Goal: Task Accomplishment & Management: Complete application form

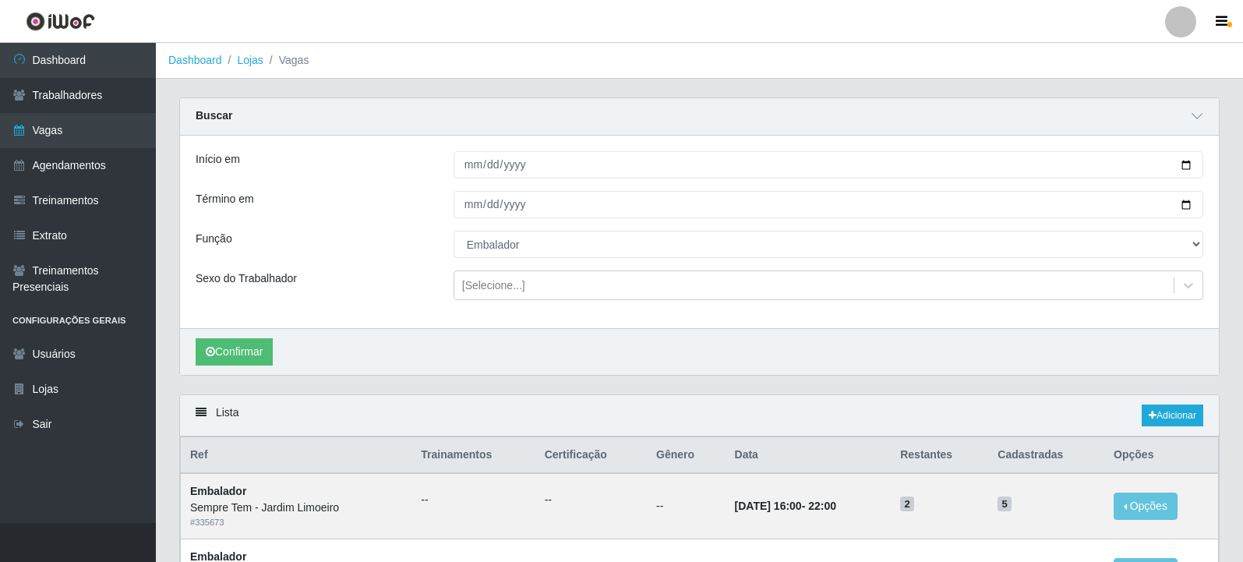
select select "1"
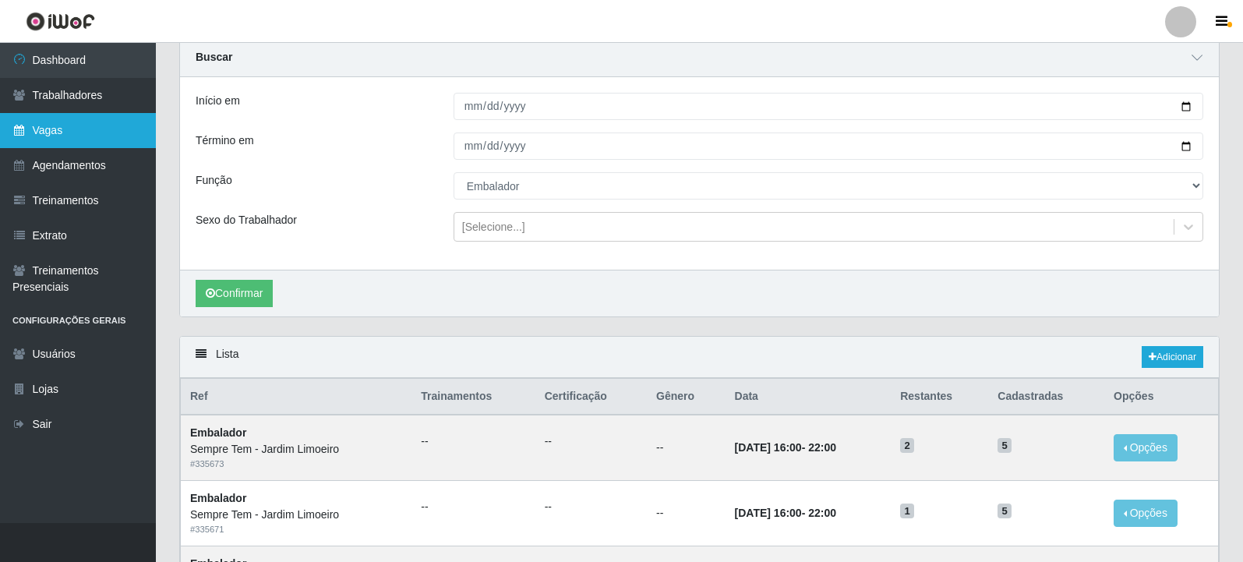
click at [32, 128] on link "Vagas" at bounding box center [78, 130] width 156 height 35
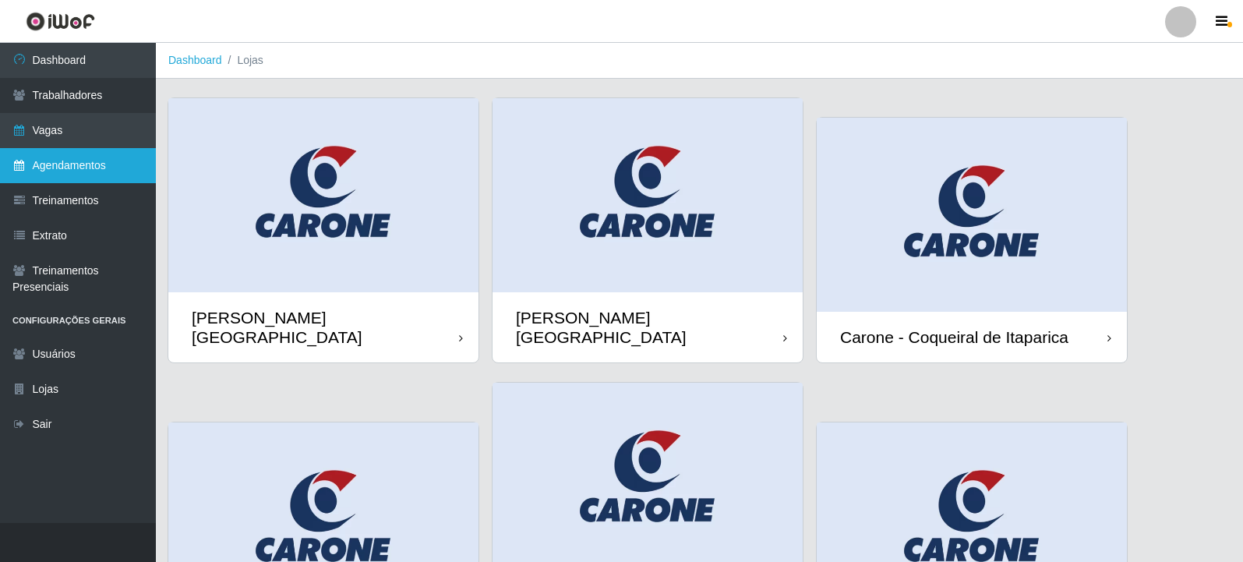
click at [81, 164] on link "Agendamentos" at bounding box center [78, 165] width 156 height 35
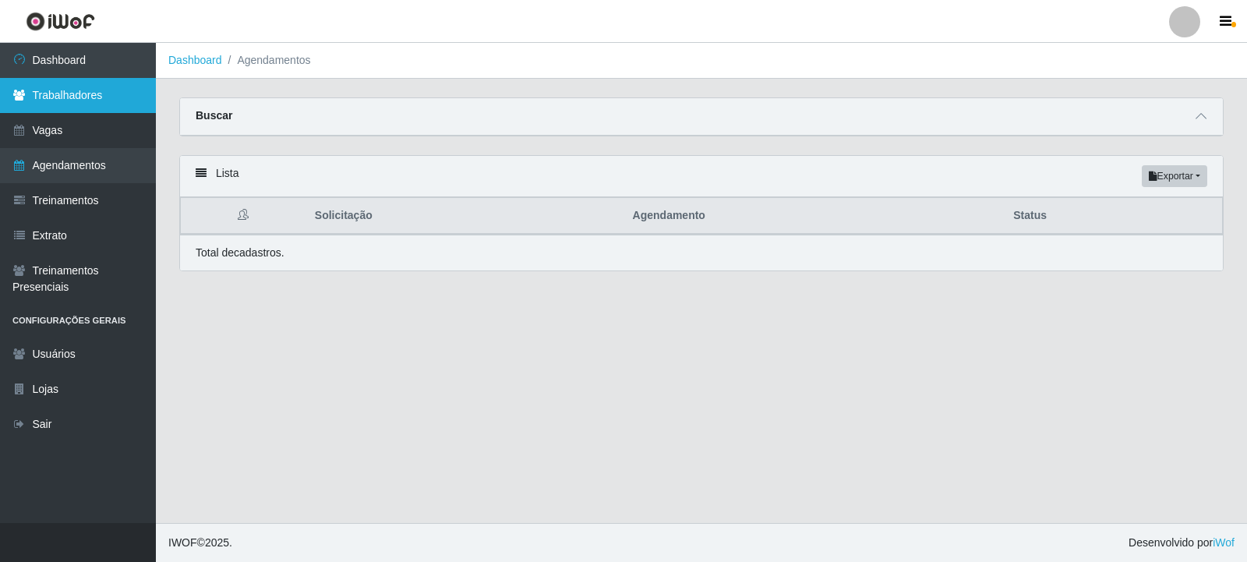
click at [78, 90] on link "Trabalhadores" at bounding box center [78, 95] width 156 height 35
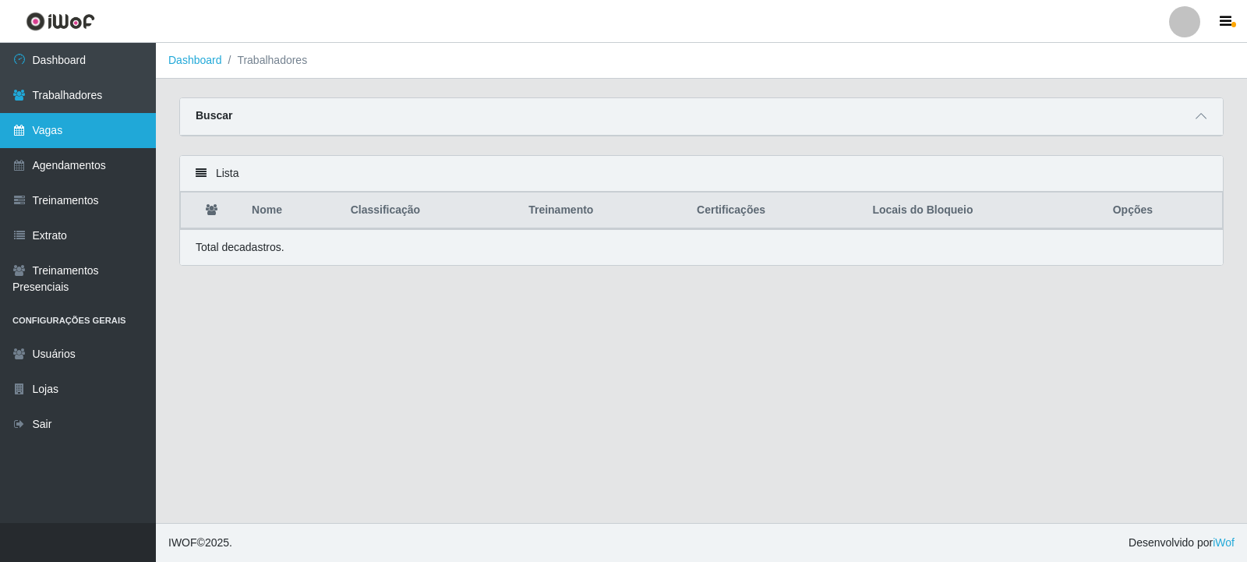
click at [71, 125] on link "Vagas" at bounding box center [78, 130] width 156 height 35
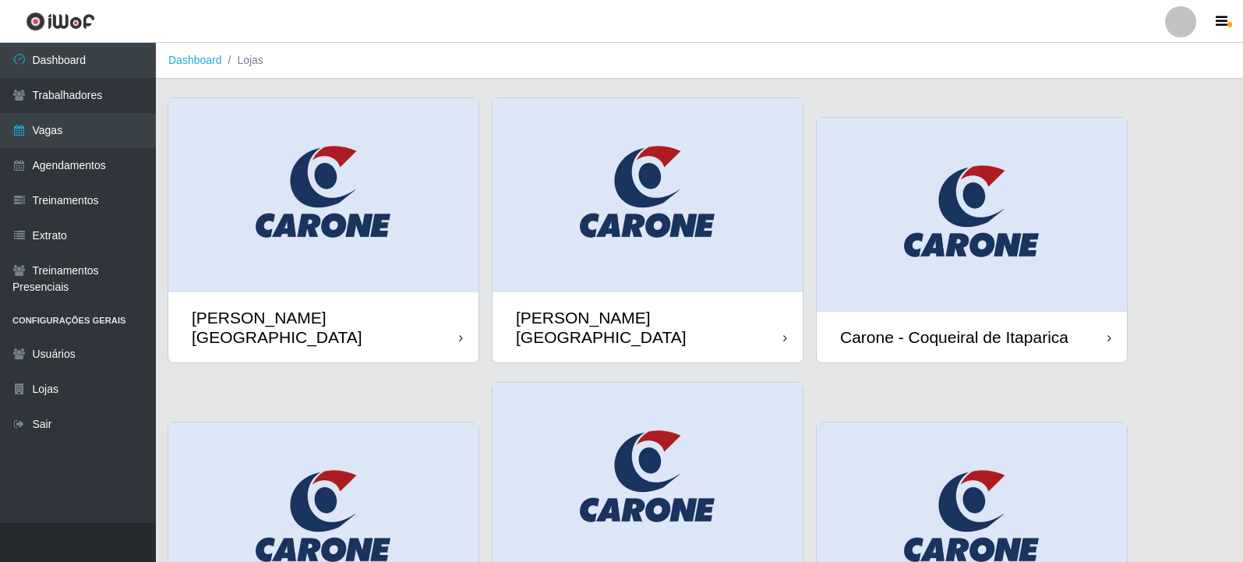
click at [1006, 217] on img at bounding box center [972, 215] width 310 height 194
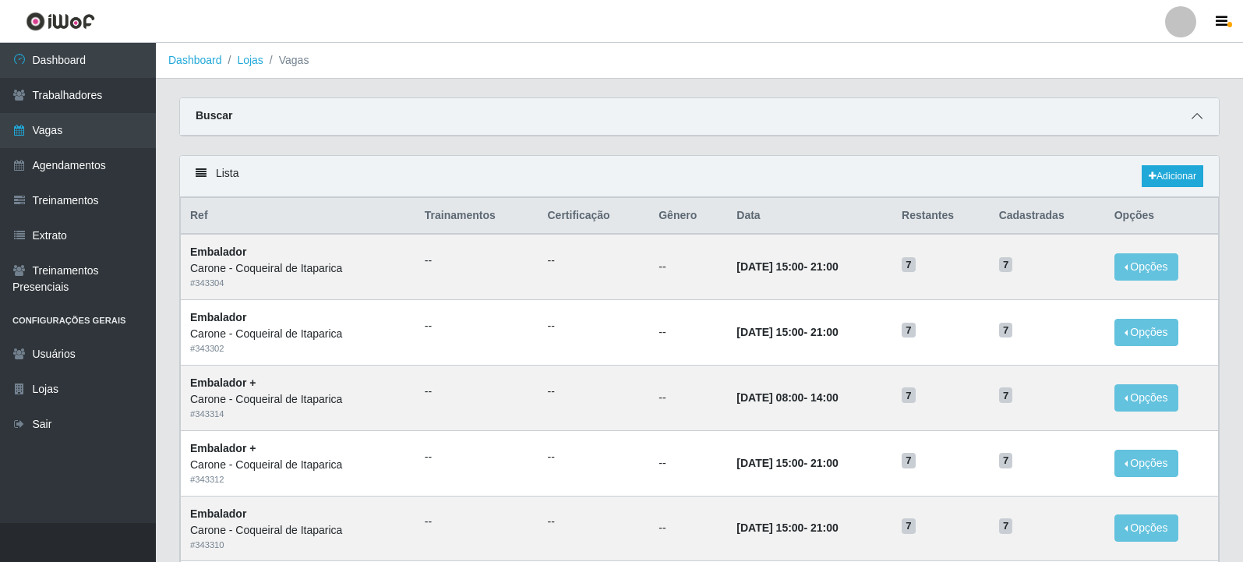
click at [1198, 119] on icon at bounding box center [1197, 116] width 11 height 11
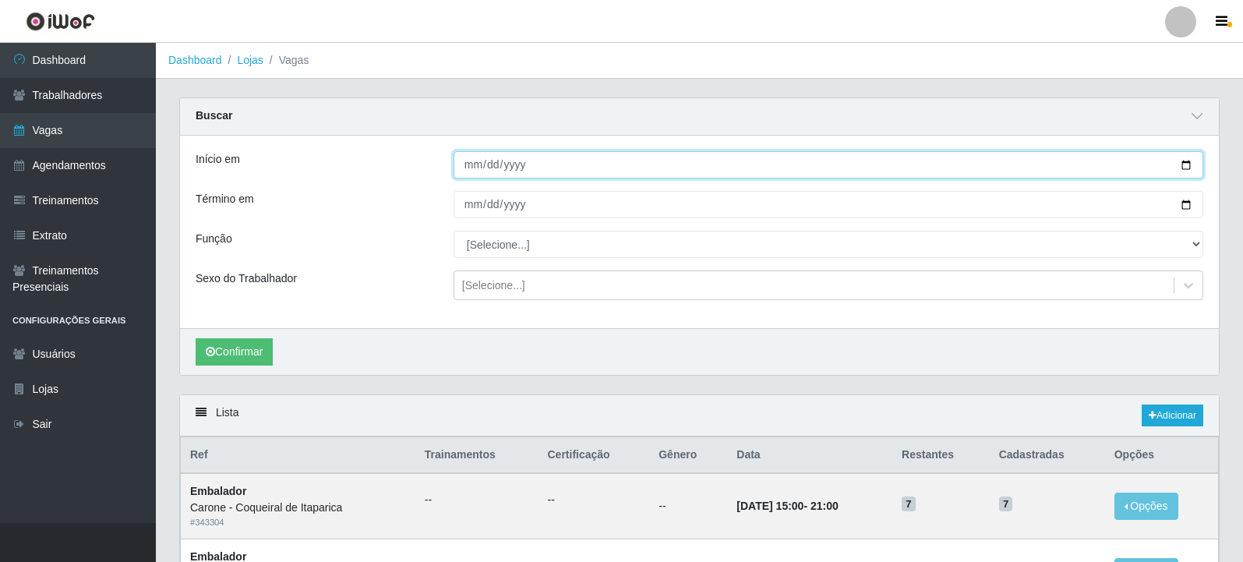
click at [1185, 166] on input "Início em" at bounding box center [829, 164] width 750 height 27
type input "[DATE]"
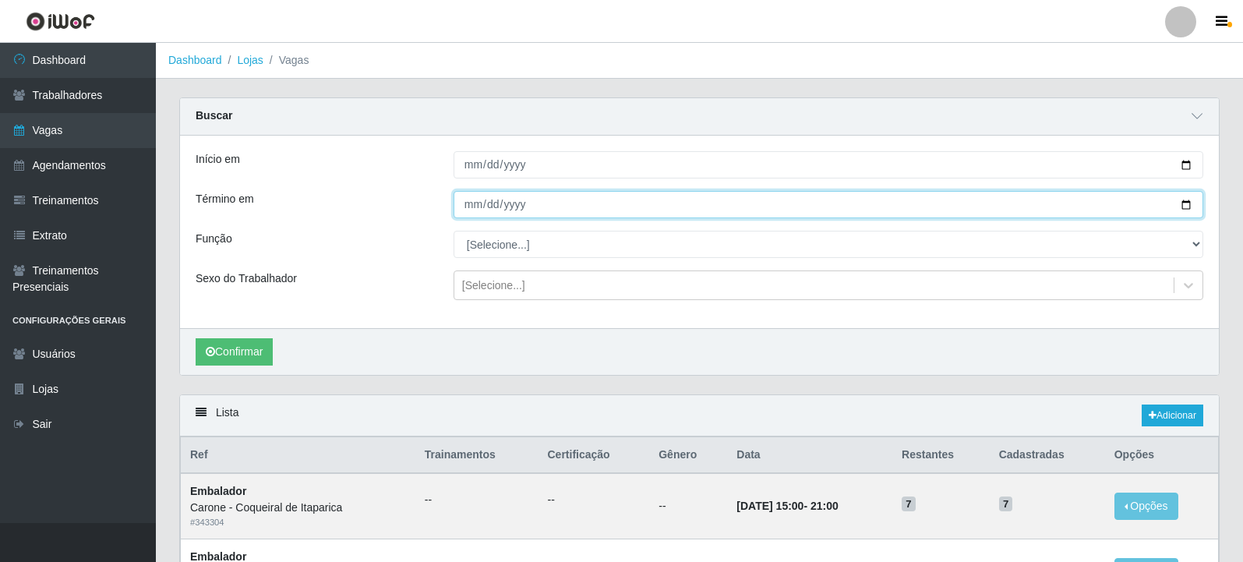
click at [1186, 207] on input "Término em" at bounding box center [829, 204] width 750 height 27
type input "[DATE]"
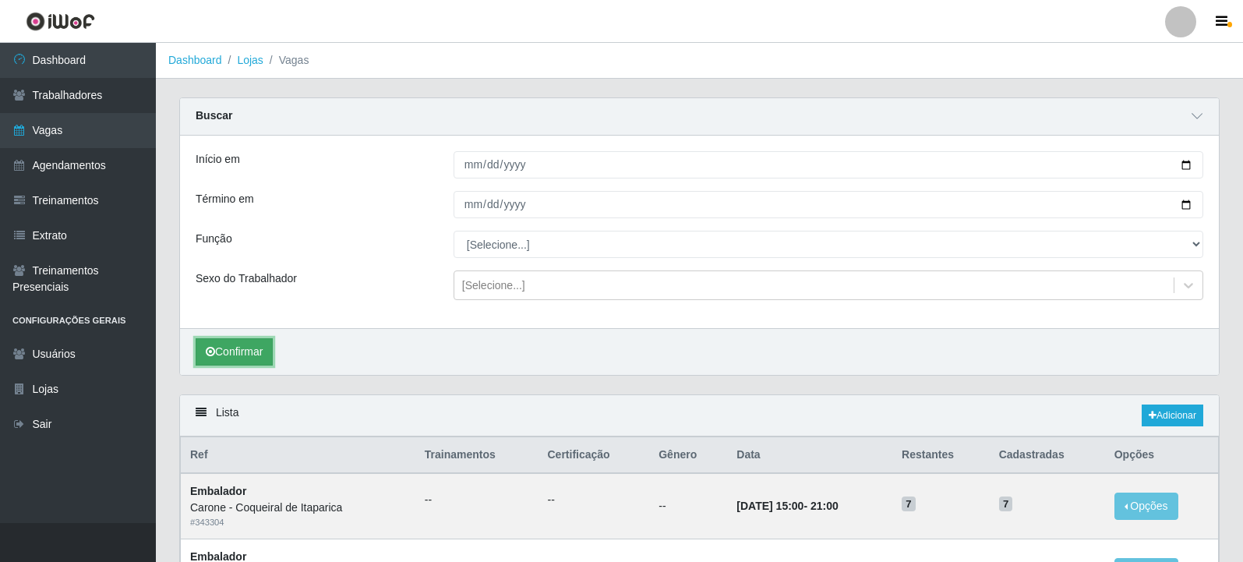
click at [227, 348] on button "Confirmar" at bounding box center [234, 351] width 77 height 27
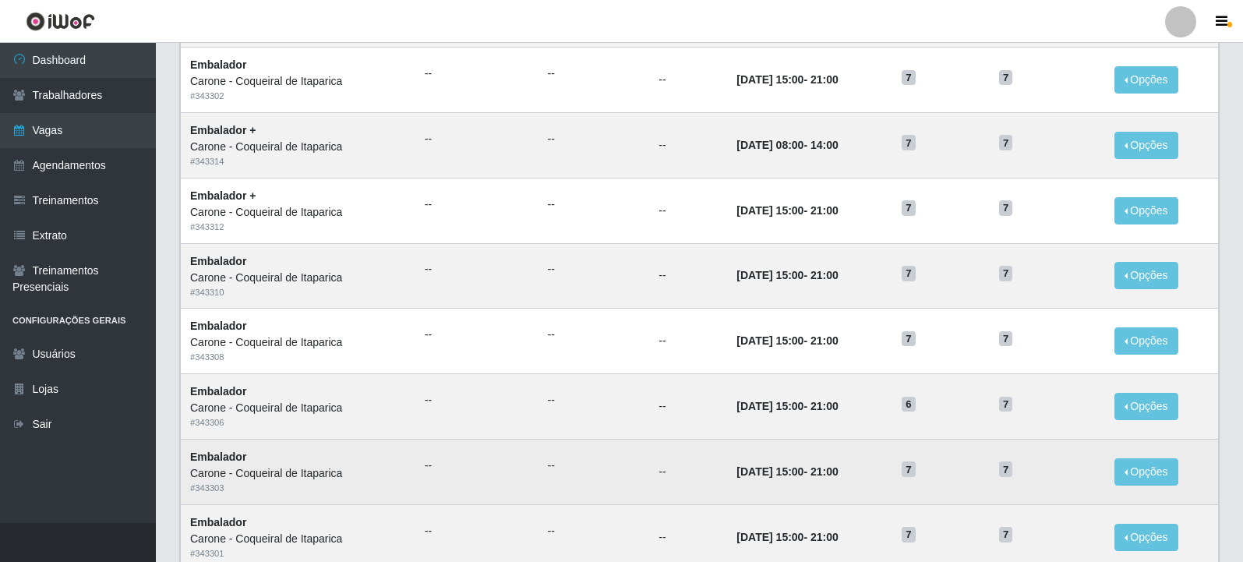
scroll to position [607, 0]
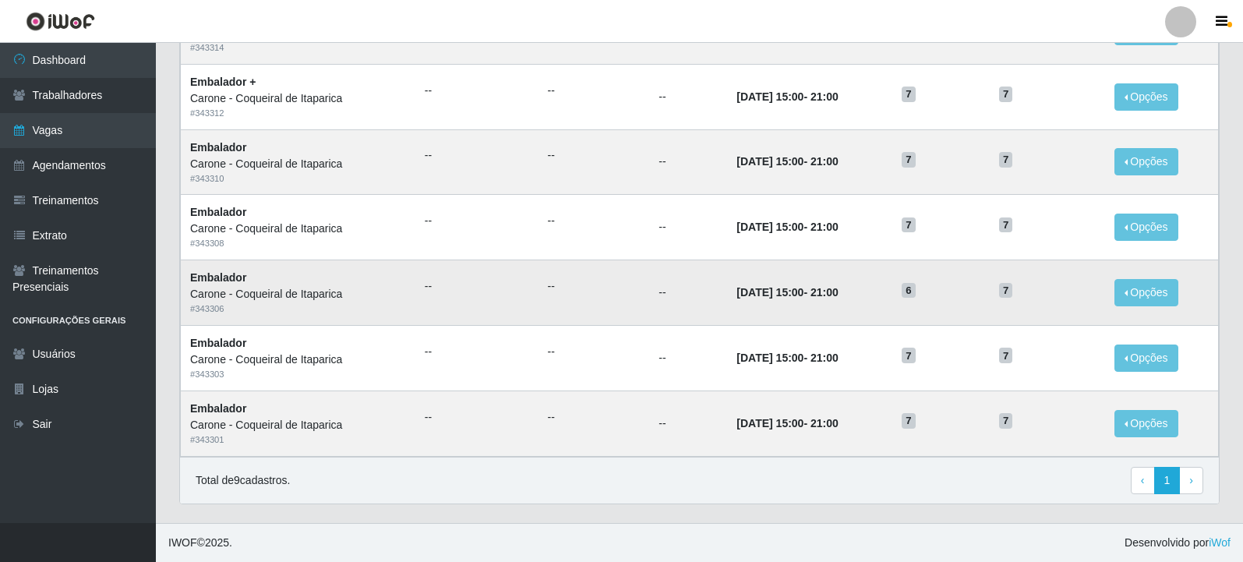
drag, startPoint x: 795, startPoint y: 430, endPoint x: 631, endPoint y: 306, distance: 206.0
click at [631, 306] on tbody "Embalador Carone - Coqueiral de Itaparica # 343304 -- -- -- 30/09/2025, 15:00 -…" at bounding box center [700, 161] width 1038 height 589
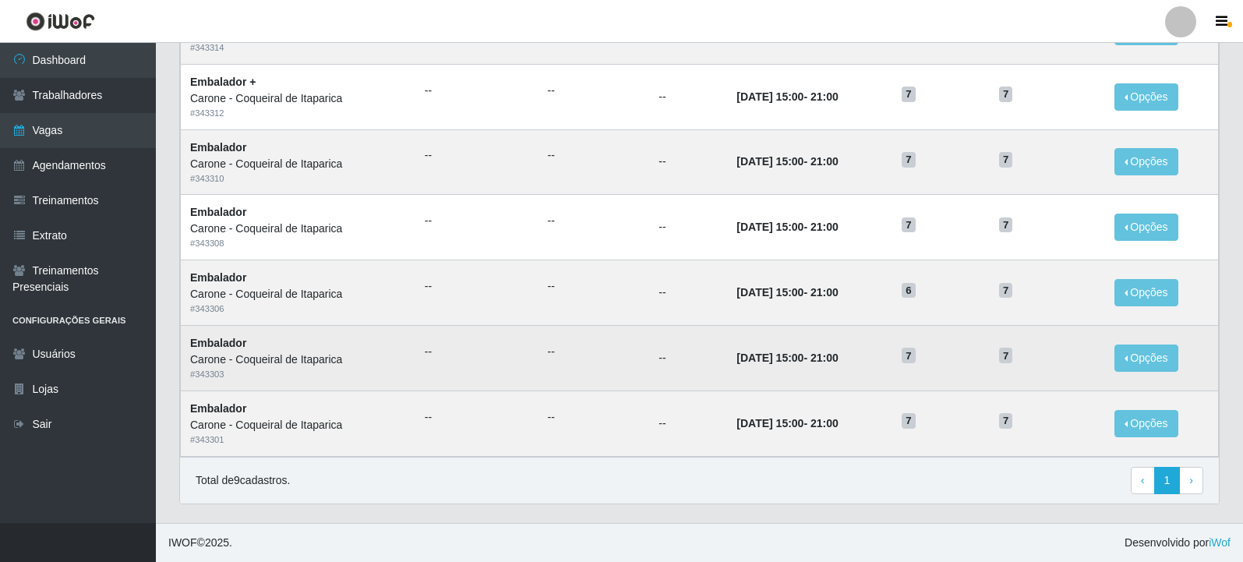
scroll to position [529, 0]
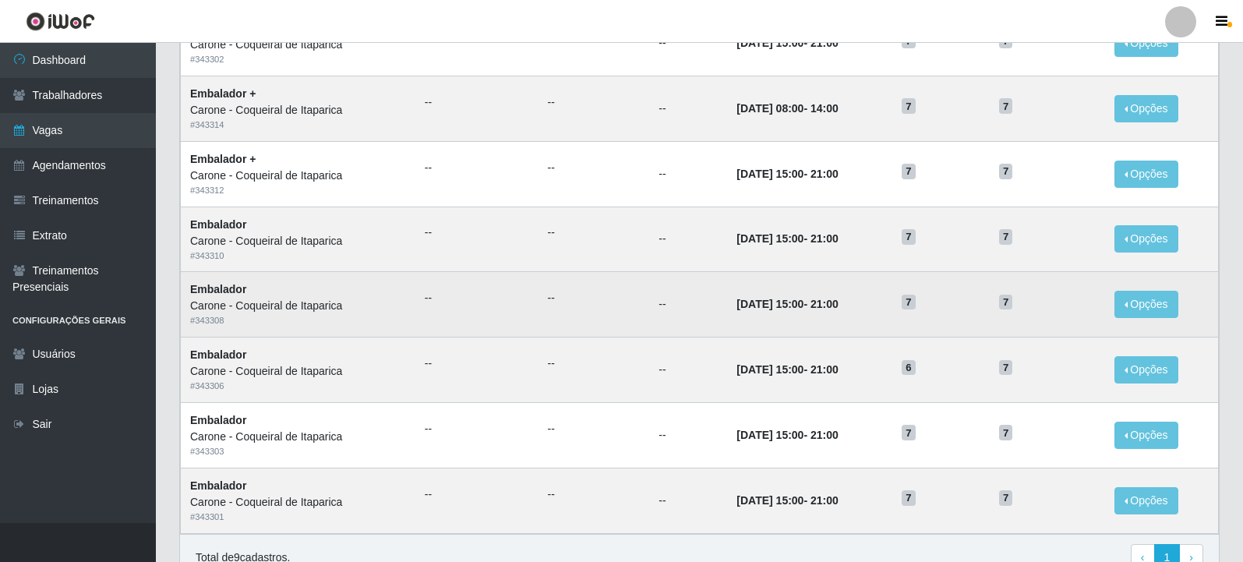
click at [649, 317] on td "--" at bounding box center [688, 304] width 78 height 65
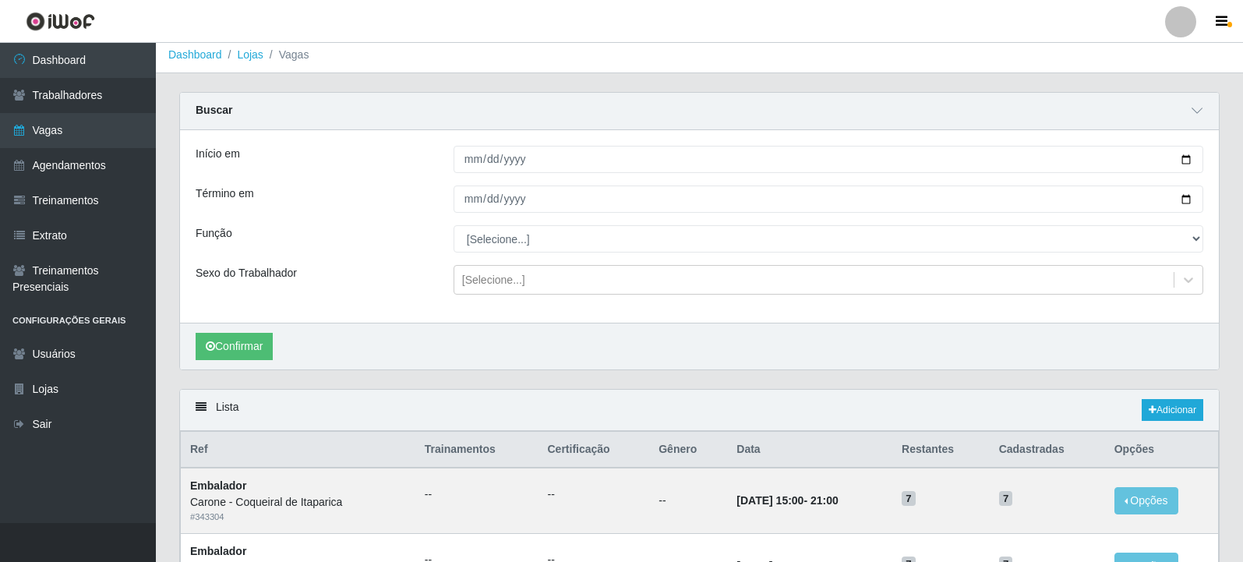
scroll to position [0, 0]
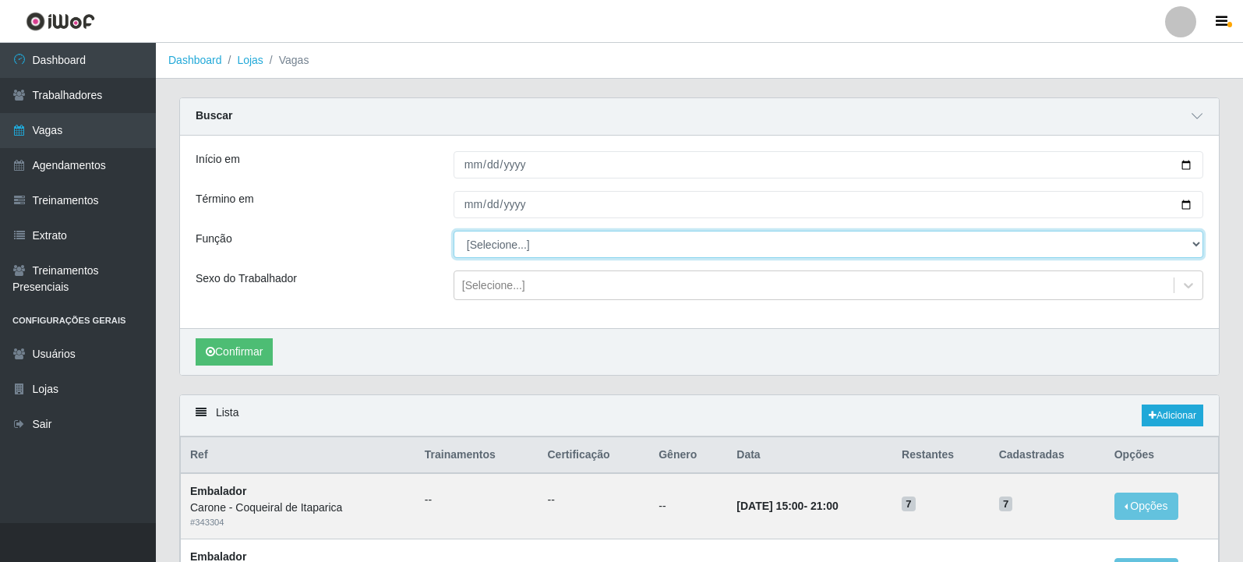
click at [727, 250] on select "[Selecione...] Embalador Embalador + Embalador ++ Repositor Repositor + Reposit…" at bounding box center [829, 244] width 750 height 27
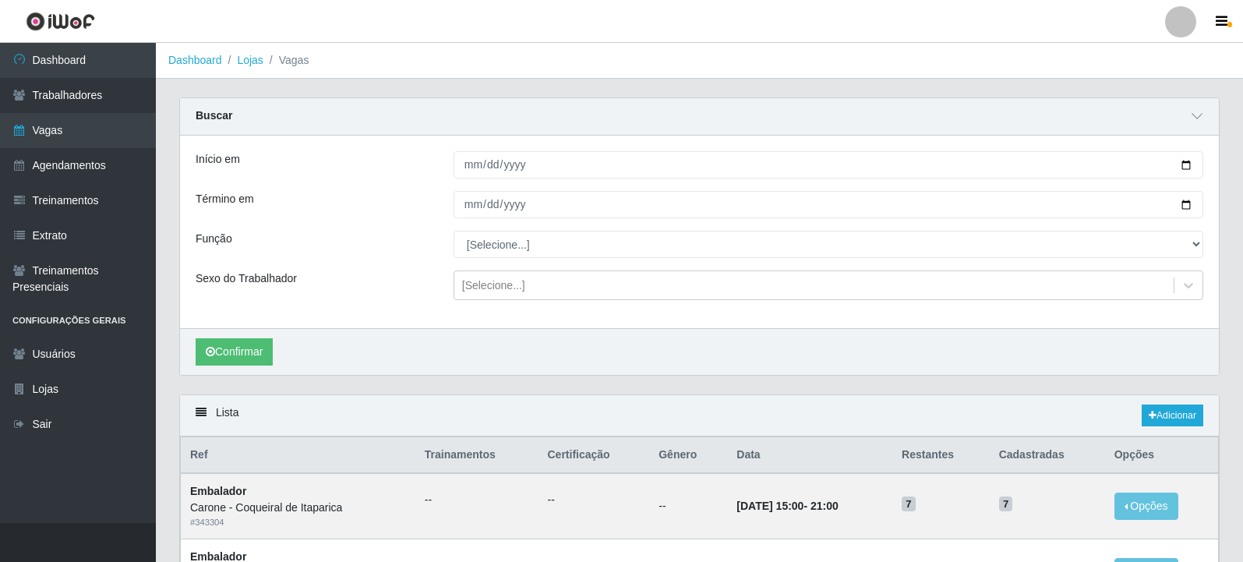
click at [373, 286] on div "Sexo do Trabalhador" at bounding box center [313, 286] width 258 height 30
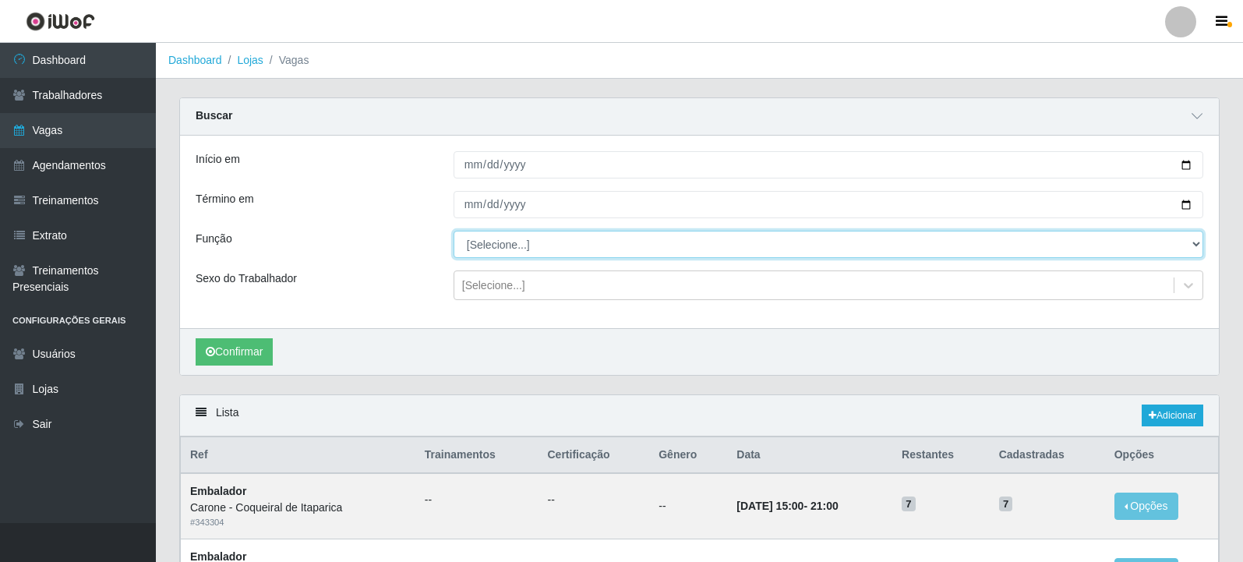
drag, startPoint x: 573, startPoint y: 246, endPoint x: 568, endPoint y: 258, distance: 12.6
click at [573, 246] on select "[Selecione...] Embalador Embalador + Embalador ++ Repositor Repositor + Reposit…" at bounding box center [829, 244] width 750 height 27
click at [454, 232] on select "[Selecione...] Embalador Embalador + Embalador ++ Repositor Repositor + Reposit…" at bounding box center [829, 244] width 750 height 27
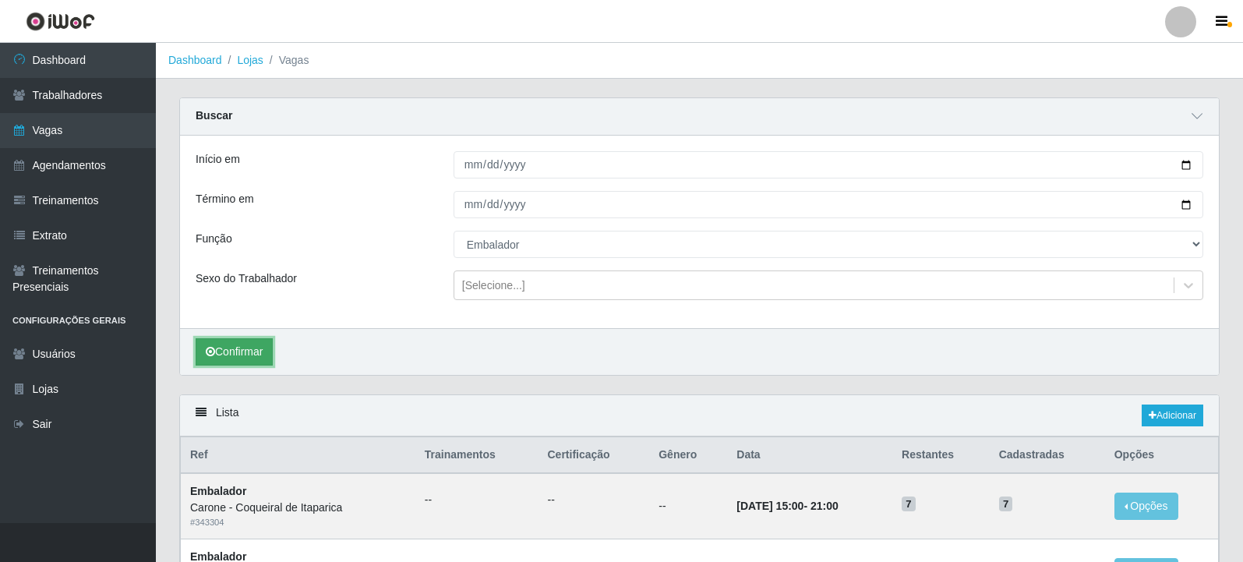
click at [267, 345] on button "Confirmar" at bounding box center [234, 351] width 77 height 27
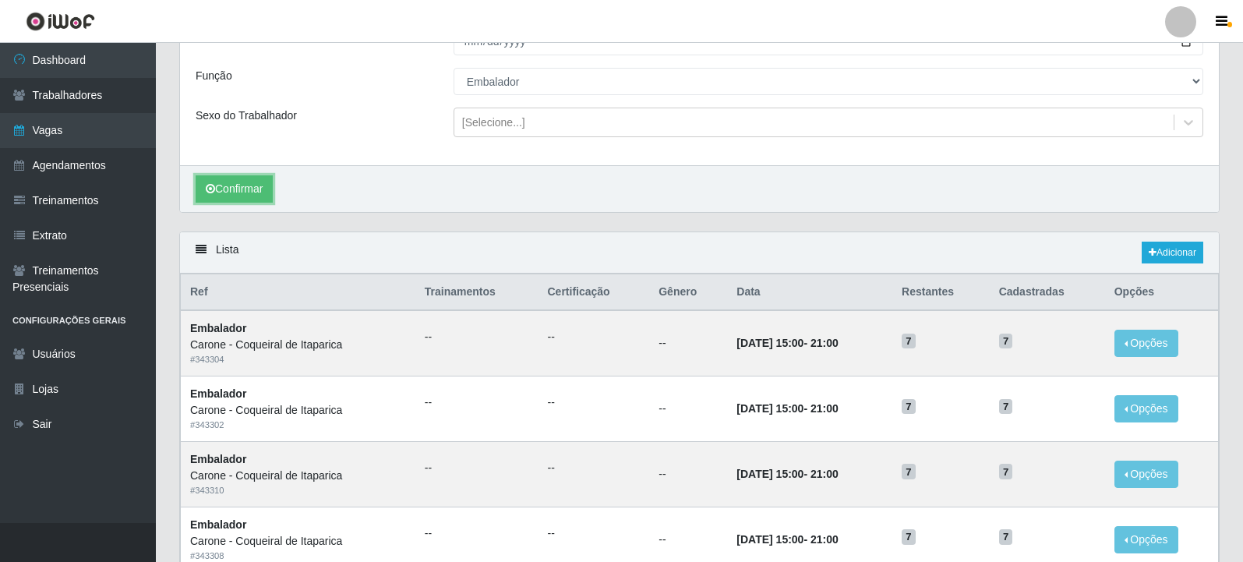
scroll to position [8, 0]
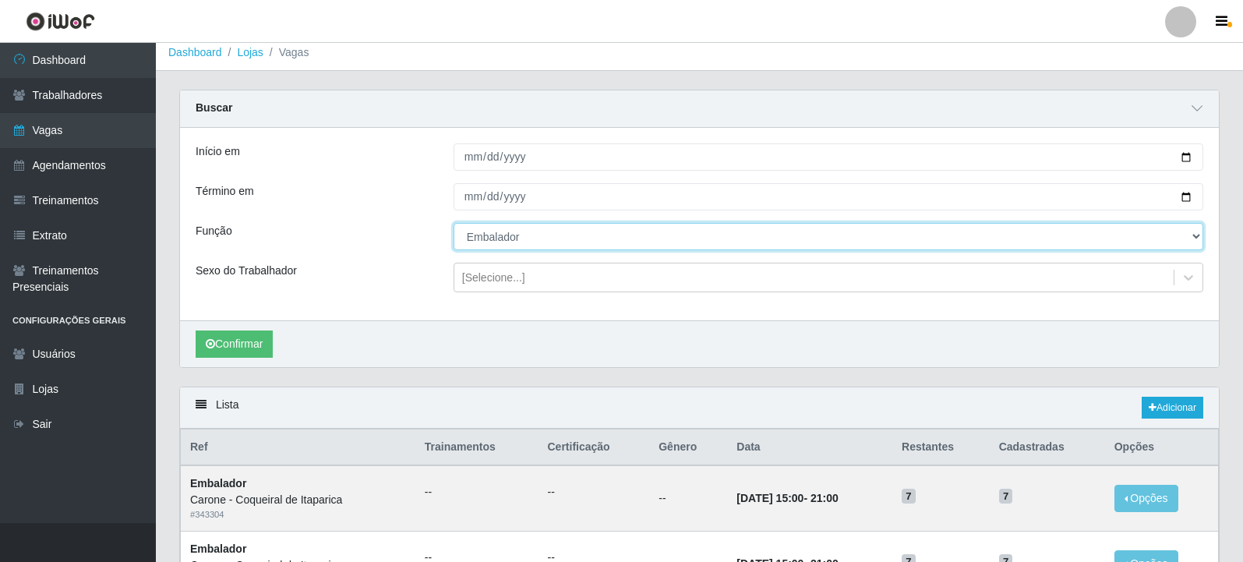
click at [485, 246] on select "[Selecione...] Embalador Embalador + Embalador ++ Repositor Repositor + Reposit…" at bounding box center [829, 236] width 750 height 27
select select "70"
click at [454, 224] on select "[Selecione...] Embalador Embalador + Embalador ++ Repositor Repositor + Reposit…" at bounding box center [829, 236] width 750 height 27
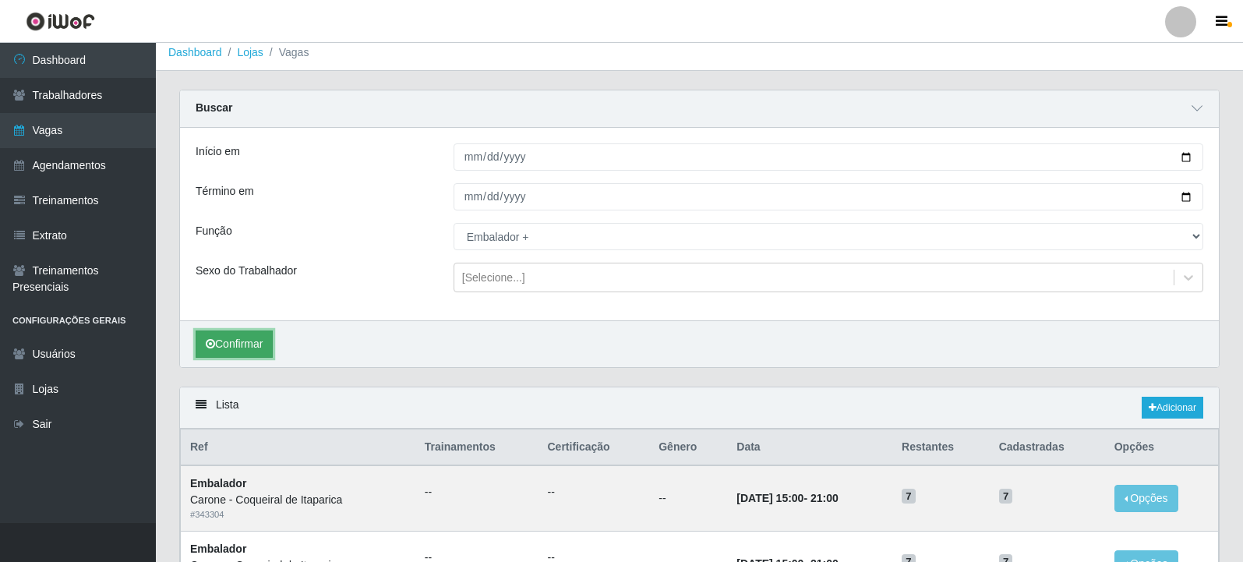
click at [273, 341] on button "Confirmar" at bounding box center [234, 344] width 77 height 27
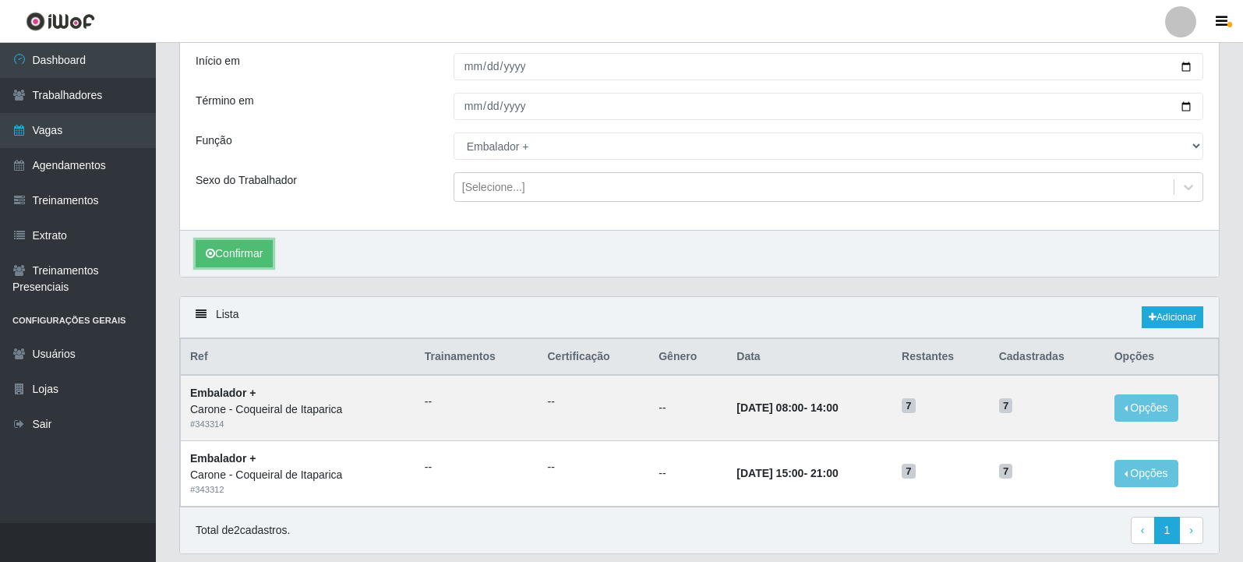
scroll to position [149, 0]
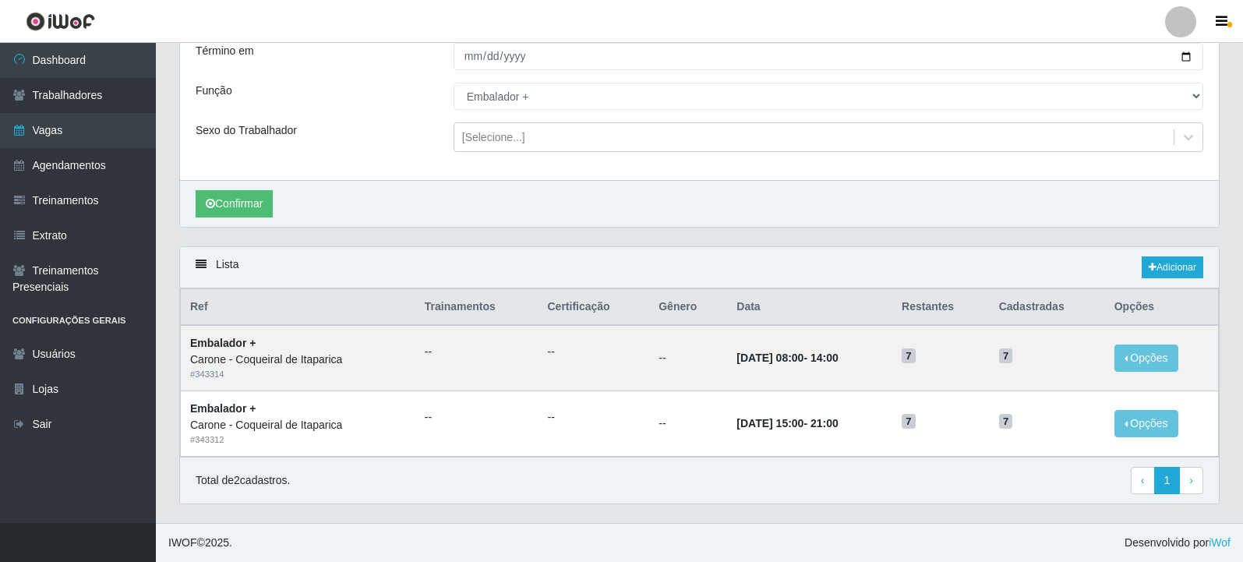
click at [819, 500] on div "Total de 2 cadastros. ‹ Previous 1 › Next" at bounding box center [699, 481] width 1039 height 48
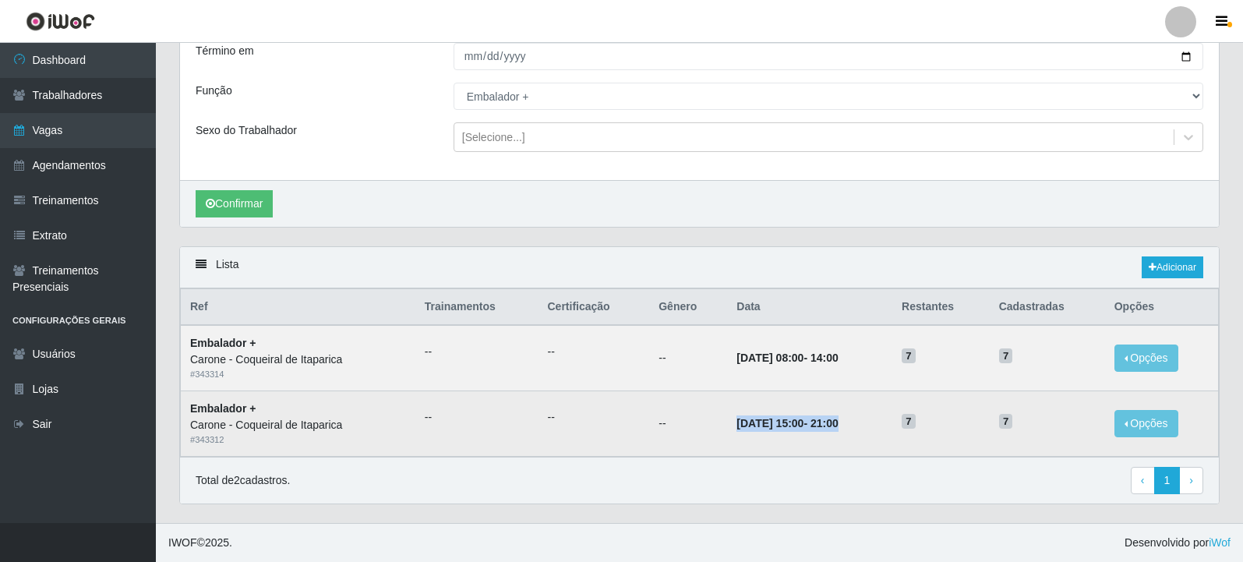
drag, startPoint x: 709, startPoint y: 420, endPoint x: 896, endPoint y: 429, distance: 186.5
click at [893, 429] on td "27/09/2025, 15:00 - 21:00" at bounding box center [809, 423] width 165 height 65
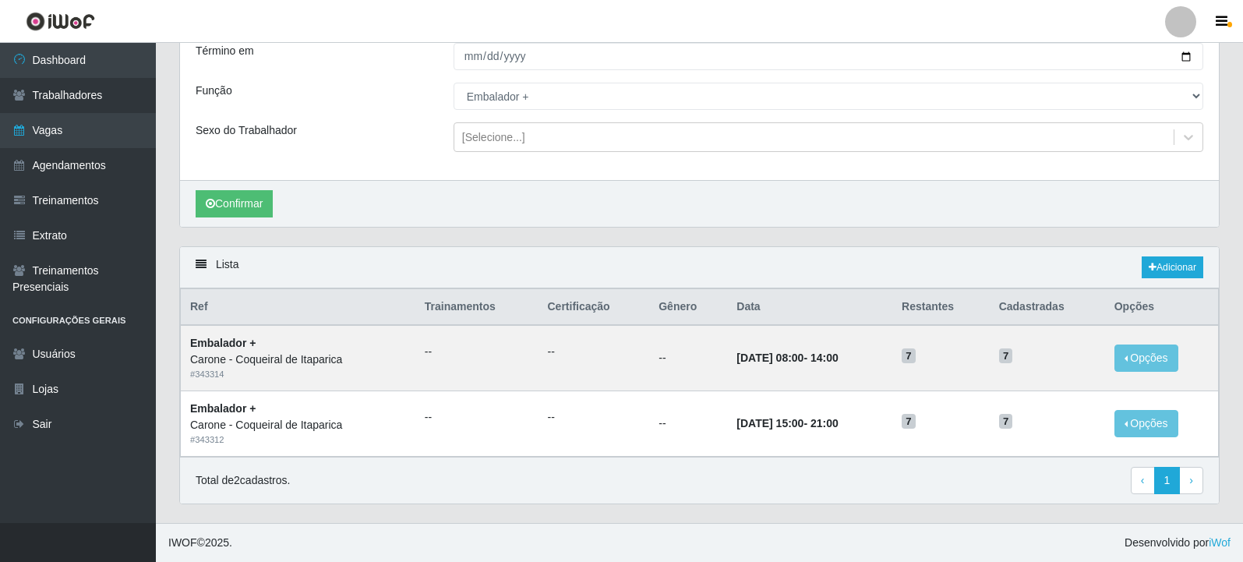
click at [865, 526] on footer "IWOF © 2025 . Desenvolvido por iWof" at bounding box center [700, 542] width 1088 height 39
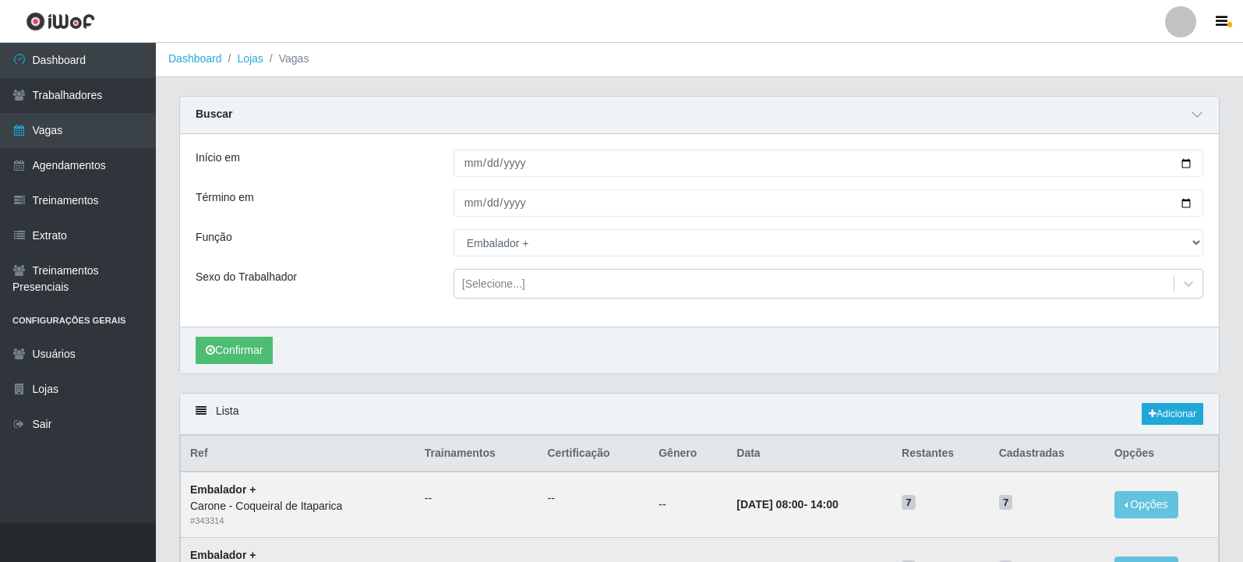
scroll to position [0, 0]
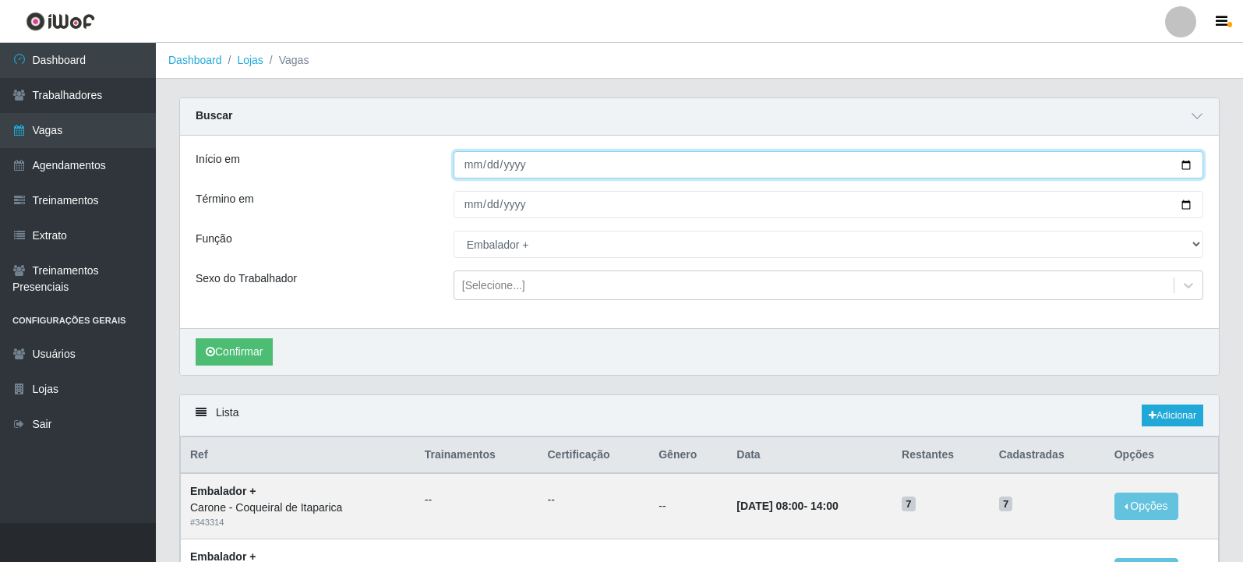
click at [1183, 165] on input "[DATE]" at bounding box center [829, 164] width 750 height 27
type input "2025-10-01"
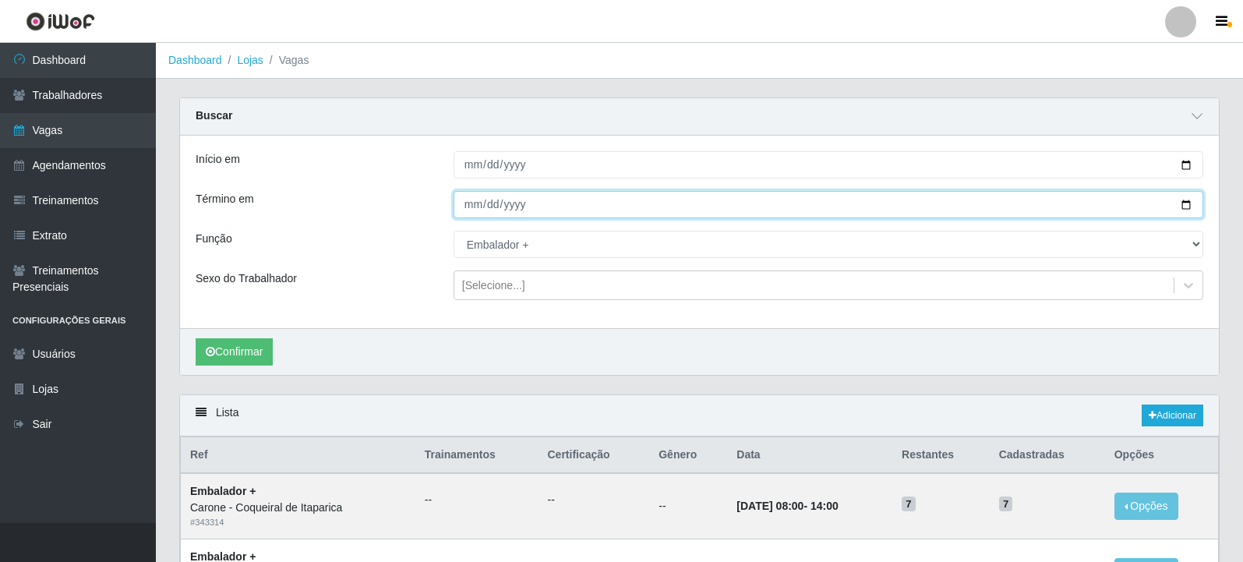
click at [1185, 205] on input "[DATE]" at bounding box center [829, 204] width 750 height 27
type input "2025-10-31"
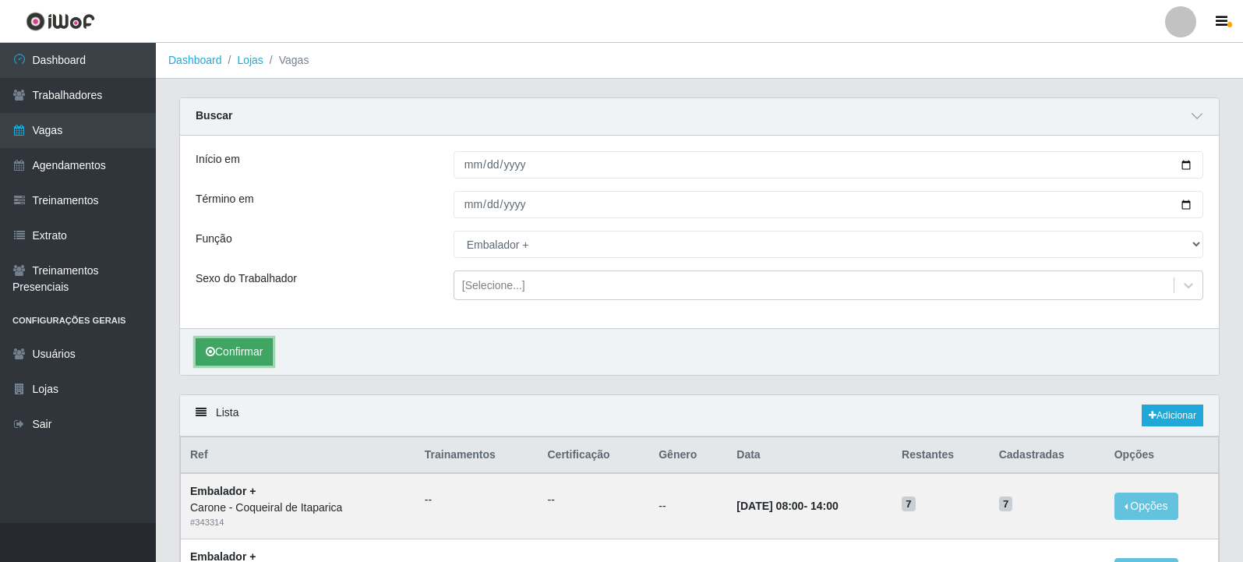
click at [255, 348] on button "Confirmar" at bounding box center [234, 351] width 77 height 27
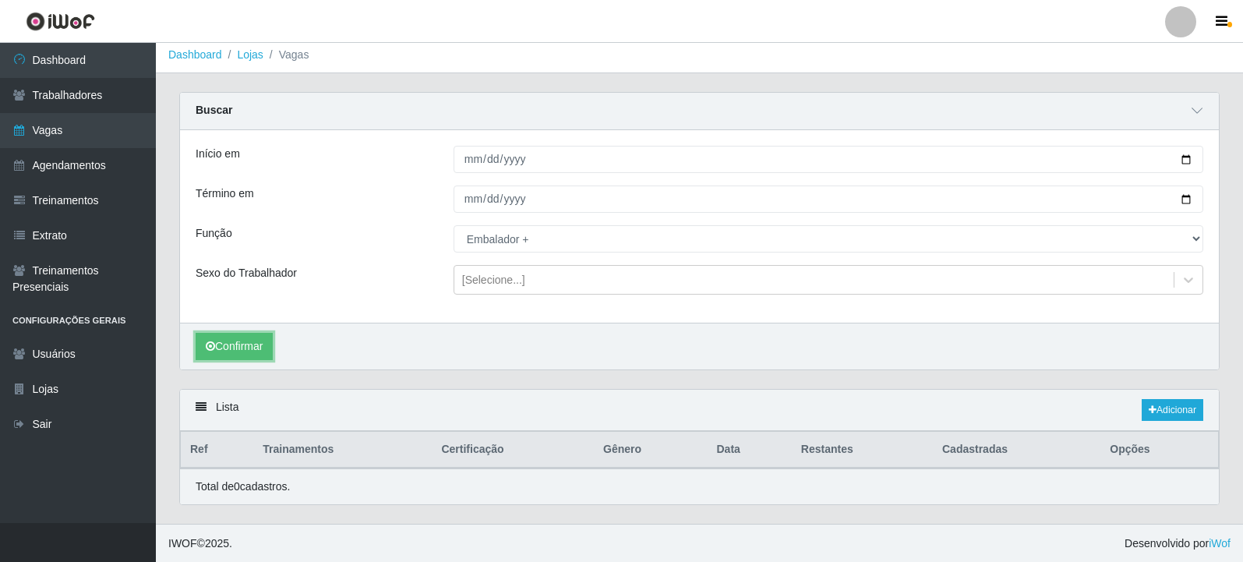
scroll to position [7, 0]
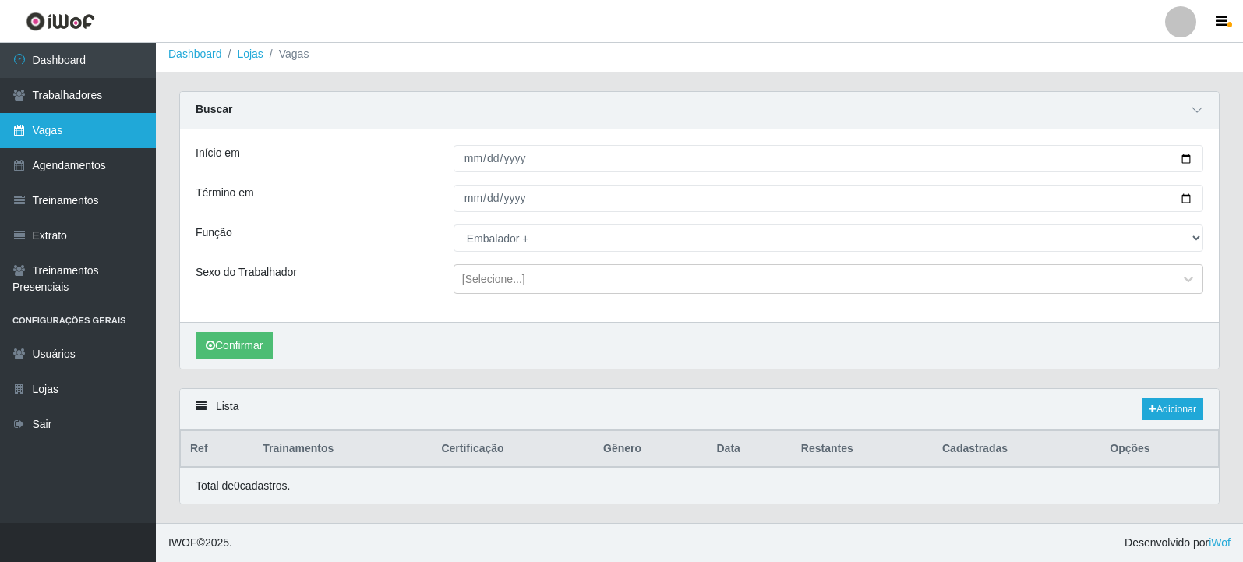
click at [44, 126] on link "Vagas" at bounding box center [78, 130] width 156 height 35
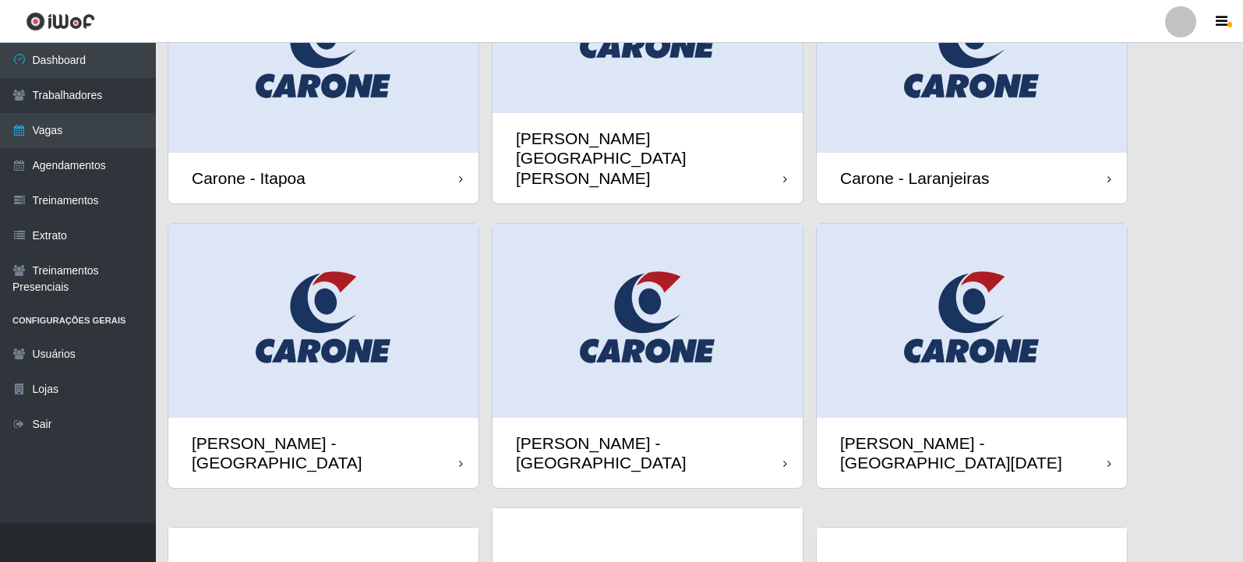
scroll to position [468, 0]
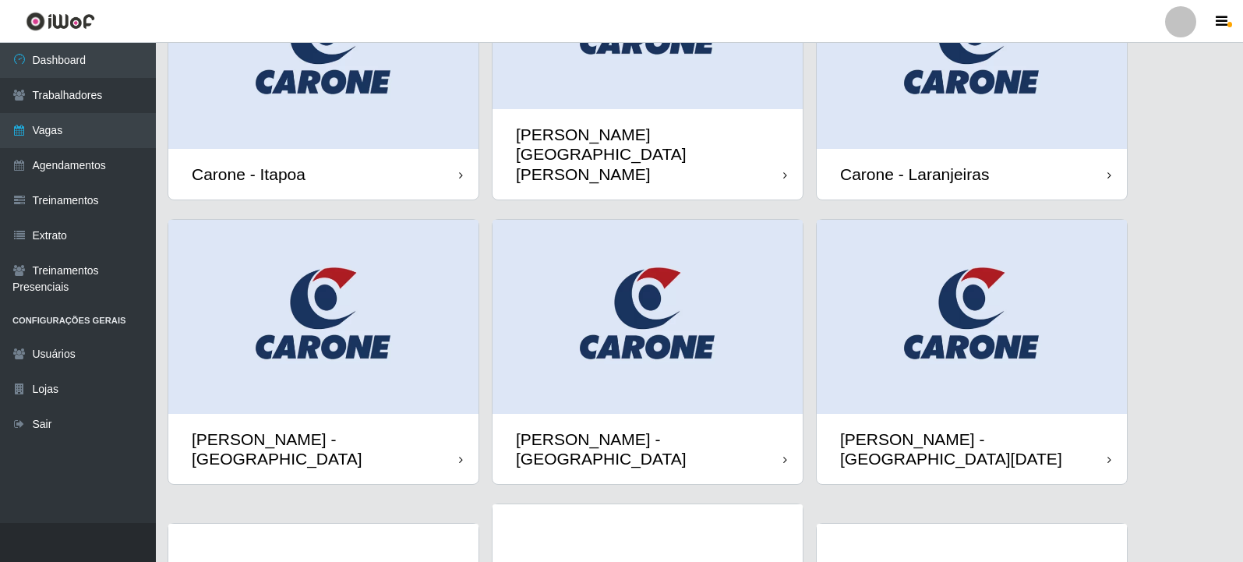
click at [936, 307] on img at bounding box center [972, 317] width 310 height 194
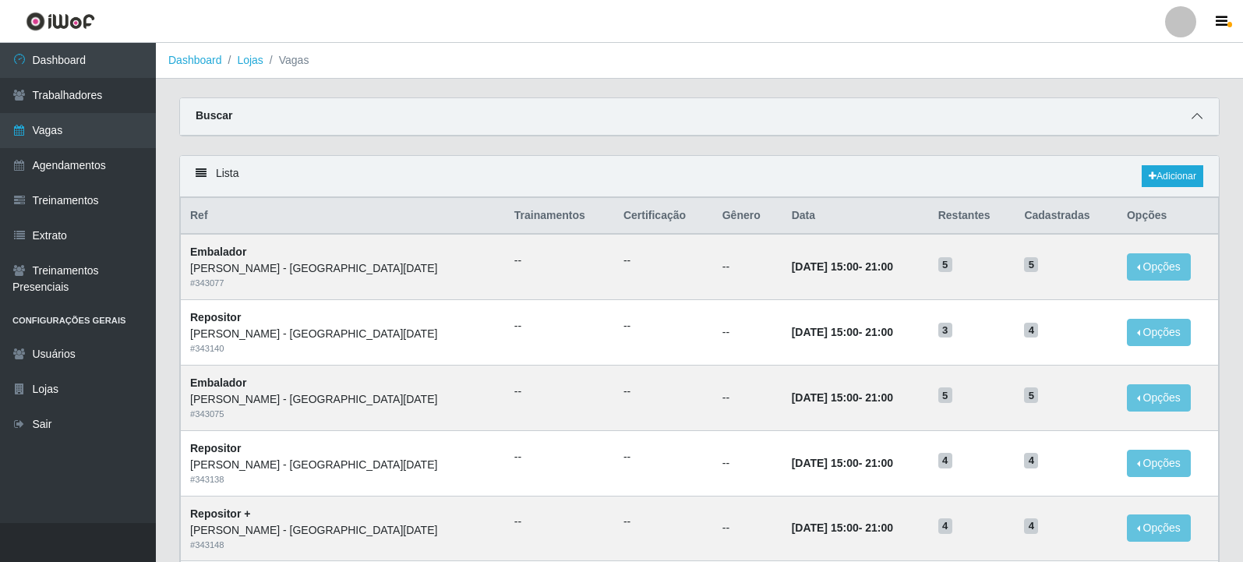
click at [1193, 121] on icon at bounding box center [1197, 116] width 11 height 11
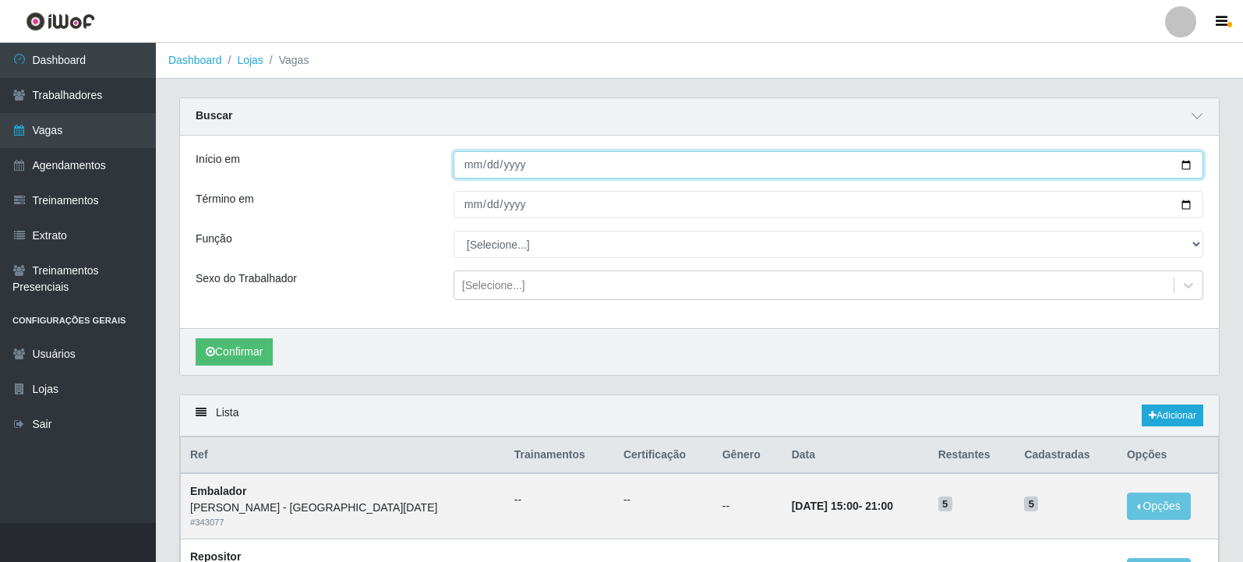
click at [1180, 157] on input "Início em" at bounding box center [829, 164] width 750 height 27
click at [1186, 167] on input "Início em" at bounding box center [829, 164] width 750 height 27
type input "[DATE]"
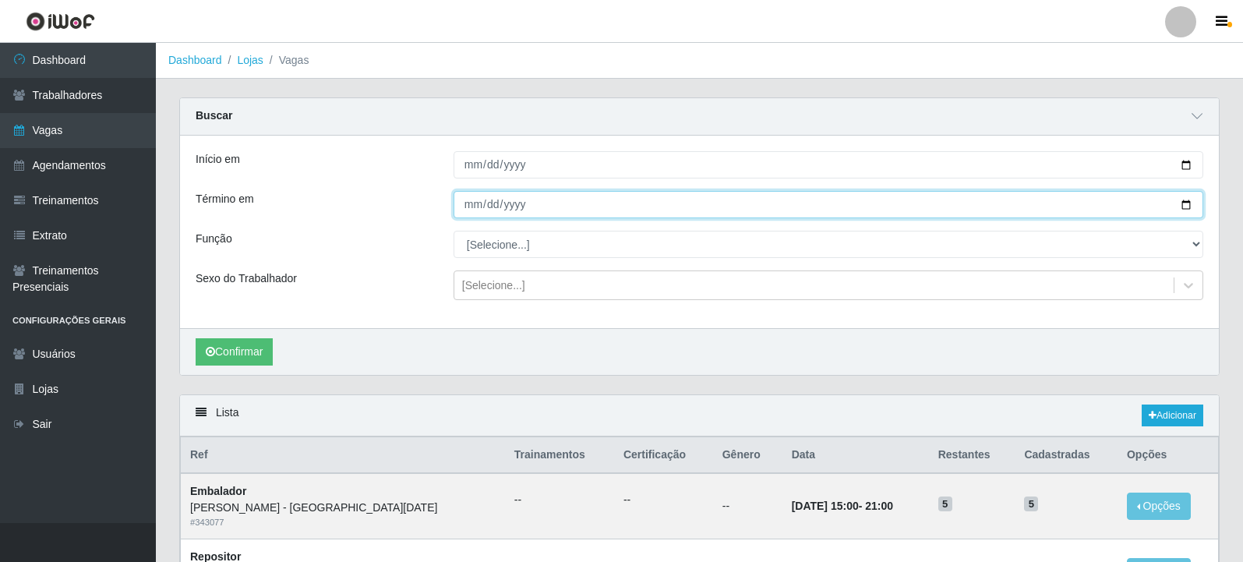
click at [1187, 205] on input "Término em" at bounding box center [829, 204] width 750 height 27
type input "[DATE]"
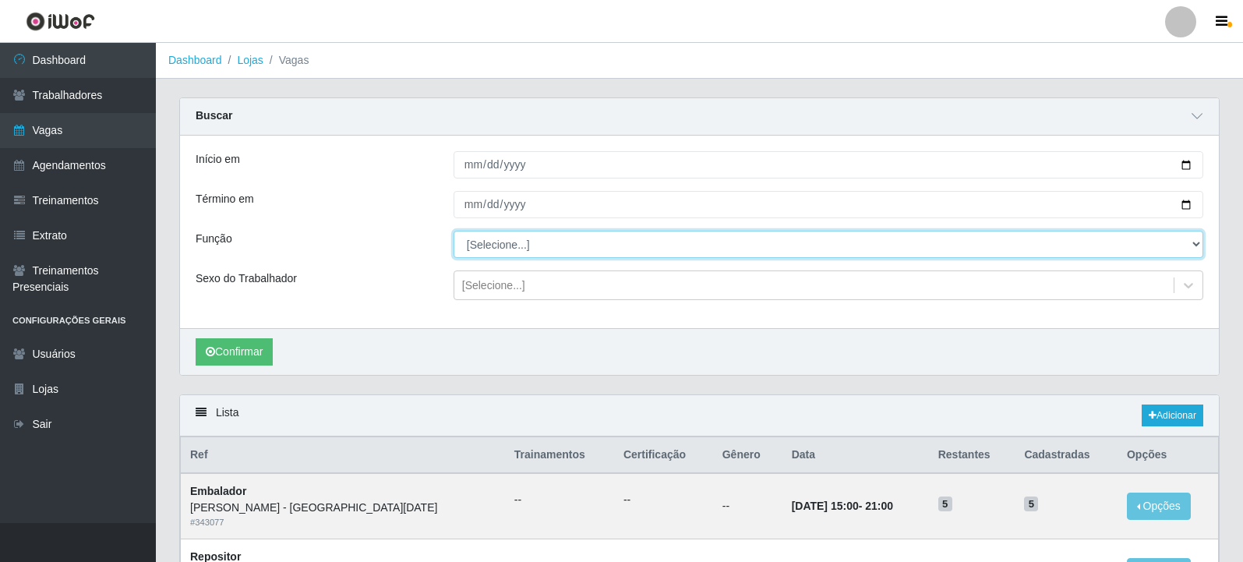
click at [497, 241] on select "[Selecione...] Embalador Embalador + Embalador ++ Repositor Repositor + Reposit…" at bounding box center [829, 244] width 750 height 27
click at [454, 232] on select "[Selecione...] Embalador Embalador + Embalador ++ Repositor Repositor + Reposit…" at bounding box center [829, 244] width 750 height 27
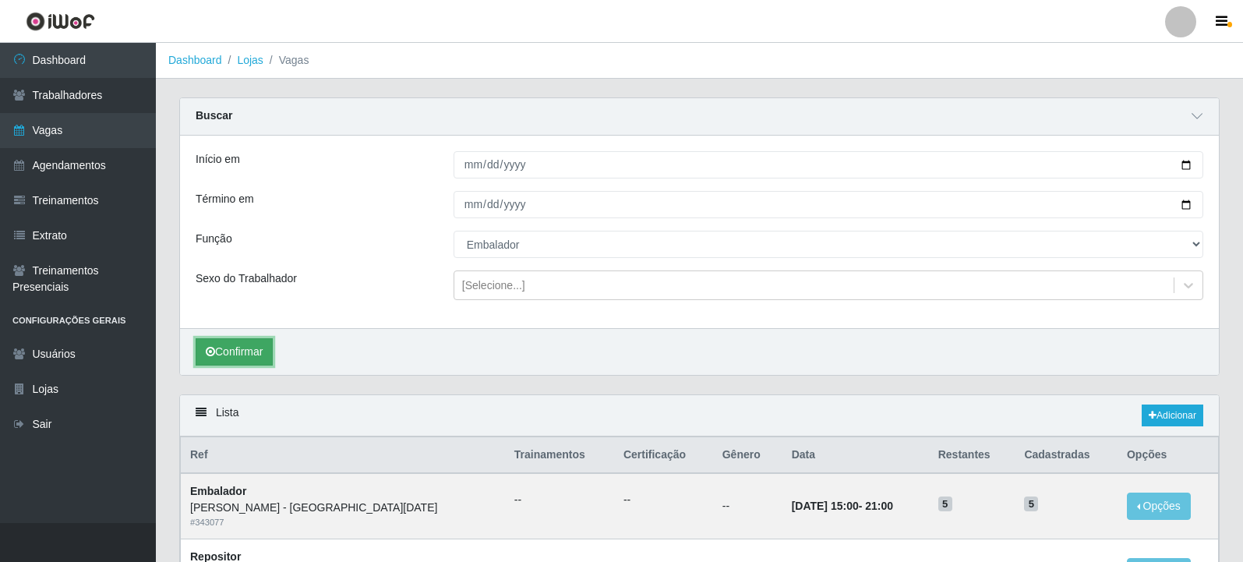
click at [256, 347] on button "Confirmar" at bounding box center [234, 351] width 77 height 27
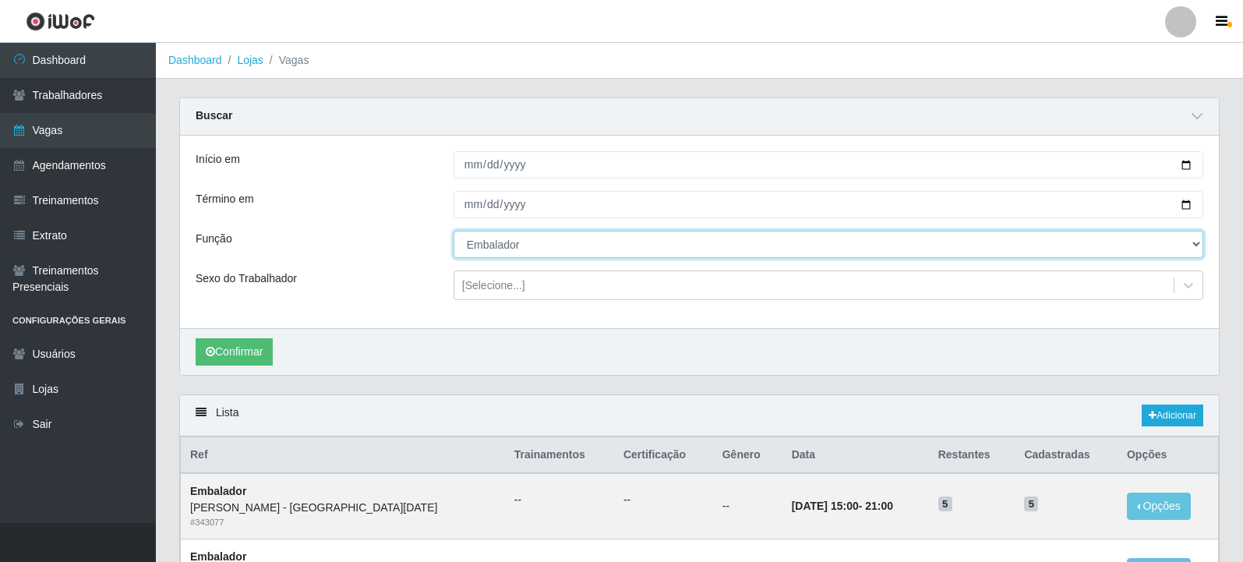
click at [567, 256] on select "[Selecione...] Embalador Embalador + Embalador ++ Repositor Repositor + Reposit…" at bounding box center [829, 244] width 750 height 27
click at [454, 232] on select "[Selecione...] Embalador Embalador + Embalador ++ Repositor Repositor + Reposit…" at bounding box center [829, 244] width 750 height 27
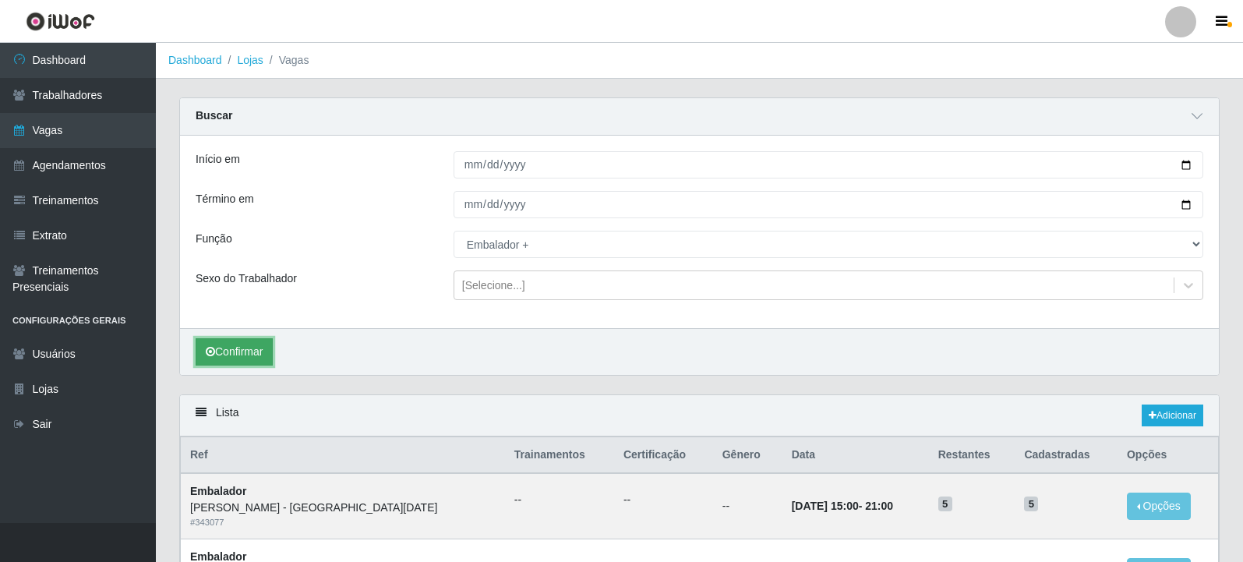
click at [273, 346] on button "Confirmar" at bounding box center [234, 351] width 77 height 27
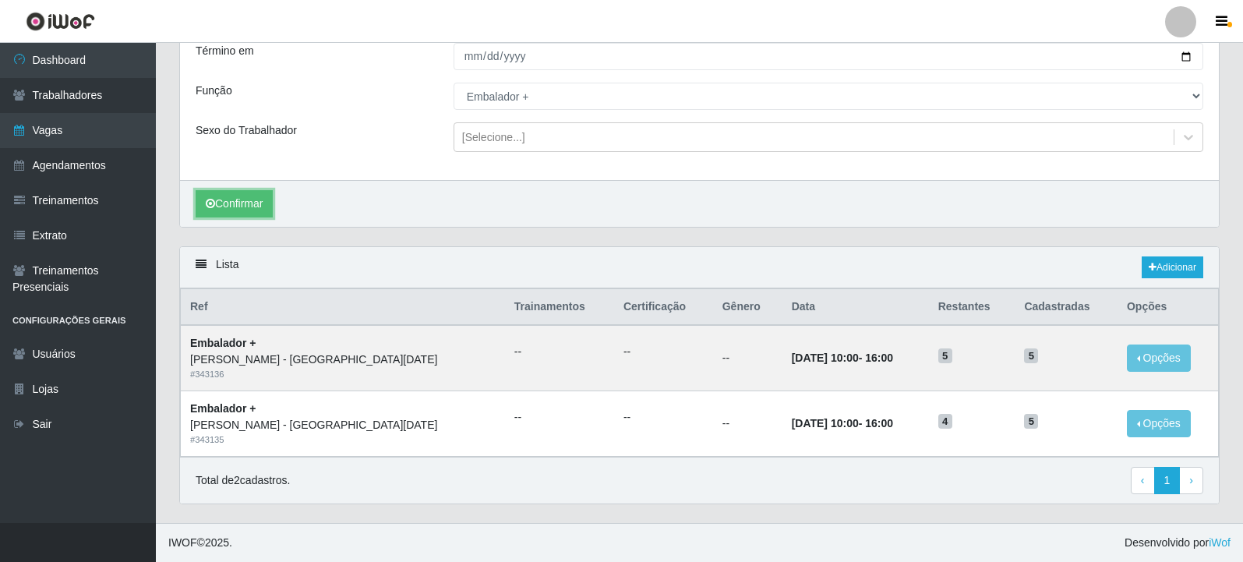
scroll to position [149, 0]
click at [812, 258] on div "Lista Adicionar" at bounding box center [699, 267] width 1039 height 41
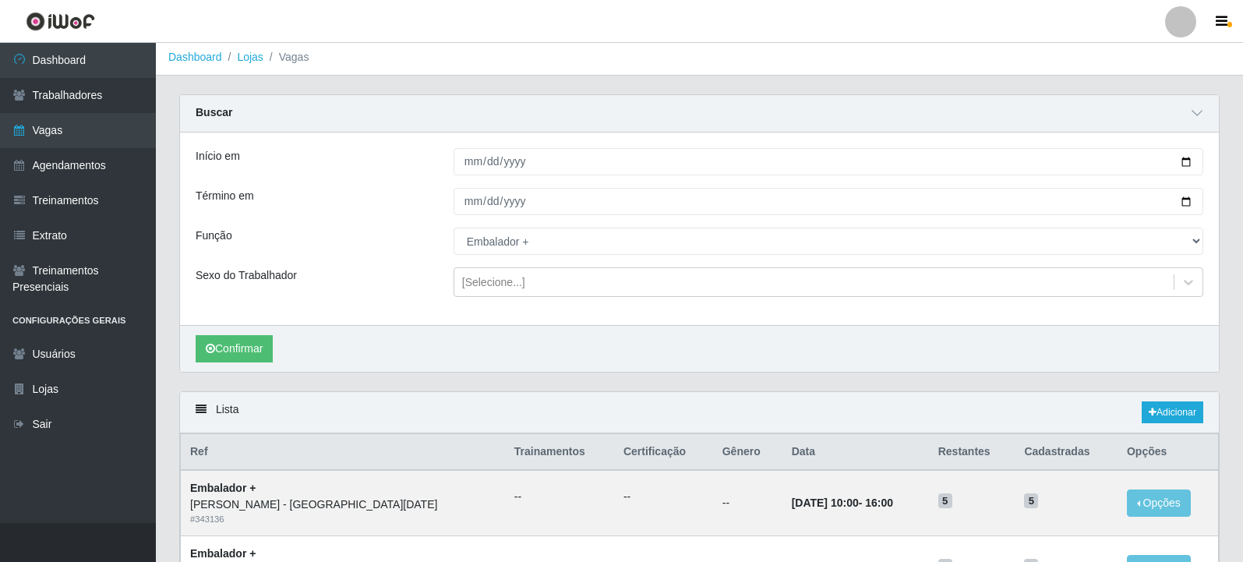
scroll to position [0, 0]
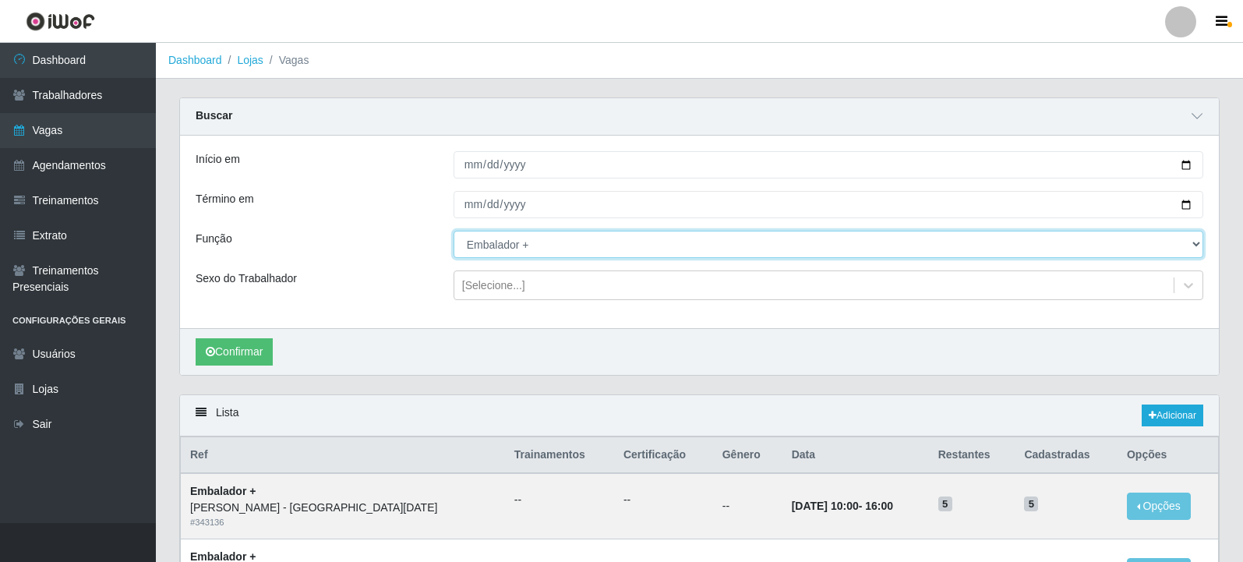
click at [498, 240] on select "[Selecione...] Embalador Embalador + Embalador ++ Repositor Repositor + Reposit…" at bounding box center [829, 244] width 750 height 27
click at [454, 232] on select "[Selecione...] Embalador Embalador + Embalador ++ Repositor Repositor + Reposit…" at bounding box center [829, 244] width 750 height 27
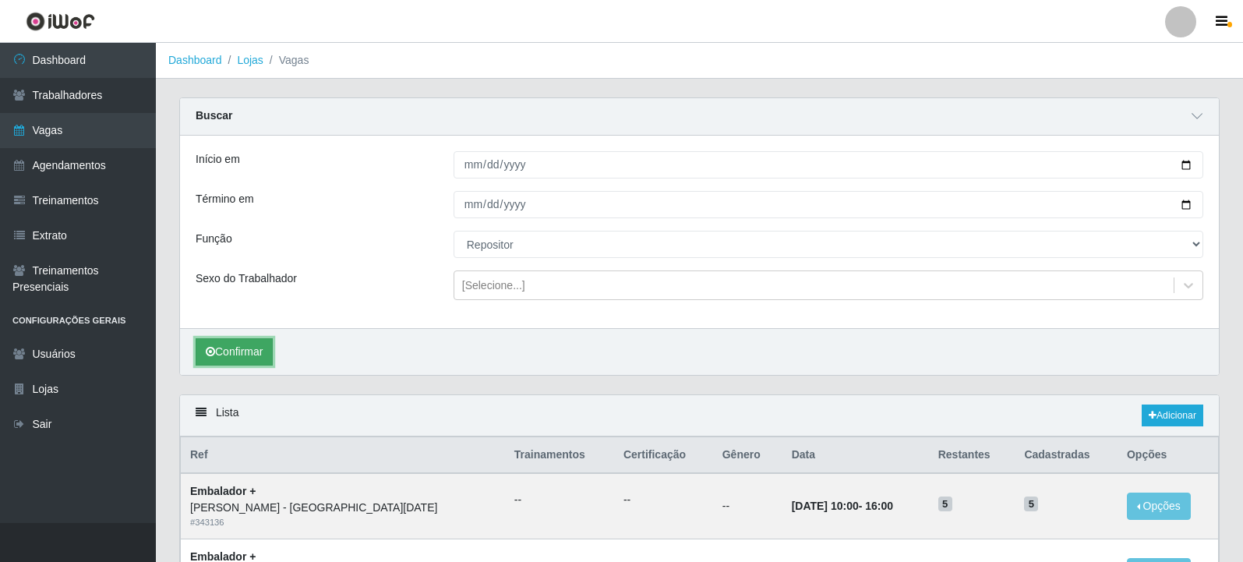
click at [271, 348] on button "Confirmar" at bounding box center [234, 351] width 77 height 27
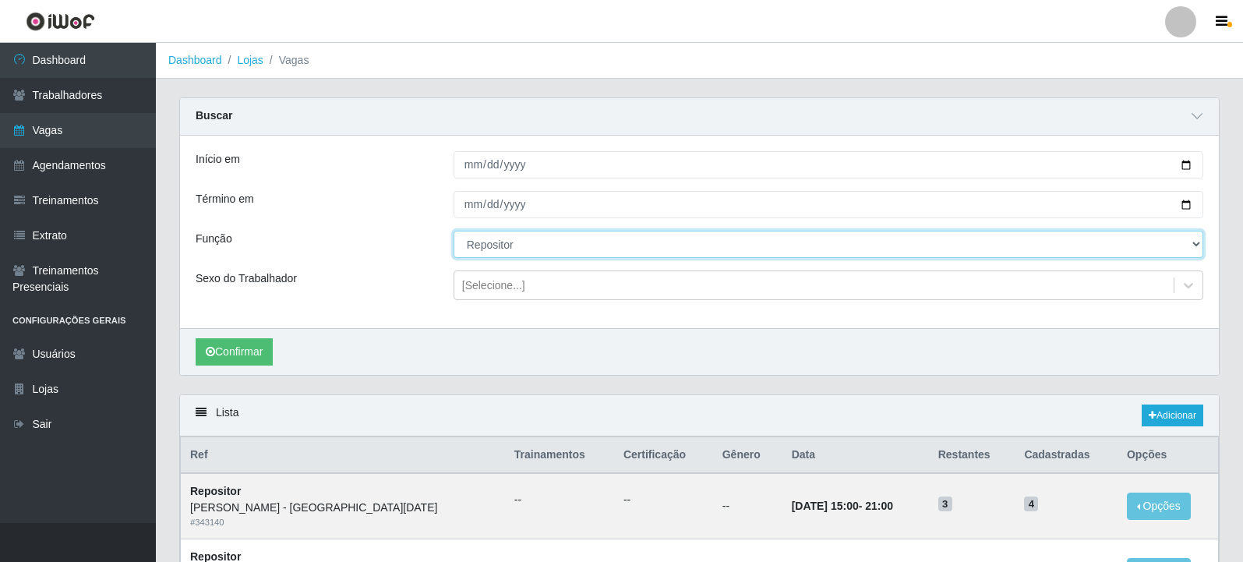
click at [617, 239] on select "[Selecione...] Embalador Embalador + Embalador ++ Repositor Repositor + Reposit…" at bounding box center [829, 244] width 750 height 27
click at [454, 232] on select "[Selecione...] Embalador Embalador + Embalador ++ Repositor Repositor + Reposit…" at bounding box center [829, 244] width 750 height 27
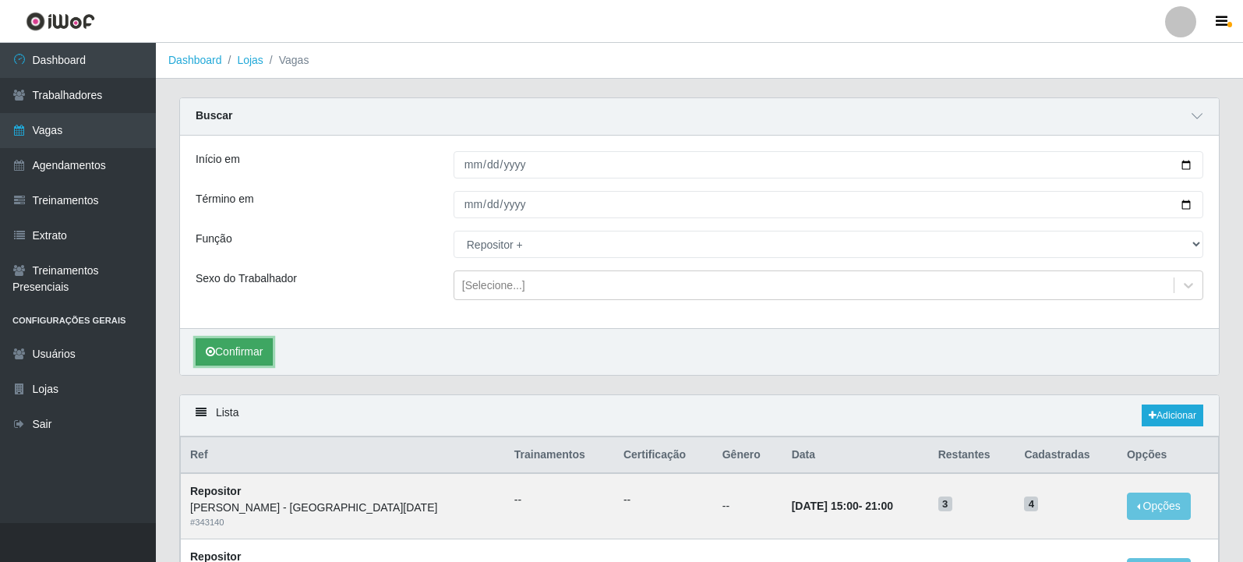
click at [228, 359] on button "Confirmar" at bounding box center [234, 351] width 77 height 27
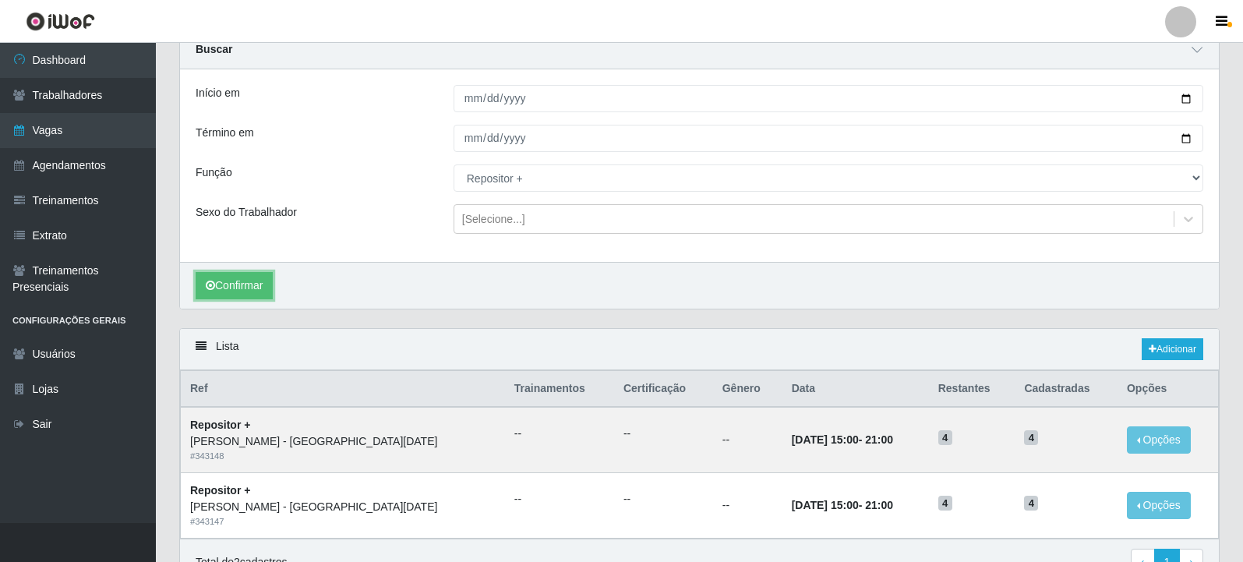
scroll to position [149, 0]
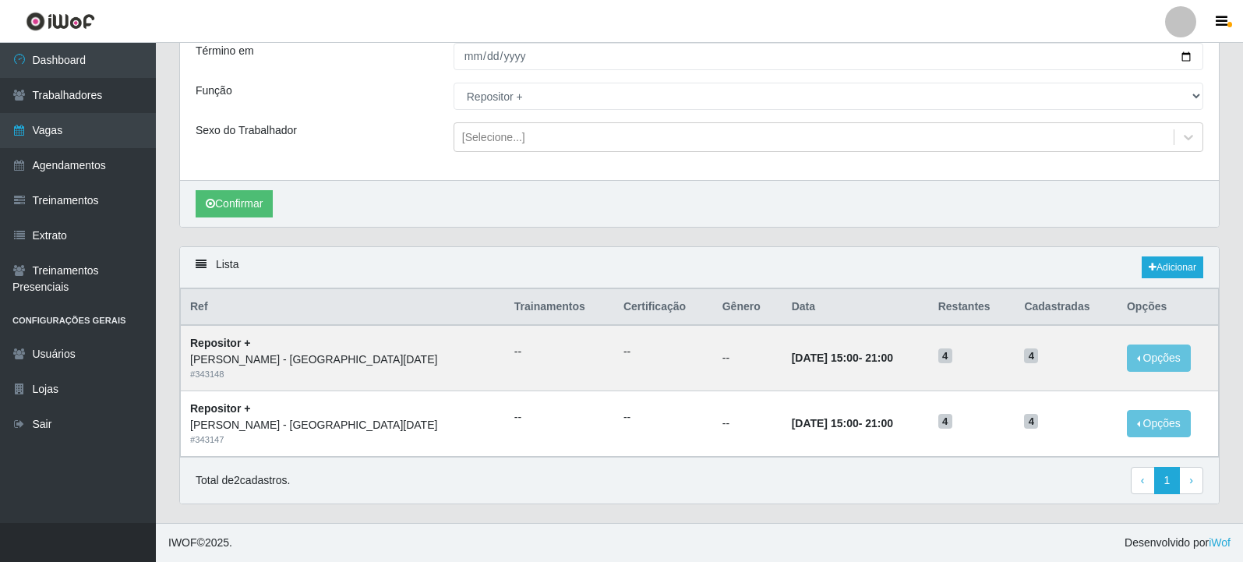
click at [822, 494] on div "Total de 2 cadastros. ‹ Previous 1 › Next" at bounding box center [700, 481] width 1008 height 28
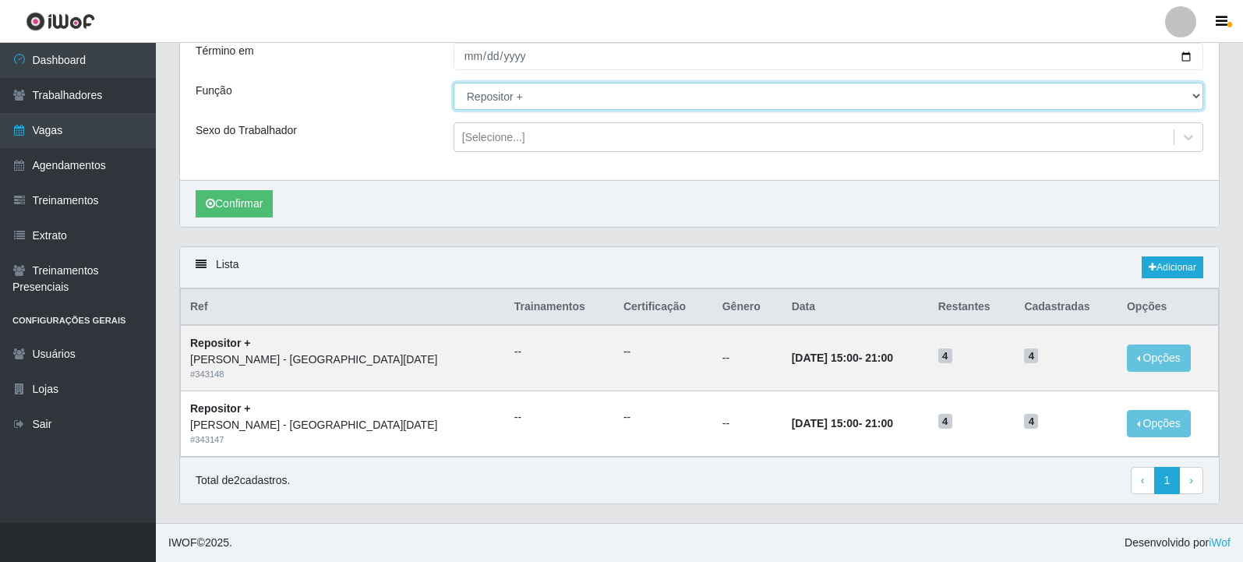
click at [605, 100] on select "[Selecione...] Embalador Embalador + Embalador ++ Repositor Repositor + Reposit…" at bounding box center [829, 96] width 750 height 27
click at [454, 83] on select "[Selecione...] Embalador Embalador + Embalador ++ Repositor Repositor + Reposit…" at bounding box center [829, 96] width 750 height 27
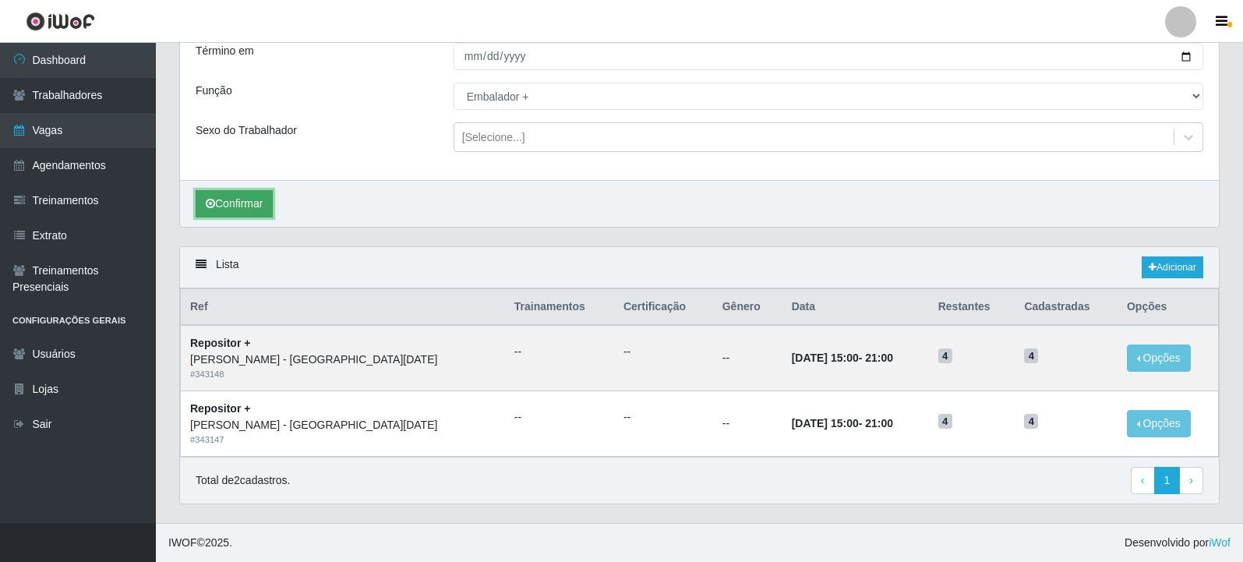
click at [217, 202] on button "Confirmar" at bounding box center [234, 203] width 77 height 27
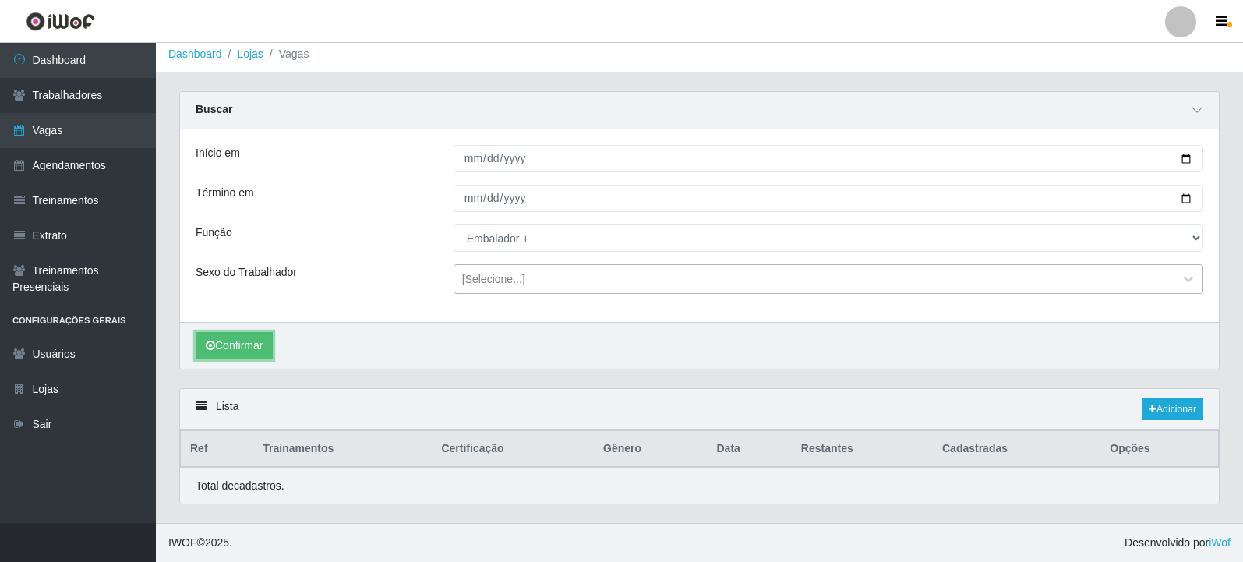
scroll to position [149, 0]
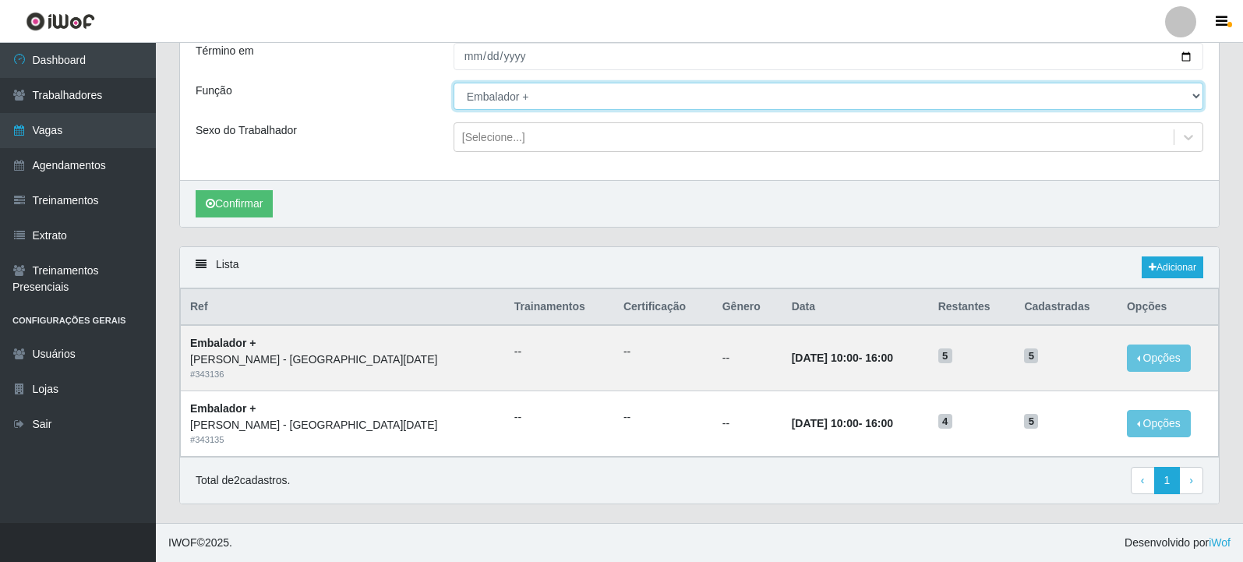
drag, startPoint x: 545, startPoint y: 95, endPoint x: 543, endPoint y: 108, distance: 12.7
click at [545, 95] on select "[Selecione...] Embalador Embalador + Embalador ++ Repositor Repositor + Reposit…" at bounding box center [829, 96] width 750 height 27
select select "82"
click at [454, 83] on select "[Selecione...] Embalador Embalador + Embalador ++ Repositor Repositor + Reposit…" at bounding box center [829, 96] width 750 height 27
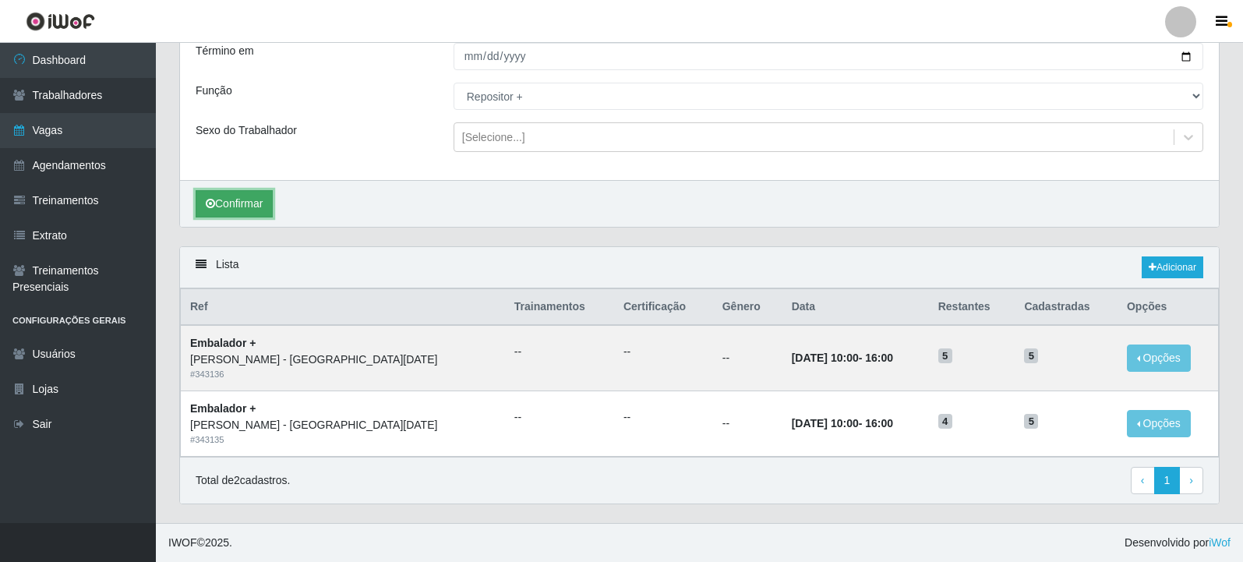
click at [232, 201] on button "Confirmar" at bounding box center [234, 203] width 77 height 27
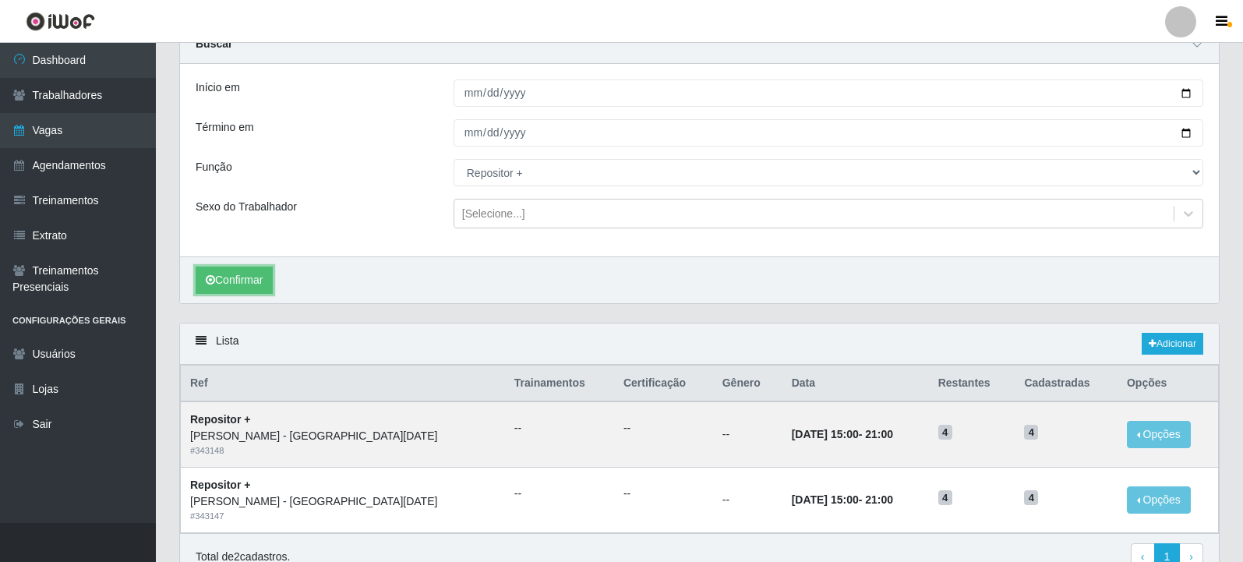
scroll to position [71, 0]
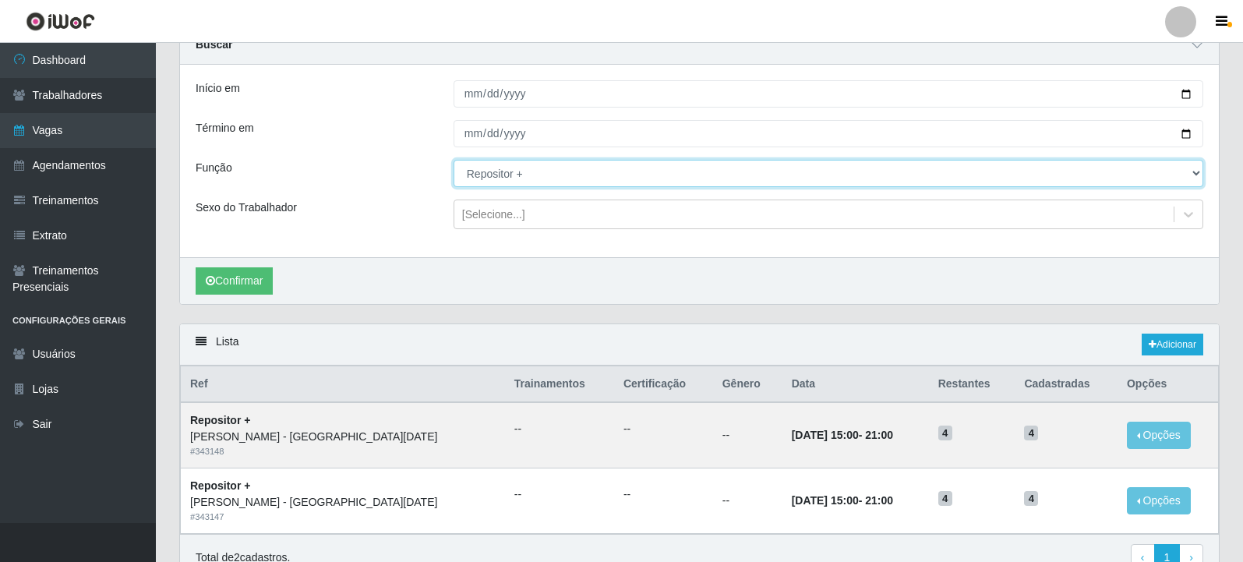
click at [625, 172] on select "[Selecione...] Embalador Embalador + Embalador ++ Repositor Repositor + Reposit…" at bounding box center [829, 173] width 750 height 27
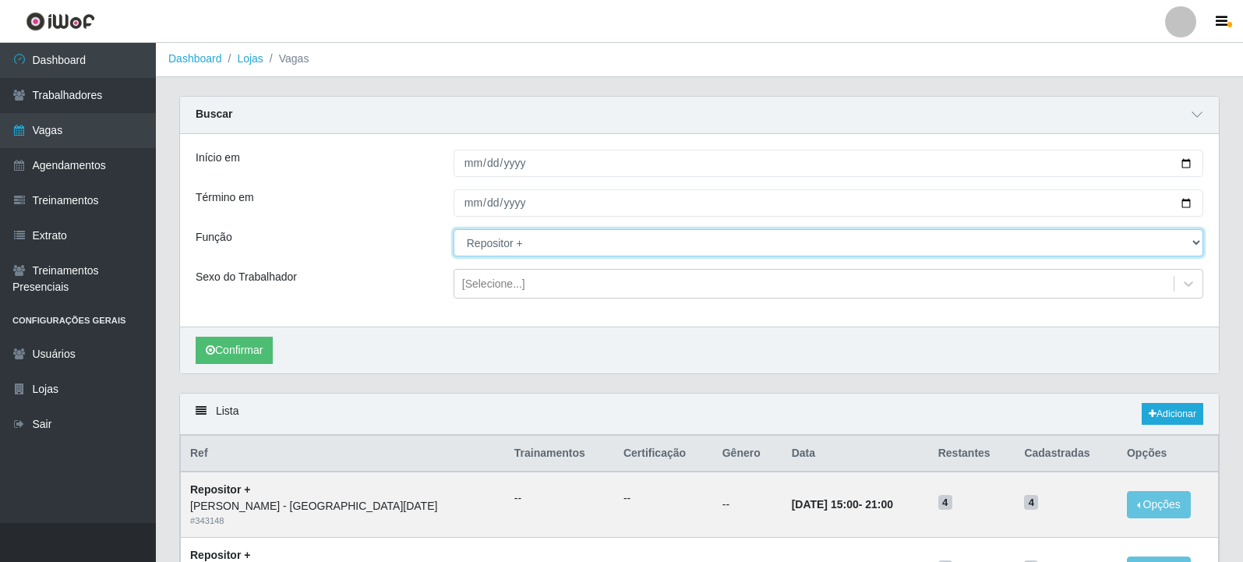
scroll to position [0, 0]
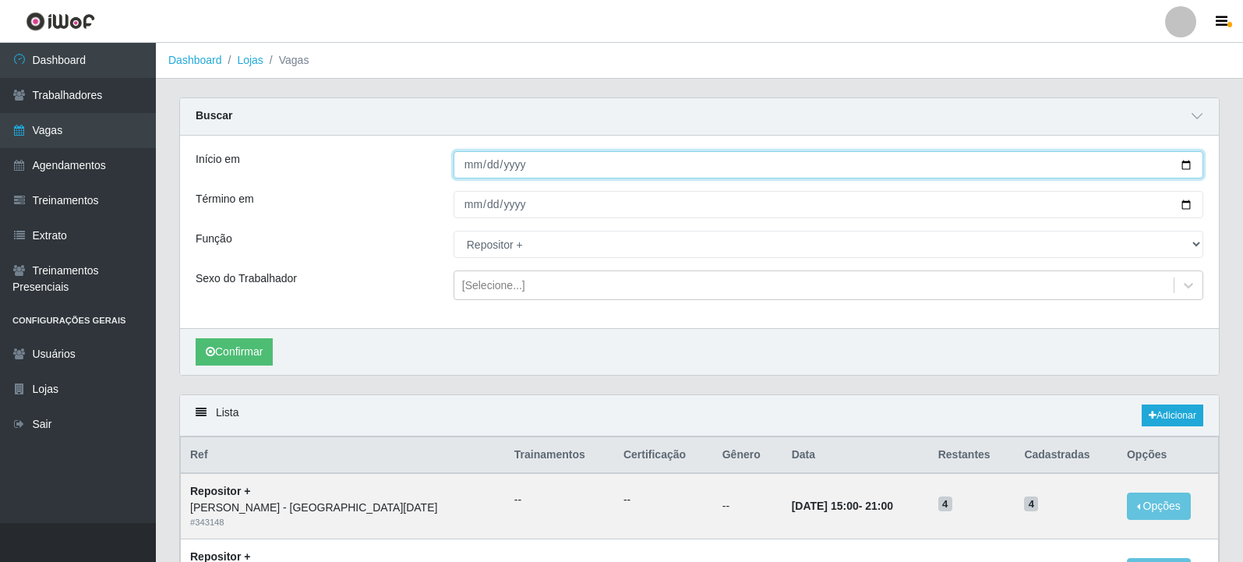
click at [1185, 165] on input "[DATE]" at bounding box center [829, 164] width 750 height 27
type input "2025-10-01"
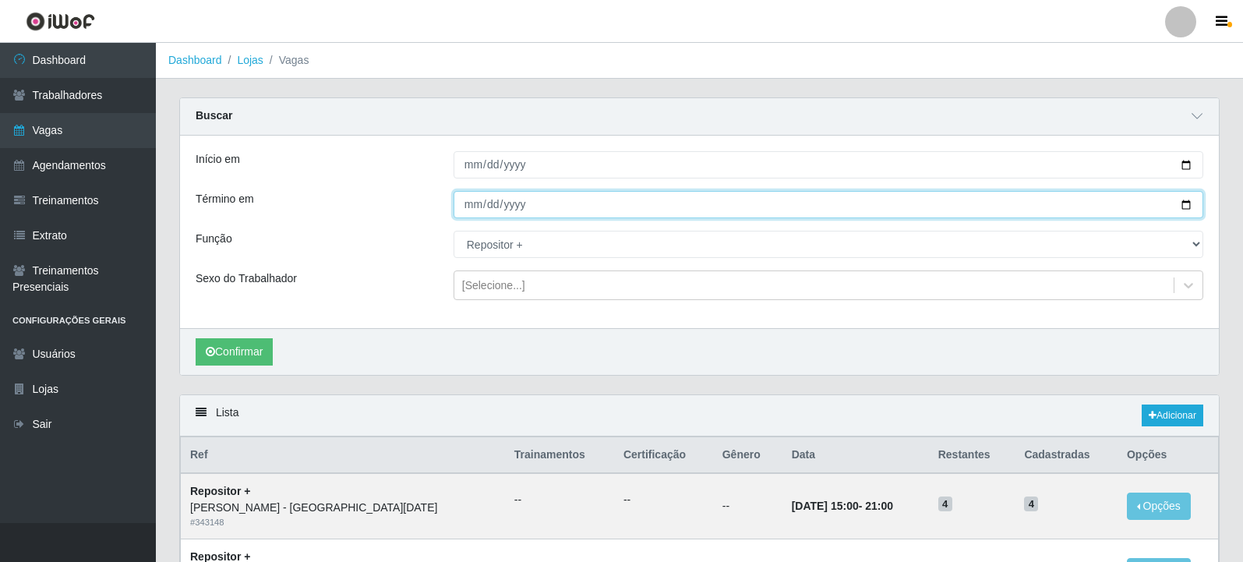
click at [1190, 207] on input "[DATE]" at bounding box center [829, 204] width 750 height 27
type input "2025-10-31"
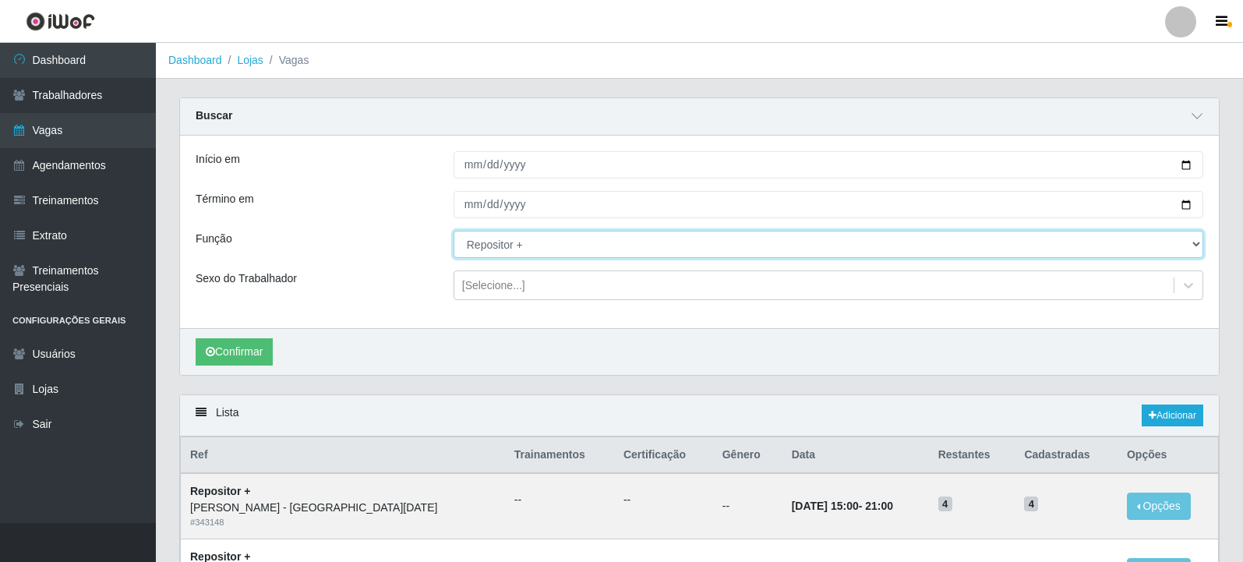
click at [666, 247] on select "[Selecione...] Embalador Embalador + Embalador ++ Repositor Repositor + Reposit…" at bounding box center [829, 244] width 750 height 27
select select "[Selecione...]"
click at [454, 232] on select "[Selecione...] Embalador Embalador + Embalador ++ Repositor Repositor + Reposit…" at bounding box center [829, 244] width 750 height 27
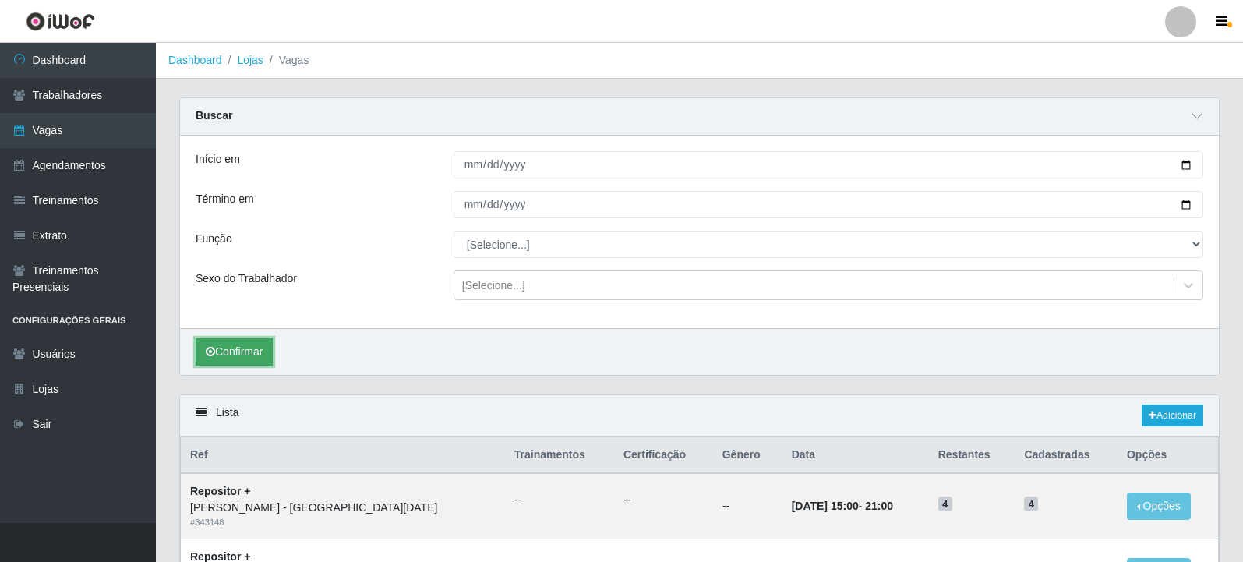
click at [262, 356] on button "Confirmar" at bounding box center [234, 351] width 77 height 27
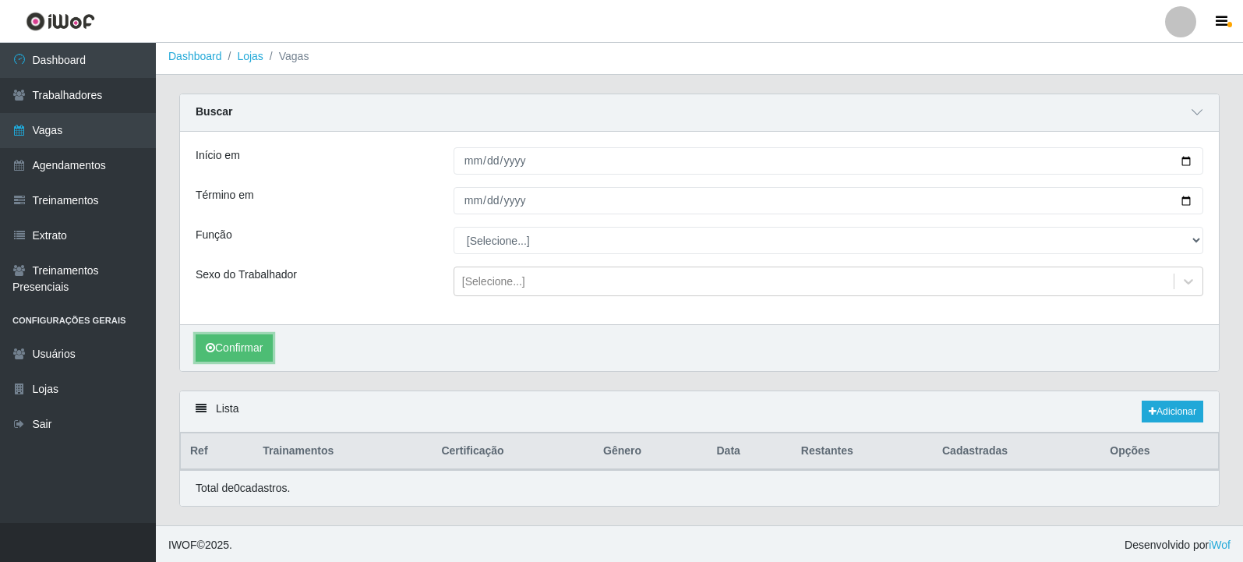
scroll to position [7, 0]
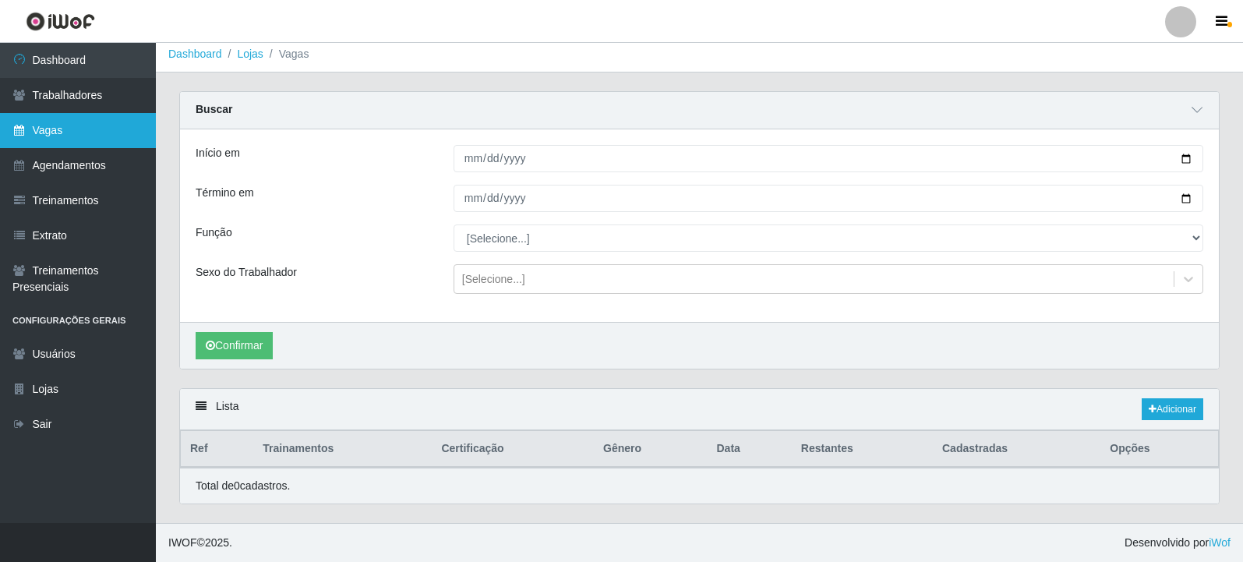
click at [46, 133] on link "Vagas" at bounding box center [78, 130] width 156 height 35
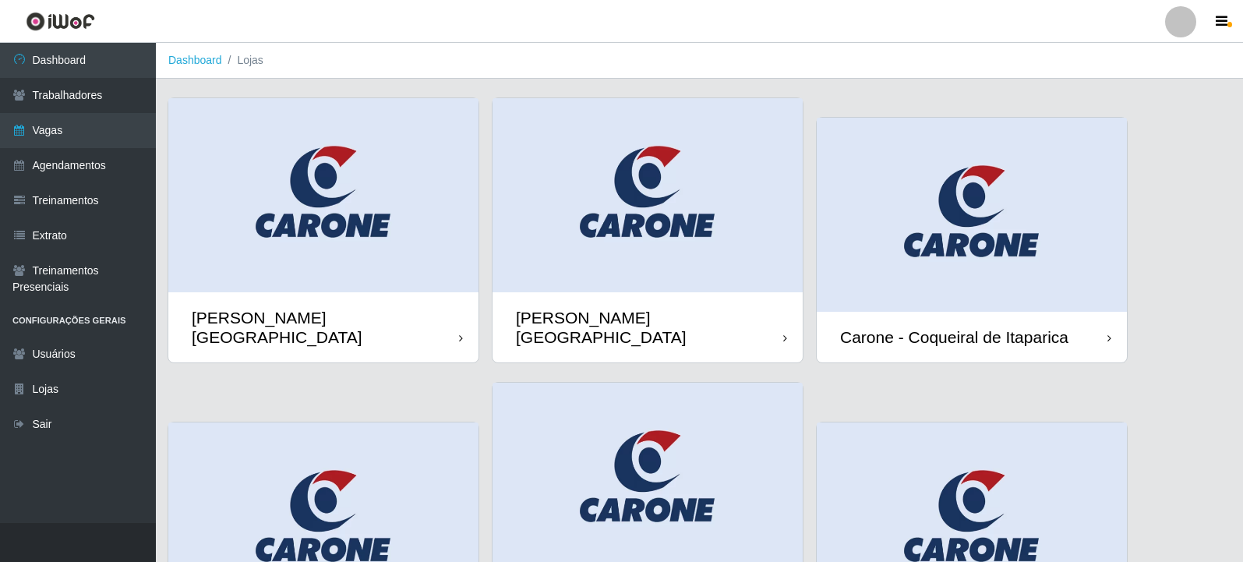
click at [697, 231] on img at bounding box center [648, 195] width 310 height 194
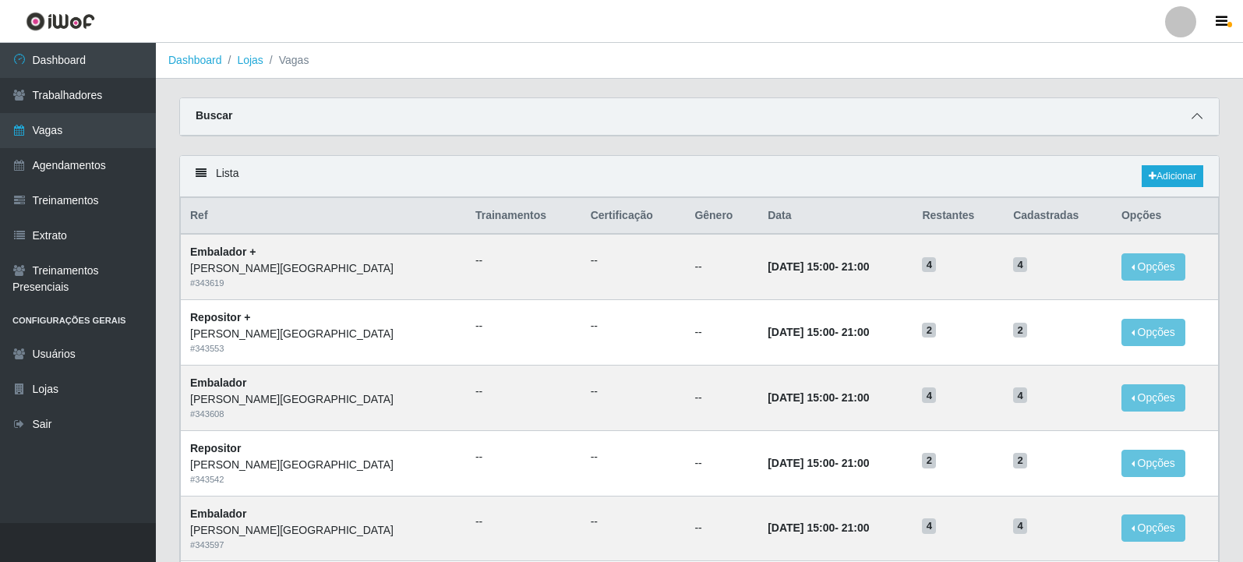
click at [1200, 119] on icon at bounding box center [1197, 116] width 11 height 11
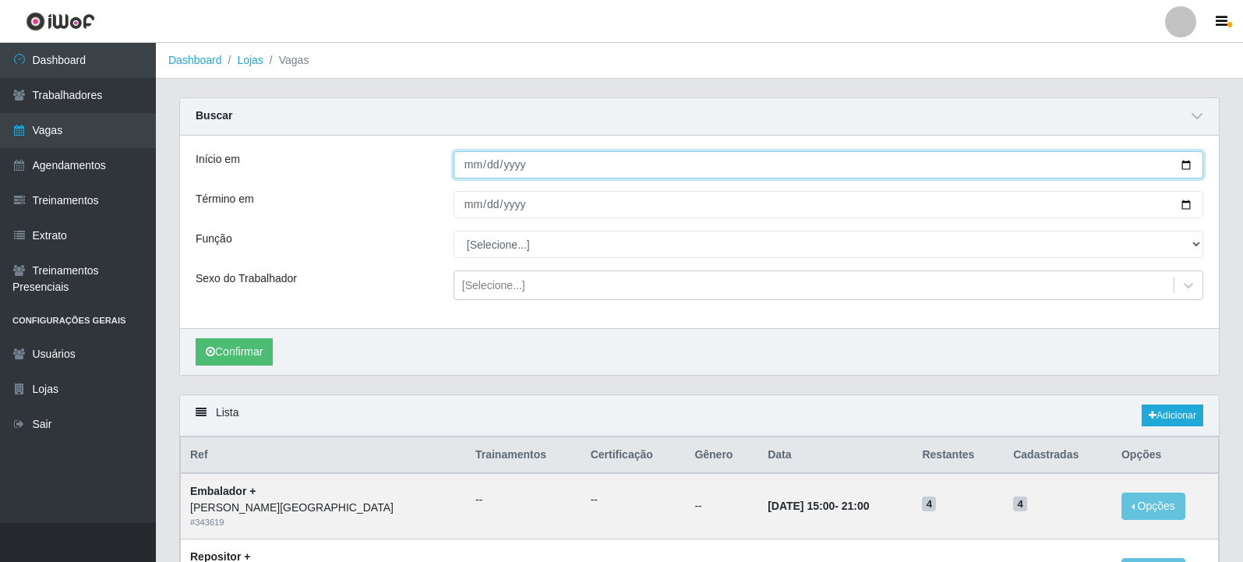
click at [1182, 168] on input "Início em" at bounding box center [829, 164] width 750 height 27
type input "[DATE]"
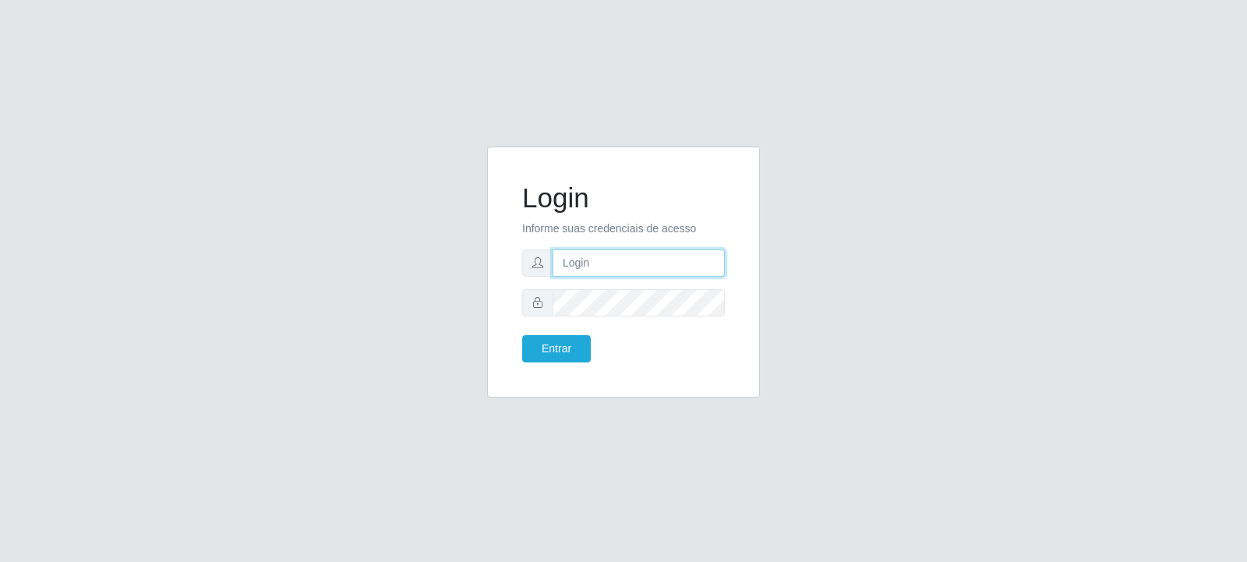
click at [621, 256] on input "text" at bounding box center [639, 262] width 172 height 27
type input "[EMAIL_ADDRESS][DOMAIN_NAME]"
click at [557, 352] on button "Entrar" at bounding box center [556, 348] width 69 height 27
drag, startPoint x: 568, startPoint y: 257, endPoint x: 588, endPoint y: 278, distance: 28.7
click at [568, 257] on input "text" at bounding box center [639, 262] width 172 height 27
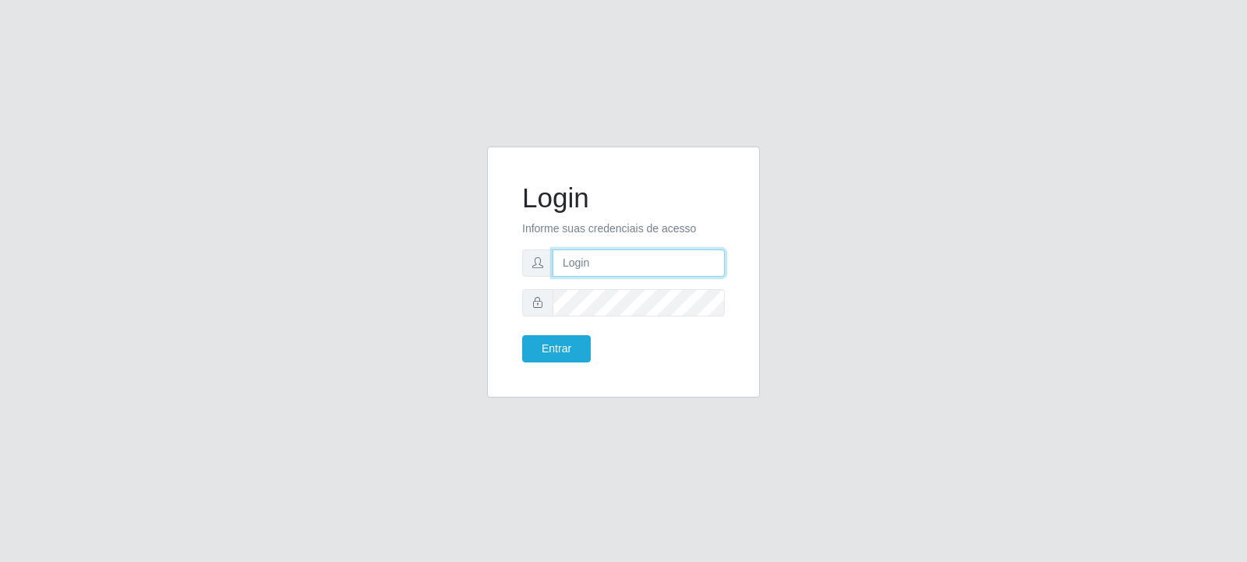
type input "livia.trevizani@carone.com.br"
click at [581, 349] on button "Entrar" at bounding box center [556, 348] width 69 height 27
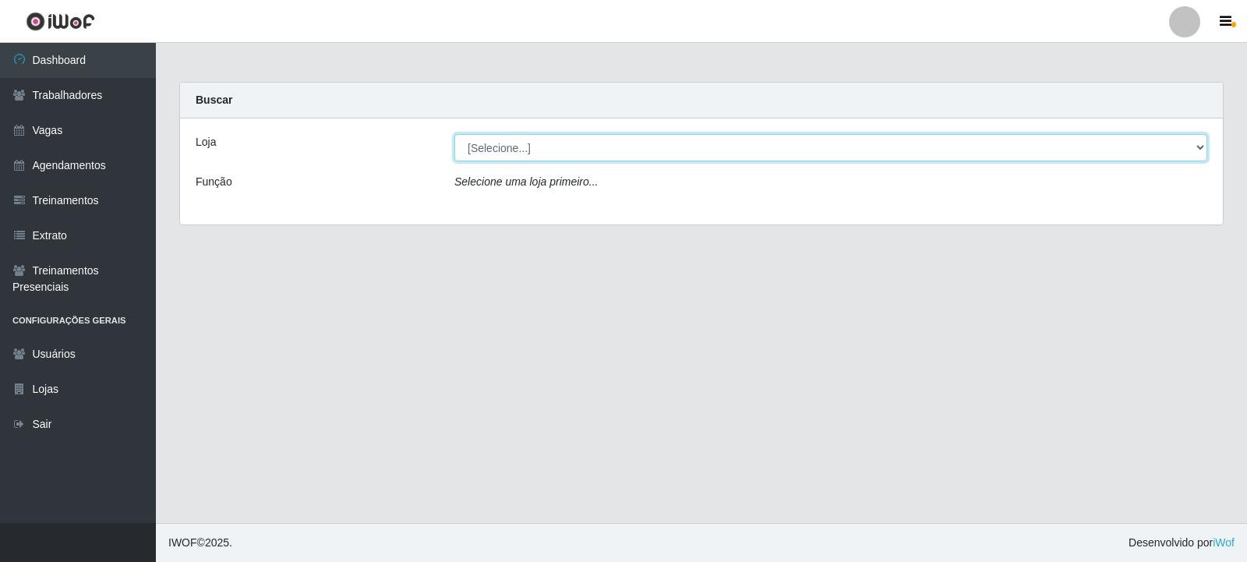
click at [499, 157] on select "[Selecione...] Carone - Jardim Camburi Carone - Campo Grande Carone - Coqueiral…" at bounding box center [831, 147] width 753 height 27
select select "534"
click at [455, 134] on select "[Selecione...] Carone - Jardim Camburi Carone - Campo Grande Carone - Coqueiral…" at bounding box center [831, 147] width 753 height 27
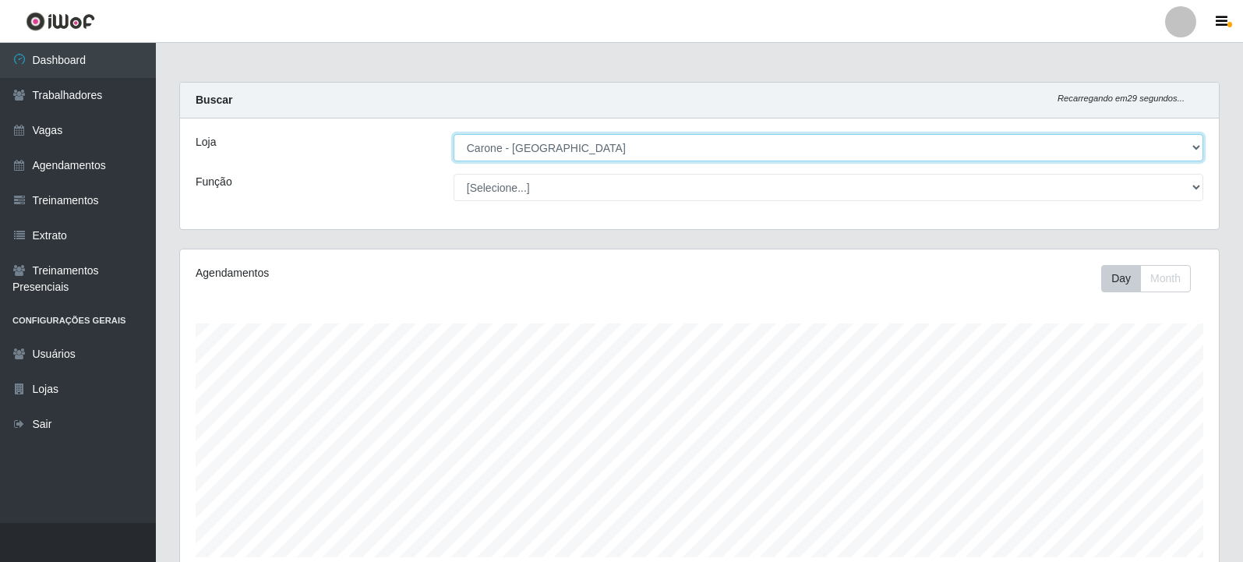
scroll to position [324, 1039]
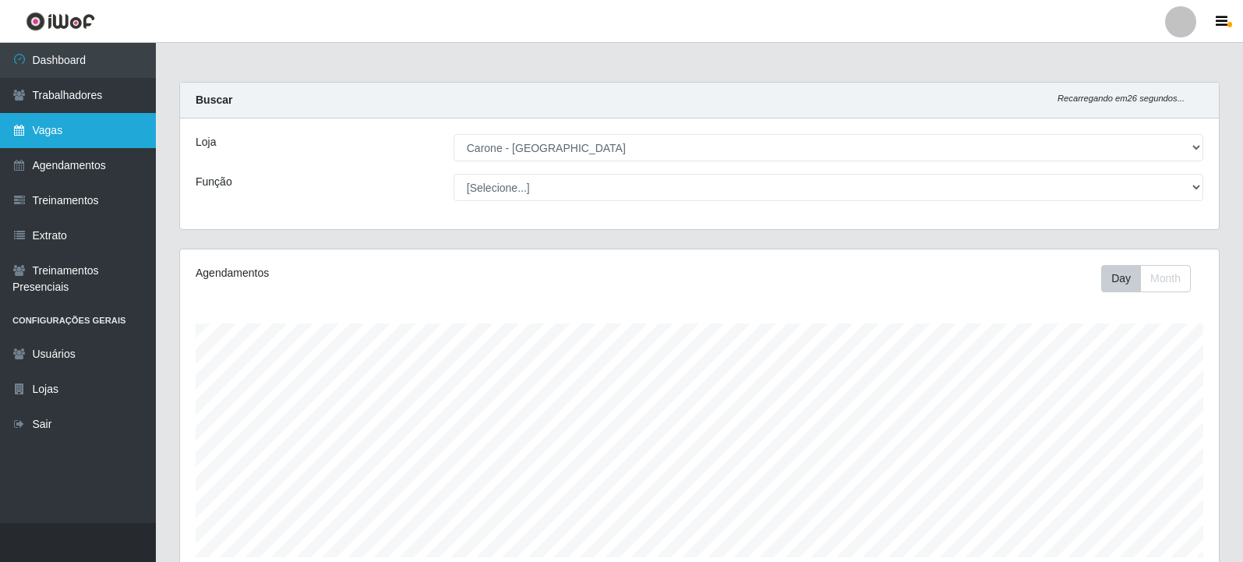
click at [41, 133] on link "Vagas" at bounding box center [78, 130] width 156 height 35
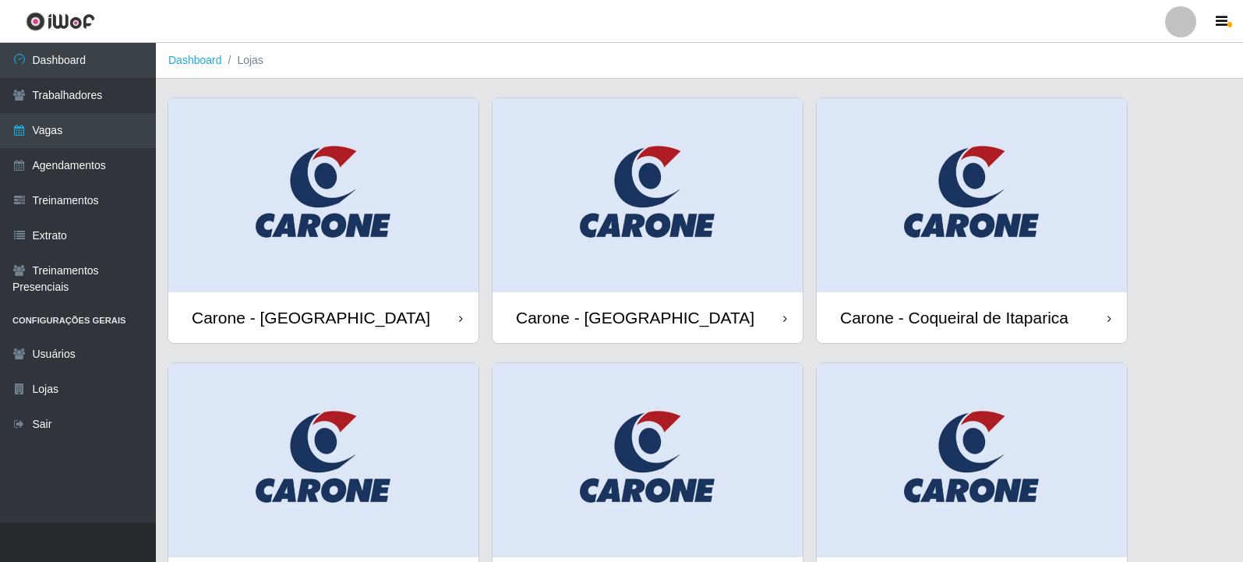
click at [709, 225] on img at bounding box center [648, 195] width 310 height 194
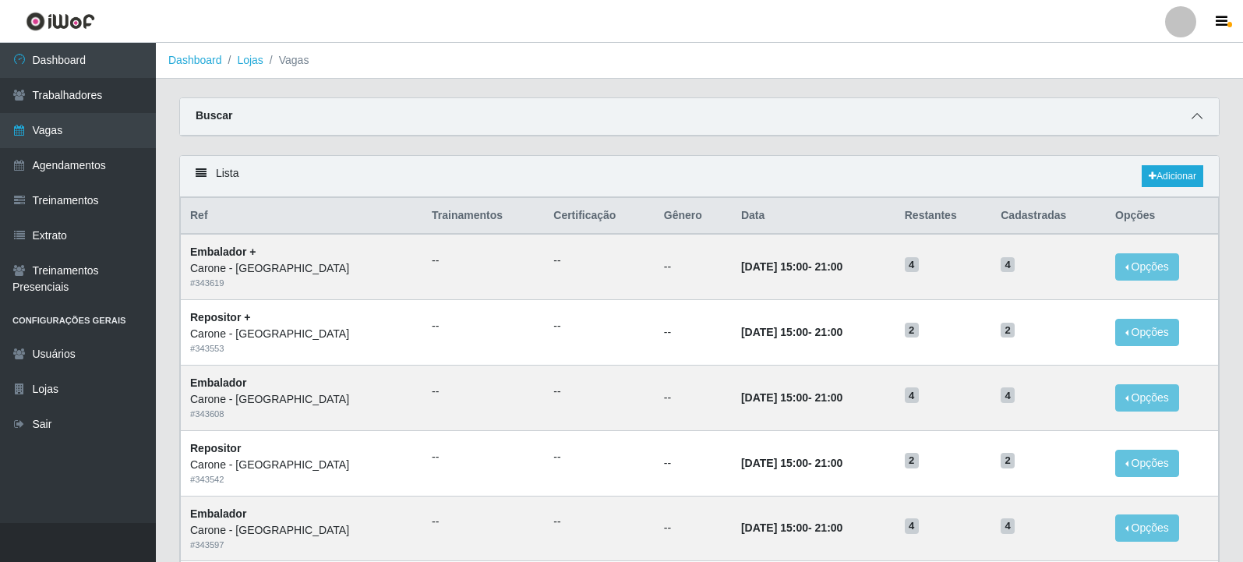
click at [1198, 120] on icon at bounding box center [1197, 116] width 11 height 11
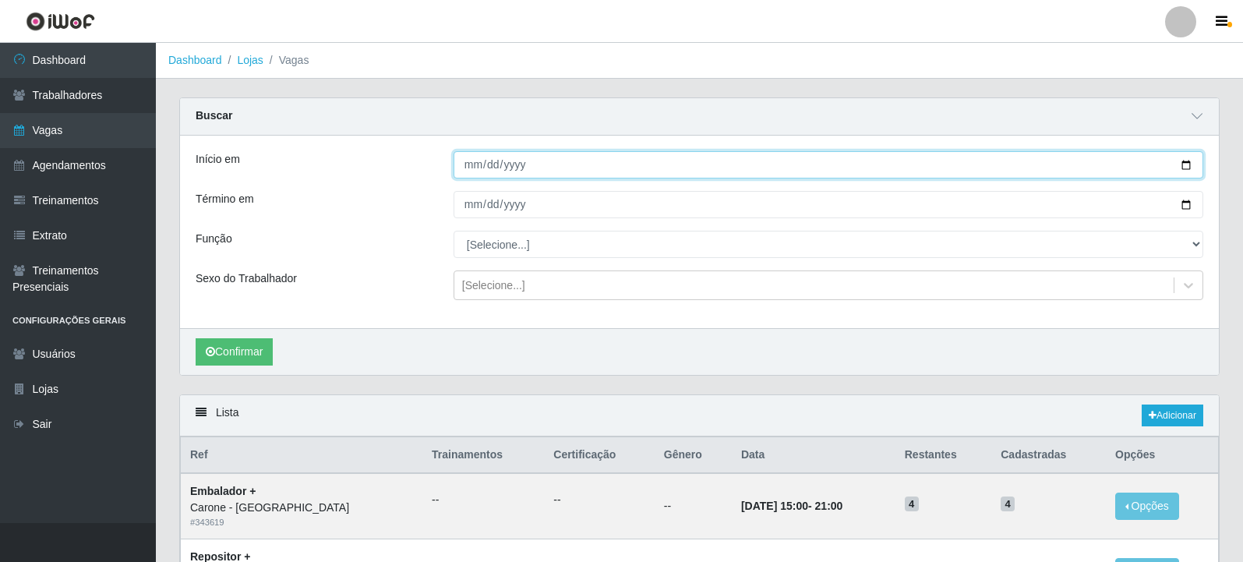
click at [1182, 161] on input "Início em" at bounding box center [829, 164] width 750 height 27
type input "2025-09-01"
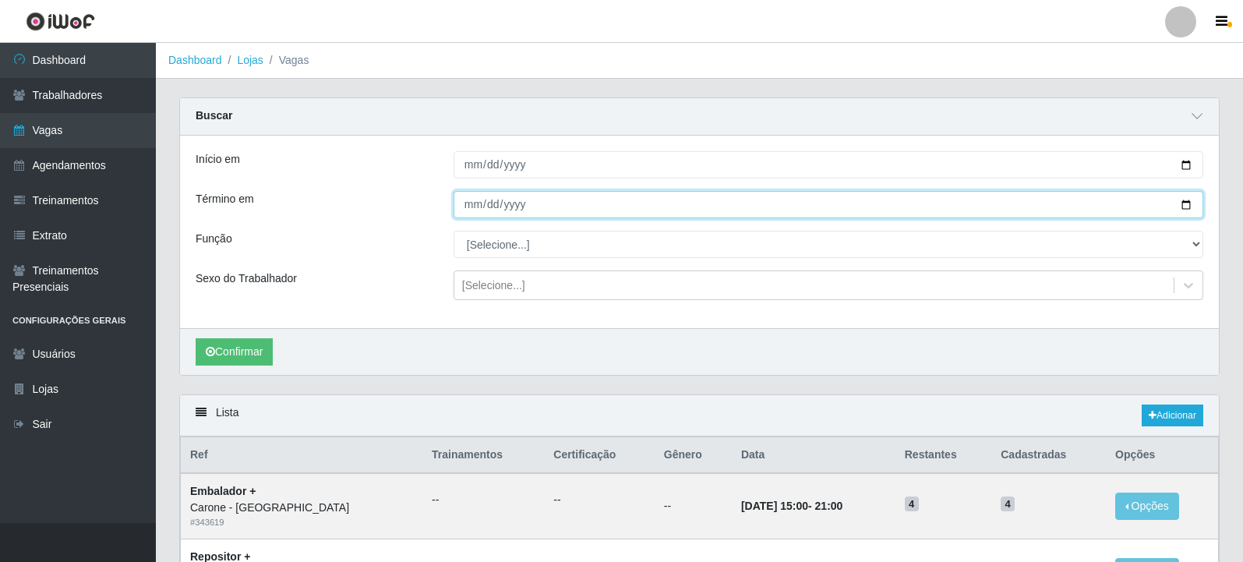
click at [1173, 206] on input "Término em" at bounding box center [829, 204] width 750 height 27
drag, startPoint x: 1190, startPoint y: 198, endPoint x: 1188, endPoint y: 210, distance: 11.9
click at [1188, 210] on input "Término em" at bounding box center [829, 204] width 750 height 27
click at [1187, 210] on input "Término em" at bounding box center [829, 204] width 750 height 27
drag, startPoint x: 1180, startPoint y: 210, endPoint x: 1163, endPoint y: 210, distance: 17.2
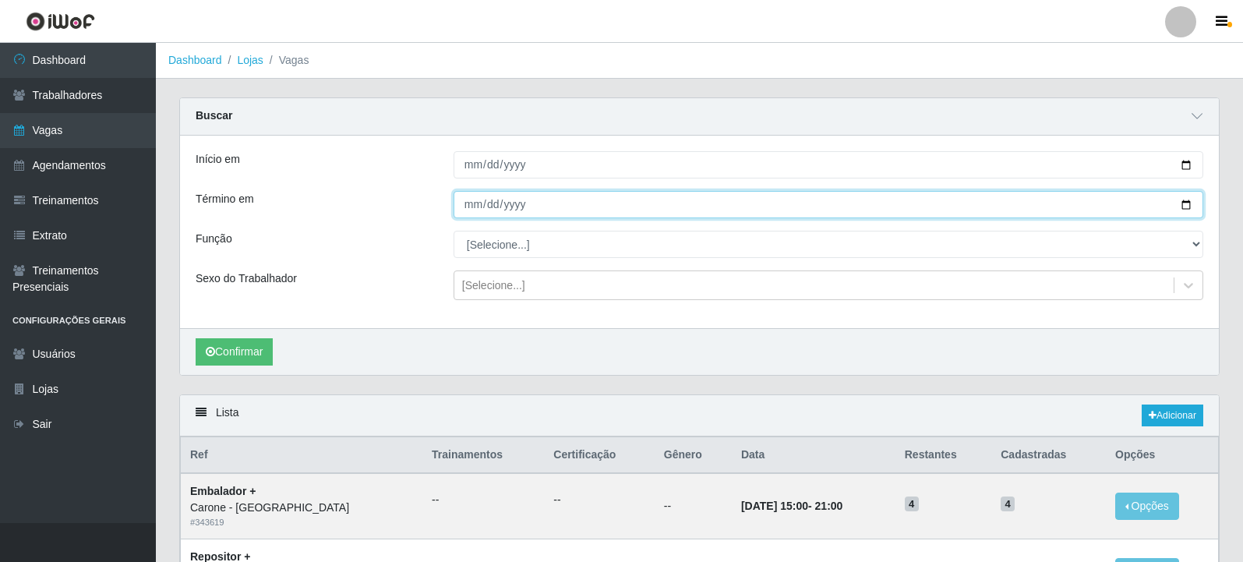
click at [1180, 210] on input "Término em" at bounding box center [829, 204] width 750 height 27
type input "[DATE]"
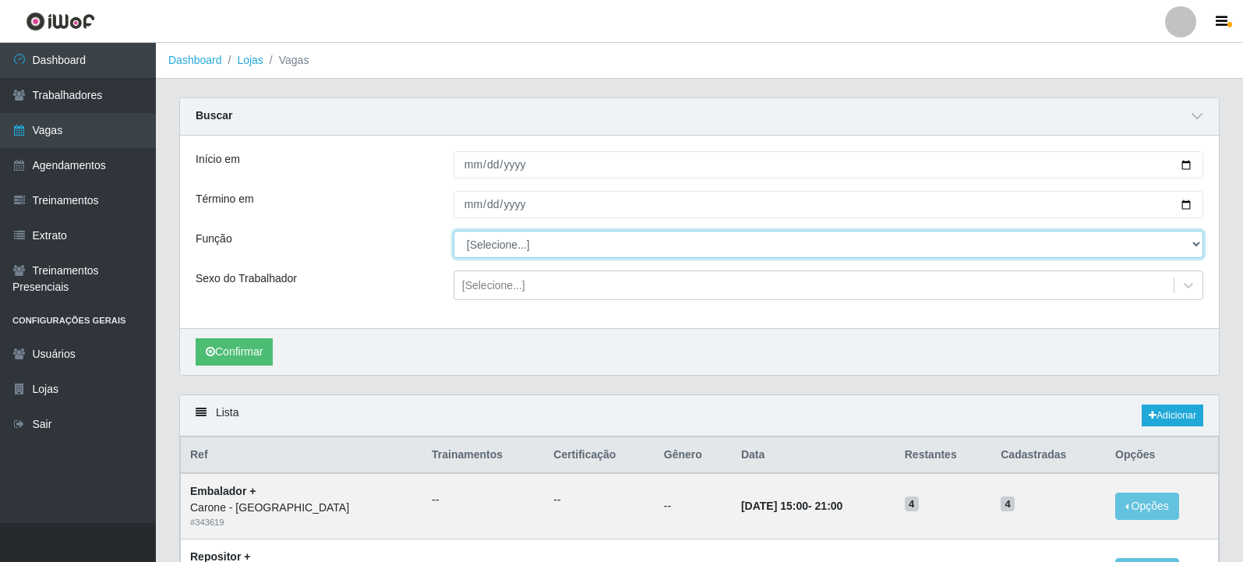
click at [1194, 239] on select "[Selecione...] Embalador Embalador + Embalador ++ Repositor Repositor + Reposit…" at bounding box center [829, 244] width 750 height 27
click at [454, 232] on select "[Selecione...] Embalador Embalador + Embalador ++ Repositor Repositor + Reposit…" at bounding box center [829, 244] width 750 height 27
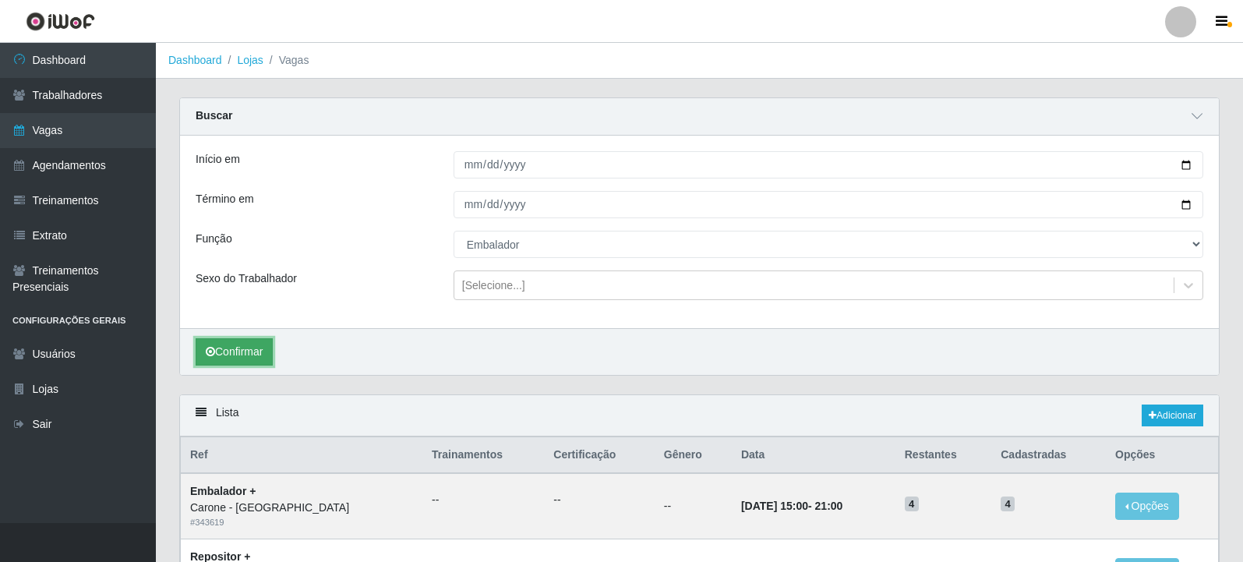
click at [228, 348] on button "Confirmar" at bounding box center [234, 351] width 77 height 27
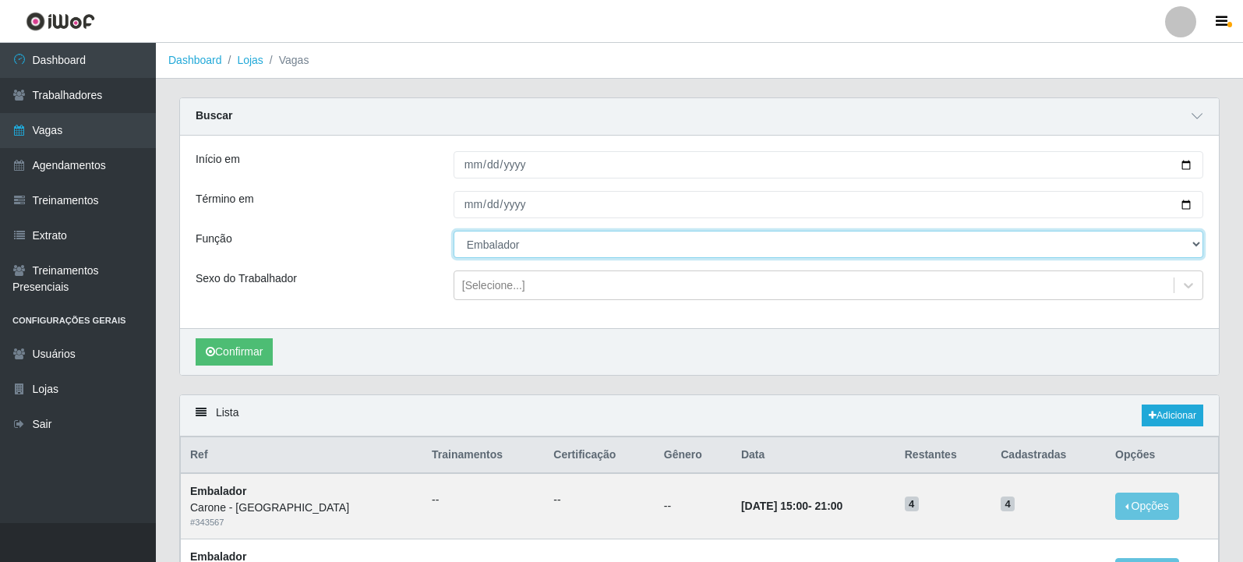
click at [527, 233] on select "[Selecione...] Embalador Embalador + Embalador ++ Repositor Repositor + Reposit…" at bounding box center [829, 244] width 750 height 27
click at [454, 232] on select "[Selecione...] Embalador Embalador + Embalador ++ Repositor Repositor + Reposit…" at bounding box center [829, 244] width 750 height 27
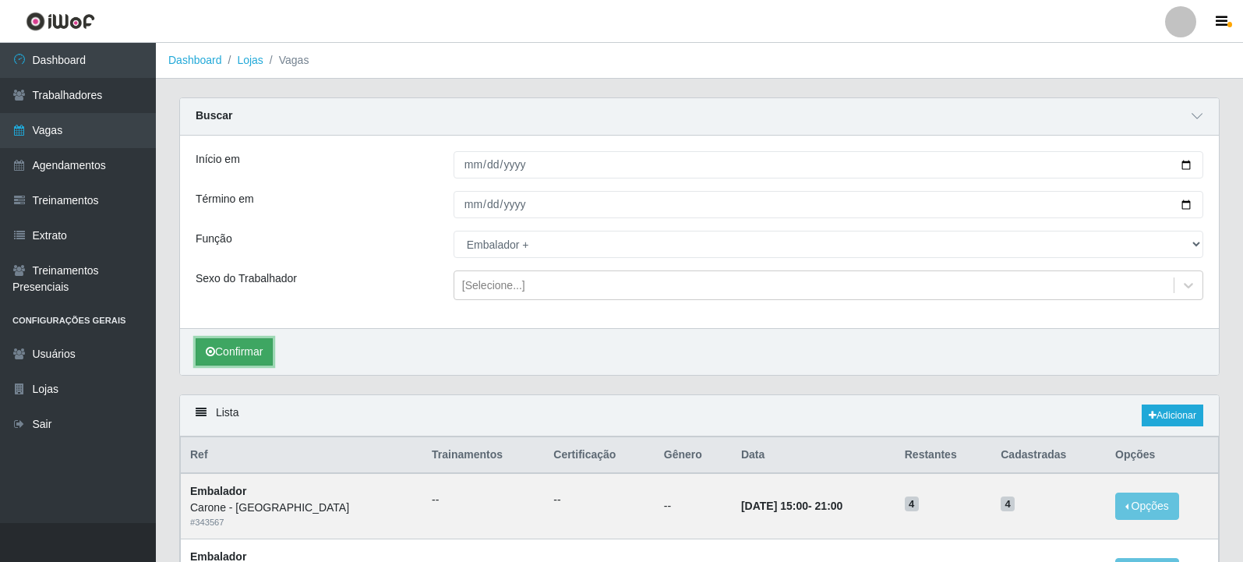
click at [245, 349] on button "Confirmar" at bounding box center [234, 351] width 77 height 27
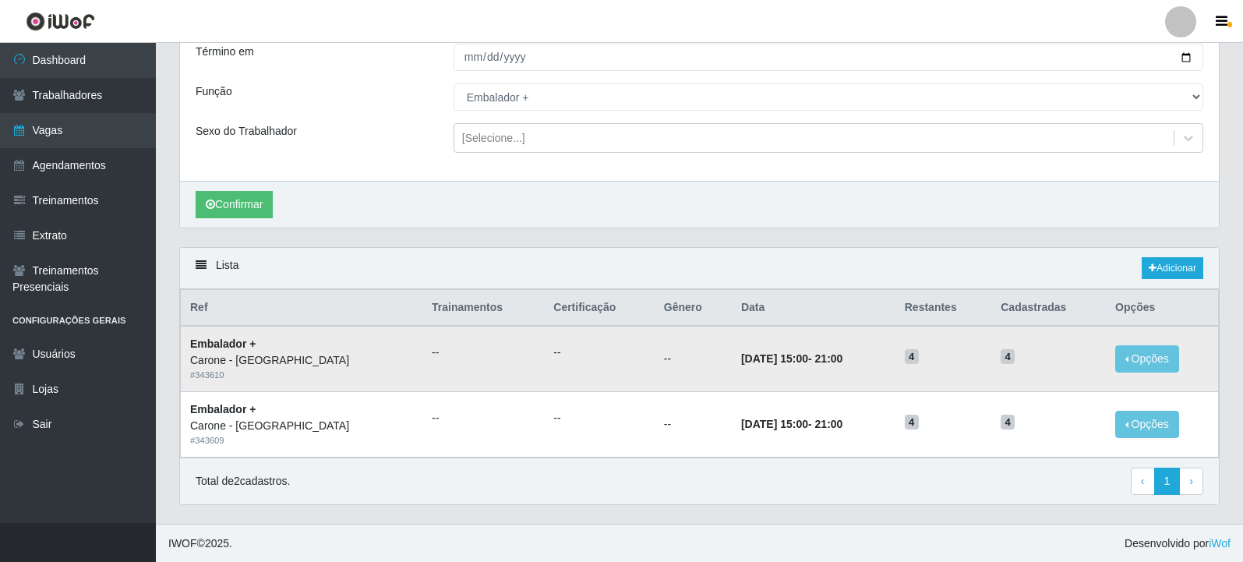
scroll to position [149, 0]
click at [788, 474] on div "Total de 2 cadastros. ‹ Previous 1 › Next" at bounding box center [700, 481] width 1008 height 28
click at [794, 507] on div "Lista Adicionar Ref Trainamentos Certificação Gênero Data Restantes Cadastradas…" at bounding box center [700, 384] width 1064 height 277
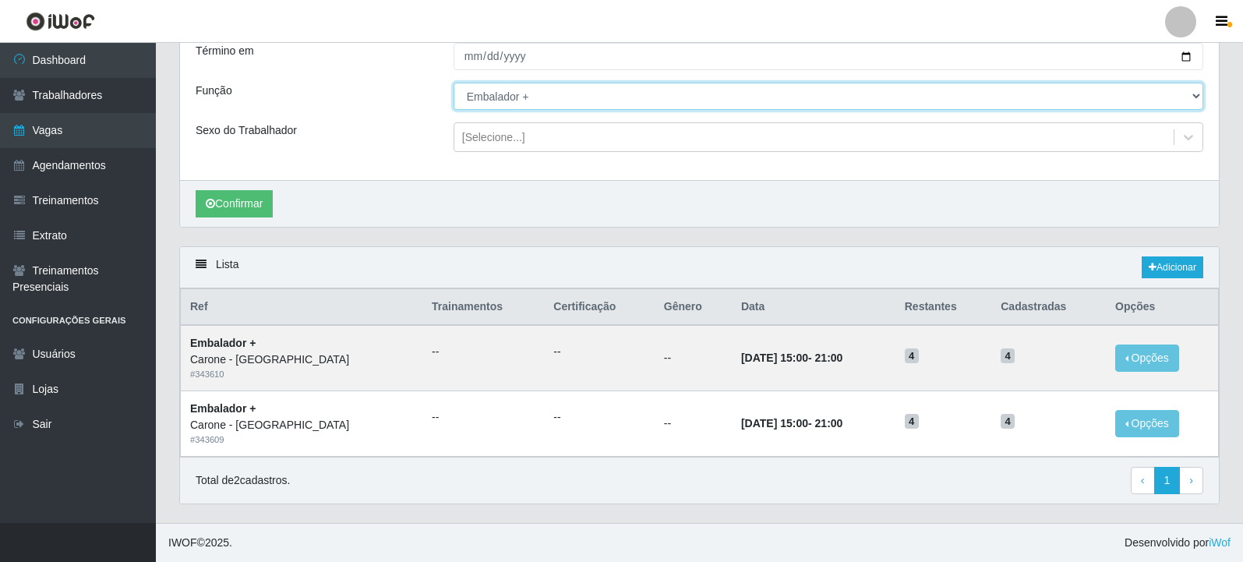
click at [560, 94] on select "[Selecione...] Embalador Embalador + Embalador ++ Repositor Repositor + Reposit…" at bounding box center [829, 96] width 750 height 27
click at [454, 83] on select "[Selecione...] Embalador Embalador + Embalador ++ Repositor Repositor + Reposit…" at bounding box center [829, 96] width 750 height 27
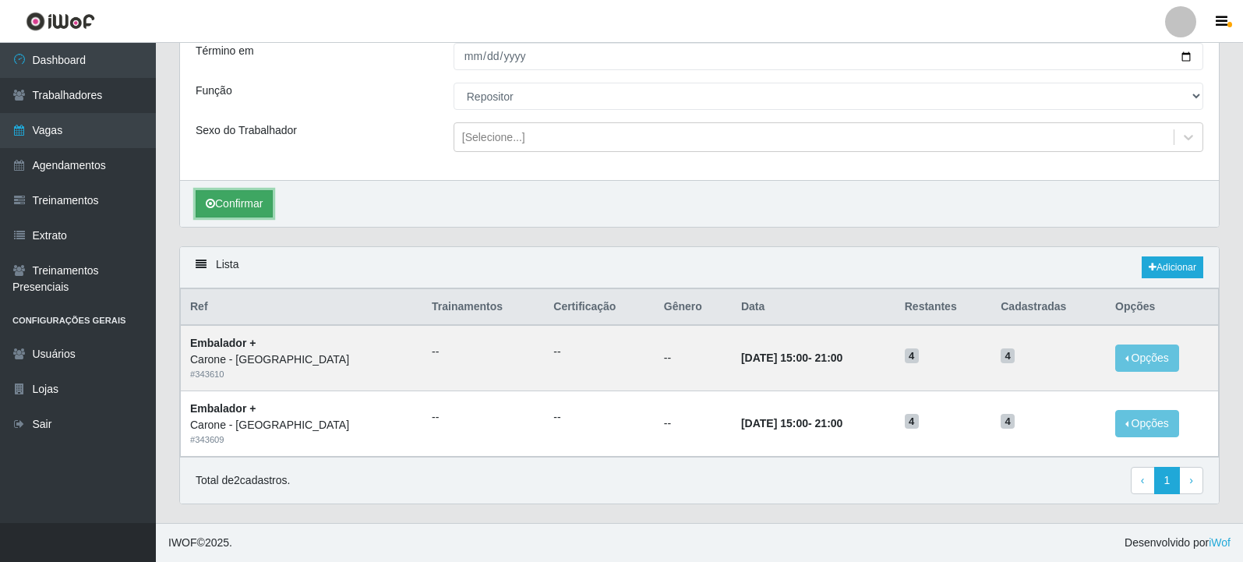
click at [239, 196] on button "Confirmar" at bounding box center [234, 203] width 77 height 27
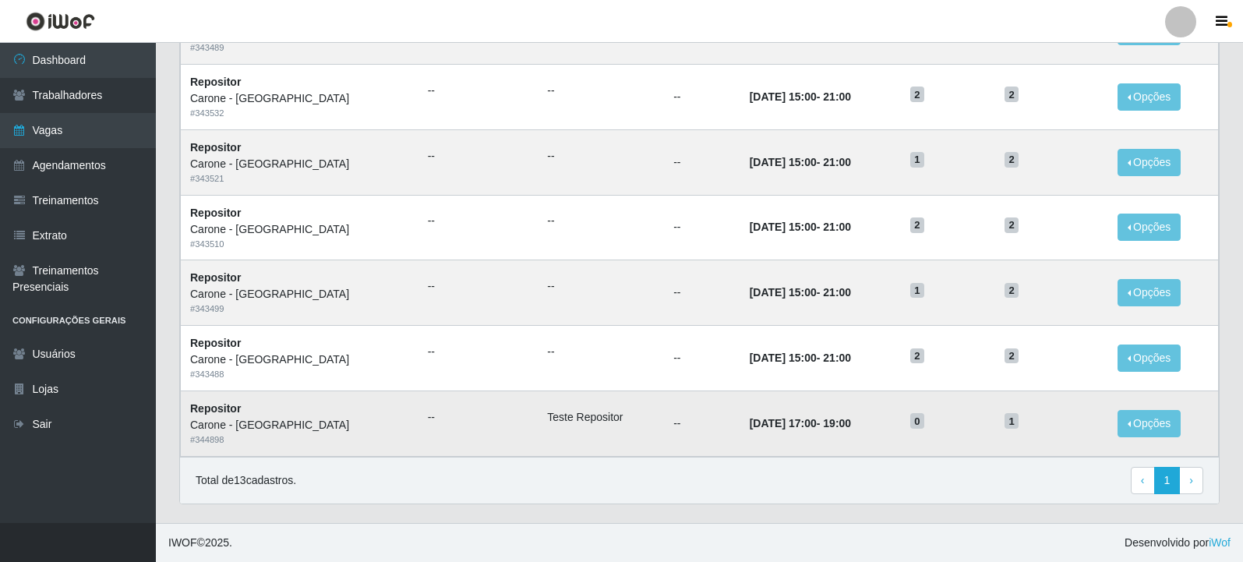
scroll to position [868, 0]
drag, startPoint x: 726, startPoint y: 423, endPoint x: 784, endPoint y: 414, distance: 59.2
click at [784, 414] on td "12/09/2025, 17:00 - 19:00" at bounding box center [821, 423] width 161 height 65
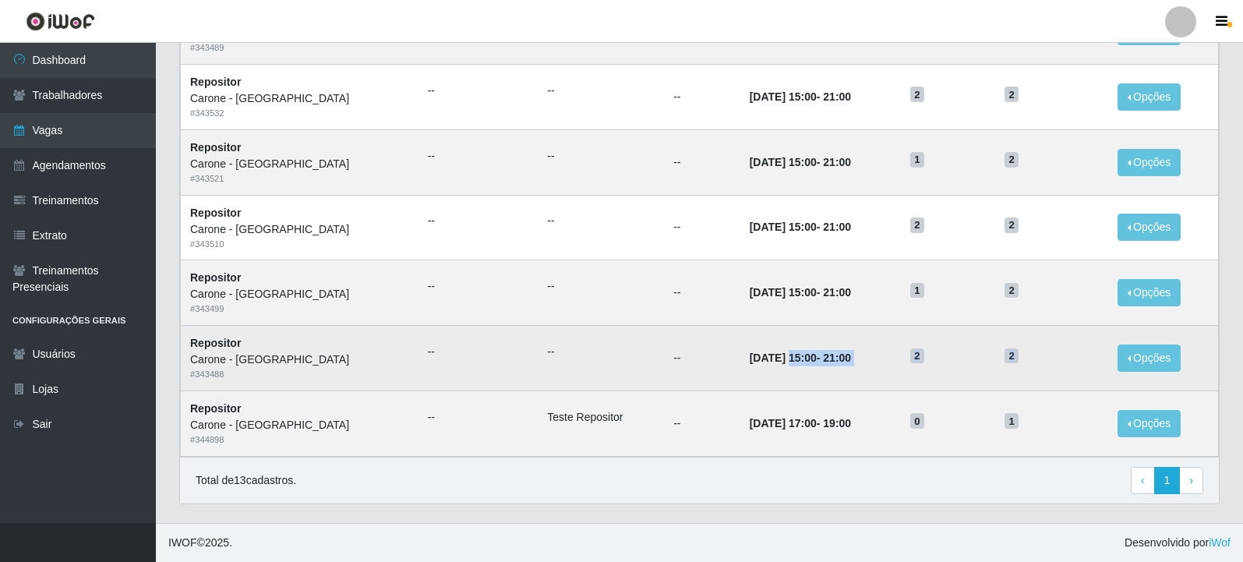
drag, startPoint x: 1040, startPoint y: 363, endPoint x: 741, endPoint y: 348, distance: 299.0
click at [741, 348] on tr "Repositor Carone - Campo Grande # 343488 -- -- -- 15/09/2025, 15:00 - 21:00 2 2…" at bounding box center [700, 358] width 1038 height 65
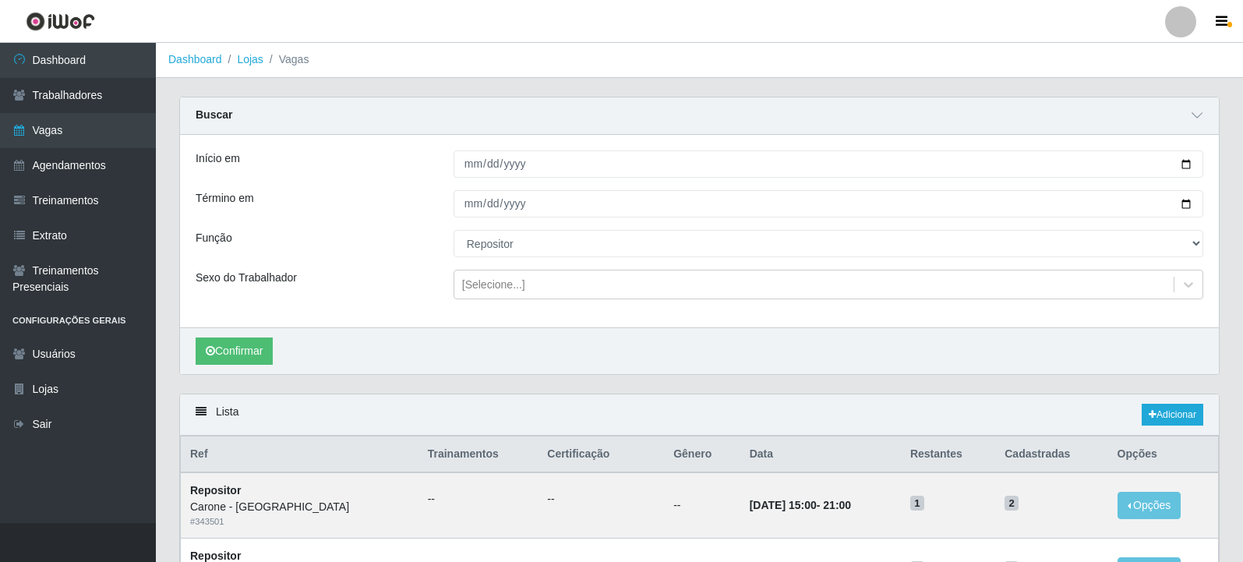
scroll to position [0, 0]
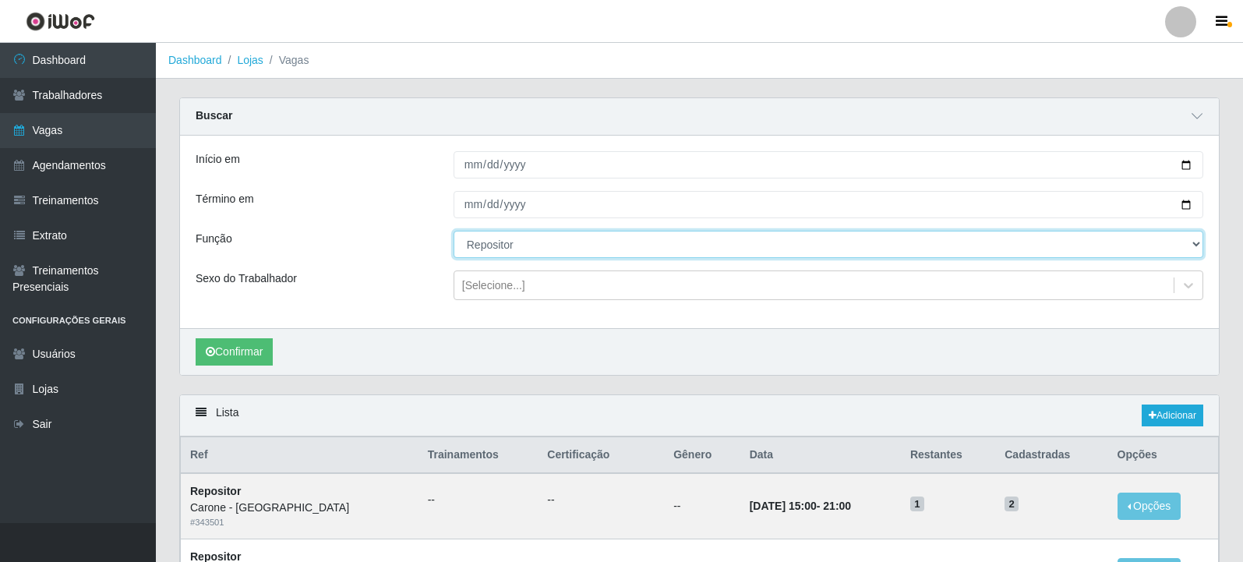
click at [510, 250] on select "[Selecione...] Embalador Embalador + Embalador ++ Repositor Repositor + Reposit…" at bounding box center [829, 244] width 750 height 27
select select "82"
click at [454, 232] on select "[Selecione...] Embalador Embalador + Embalador ++ Repositor Repositor + Reposit…" at bounding box center [829, 244] width 750 height 27
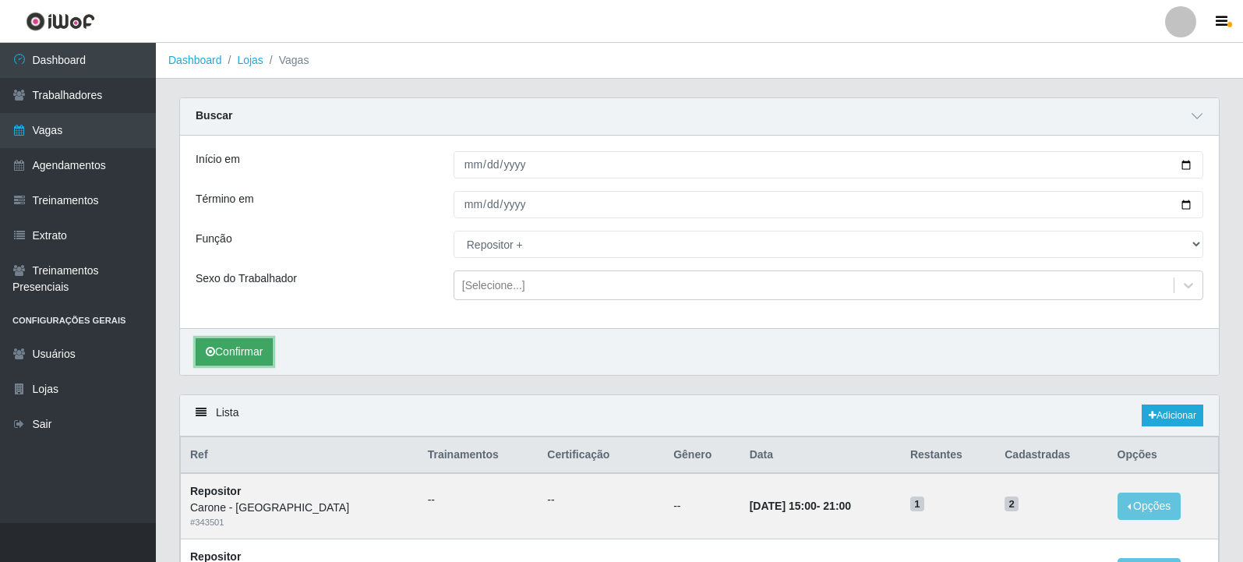
click at [264, 353] on button "Confirmar" at bounding box center [234, 351] width 77 height 27
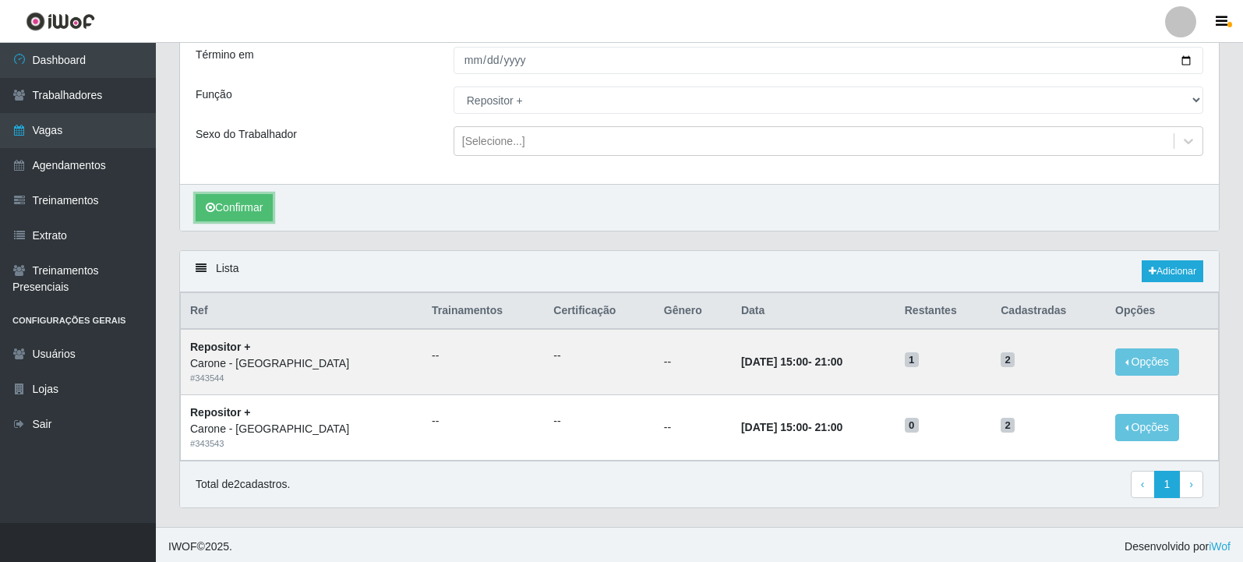
scroll to position [149, 0]
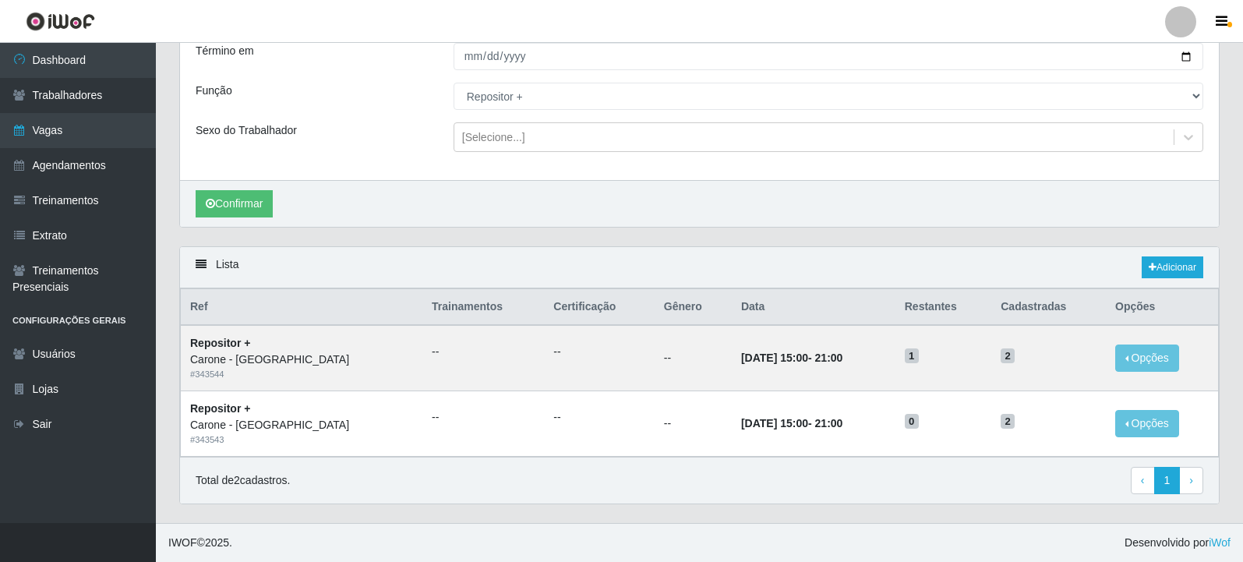
click at [846, 509] on div "Lista Adicionar Ref Trainamentos Certificação Gênero Data Restantes Cadastradas…" at bounding box center [700, 384] width 1064 height 277
click at [849, 495] on div "Total de 2 cadastros. ‹ Previous 1 › Next" at bounding box center [699, 481] width 1039 height 48
click at [52, 97] on link "Trabalhadores" at bounding box center [78, 95] width 156 height 35
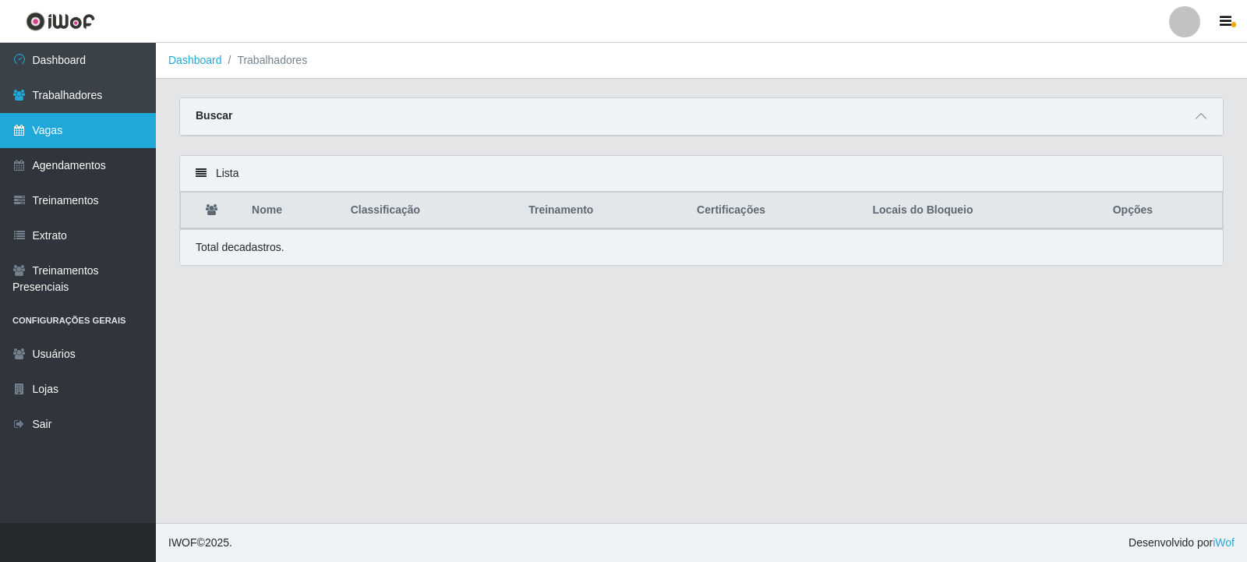
click at [97, 133] on link "Vagas" at bounding box center [78, 130] width 156 height 35
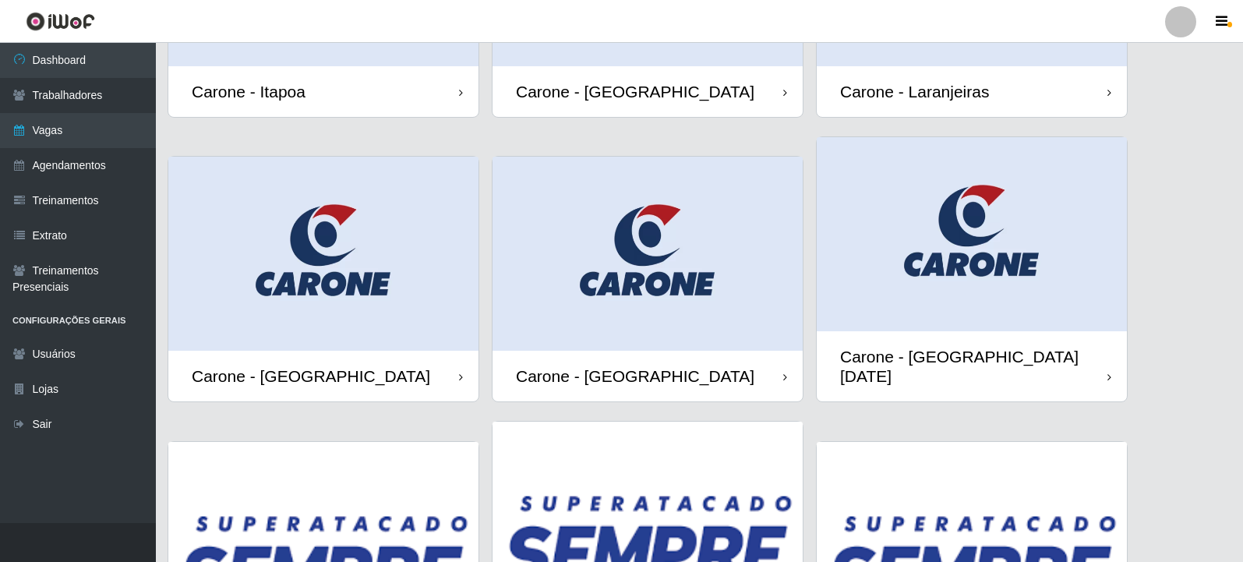
scroll to position [546, 0]
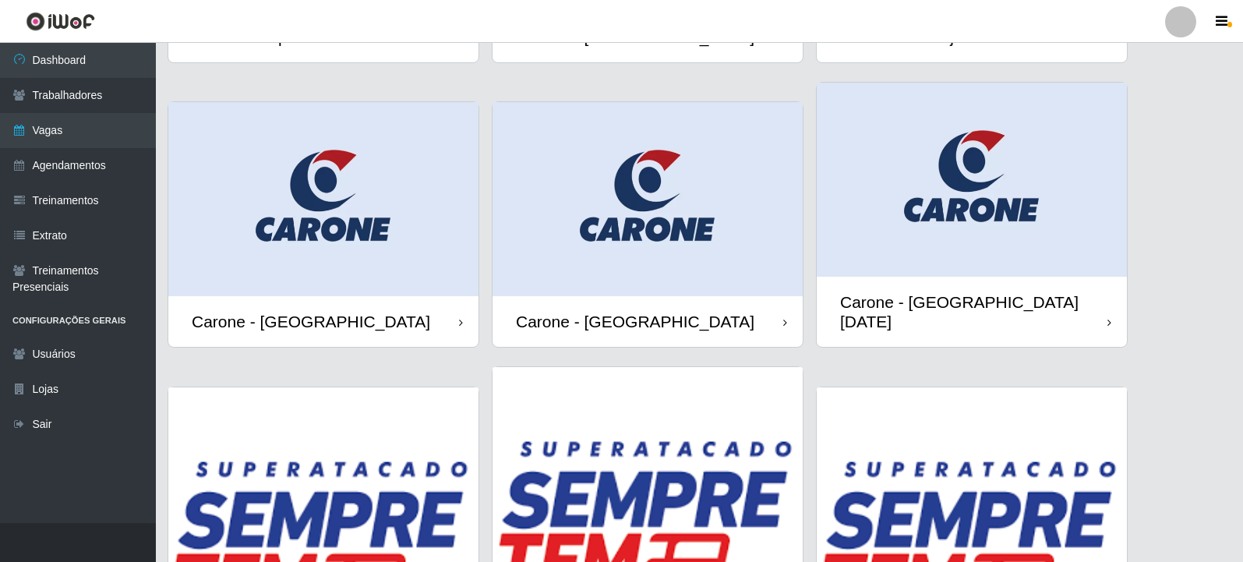
click at [658, 211] on img at bounding box center [648, 199] width 310 height 194
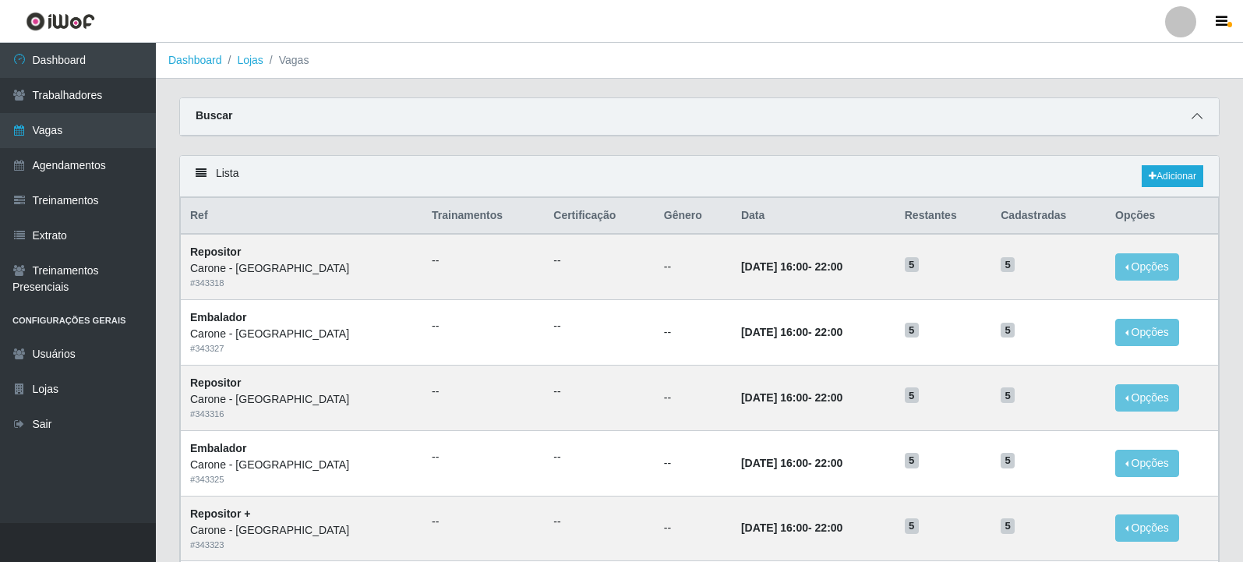
click at [1198, 115] on icon at bounding box center [1197, 116] width 11 height 11
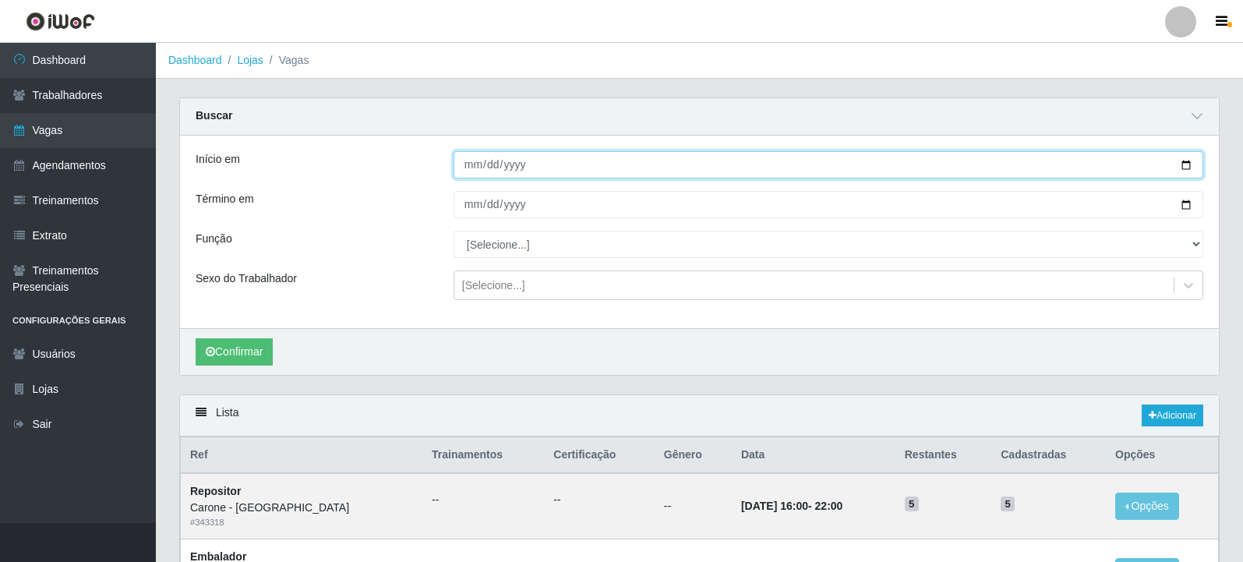
click at [1185, 165] on input "Início em" at bounding box center [829, 164] width 750 height 27
type input "[DATE]"
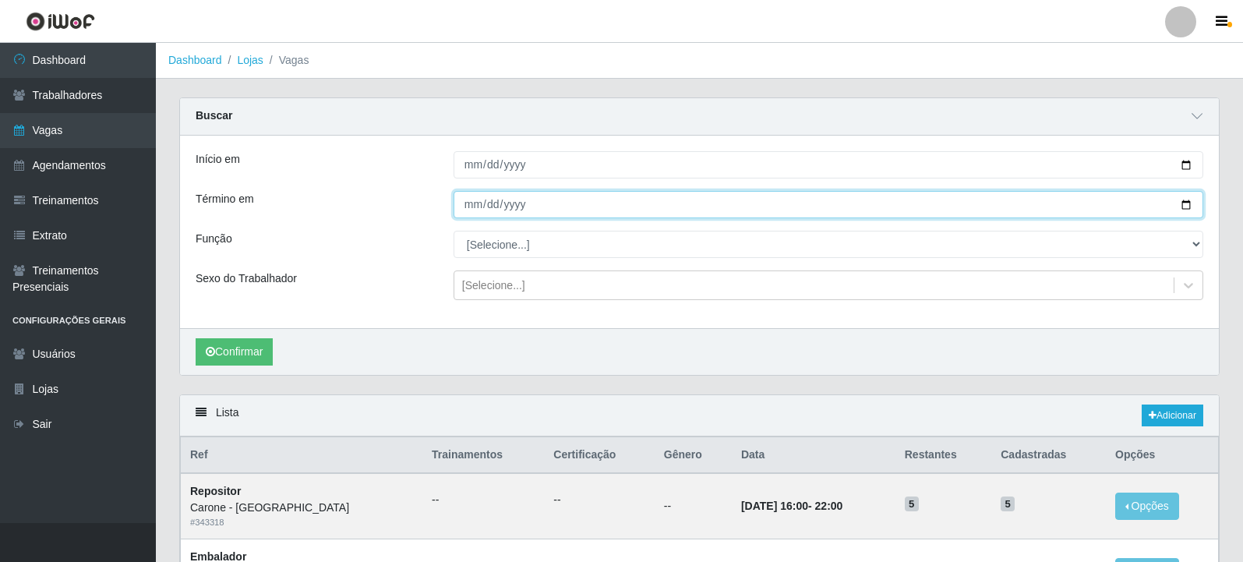
click at [1187, 207] on input "Término em" at bounding box center [829, 204] width 750 height 27
type input "[DATE]"
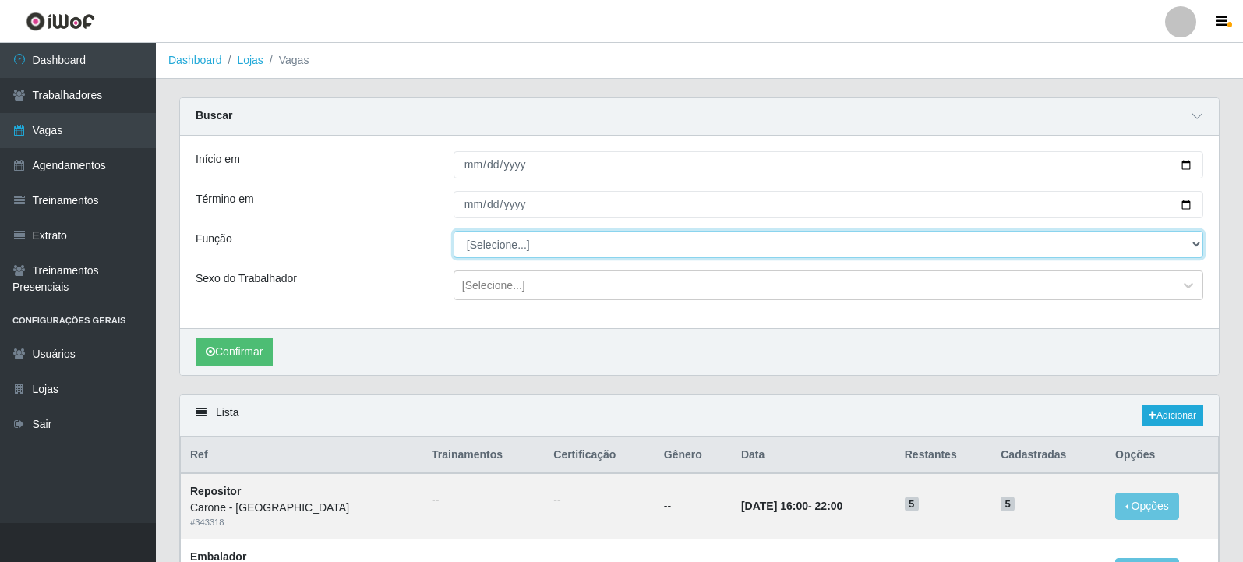
click at [1189, 239] on select "[Selecione...] Embalador Embalador + Embalador ++ Repositor Repositor + Reposit…" at bounding box center [829, 244] width 750 height 27
click at [454, 232] on select "[Selecione...] Embalador Embalador + Embalador ++ Repositor Repositor + Reposit…" at bounding box center [829, 244] width 750 height 27
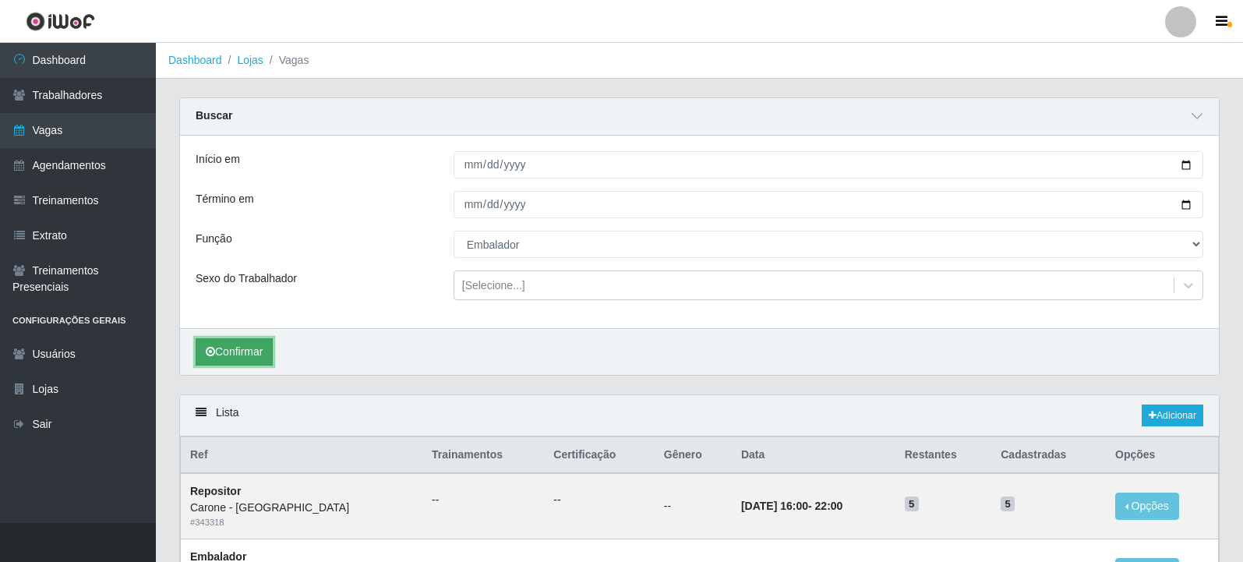
click at [243, 359] on button "Confirmar" at bounding box center [234, 351] width 77 height 27
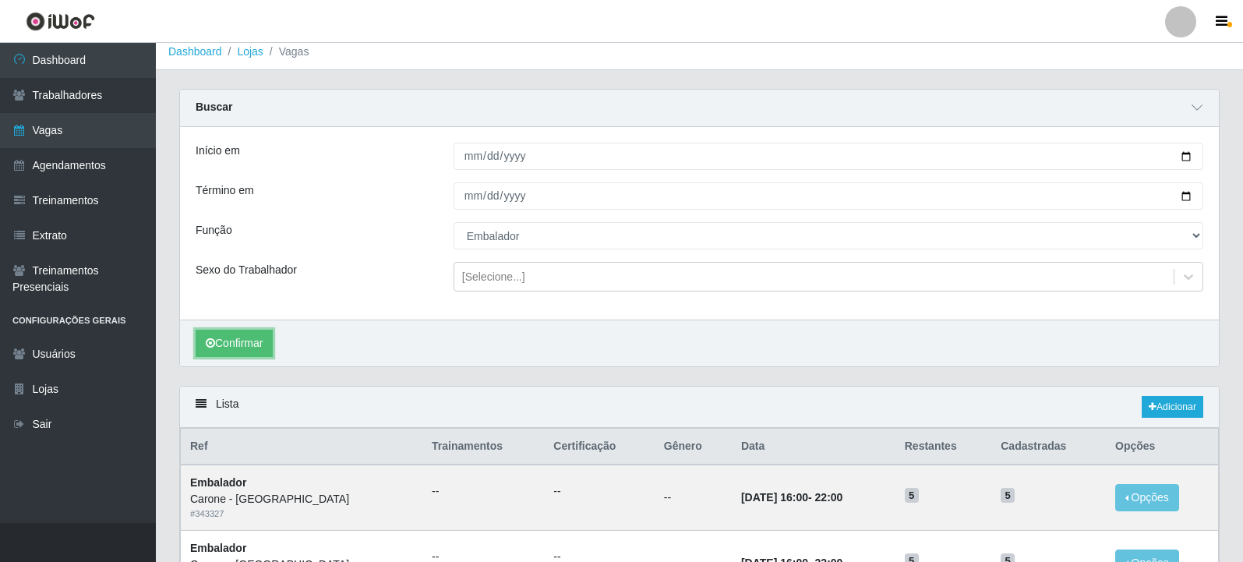
scroll to position [8, 0]
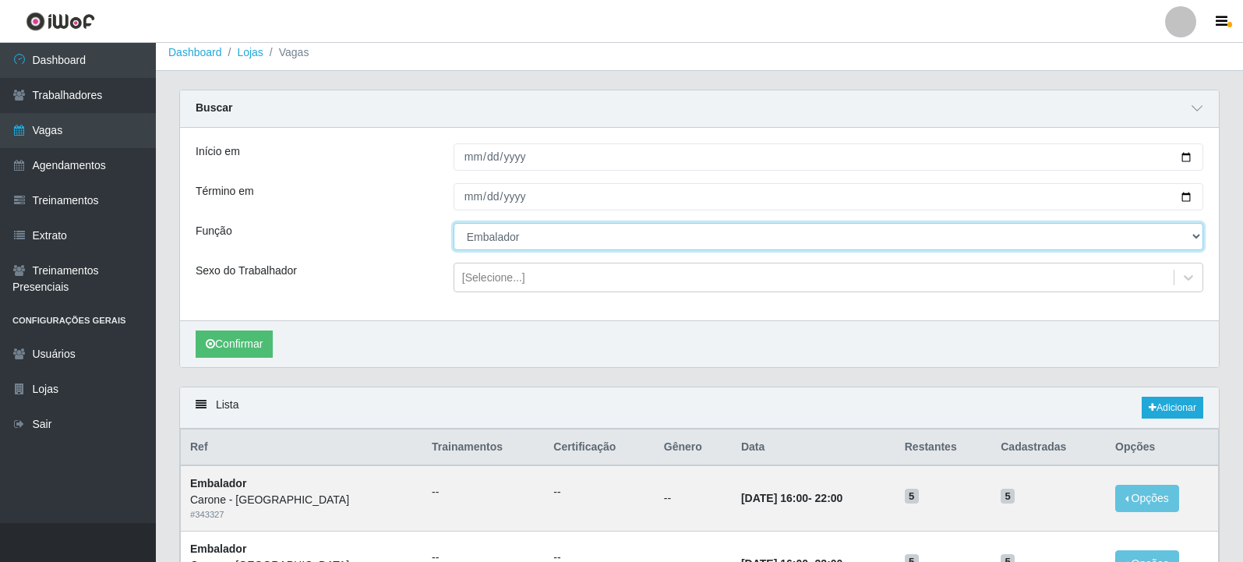
click at [932, 239] on select "[Selecione...] Embalador Embalador + Embalador ++ Repositor Repositor + Reposit…" at bounding box center [829, 236] width 750 height 27
click at [454, 224] on select "[Selecione...] Embalador Embalador + Embalador ++ Repositor Repositor + Reposit…" at bounding box center [829, 236] width 750 height 27
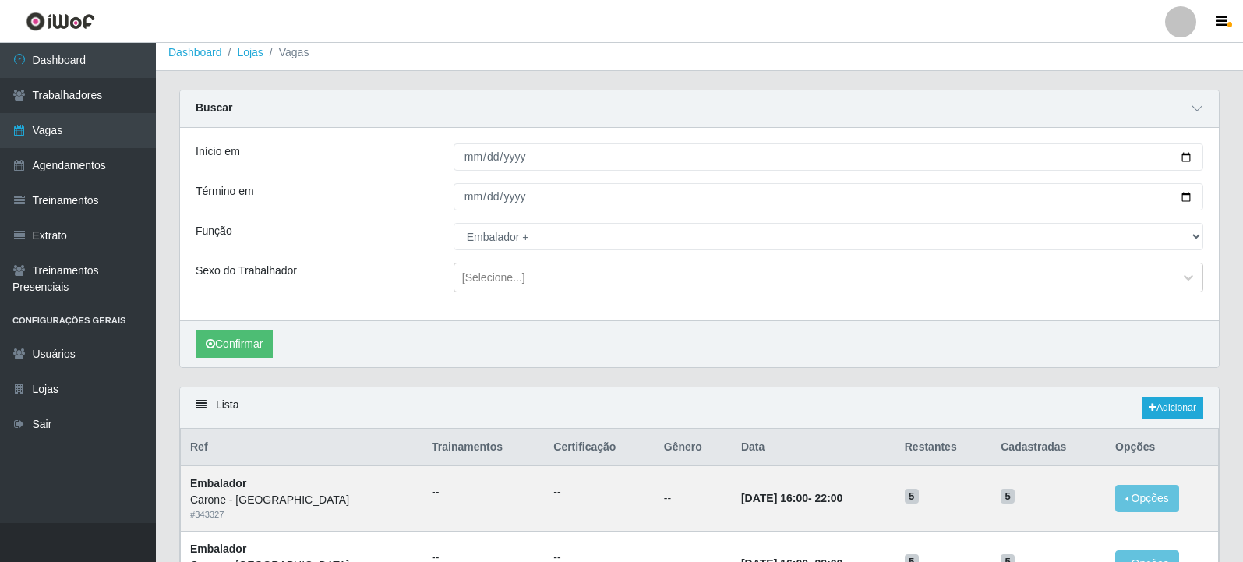
click at [246, 328] on div "Confirmar" at bounding box center [699, 343] width 1039 height 47
click at [243, 338] on button "Confirmar" at bounding box center [234, 344] width 77 height 27
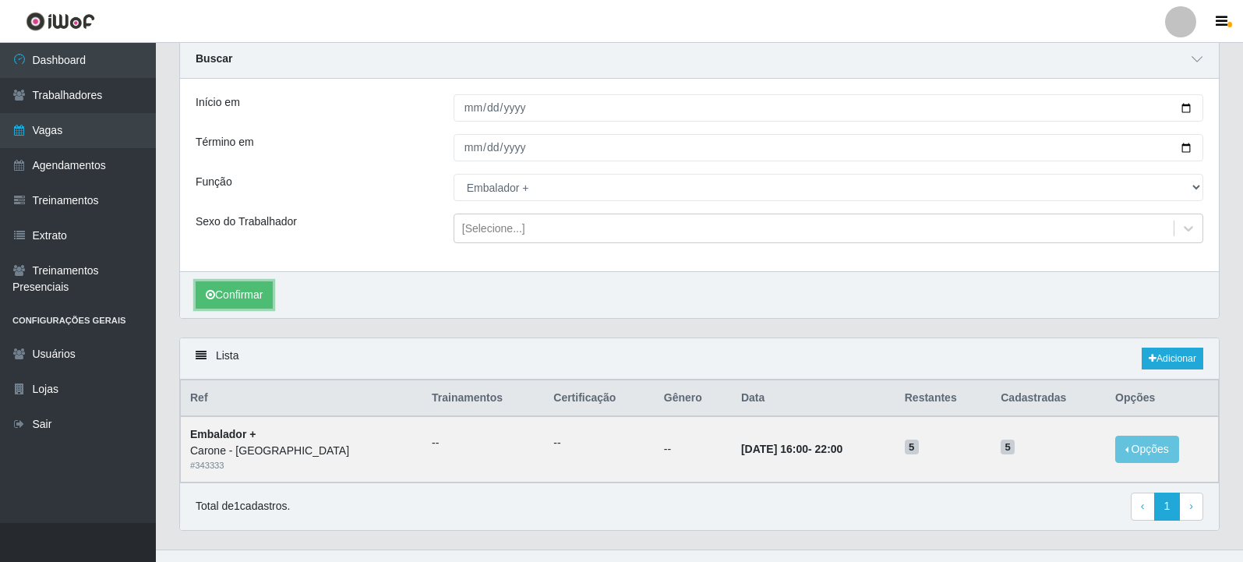
scroll to position [84, 0]
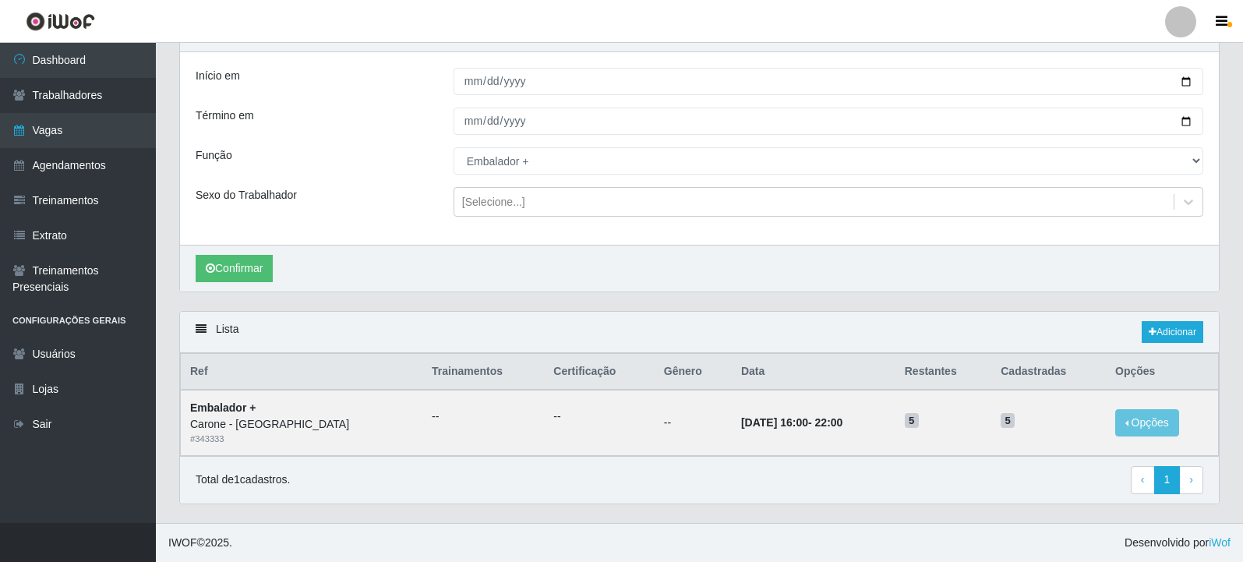
click at [775, 491] on div "Total de 1 cadastros. ‹ Previous 1 › Next" at bounding box center [700, 480] width 1008 height 28
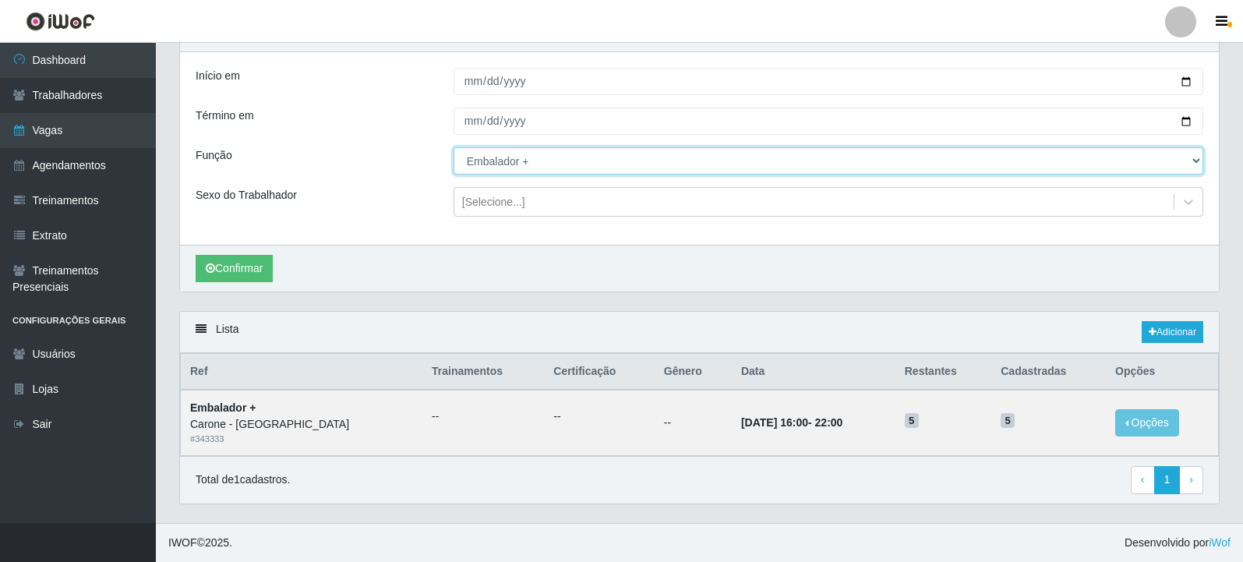
click at [516, 172] on select "[Selecione...] Embalador Embalador + Embalador ++ Repositor Repositor + Reposit…" at bounding box center [829, 160] width 750 height 27
click at [454, 147] on select "[Selecione...] Embalador Embalador + Embalador ++ Repositor Repositor + Reposit…" at bounding box center [829, 160] width 750 height 27
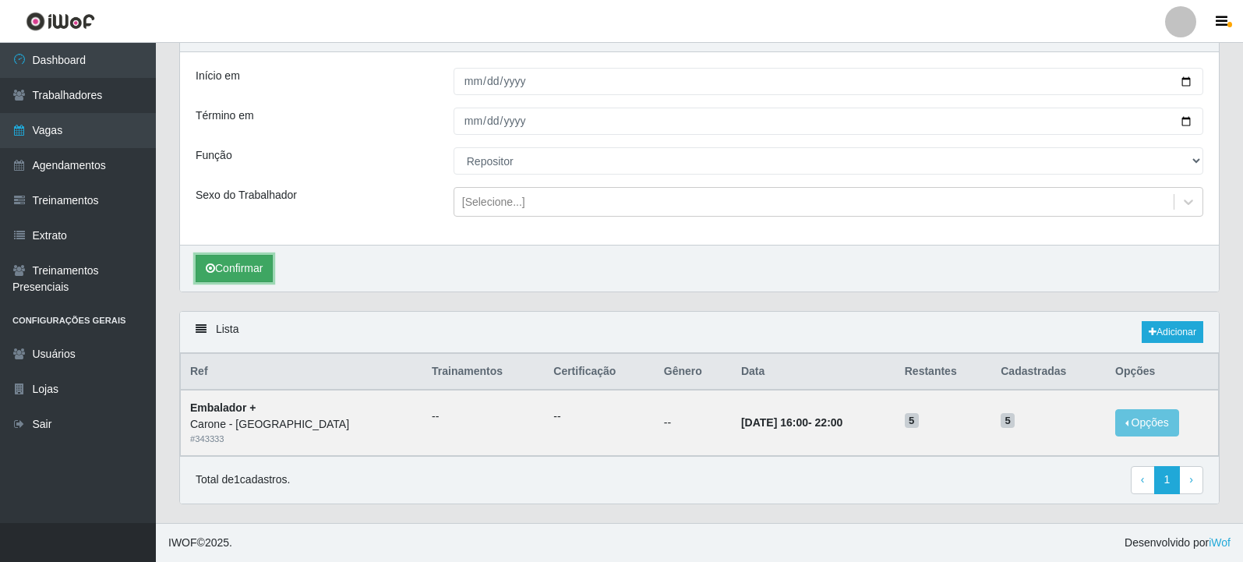
click at [254, 276] on button "Confirmar" at bounding box center [234, 268] width 77 height 27
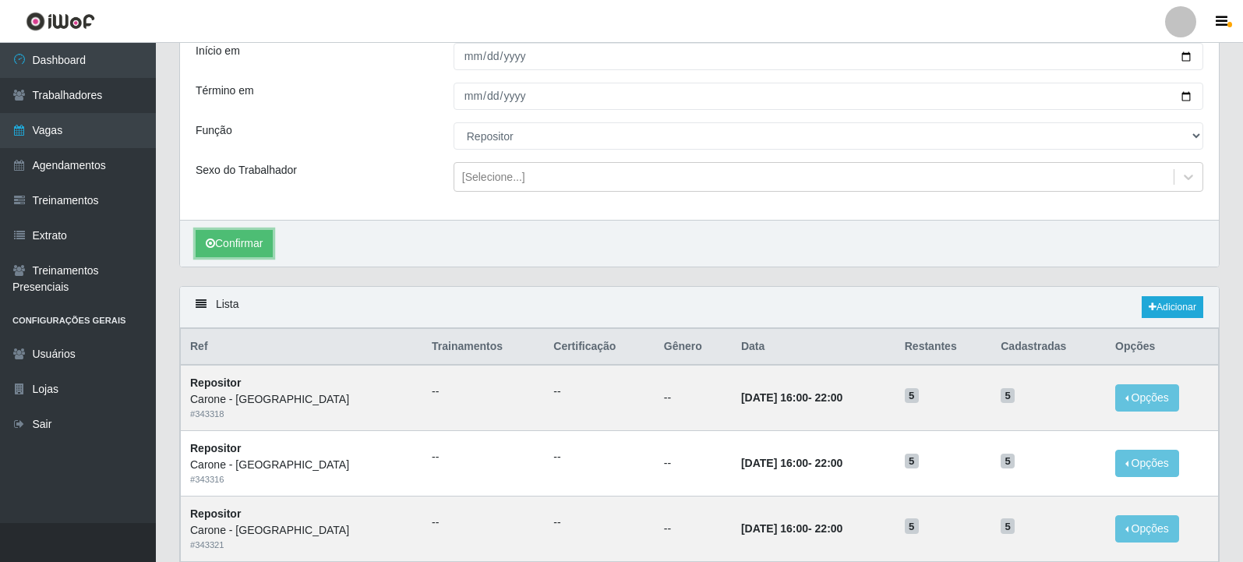
scroll to position [86, 0]
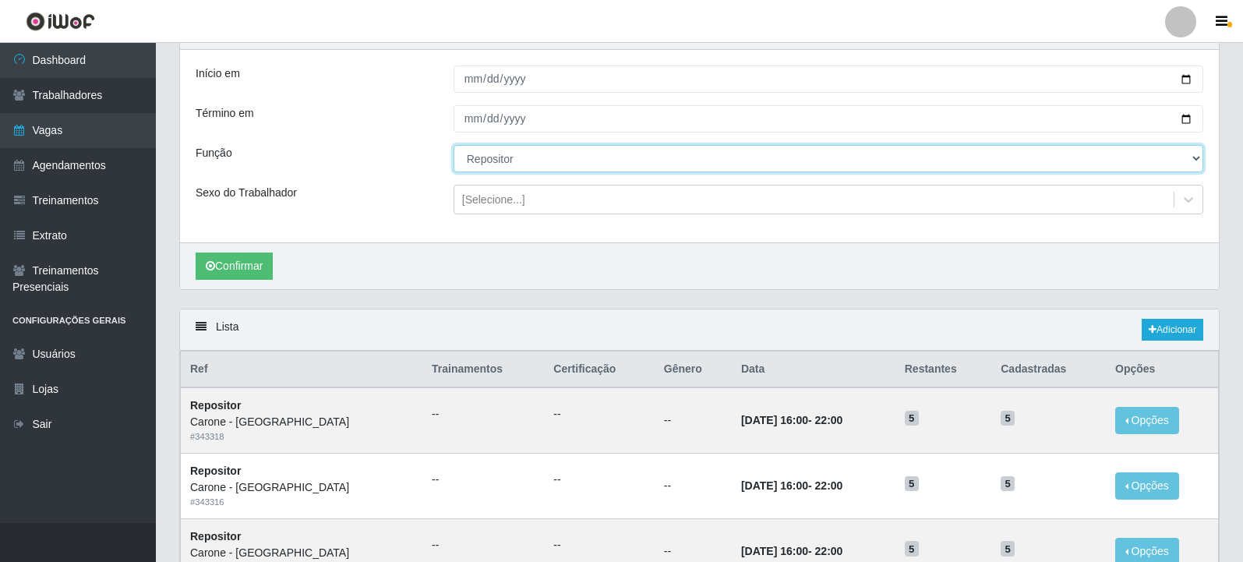
click at [605, 160] on select "[Selecione...] Embalador Embalador + Embalador ++ Repositor Repositor + Reposit…" at bounding box center [829, 158] width 750 height 27
select select "82"
click at [454, 146] on select "[Selecione...] Embalador Embalador + Embalador ++ Repositor Repositor + Reposit…" at bounding box center [829, 158] width 750 height 27
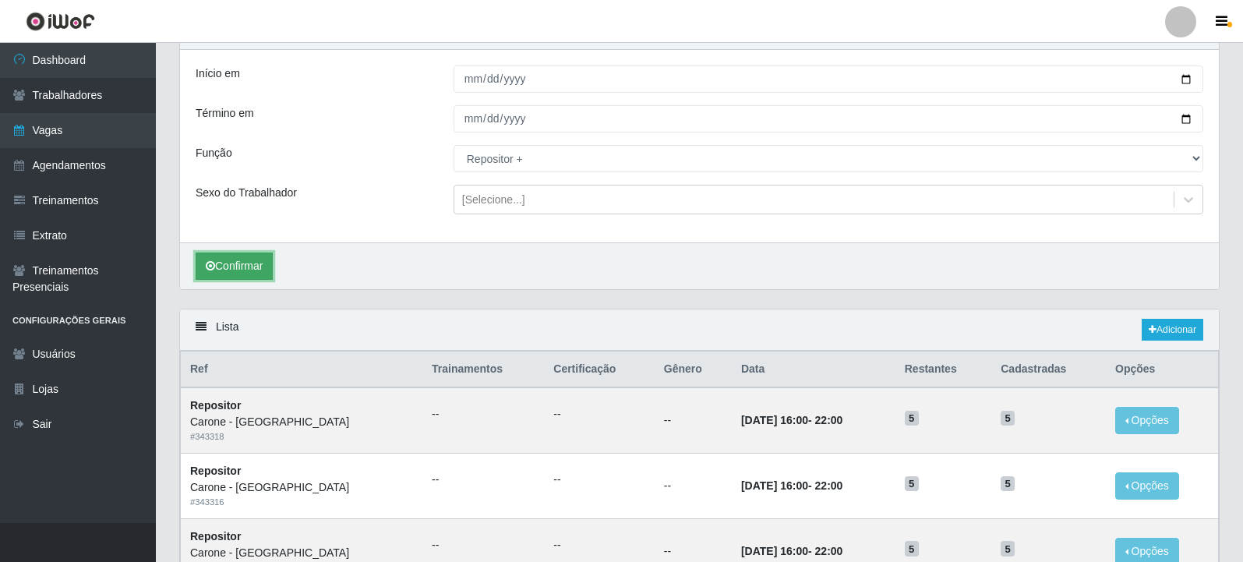
click at [251, 267] on button "Confirmar" at bounding box center [234, 266] width 77 height 27
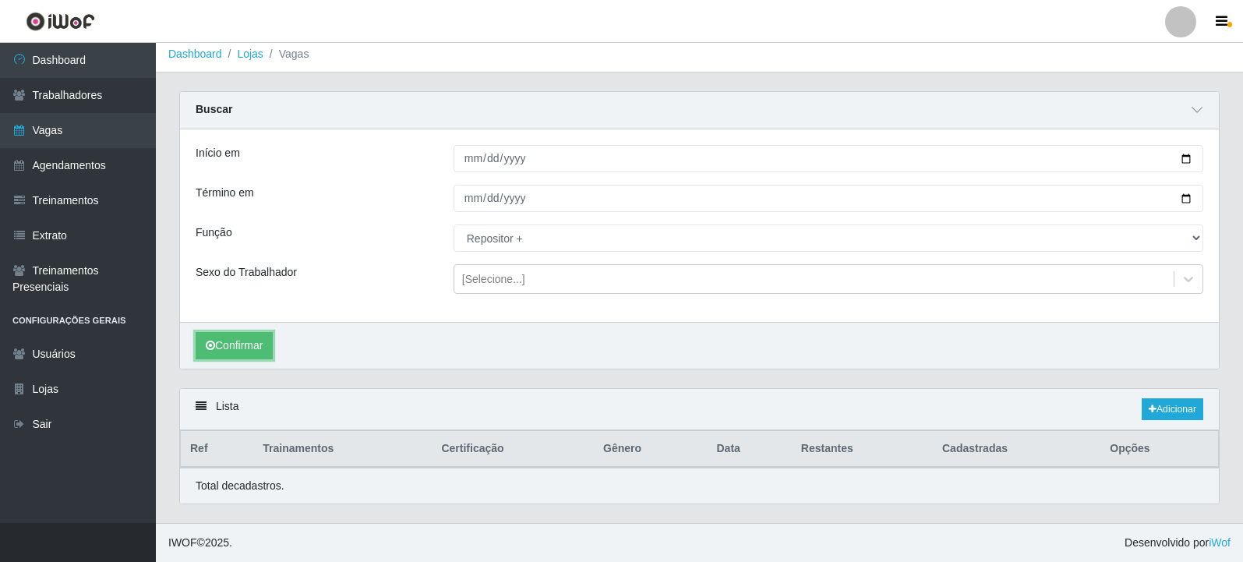
scroll to position [84, 0]
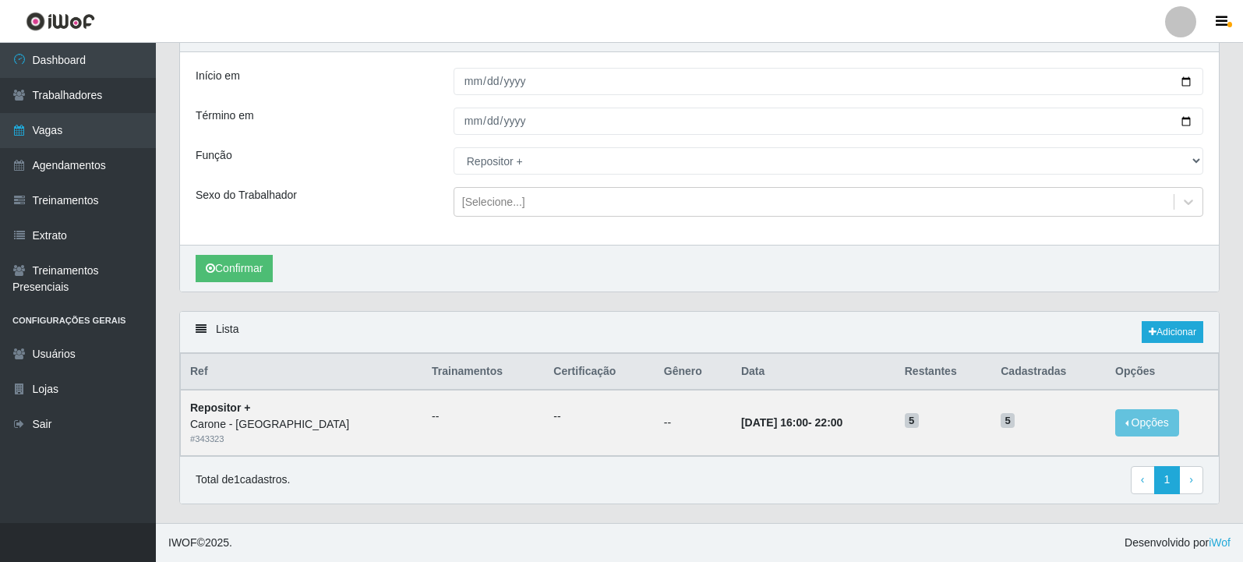
click at [852, 486] on div "Total de 1 cadastros. ‹ Previous 1 › Next" at bounding box center [700, 480] width 1008 height 28
click at [61, 129] on link "Vagas" at bounding box center [78, 130] width 156 height 35
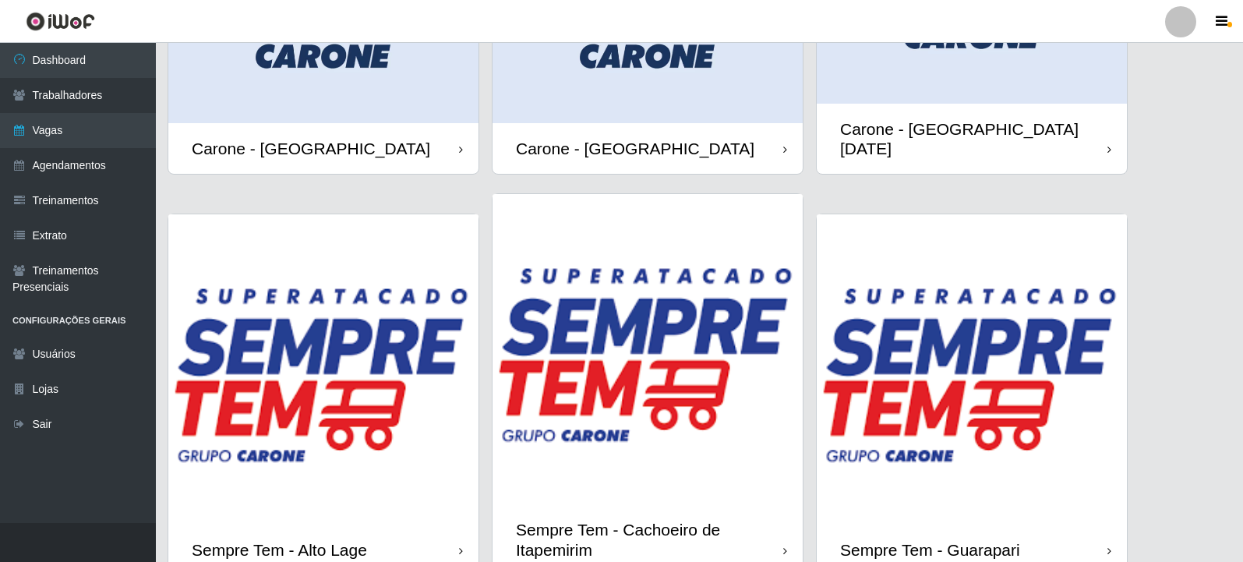
scroll to position [780, 0]
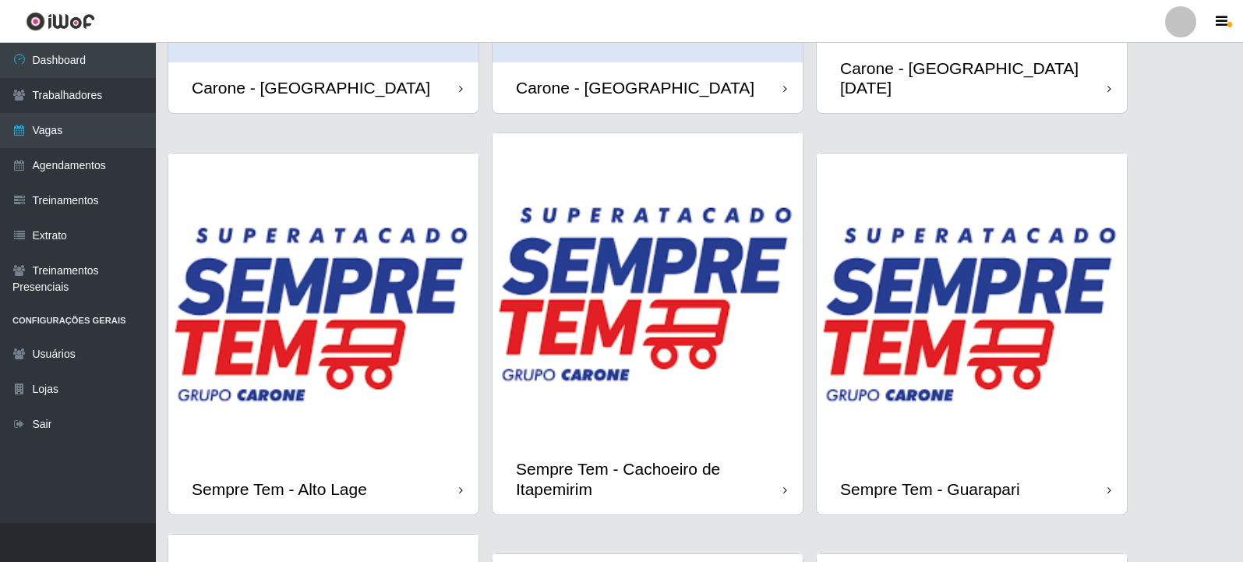
click at [946, 366] on img at bounding box center [972, 309] width 310 height 310
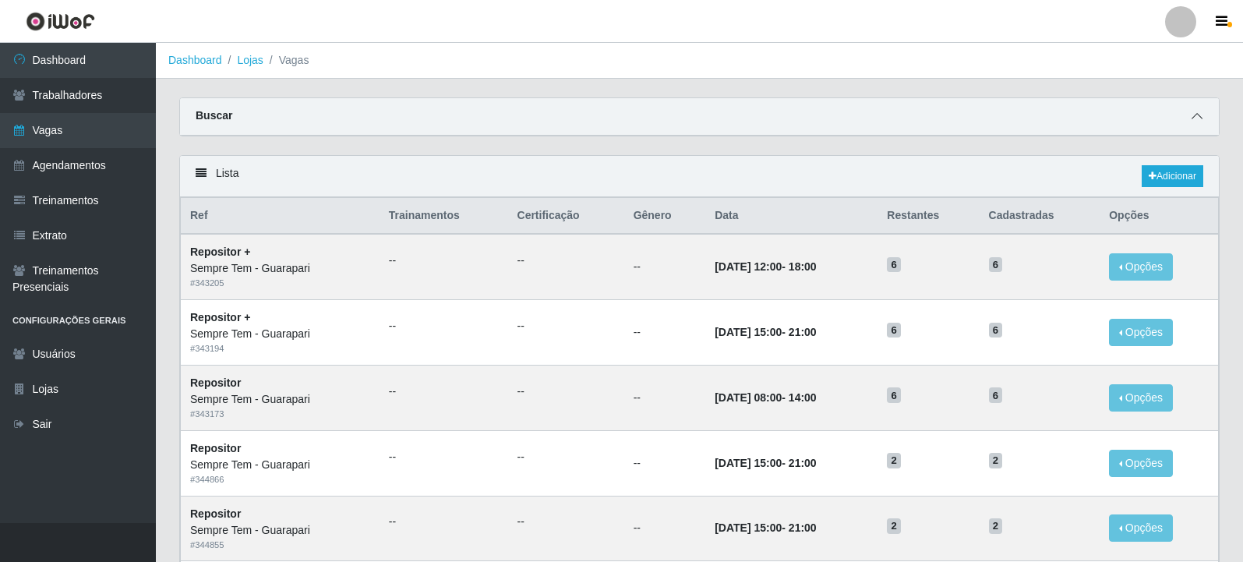
click at [1201, 111] on span at bounding box center [1197, 117] width 19 height 18
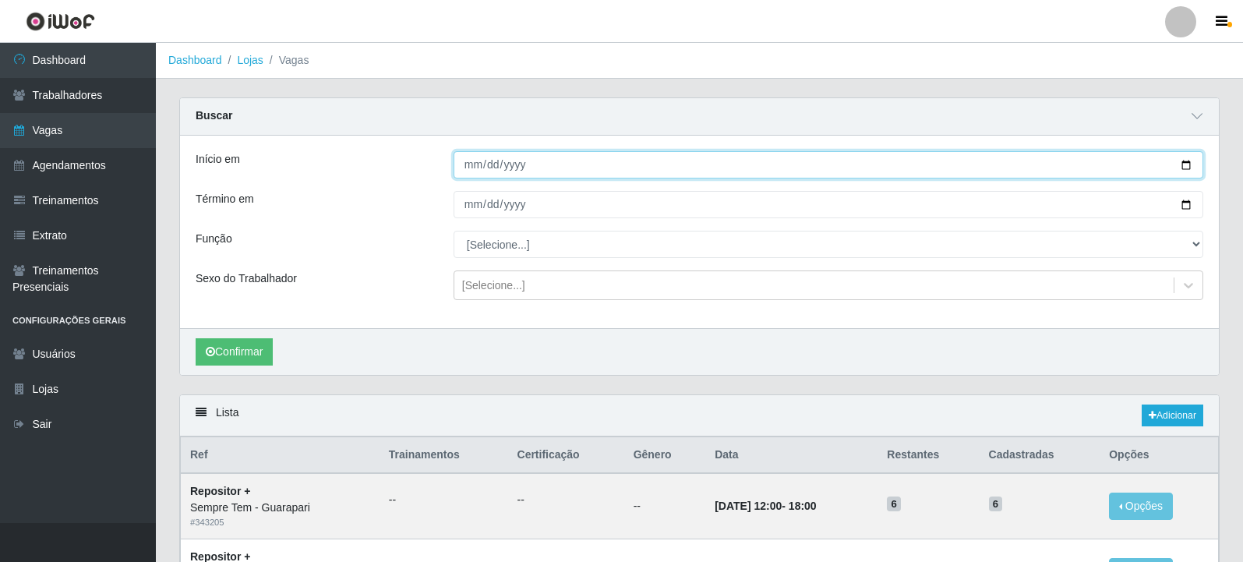
click at [1182, 159] on input "Início em" at bounding box center [829, 164] width 750 height 27
type input "[DATE]"
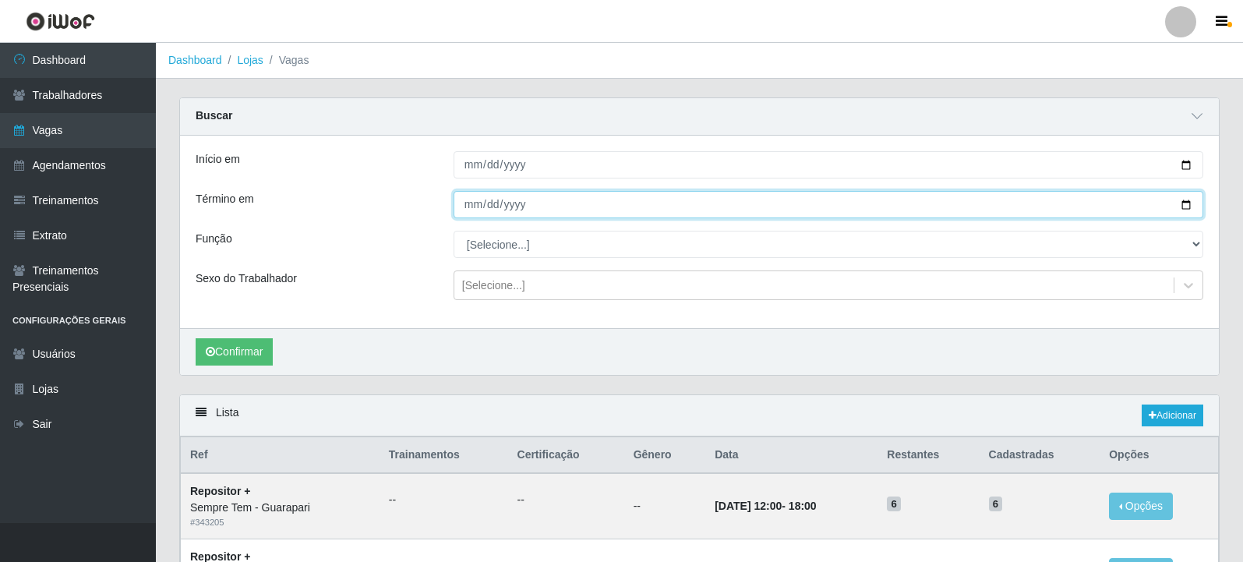
click at [1187, 210] on input "Término em" at bounding box center [829, 204] width 750 height 27
type input "[DATE]"
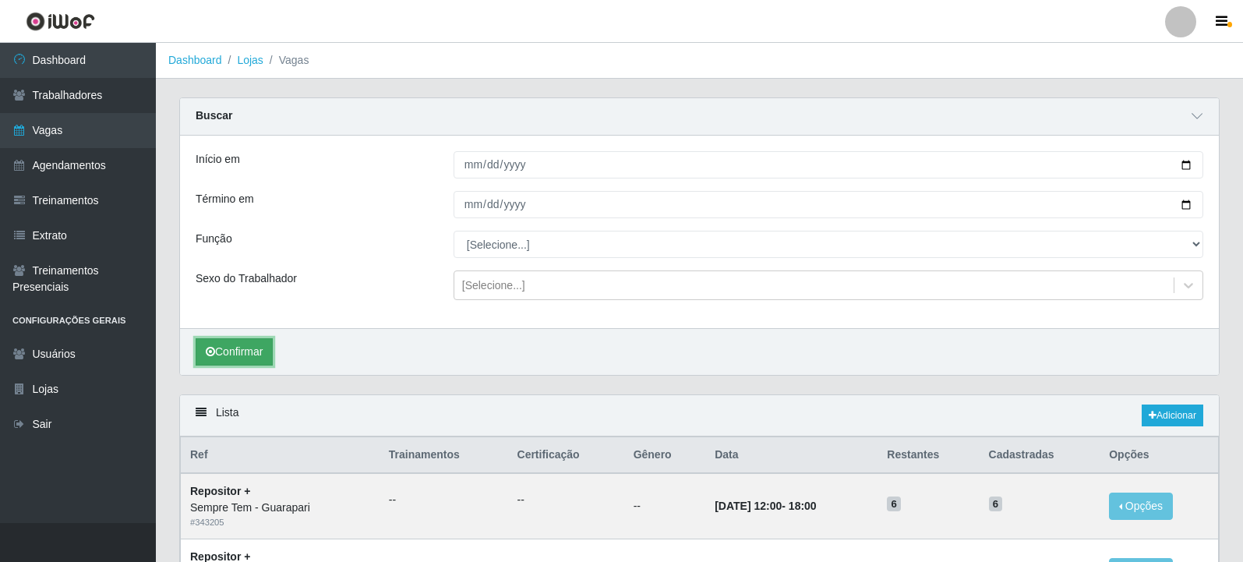
click at [236, 348] on button "Confirmar" at bounding box center [234, 351] width 77 height 27
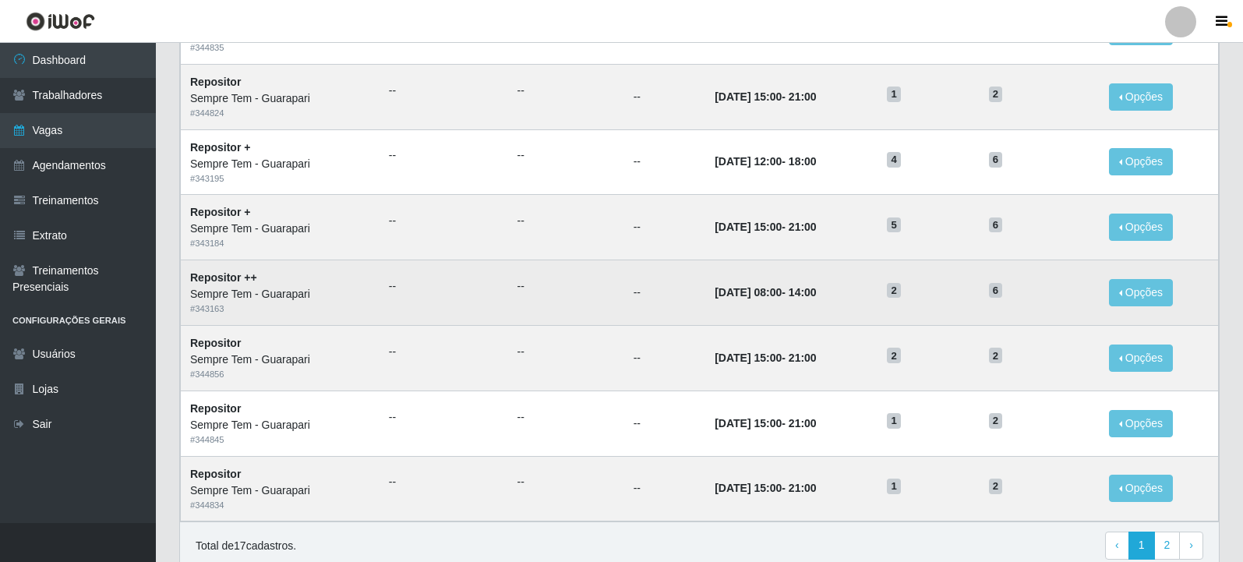
scroll to position [999, 0]
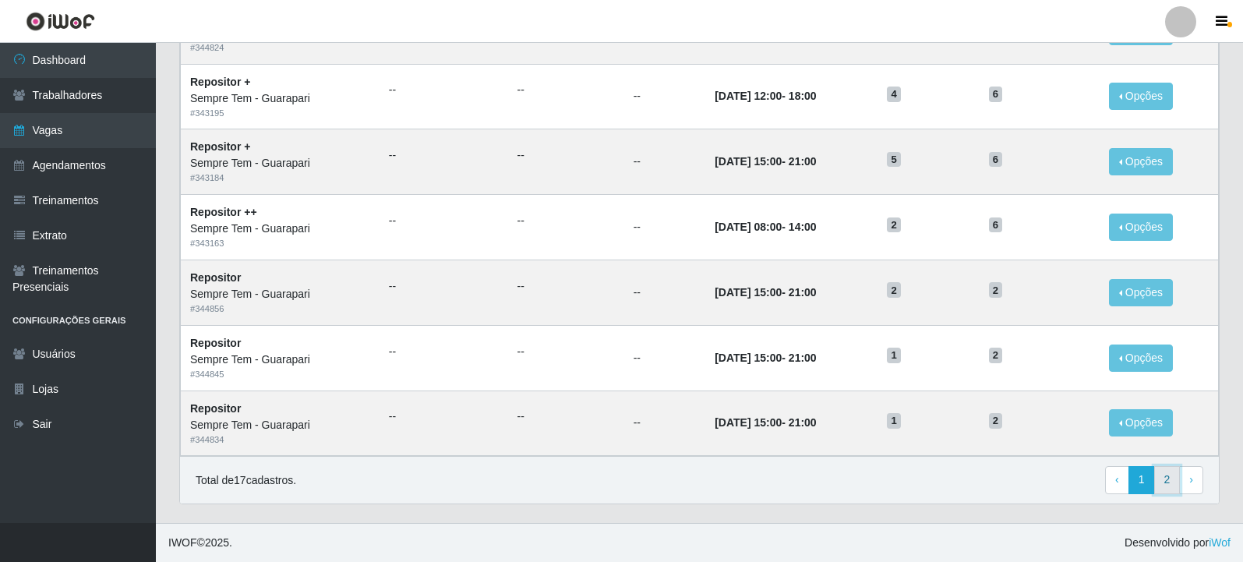
click at [1171, 475] on link "2" at bounding box center [1168, 480] width 27 height 28
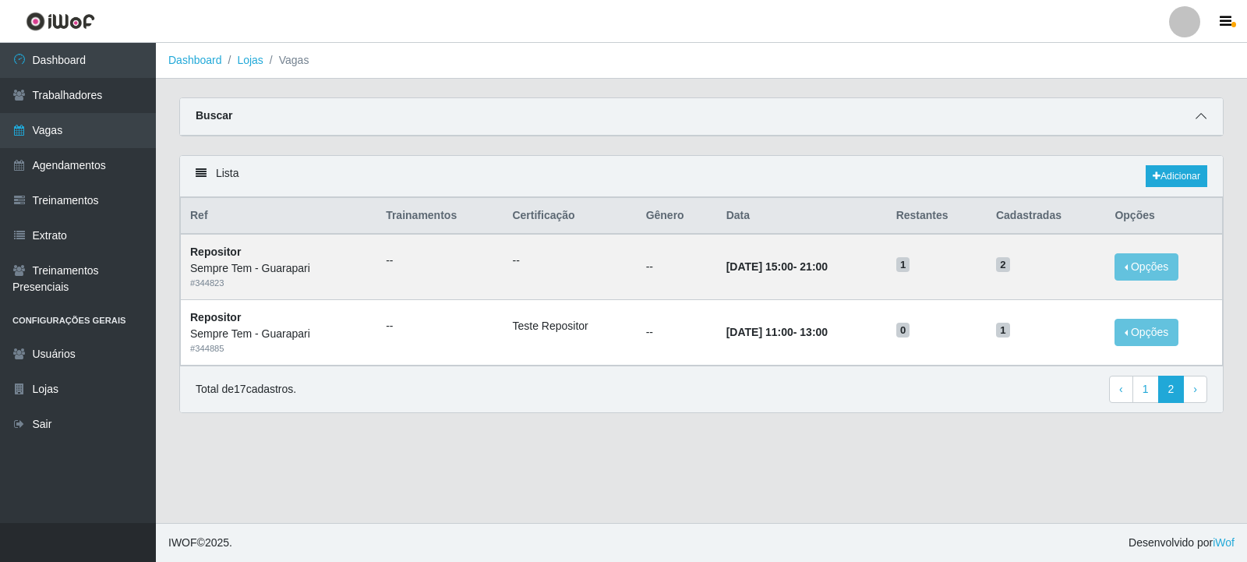
click at [1205, 125] on span at bounding box center [1201, 117] width 19 height 18
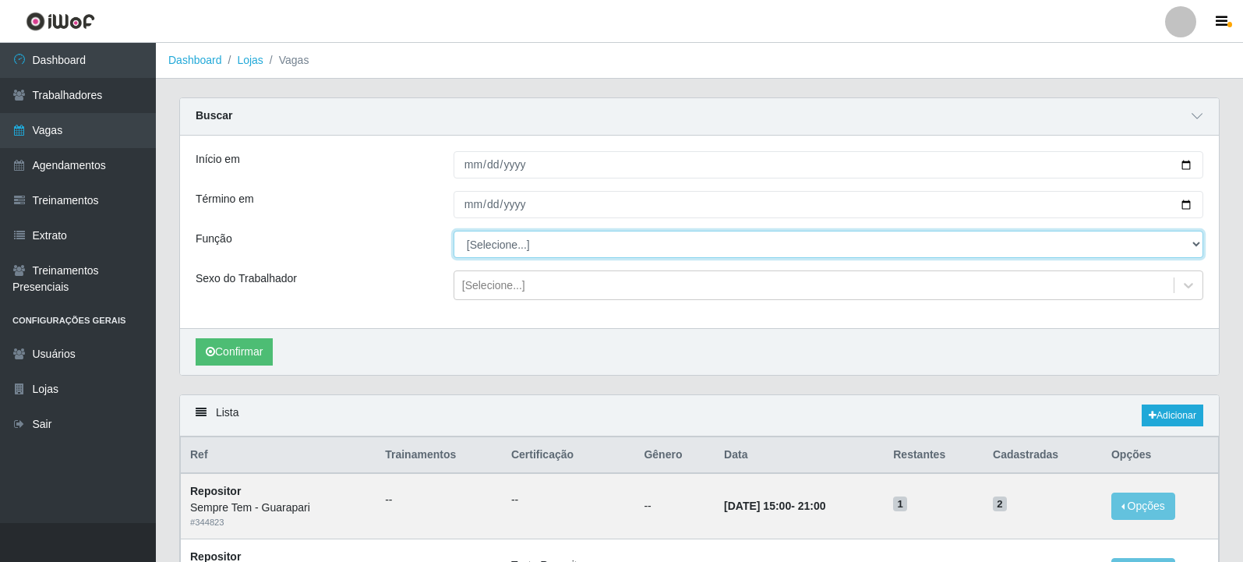
click at [570, 239] on select "[Selecione...] Embalador Embalador + Embalador ++ Repositor Repositor + Reposit…" at bounding box center [829, 244] width 750 height 27
click at [454, 232] on select "[Selecione...] Embalador Embalador + Embalador ++ Repositor Repositor + Reposit…" at bounding box center [829, 244] width 750 height 27
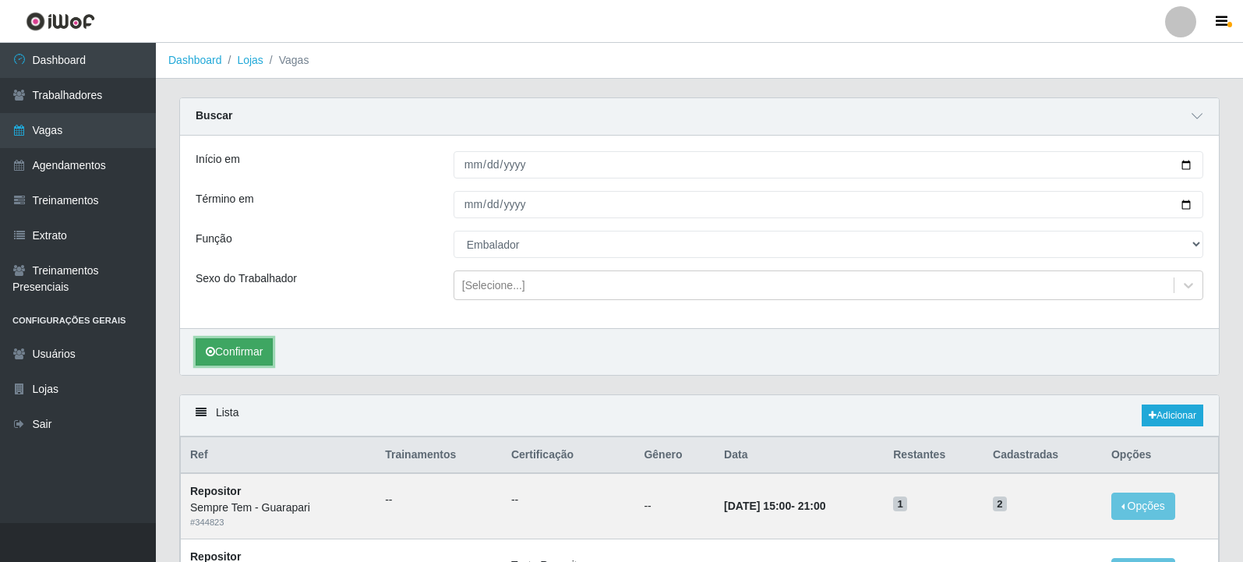
click at [263, 348] on button "Confirmar" at bounding box center [234, 351] width 77 height 27
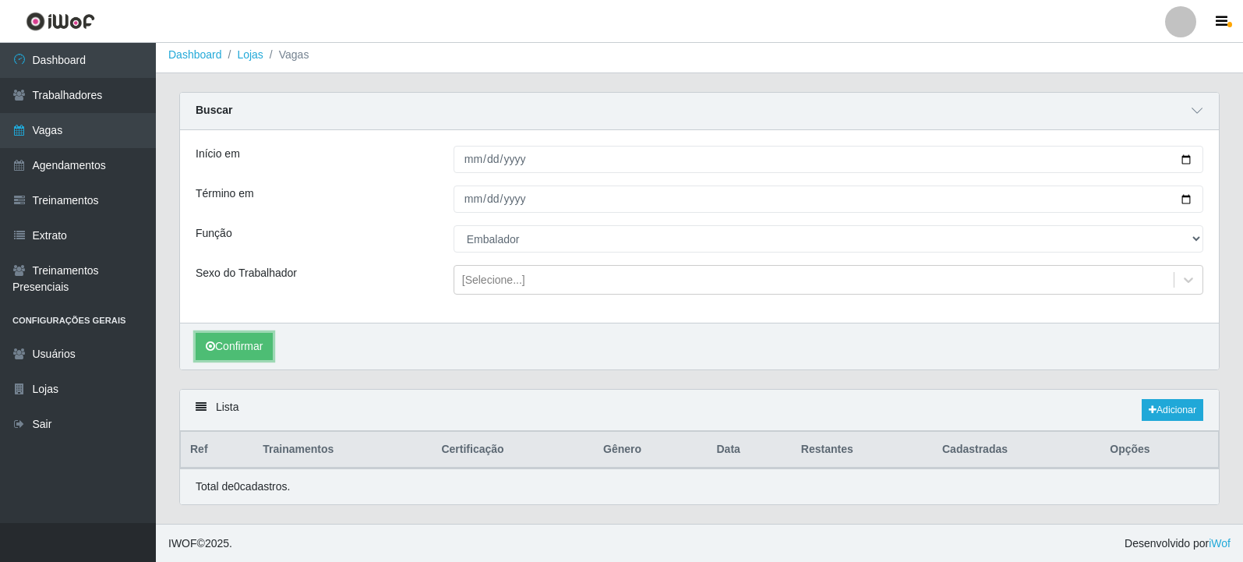
scroll to position [7, 0]
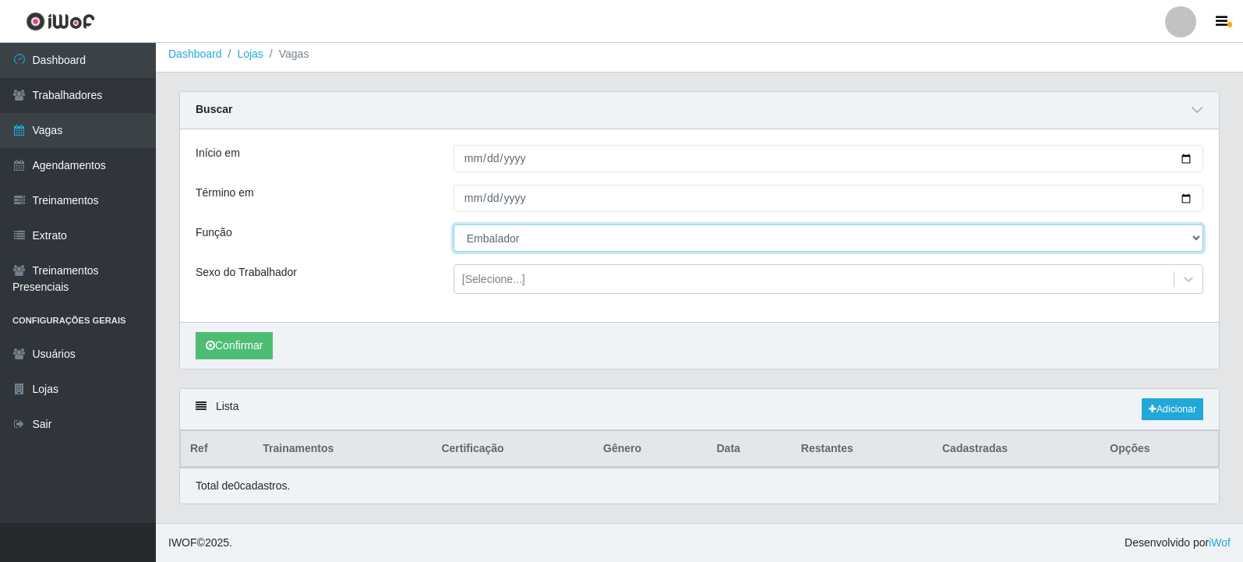
click at [597, 235] on select "[Selecione...] Embalador Embalador + Embalador ++ Repositor Repositor + Reposit…" at bounding box center [829, 238] width 750 height 27
click at [454, 225] on select "[Selecione...] Embalador Embalador + Embalador ++ Repositor Repositor + Reposit…" at bounding box center [829, 238] width 750 height 27
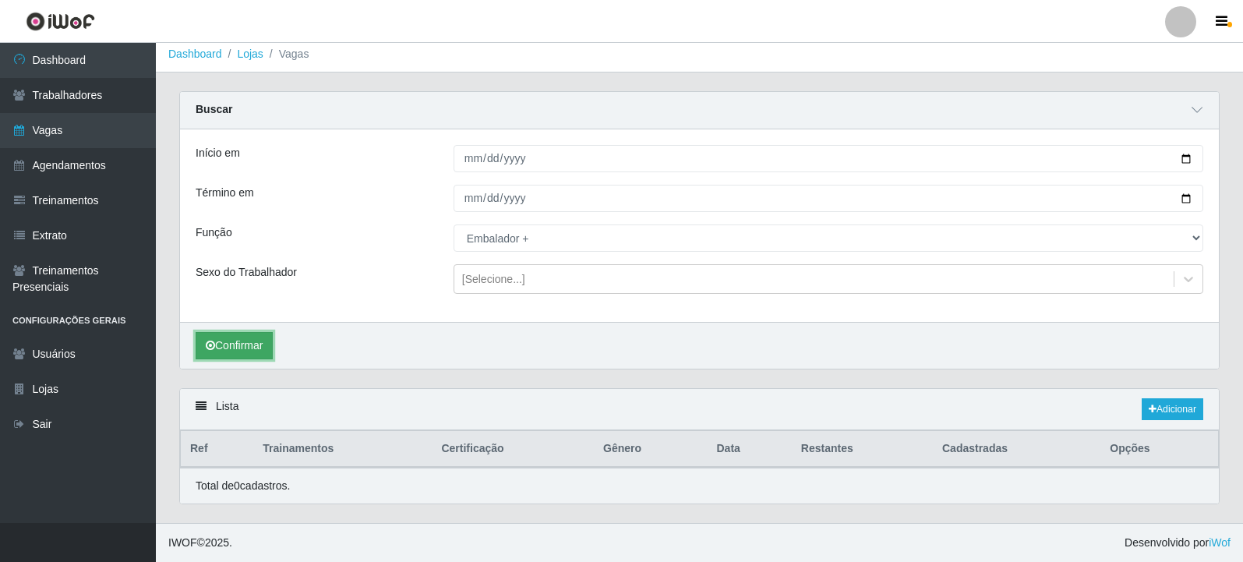
click at [252, 343] on button "Confirmar" at bounding box center [234, 345] width 77 height 27
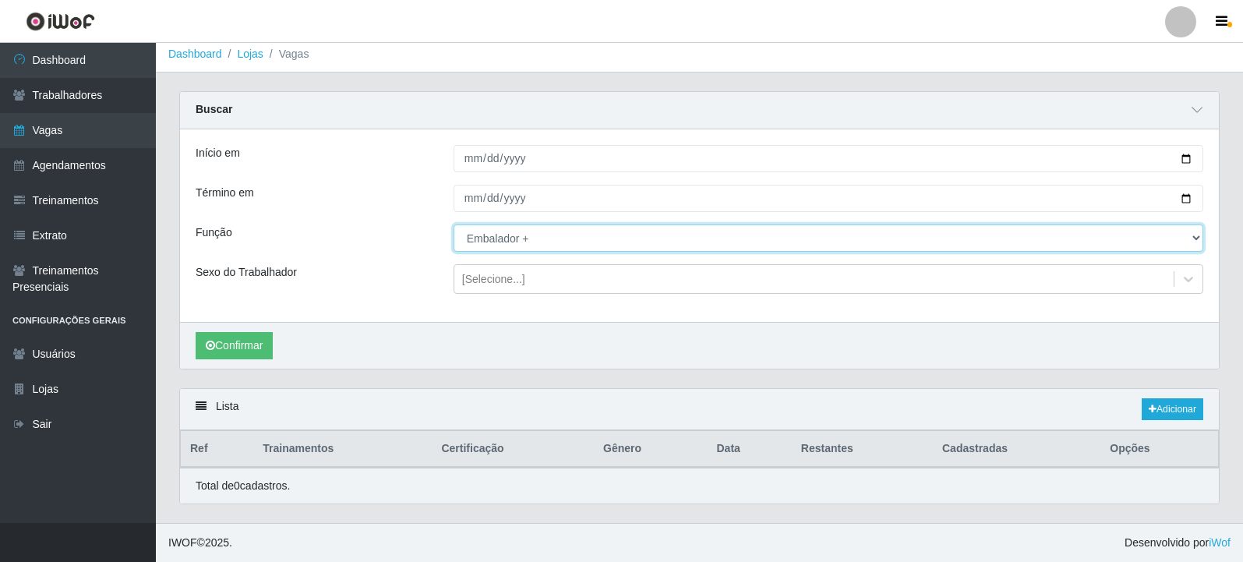
click at [523, 237] on select "[Selecione...] Embalador Embalador + Embalador ++ Repositor Repositor + Reposit…" at bounding box center [829, 238] width 750 height 27
click at [454, 225] on select "[Selecione...] Embalador Embalador + Embalador ++ Repositor Repositor + Reposit…" at bounding box center [829, 238] width 750 height 27
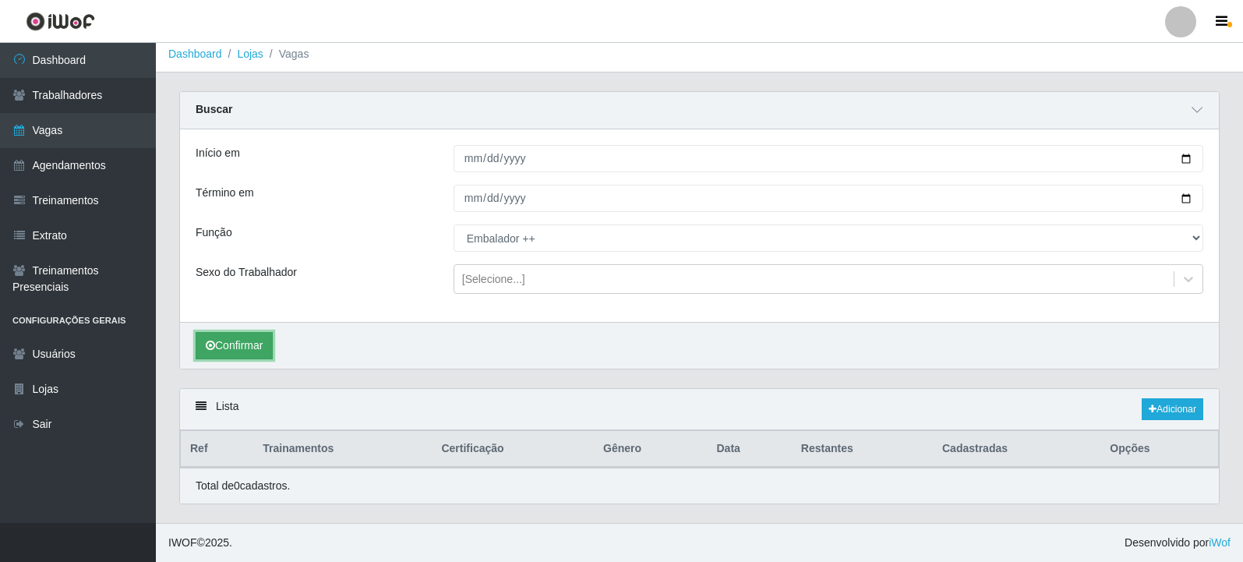
click at [249, 343] on button "Confirmar" at bounding box center [234, 345] width 77 height 27
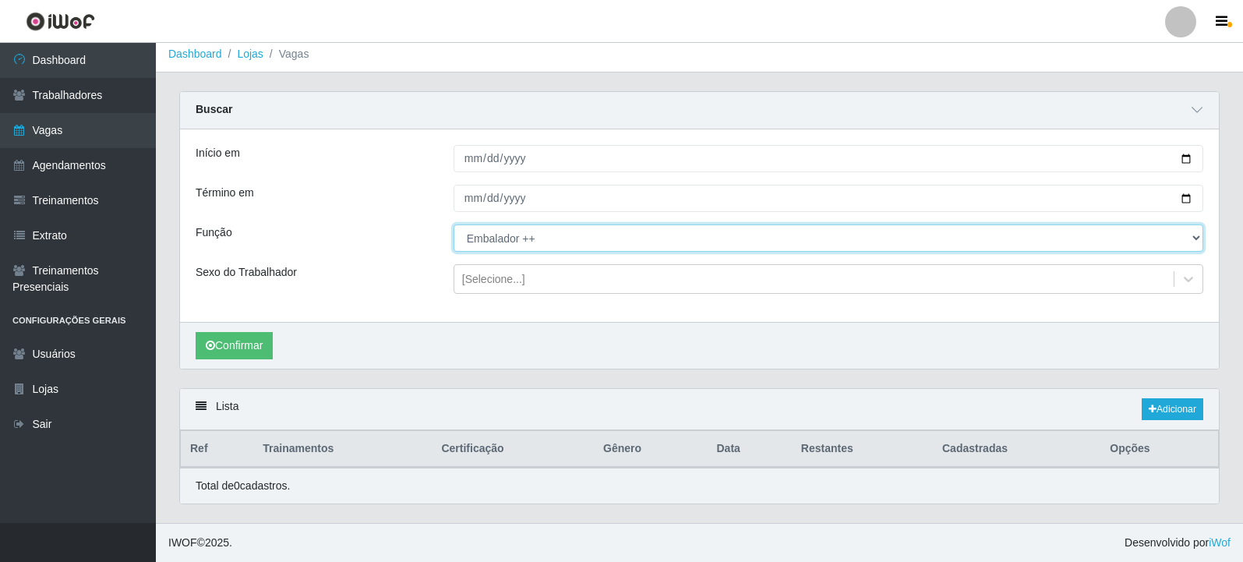
click at [515, 242] on select "[Selecione...] Embalador Embalador + Embalador ++ Repositor Repositor + Reposit…" at bounding box center [829, 238] width 750 height 27
click at [454, 225] on select "[Selecione...] Embalador Embalador + Embalador ++ Repositor Repositor + Reposit…" at bounding box center [829, 238] width 750 height 27
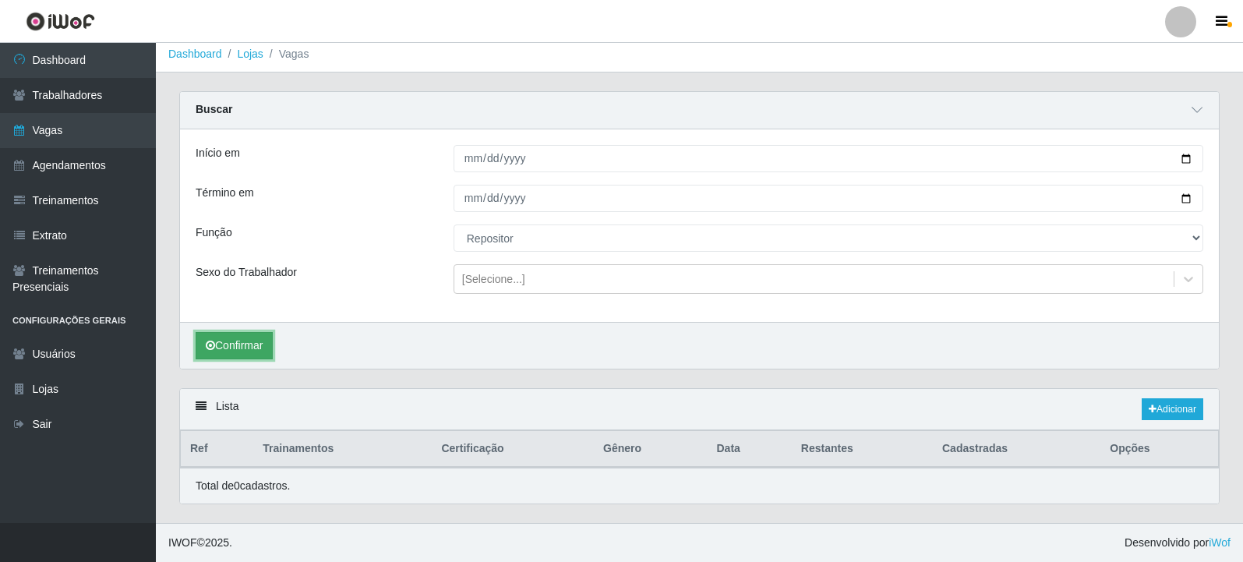
click at [250, 355] on button "Confirmar" at bounding box center [234, 345] width 77 height 27
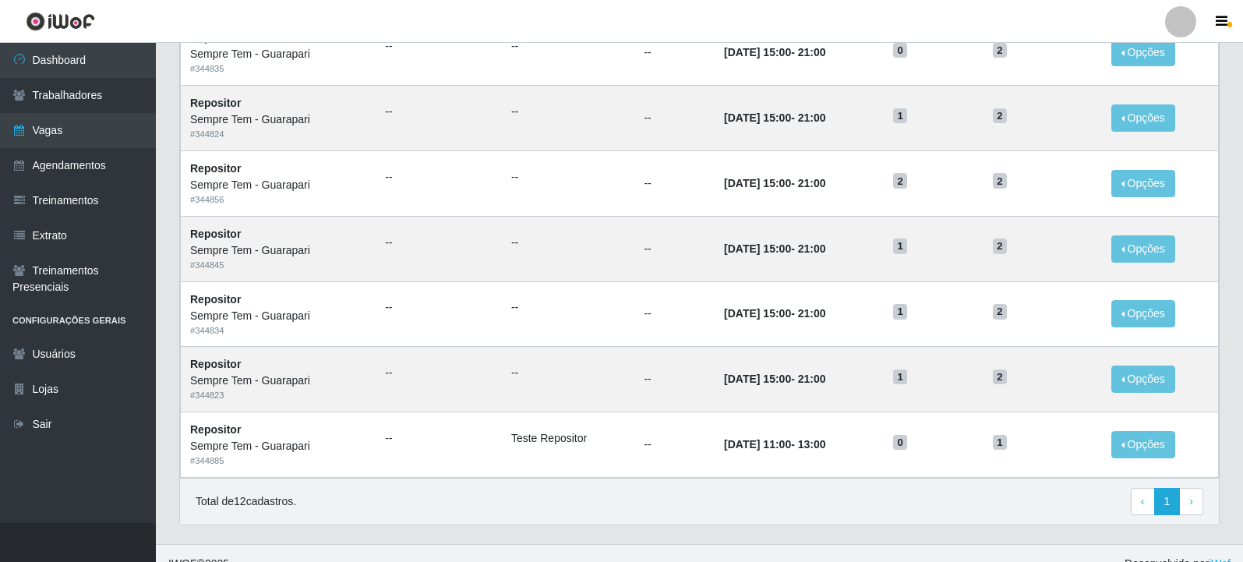
scroll to position [802, 0]
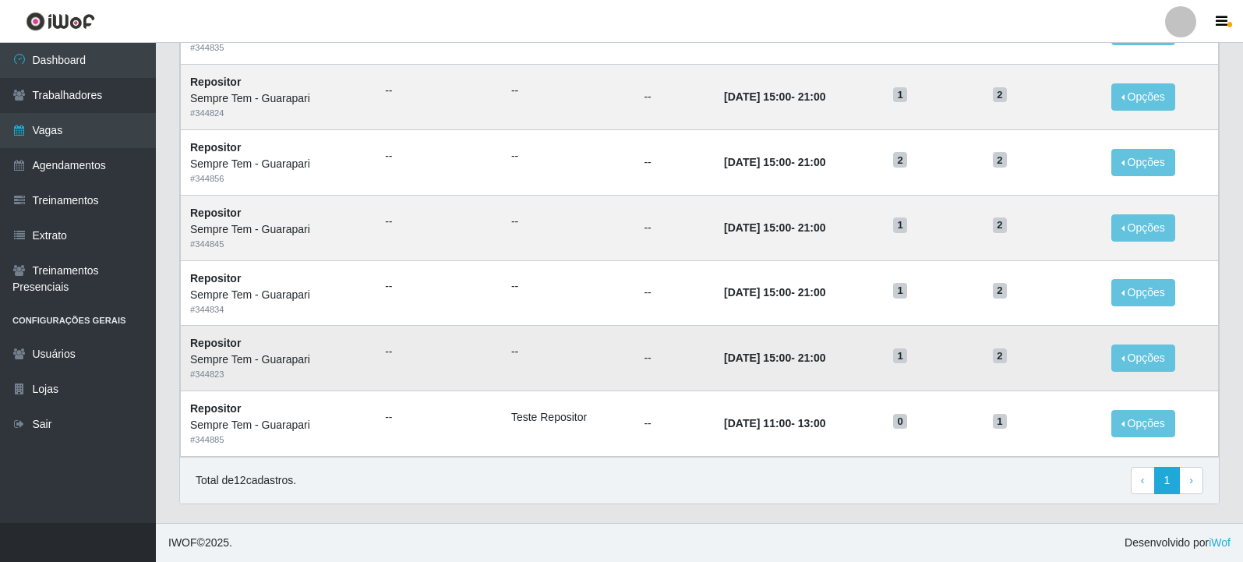
click at [839, 362] on td "15/09/2025, 15:00 - 21:00" at bounding box center [799, 358] width 169 height 65
click at [890, 486] on div "Total de 12 cadastros. ‹ Previous 1 › Next" at bounding box center [700, 481] width 1008 height 28
click at [861, 217] on td "17/09/2025, 15:00 - 21:00" at bounding box center [799, 227] width 169 height 65
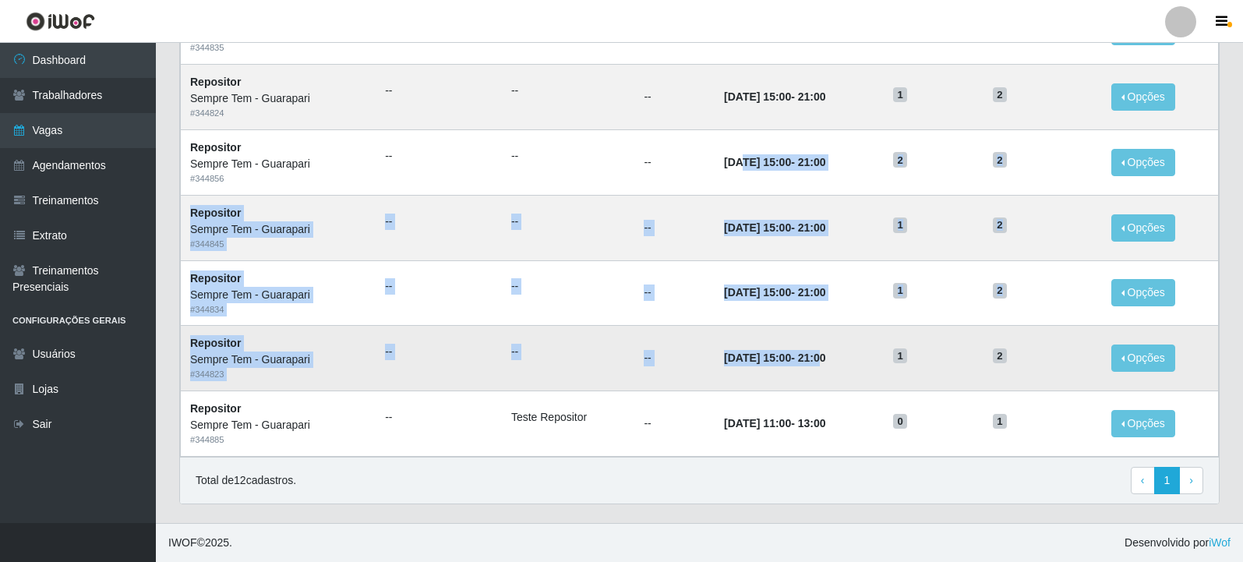
drag, startPoint x: 719, startPoint y: 164, endPoint x: 829, endPoint y: 387, distance: 249.3
click at [829, 387] on tbody "Repositor Sempre Tem - Guarapari # 344836 -- -- -- 30/09/2025, 15:00 - 21:00 1 …" at bounding box center [700, 64] width 1038 height 784
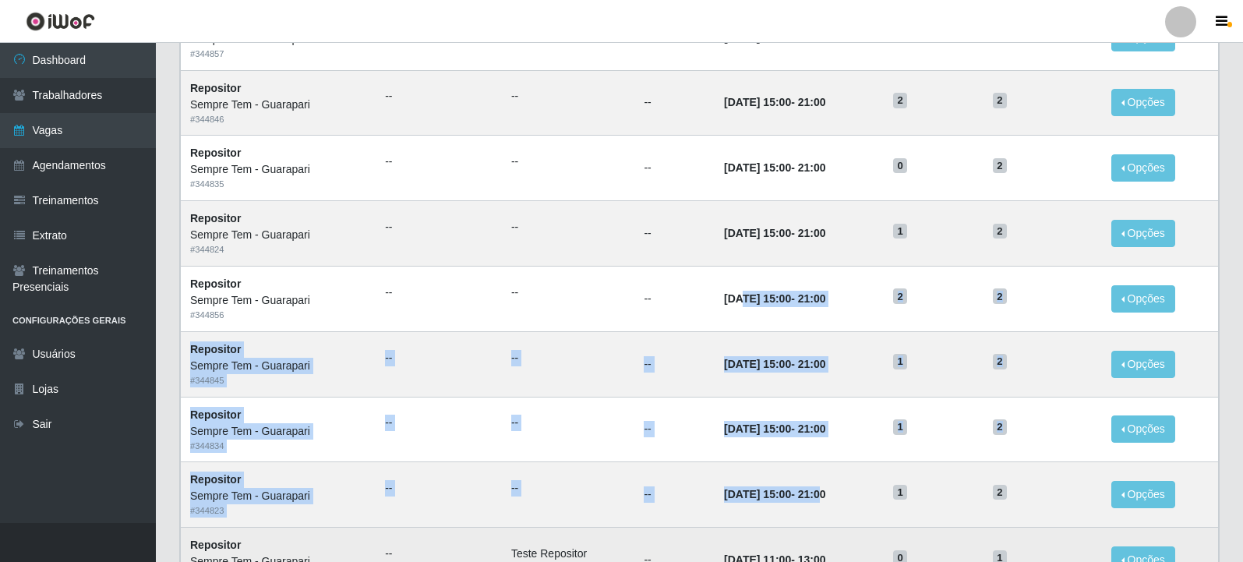
scroll to position [568, 0]
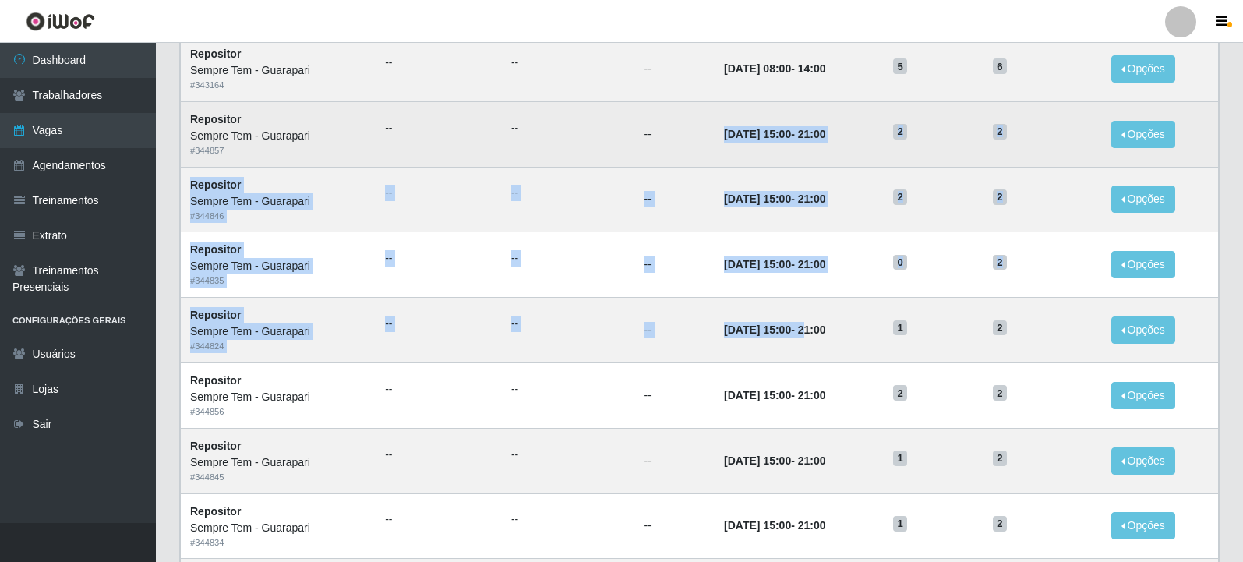
drag, startPoint x: 814, startPoint y: 333, endPoint x: 690, endPoint y: 125, distance: 242.3
click at [690, 125] on tbody "Repositor Sempre Tem - Guarapari # 344836 -- -- -- 30/09/2025, 15:00 - 21:00 1 …" at bounding box center [700, 297] width 1038 height 784
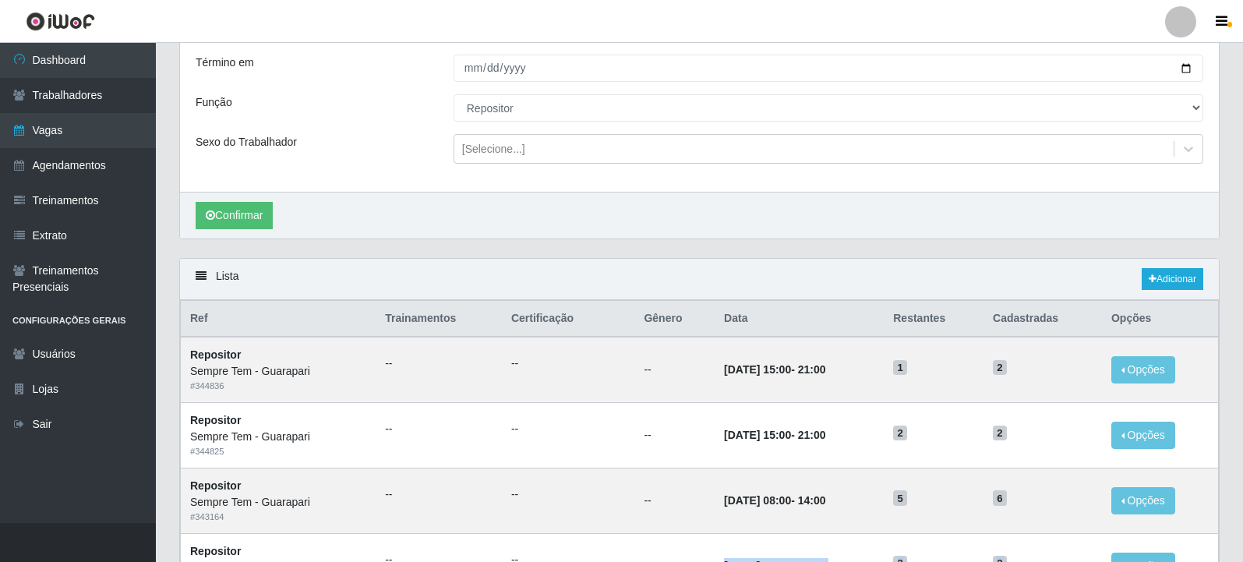
scroll to position [390, 0]
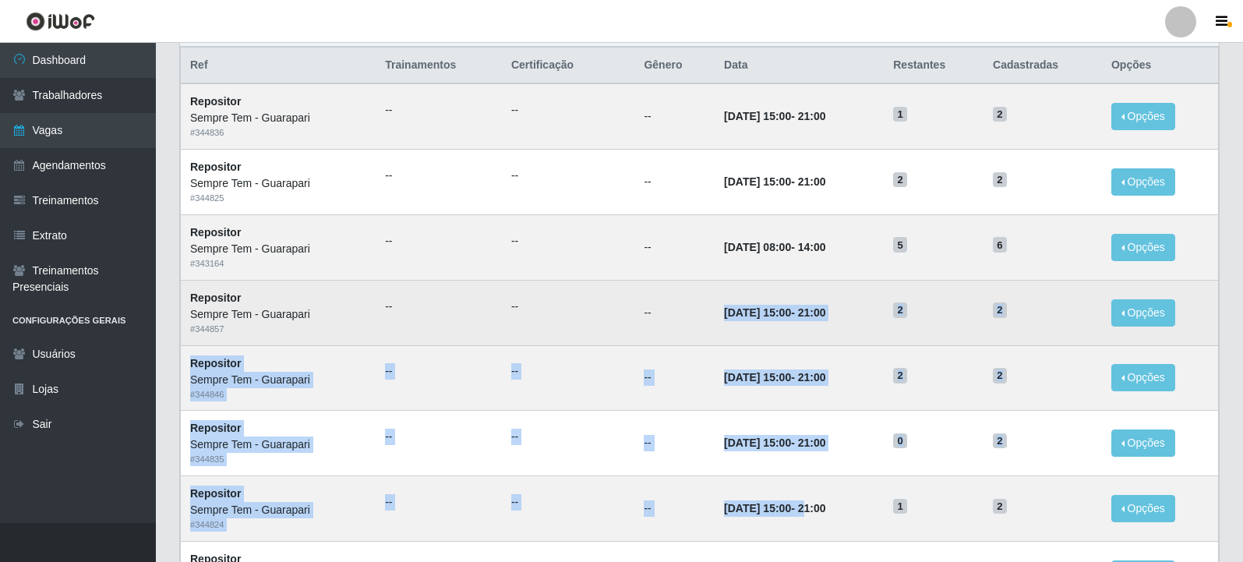
click at [789, 334] on td "25/09/2025, 15:00 - 21:00" at bounding box center [799, 312] width 169 height 65
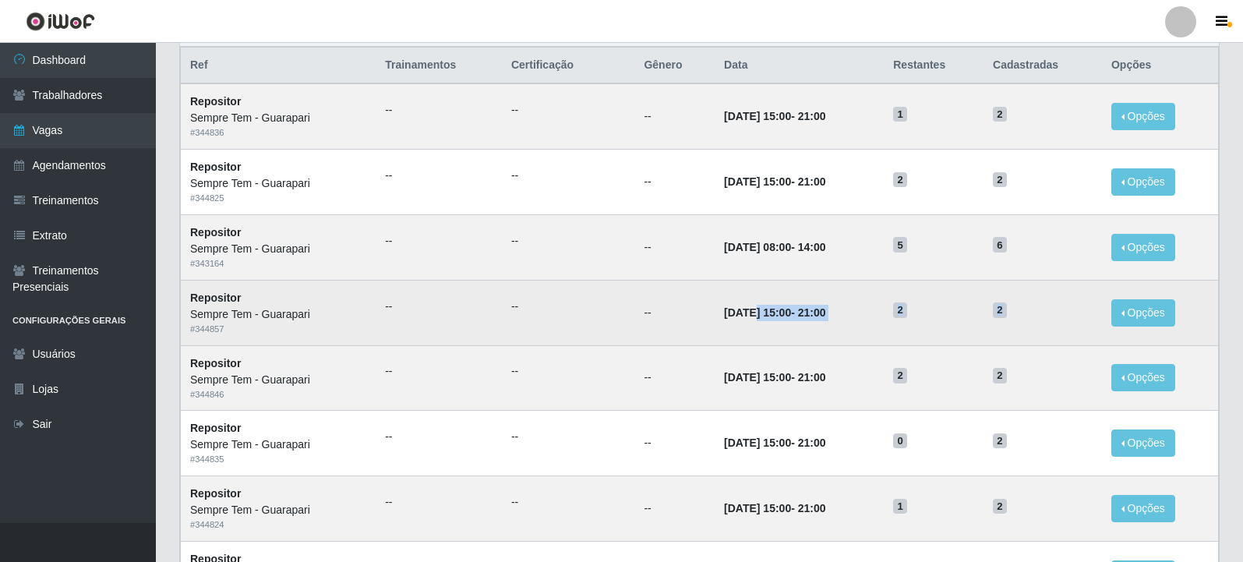
drag, startPoint x: 731, startPoint y: 312, endPoint x: 1056, endPoint y: 305, distance: 326.0
click at [1056, 305] on tr "Repositor Sempre Tem - Guarapari # 344857 -- -- -- 25/09/2025, 15:00 - 21:00 2 …" at bounding box center [700, 312] width 1038 height 65
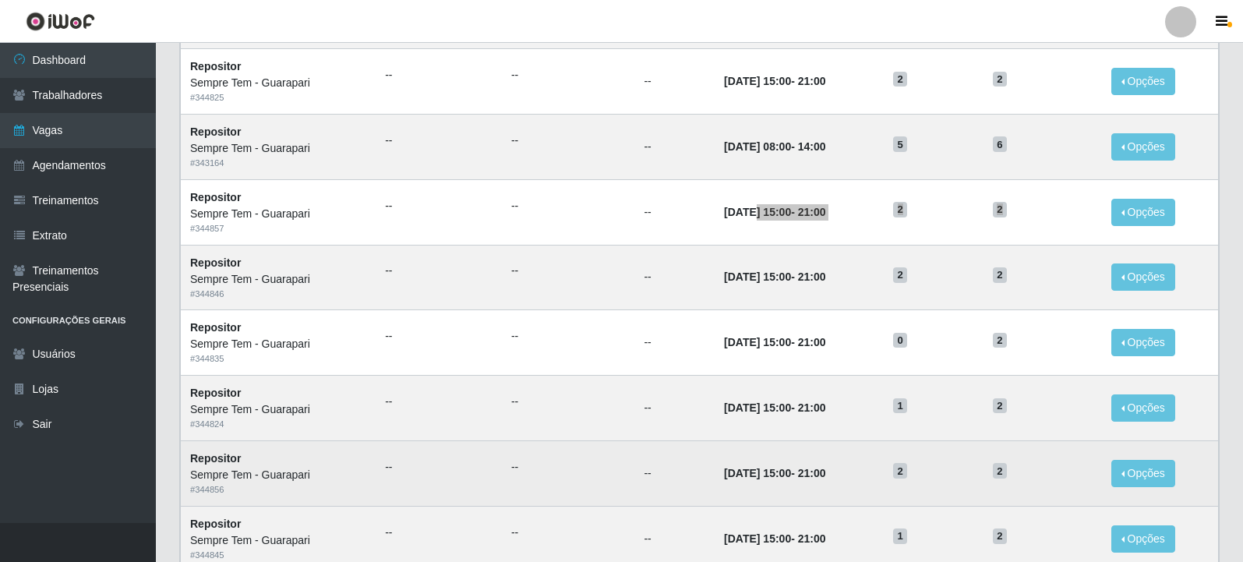
scroll to position [412, 0]
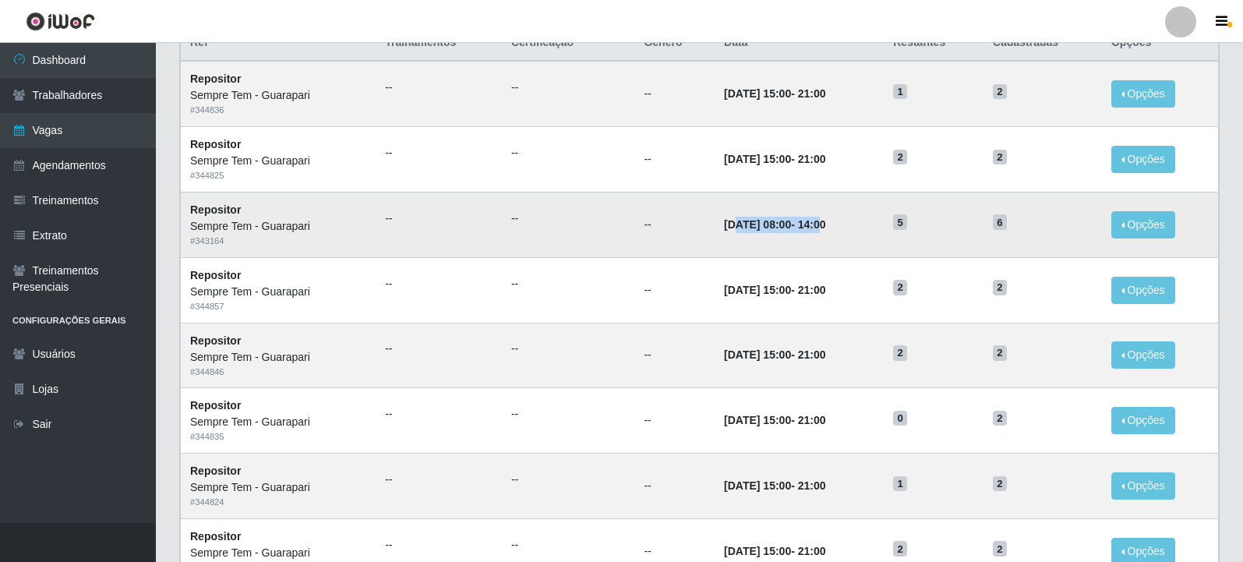
drag, startPoint x: 830, startPoint y: 221, endPoint x: 714, endPoint y: 224, distance: 116.2
click at [724, 224] on strong "26/09/2025, 08:00 - 14:00" at bounding box center [774, 224] width 101 height 12
click at [826, 227] on time "14:00" at bounding box center [812, 224] width 28 height 12
drag, startPoint x: 847, startPoint y: 223, endPoint x: 225, endPoint y: 214, distance: 623.0
click at [225, 214] on tr "Repositor Sempre Tem - Guarapari # 343164 -- -- -- 26/09/2025, 08:00 - 14:00 5 …" at bounding box center [700, 224] width 1038 height 65
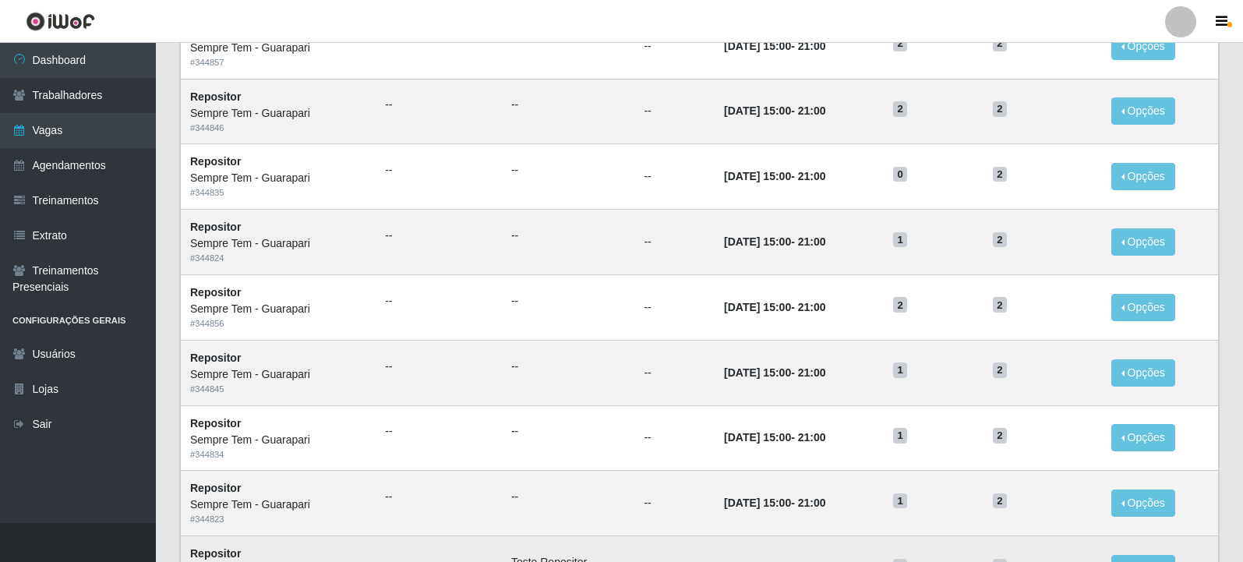
scroll to position [802, 0]
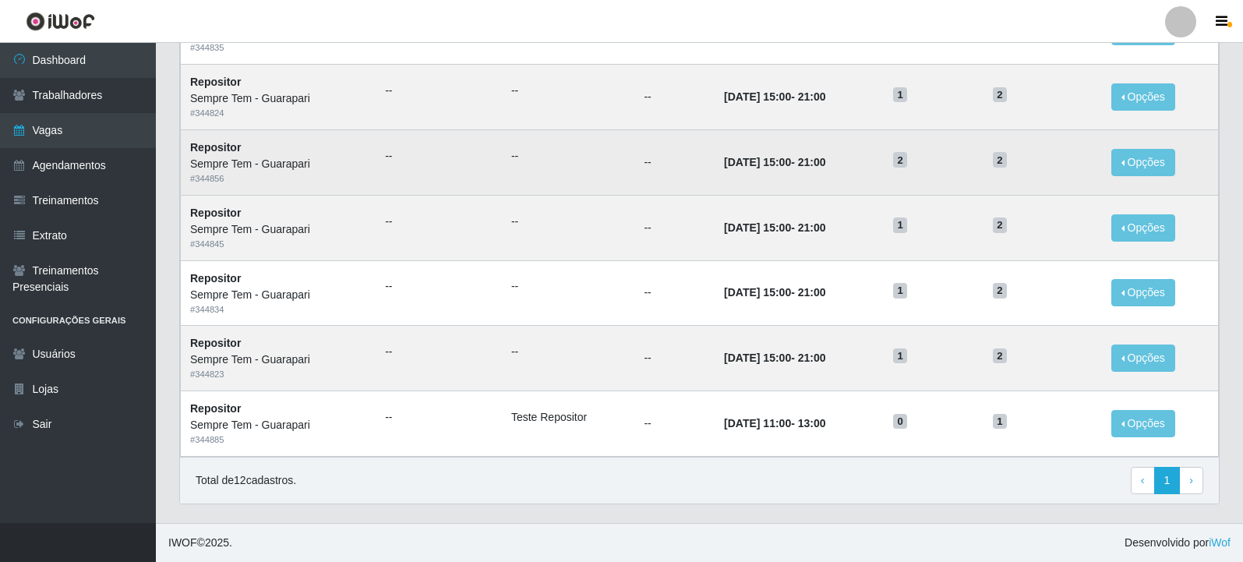
drag, startPoint x: 776, startPoint y: 350, endPoint x: 720, endPoint y: 164, distance: 194.6
click at [720, 164] on tbody "Repositor Sempre Tem - Guarapari # 344836 -- -- -- 30/09/2025, 15:00 - 21:00 1 …" at bounding box center [700, 64] width 1038 height 784
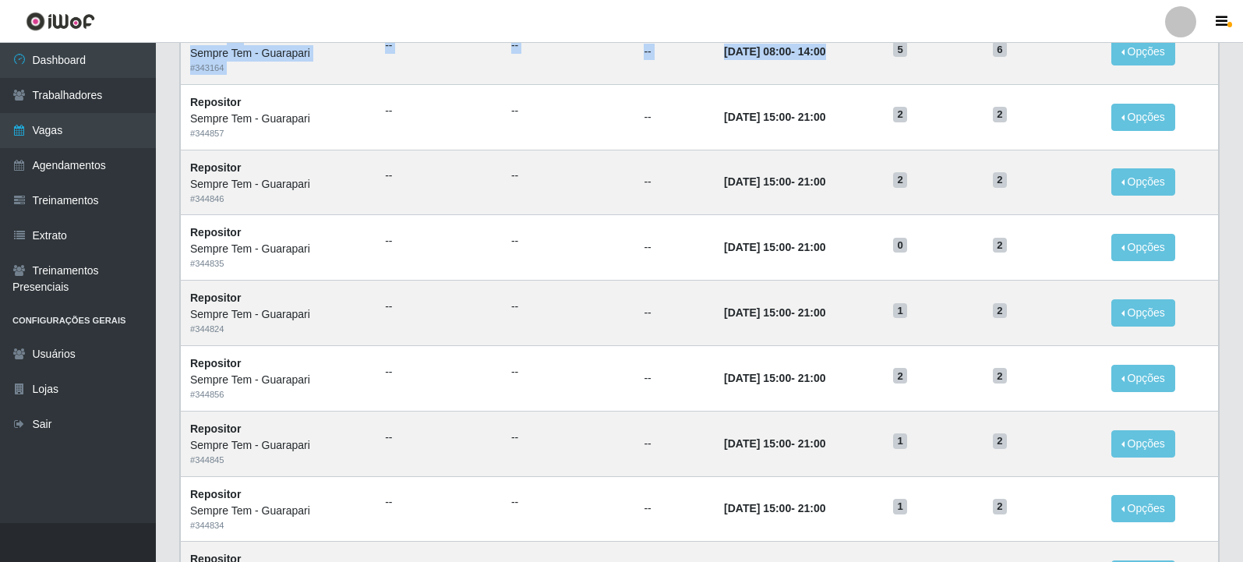
scroll to position [490, 0]
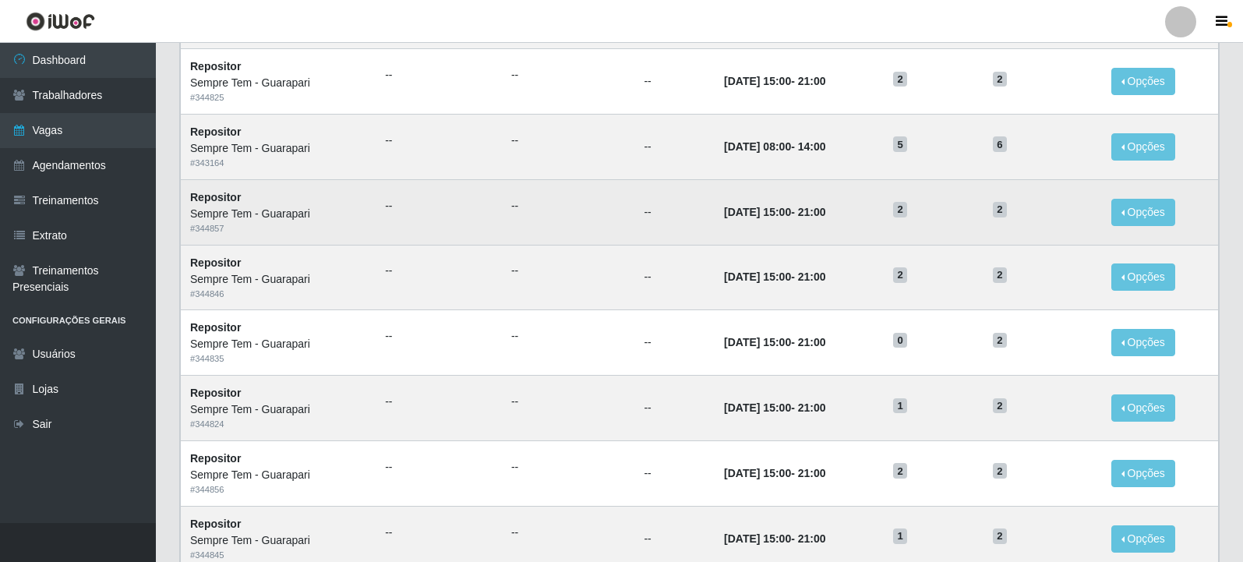
click at [731, 213] on time "25/09/2025, 15:00" at bounding box center [757, 212] width 67 height 12
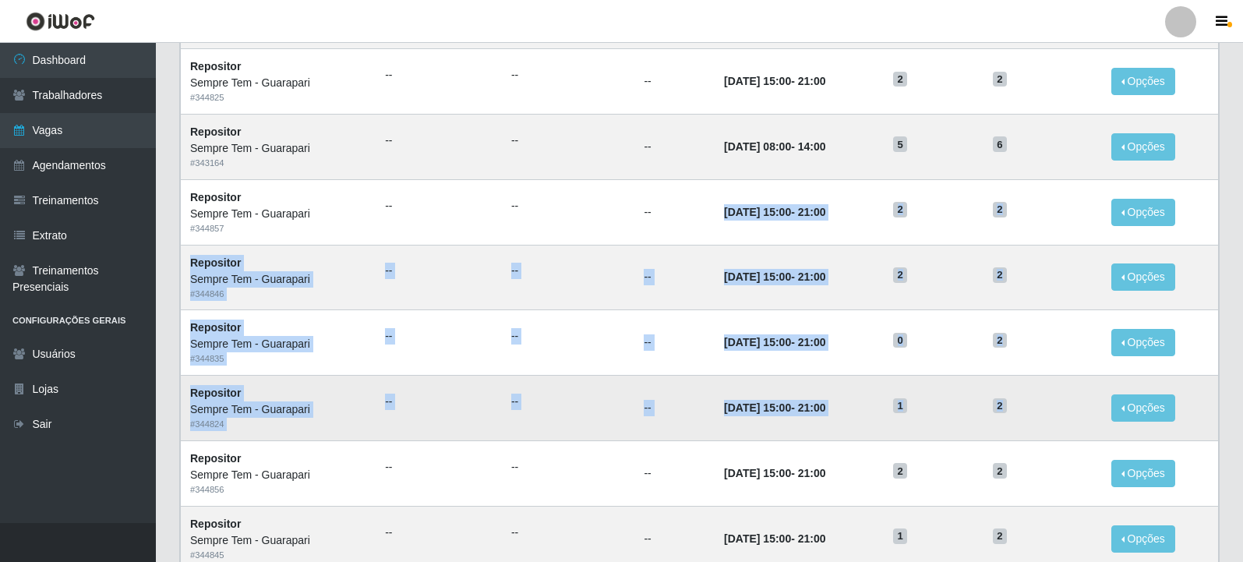
drag, startPoint x: 677, startPoint y: 213, endPoint x: 1040, endPoint y: 412, distance: 413.5
click at [1040, 412] on tbody "Repositor Sempre Tem - Guarapari # 344836 -- -- -- 30/09/2025, 15:00 - 21:00 1 …" at bounding box center [700, 375] width 1038 height 784
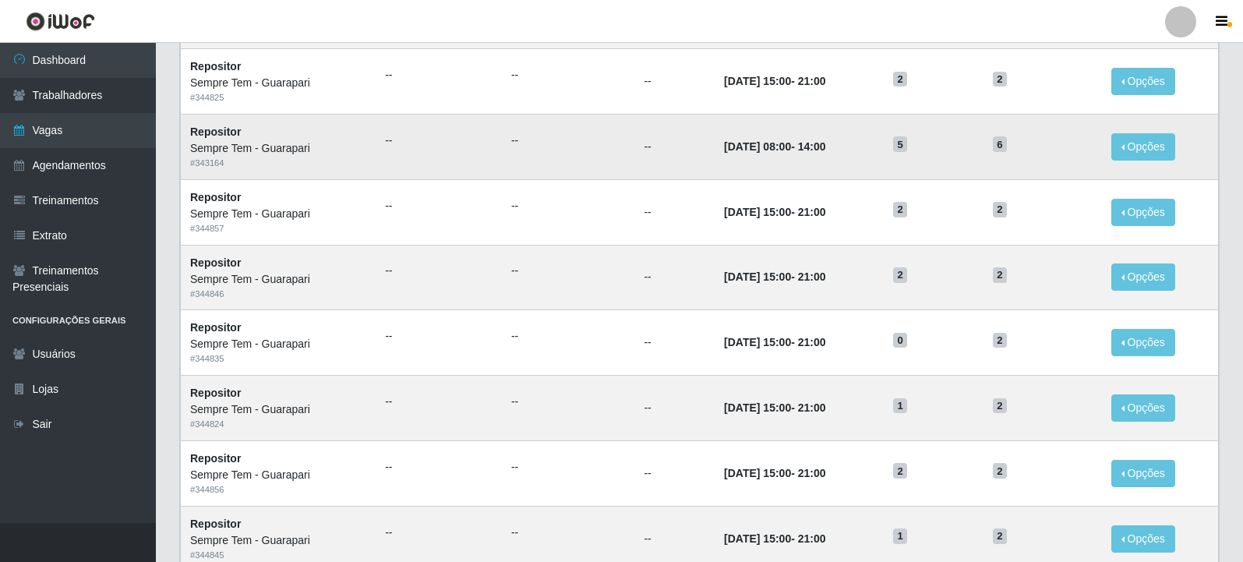
click at [811, 148] on time "14:00" at bounding box center [812, 146] width 28 height 12
drag, startPoint x: 692, startPoint y: 149, endPoint x: 838, endPoint y: 156, distance: 146.0
click at [838, 156] on tr "Repositor Sempre Tem - Guarapari # 343164 -- -- -- 26/09/2025, 08:00 - 14:00 5 …" at bounding box center [700, 146] width 1038 height 65
click at [799, 144] on strong "26/09/2025, 08:00 - 14:00" at bounding box center [774, 146] width 101 height 12
drag, startPoint x: 699, startPoint y: 147, endPoint x: 864, endPoint y: 158, distance: 165.7
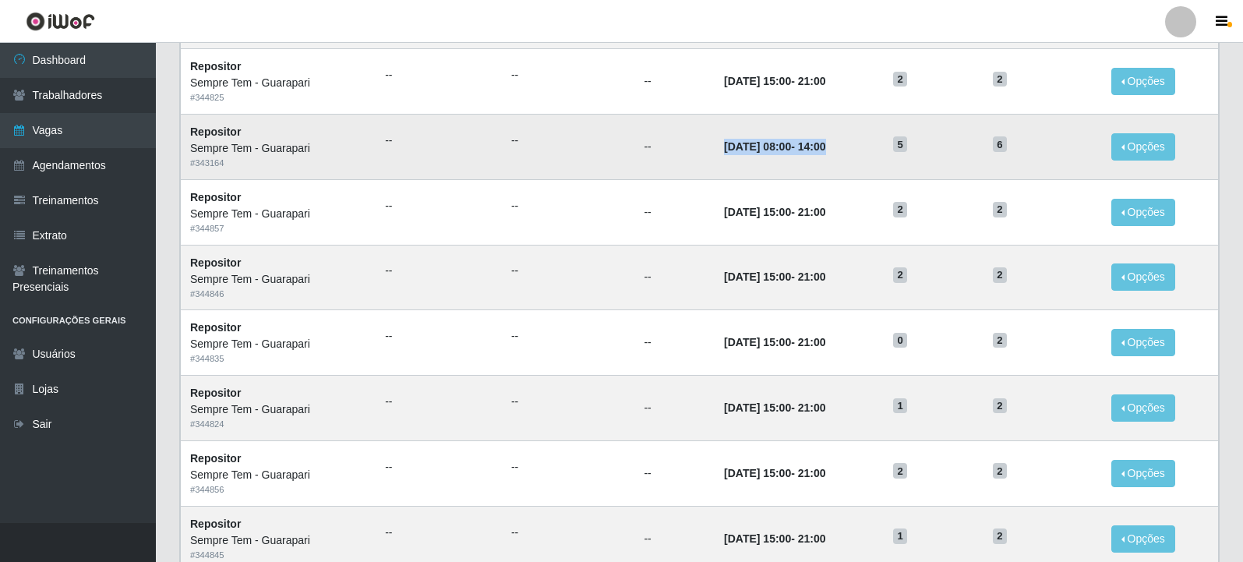
click at [864, 158] on td "26/09/2025, 08:00 - 14:00" at bounding box center [799, 146] width 169 height 65
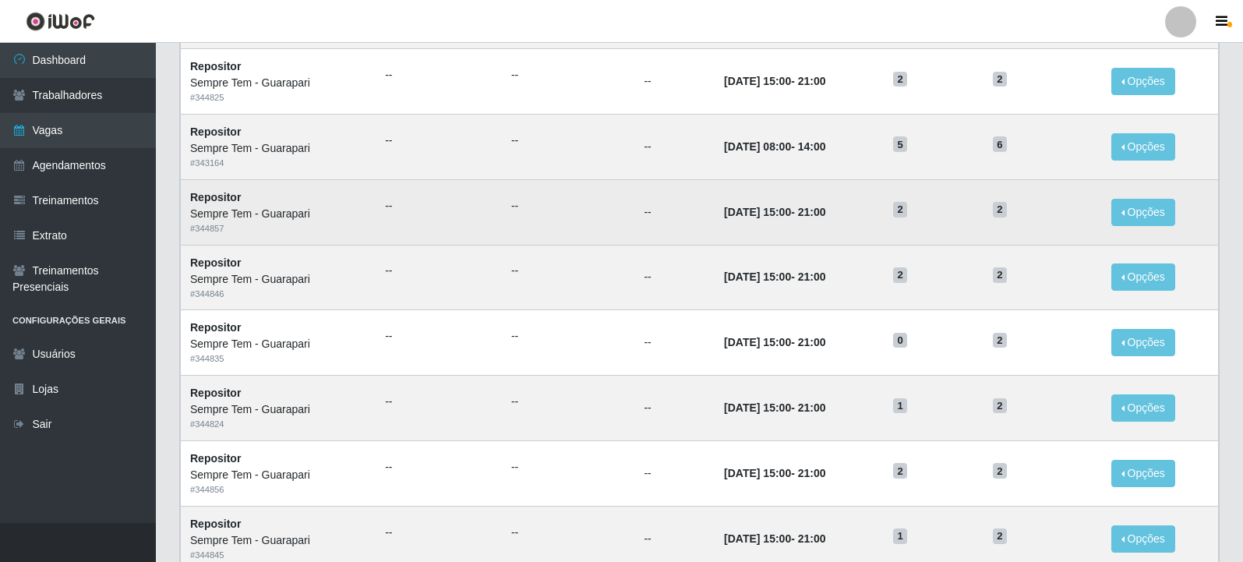
click at [764, 182] on td "25/09/2025, 15:00 - 21:00" at bounding box center [799, 211] width 169 height 65
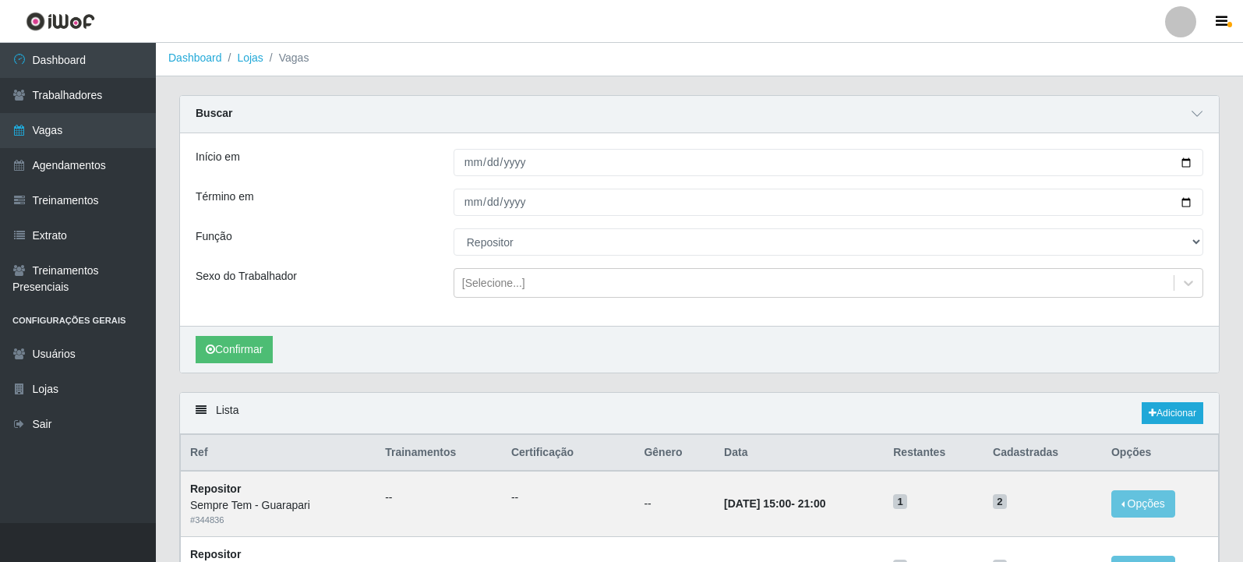
scroll to position [0, 0]
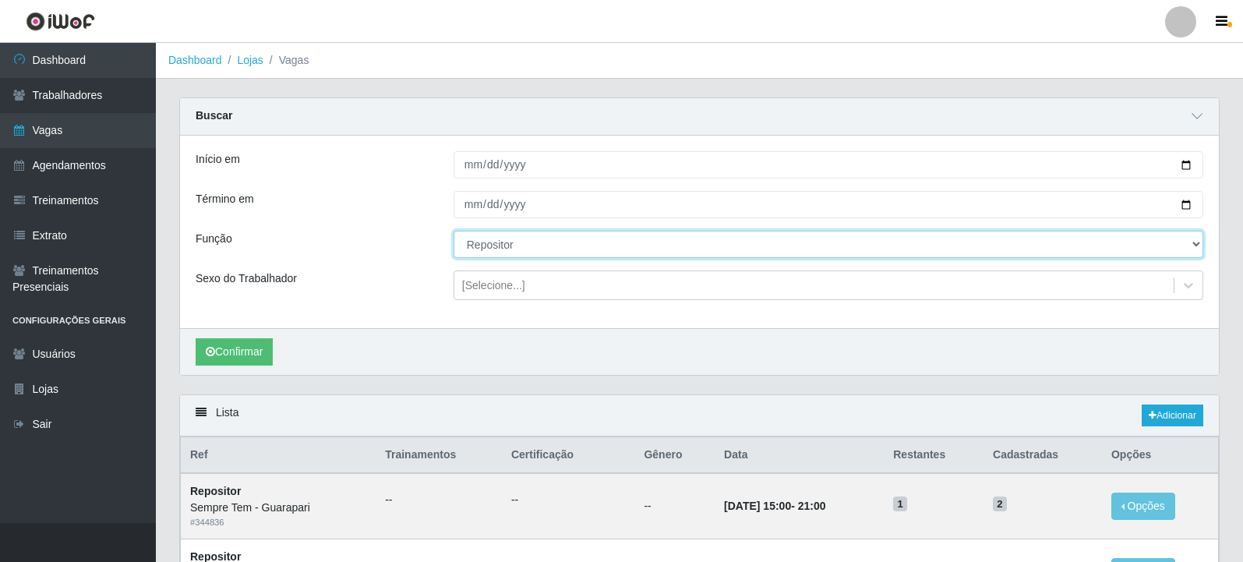
click at [669, 253] on select "[Selecione...] Embalador Embalador + Embalador ++ Repositor Repositor + Reposit…" at bounding box center [829, 244] width 750 height 27
click at [454, 232] on select "[Selecione...] Embalador Embalador + Embalador ++ Repositor Repositor + Reposit…" at bounding box center [829, 244] width 750 height 27
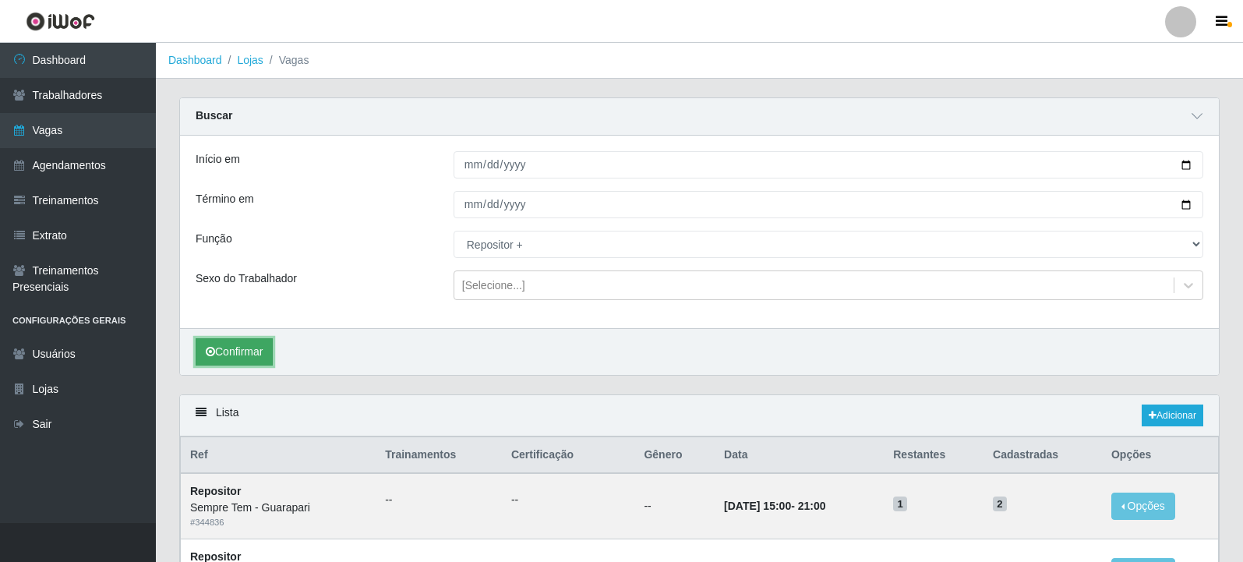
click at [263, 356] on button "Confirmar" at bounding box center [234, 351] width 77 height 27
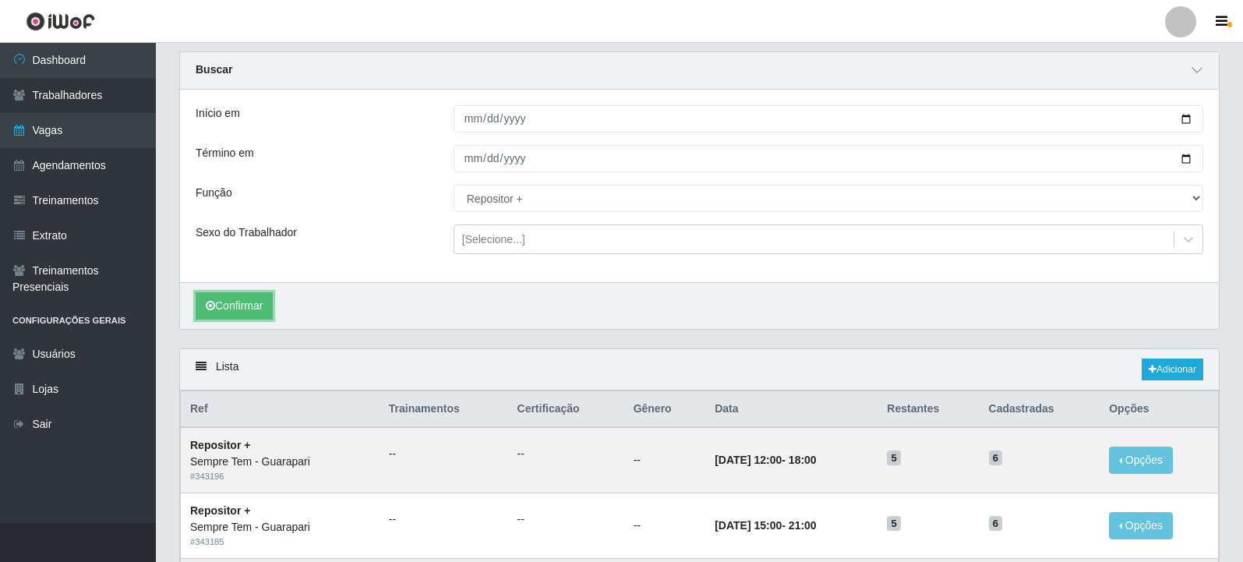
scroll to position [280, 0]
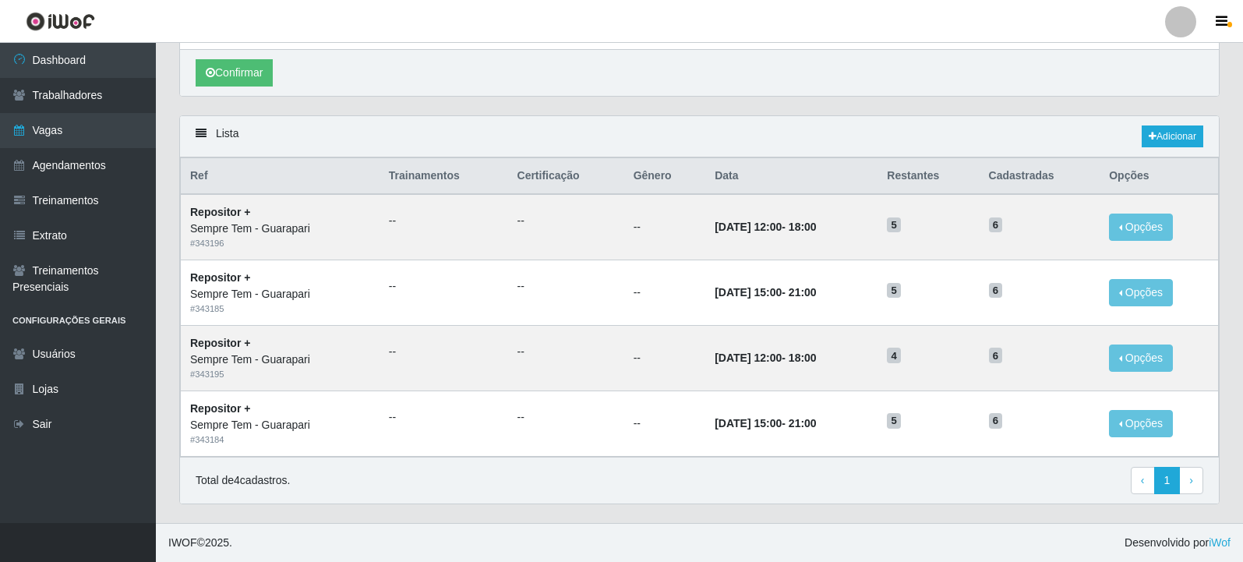
click at [746, 119] on div "Lista Adicionar" at bounding box center [699, 136] width 1039 height 41
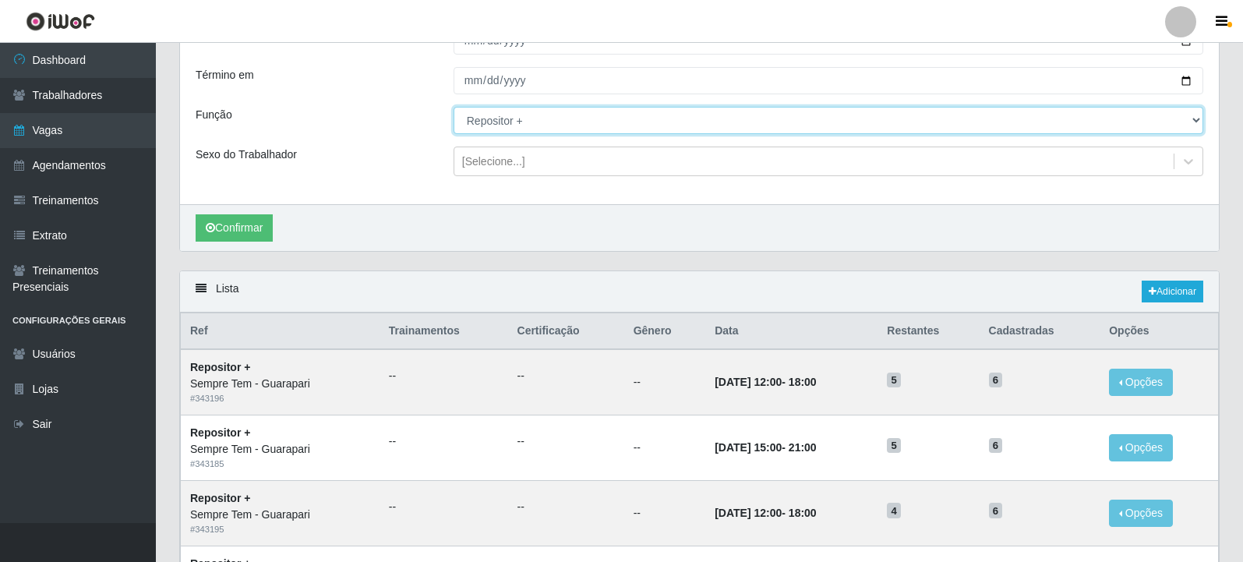
click at [525, 122] on select "[Selecione...] Embalador Embalador + Embalador ++ Repositor Repositor + Reposit…" at bounding box center [829, 120] width 750 height 27
click at [454, 108] on select "[Selecione...] Embalador Embalador + Embalador ++ Repositor Repositor + Reposit…" at bounding box center [829, 120] width 750 height 27
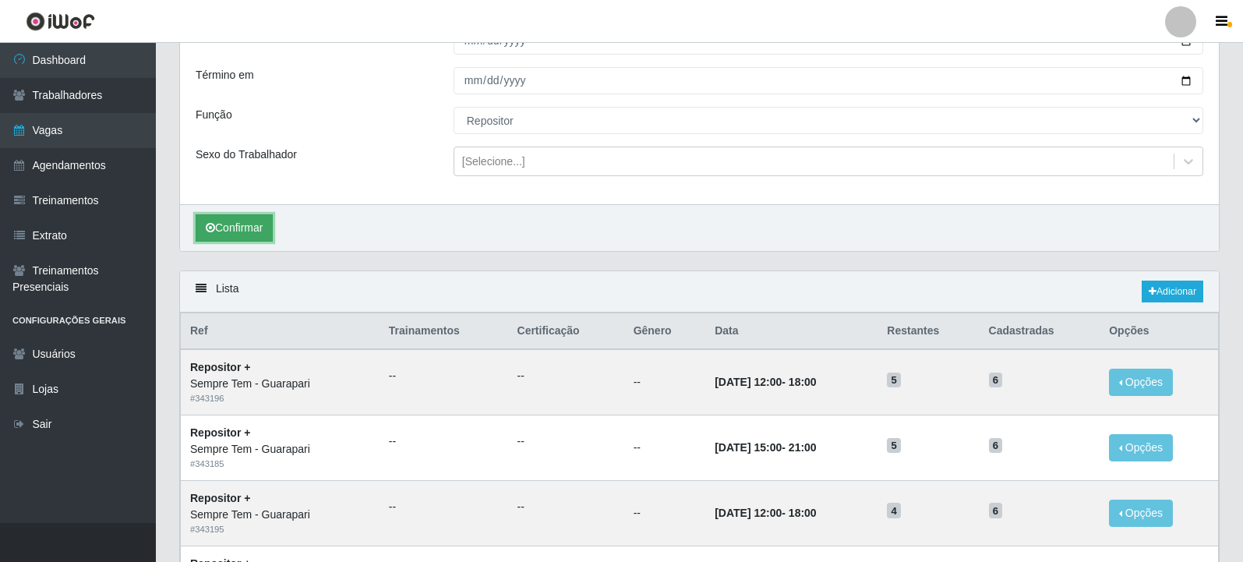
click at [218, 226] on button "Confirmar" at bounding box center [234, 227] width 77 height 27
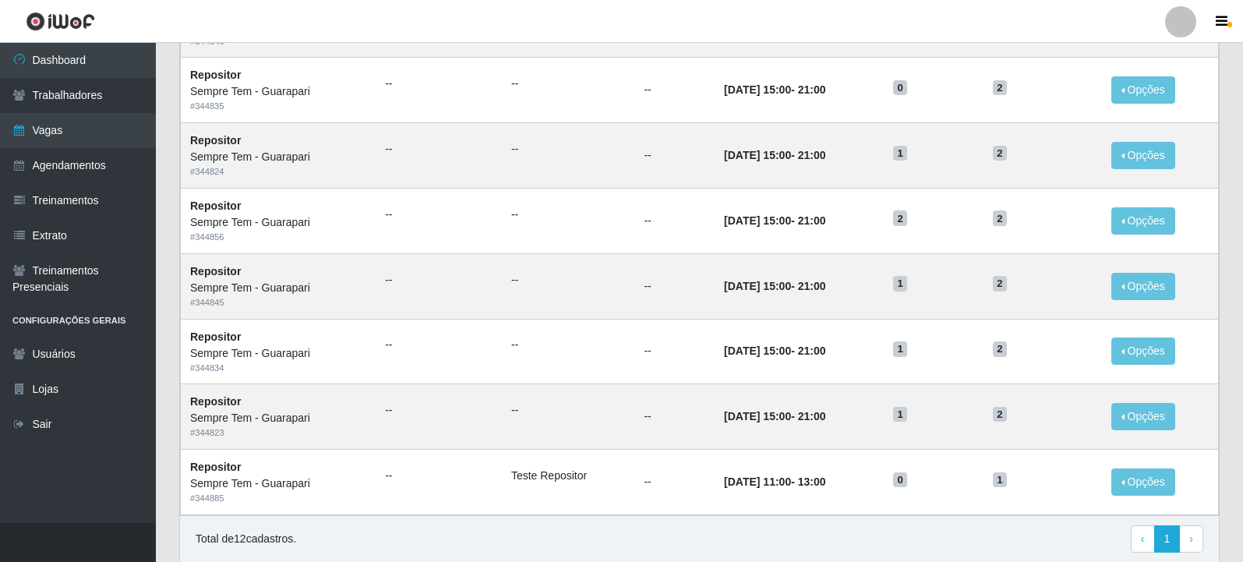
scroll to position [748, 0]
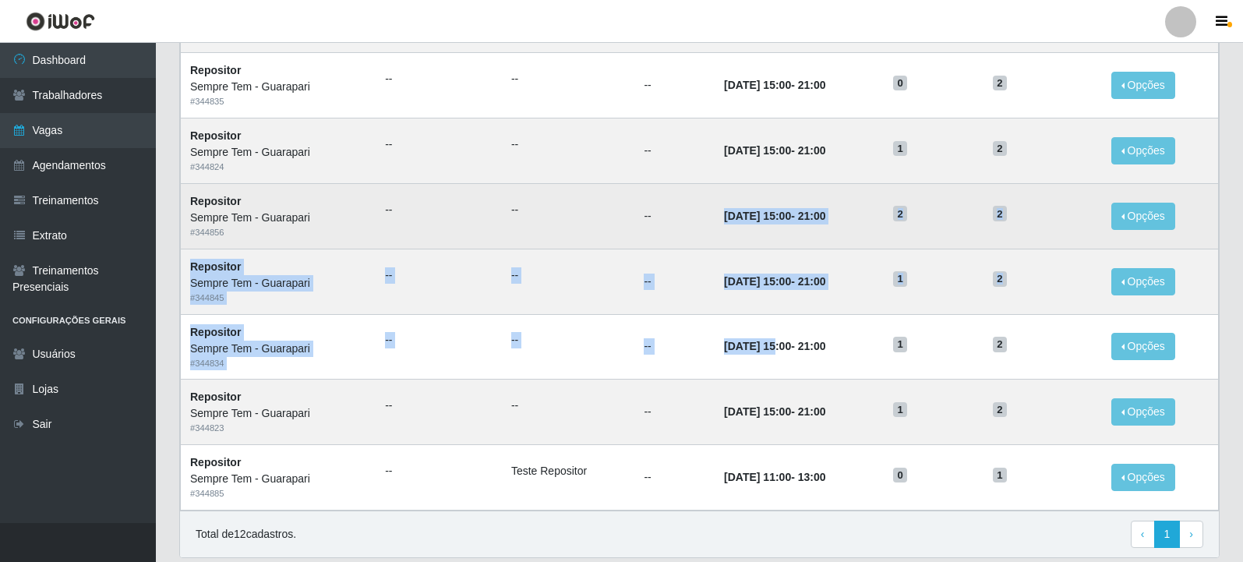
drag, startPoint x: 753, startPoint y: 345, endPoint x: 699, endPoint y: 205, distance: 149.8
click at [699, 205] on tbody "Repositor Sempre Tem - Guarapari # 344836 -- -- -- 30/09/2025, 15:00 - 21:00 1 …" at bounding box center [700, 118] width 1038 height 784
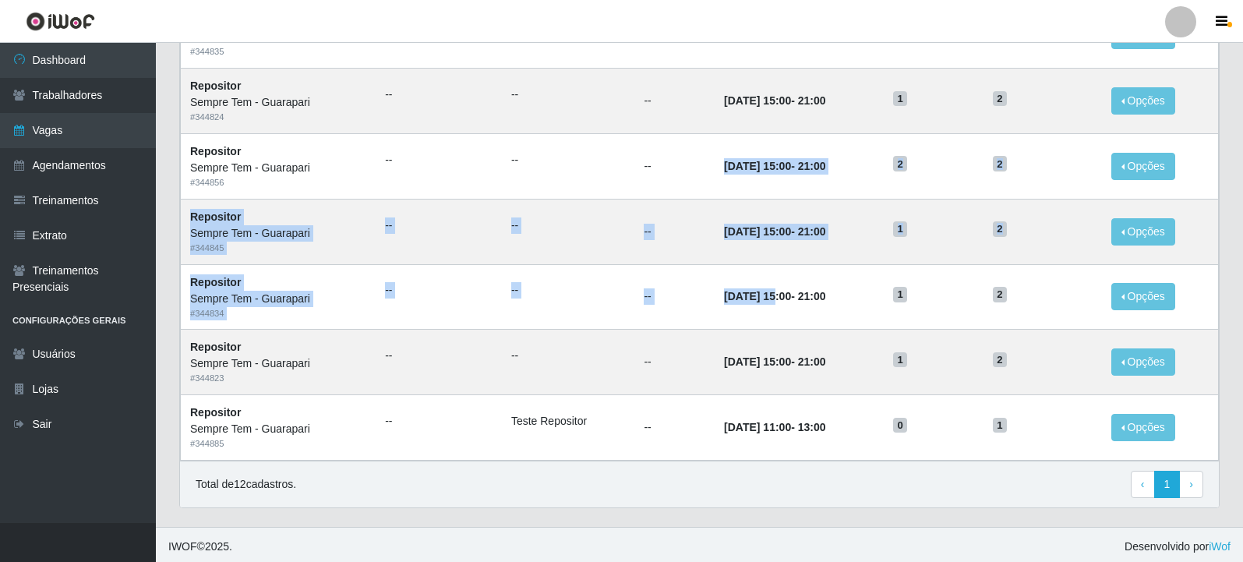
scroll to position [802, 0]
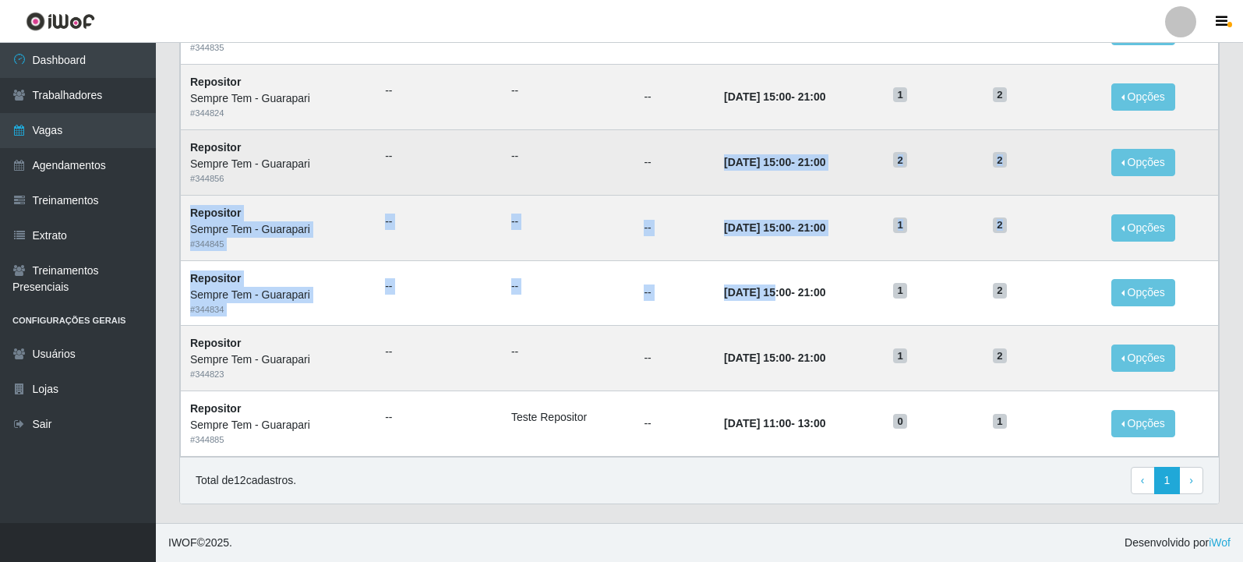
click at [752, 165] on time "18/09/2025, 15:00" at bounding box center [757, 162] width 67 height 12
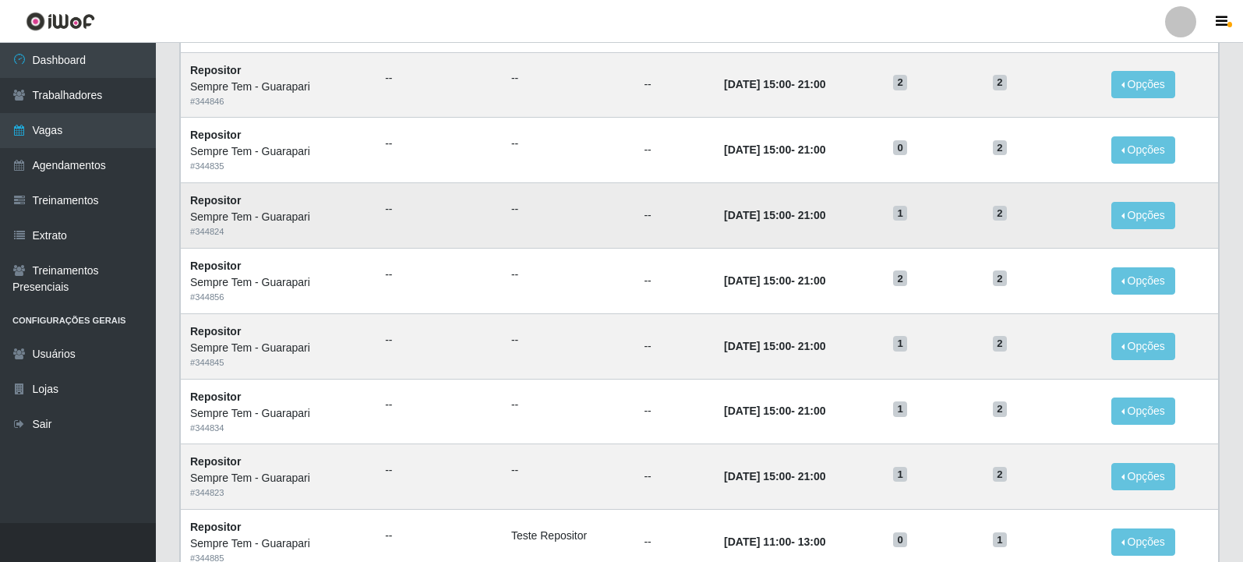
scroll to position [646, 0]
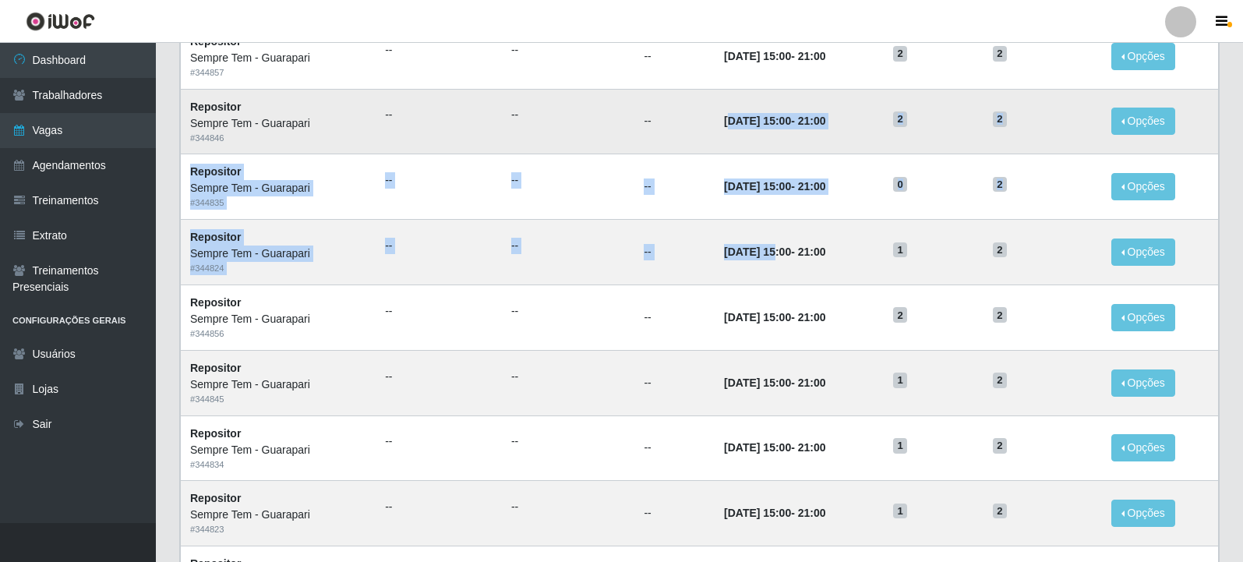
drag, startPoint x: 756, startPoint y: 258, endPoint x: 707, endPoint y: 134, distance: 133.3
click at [707, 134] on tbody "Repositor Sempre Tem - Guarapari # 344836 -- -- -- 30/09/2025, 15:00 - 21:00 1 …" at bounding box center [700, 219] width 1038 height 784
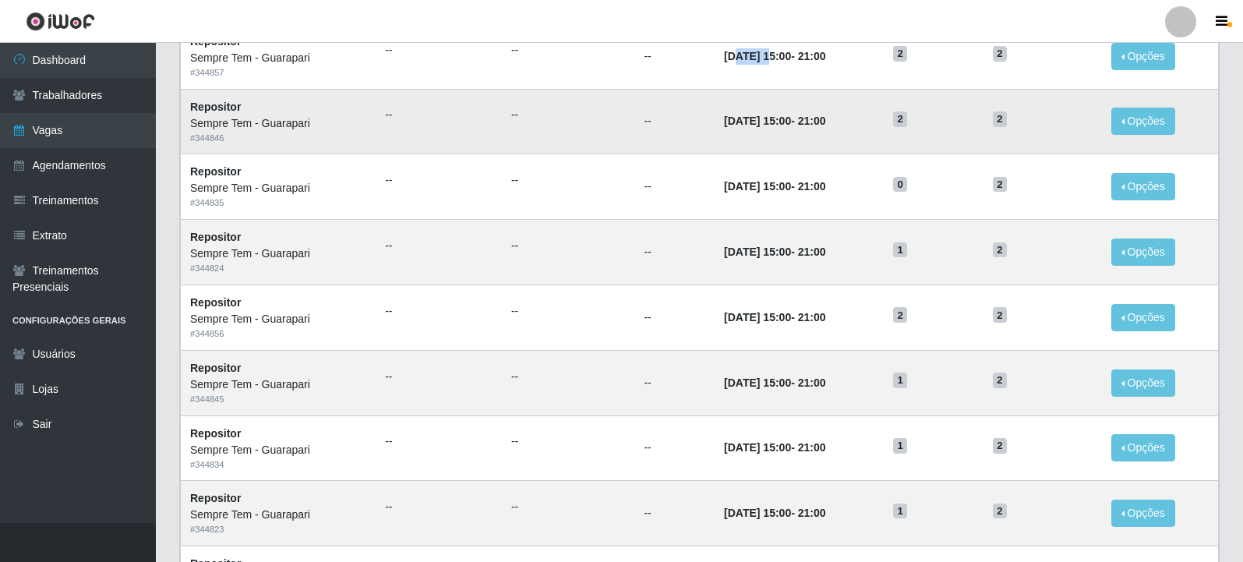
drag, startPoint x: 750, startPoint y: 45, endPoint x: 729, endPoint y: 90, distance: 49.9
click at [715, 44] on td "25/09/2025, 15:00 - 21:00" at bounding box center [799, 55] width 169 height 65
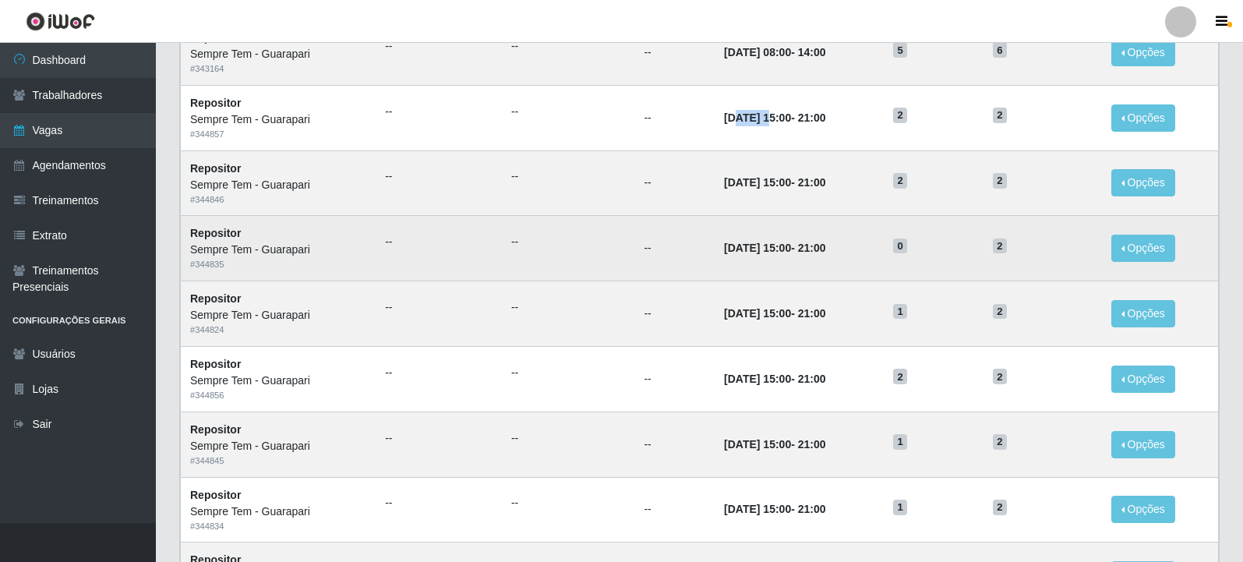
scroll to position [490, 0]
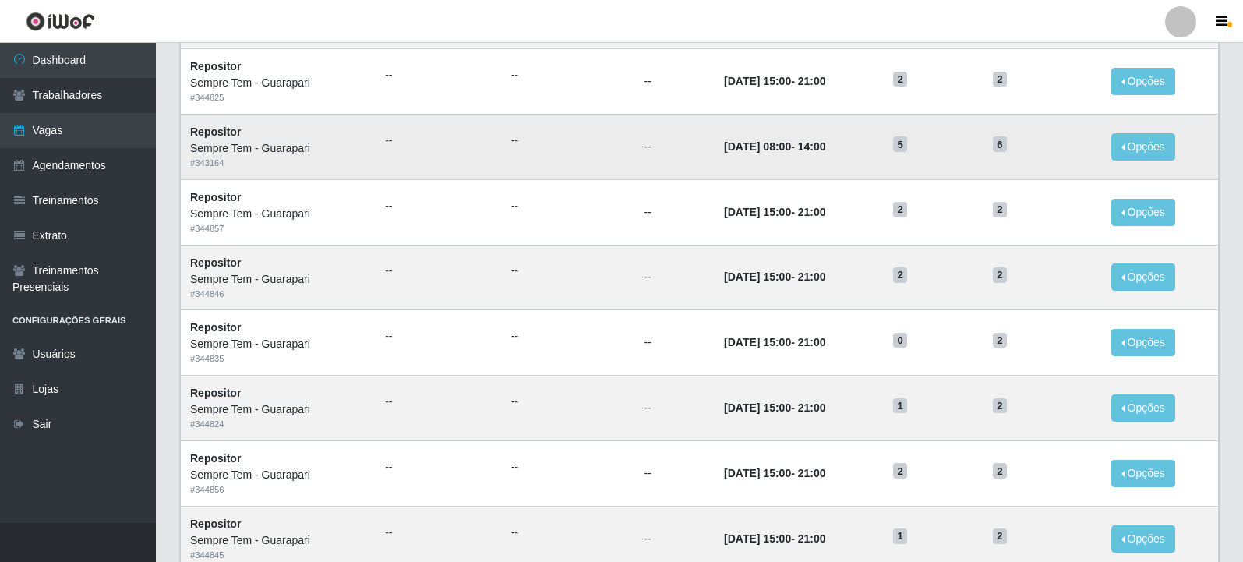
click at [835, 158] on td "26/09/2025, 08:00 - 14:00" at bounding box center [799, 146] width 169 height 65
drag, startPoint x: 776, startPoint y: 136, endPoint x: 688, endPoint y: 136, distance: 87.3
click at [688, 136] on tr "Repositor Sempre Tem - Guarapari # 343164 -- -- -- 26/09/2025, 08:00 - 14:00 5 …" at bounding box center [700, 146] width 1038 height 65
click at [805, 126] on td "26/09/2025, 08:00 - 14:00" at bounding box center [799, 146] width 169 height 65
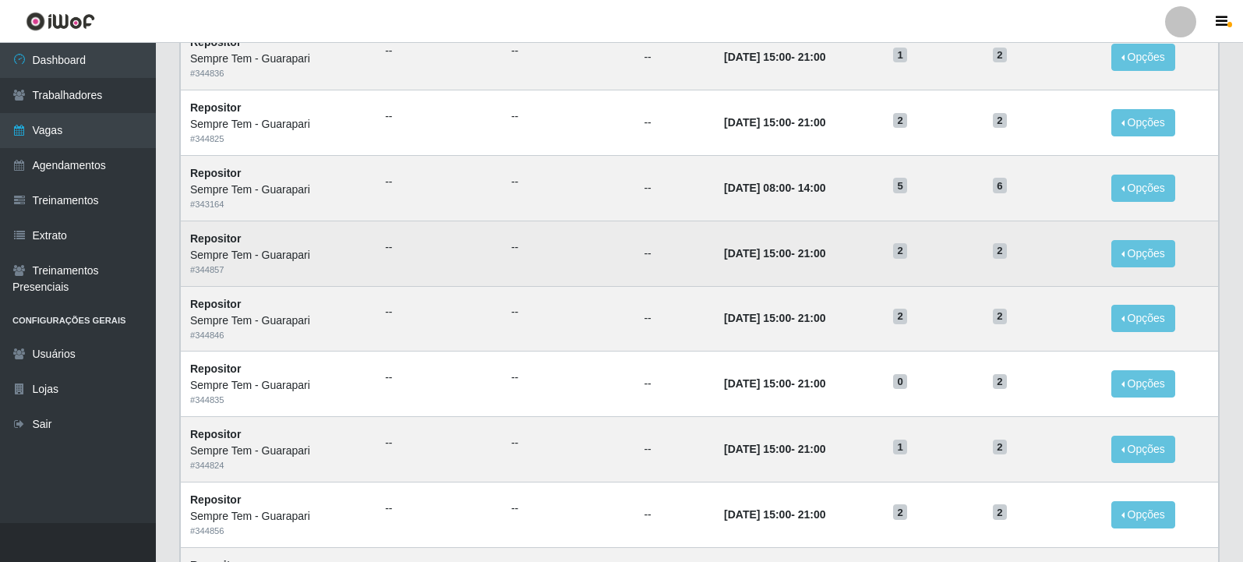
scroll to position [334, 0]
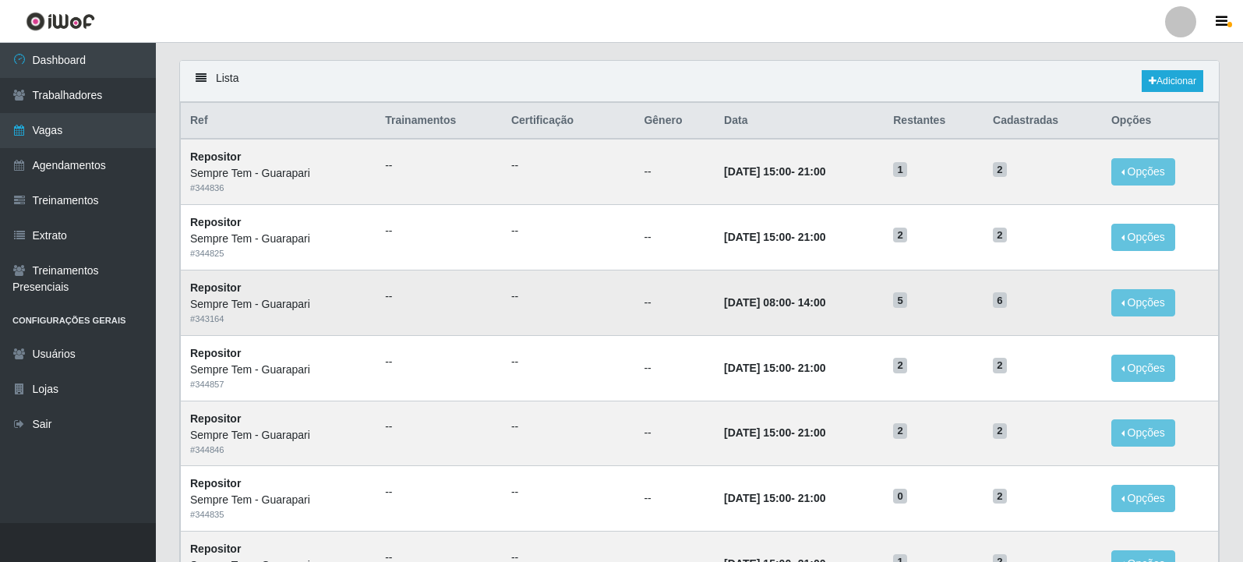
click at [772, 291] on td "26/09/2025, 08:00 - 14:00" at bounding box center [799, 302] width 169 height 65
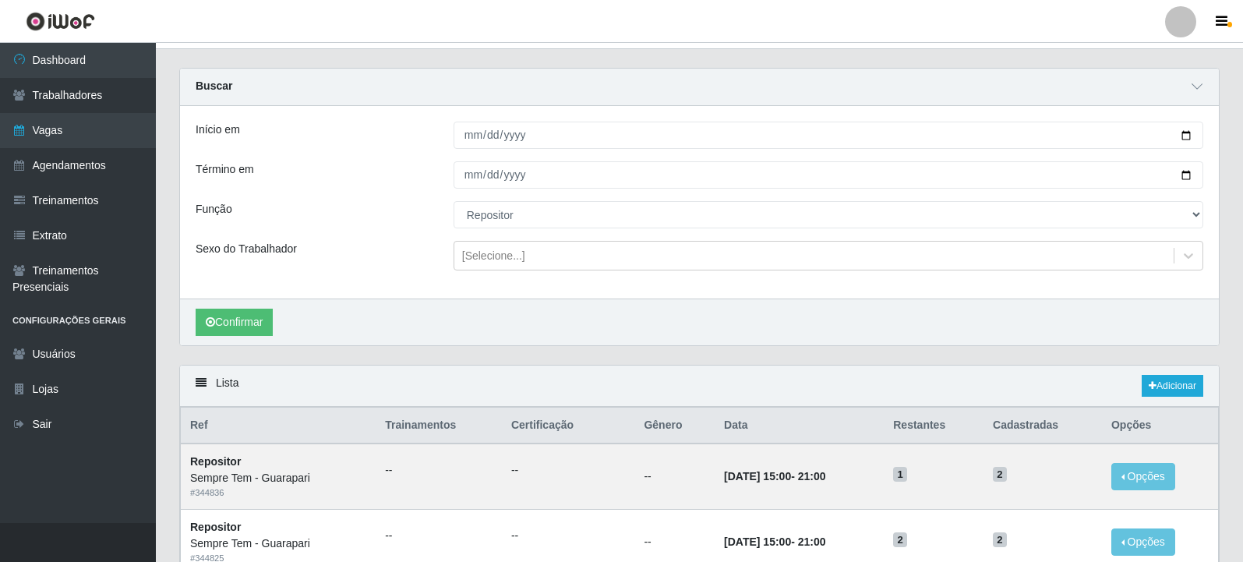
scroll to position [23, 0]
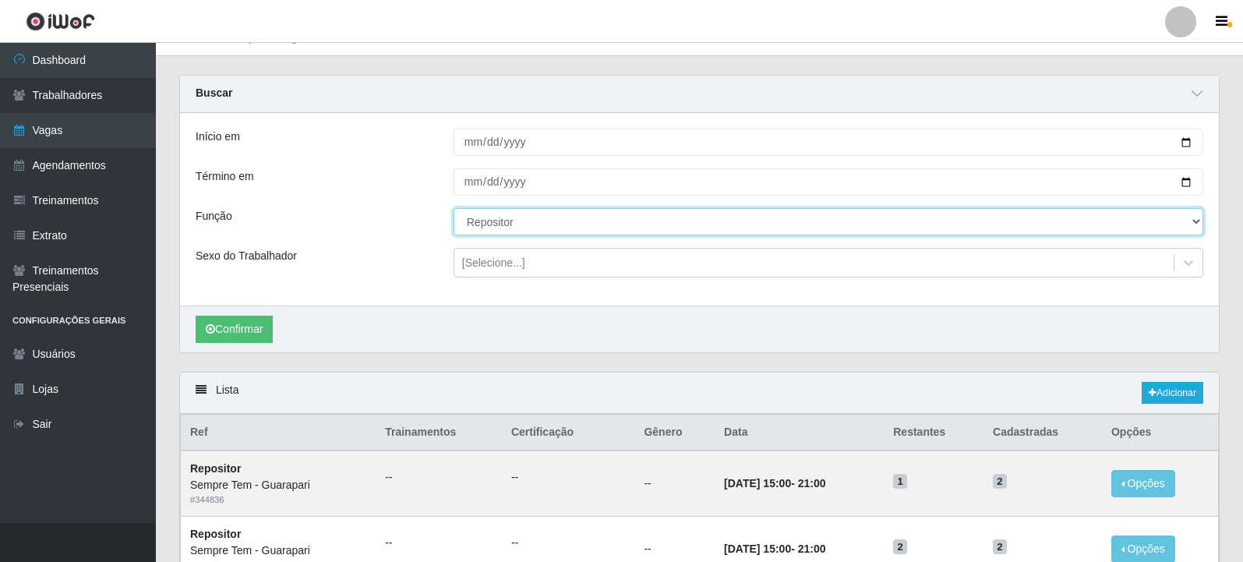
click at [583, 225] on select "[Selecione...] Embalador Embalador + Embalador ++ Repositor Repositor + Reposit…" at bounding box center [829, 221] width 750 height 27
click at [454, 209] on select "[Selecione...] Embalador Embalador + Embalador ++ Repositor Repositor + Reposit…" at bounding box center [829, 221] width 750 height 27
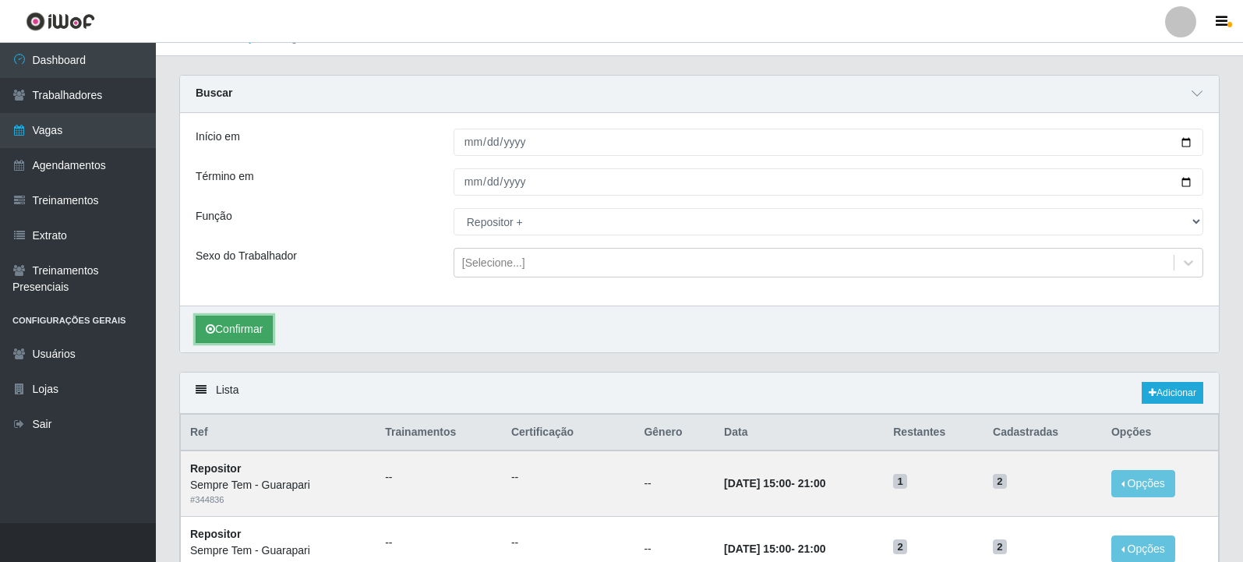
click at [268, 334] on button "Confirmar" at bounding box center [234, 329] width 77 height 27
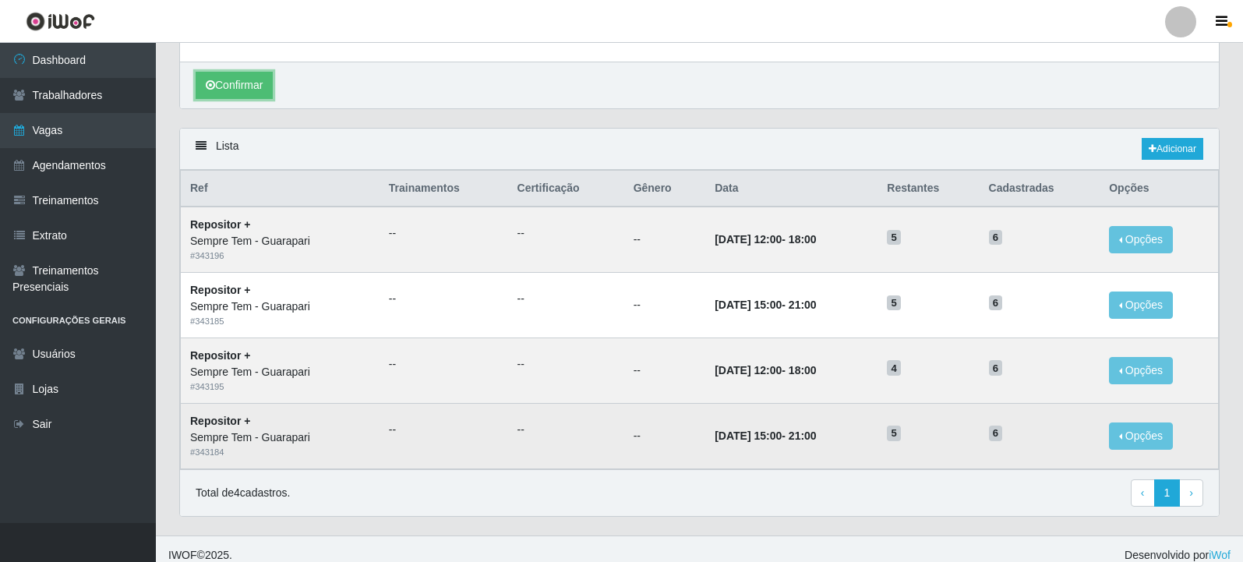
scroll to position [280, 0]
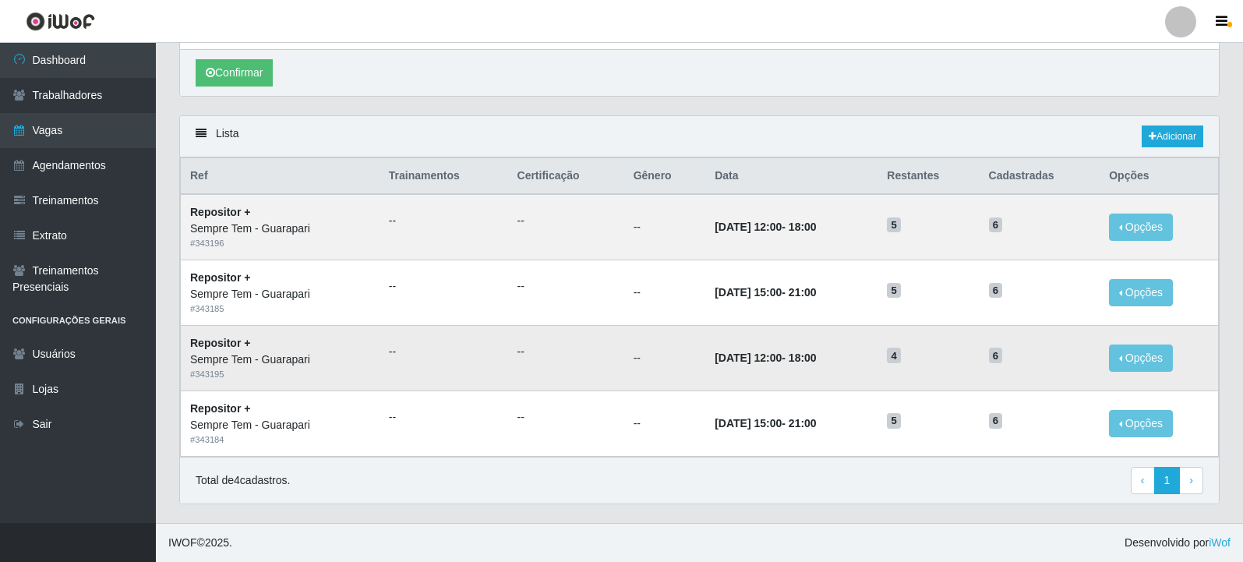
click at [868, 342] on td "[DATE] 12:00 - 18:00" at bounding box center [792, 357] width 172 height 65
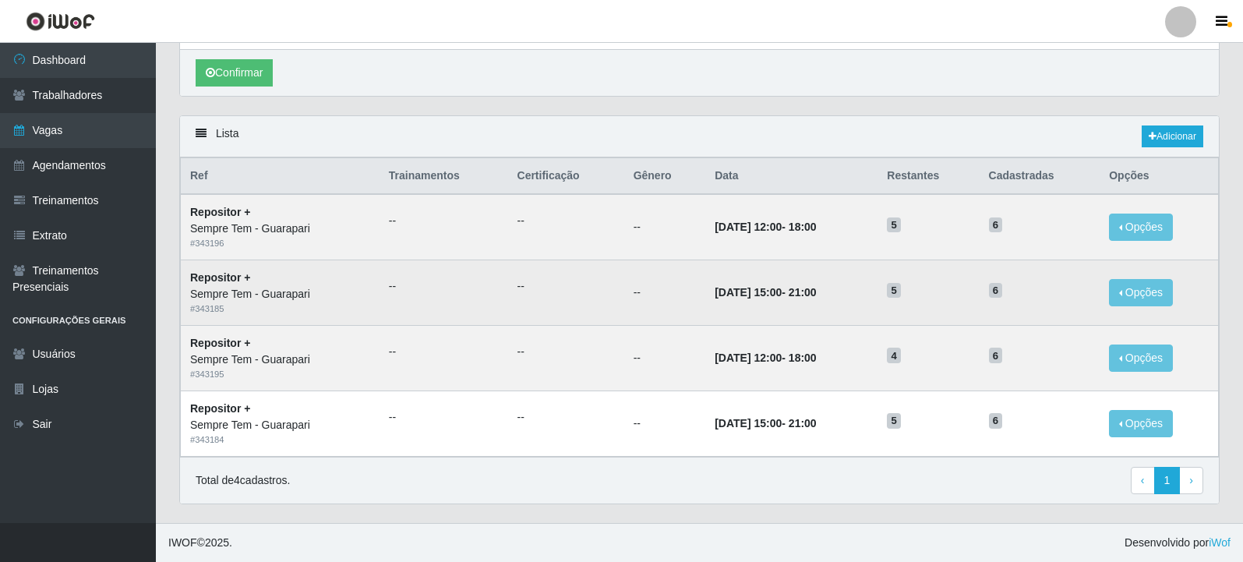
click at [865, 291] on td "27/09/2025, 15:00 - 21:00" at bounding box center [792, 292] width 172 height 65
click at [547, 292] on ul "--" at bounding box center [566, 286] width 97 height 16
click at [671, 302] on td "--" at bounding box center [665, 292] width 82 height 65
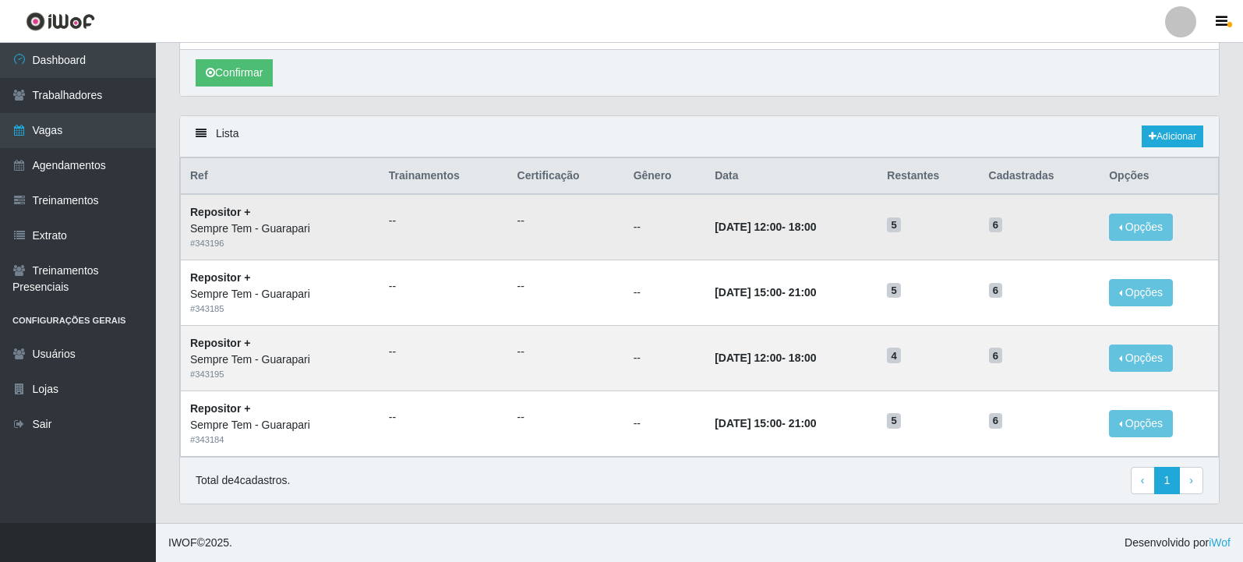
click at [837, 242] on td "28/09/2025, 12:00 - 18:00" at bounding box center [792, 226] width 172 height 65
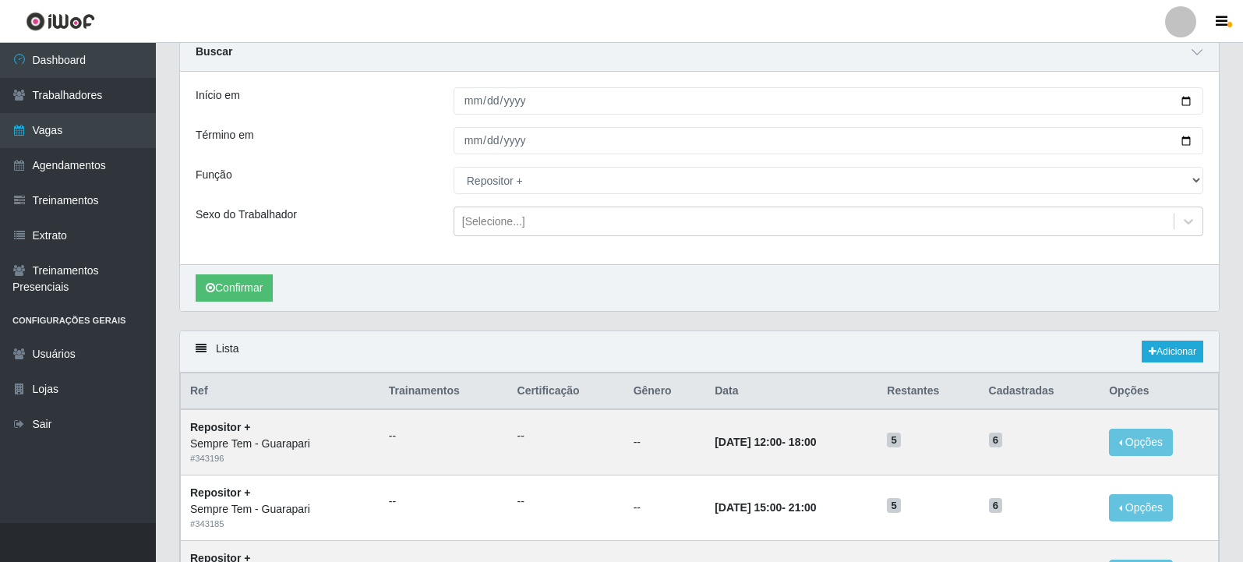
scroll to position [46, 0]
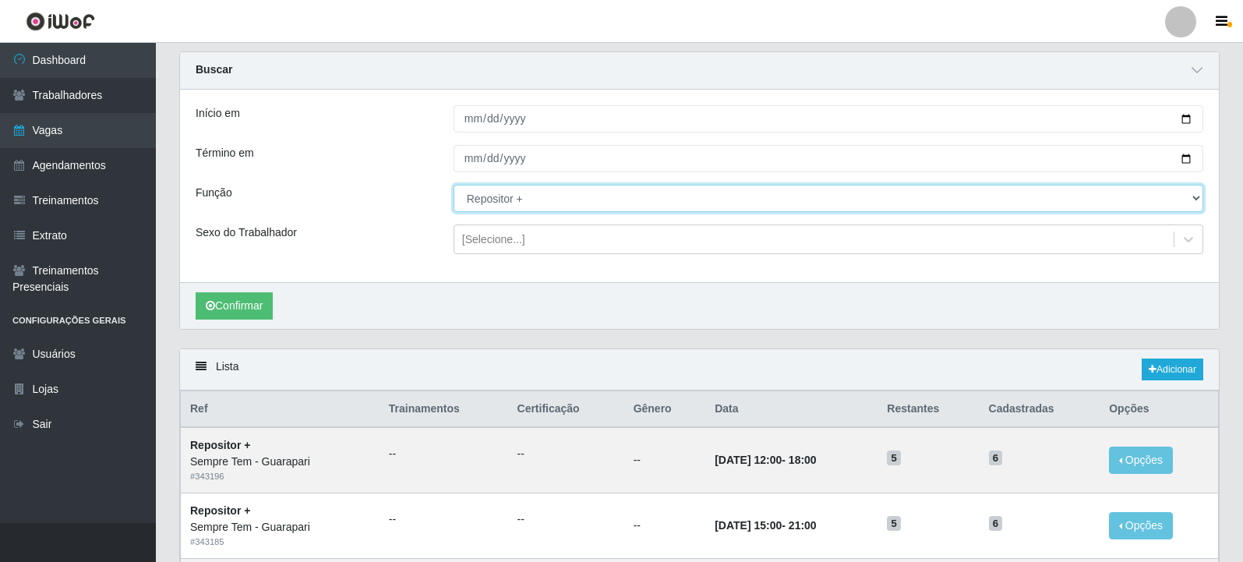
click at [539, 196] on select "[Selecione...] Embalador Embalador + Embalador ++ Repositor Repositor + Reposit…" at bounding box center [829, 198] width 750 height 27
click at [454, 186] on select "[Selecione...] Embalador Embalador + Embalador ++ Repositor Repositor + Reposit…" at bounding box center [829, 198] width 750 height 27
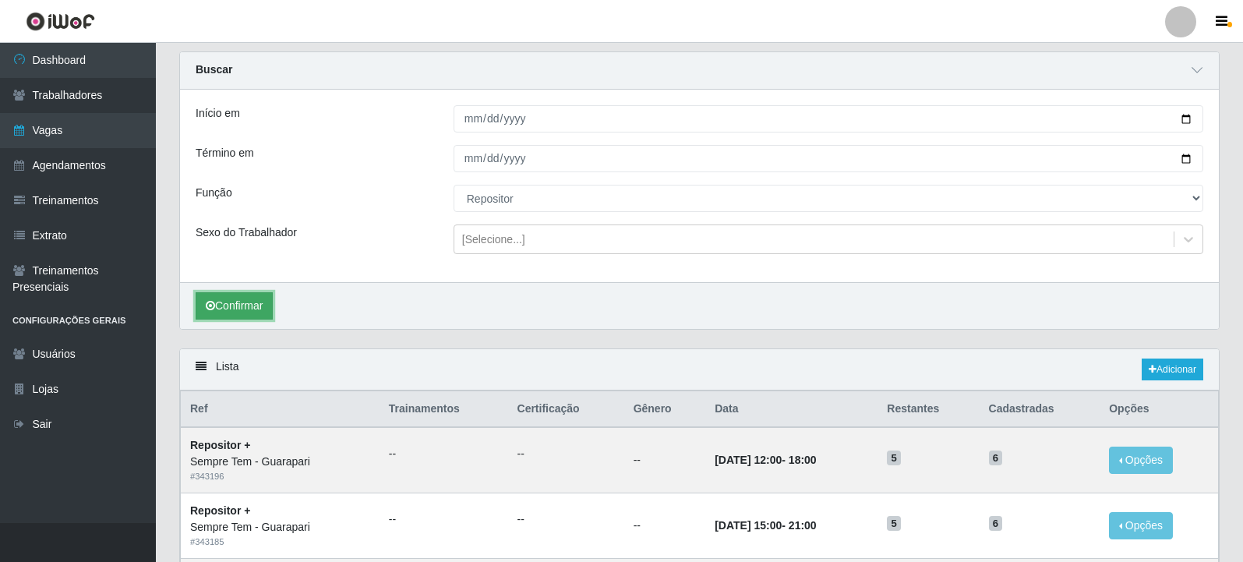
click at [273, 304] on button "Confirmar" at bounding box center [234, 305] width 77 height 27
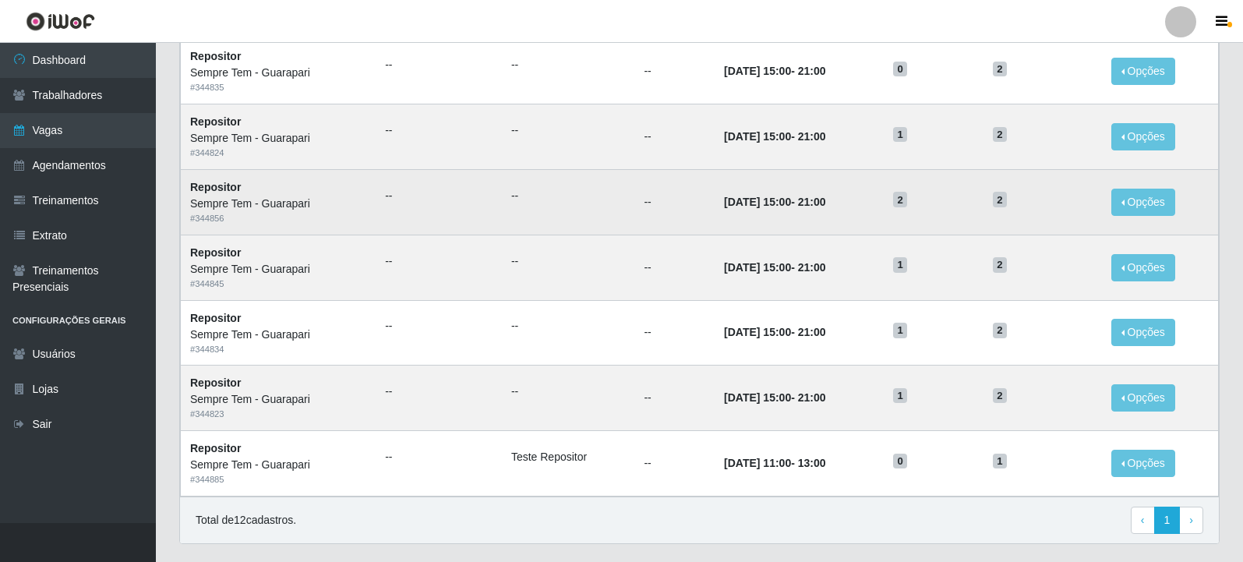
scroll to position [724, 0]
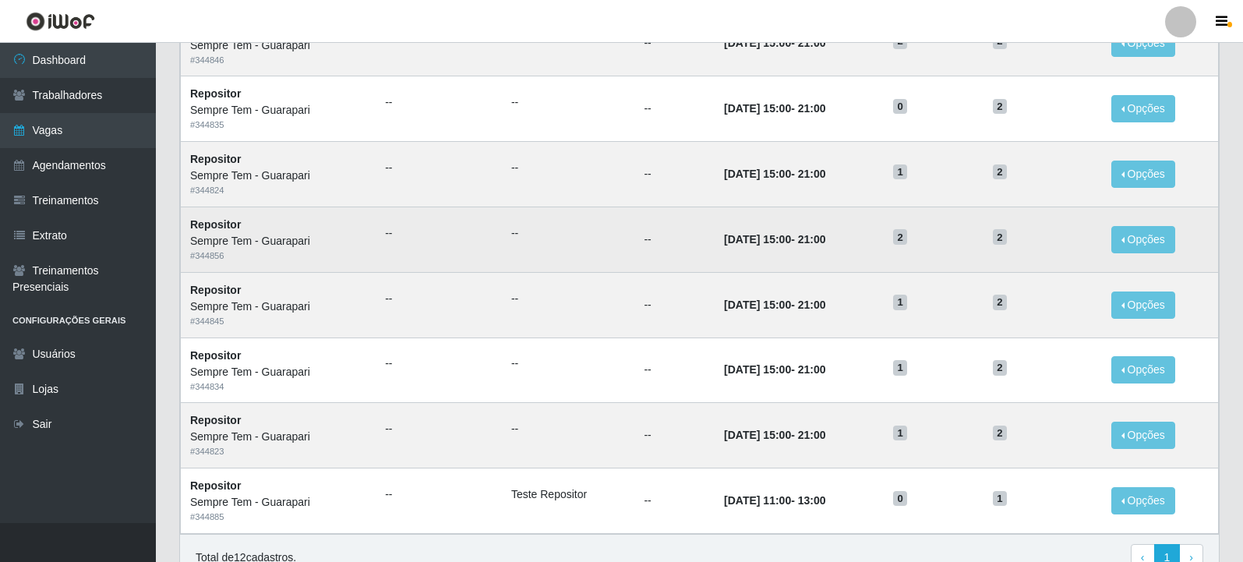
drag, startPoint x: 775, startPoint y: 246, endPoint x: 745, endPoint y: 240, distance: 30.9
click at [741, 240] on time "[DATE] 15:00" at bounding box center [757, 239] width 67 height 12
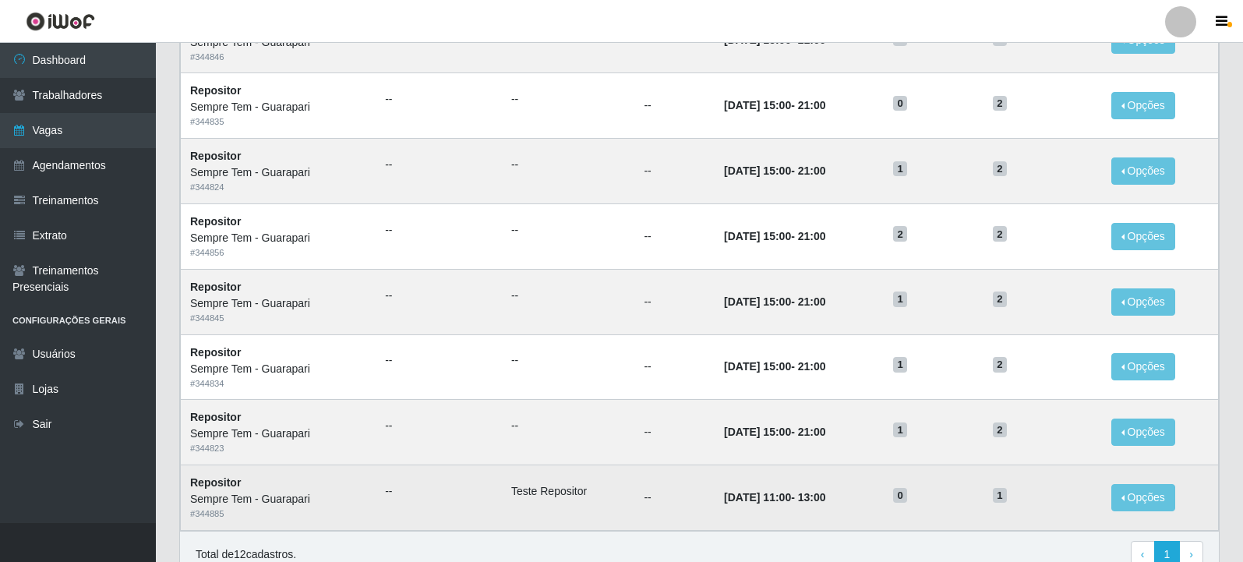
scroll to position [802, 0]
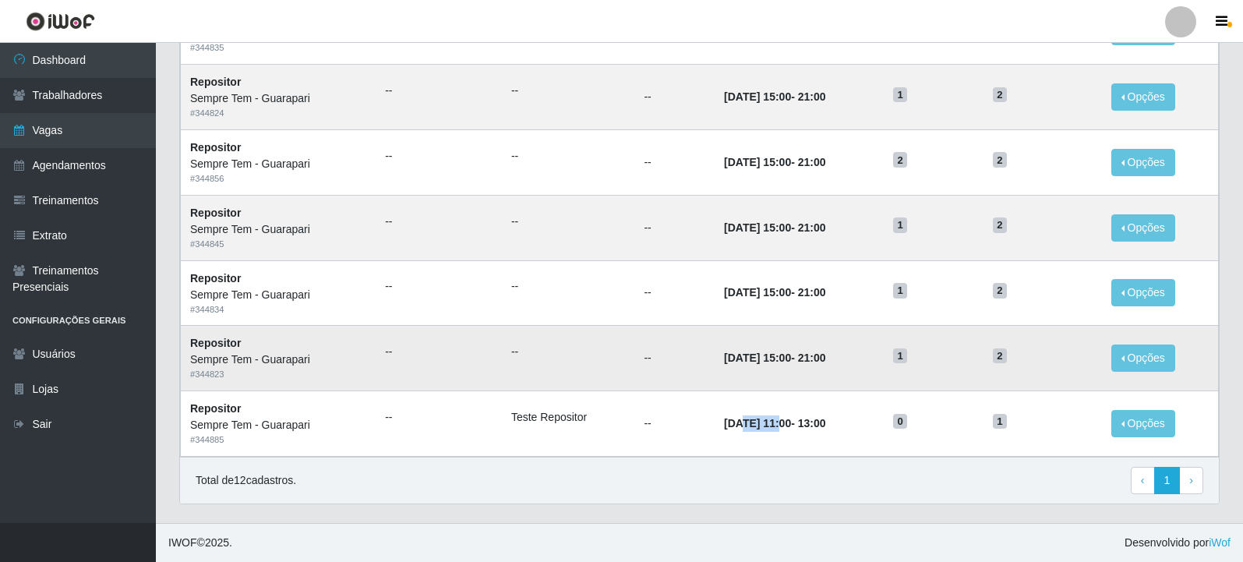
drag, startPoint x: 759, startPoint y: 439, endPoint x: 717, endPoint y: 337, distance: 110.5
click at [720, 393] on td "12/09/2025, 11:00 - 13:00" at bounding box center [799, 423] width 169 height 65
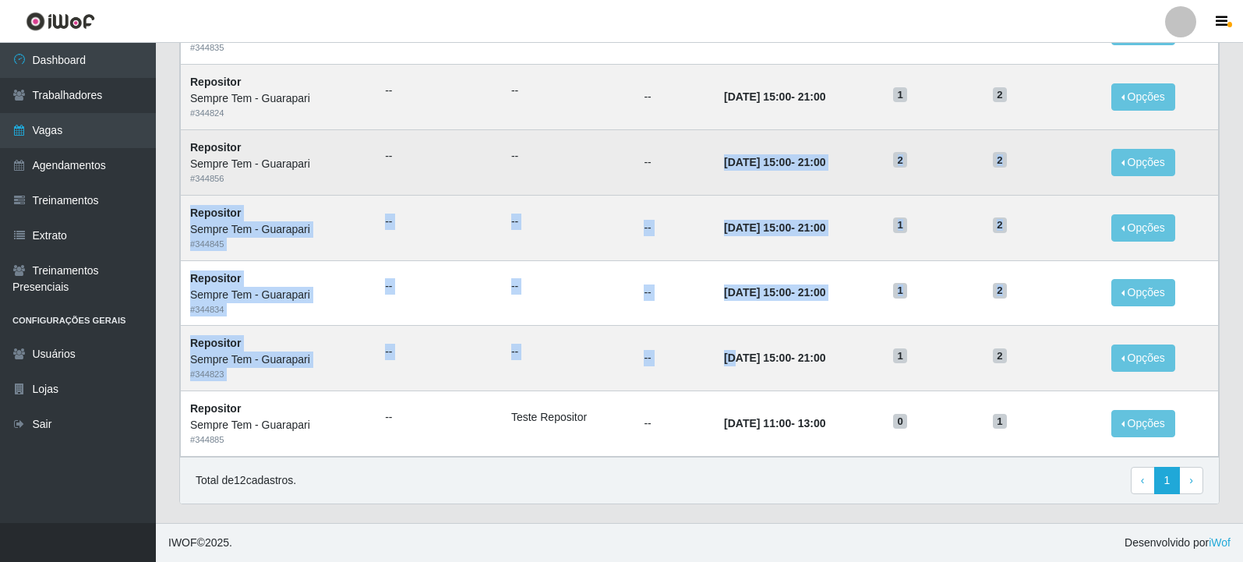
drag, startPoint x: 717, startPoint y: 337, endPoint x: 689, endPoint y: 187, distance: 152.3
click at [690, 160] on tbody "Repositor Sempre Tem - Guarapari # 344836 -- -- -- 30/09/2025, 15:00 - 21:00 1 …" at bounding box center [700, 64] width 1038 height 784
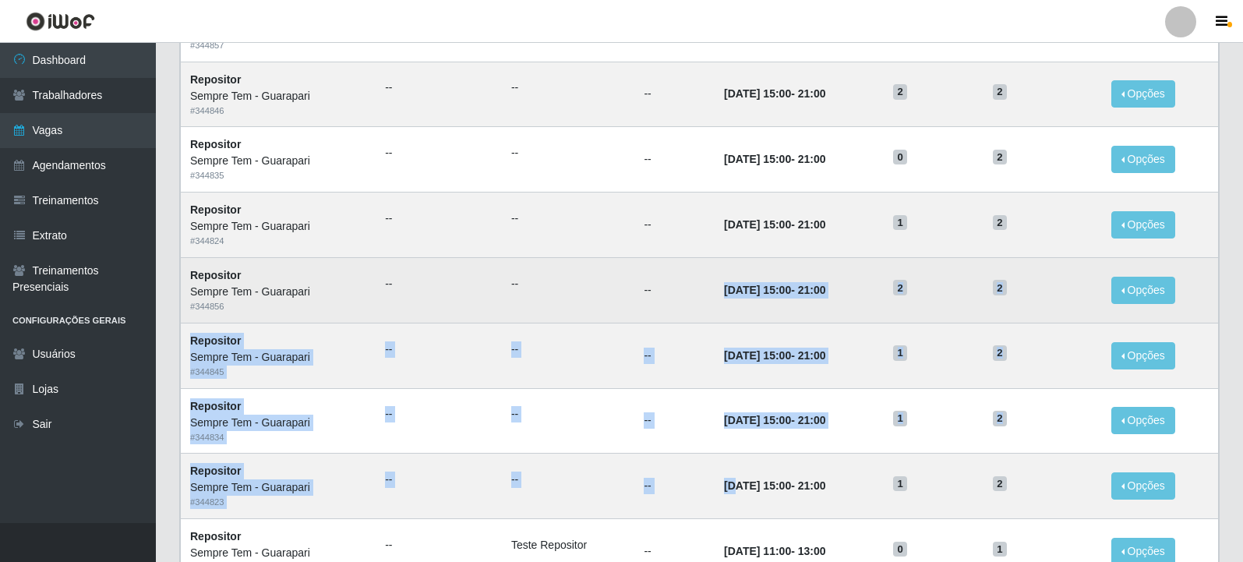
scroll to position [646, 0]
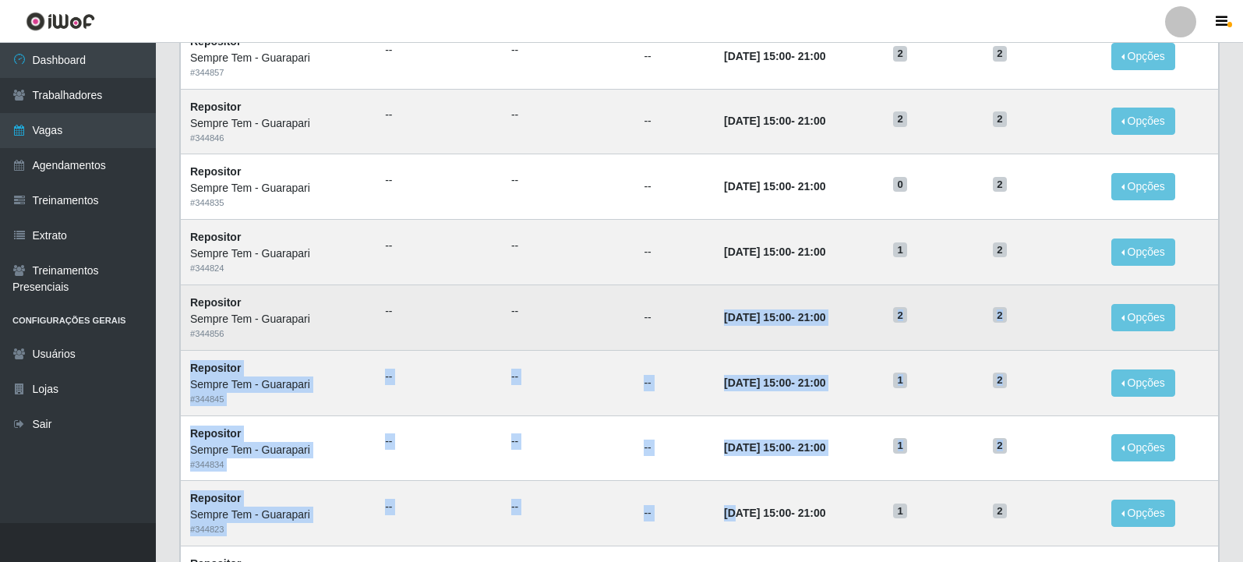
click at [757, 298] on td "18/09/2025, 15:00 - 21:00" at bounding box center [799, 317] width 169 height 65
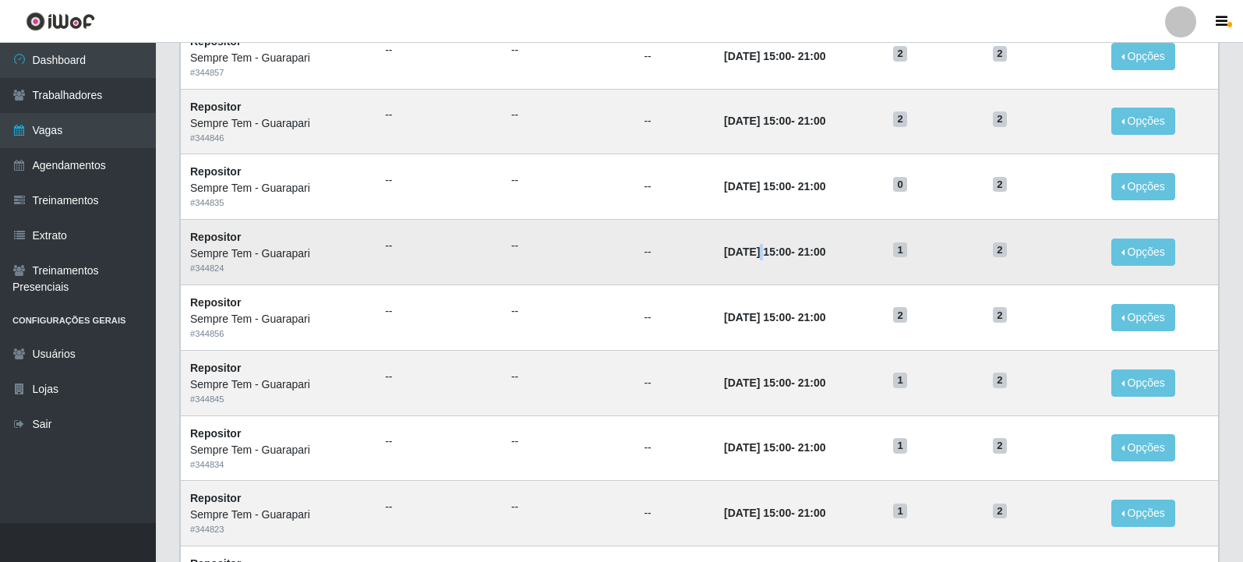
drag, startPoint x: 745, startPoint y: 255, endPoint x: 735, endPoint y: 248, distance: 12.3
click at [736, 249] on time "[DATE] 15:00" at bounding box center [757, 252] width 67 height 12
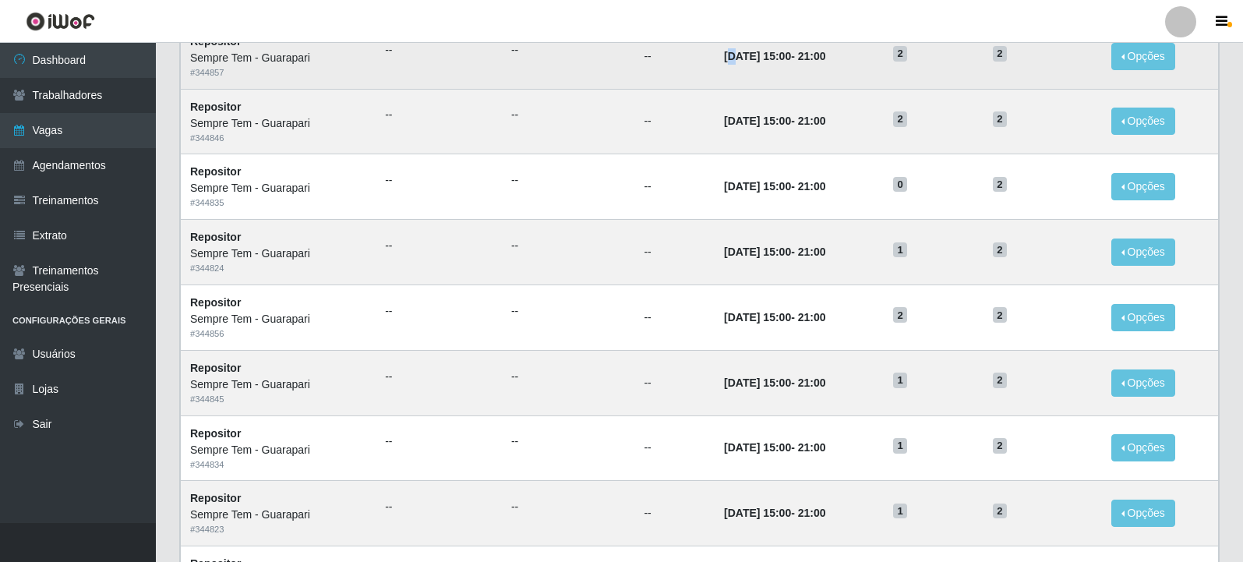
drag, startPoint x: 711, startPoint y: 53, endPoint x: 712, endPoint y: 180, distance: 127.1
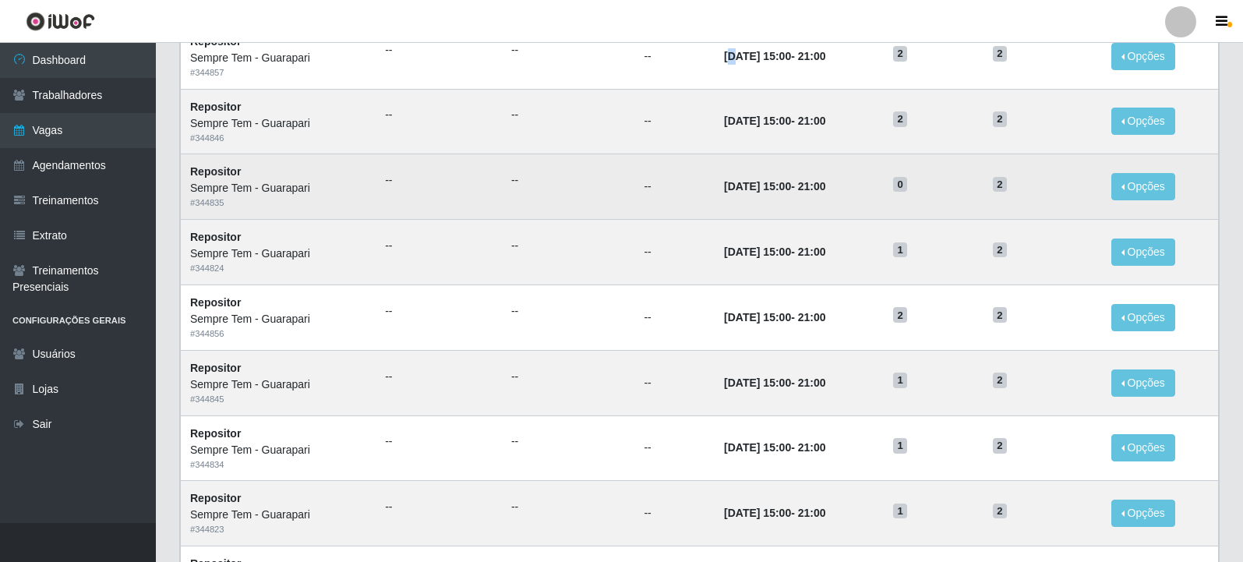
click at [724, 53] on time "[DATE] 15:00" at bounding box center [757, 56] width 67 height 12
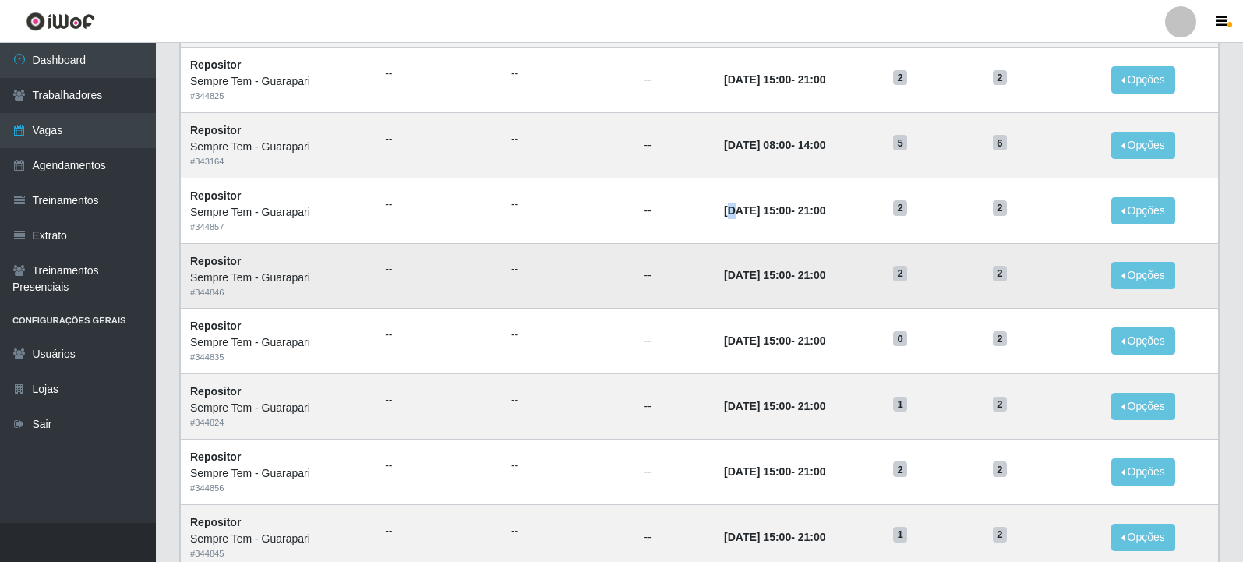
scroll to position [490, 0]
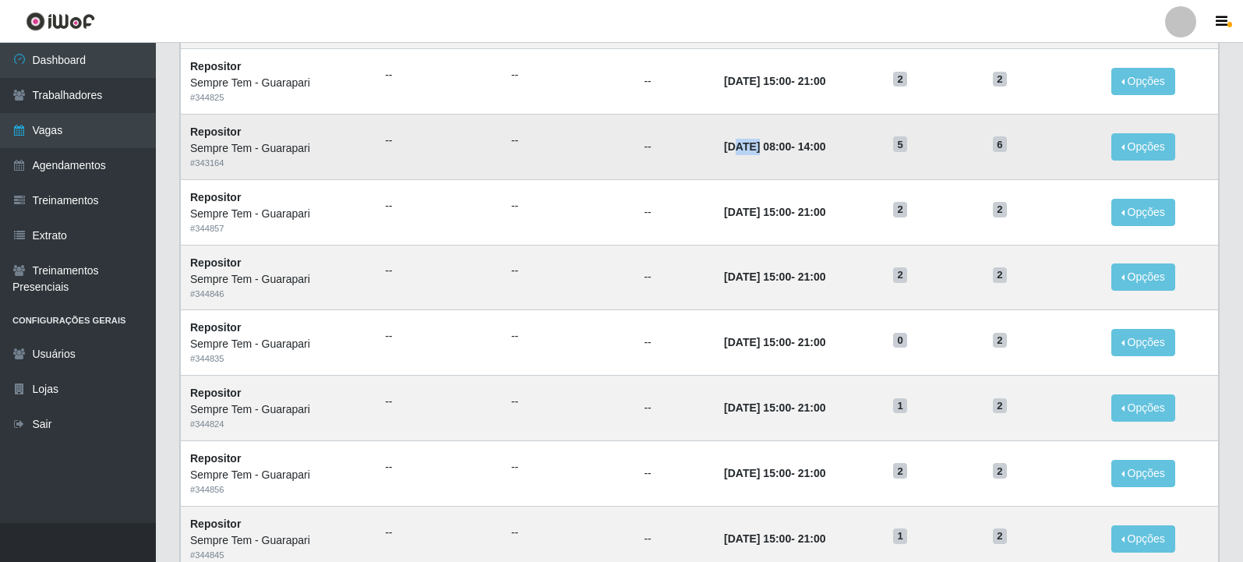
drag, startPoint x: 731, startPoint y: 142, endPoint x: 725, endPoint y: 175, distance: 34.0
click at [715, 138] on td "[DATE] 08:00 - 14:00" at bounding box center [799, 146] width 169 height 65
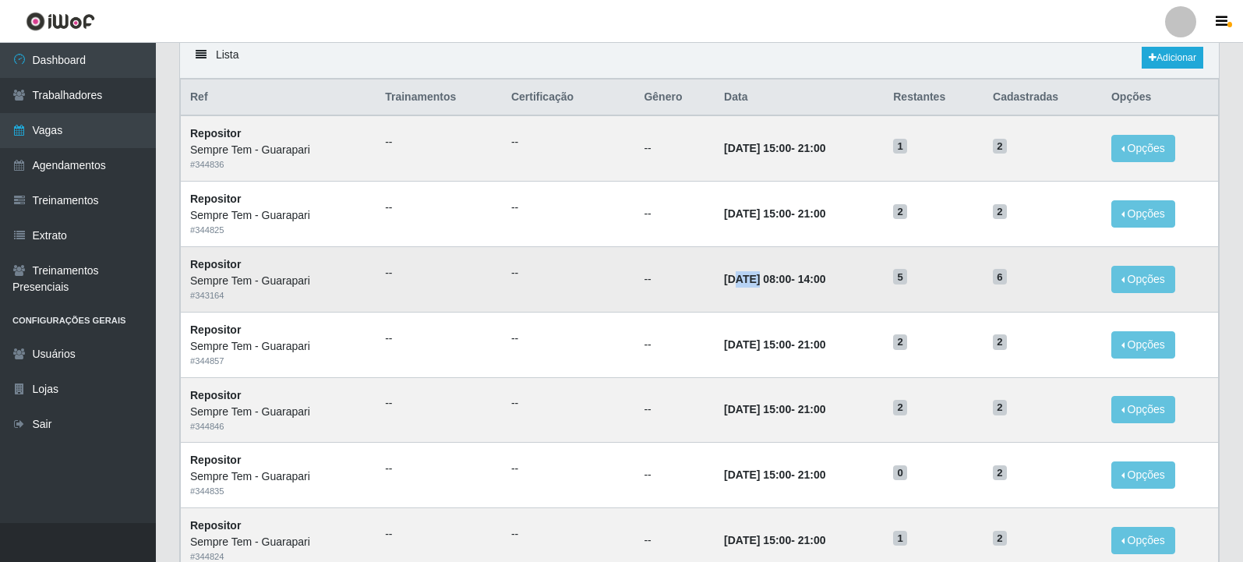
scroll to position [334, 0]
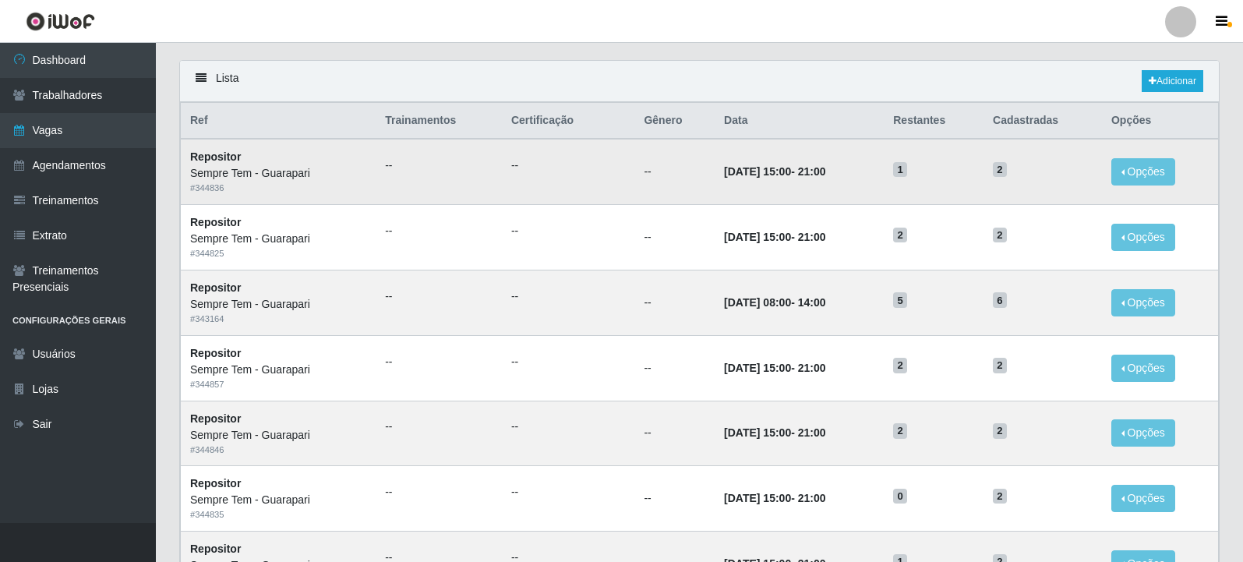
click at [844, 188] on td "30/09/2025, 15:00 - 21:00" at bounding box center [799, 171] width 169 height 65
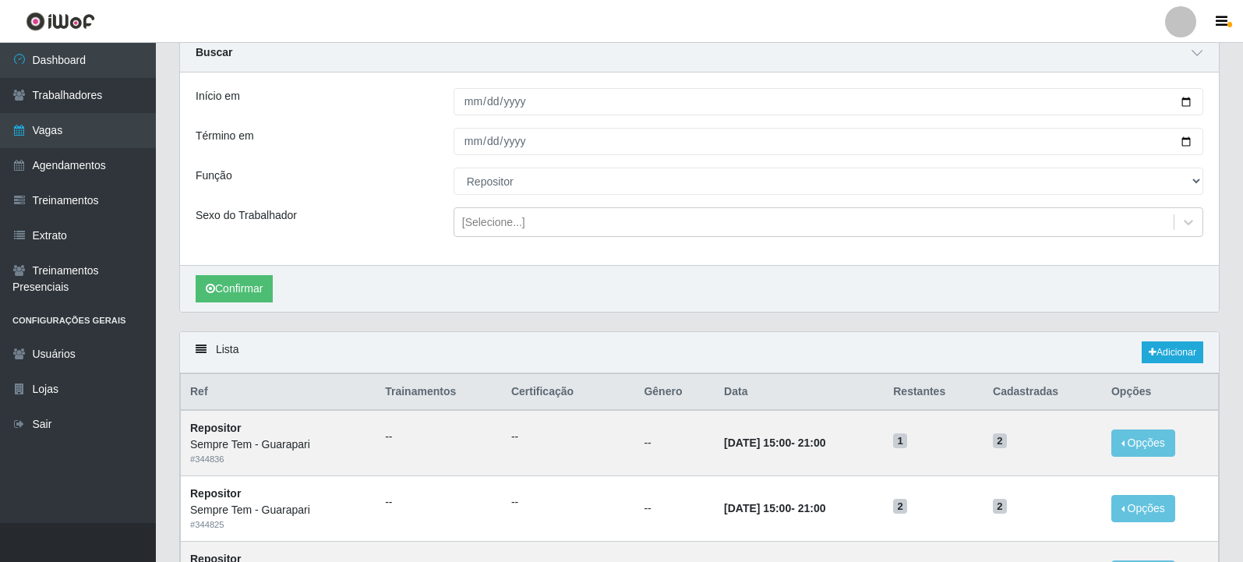
scroll to position [0, 0]
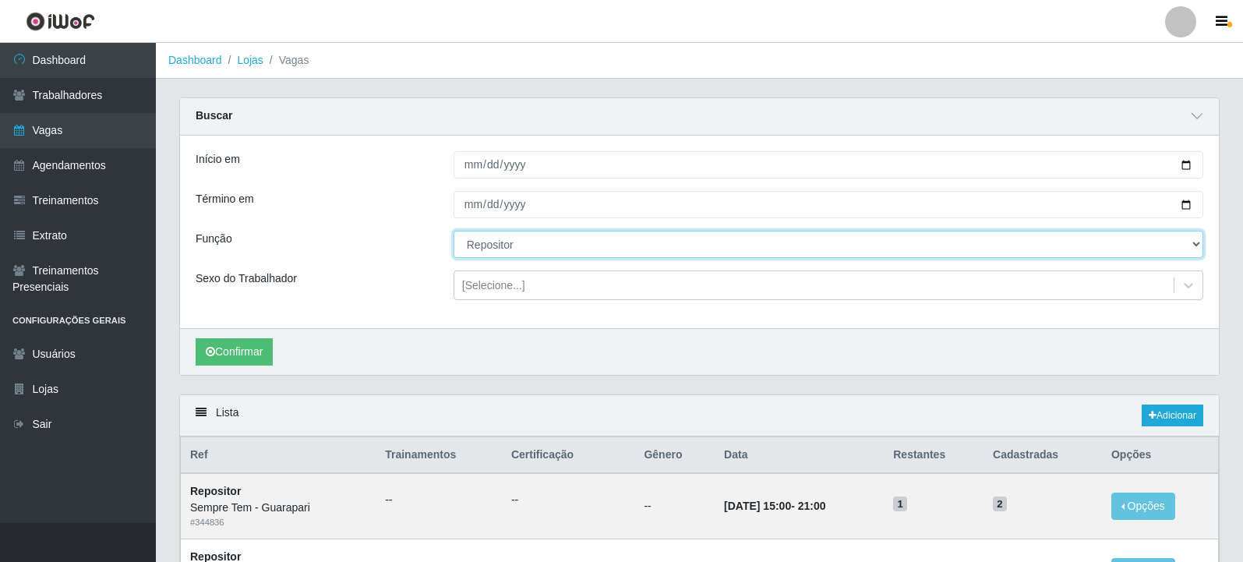
drag, startPoint x: 514, startPoint y: 240, endPoint x: 508, endPoint y: 256, distance: 16.5
click at [514, 240] on select "[Selecione...] Embalador Embalador + Embalador ++ Repositor Repositor + Reposit…" at bounding box center [829, 244] width 750 height 27
click at [454, 232] on select "[Selecione...] Embalador Embalador + Embalador ++ Repositor Repositor + Reposit…" at bounding box center [829, 244] width 750 height 27
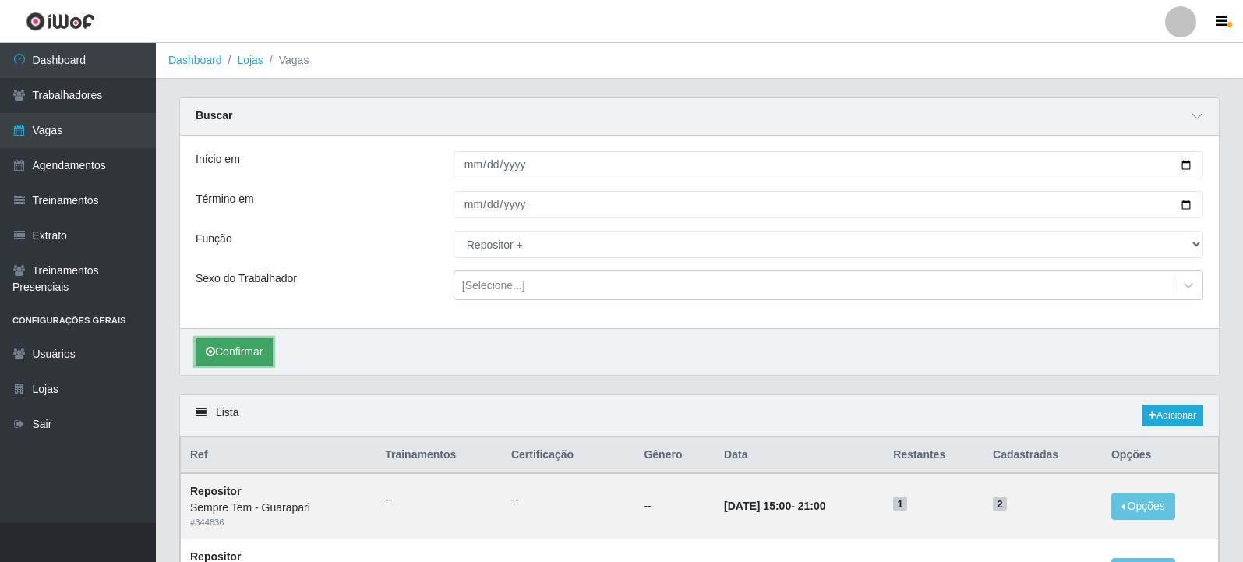
drag, startPoint x: 232, startPoint y: 350, endPoint x: 246, endPoint y: 355, distance: 14.8
click at [232, 350] on button "Confirmar" at bounding box center [234, 351] width 77 height 27
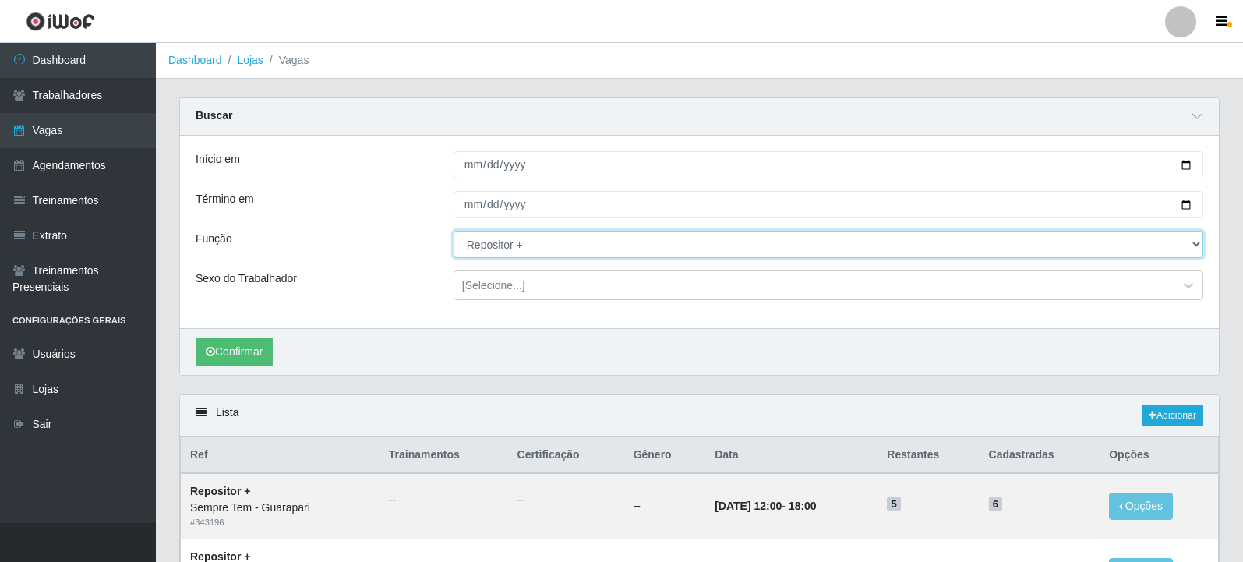
click at [630, 235] on select "[Selecione...] Embalador Embalador + Embalador ++ Repositor Repositor + Reposit…" at bounding box center [829, 244] width 750 height 27
click at [454, 232] on select "[Selecione...] Embalador Embalador + Embalador ++ Repositor Repositor + Reposit…" at bounding box center [829, 244] width 750 height 27
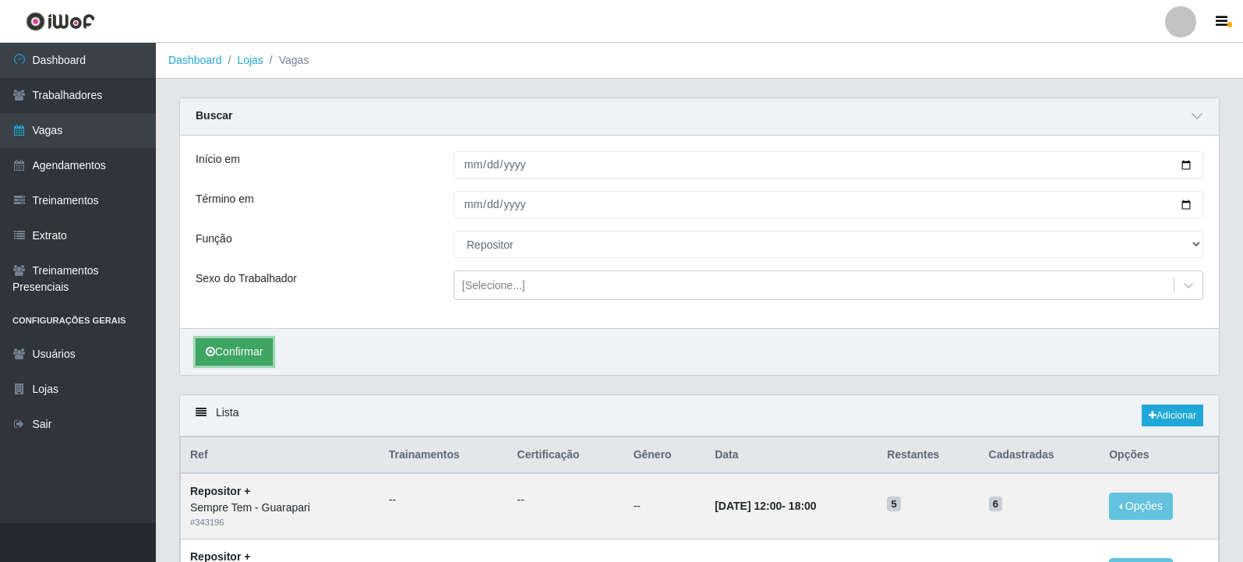
click at [225, 344] on button "Confirmar" at bounding box center [234, 351] width 77 height 27
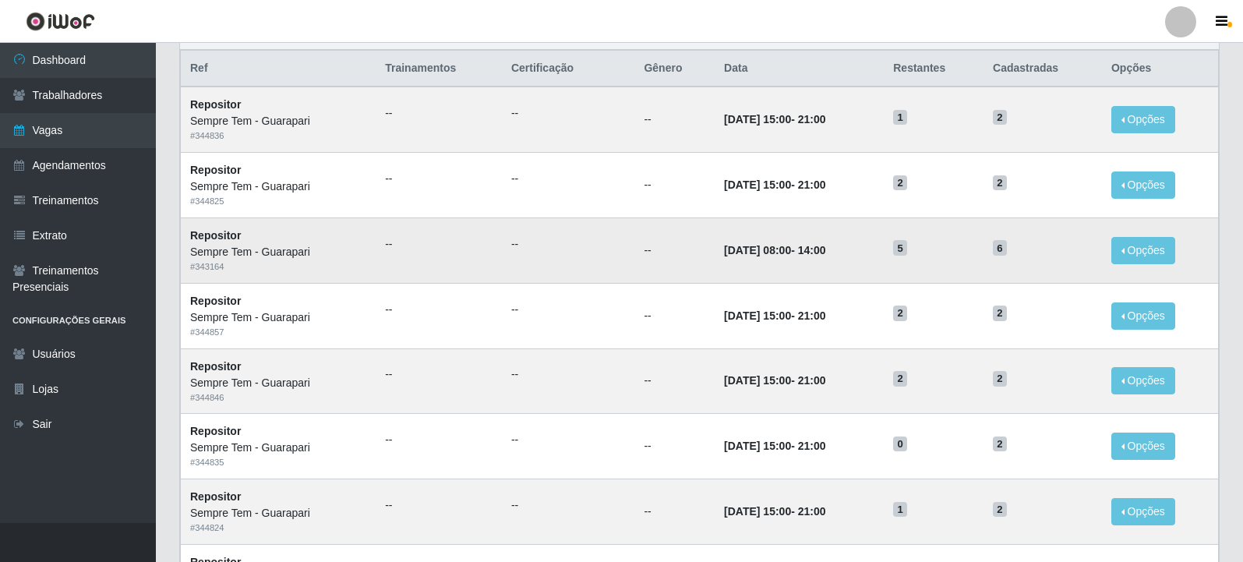
scroll to position [390, 0]
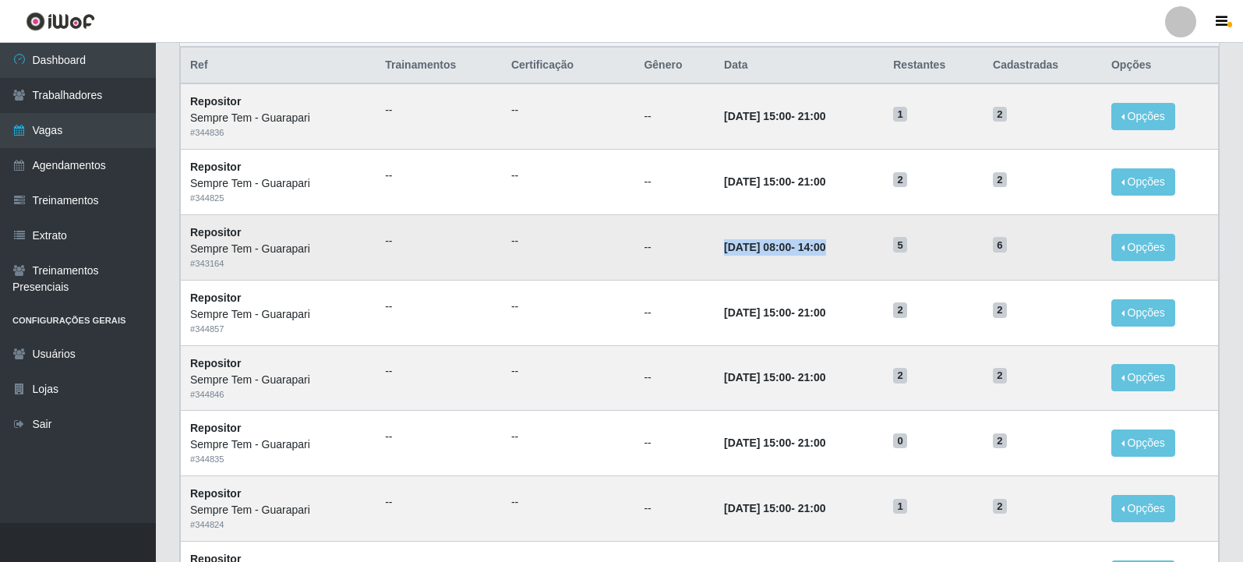
drag, startPoint x: 697, startPoint y: 248, endPoint x: 860, endPoint y: 252, distance: 163.0
click at [860, 252] on td "[DATE] 08:00 - 14:00" at bounding box center [799, 246] width 169 height 65
click at [747, 266] on td "[DATE] 08:00 - 14:00" at bounding box center [799, 246] width 169 height 65
drag, startPoint x: 702, startPoint y: 254, endPoint x: 720, endPoint y: 254, distance: 17.2
click at [724, 253] on time "[DATE] 08:00" at bounding box center [757, 247] width 67 height 12
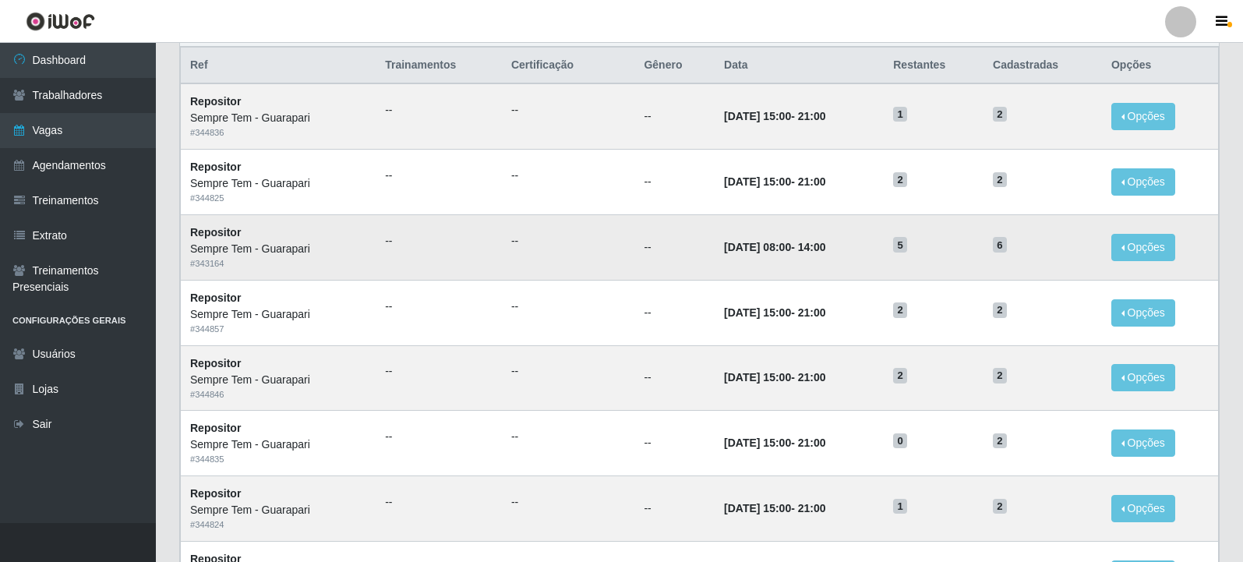
click at [880, 261] on td "[DATE] 08:00 - 14:00" at bounding box center [799, 246] width 169 height 65
drag, startPoint x: 853, startPoint y: 248, endPoint x: 767, endPoint y: 248, distance: 85.8
click at [767, 248] on td "[DATE] 08:00 - 14:00" at bounding box center [799, 246] width 169 height 65
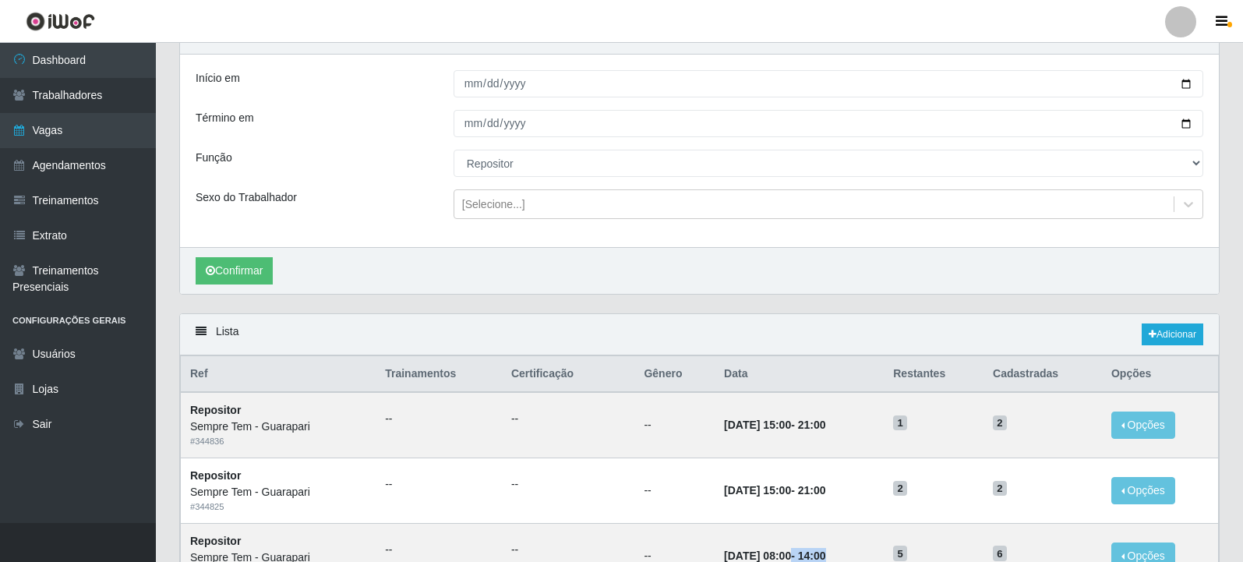
scroll to position [78, 0]
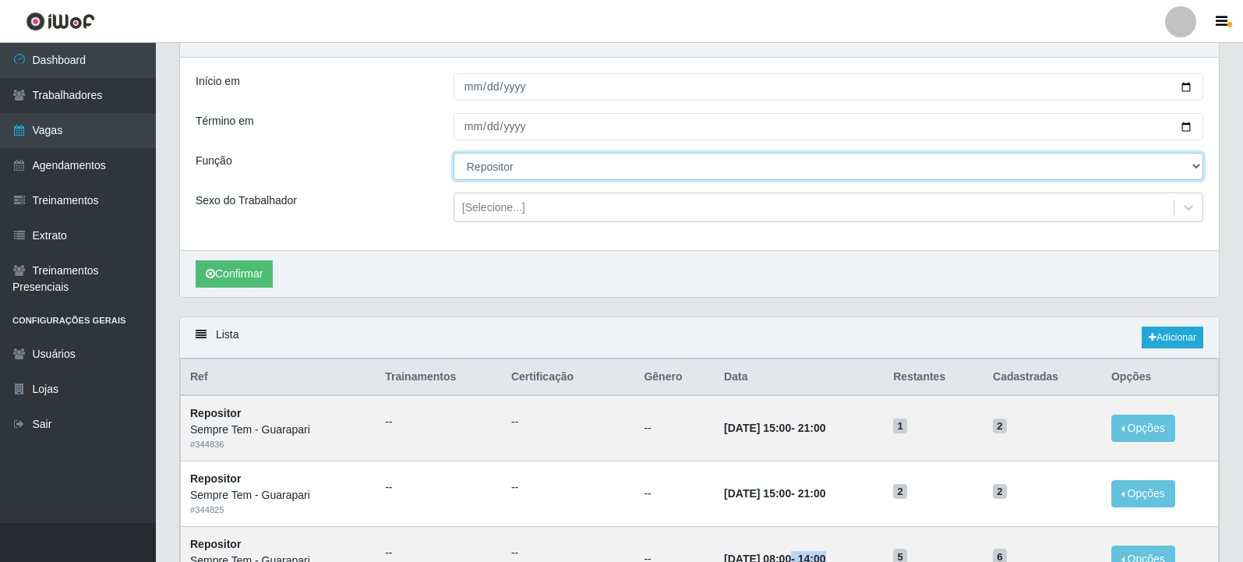
click at [529, 175] on select "[Selecione...] Embalador Embalador + Embalador ++ Repositor Repositor + Reposit…" at bounding box center [829, 166] width 750 height 27
click at [454, 154] on select "[Selecione...] Embalador Embalador + Embalador ++ Repositor Repositor + Reposit…" at bounding box center [829, 166] width 750 height 27
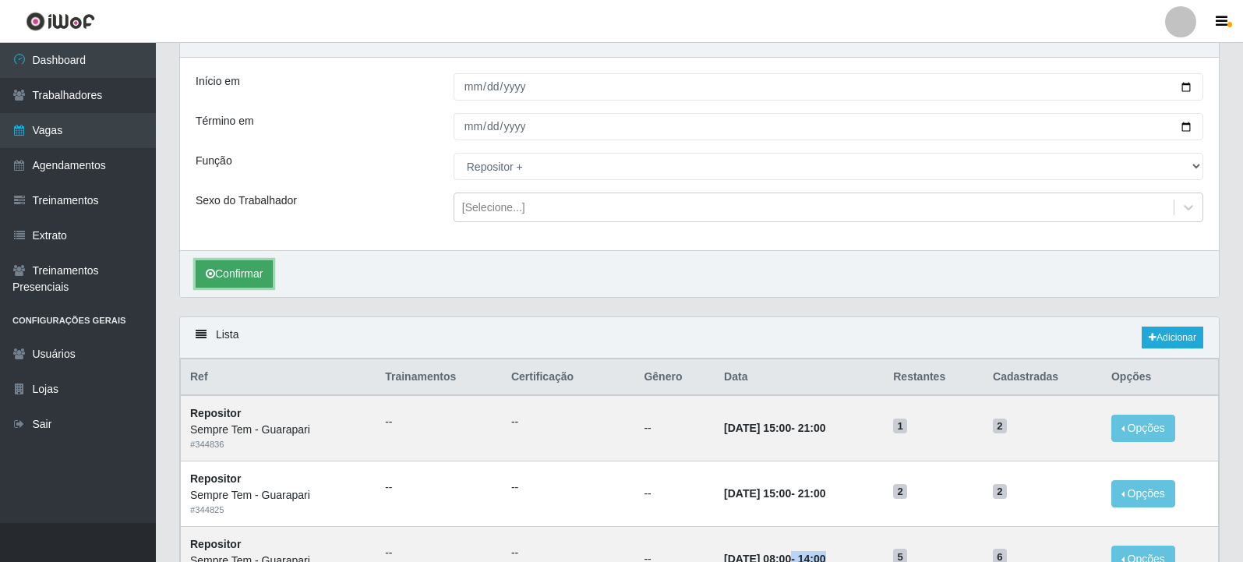
click at [239, 268] on button "Confirmar" at bounding box center [234, 273] width 77 height 27
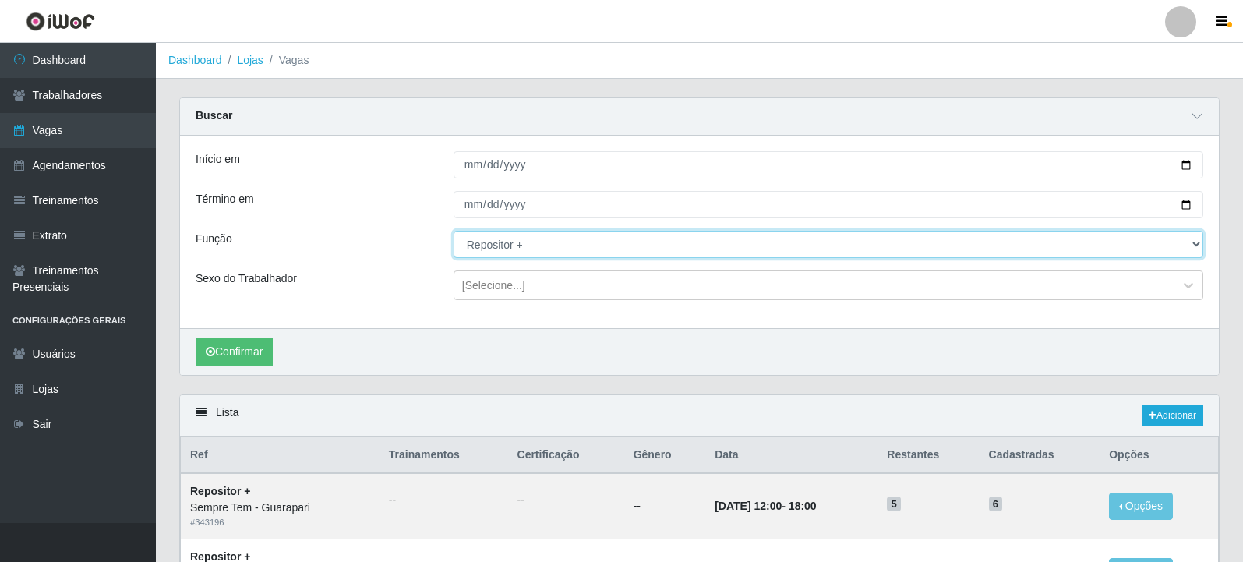
click at [522, 246] on select "[Selecione...] Embalador Embalador + Embalador ++ Repositor Repositor + Reposit…" at bounding box center [829, 244] width 750 height 27
select select "1"
click at [454, 232] on select "[Selecione...] Embalador Embalador + Embalador ++ Repositor Repositor + Reposit…" at bounding box center [829, 244] width 750 height 27
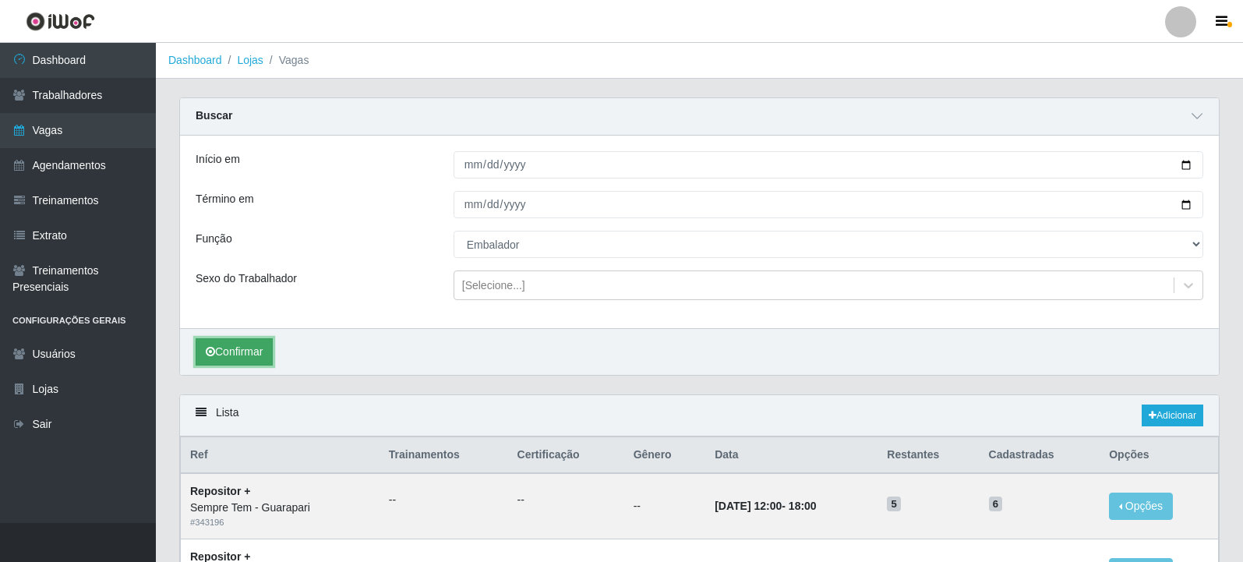
click at [249, 346] on button "Confirmar" at bounding box center [234, 351] width 77 height 27
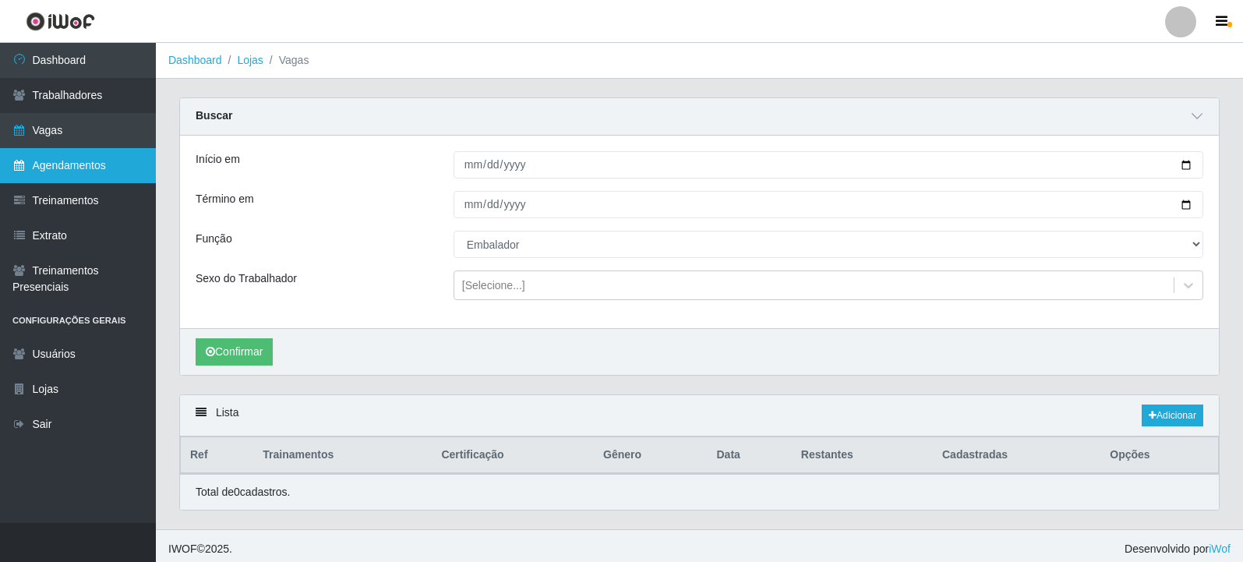
click at [59, 158] on link "Agendamentos" at bounding box center [78, 165] width 156 height 35
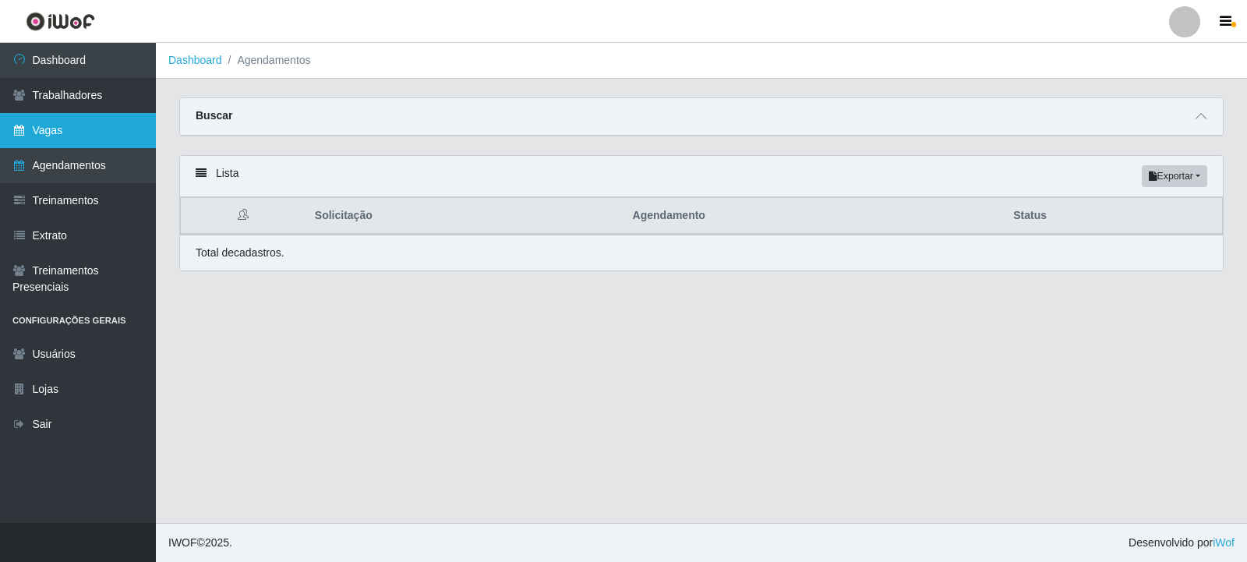
click at [42, 123] on link "Vagas" at bounding box center [78, 130] width 156 height 35
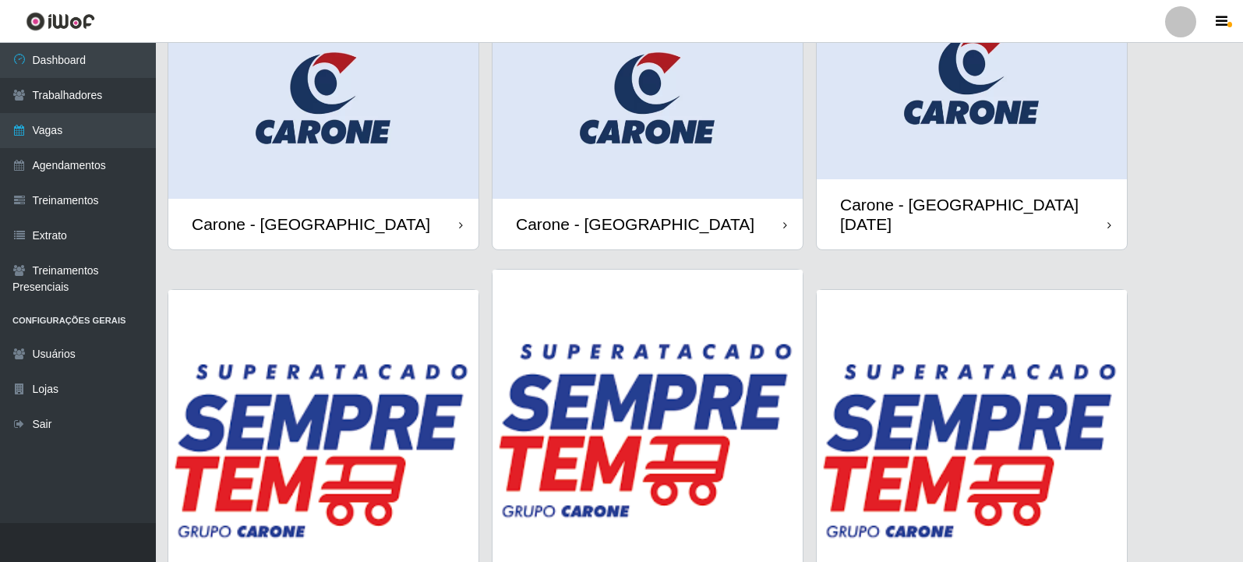
scroll to position [858, 0]
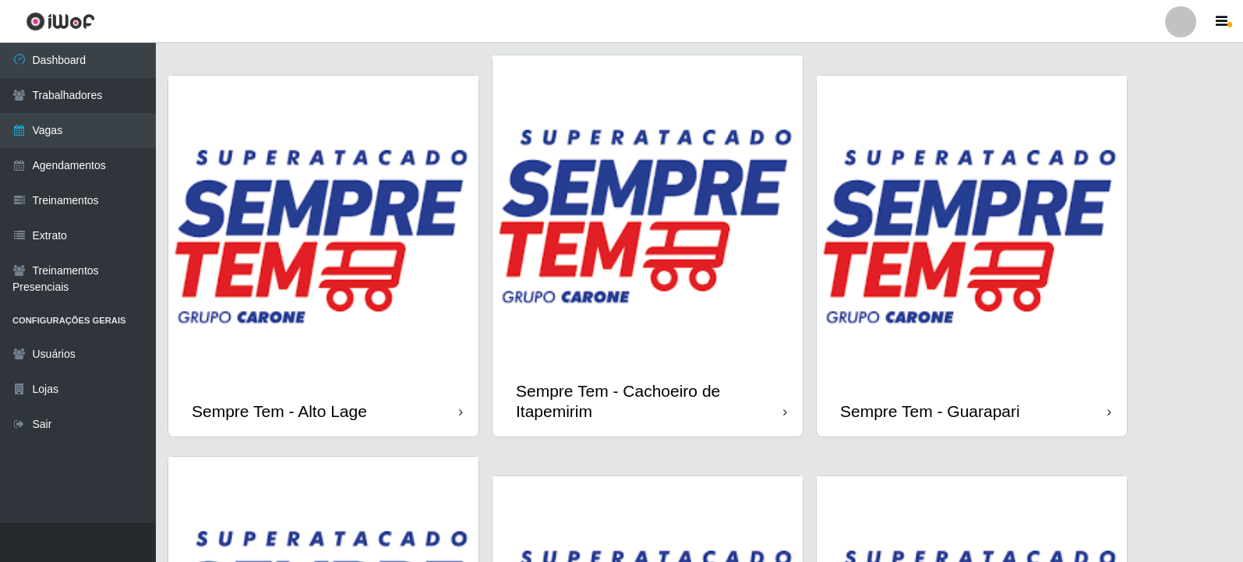
click at [321, 257] on img at bounding box center [323, 231] width 310 height 310
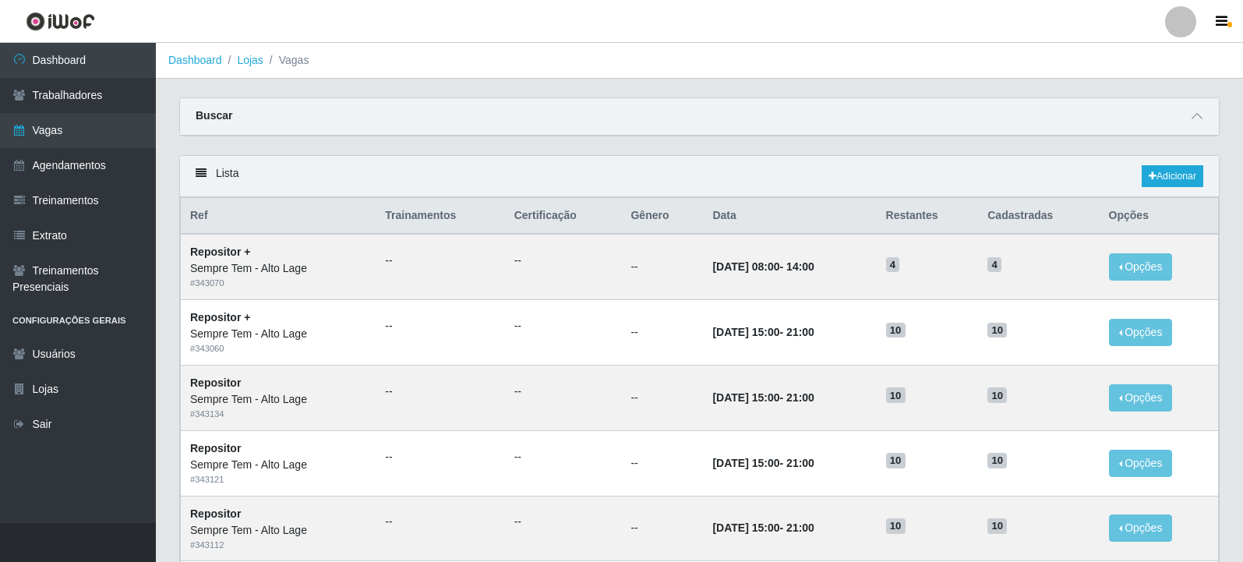
click at [1208, 116] on div "Buscar" at bounding box center [699, 116] width 1039 height 37
click at [1190, 118] on span at bounding box center [1197, 117] width 19 height 18
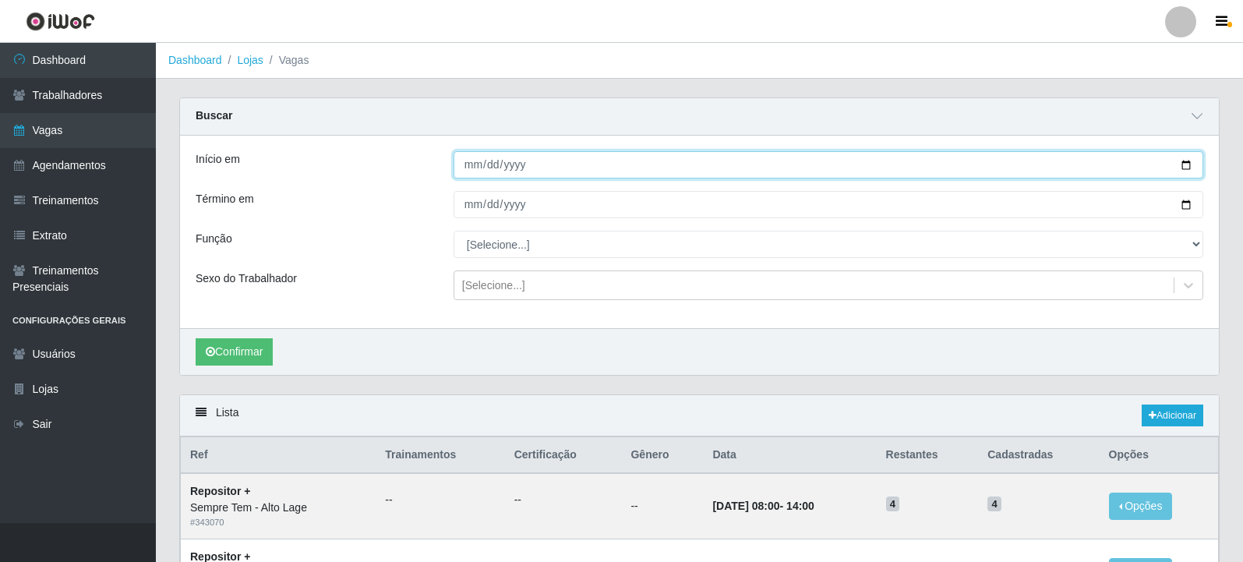
click at [1180, 165] on input "Início em" at bounding box center [829, 164] width 750 height 27
type input "[DATE]"
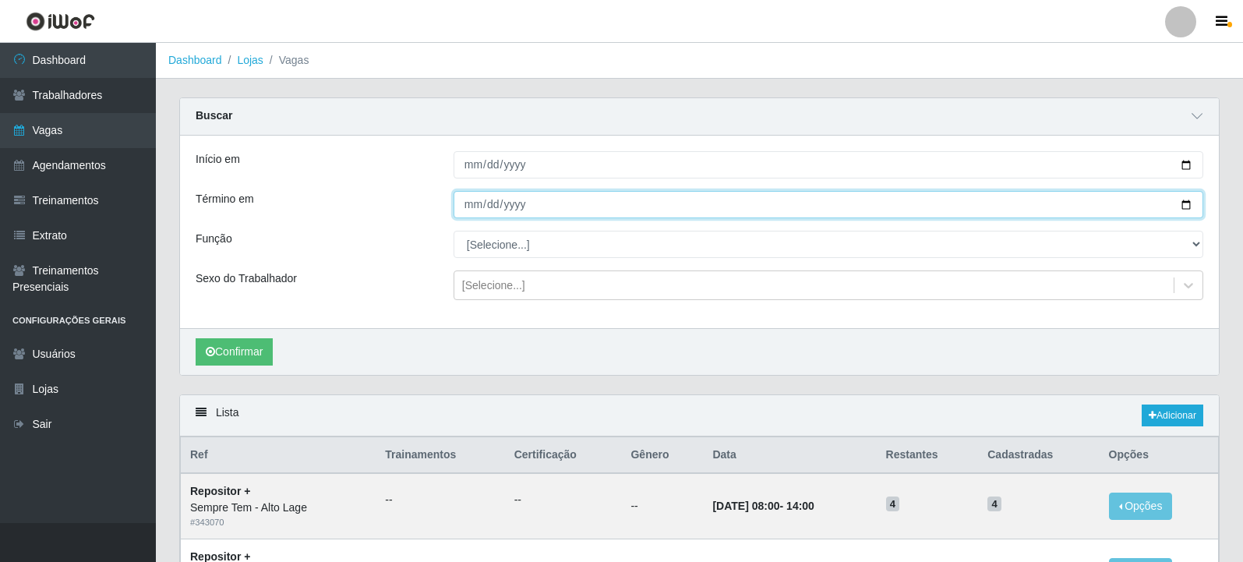
drag, startPoint x: 1188, startPoint y: 206, endPoint x: 998, endPoint y: 241, distance: 193.4
click at [1182, 207] on input "Término em" at bounding box center [829, 204] width 750 height 27
type input "[DATE]"
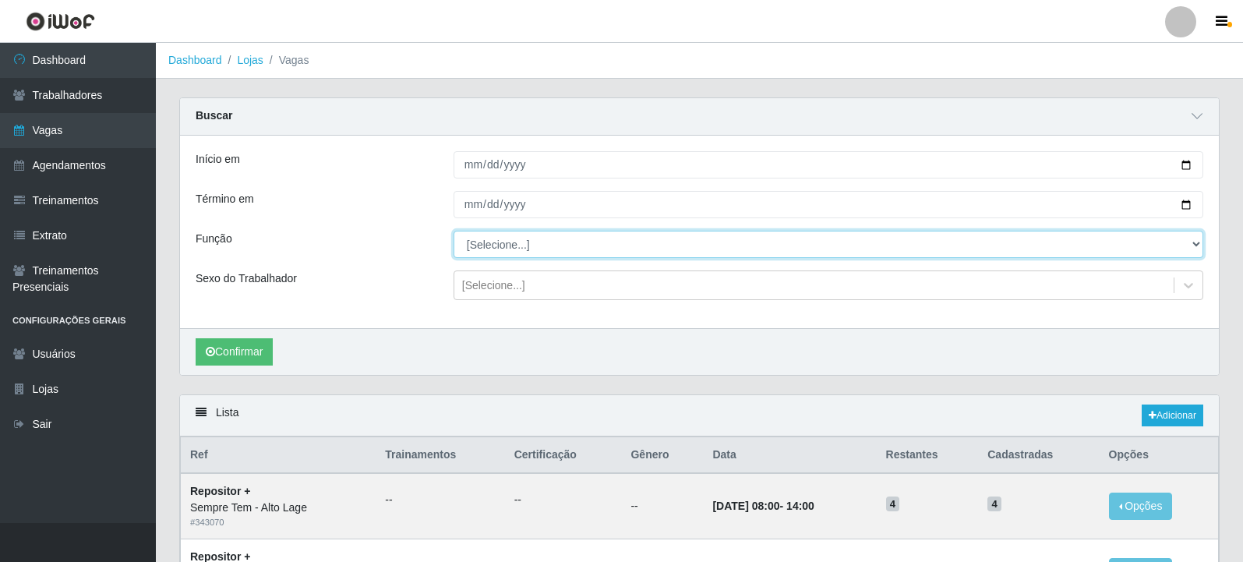
click at [497, 239] on select "[Selecione...] Embalador Embalador + Embalador ++ Repositor Repositor + Reposit…" at bounding box center [829, 244] width 750 height 27
click at [454, 232] on select "[Selecione...] Embalador Embalador + Embalador ++ Repositor Repositor + Reposit…" at bounding box center [829, 244] width 750 height 27
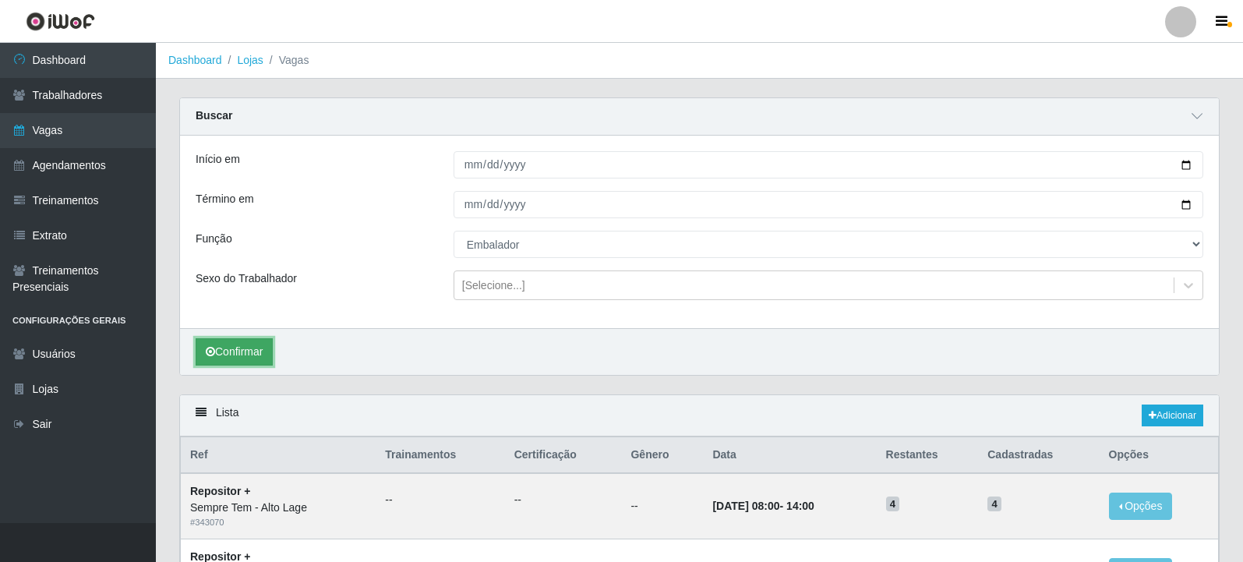
click at [246, 360] on button "Confirmar" at bounding box center [234, 351] width 77 height 27
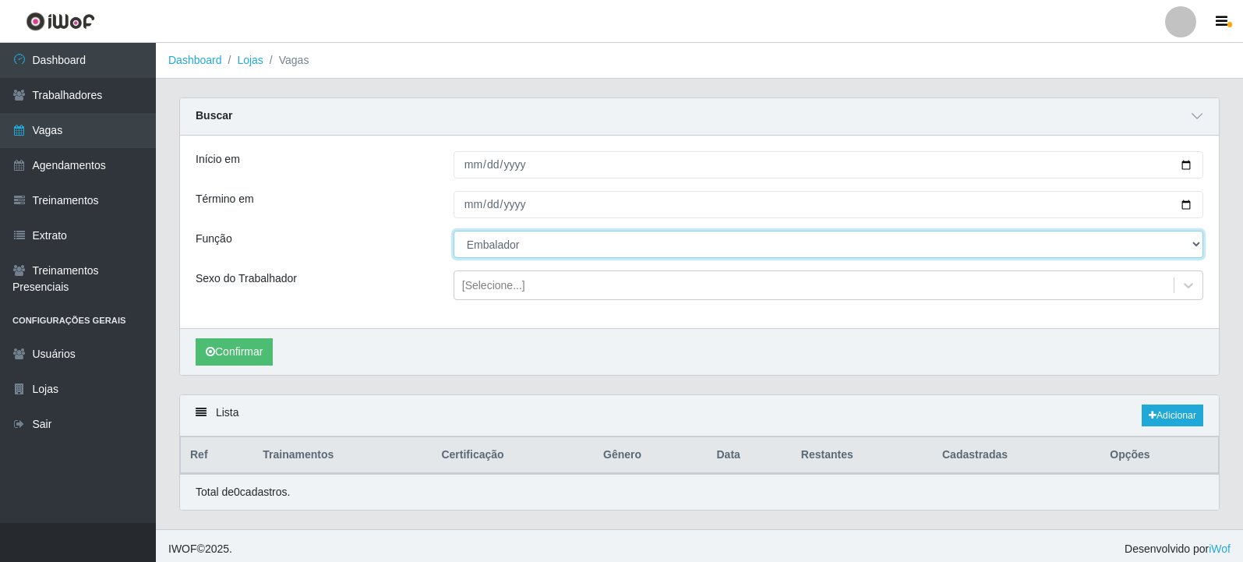
click at [505, 243] on select "[Selecione...] Embalador Embalador + Embalador ++ Repositor Repositor + Reposit…" at bounding box center [829, 244] width 750 height 27
click at [454, 232] on select "[Selecione...] Embalador Embalador + Embalador ++ Repositor Repositor + Reposit…" at bounding box center [829, 244] width 750 height 27
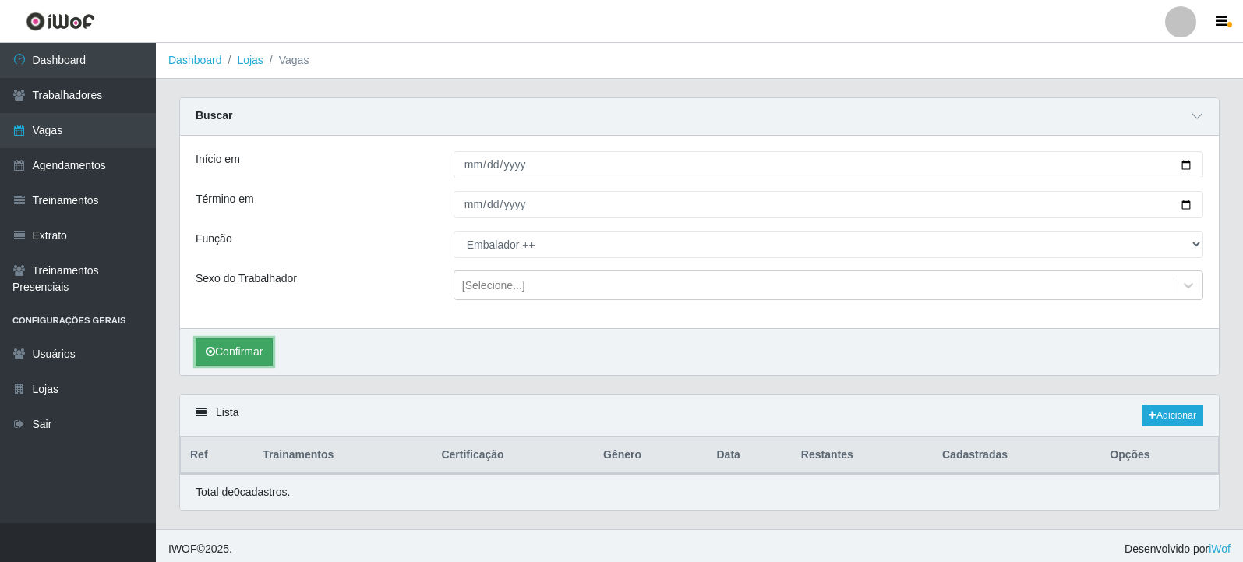
click at [231, 352] on button "Confirmar" at bounding box center [234, 351] width 77 height 27
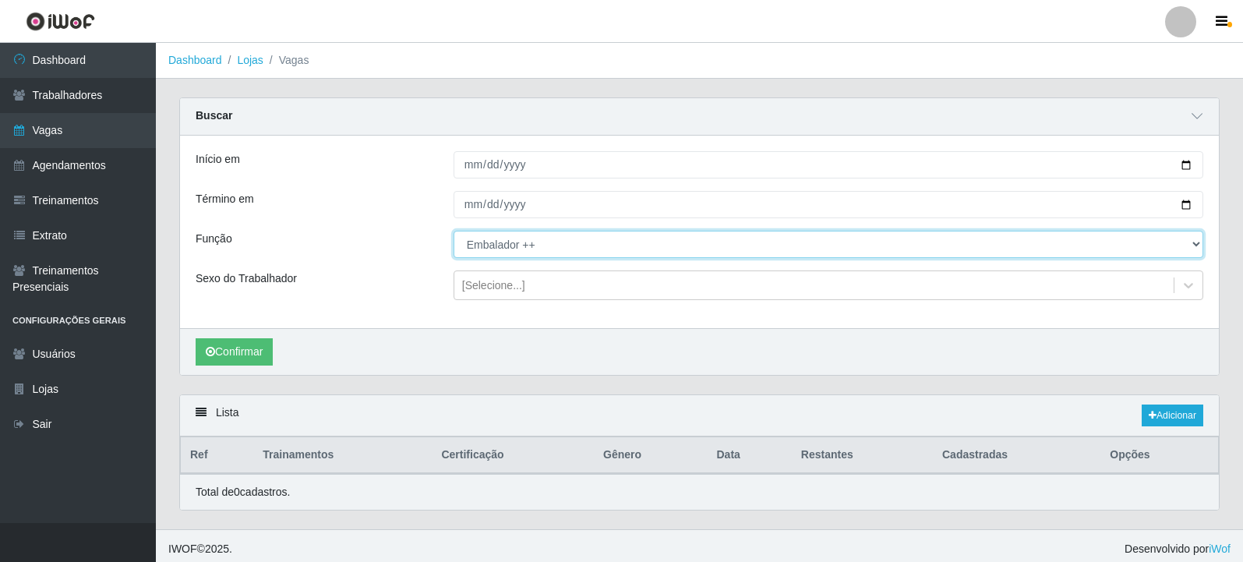
click at [521, 249] on select "[Selecione...] Embalador Embalador + Embalador ++ Repositor Repositor + Reposit…" at bounding box center [829, 244] width 750 height 27
click at [454, 232] on select "[Selecione...] Embalador Embalador + Embalador ++ Repositor Repositor + Reposit…" at bounding box center [829, 244] width 750 height 27
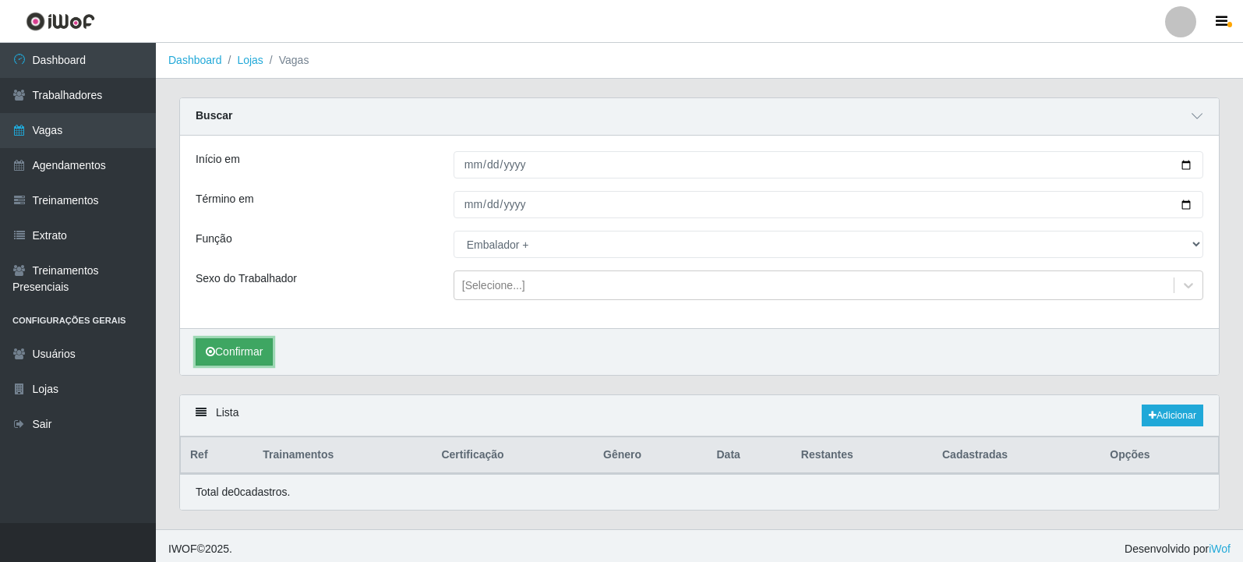
click at [265, 352] on button "Confirmar" at bounding box center [234, 351] width 77 height 27
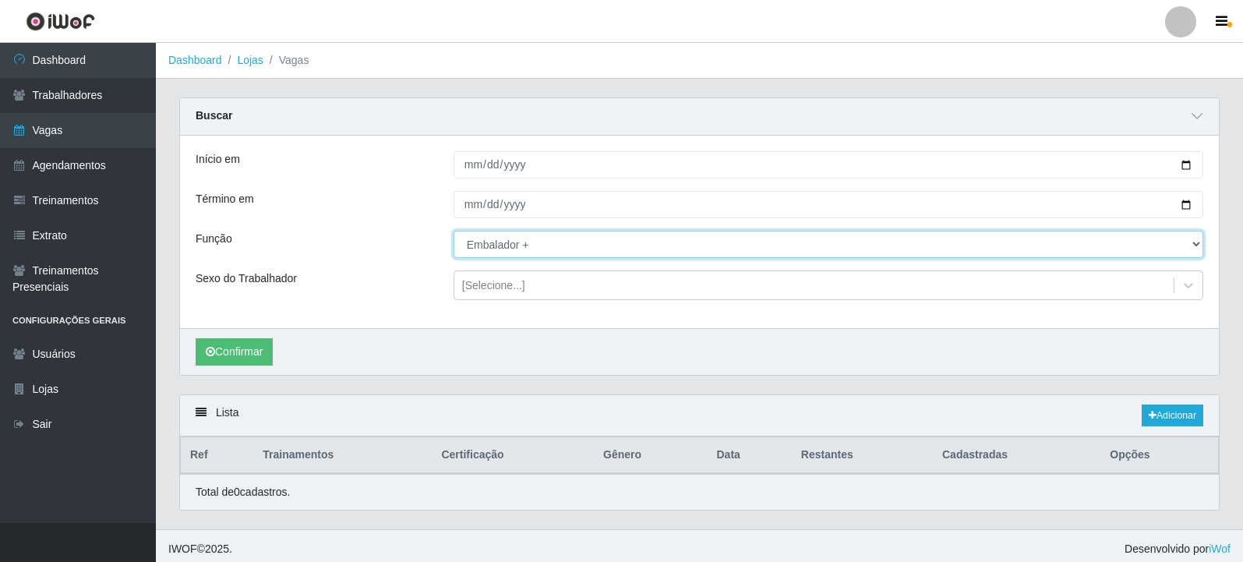
click at [494, 248] on select "[Selecione...] Embalador Embalador + Embalador ++ Repositor Repositor + Reposit…" at bounding box center [829, 244] width 750 height 27
click at [454, 232] on select "[Selecione...] Embalador Embalador + Embalador ++ Repositor Repositor + Reposit…" at bounding box center [829, 244] width 750 height 27
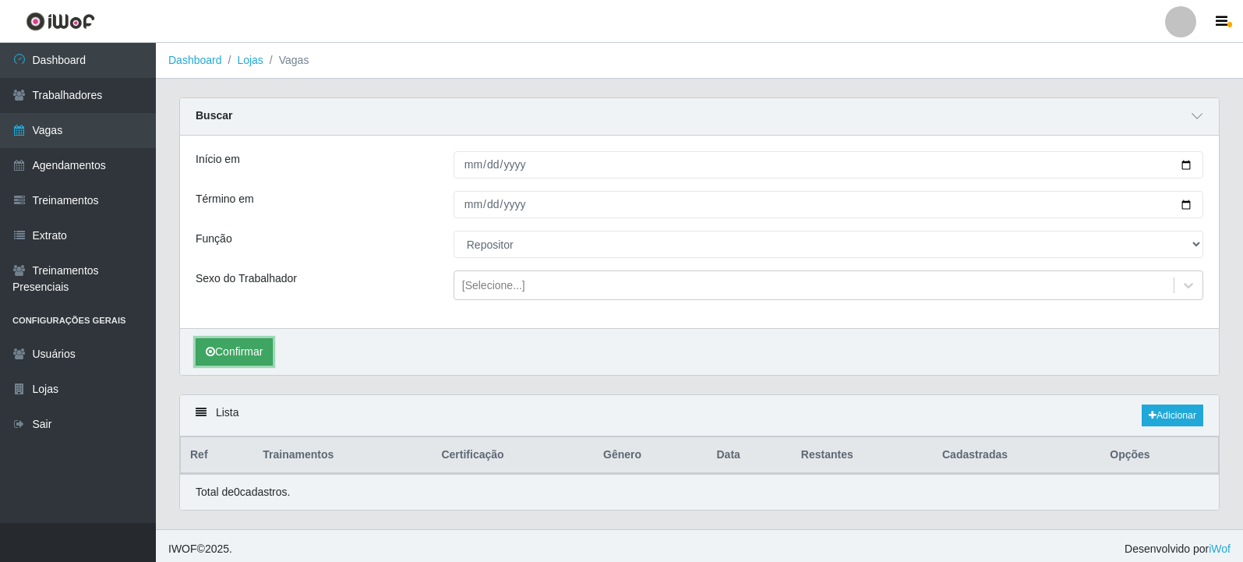
click at [273, 343] on button "Confirmar" at bounding box center [234, 351] width 77 height 27
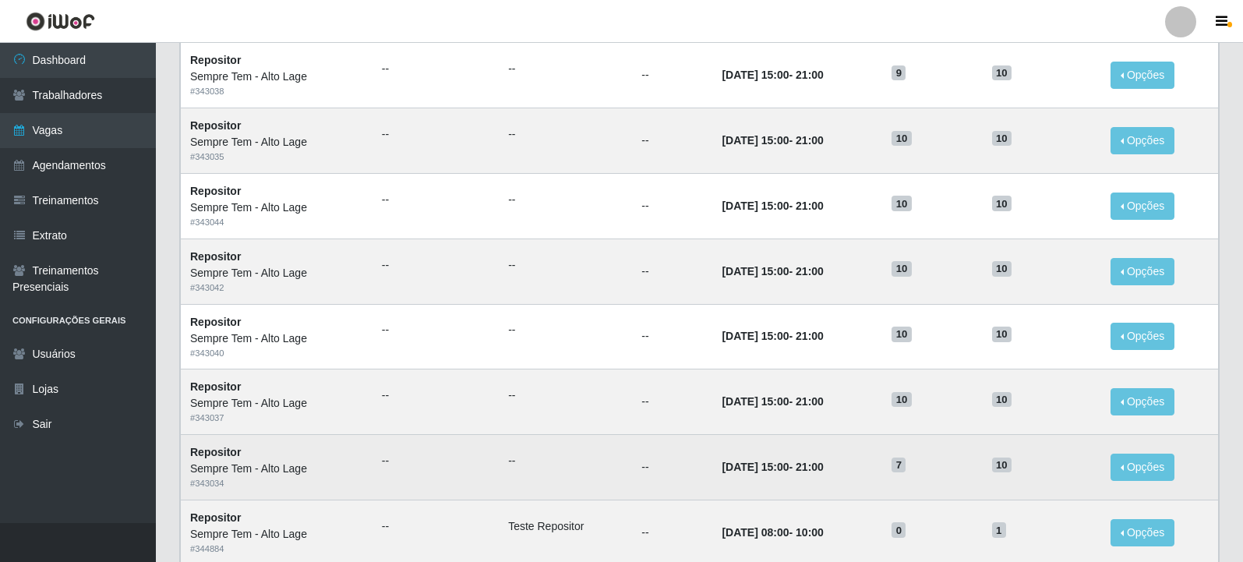
scroll to position [868, 0]
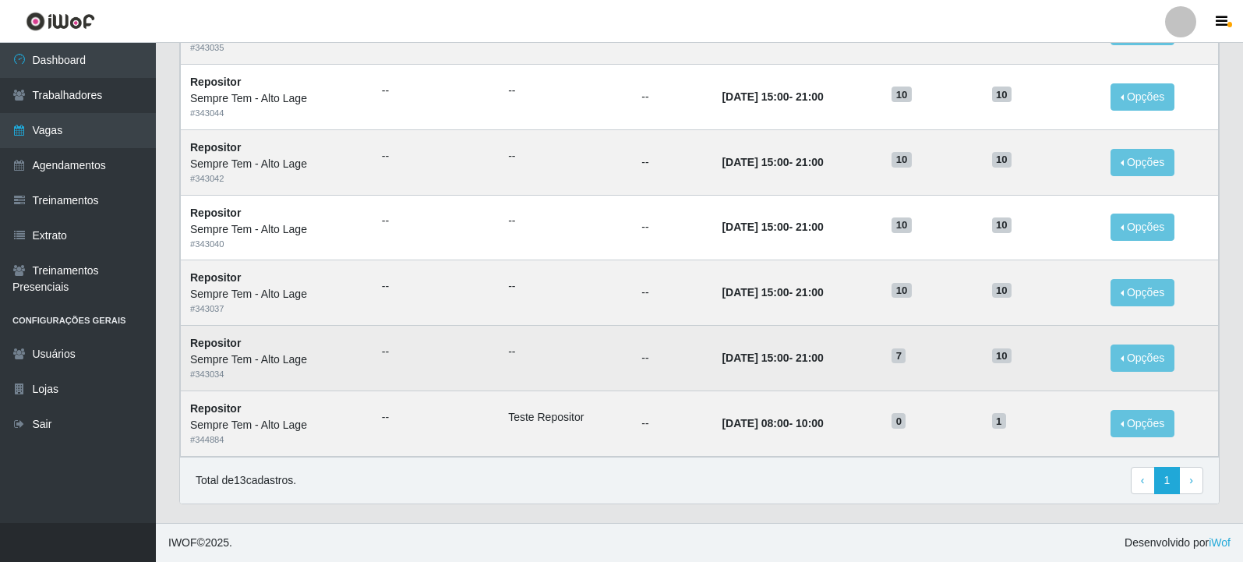
drag, startPoint x: 800, startPoint y: 363, endPoint x: 781, endPoint y: 363, distance: 18.7
click at [781, 363] on strong "15/09/2025, 15:00 - 21:00" at bounding box center [772, 358] width 101 height 12
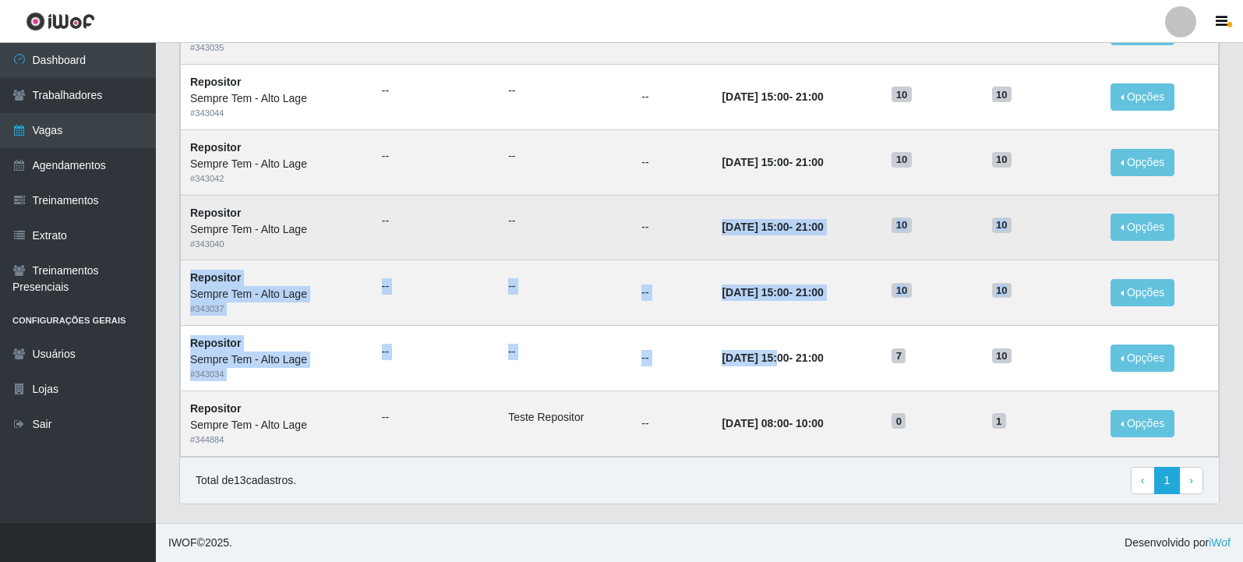
drag, startPoint x: 756, startPoint y: 359, endPoint x: 702, endPoint y: 213, distance: 156.4
click at [704, 202] on tbody "Repositor Sempre Tem - Alto Lage # 343039 -- -- -- 30/09/2025, 15:00 - 21:00 9 …" at bounding box center [700, 31] width 1038 height 850
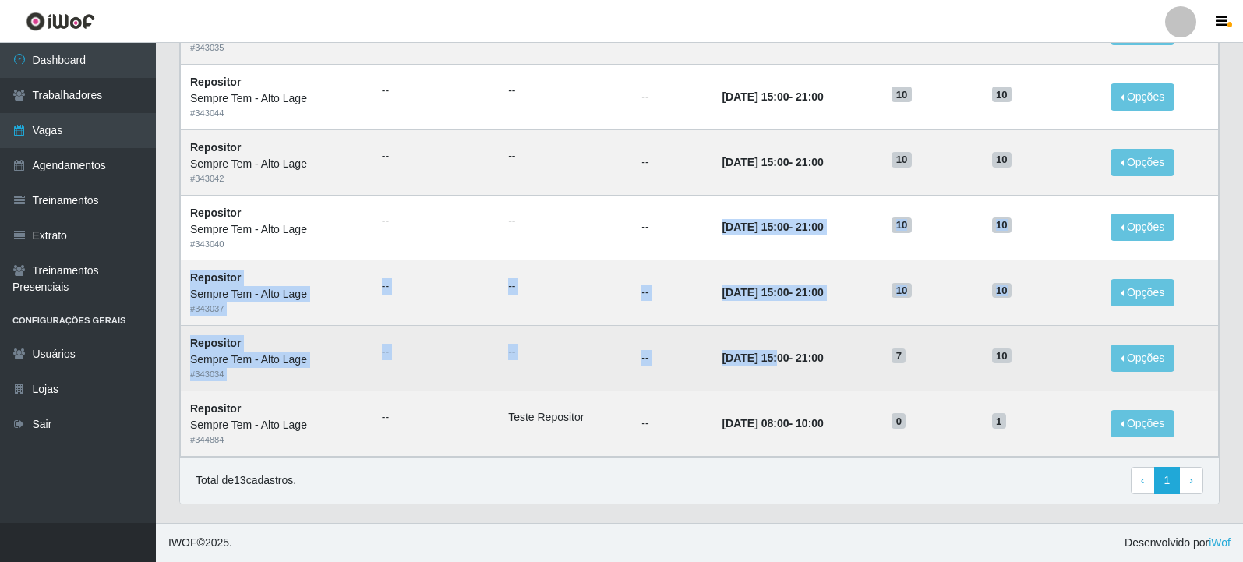
click at [722, 360] on time "[DATE] 15:00" at bounding box center [755, 358] width 67 height 12
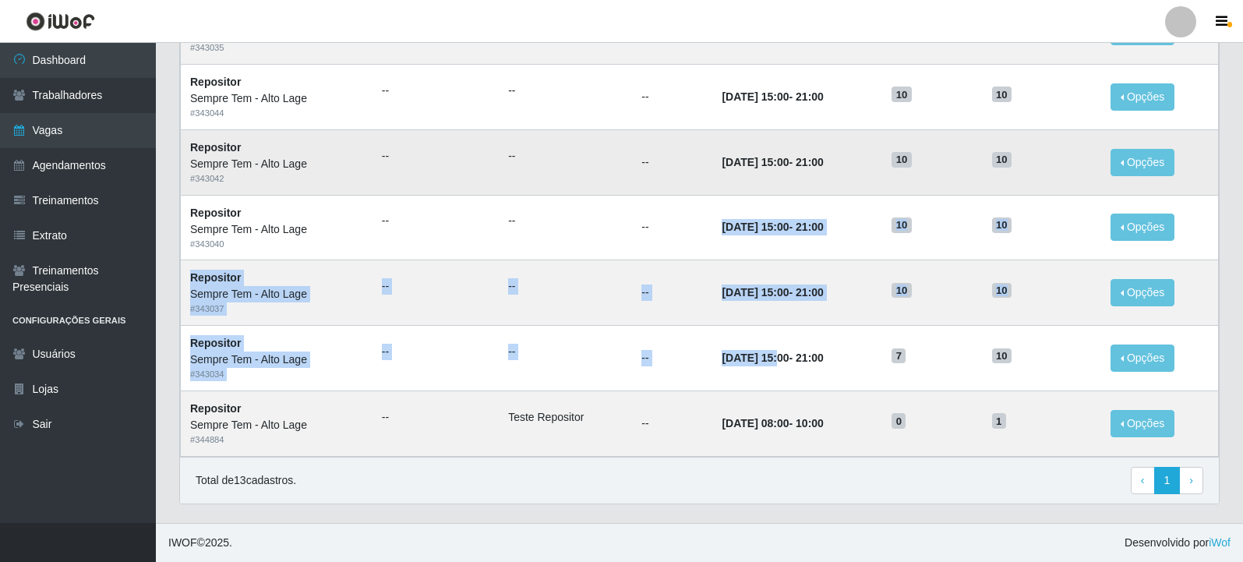
drag, startPoint x: 781, startPoint y: 364, endPoint x: 704, endPoint y: 163, distance: 215.4
click at [704, 163] on tbody "Repositor Sempre Tem - Alto Lage # 343039 -- -- -- 30/09/2025, 15:00 - 21:00 9 …" at bounding box center [700, 31] width 1038 height 850
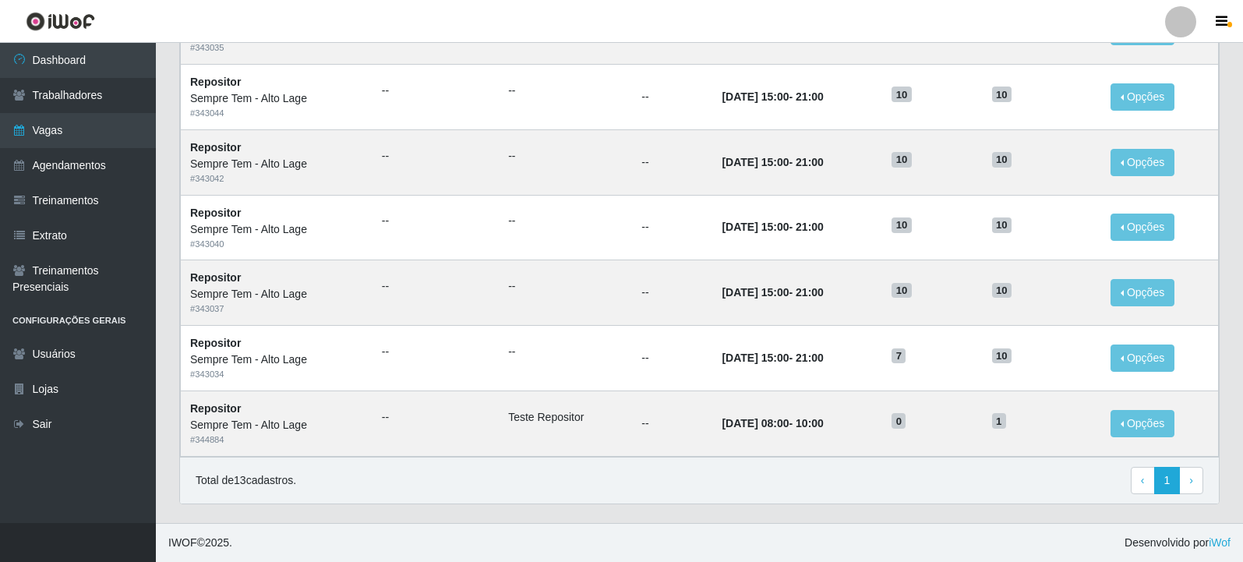
click at [831, 471] on div "Total de 13 cadastros. ‹ Previous 1 › Next" at bounding box center [700, 481] width 1008 height 28
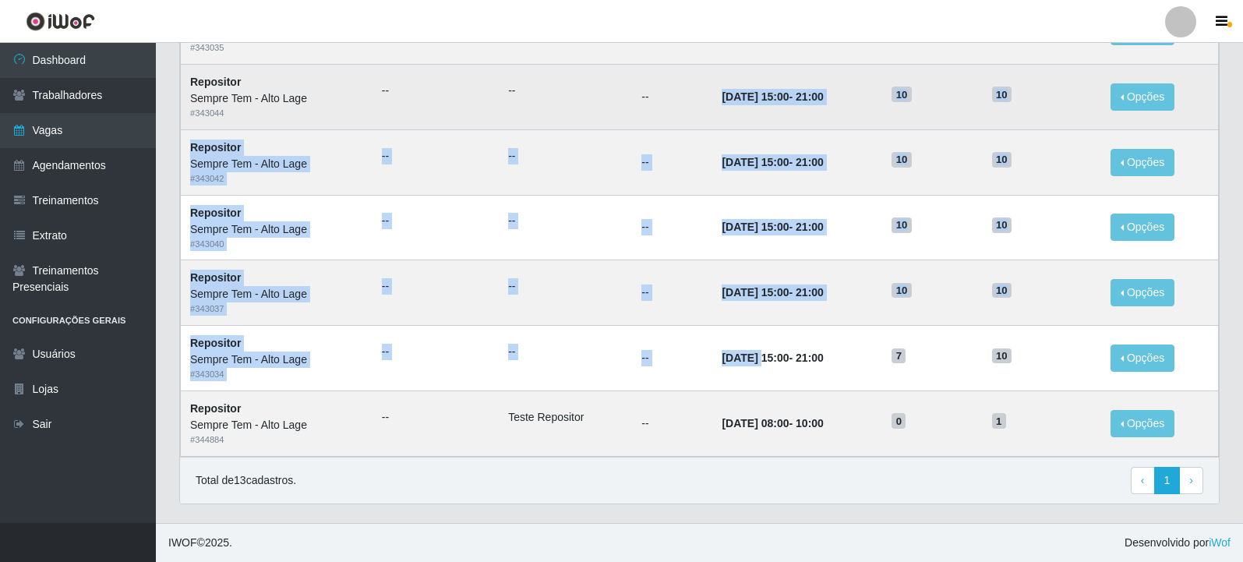
drag, startPoint x: 744, startPoint y: 350, endPoint x: 669, endPoint y: 97, distance: 264.2
click at [669, 97] on tbody "Repositor Sempre Tem - Alto Lage # 343039 -- -- -- 30/09/2025, 15:00 - 21:00 9 …" at bounding box center [700, 31] width 1038 height 850
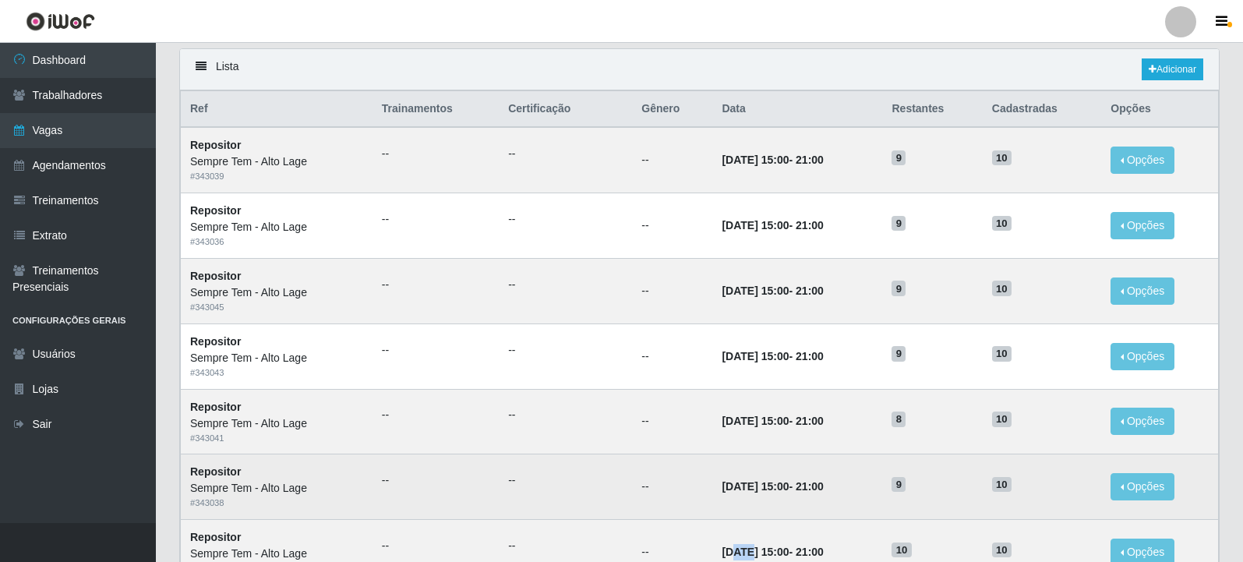
scroll to position [358, 0]
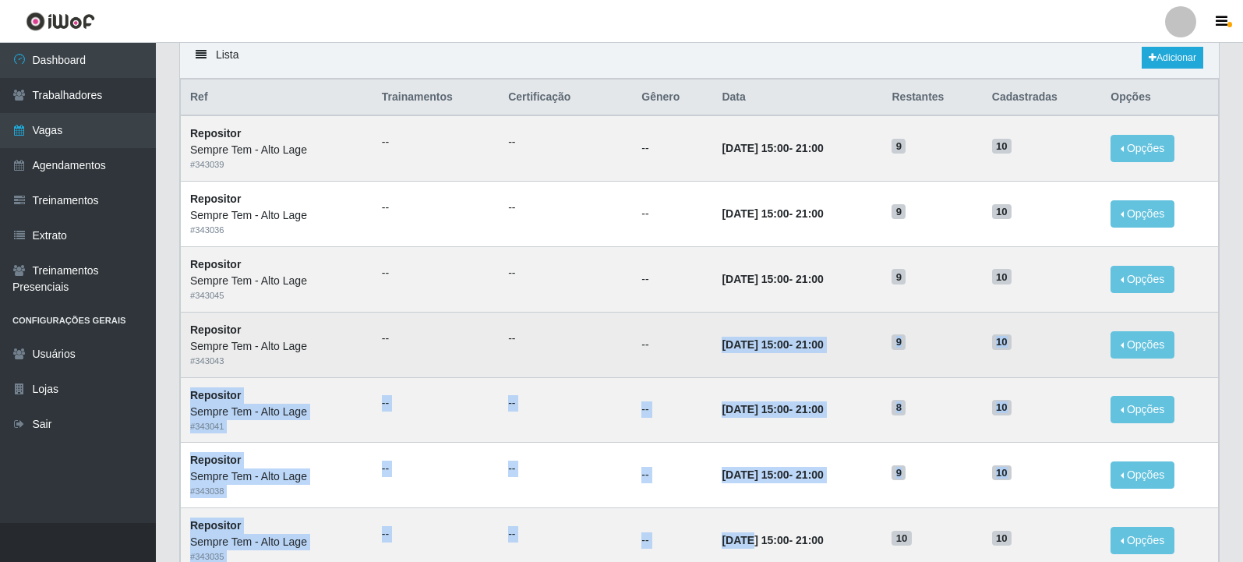
drag, startPoint x: 731, startPoint y: 186, endPoint x: 694, endPoint y: 360, distance: 177.8
click at [694, 360] on tbody "Repositor Sempre Tem - Alto Lage # 343039 -- -- -- 30/09/2025, 15:00 - 21:00 9 …" at bounding box center [700, 540] width 1038 height 850
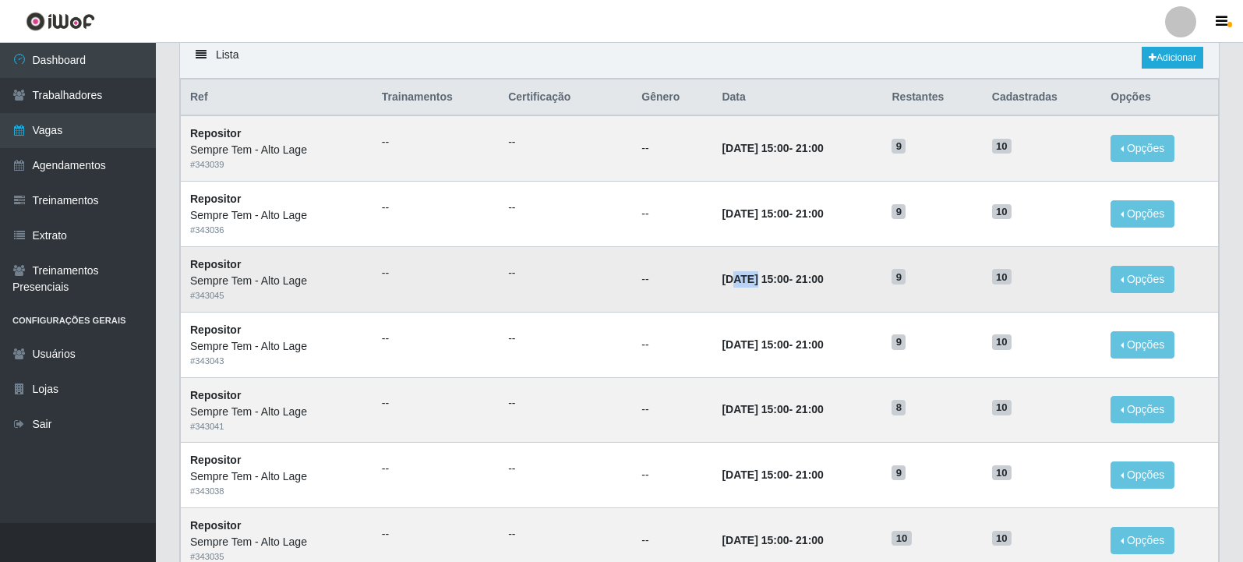
drag, startPoint x: 736, startPoint y: 285, endPoint x: 712, endPoint y: 275, distance: 26.2
click at [722, 277] on time "26/09/2025, 15:00" at bounding box center [755, 279] width 67 height 12
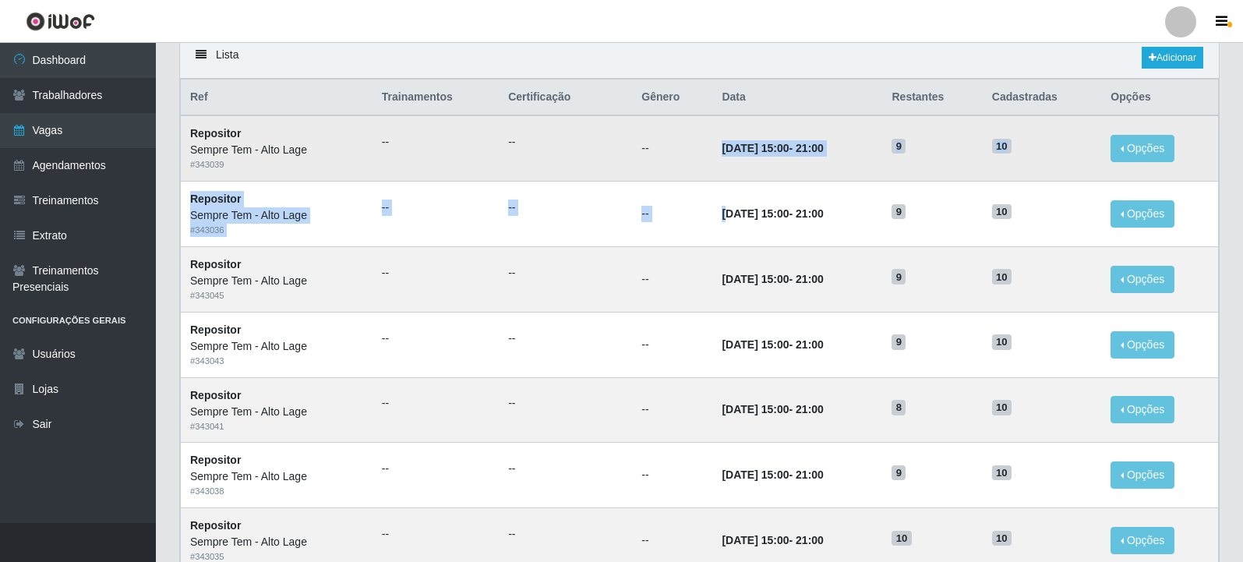
drag, startPoint x: 711, startPoint y: 212, endPoint x: 698, endPoint y: 147, distance: 66.1
click at [698, 147] on tbody "Repositor Sempre Tem - Alto Lage # 343039 -- -- -- 30/09/2025, 15:00 - 21:00 9 …" at bounding box center [700, 540] width 1038 height 850
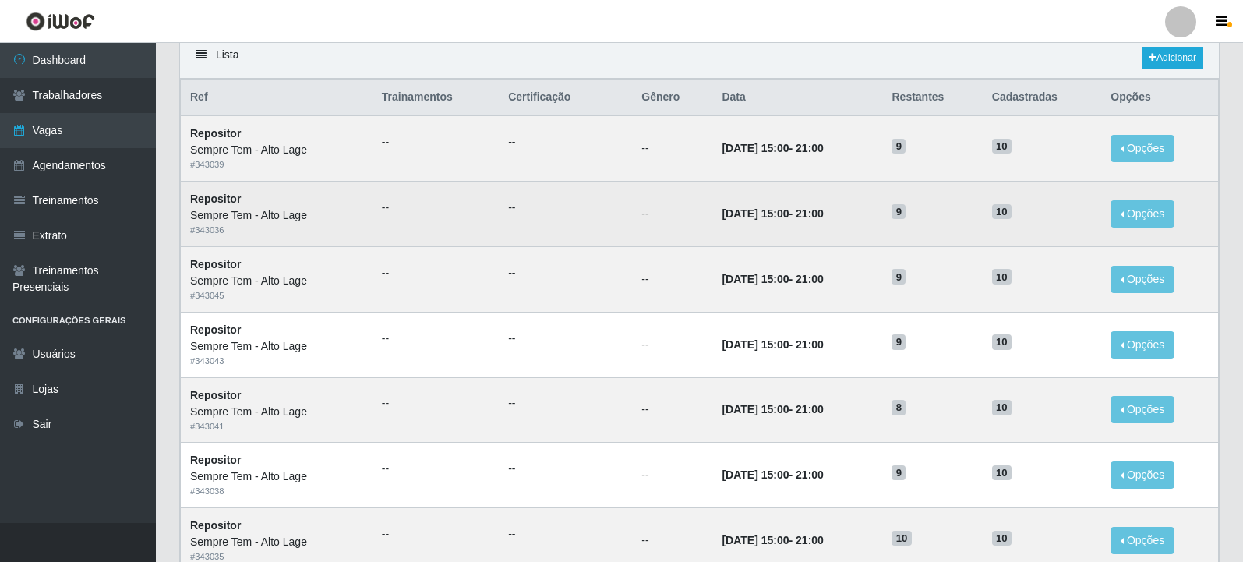
click at [741, 197] on td "29/09/2025, 15:00 - 21:00" at bounding box center [798, 214] width 170 height 65
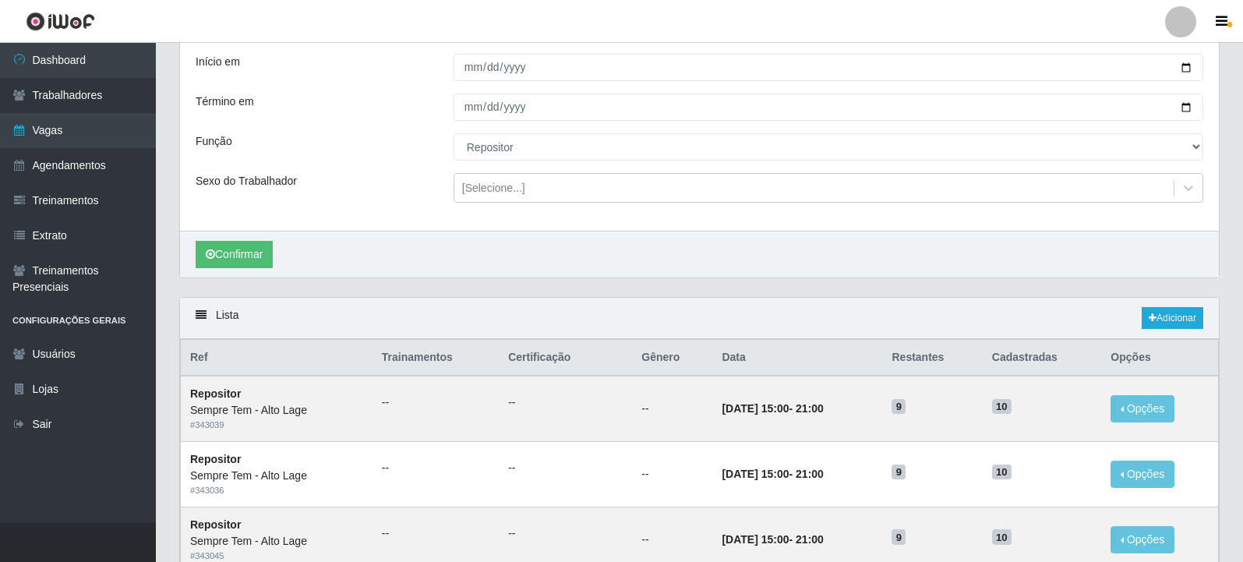
scroll to position [88, 0]
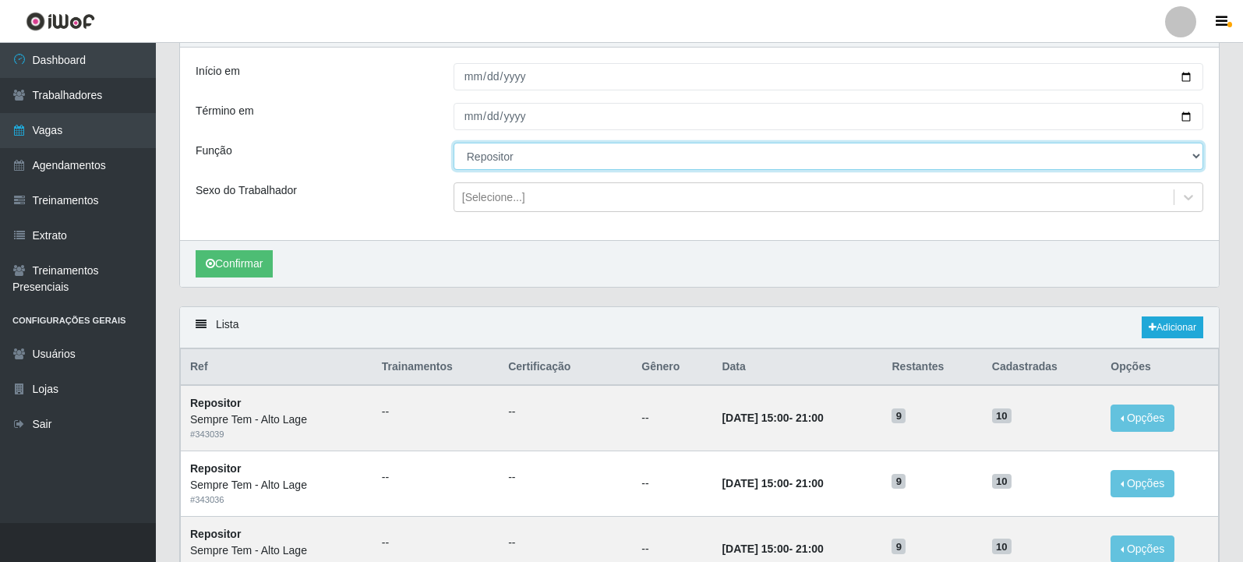
click at [499, 146] on select "[Selecione...] Embalador Embalador + Embalador ++ Repositor Repositor + Reposit…" at bounding box center [829, 156] width 750 height 27
select select "82"
click at [454, 143] on select "[Selecione...] Embalador Embalador + Embalador ++ Repositor Repositor + Reposit…" at bounding box center [829, 156] width 750 height 27
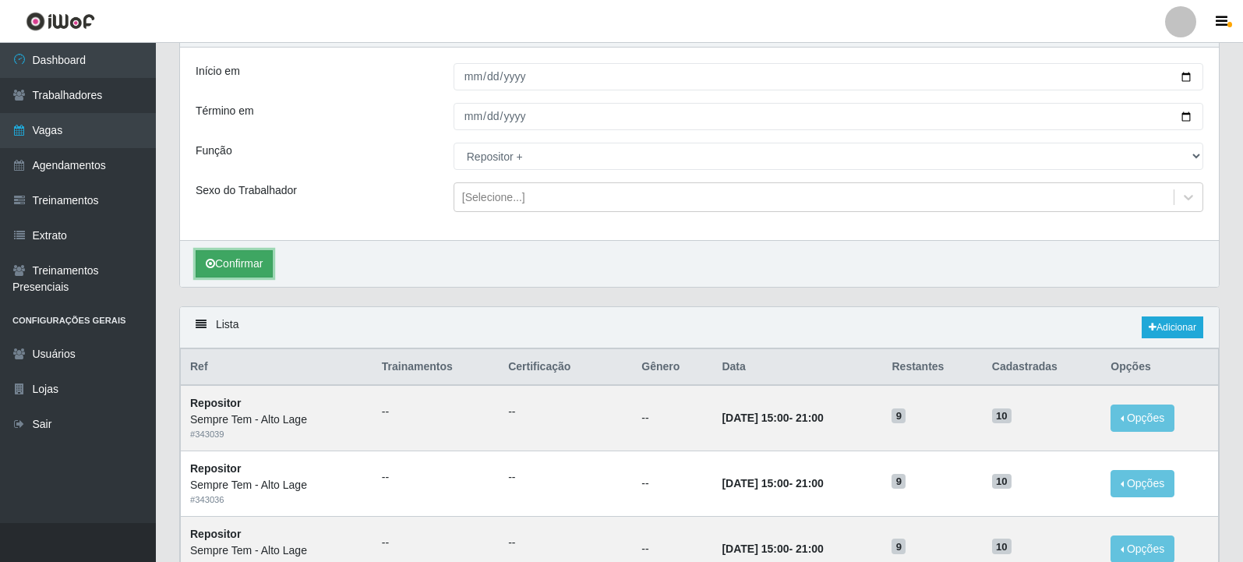
click at [219, 265] on button "Confirmar" at bounding box center [234, 263] width 77 height 27
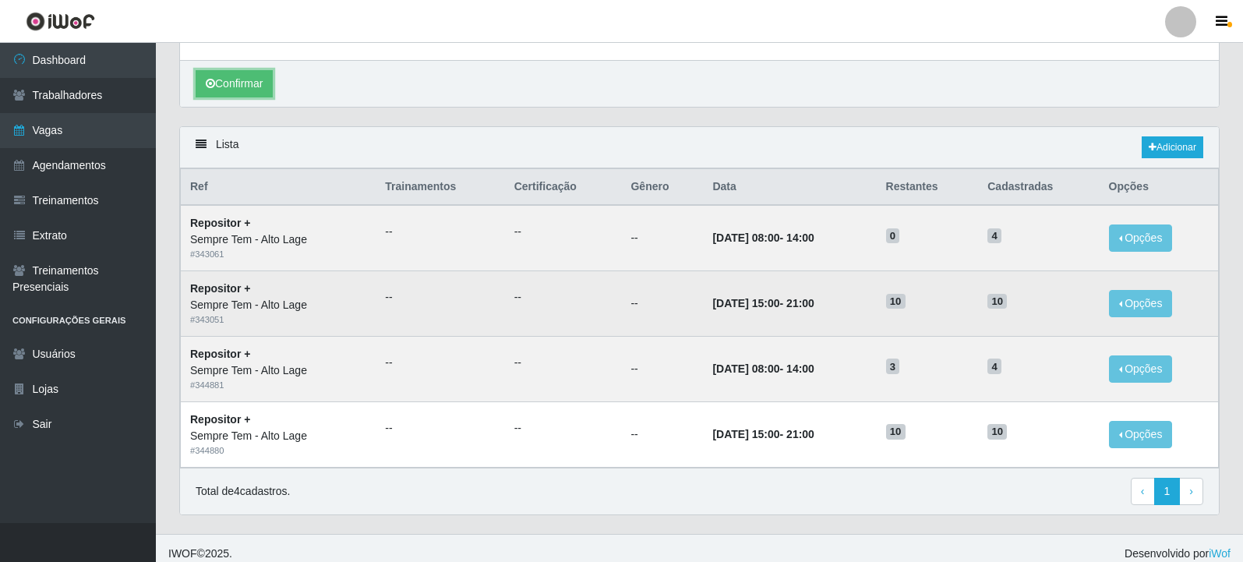
scroll to position [280, 0]
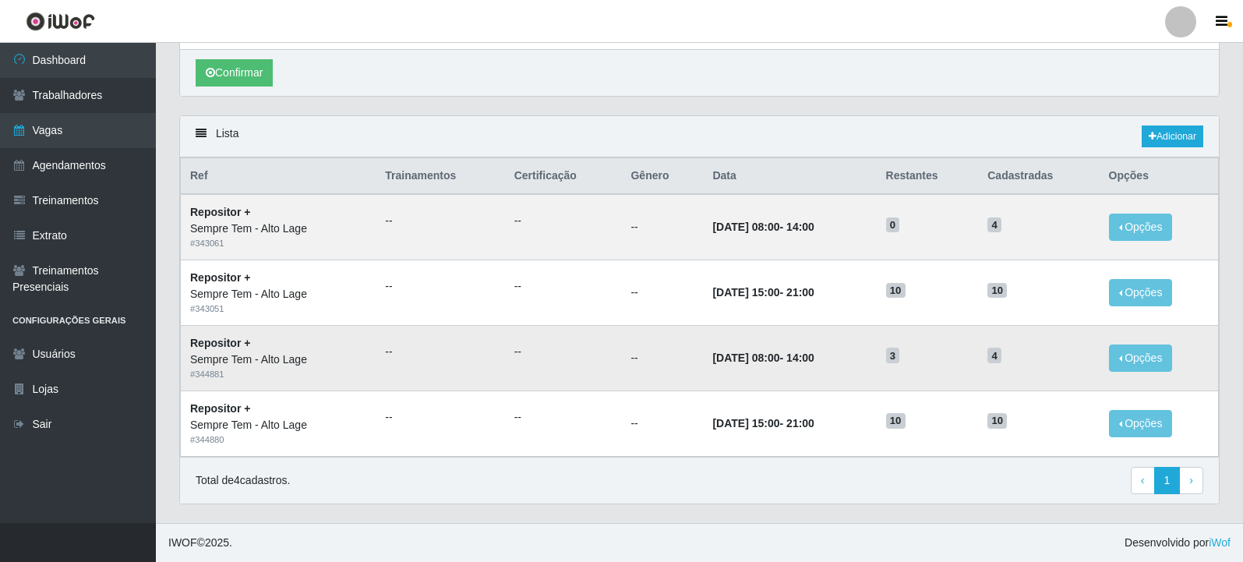
click at [897, 384] on td "3" at bounding box center [928, 357] width 102 height 65
click at [52, 133] on link "Vagas" at bounding box center [78, 130] width 156 height 35
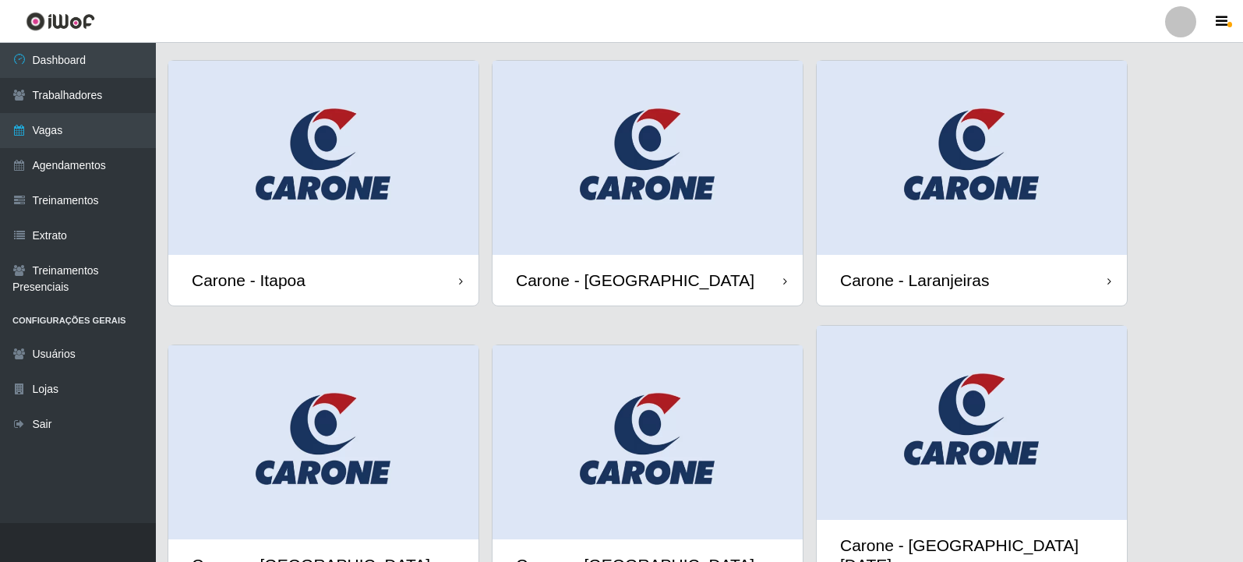
scroll to position [312, 0]
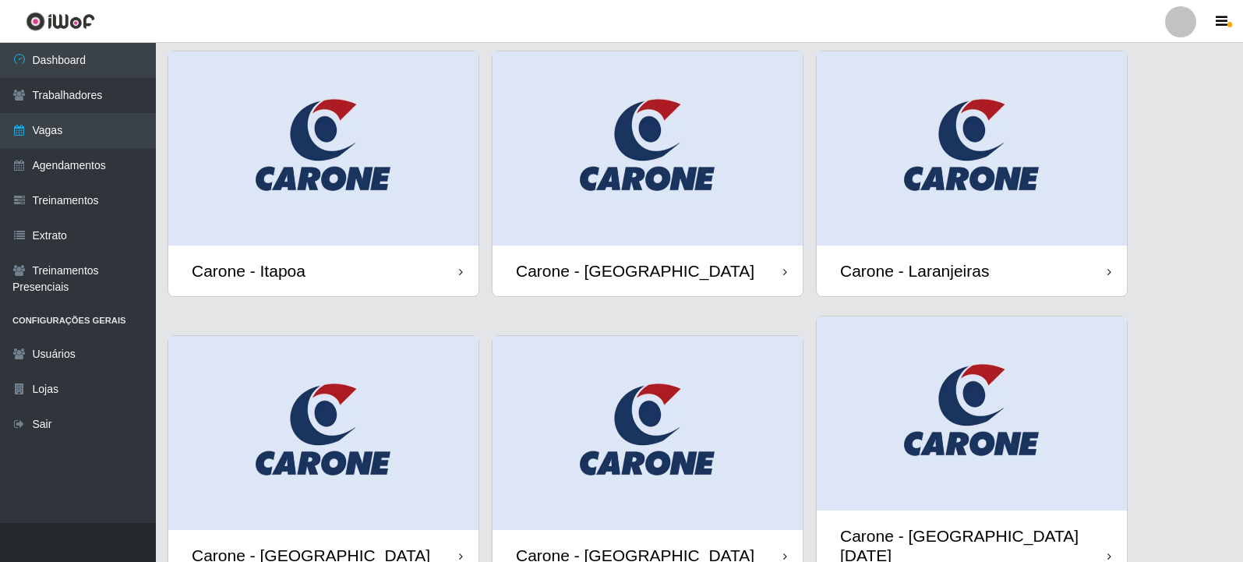
click at [664, 214] on img at bounding box center [648, 148] width 310 height 194
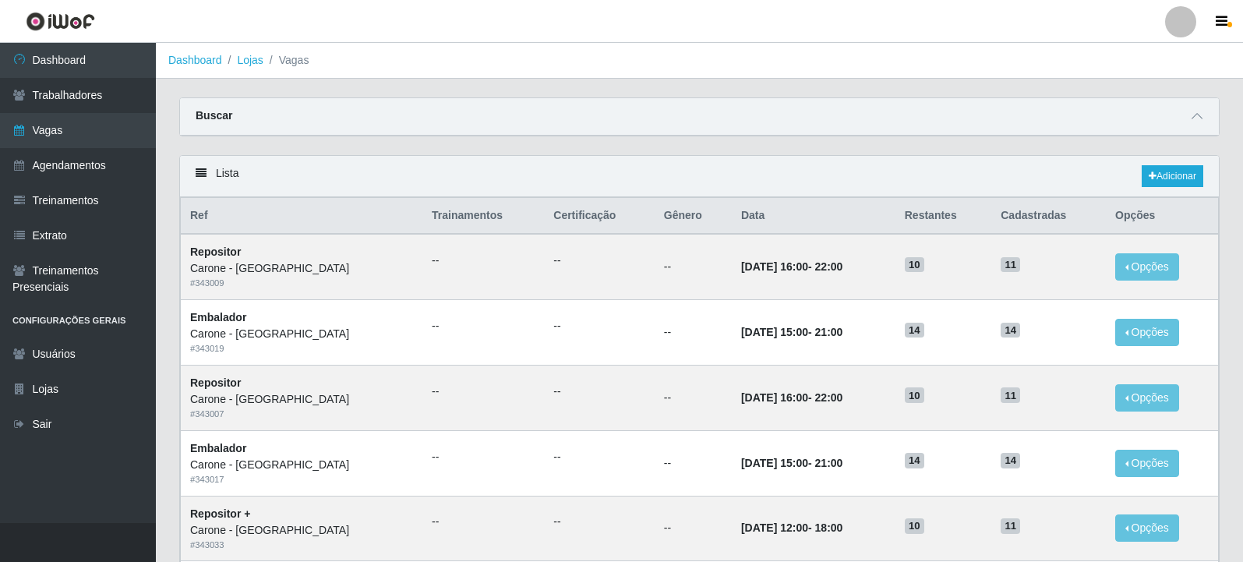
click at [1187, 113] on div "Buscar" at bounding box center [699, 116] width 1039 height 37
click at [1197, 112] on icon at bounding box center [1197, 116] width 11 height 11
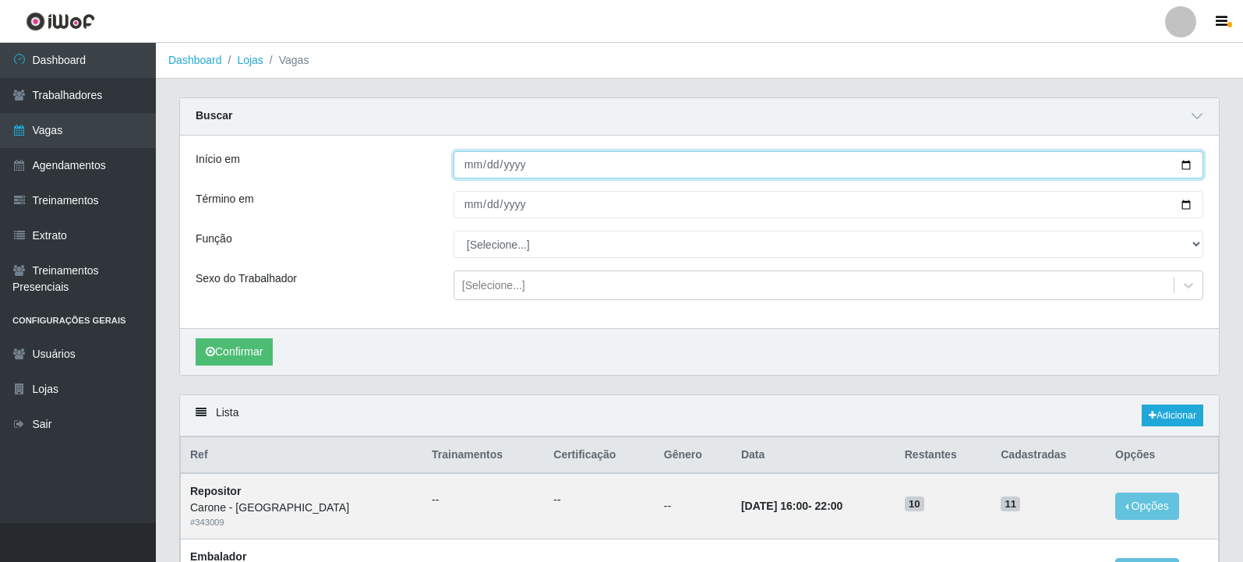
click at [1190, 162] on input "Início em" at bounding box center [829, 164] width 750 height 27
type input "[DATE]"
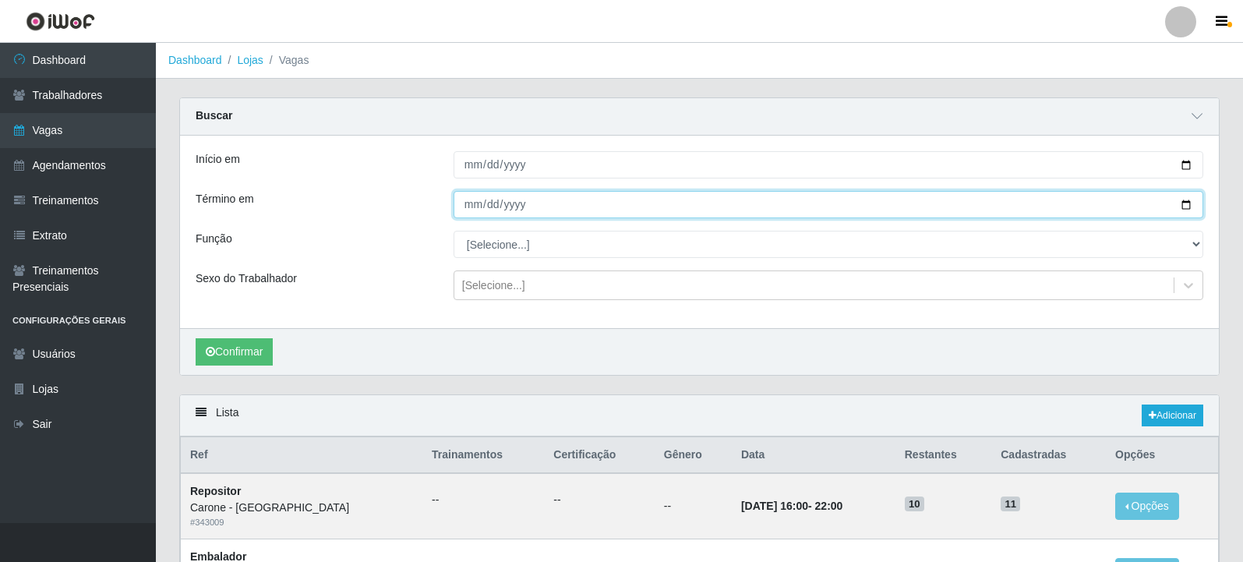
drag, startPoint x: 1187, startPoint y: 204, endPoint x: 1098, endPoint y: 210, distance: 88.3
click at [1186, 204] on input "Término em" at bounding box center [829, 204] width 750 height 27
type input "[DATE]"
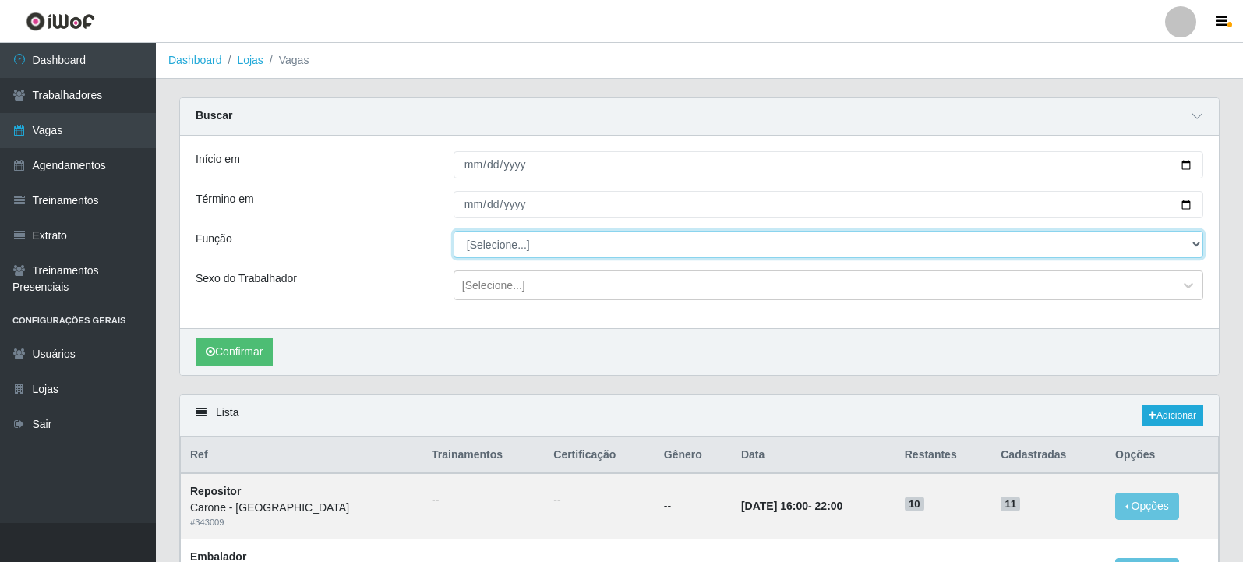
click at [527, 240] on select "[Selecione...] Embalador Embalador + Embalador ++ Repositor Repositor + Reposit…" at bounding box center [829, 244] width 750 height 27
click at [454, 232] on select "[Selecione...] Embalador Embalador + Embalador ++ Repositor Repositor + Reposit…" at bounding box center [829, 244] width 750 height 27
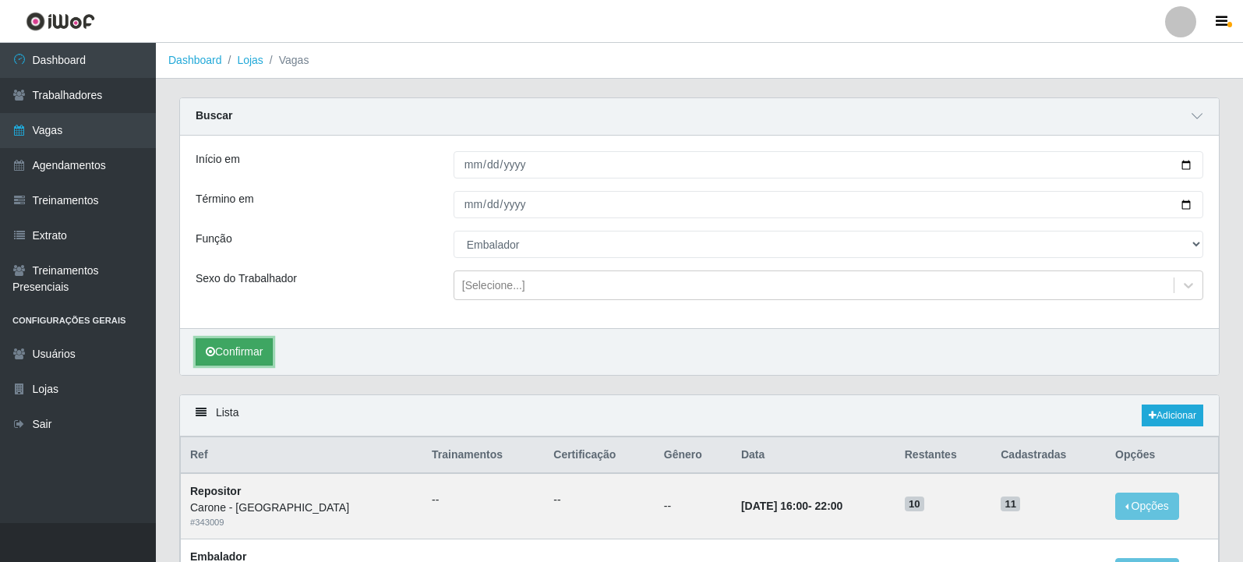
click at [266, 351] on button "Confirmar" at bounding box center [234, 351] width 77 height 27
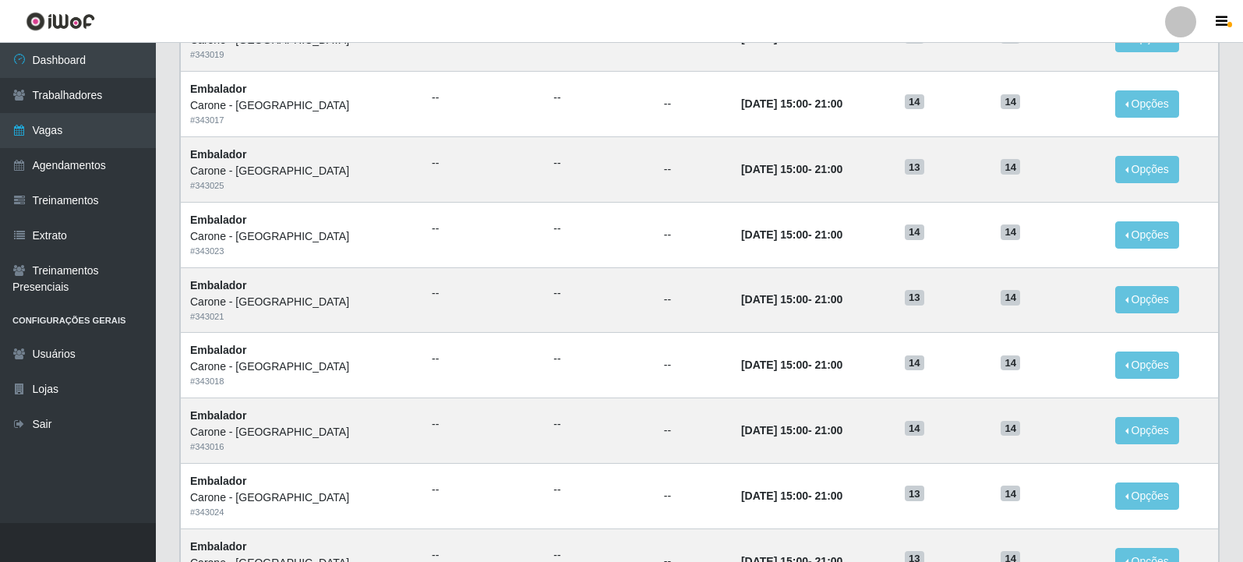
scroll to position [672, 0]
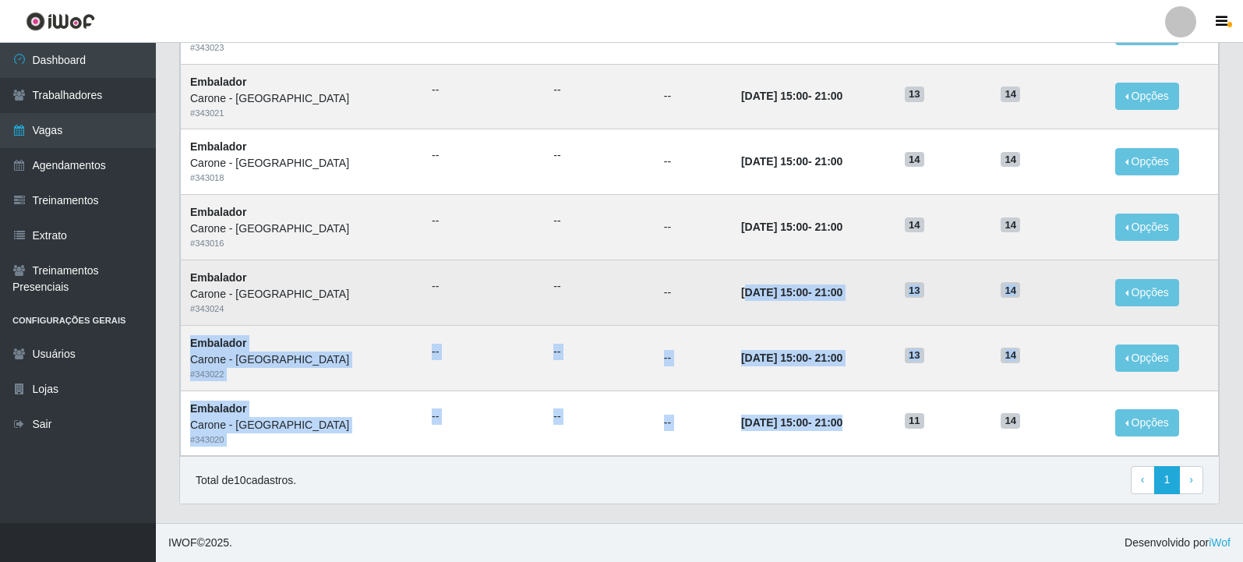
drag, startPoint x: 818, startPoint y: 422, endPoint x: 706, endPoint y: 278, distance: 182.3
click at [706, 278] on tbody "Embalador Carone - Jardim da Penha # 343019 -- -- -- 30/09/2025, 15:00 - 21:00 …" at bounding box center [700, 128] width 1038 height 653
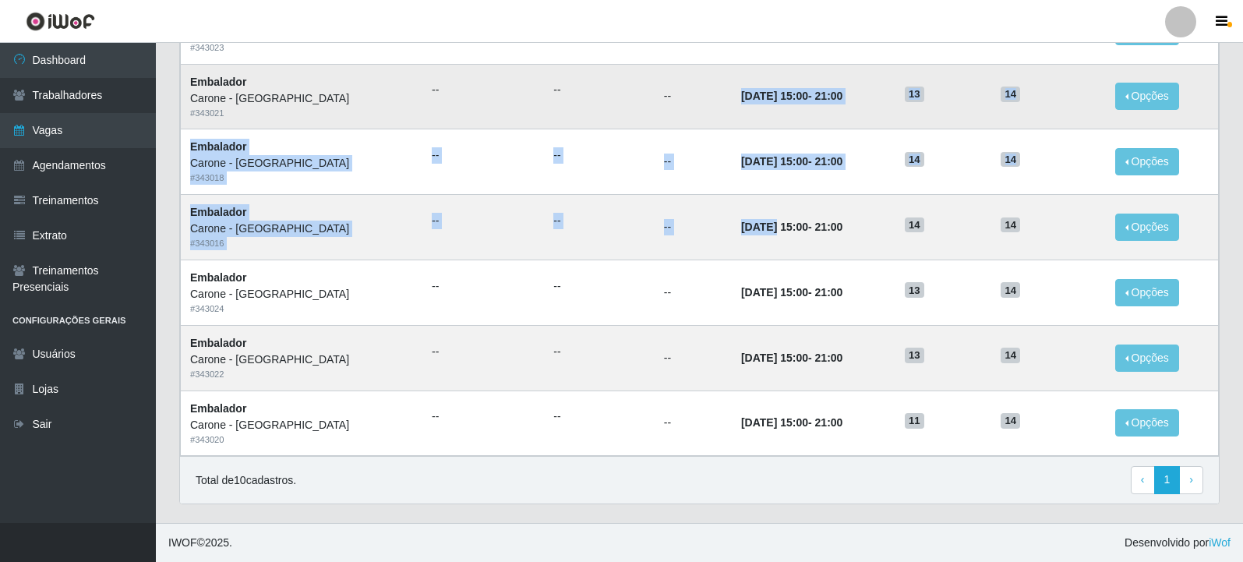
drag, startPoint x: 735, startPoint y: 232, endPoint x: 697, endPoint y: 90, distance: 146.9
click at [697, 90] on tbody "Embalador Carone - Jardim da Penha # 343019 -- -- -- 30/09/2025, 15:00 - 21:00 …" at bounding box center [700, 128] width 1038 height 653
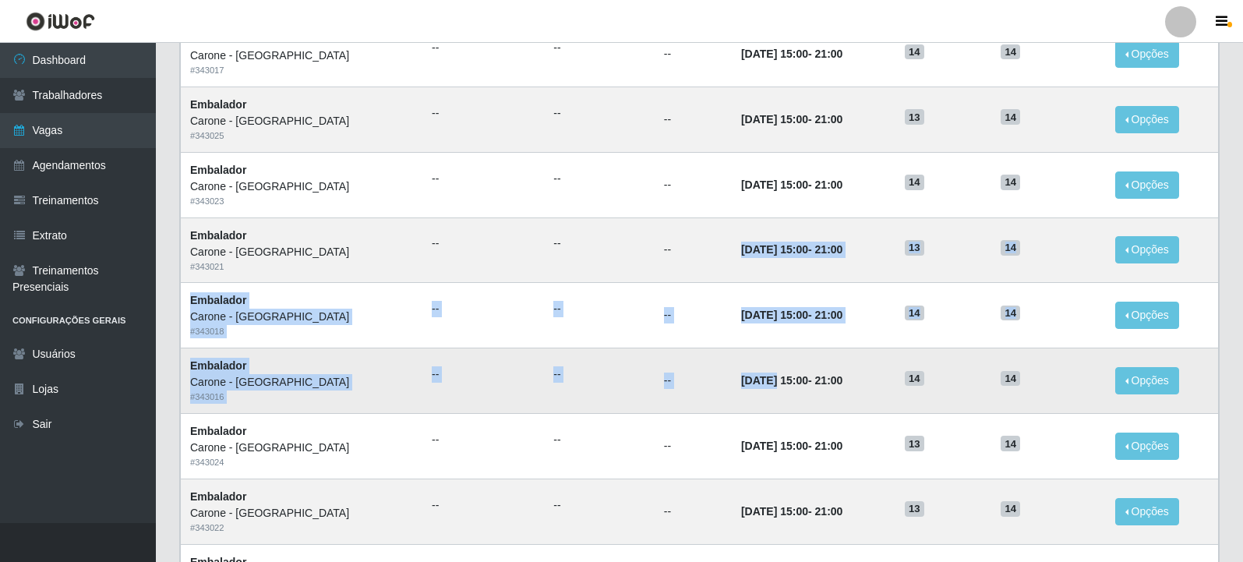
scroll to position [516, 0]
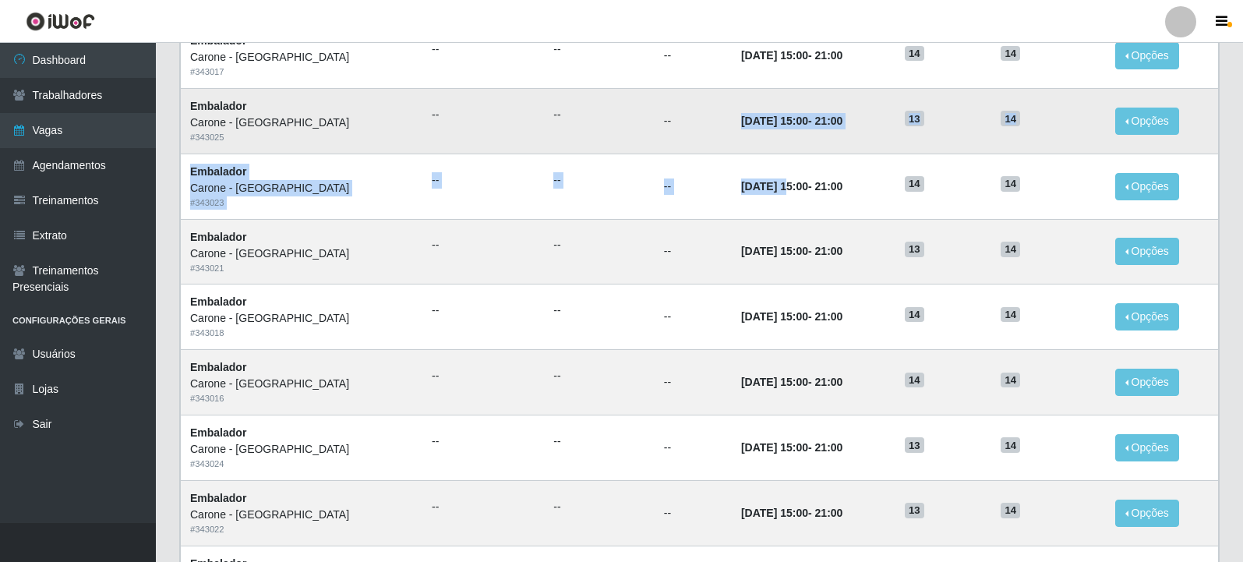
drag, startPoint x: 748, startPoint y: 197, endPoint x: 691, endPoint y: 101, distance: 112.6
click at [691, 101] on tbody "Embalador Carone - Jardim da Penha # 343019 -- -- -- 30/09/2025, 15:00 - 21:00 …" at bounding box center [700, 283] width 1038 height 653
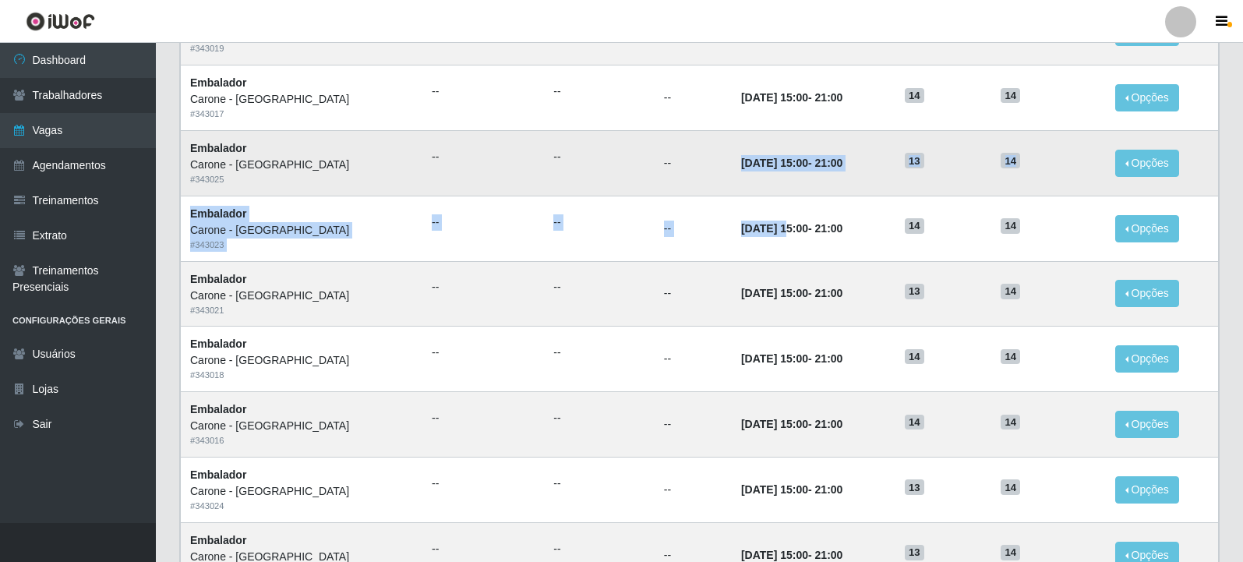
scroll to position [438, 0]
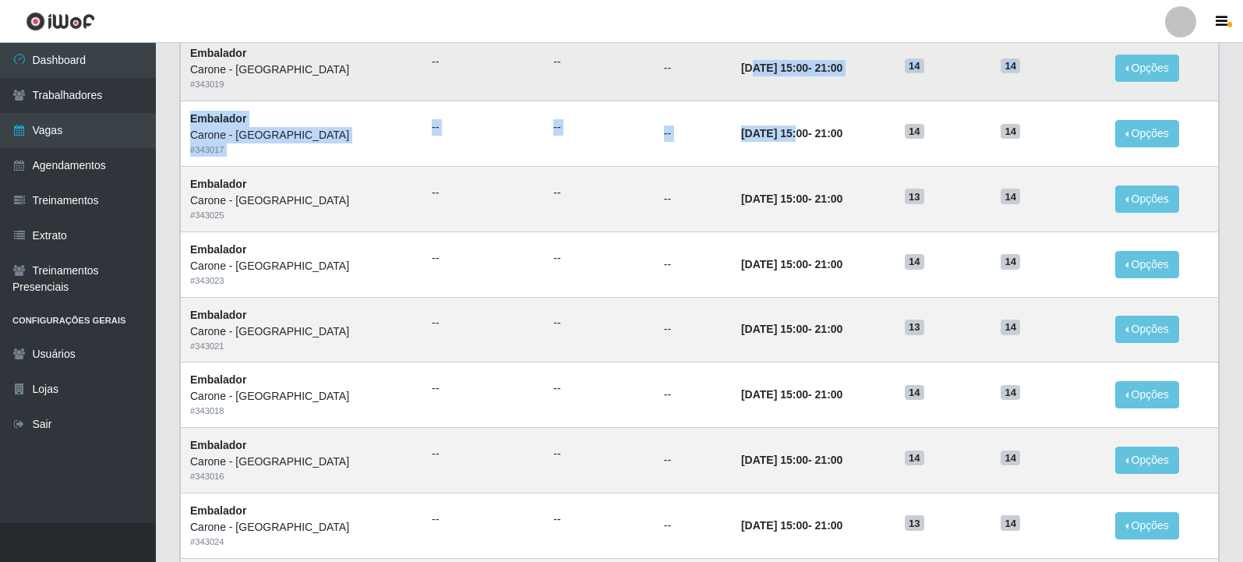
drag, startPoint x: 758, startPoint y: 145, endPoint x: 709, endPoint y: 57, distance: 100.9
click at [709, 57] on tbody "Embalador Carone - Jardim da Penha # 343019 -- -- -- 30/09/2025, 15:00 - 21:00 …" at bounding box center [700, 361] width 1038 height 653
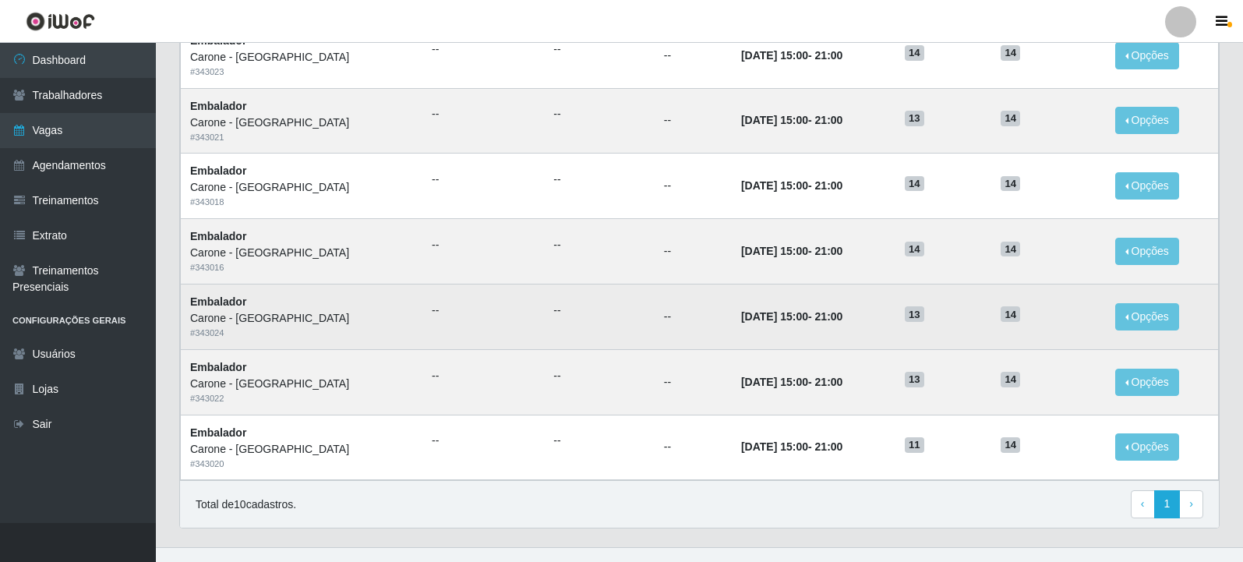
scroll to position [672, 0]
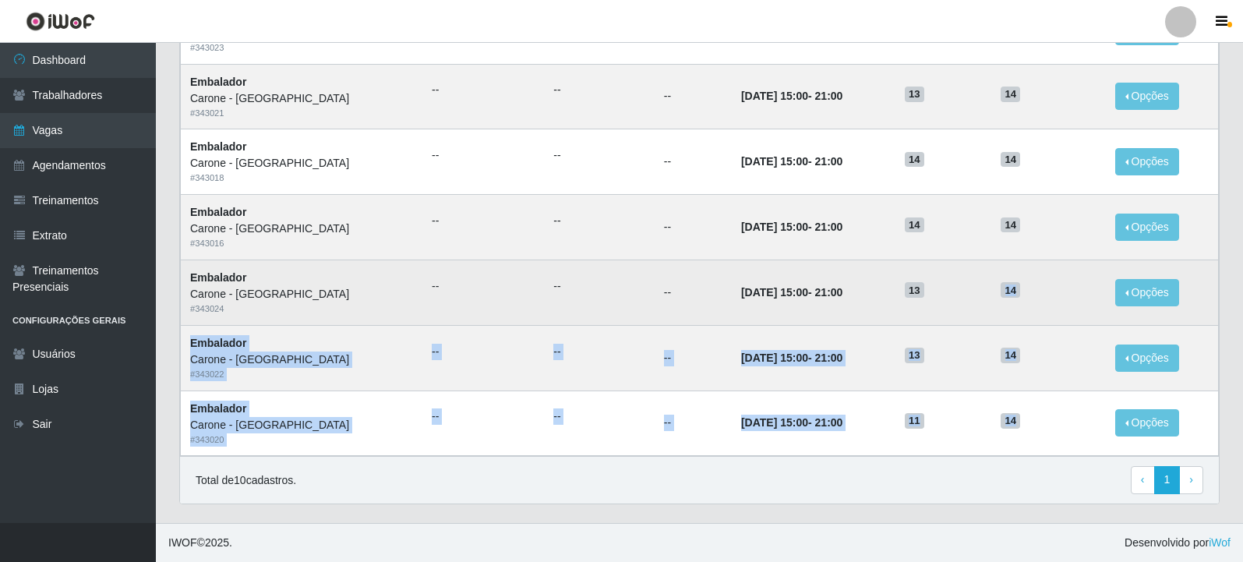
drag, startPoint x: 1035, startPoint y: 426, endPoint x: 1001, endPoint y: 288, distance: 142.2
click at [1002, 288] on tbody "Embalador Carone - Jardim da Penha # 343019 -- -- -- 30/09/2025, 15:00 - 21:00 …" at bounding box center [700, 128] width 1038 height 653
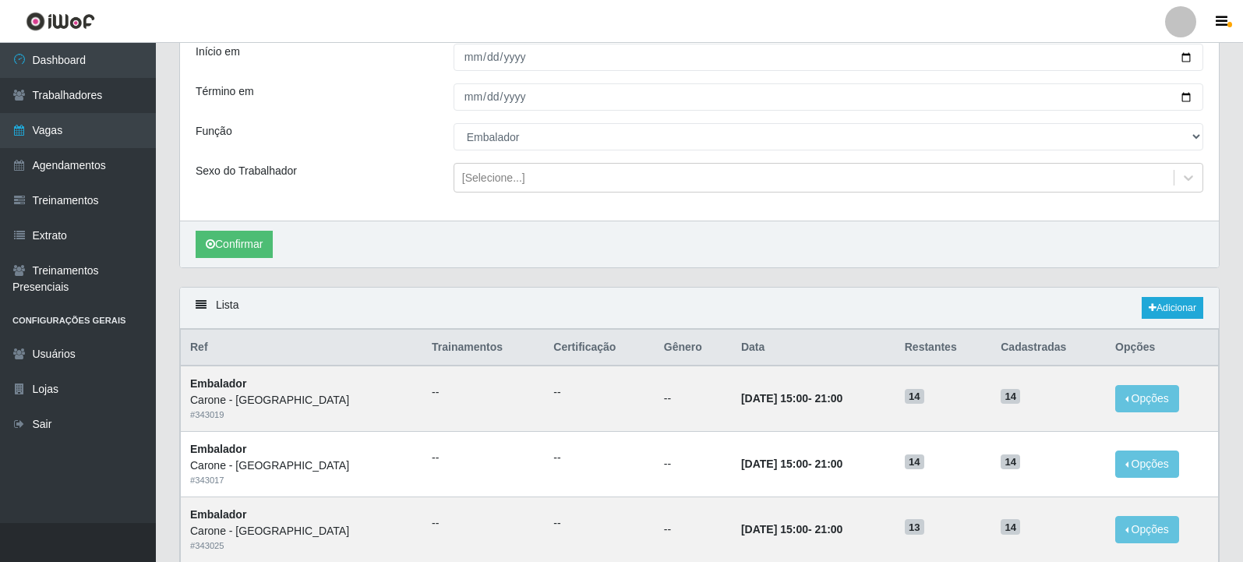
scroll to position [48, 0]
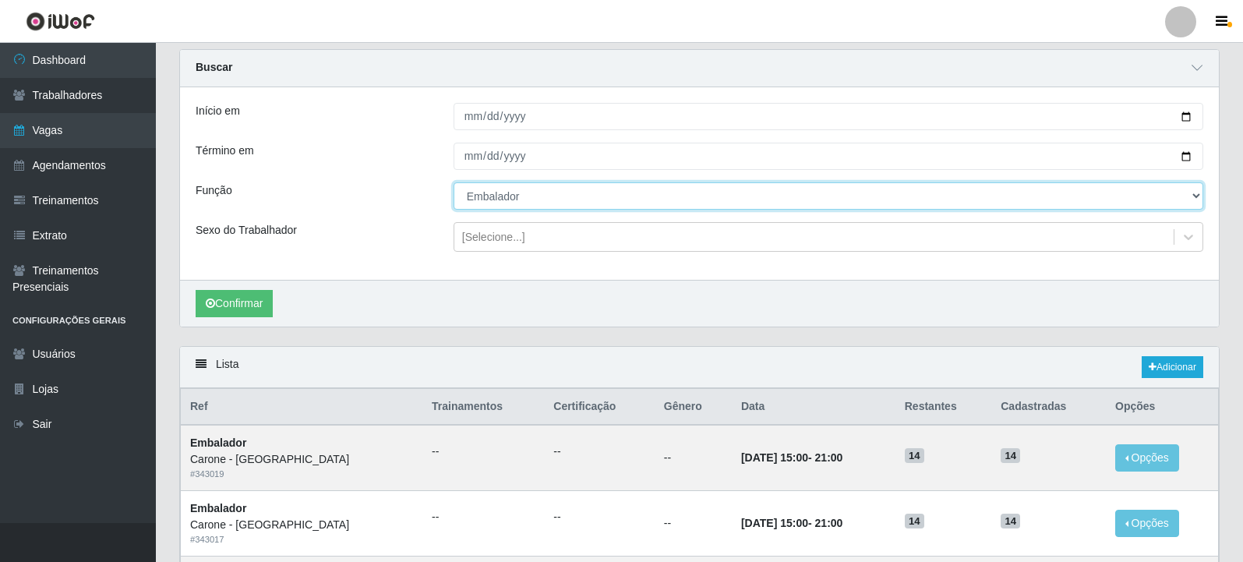
click at [563, 200] on select "[Selecione...] Embalador Embalador + Embalador ++ Repositor Repositor + Reposit…" at bounding box center [829, 195] width 750 height 27
click at [454, 183] on select "[Selecione...] Embalador Embalador + Embalador ++ Repositor Repositor + Reposit…" at bounding box center [829, 195] width 750 height 27
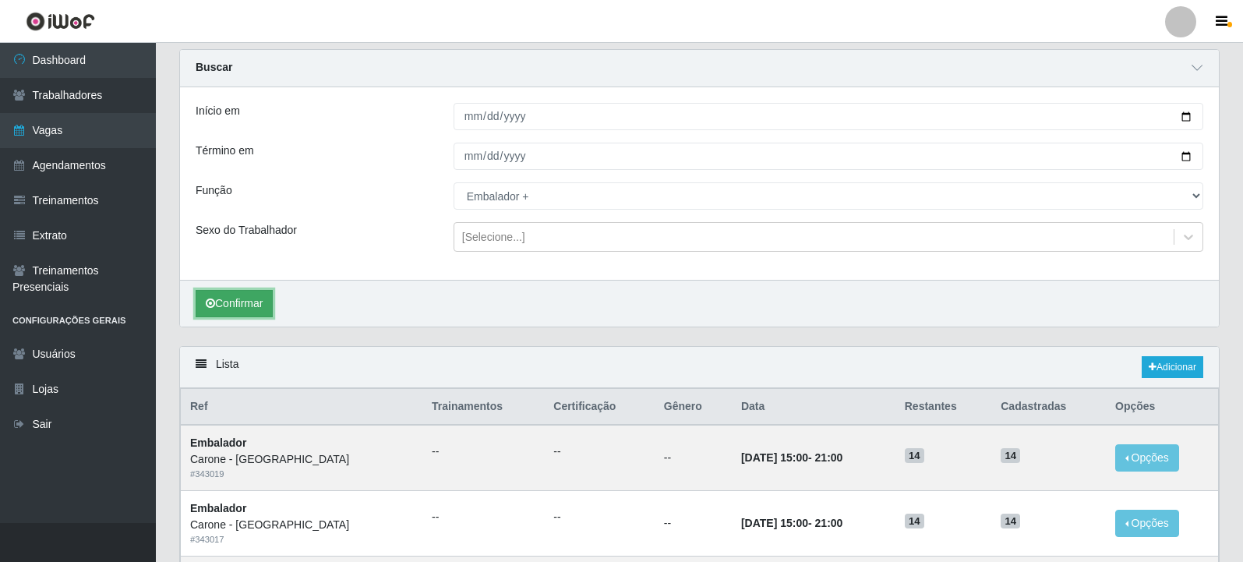
click at [228, 299] on button "Confirmar" at bounding box center [234, 303] width 77 height 27
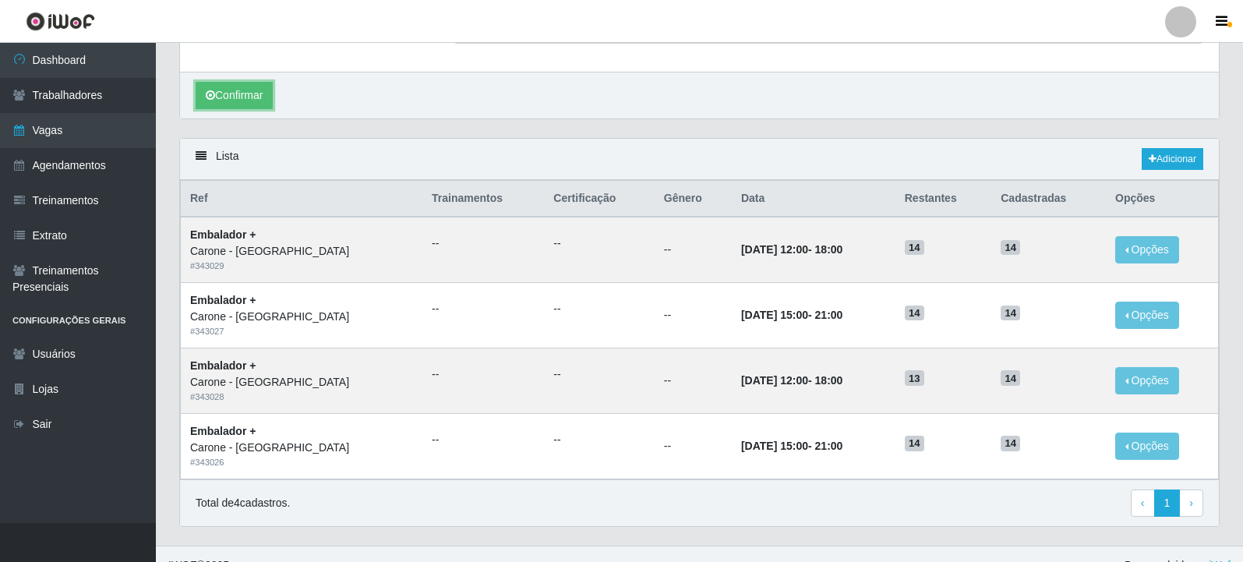
scroll to position [280, 0]
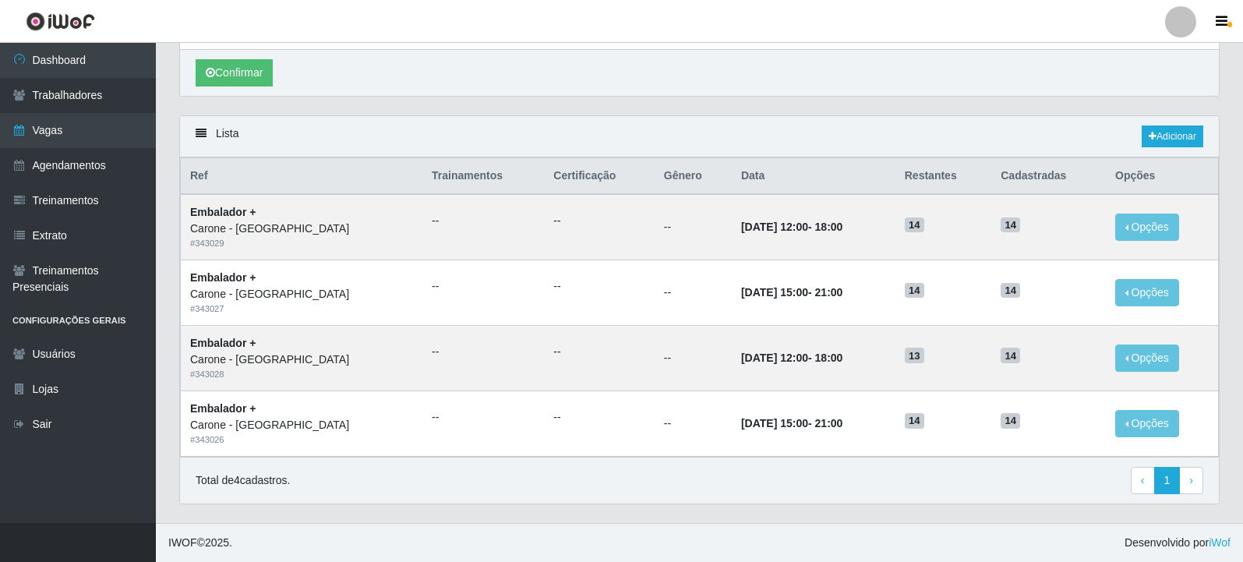
drag, startPoint x: 784, startPoint y: 550, endPoint x: 790, endPoint y: 525, distance: 25.0
click at [783, 550] on footer "IWOF © 2025 . Desenvolvido por iWof" at bounding box center [700, 542] width 1088 height 39
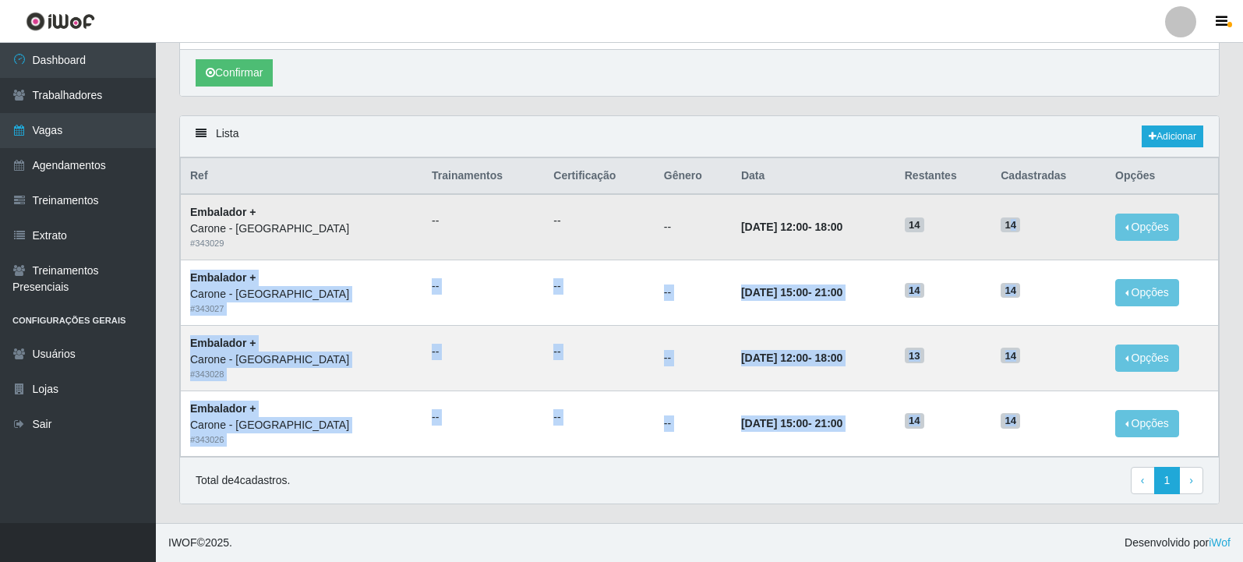
drag, startPoint x: 1031, startPoint y: 426, endPoint x: 1011, endPoint y: 218, distance: 209.1
click at [1011, 218] on tbody "Embalador + Carone - Jardim da Penha # 343029 -- -- -- 28/09/2025, 12:00 - 18:0…" at bounding box center [700, 325] width 1038 height 262
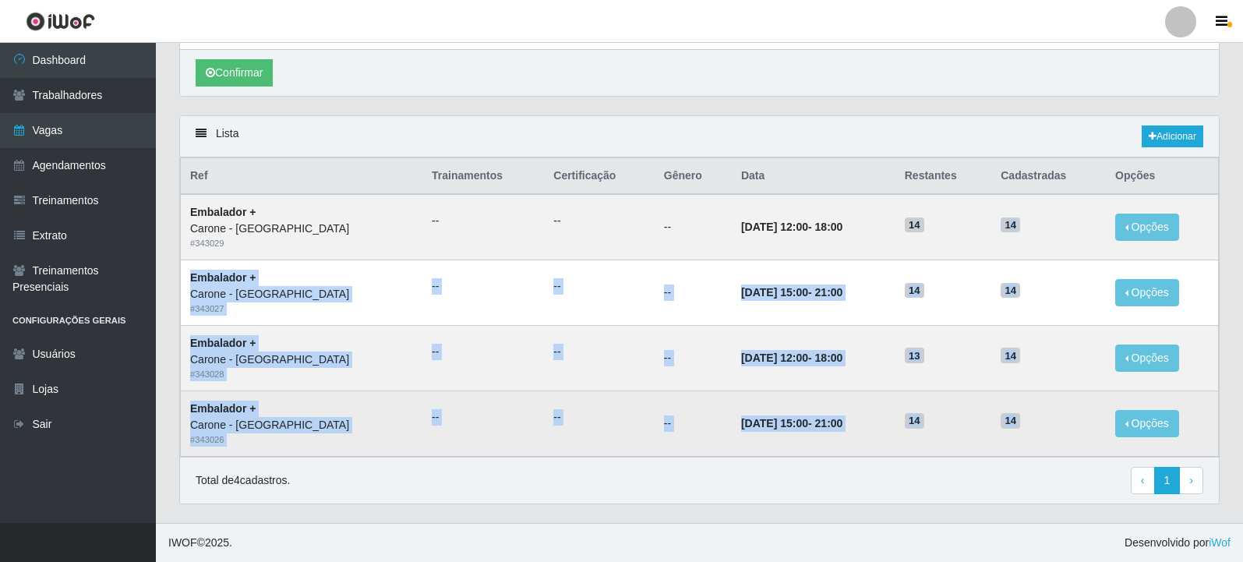
click at [815, 426] on time "21:00" at bounding box center [829, 423] width 28 height 12
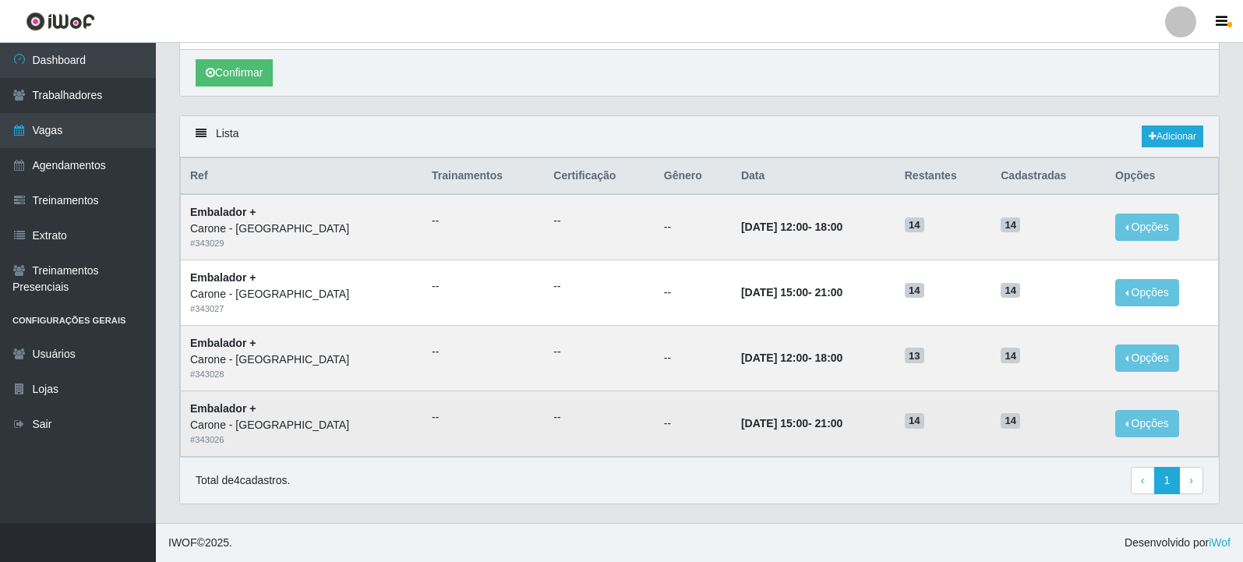
drag, startPoint x: 770, startPoint y: 426, endPoint x: 839, endPoint y: 416, distance: 69.4
click at [839, 416] on td "20/09/2025, 15:00 - 21:00" at bounding box center [814, 423] width 164 height 65
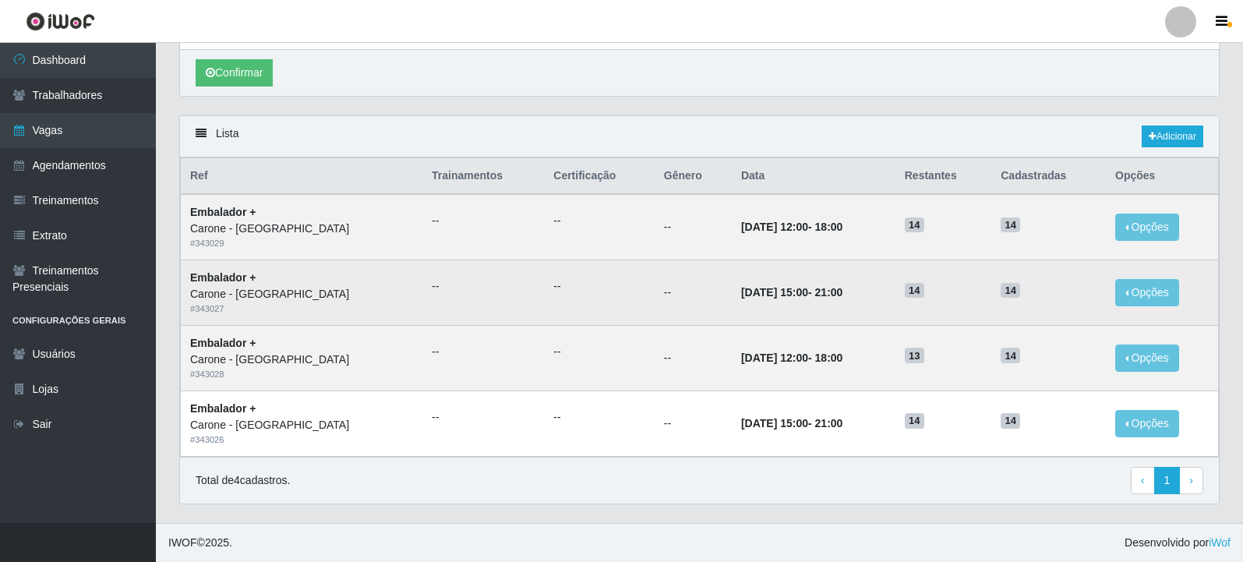
drag, startPoint x: 768, startPoint y: 284, endPoint x: 819, endPoint y: 284, distance: 51.5
click at [819, 284] on td "27/09/2025, 15:00 - 21:00" at bounding box center [814, 292] width 164 height 65
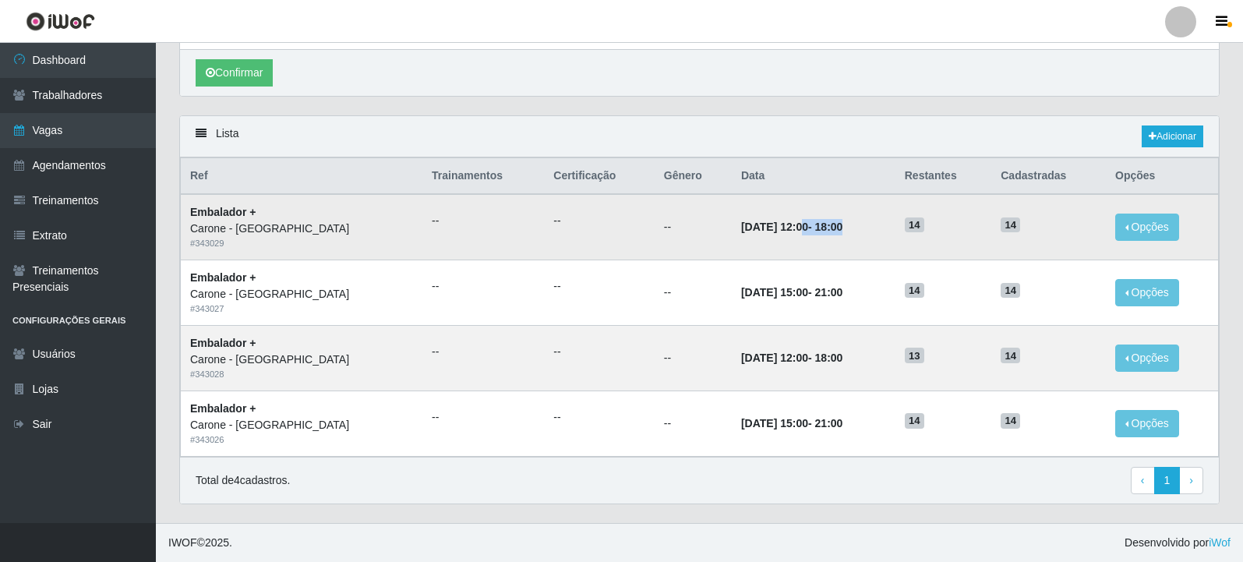
drag, startPoint x: 762, startPoint y: 229, endPoint x: 840, endPoint y: 239, distance: 78.5
click at [840, 234] on td "28/09/2025, 12:00 - 18:00" at bounding box center [814, 226] width 164 height 65
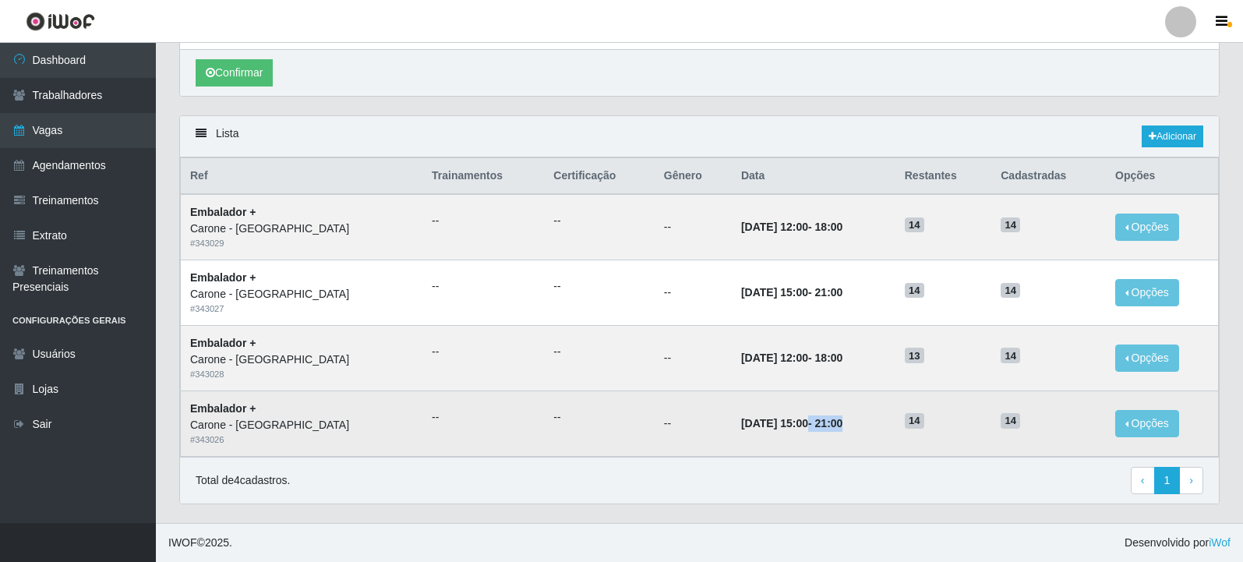
drag, startPoint x: 766, startPoint y: 426, endPoint x: 830, endPoint y: 424, distance: 63.9
click at [830, 424] on strong "20/09/2025, 15:00 - 21:00" at bounding box center [791, 423] width 101 height 12
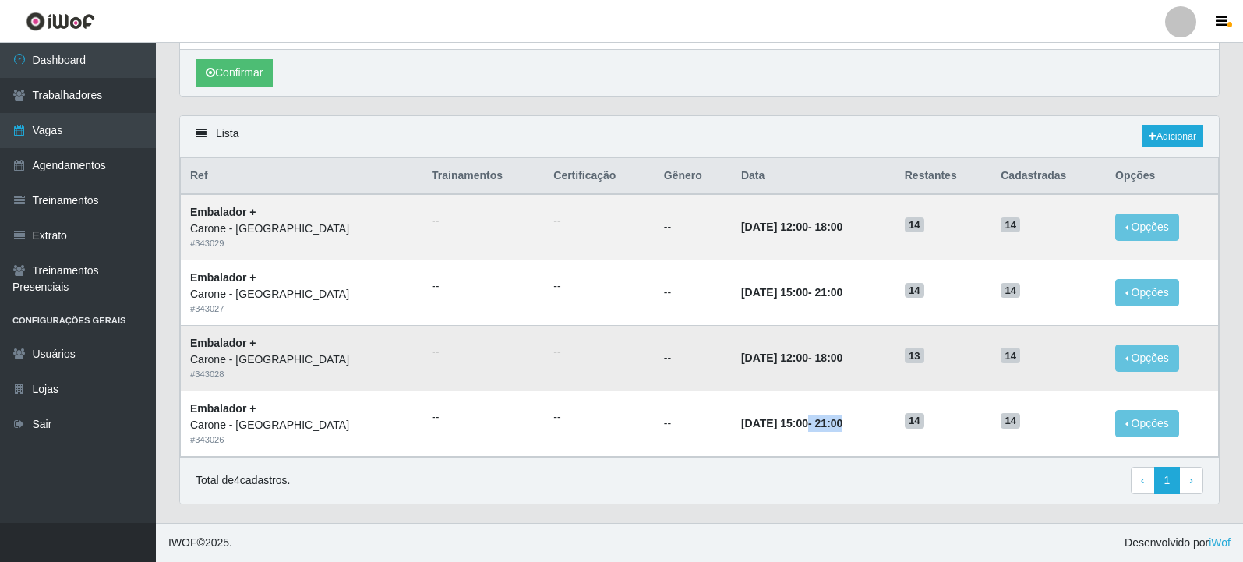
drag, startPoint x: 771, startPoint y: 357, endPoint x: 875, endPoint y: 361, distance: 103.8
click at [869, 353] on td "21/09/2025, 12:00 - 18:00" at bounding box center [814, 357] width 164 height 65
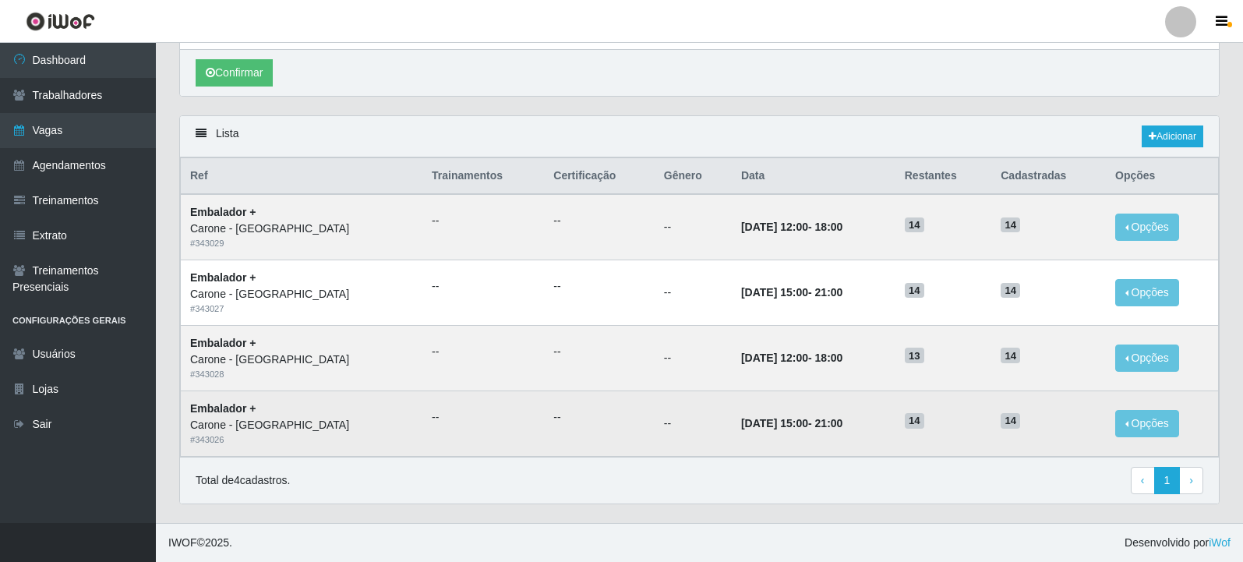
click at [865, 445] on td "20/09/2025, 15:00 - 21:00" at bounding box center [814, 423] width 164 height 65
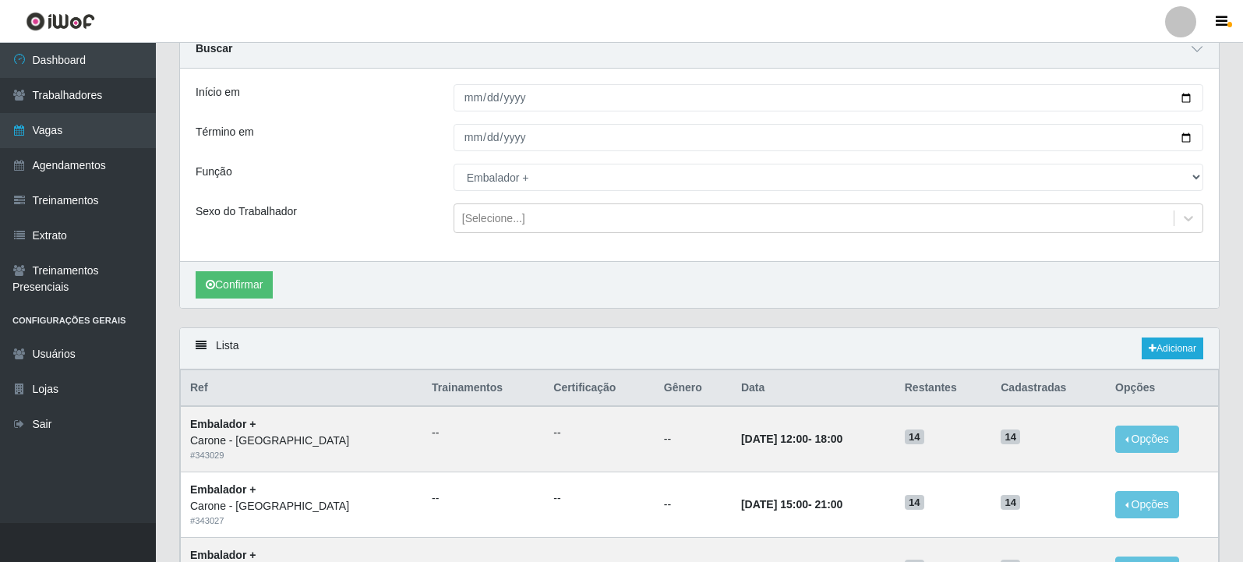
scroll to position [46, 0]
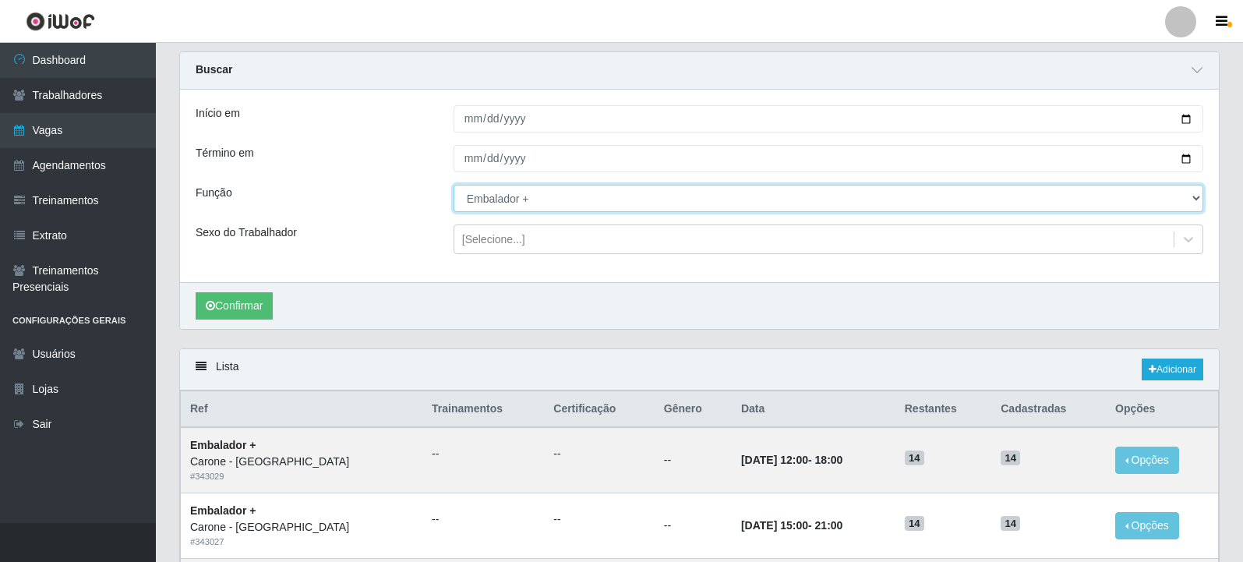
click at [563, 203] on select "[Selecione...] Embalador Embalador + Embalador ++ Repositor Repositor + Reposit…" at bounding box center [829, 198] width 750 height 27
click at [454, 186] on select "[Selecione...] Embalador Embalador + Embalador ++ Repositor Repositor + Reposit…" at bounding box center [829, 198] width 750 height 27
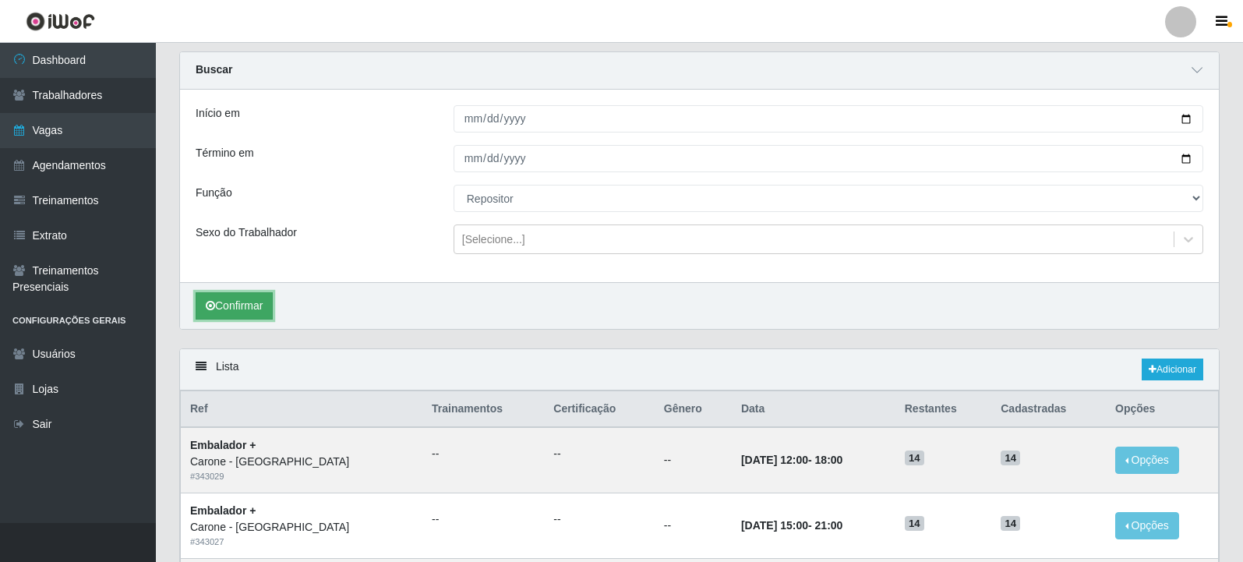
click at [269, 315] on button "Confirmar" at bounding box center [234, 305] width 77 height 27
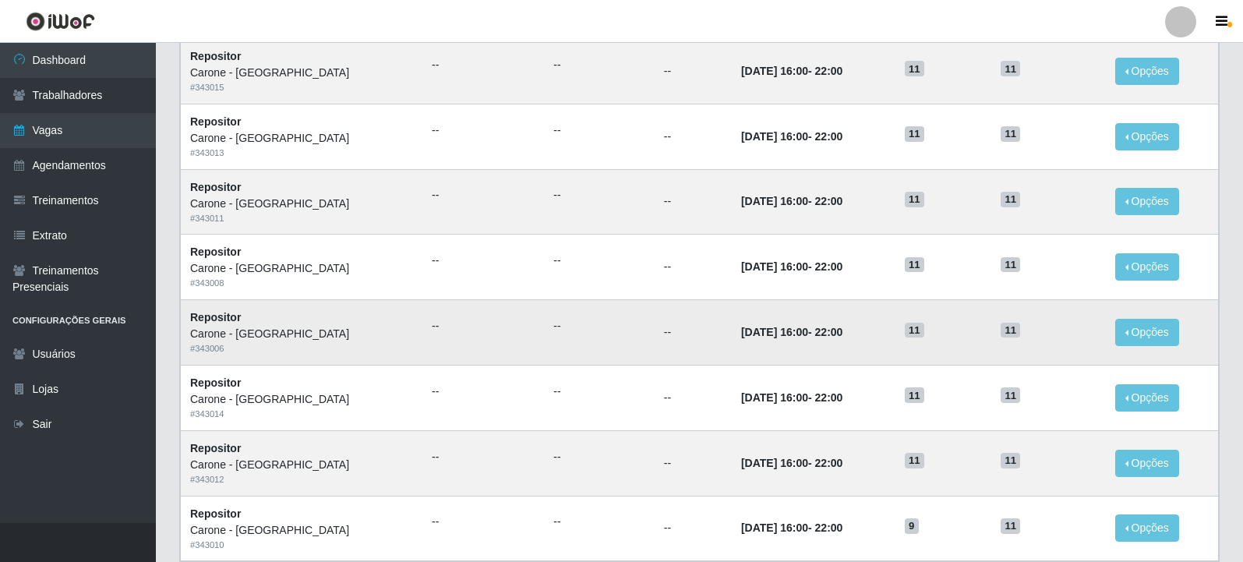
scroll to position [672, 0]
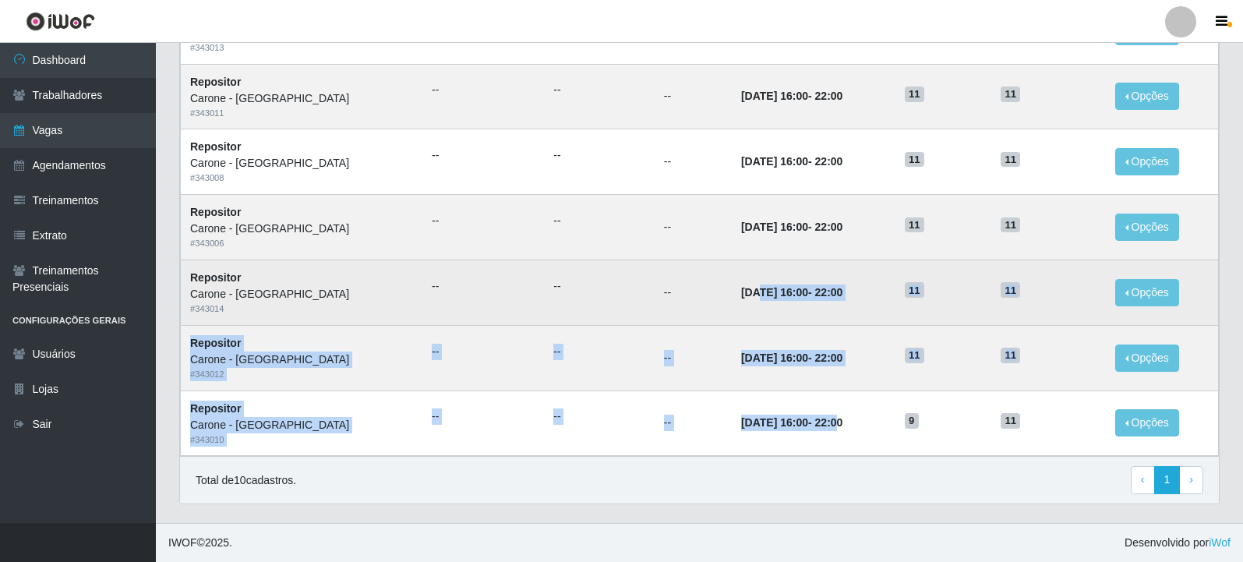
drag, startPoint x: 823, startPoint y: 436, endPoint x: 715, endPoint y: 292, distance: 179.3
click at [715, 292] on tbody "Repositor Carone - Jardim da Penha # 343009 -- -- -- 30/09/2025, 16:00 - 22:00 …" at bounding box center [700, 128] width 1038 height 653
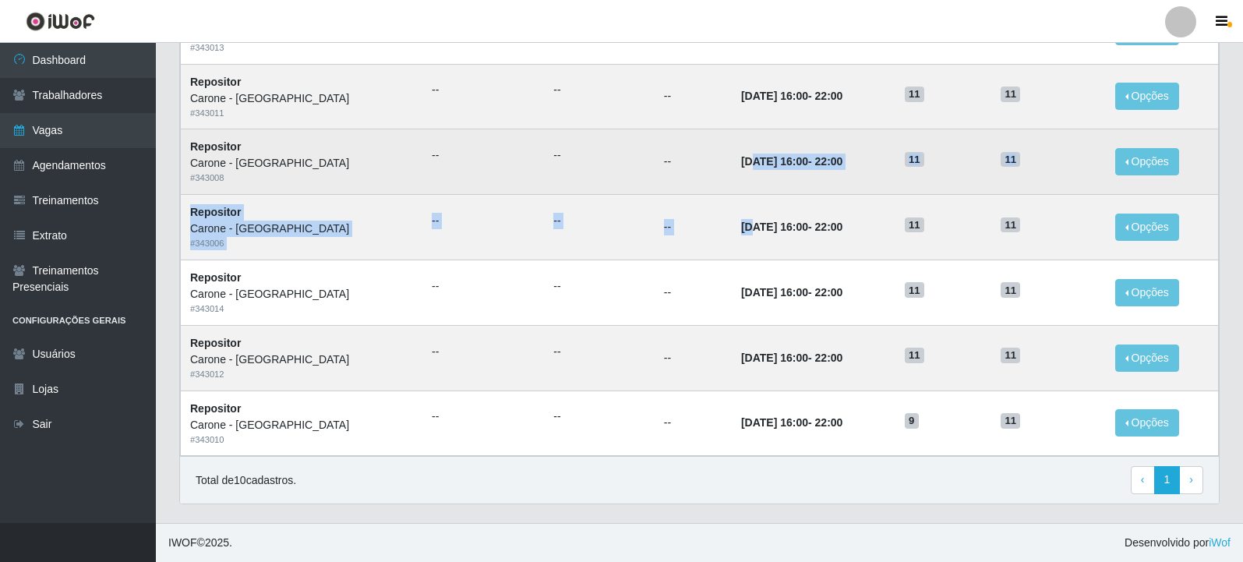
drag, startPoint x: 713, startPoint y: 232, endPoint x: 709, endPoint y: 163, distance: 69.5
click at [709, 163] on tbody "Repositor Carone - Jardim da Penha # 343009 -- -- -- 30/09/2025, 16:00 - 22:00 …" at bounding box center [700, 128] width 1038 height 653
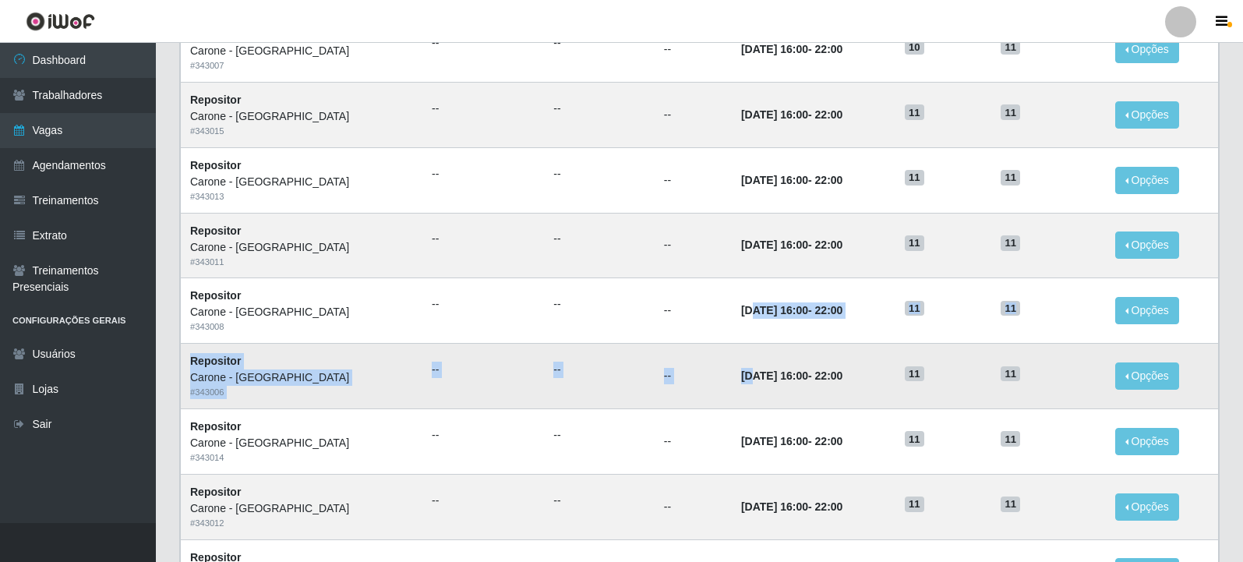
scroll to position [516, 0]
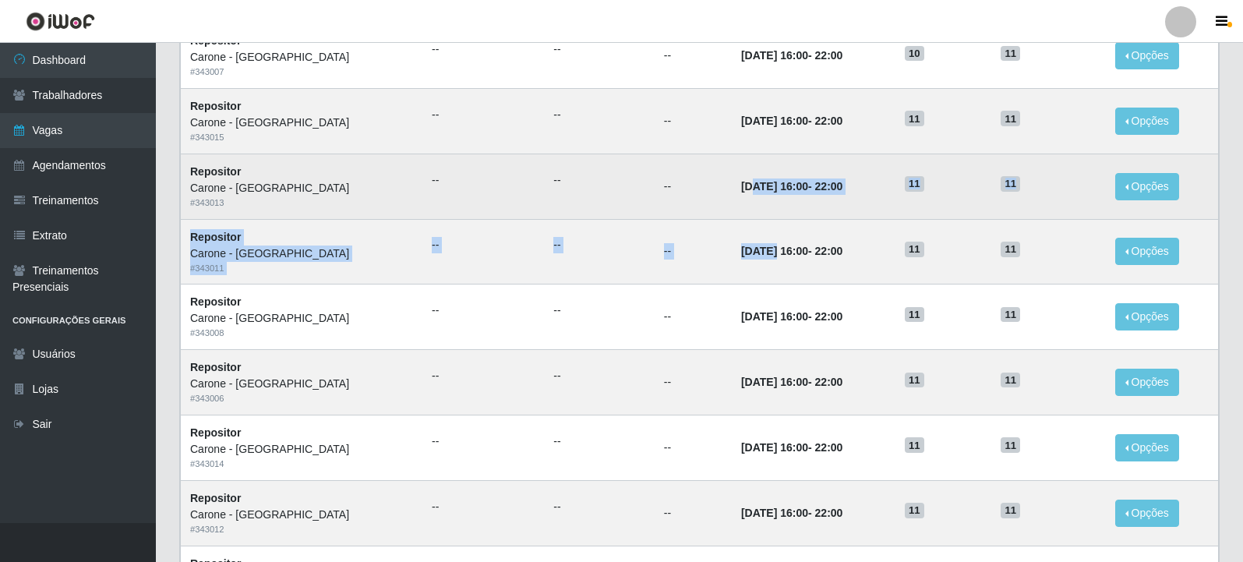
drag, startPoint x: 736, startPoint y: 256, endPoint x: 709, endPoint y: 191, distance: 69.9
click at [709, 191] on tbody "Repositor Carone - Jardim da Penha # 343009 -- -- -- 30/09/2025, 16:00 - 22:00 …" at bounding box center [700, 283] width 1038 height 653
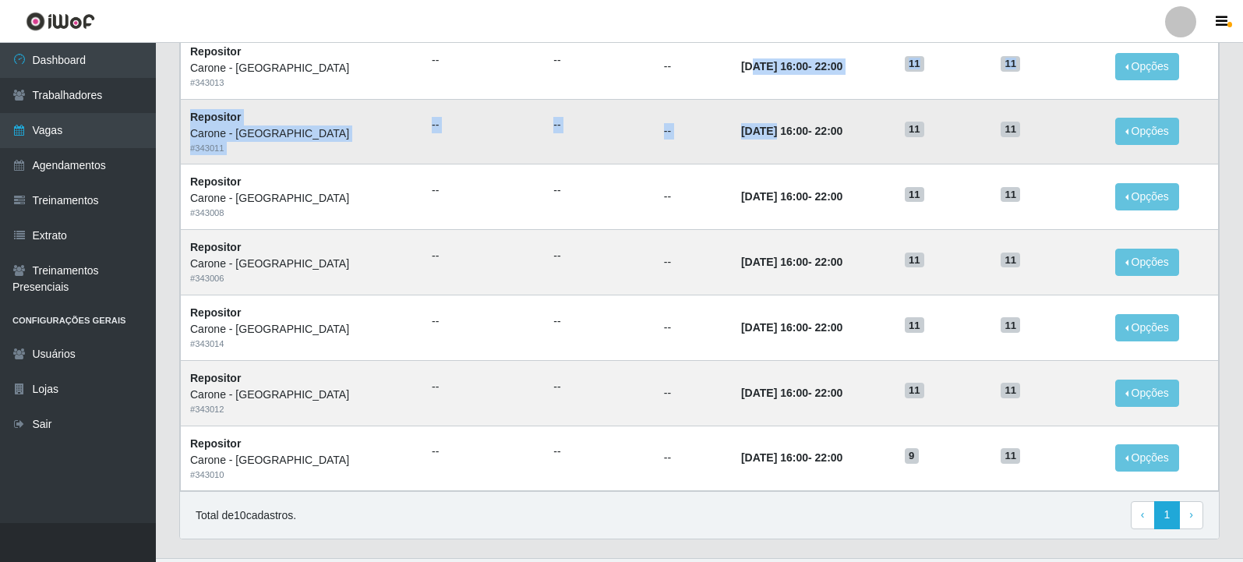
scroll to position [672, 0]
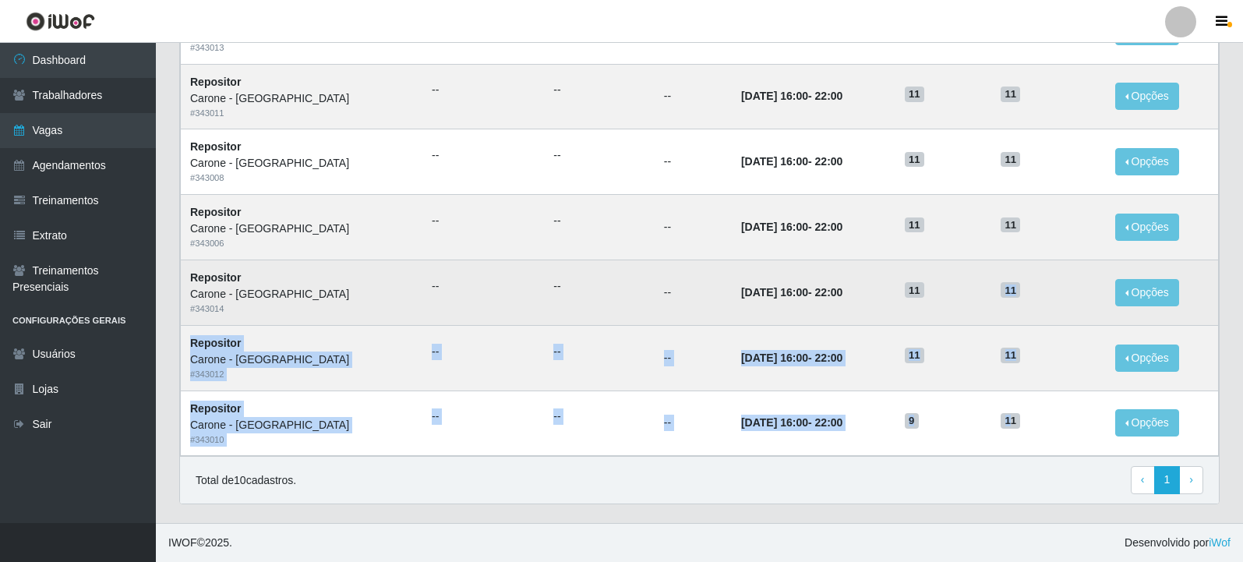
drag, startPoint x: 1013, startPoint y: 427, endPoint x: 915, endPoint y: 302, distance: 158.9
click at [916, 302] on tbody "Repositor Carone - Jardim da Penha # 343009 -- -- -- 30/09/2025, 16:00 - 22:00 …" at bounding box center [700, 128] width 1038 height 653
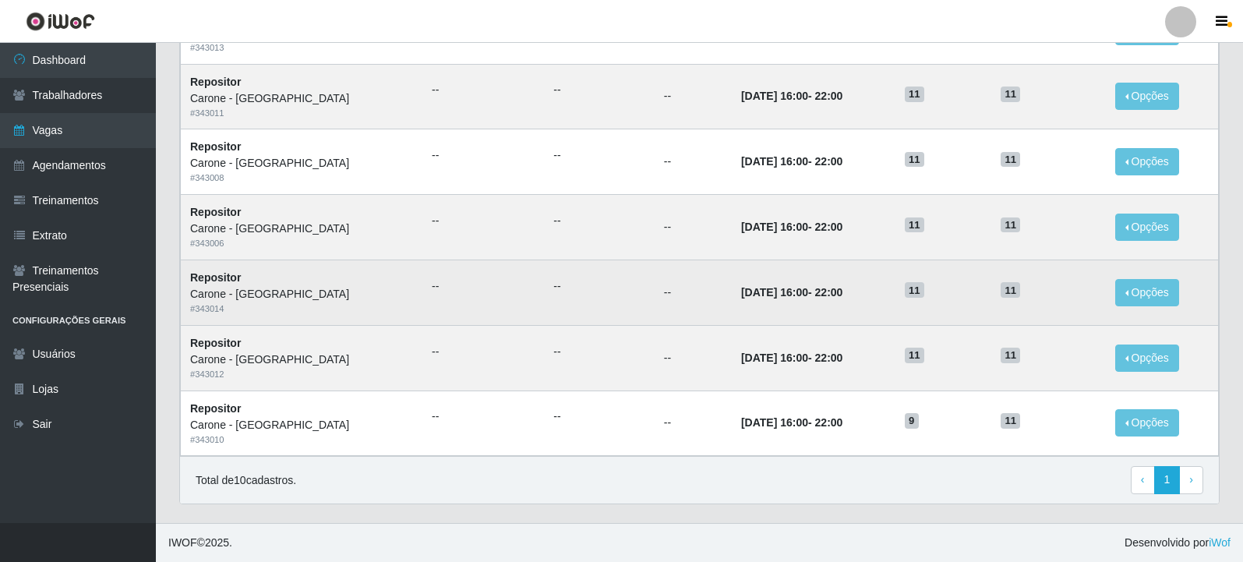
click at [826, 319] on td "19/09/2025, 16:00 - 22:00" at bounding box center [814, 292] width 164 height 65
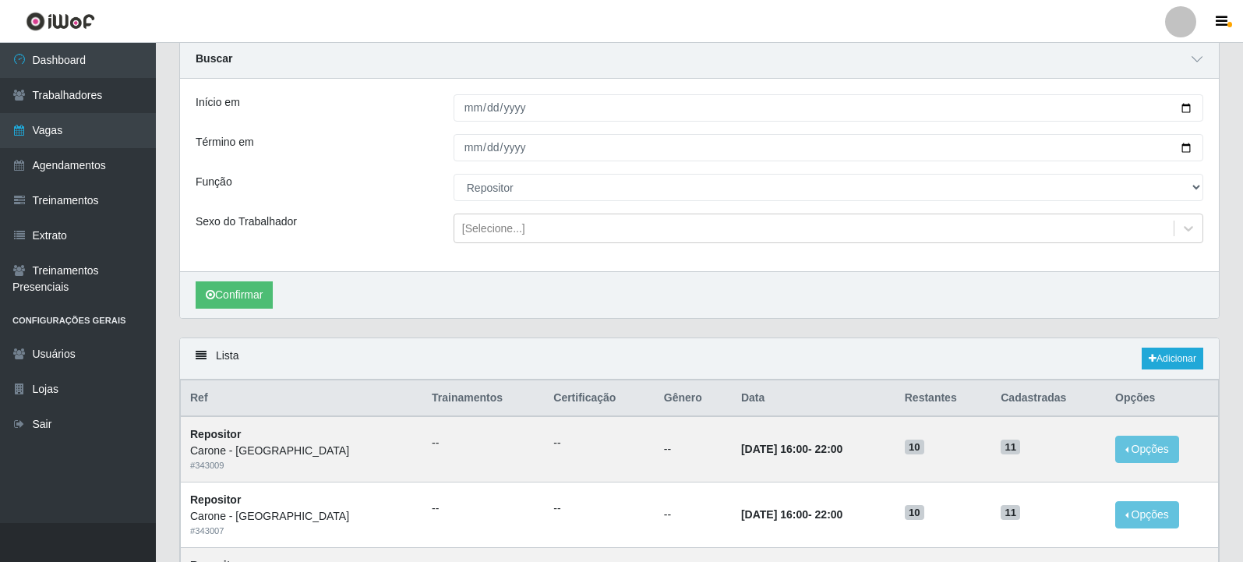
scroll to position [48, 0]
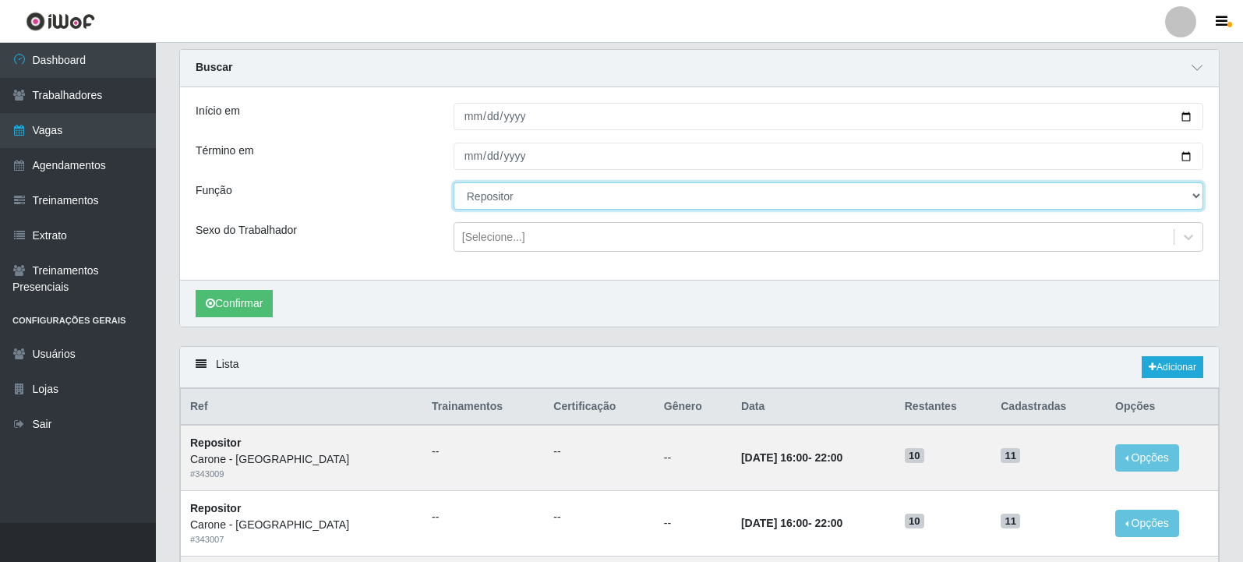
click at [569, 197] on select "[Selecione...] Embalador Embalador + Embalador ++ Repositor Repositor + Reposit…" at bounding box center [829, 195] width 750 height 27
select select "82"
click at [454, 183] on select "[Selecione...] Embalador Embalador + Embalador ++ Repositor Repositor + Reposit…" at bounding box center [829, 195] width 750 height 27
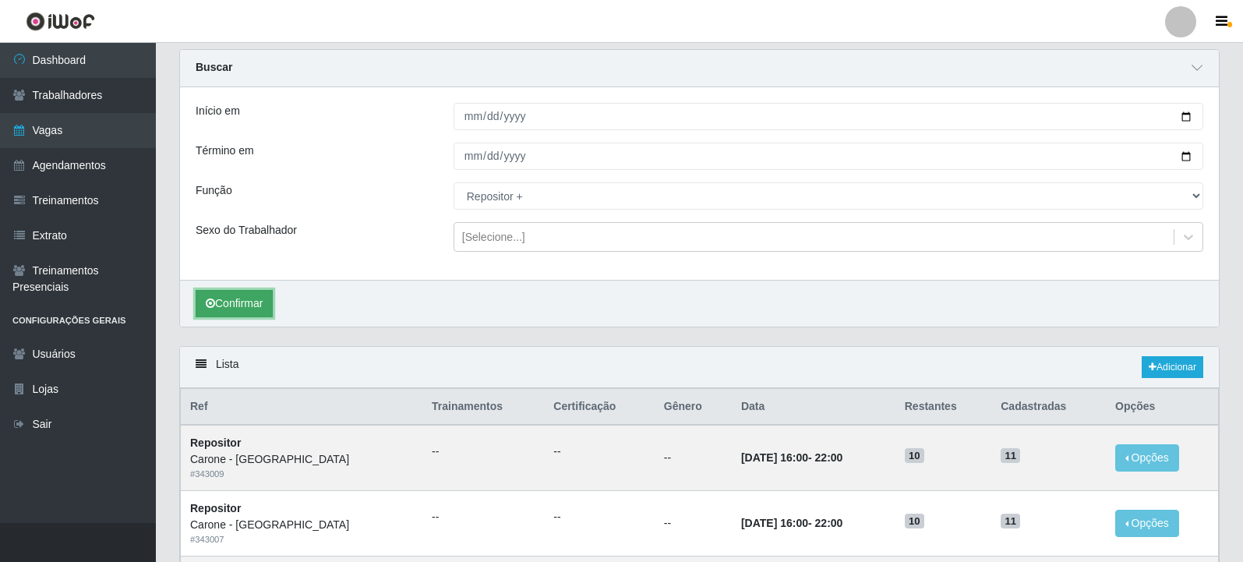
click at [262, 308] on button "Confirmar" at bounding box center [234, 303] width 77 height 27
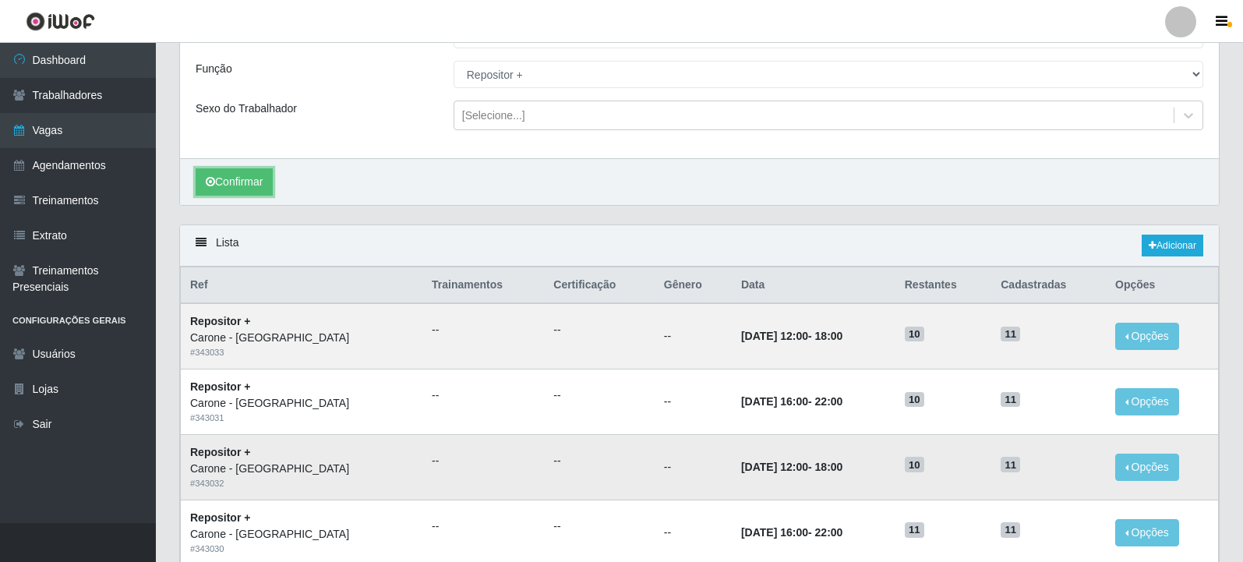
scroll to position [280, 0]
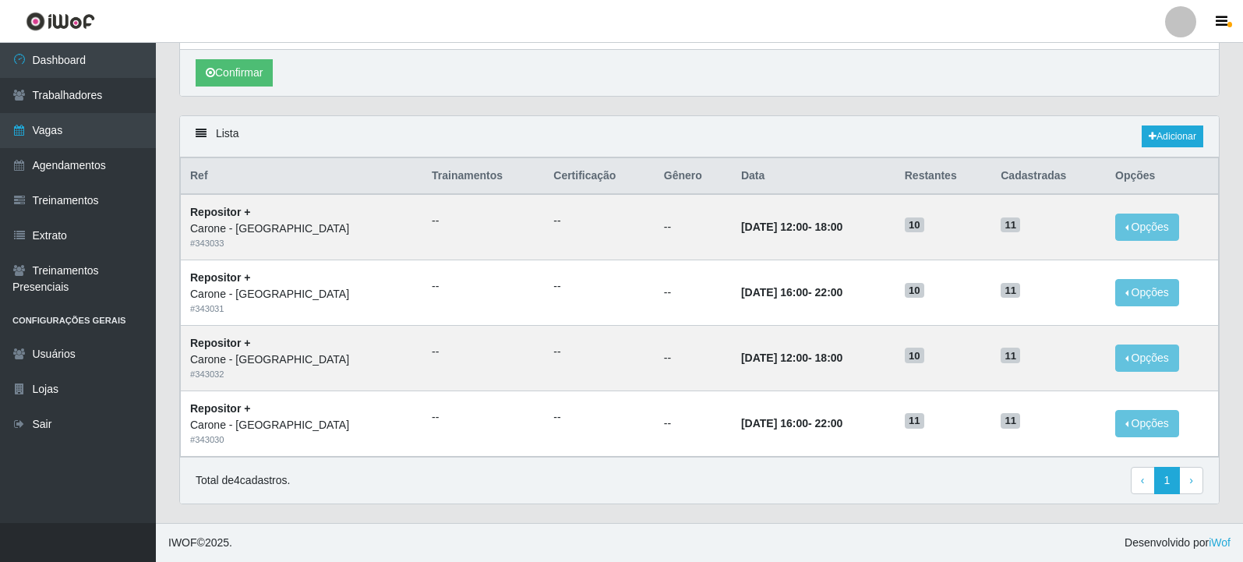
click at [854, 517] on div "Lista Adicionar Ref Trainamentos Certificação Gênero Data Restantes Cadastradas…" at bounding box center [700, 319] width 1064 height 408
click at [773, 487] on div "Total de 4 cadastros. ‹ Previous 1 › Next" at bounding box center [700, 481] width 1008 height 28
click at [34, 133] on link "Vagas" at bounding box center [78, 130] width 156 height 35
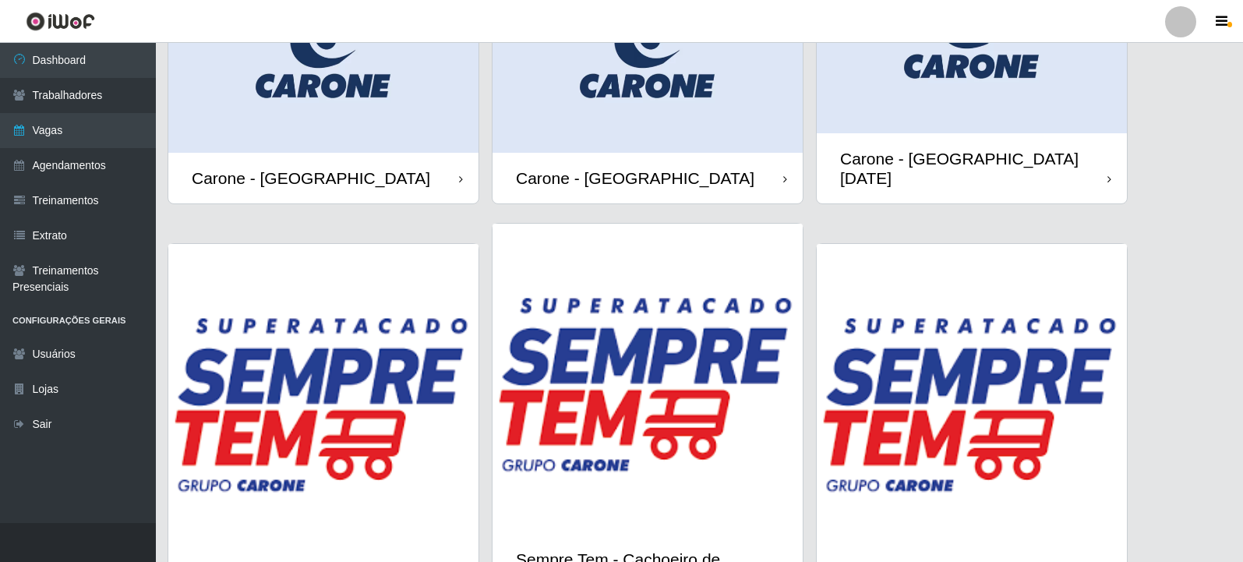
scroll to position [910, 0]
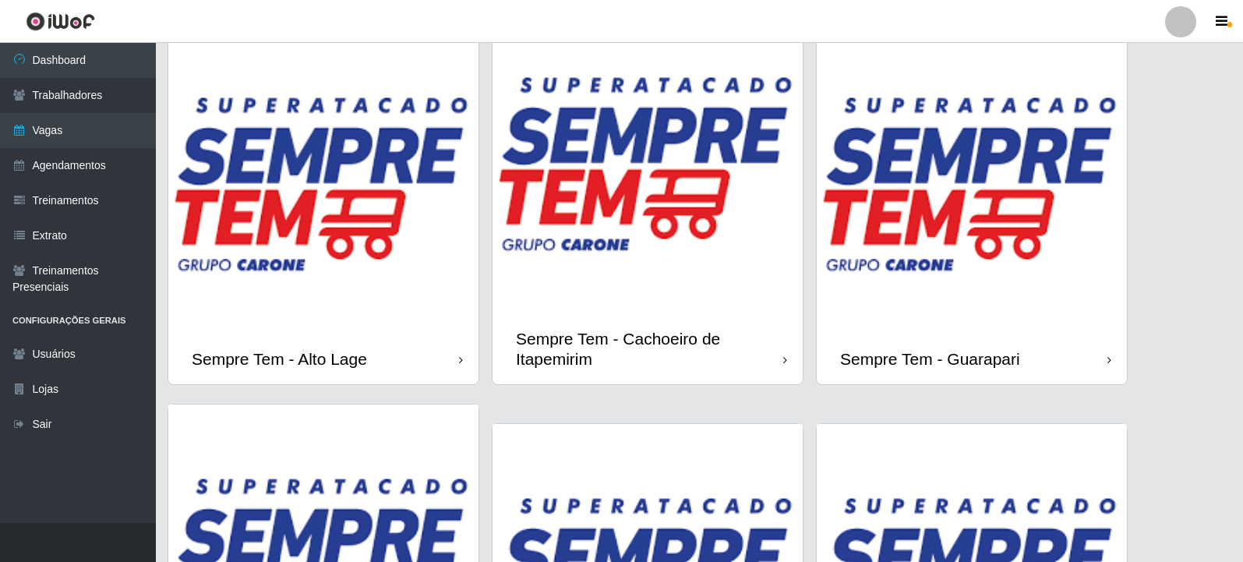
click at [703, 260] on img at bounding box center [648, 158] width 310 height 310
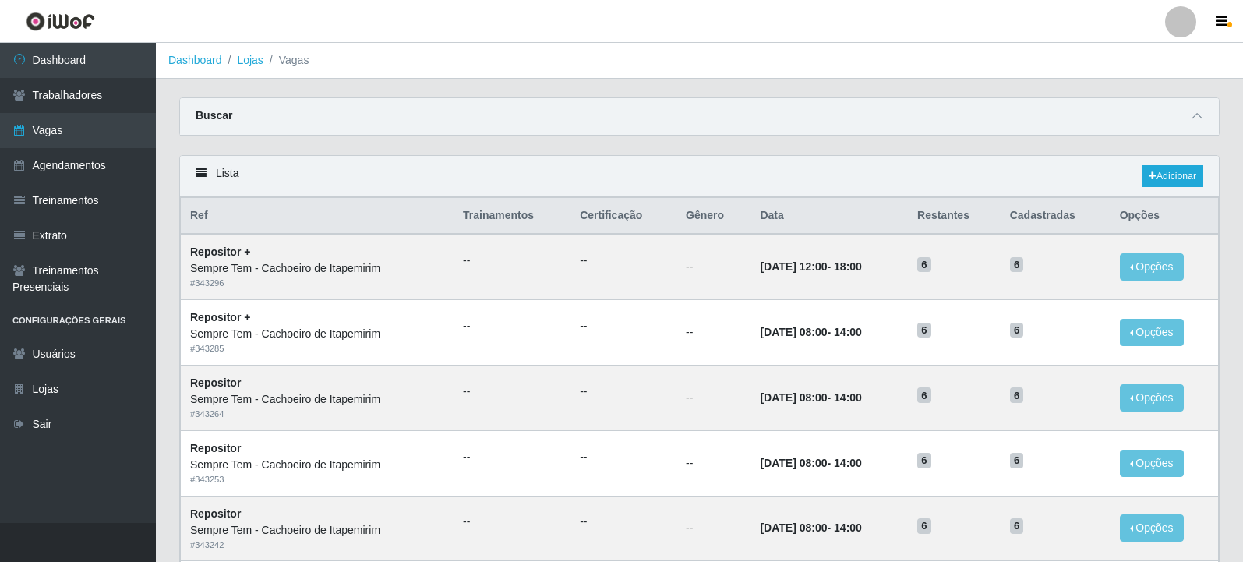
click at [643, 107] on div "Buscar" at bounding box center [699, 116] width 1039 height 37
click at [1201, 119] on icon at bounding box center [1197, 116] width 11 height 11
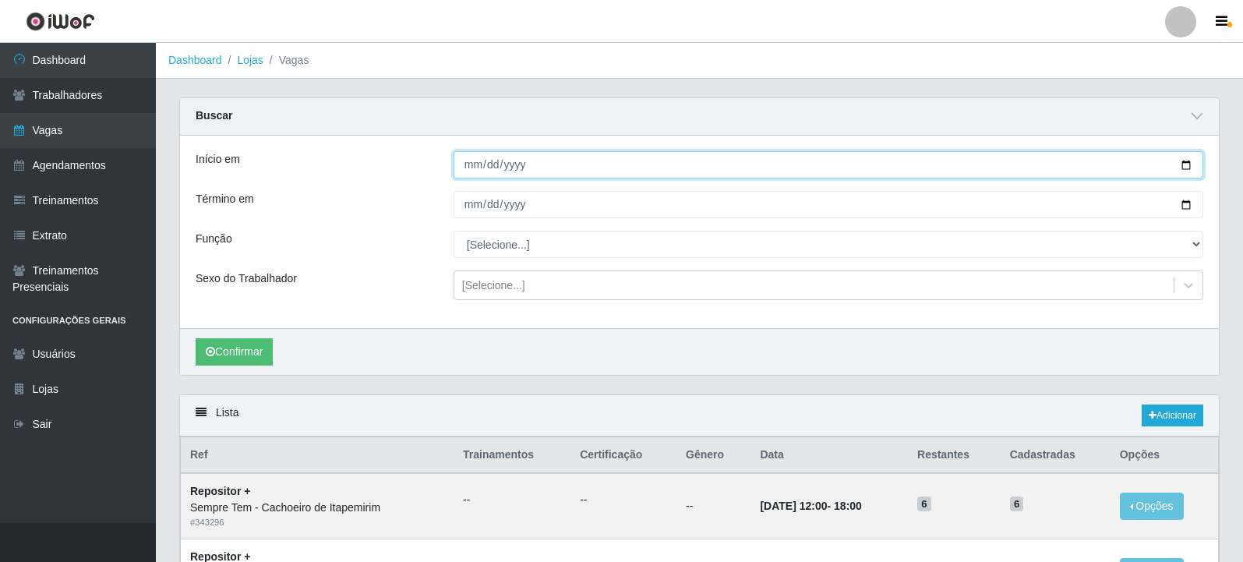
click at [1185, 158] on input "Início em" at bounding box center [829, 164] width 750 height 27
type input "[DATE]"
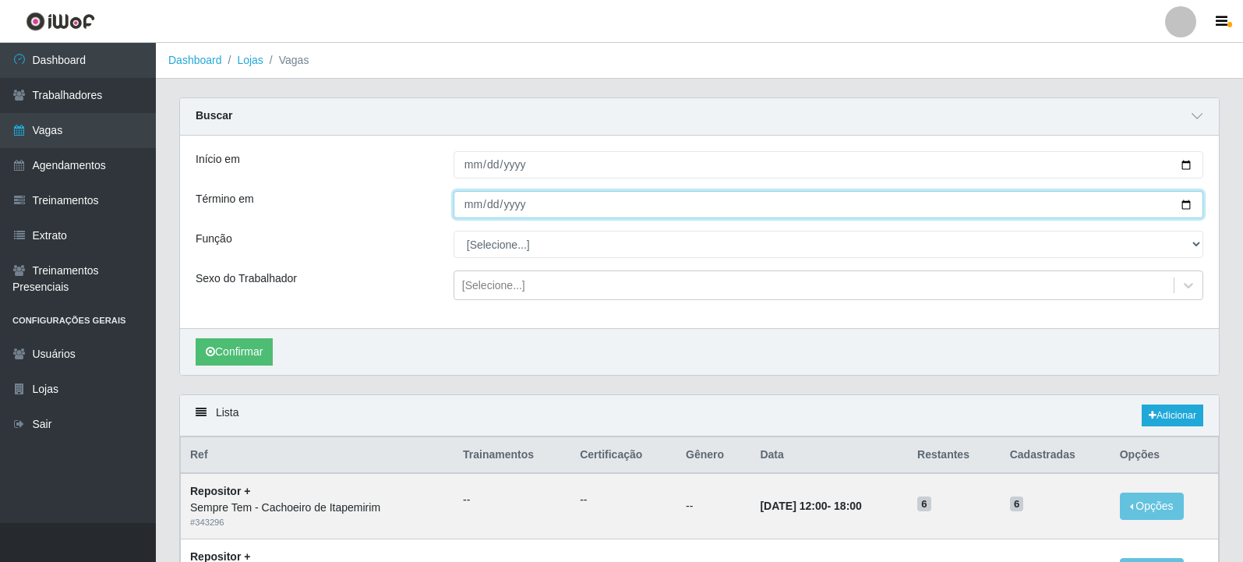
click at [1183, 204] on input "Término em" at bounding box center [829, 204] width 750 height 27
type input "[DATE]"
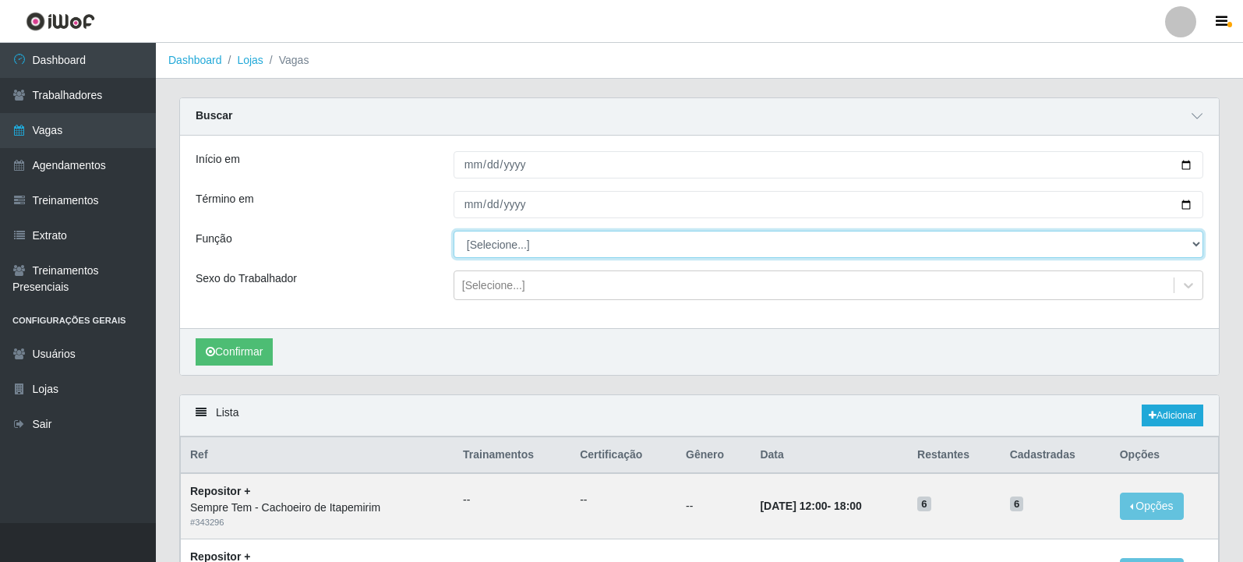
click at [513, 249] on select "[Selecione...] Embalador Embalador + Embalador ++ Repositor Repositor + Reposit…" at bounding box center [829, 244] width 750 height 27
click at [454, 232] on select "[Selecione...] Embalador Embalador + Embalador ++ Repositor Repositor + Reposit…" at bounding box center [829, 244] width 750 height 27
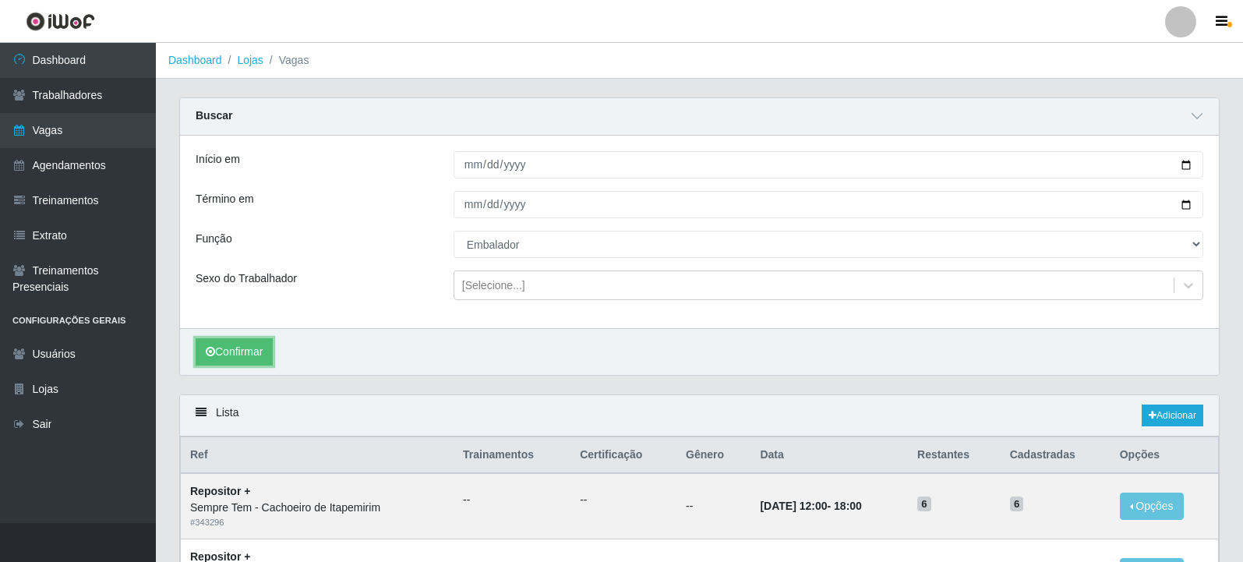
drag, startPoint x: 249, startPoint y: 357, endPoint x: 338, endPoint y: 318, distance: 96.3
click at [251, 357] on button "Confirmar" at bounding box center [234, 351] width 77 height 27
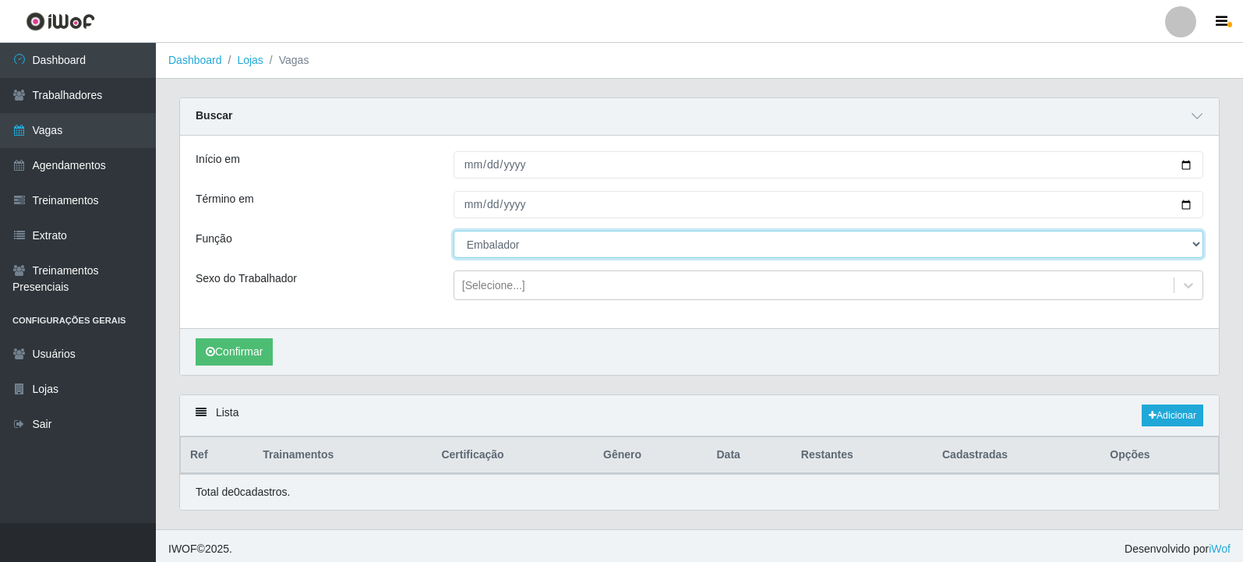
click at [515, 249] on select "[Selecione...] Embalador Embalador + Embalador ++ Repositor Repositor + Reposit…" at bounding box center [829, 244] width 750 height 27
click at [454, 232] on select "[Selecione...] Embalador Embalador + Embalador ++ Repositor Repositor + Reposit…" at bounding box center [829, 244] width 750 height 27
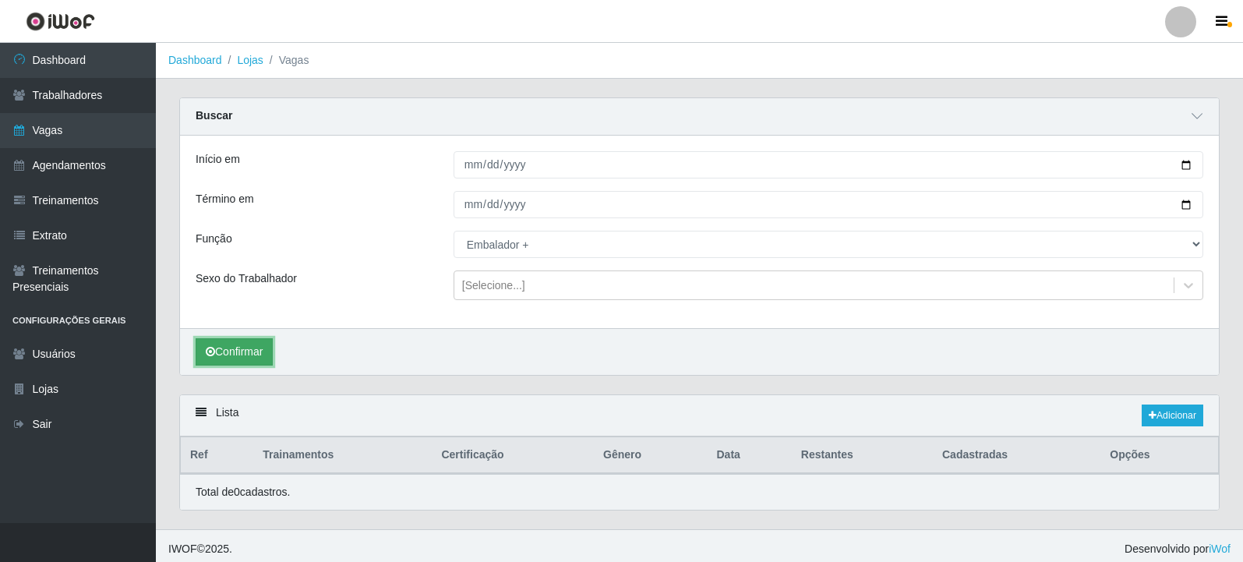
click at [238, 349] on button "Confirmar" at bounding box center [234, 351] width 77 height 27
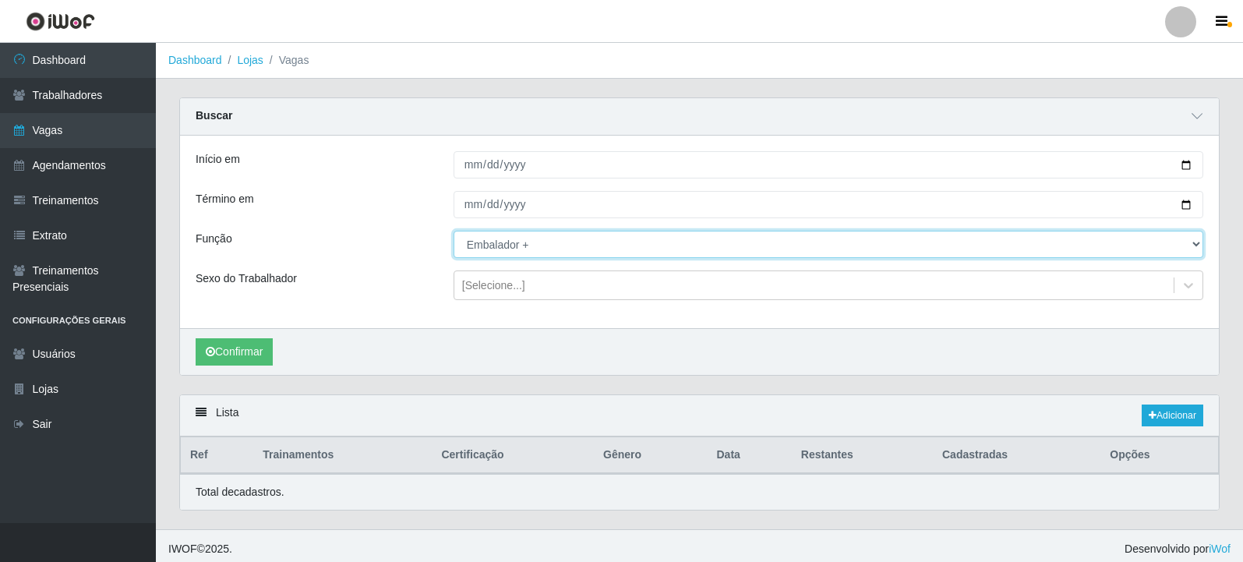
click at [483, 244] on select "[Selecione...] Embalador Embalador + Embalador ++ Repositor Repositor + Reposit…" at bounding box center [829, 244] width 750 height 27
click at [454, 232] on select "[Selecione...] Embalador Embalador + Embalador ++ Repositor Repositor + Reposit…" at bounding box center [829, 244] width 750 height 27
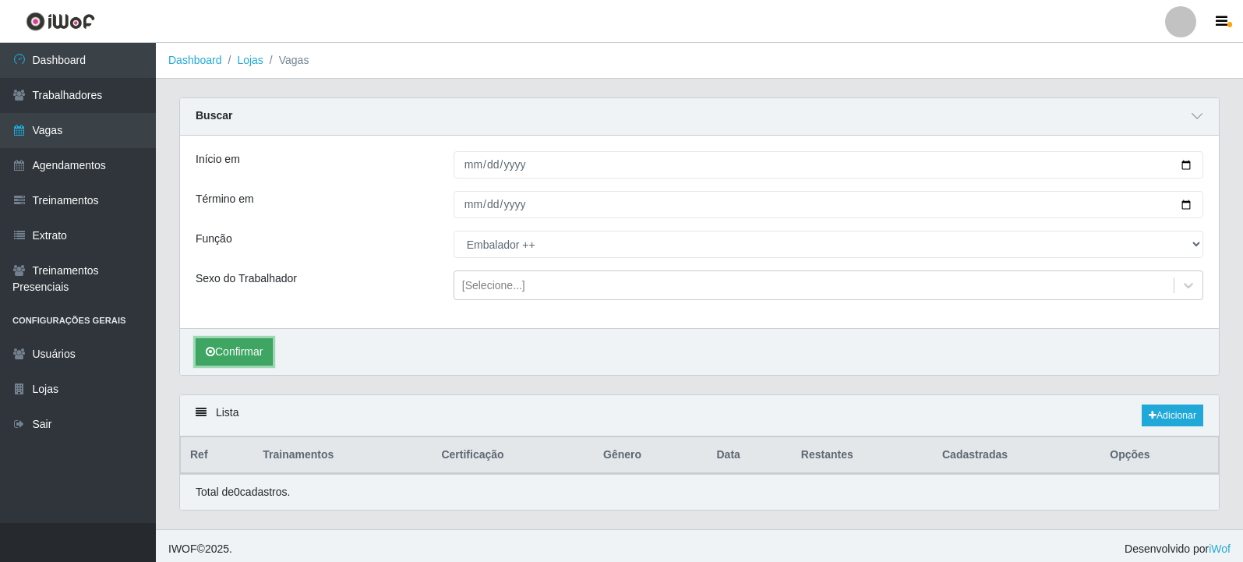
click at [257, 342] on button "Confirmar" at bounding box center [234, 351] width 77 height 27
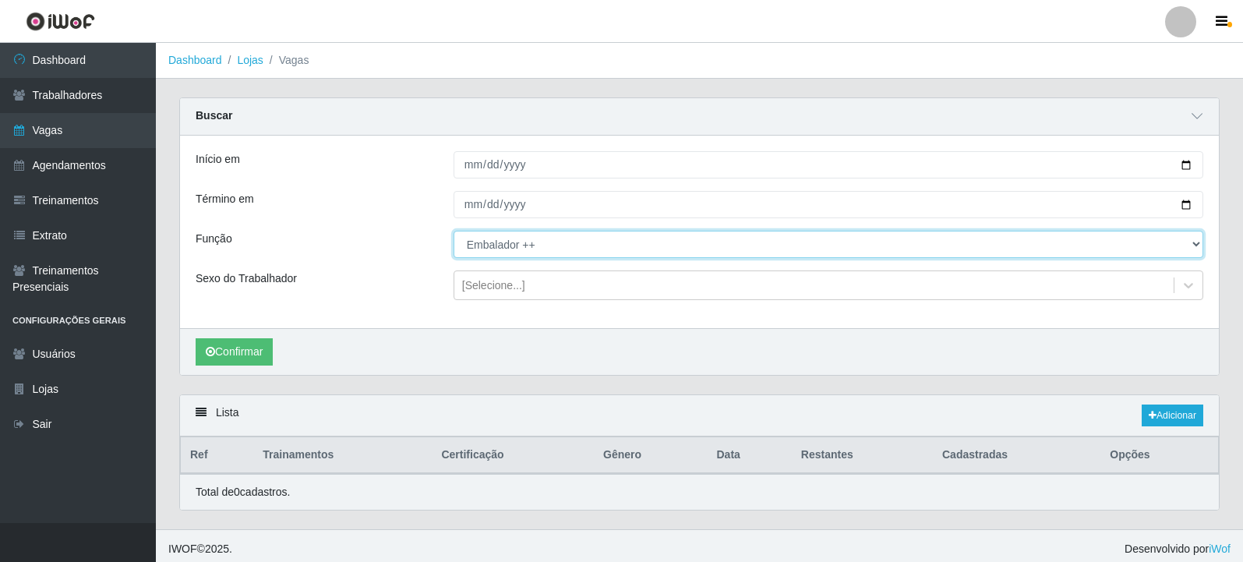
click at [547, 242] on select "[Selecione...] Embalador Embalador + Embalador ++ Repositor Repositor + Reposit…" at bounding box center [829, 244] width 750 height 27
click at [454, 232] on select "[Selecione...] Embalador Embalador + Embalador ++ Repositor Repositor + Reposit…" at bounding box center [829, 244] width 750 height 27
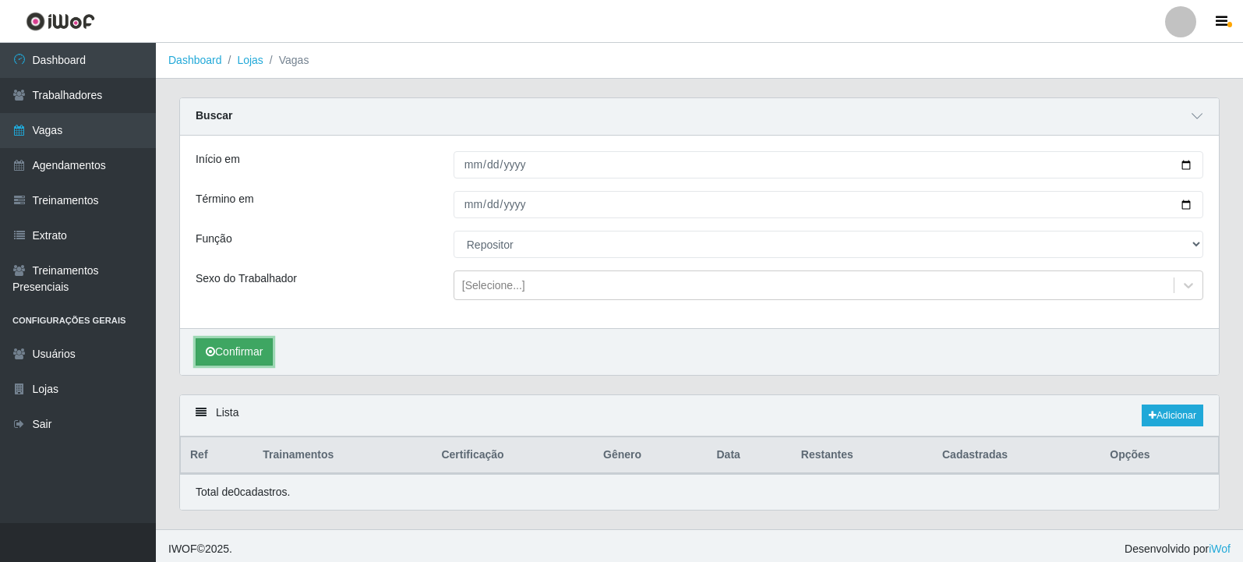
click at [254, 343] on button "Confirmar" at bounding box center [234, 351] width 77 height 27
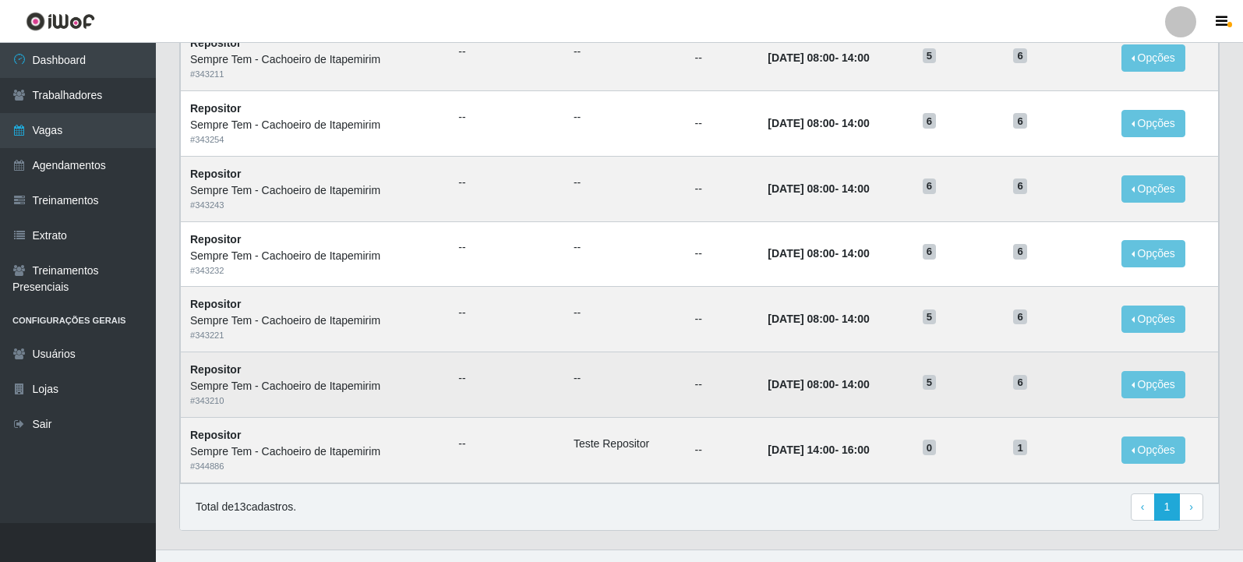
scroll to position [868, 0]
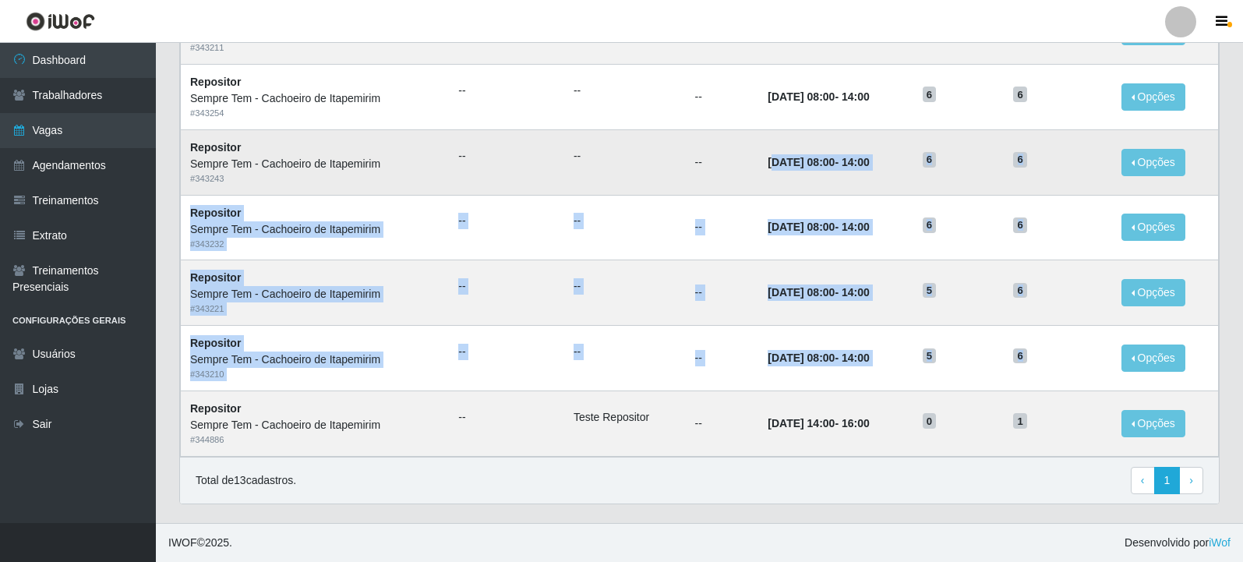
drag, startPoint x: 989, startPoint y: 368, endPoint x: 754, endPoint y: 161, distance: 312.7
click at [754, 161] on tbody "Repositor Sempre Tem - Cachoeiro de Itapemirim # 343223 -- -- -- 30/09/2025, 08…" at bounding box center [700, 31] width 1038 height 850
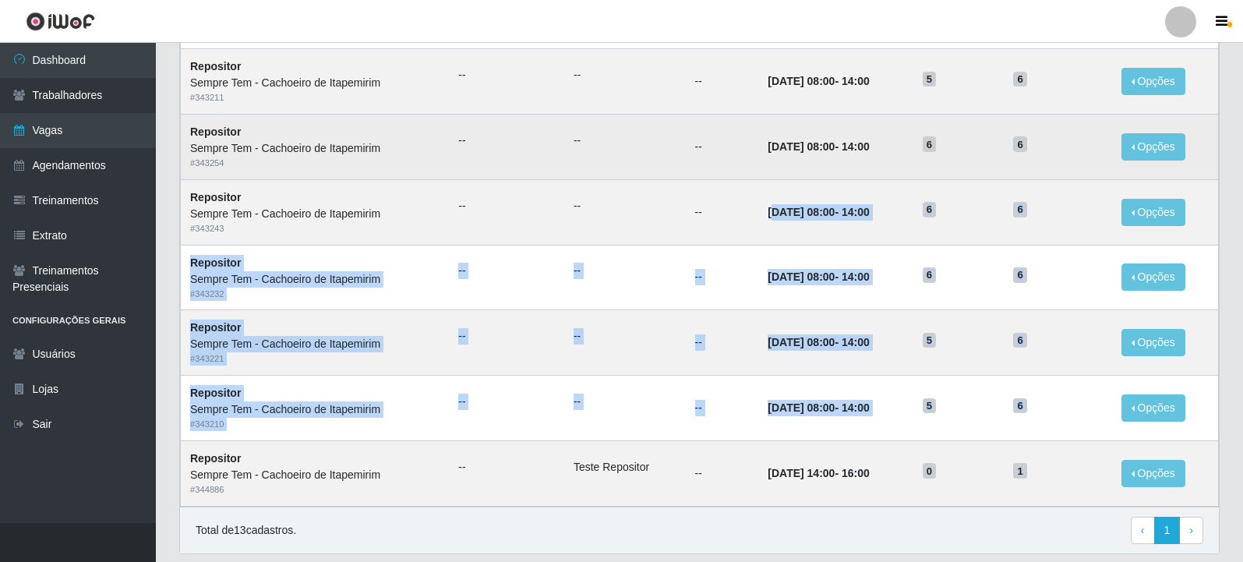
scroll to position [790, 0]
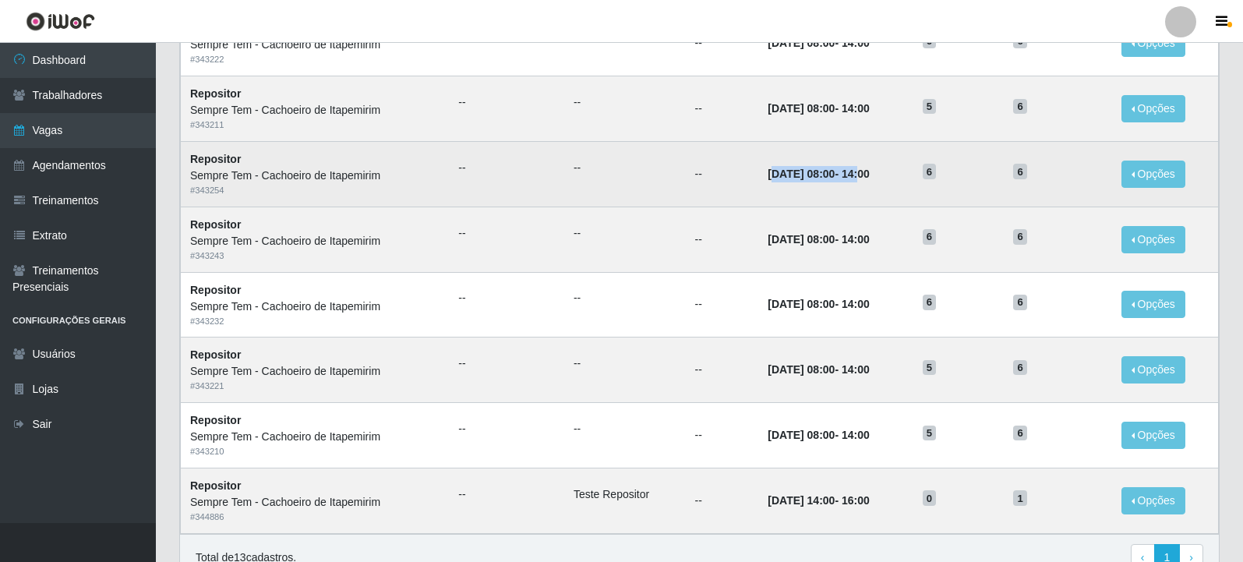
drag, startPoint x: 868, startPoint y: 192, endPoint x: 753, endPoint y: 178, distance: 116.2
click at [759, 178] on td "19/09/2025, 08:00 - 14:00" at bounding box center [836, 173] width 154 height 65
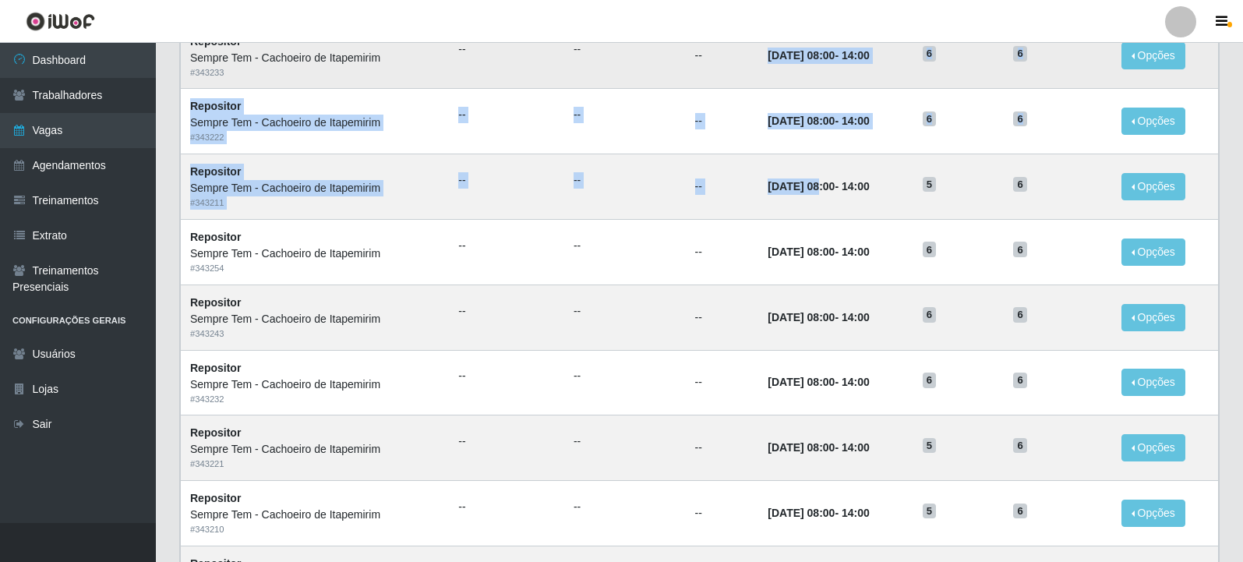
drag, startPoint x: 801, startPoint y: 194, endPoint x: 734, endPoint y: 68, distance: 143.4
click at [734, 68] on tbody "Repositor Sempre Tem - Cachoeiro de Itapemirim # 343223 -- -- -- 30/09/2025, 08…" at bounding box center [700, 186] width 1038 height 850
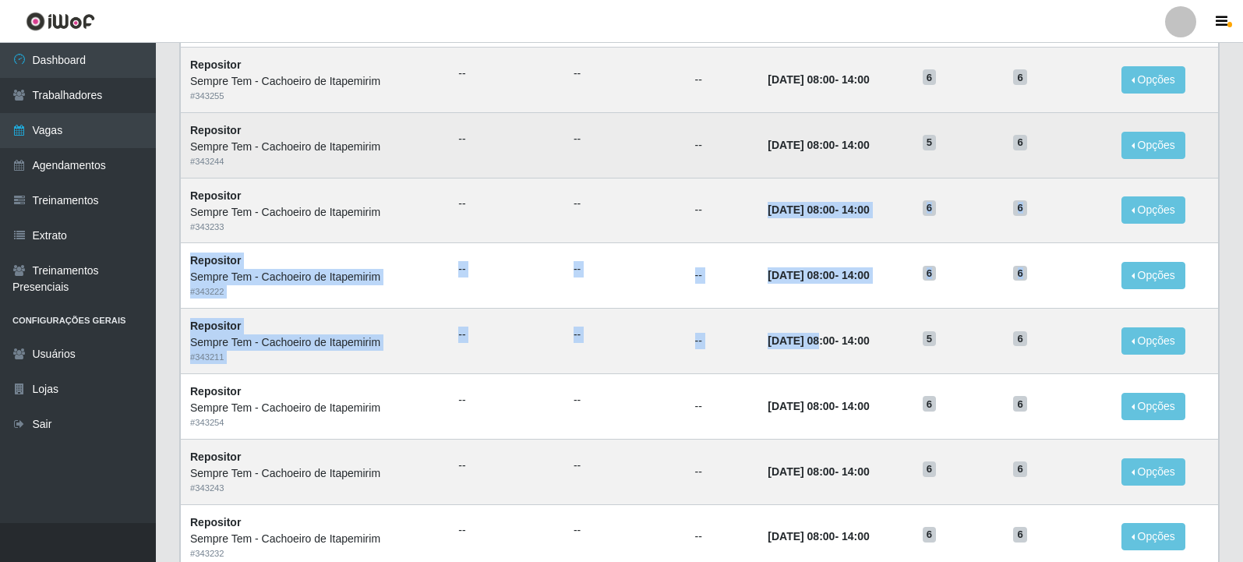
scroll to position [556, 0]
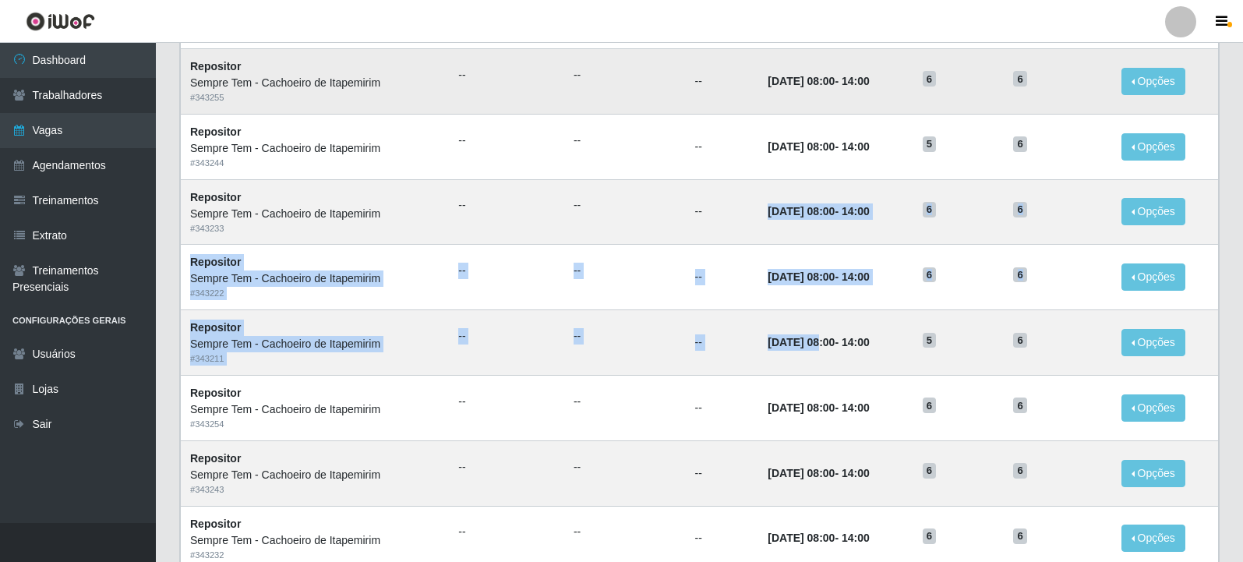
drag, startPoint x: 824, startPoint y: 158, endPoint x: 725, endPoint y: 77, distance: 128.0
click at [725, 77] on tbody "Repositor Sempre Tem - Cachoeiro de Itapemirim # 343223 -- -- -- 30/09/2025, 08…" at bounding box center [700, 342] width 1038 height 850
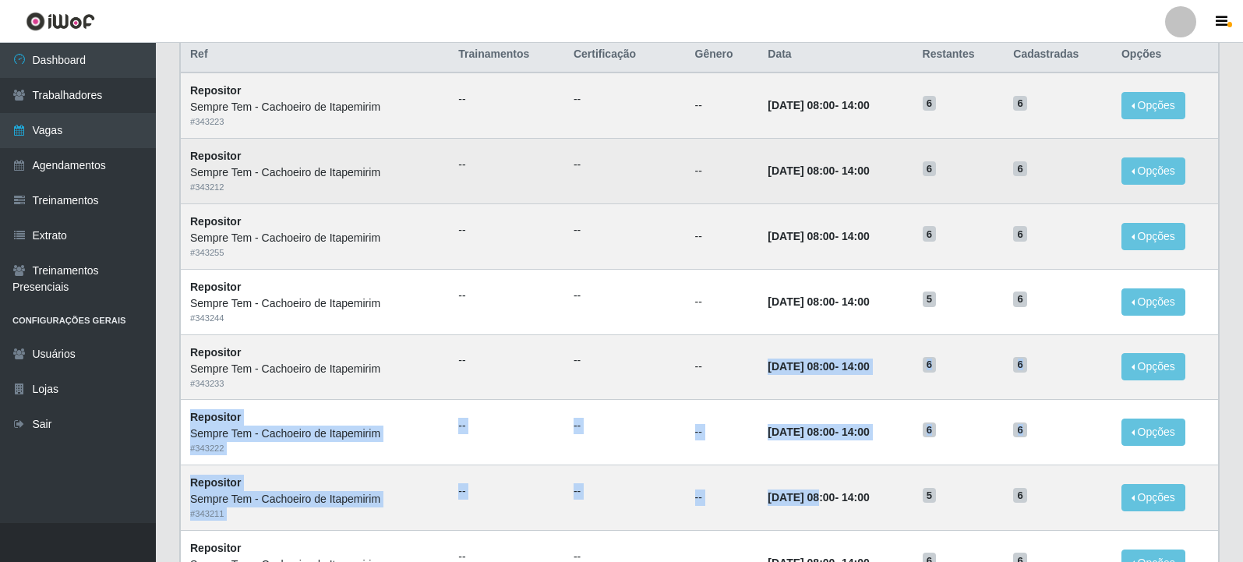
scroll to position [400, 0]
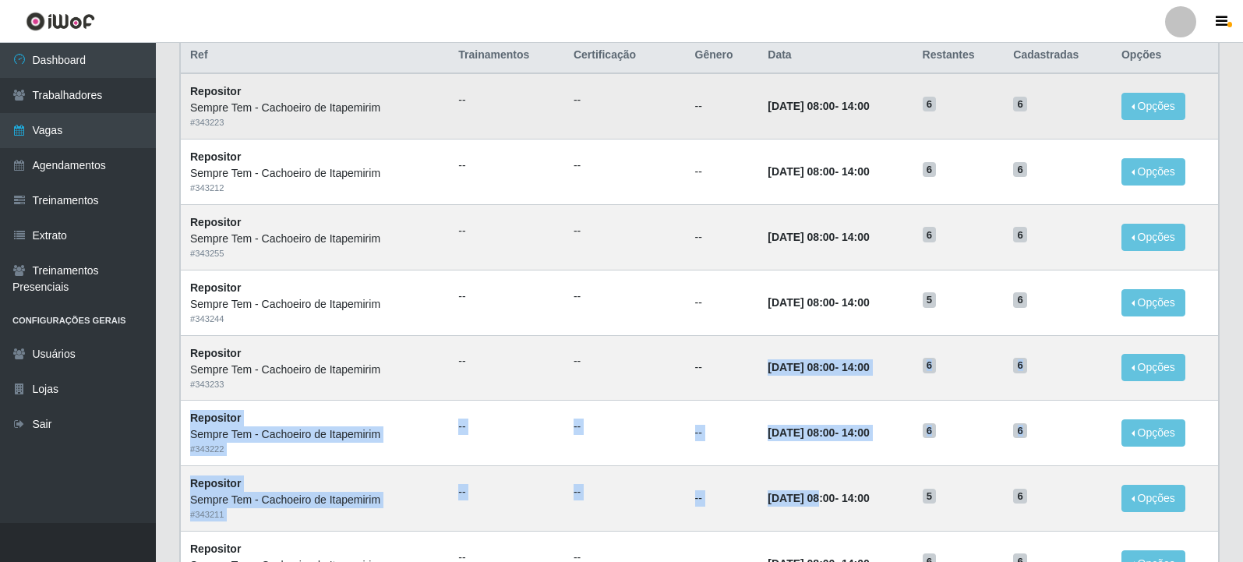
drag, startPoint x: 826, startPoint y: 178, endPoint x: 770, endPoint y: 104, distance: 92.5
click at [770, 104] on tbody "Repositor Sempre Tem - Cachoeiro de Itapemirim # 343223 -- -- -- 30/09/2025, 08…" at bounding box center [700, 498] width 1038 height 850
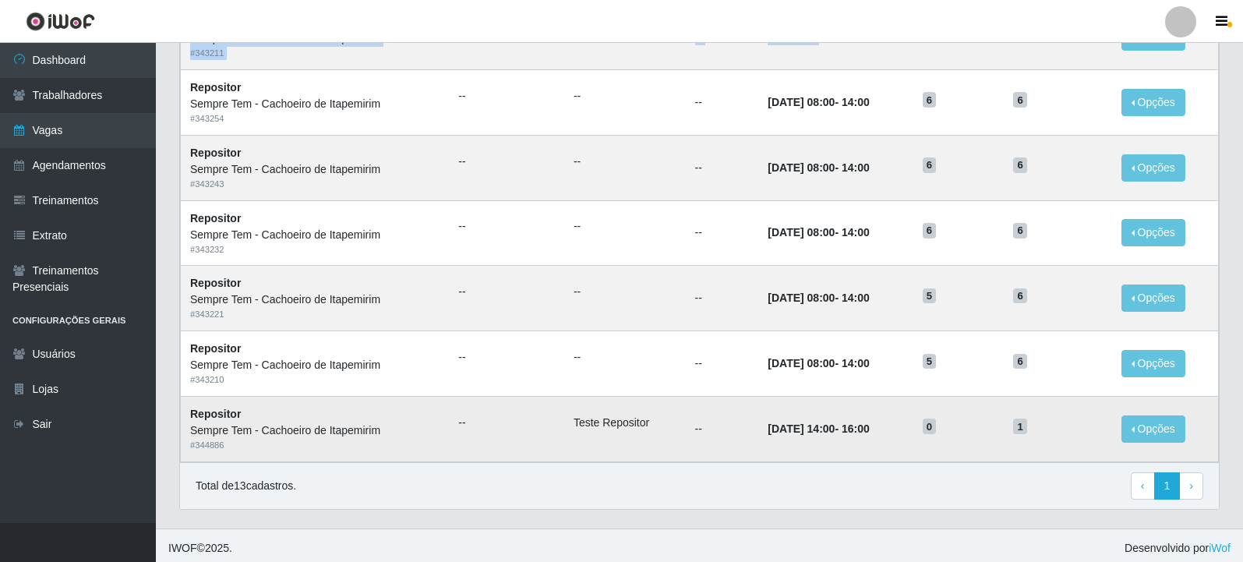
scroll to position [868, 0]
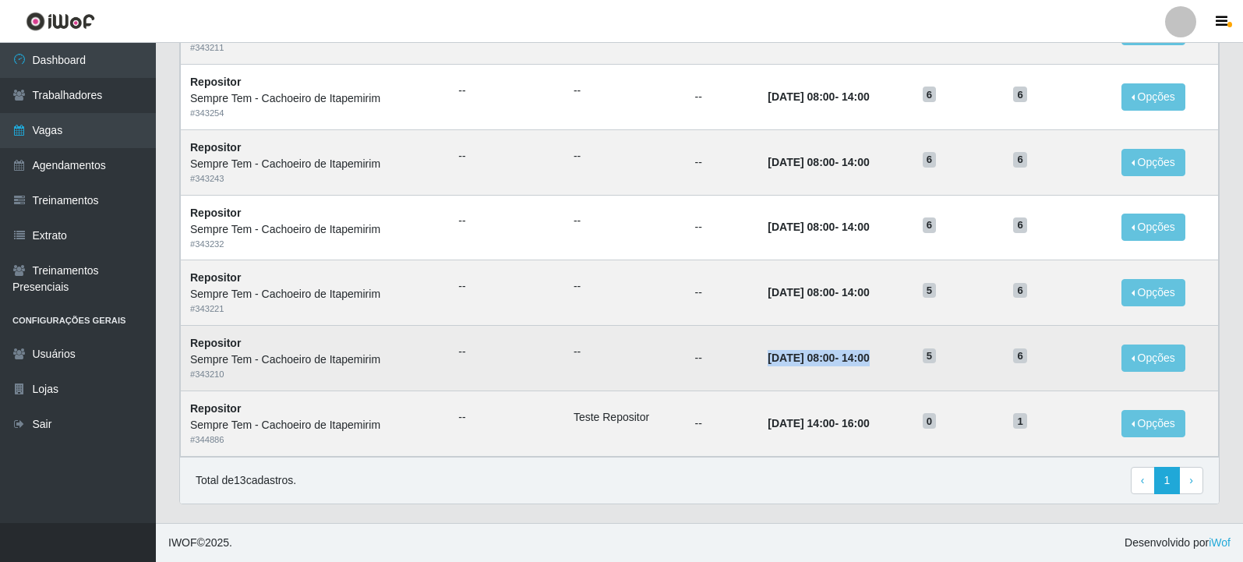
drag, startPoint x: 870, startPoint y: 365, endPoint x: 747, endPoint y: 363, distance: 123.2
click at [759, 363] on td "15/09/2025, 08:00 - 14:00" at bounding box center [836, 358] width 154 height 65
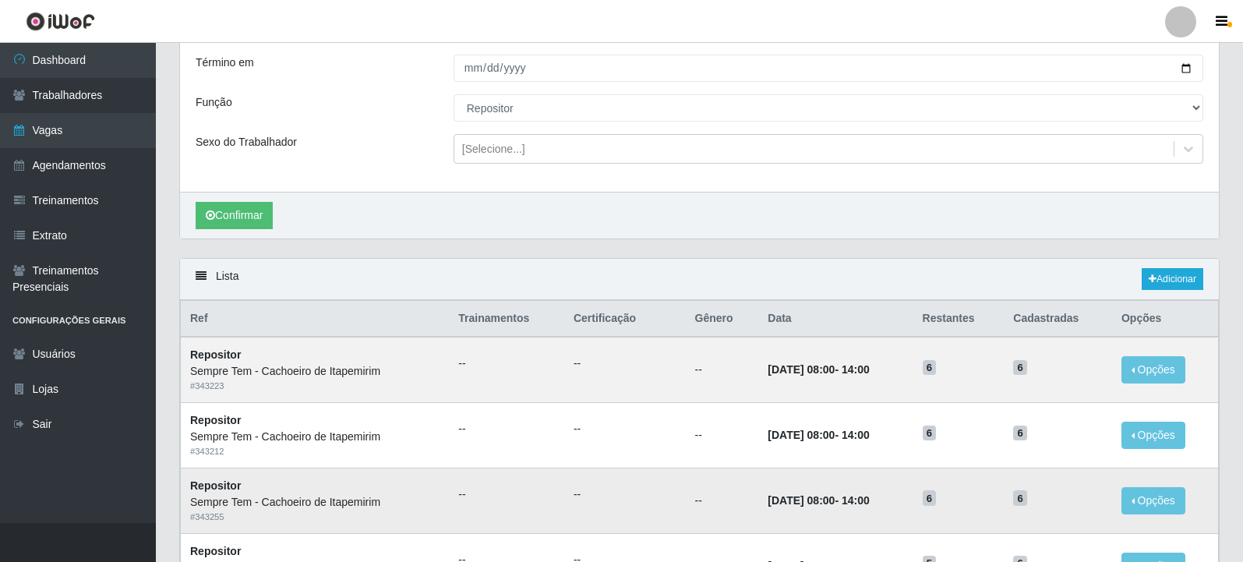
scroll to position [88, 0]
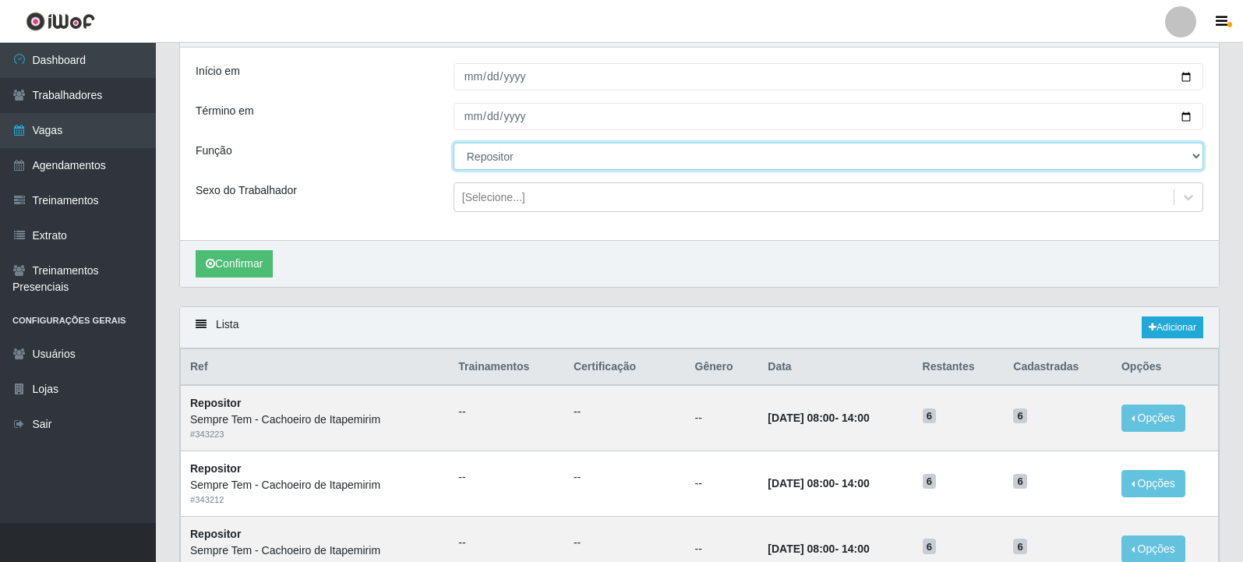
click at [574, 165] on select "[Selecione...] Embalador Embalador + Embalador ++ Repositor Repositor + Reposit…" at bounding box center [829, 156] width 750 height 27
select select "82"
click at [454, 143] on select "[Selecione...] Embalador Embalador + Embalador ++ Repositor Repositor + Reposit…" at bounding box center [829, 156] width 750 height 27
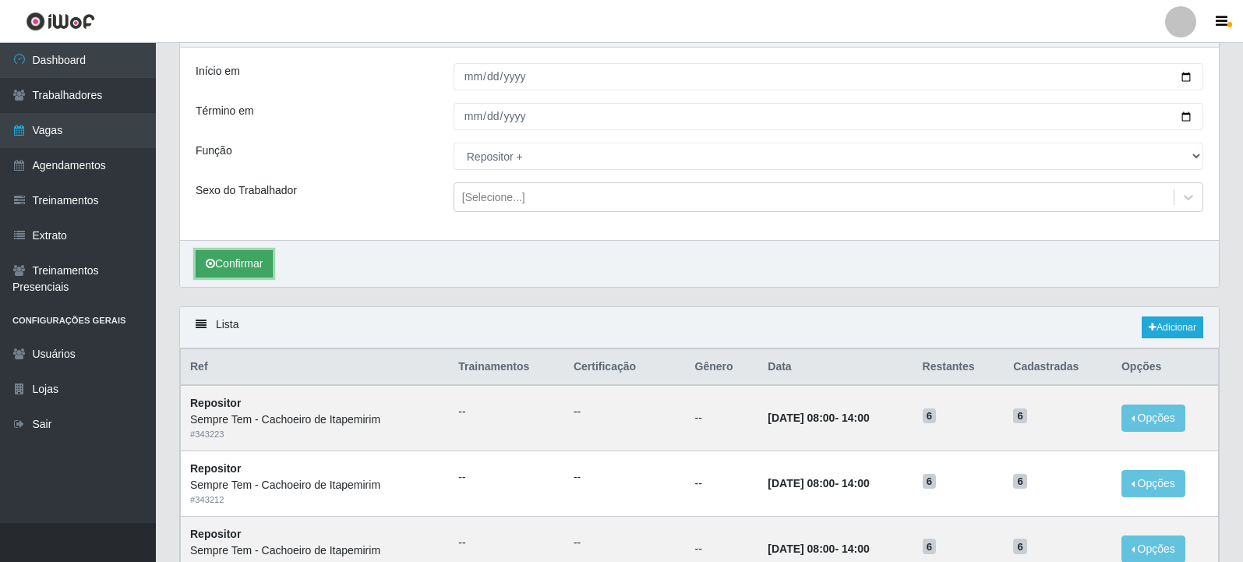
click at [259, 275] on button "Confirmar" at bounding box center [234, 263] width 77 height 27
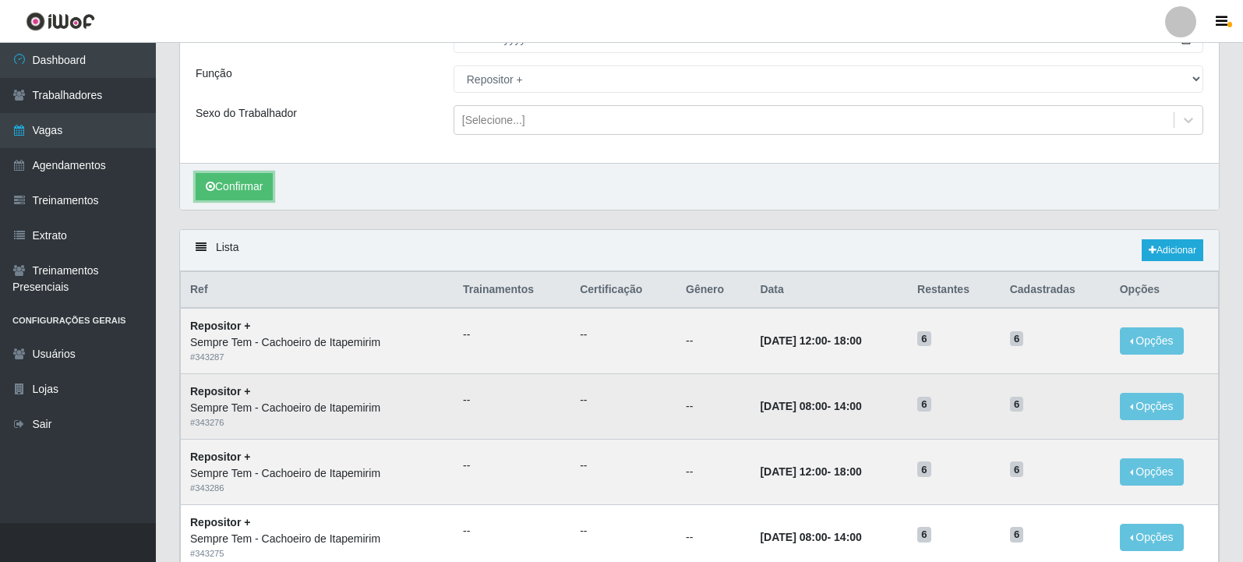
scroll to position [280, 0]
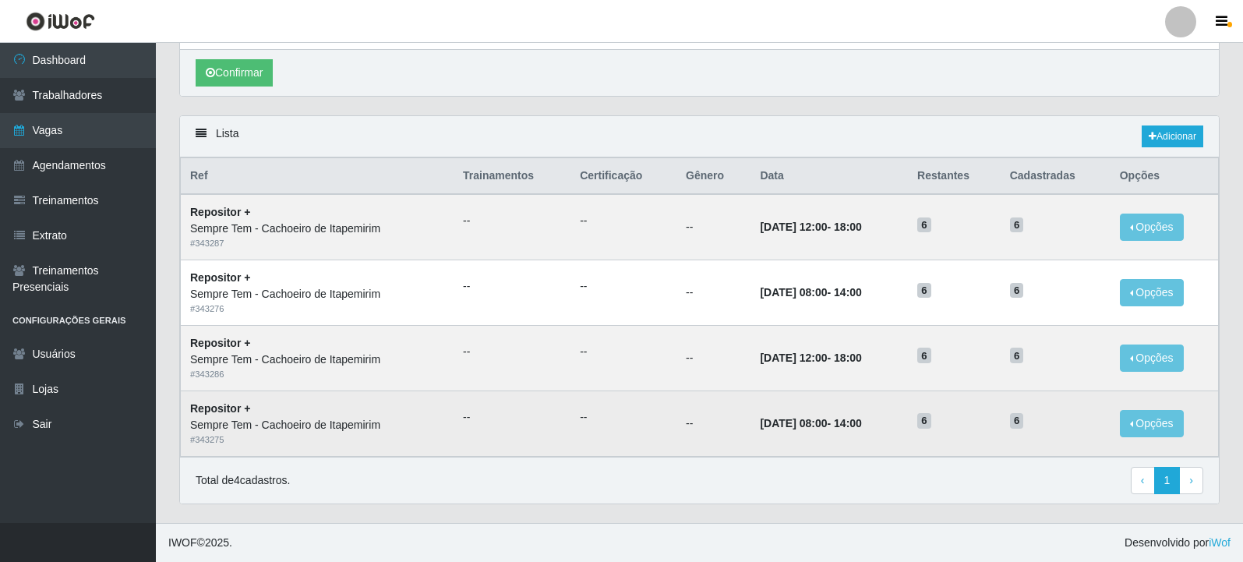
drag, startPoint x: 874, startPoint y: 426, endPoint x: 811, endPoint y: 423, distance: 63.2
click at [811, 423] on td "20/09/2025, 08:00 - 14:00" at bounding box center [829, 423] width 157 height 65
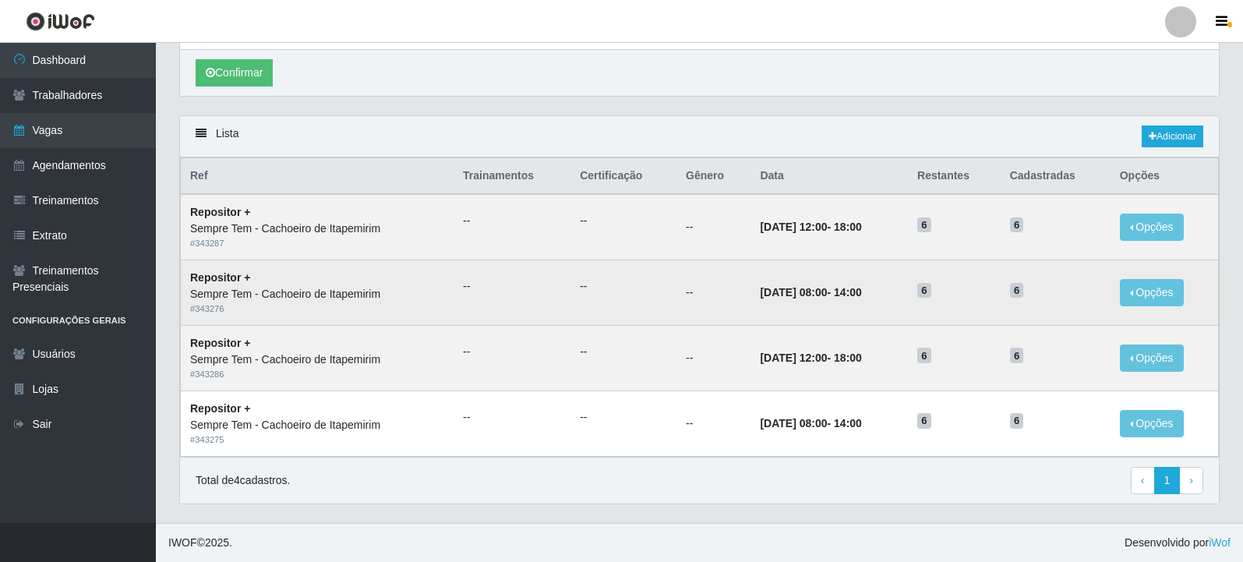
drag, startPoint x: 881, startPoint y: 295, endPoint x: 825, endPoint y: 299, distance: 56.2
click at [825, 299] on td "27/09/2025, 08:00 - 14:00" at bounding box center [829, 292] width 157 height 65
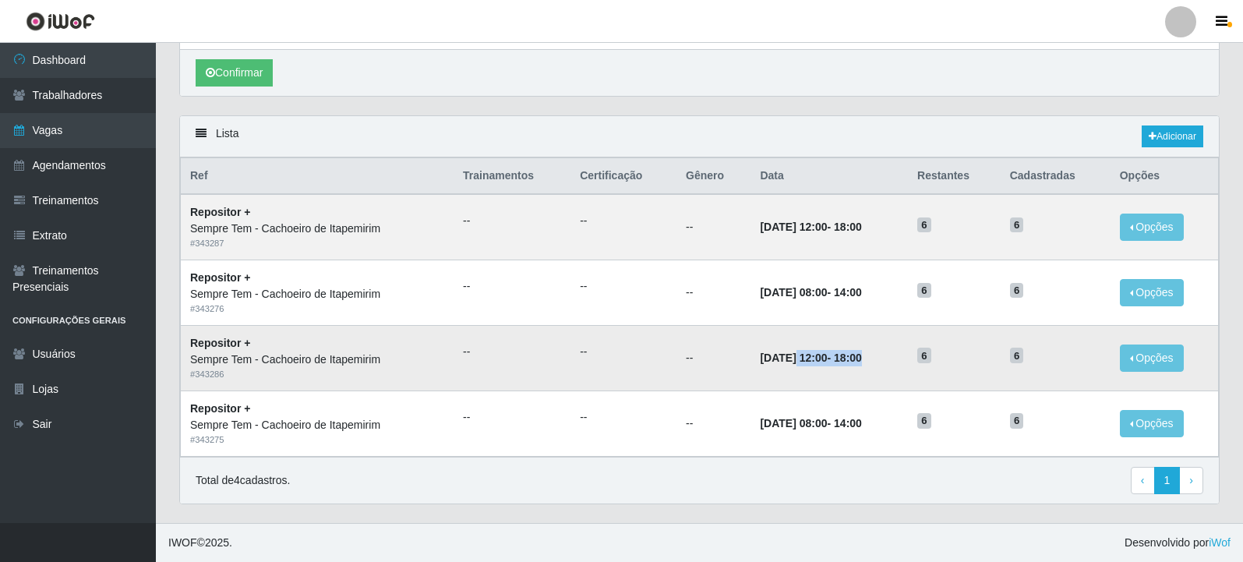
drag, startPoint x: 871, startPoint y: 356, endPoint x: 779, endPoint y: 359, distance: 92.0
click at [779, 359] on strong "21/09/2025, 12:00 - 18:00" at bounding box center [810, 358] width 101 height 12
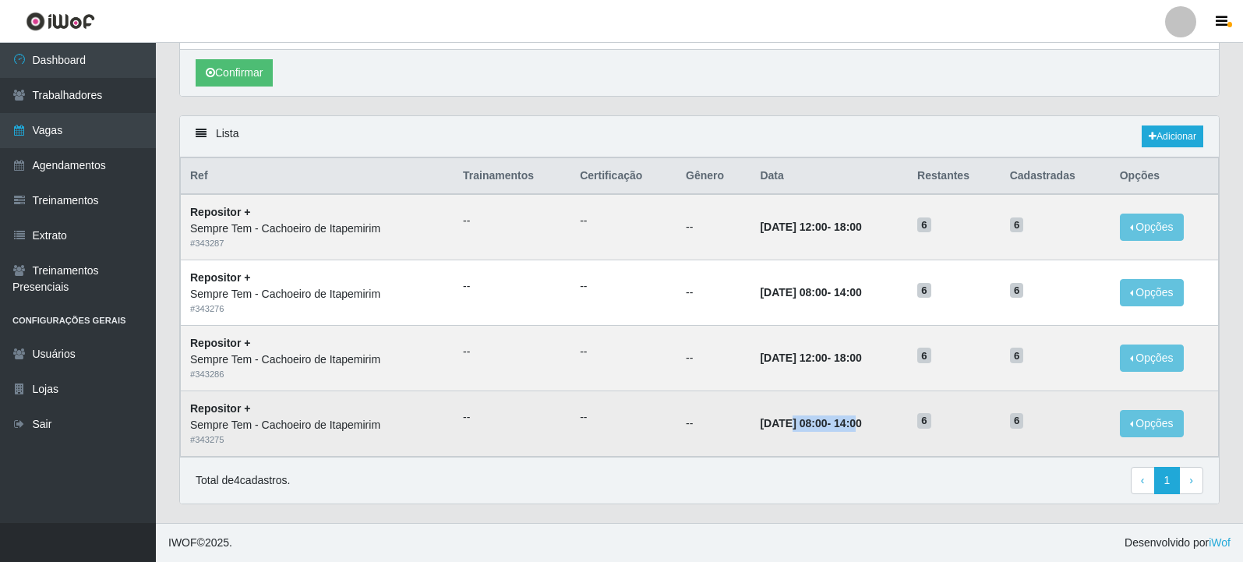
drag, startPoint x: 870, startPoint y: 428, endPoint x: 773, endPoint y: 420, distance: 97.8
click at [773, 420] on strong "20/09/2025, 08:00 - 14:00" at bounding box center [810, 423] width 101 height 12
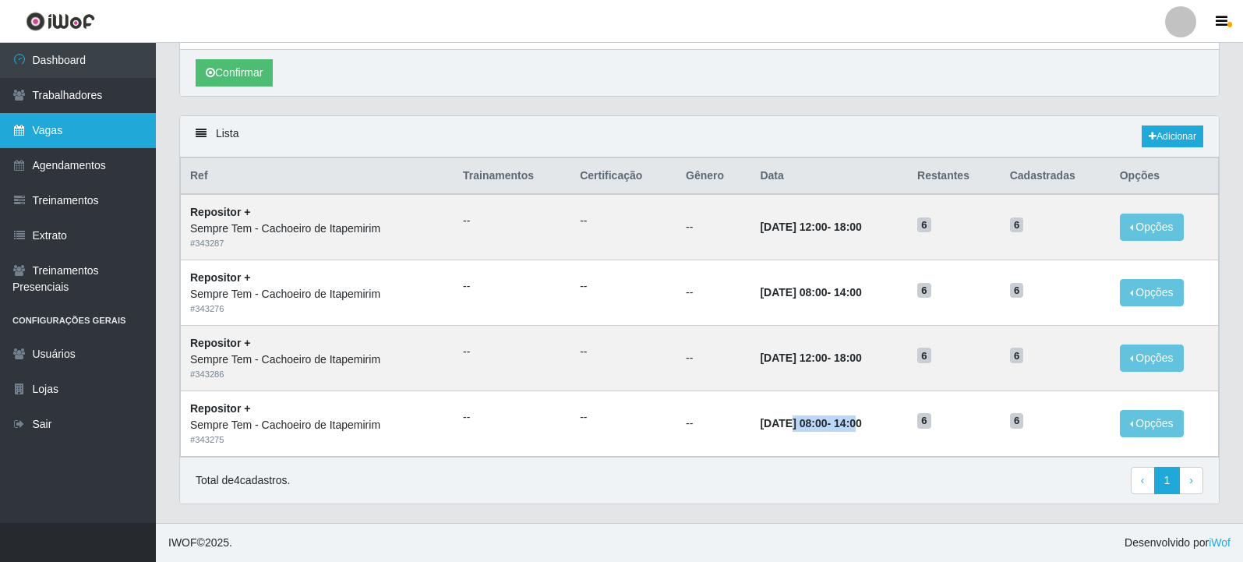
click at [55, 134] on link "Vagas" at bounding box center [78, 130] width 156 height 35
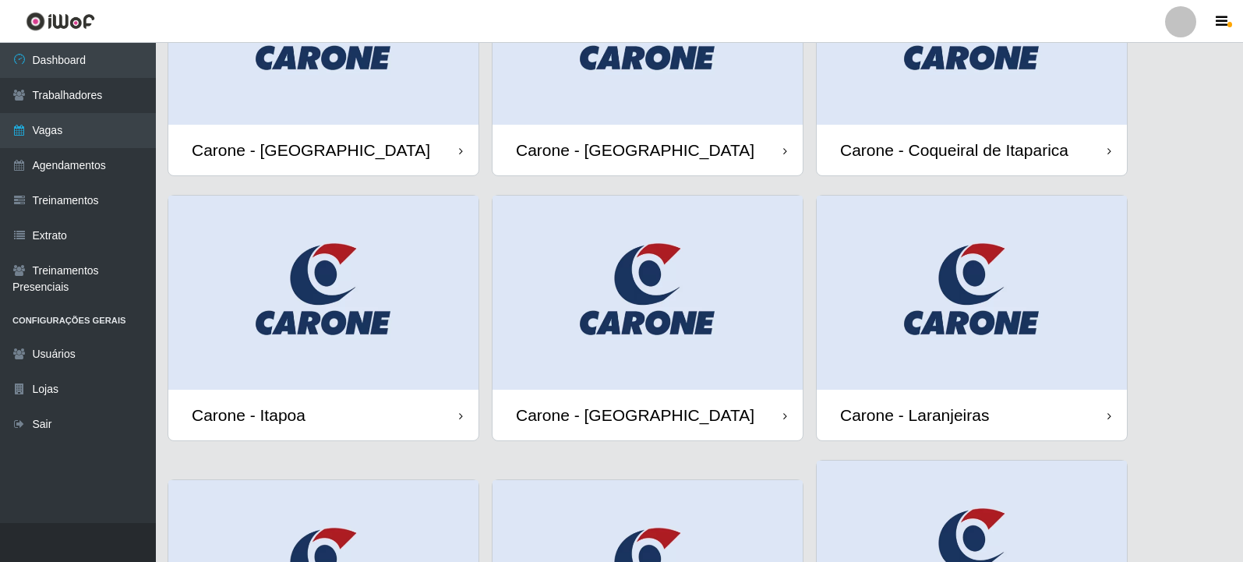
scroll to position [78, 0]
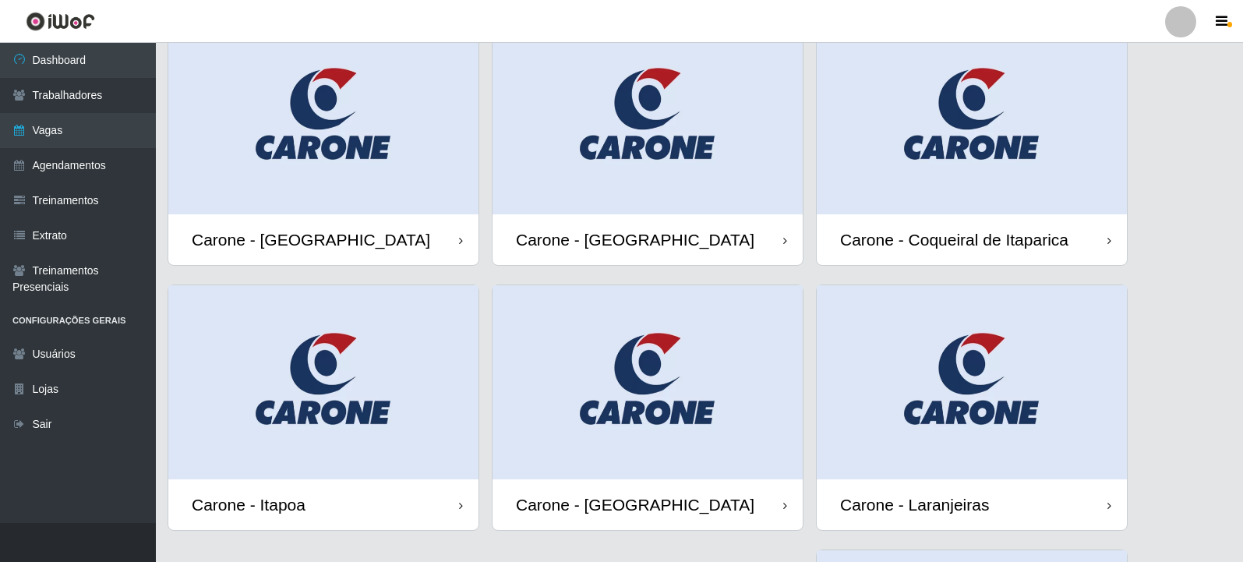
click at [229, 120] on img at bounding box center [323, 117] width 310 height 194
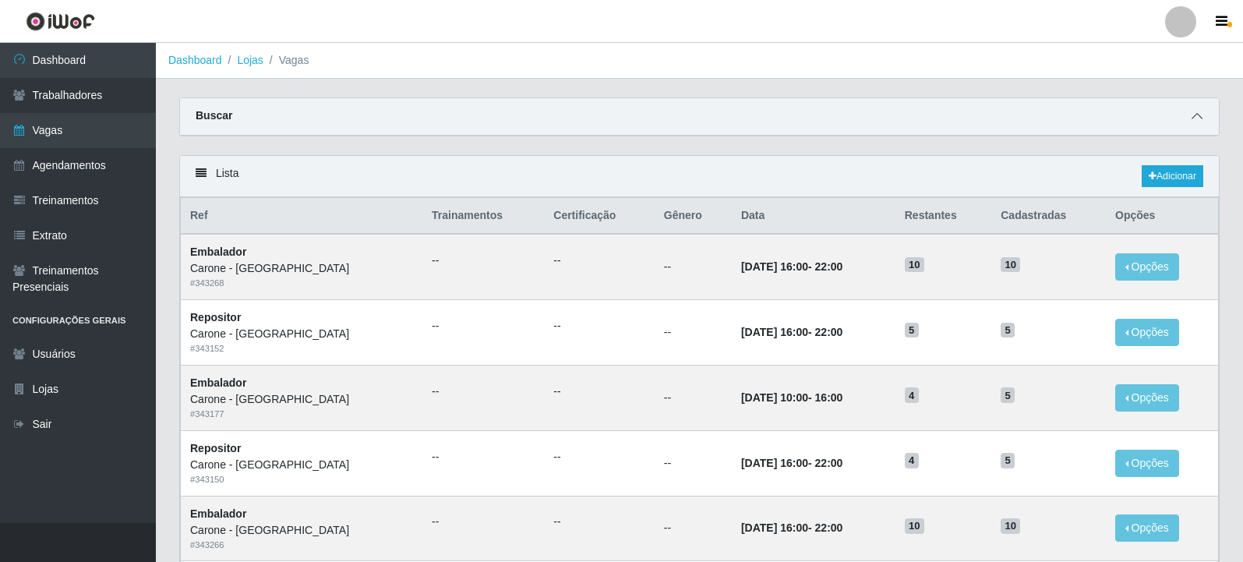
click at [1201, 119] on icon at bounding box center [1197, 116] width 11 height 11
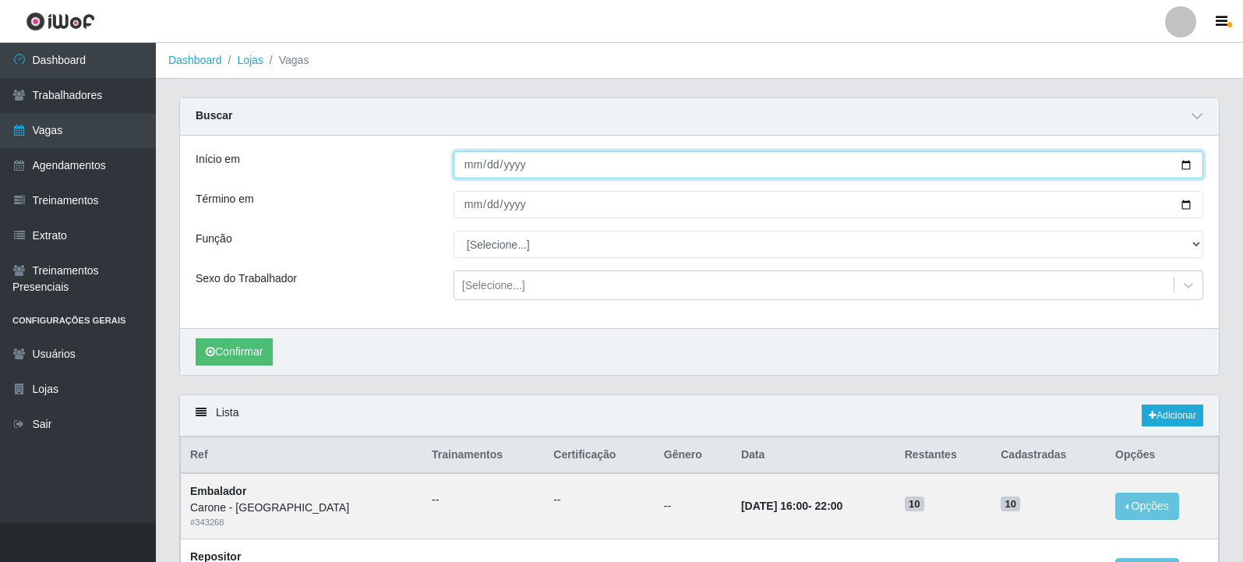
click at [1183, 162] on input "Início em" at bounding box center [829, 164] width 750 height 27
type input "[DATE]"
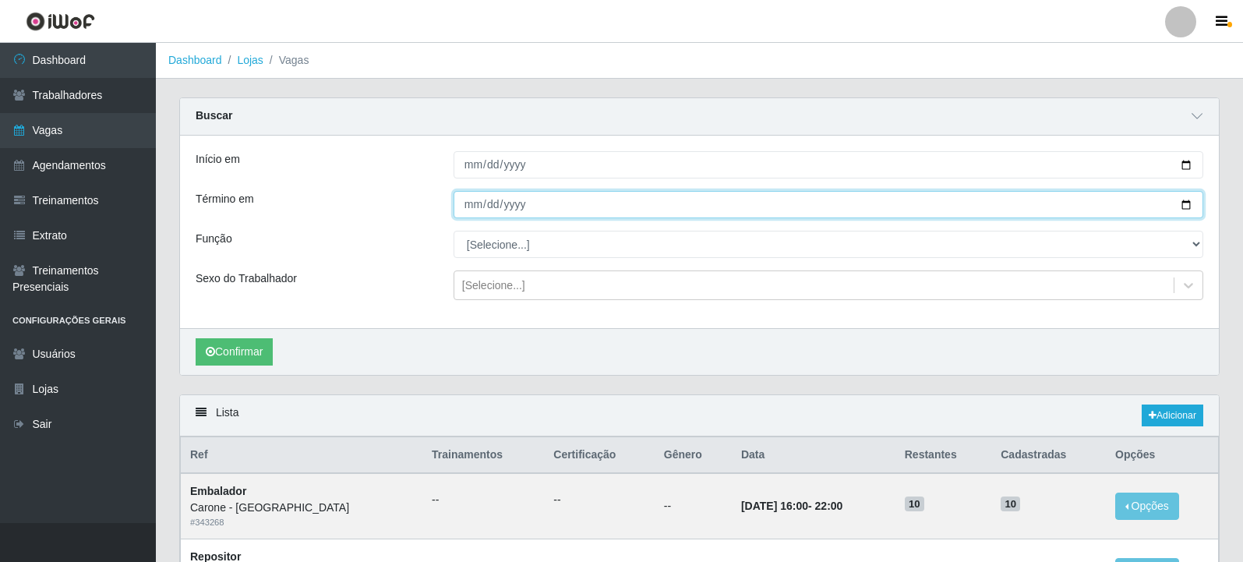
click at [1194, 206] on input "Término em" at bounding box center [829, 204] width 750 height 27
click at [1189, 206] on input "Término em" at bounding box center [829, 204] width 750 height 27
type input "[DATE]"
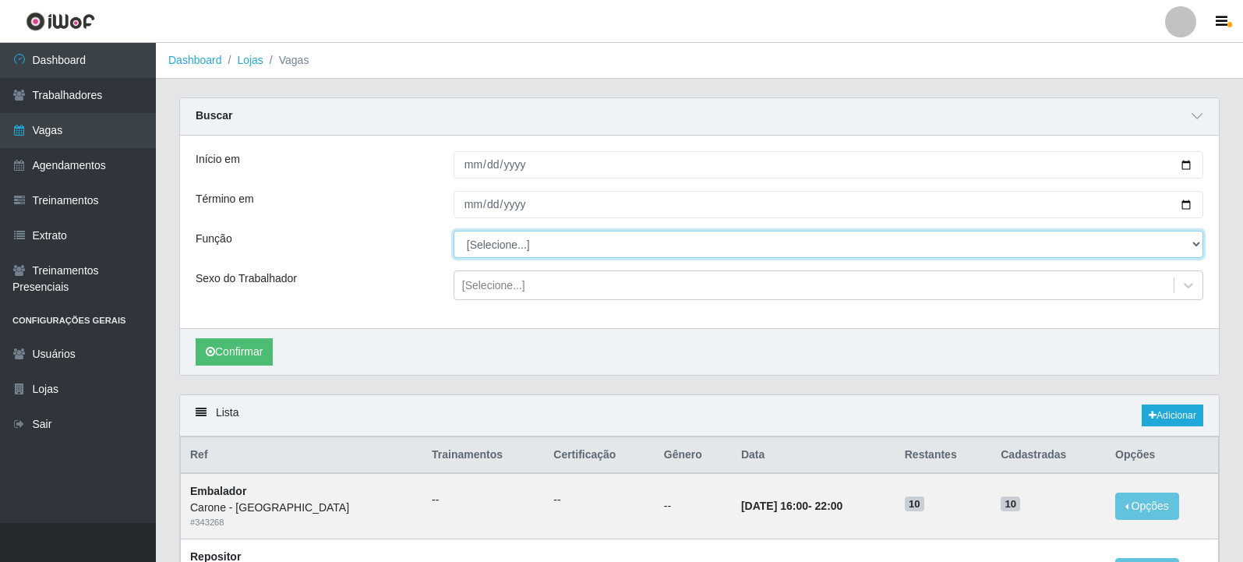
click at [602, 233] on select "[Selecione...] Embalador Embalador + Embalador ++ Repositor Repositor + Reposit…" at bounding box center [829, 244] width 750 height 27
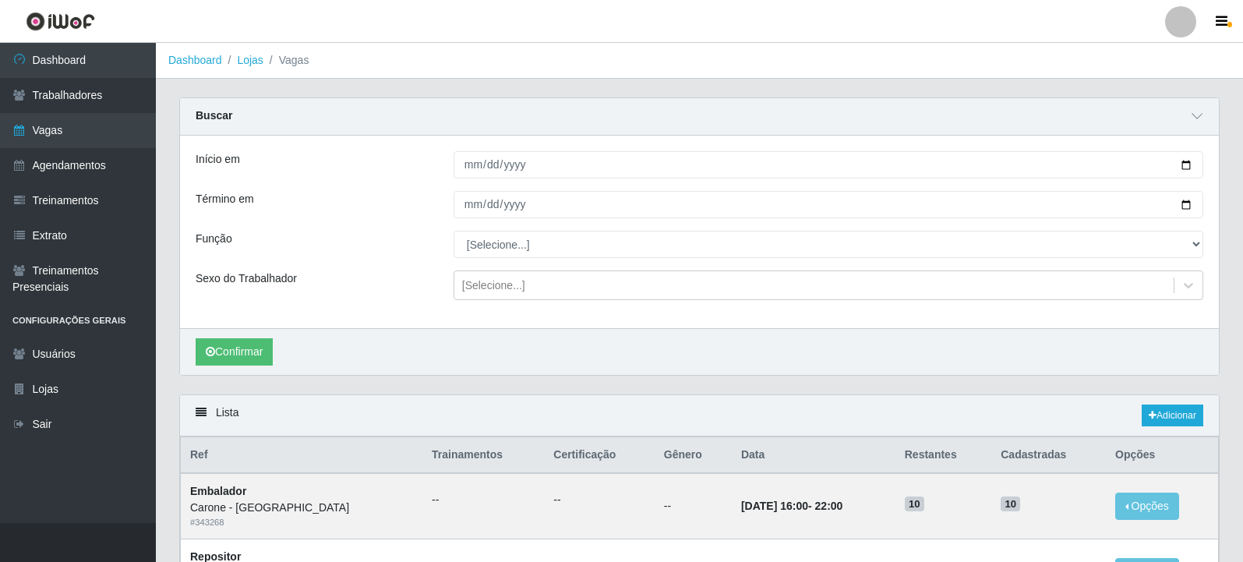
click at [405, 364] on div "Confirmar" at bounding box center [699, 351] width 1039 height 47
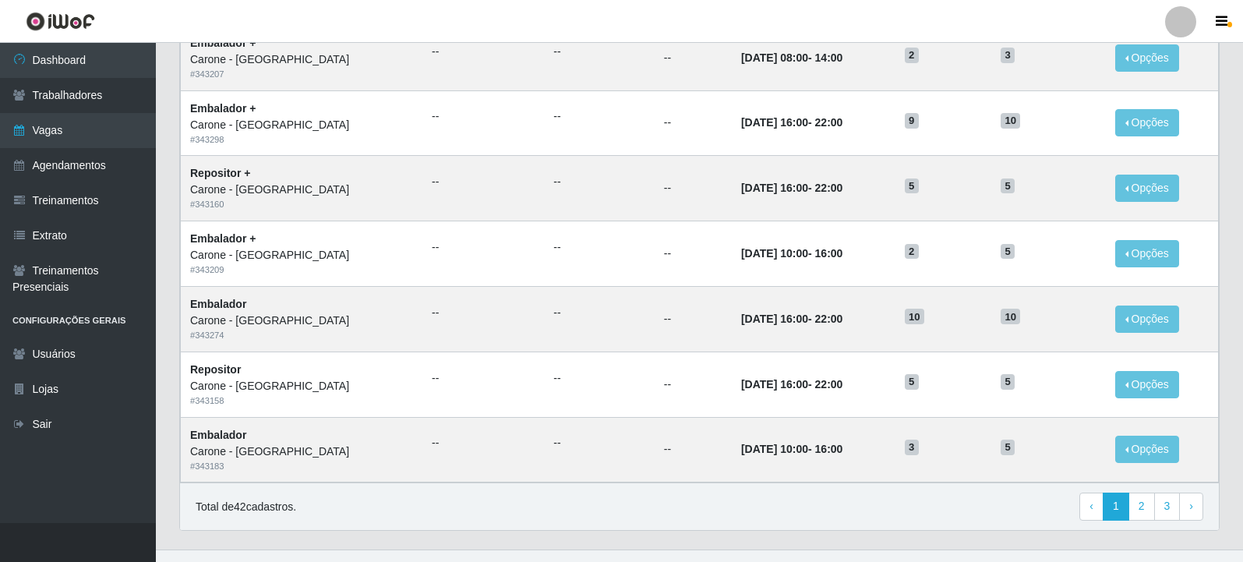
scroll to position [999, 0]
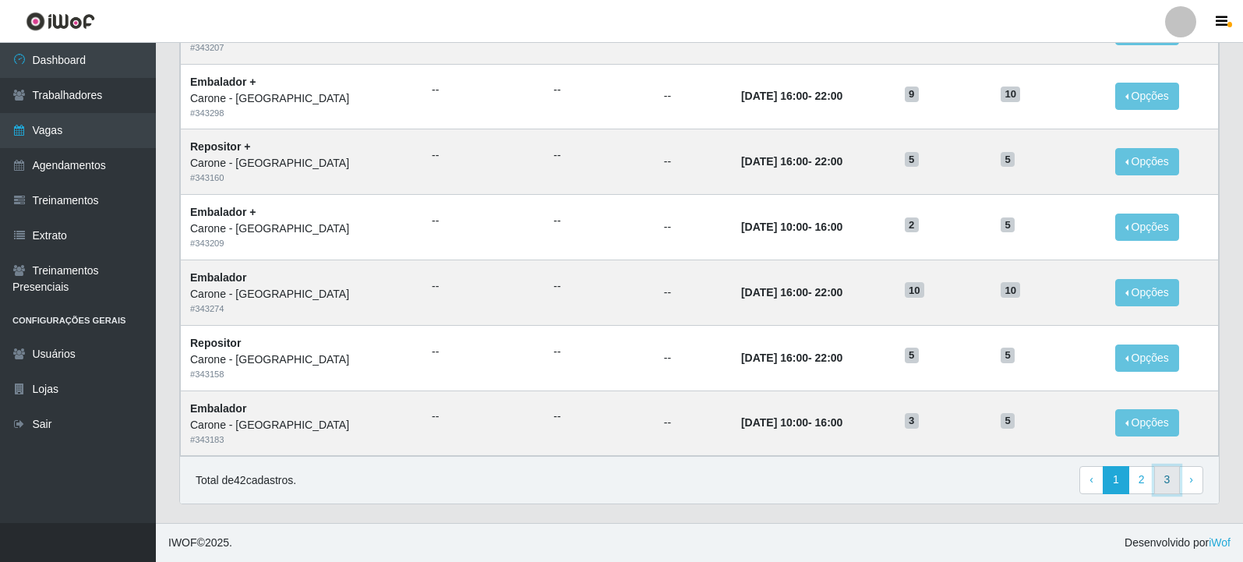
click at [1175, 481] on link "3" at bounding box center [1168, 480] width 27 height 28
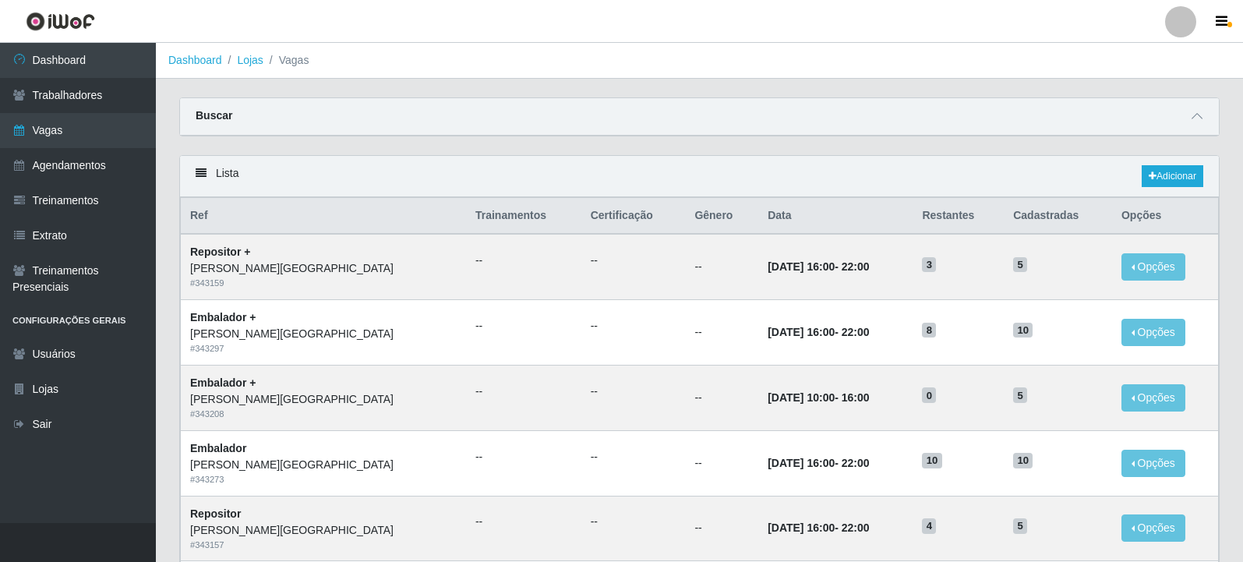
click at [1198, 126] on div "Buscar" at bounding box center [699, 116] width 1039 height 37
click at [1195, 113] on icon at bounding box center [1197, 116] width 11 height 11
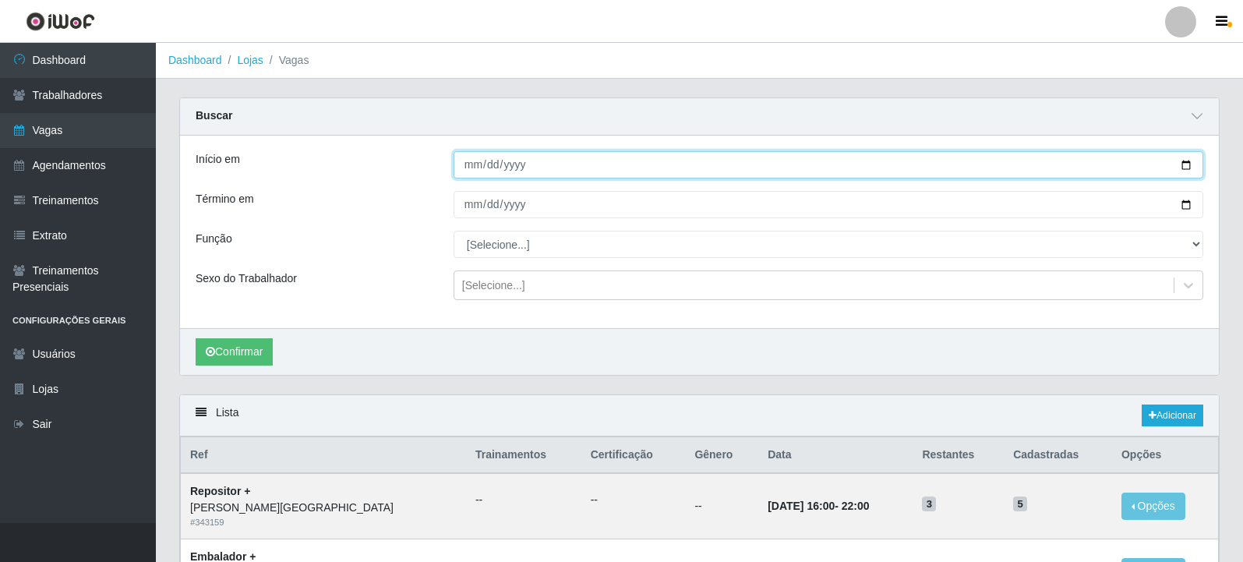
click at [1188, 166] on input "Início em" at bounding box center [829, 164] width 750 height 27
type input "[DATE]"
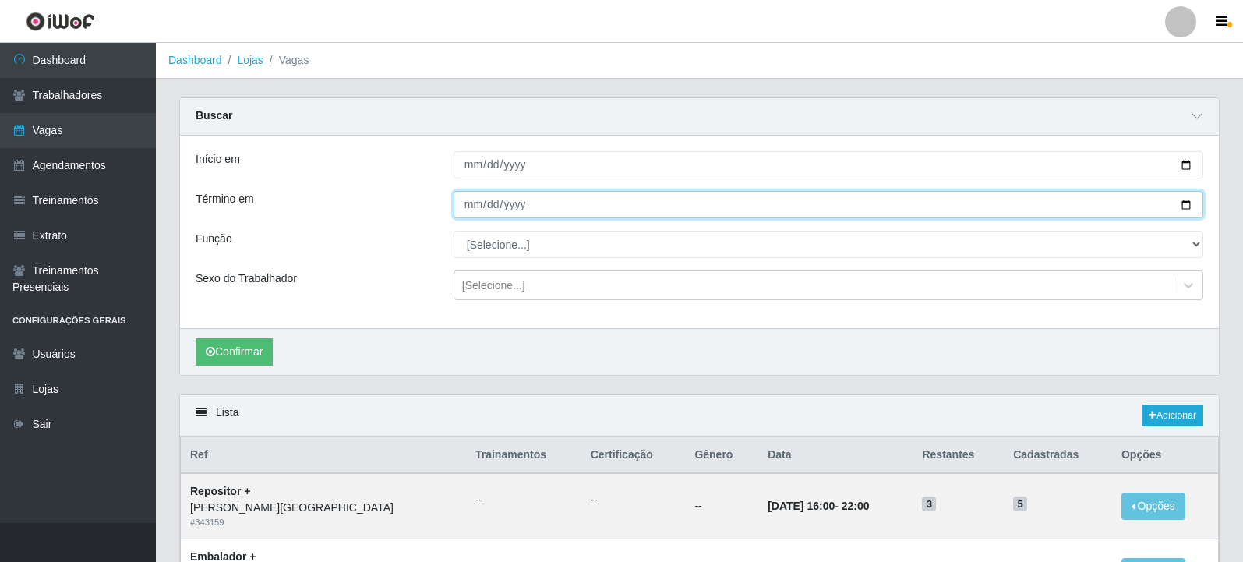
drag, startPoint x: 1194, startPoint y: 200, endPoint x: 1124, endPoint y: 209, distance: 69.9
click at [1190, 200] on input "Término em" at bounding box center [829, 204] width 750 height 27
click at [1185, 207] on input "Término em" at bounding box center [829, 204] width 750 height 27
type input "[DATE]"
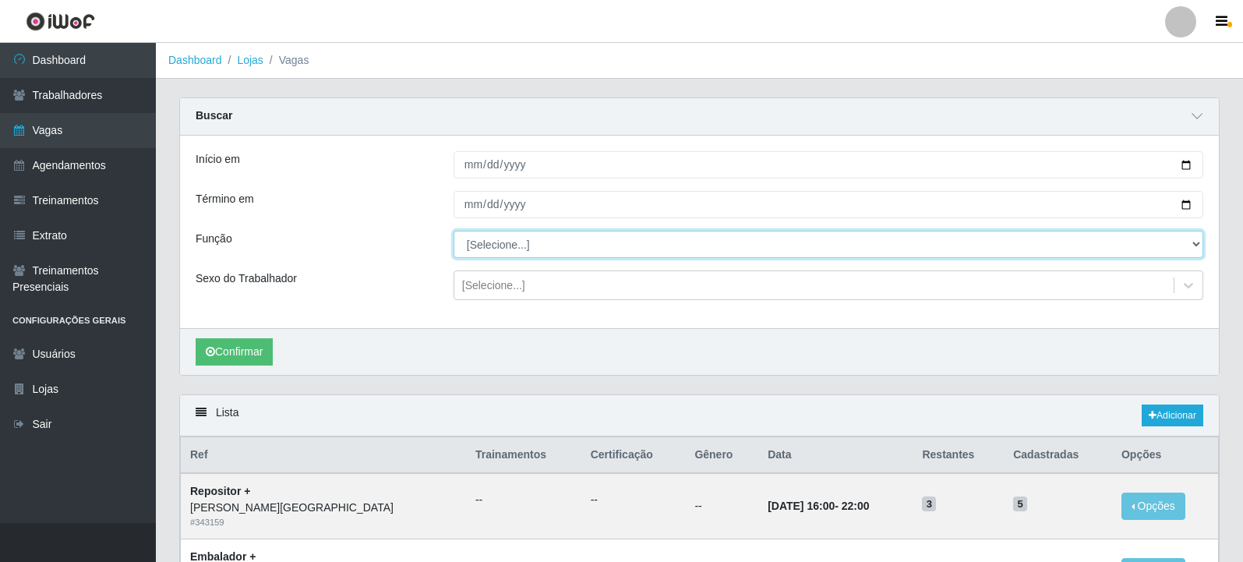
click at [1190, 242] on select "[Selecione...] Embalador Embalador + Embalador ++ Repositor Repositor + Reposit…" at bounding box center [829, 244] width 750 height 27
select select "1"
click at [454, 232] on select "[Selecione...] Embalador Embalador + Embalador ++ Repositor Repositor + Reposit…" at bounding box center [829, 244] width 750 height 27
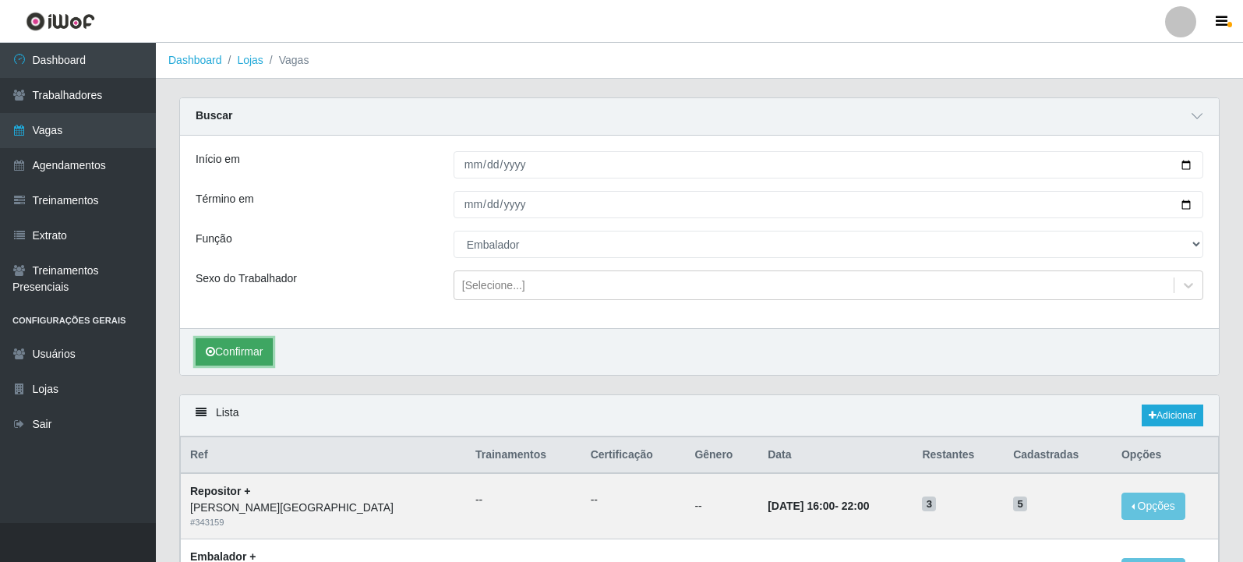
click at [238, 343] on button "Confirmar" at bounding box center [234, 351] width 77 height 27
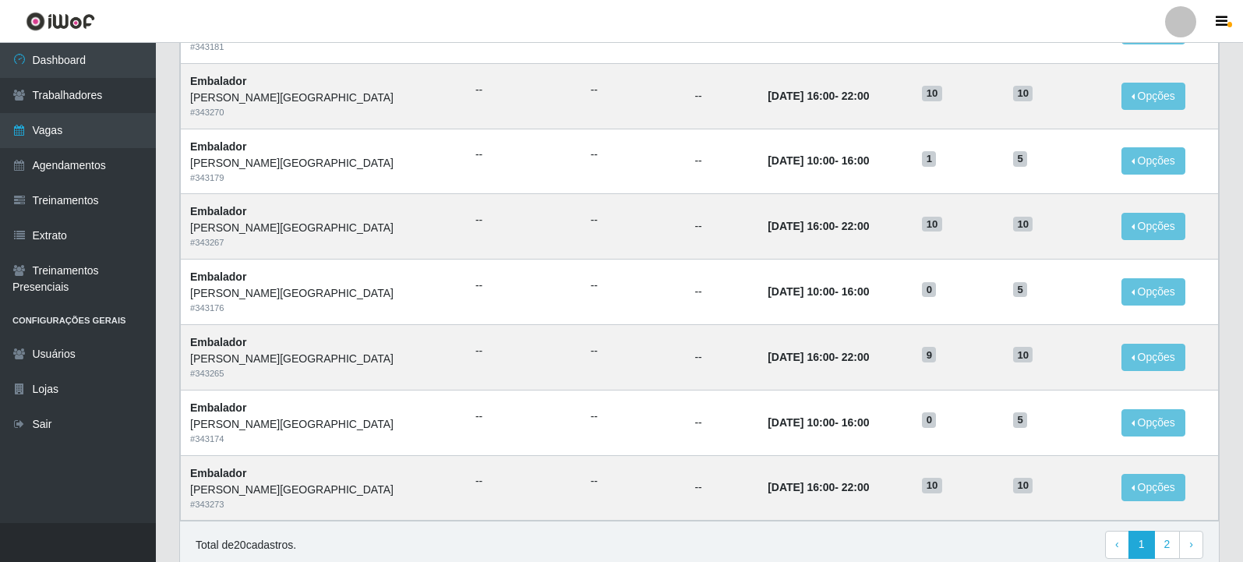
scroll to position [999, 0]
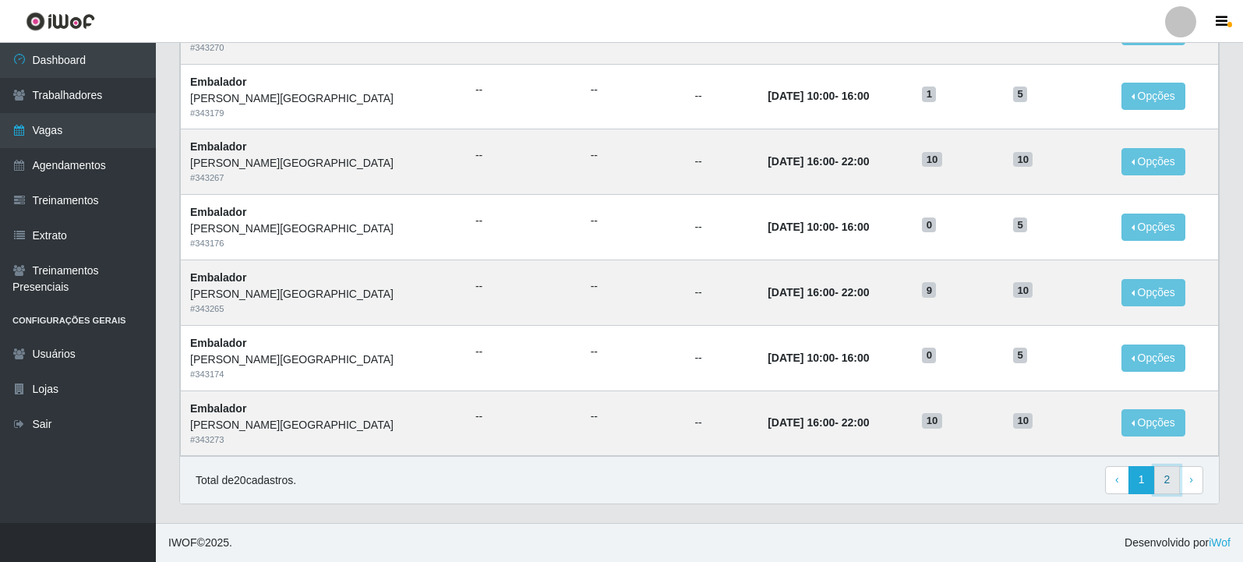
click at [1164, 476] on link "2" at bounding box center [1168, 480] width 27 height 28
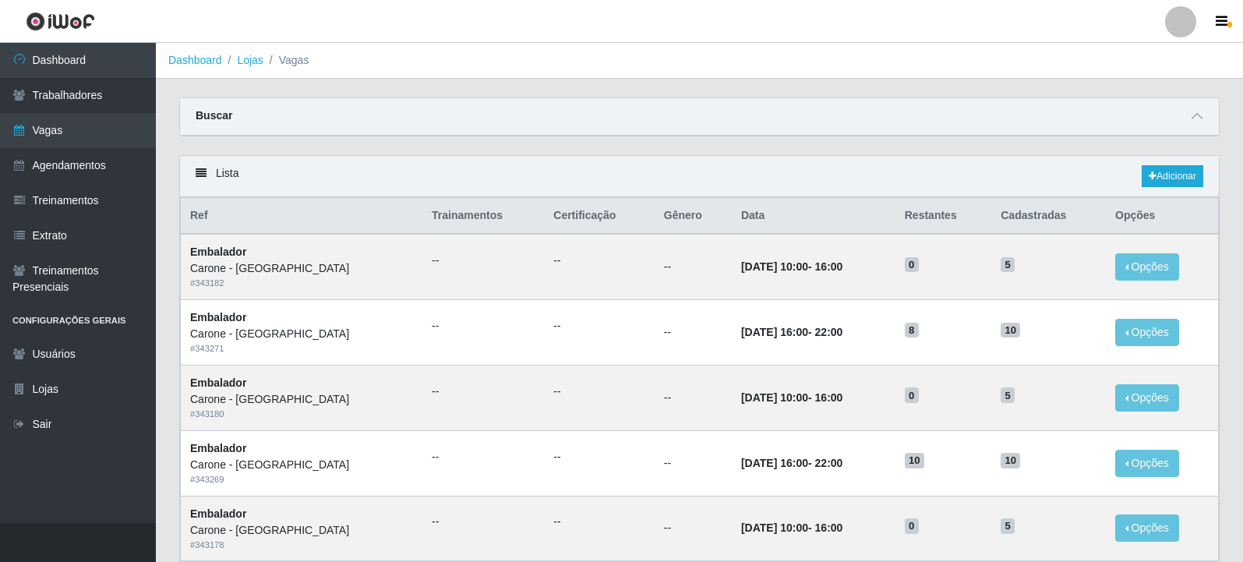
scroll to position [106, 0]
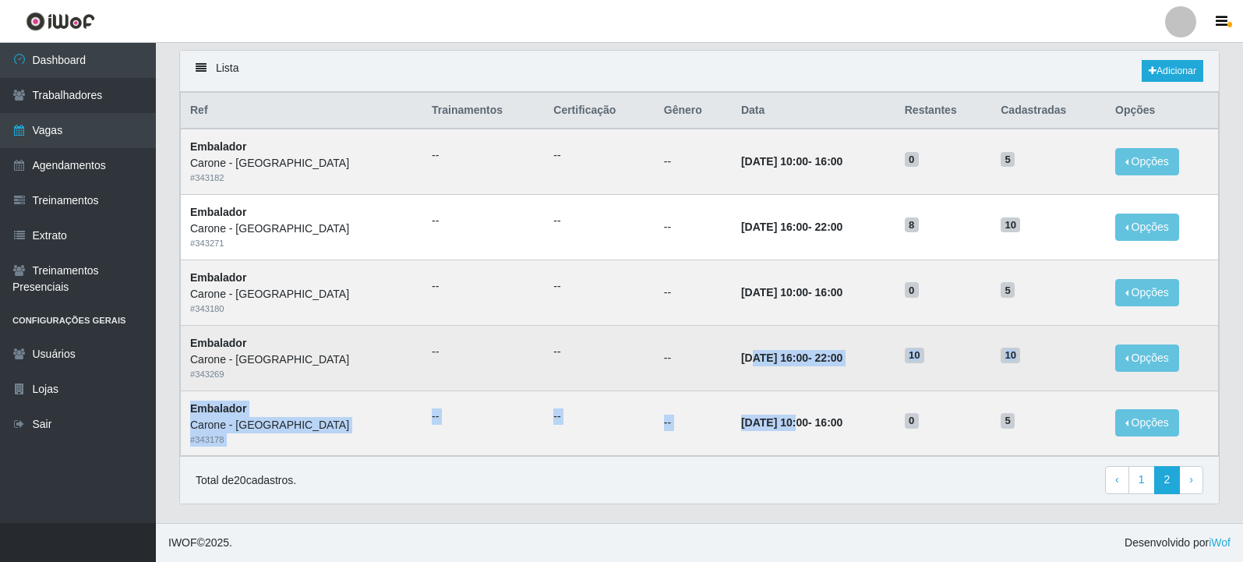
drag, startPoint x: 753, startPoint y: 430, endPoint x: 707, endPoint y: 372, distance: 74.4
click at [707, 372] on tbody "Embalador Carone - [GEOGRAPHIC_DATA] # 343182 -- -- -- [DATE] 10:00 - 16:00 0 5…" at bounding box center [700, 292] width 1038 height 327
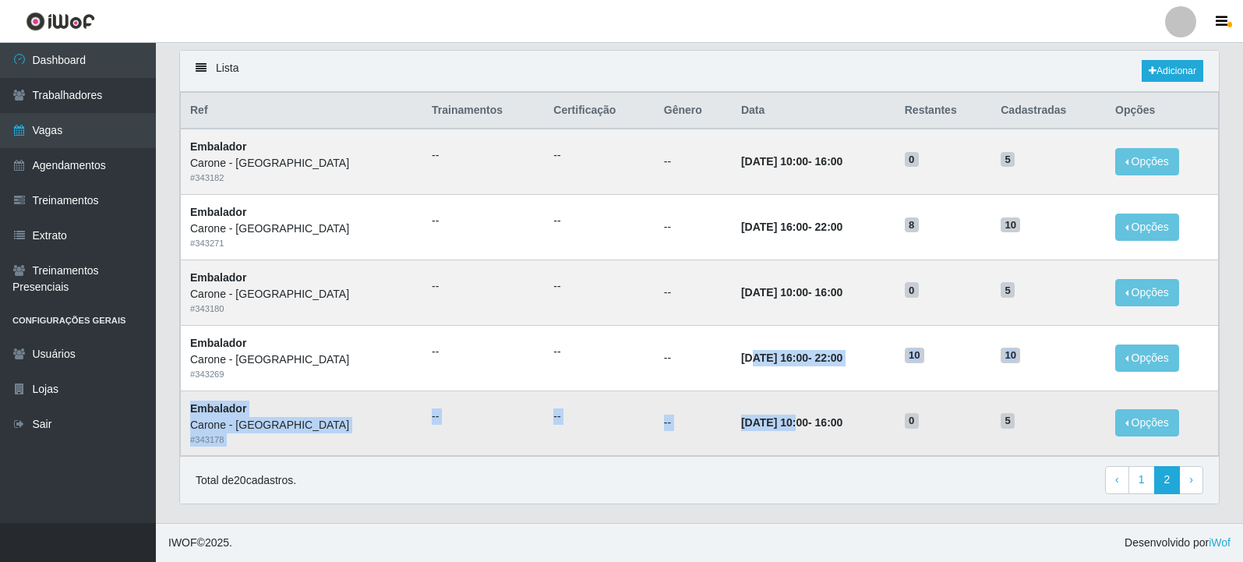
click at [684, 408] on td "--" at bounding box center [693, 423] width 77 height 65
click at [734, 433] on td "[DATE] 10:00 - 16:00" at bounding box center [814, 423] width 164 height 65
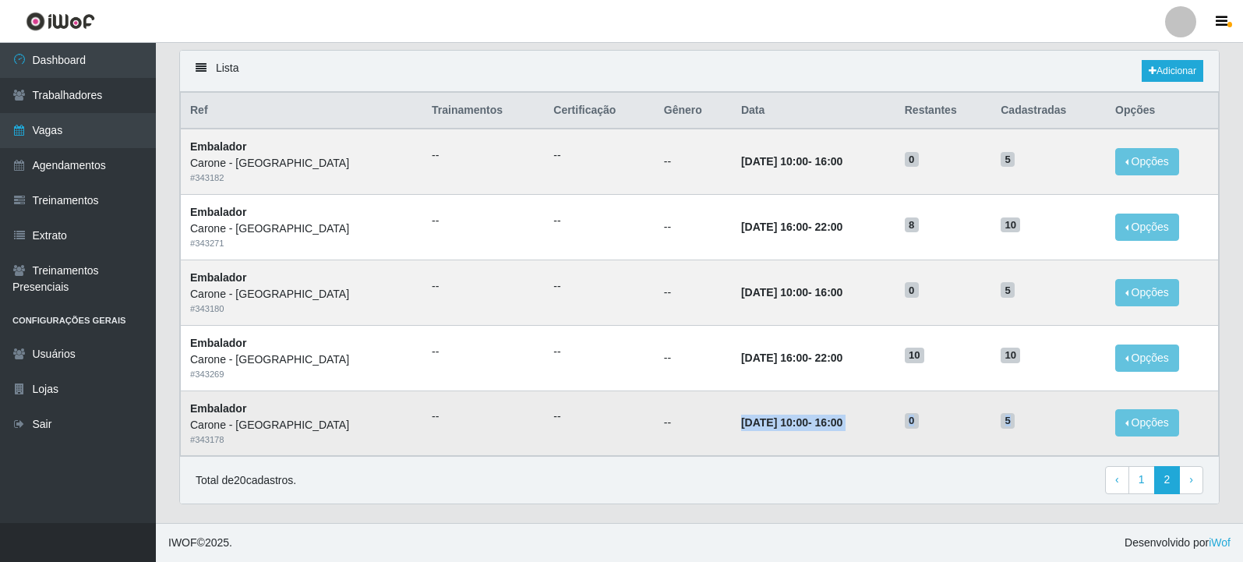
drag, startPoint x: 684, startPoint y: 426, endPoint x: 1021, endPoint y: 424, distance: 336.8
click at [1021, 424] on tr "Embalador Carone - [GEOGRAPHIC_DATA] # 343178 -- -- -- [DATE] 10:00 - 16:00 0 5…" at bounding box center [700, 423] width 1038 height 65
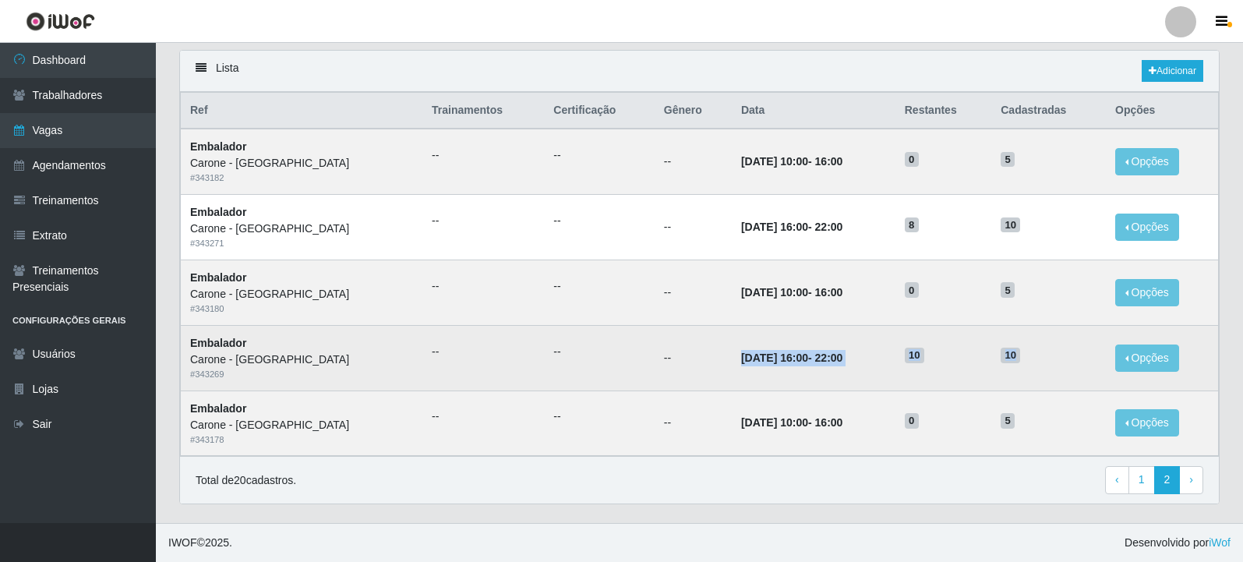
drag, startPoint x: 681, startPoint y: 359, endPoint x: 1015, endPoint y: 387, distance: 335.6
click at [1015, 387] on tr "Embalador Carone - [GEOGRAPHIC_DATA] # 343269 -- -- -- [DATE] 16:00 - 22:00 10 …" at bounding box center [700, 357] width 1038 height 65
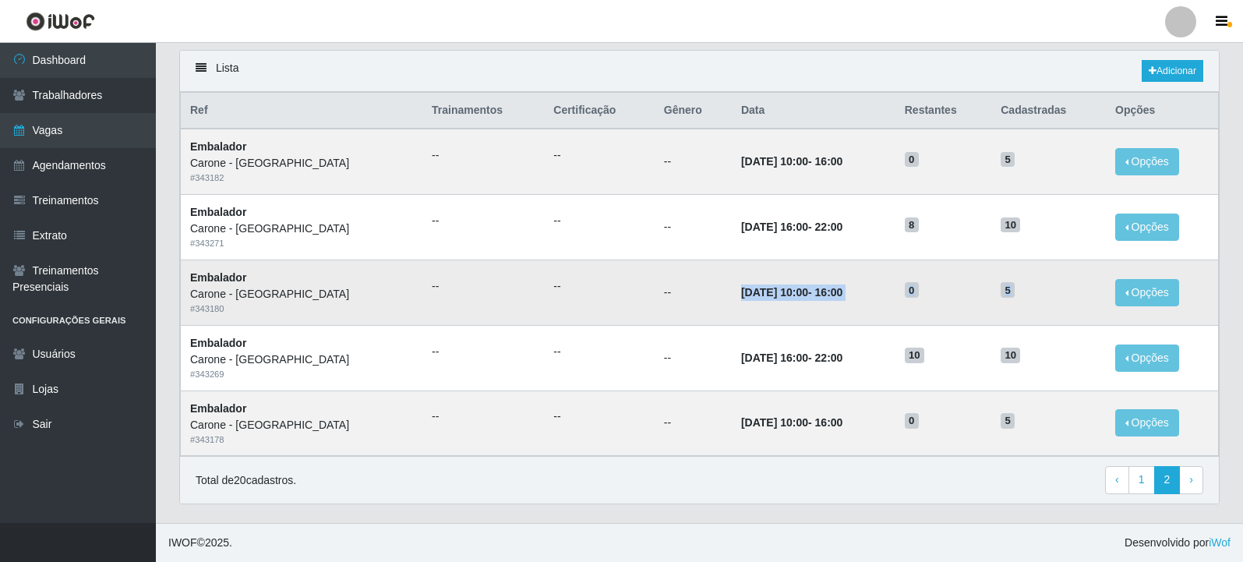
drag, startPoint x: 688, startPoint y: 294, endPoint x: 1012, endPoint y: 285, distance: 324.4
click at [1012, 285] on tr "Embalador Carone - [GEOGRAPHIC_DATA] # 343180 -- -- -- [DATE] 10:00 - 16:00 0 5…" at bounding box center [700, 292] width 1038 height 65
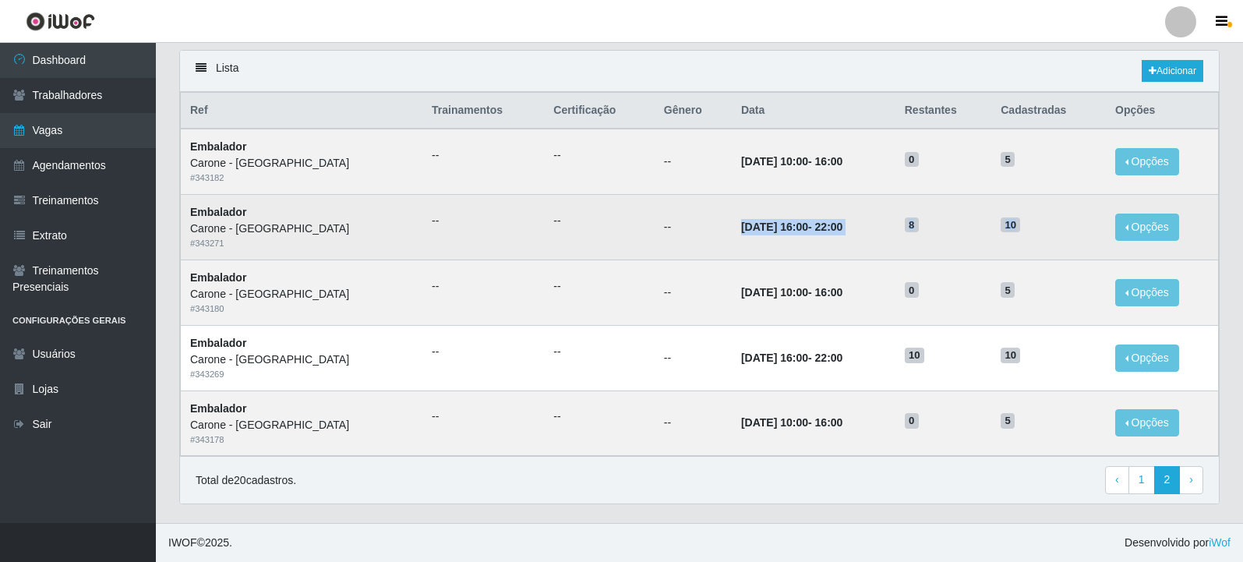
drag, startPoint x: 695, startPoint y: 231, endPoint x: 1021, endPoint y: 229, distance: 325.9
click at [1021, 229] on tr "Embalador Carone - [GEOGRAPHIC_DATA] # 343271 -- -- -- [DATE] 16:00 - 22:00 8 1…" at bounding box center [700, 227] width 1038 height 65
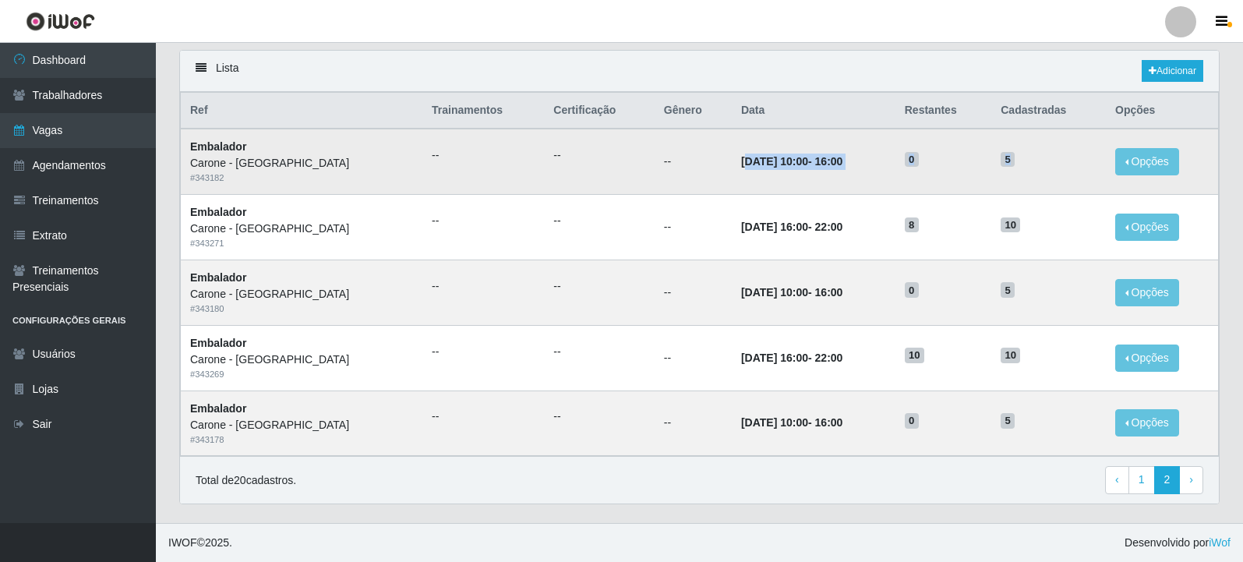
drag, startPoint x: 708, startPoint y: 159, endPoint x: 1025, endPoint y: 164, distance: 317.3
click at [1025, 164] on tr "Embalador Carone - [GEOGRAPHIC_DATA] # 343182 -- -- -- [DATE] 10:00 - 16:00 0 5…" at bounding box center [700, 161] width 1038 height 65
click at [1145, 480] on link "1" at bounding box center [1142, 480] width 27 height 28
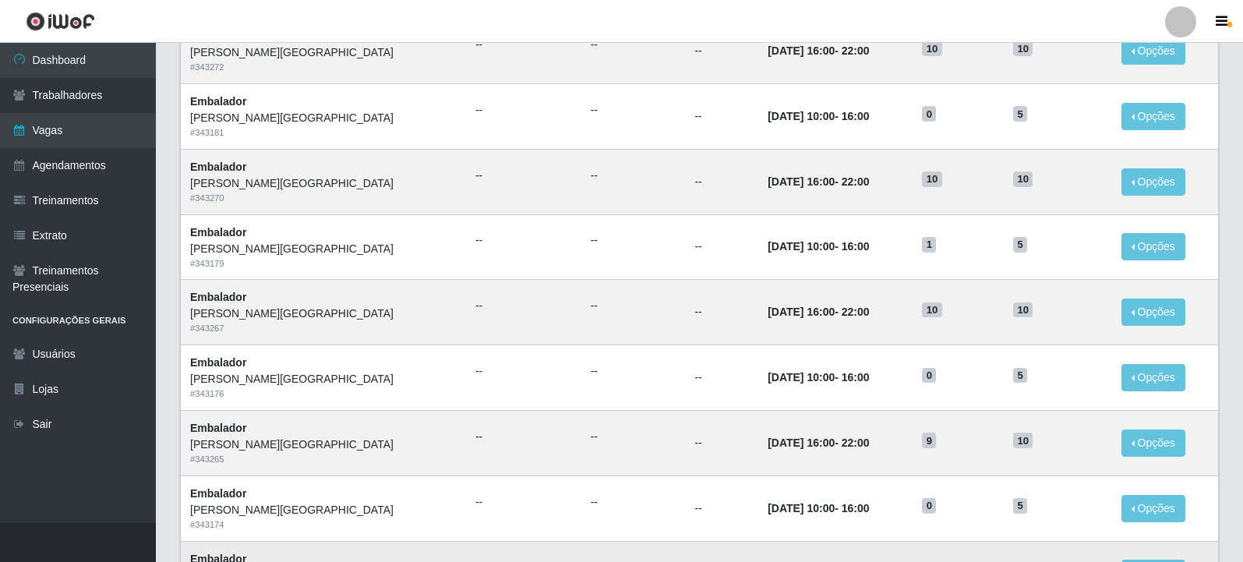
scroll to position [759, 0]
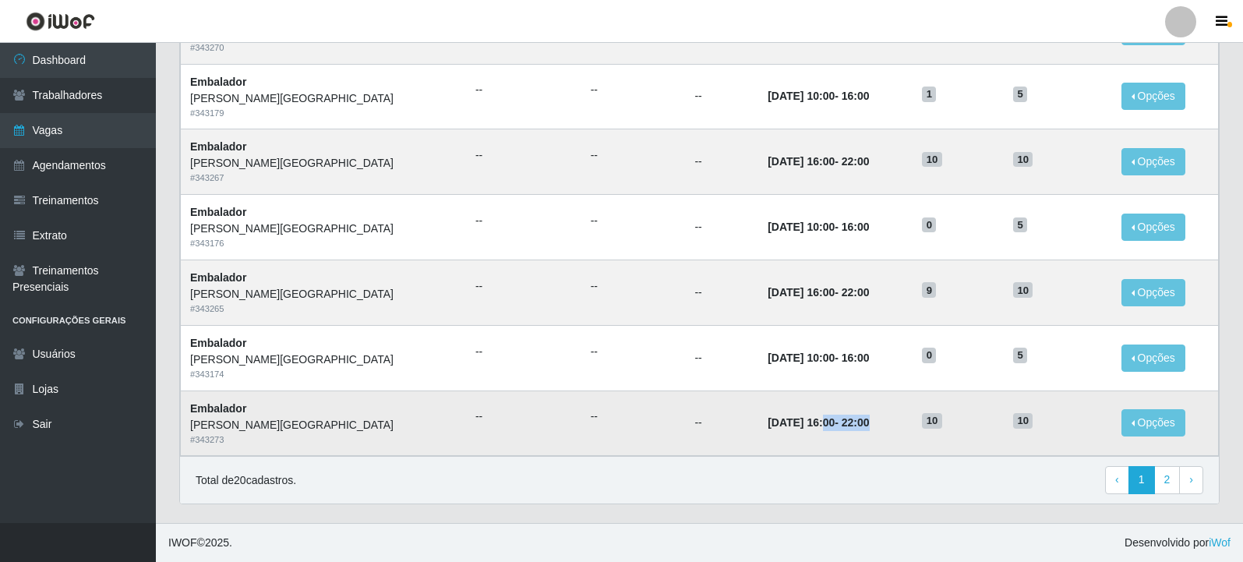
drag, startPoint x: 753, startPoint y: 425, endPoint x: 847, endPoint y: 422, distance: 93.6
click at [847, 422] on td "[DATE] 16:00 - 22:00" at bounding box center [836, 423] width 154 height 65
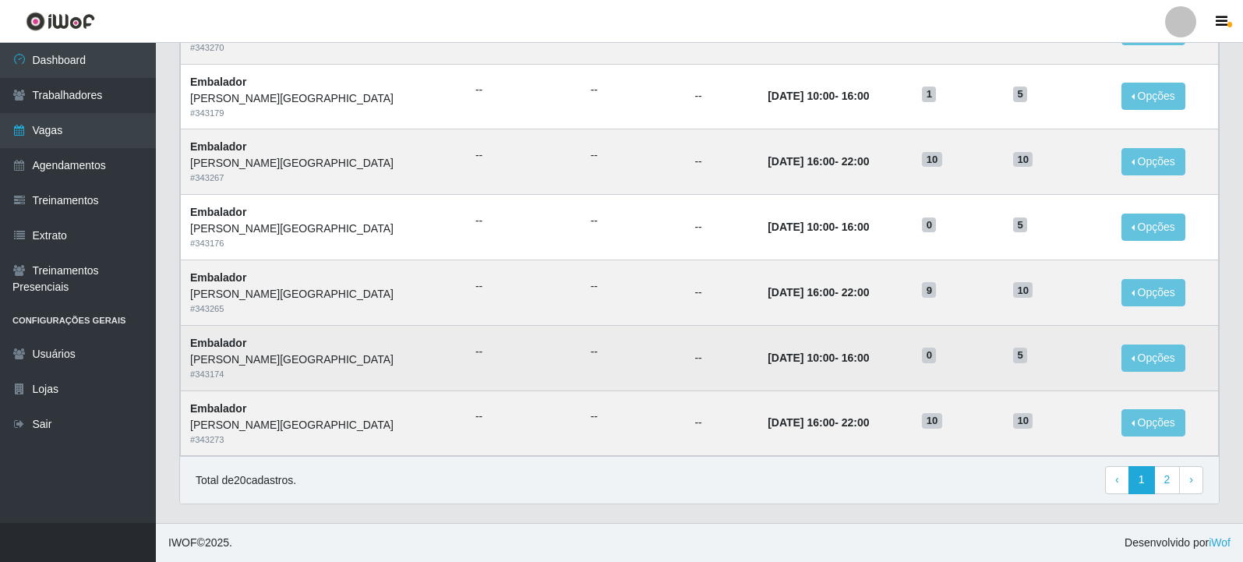
drag, startPoint x: 699, startPoint y: 359, endPoint x: 702, endPoint y: 342, distance: 16.7
click at [768, 356] on time "[DATE] 10:00" at bounding box center [801, 358] width 67 height 12
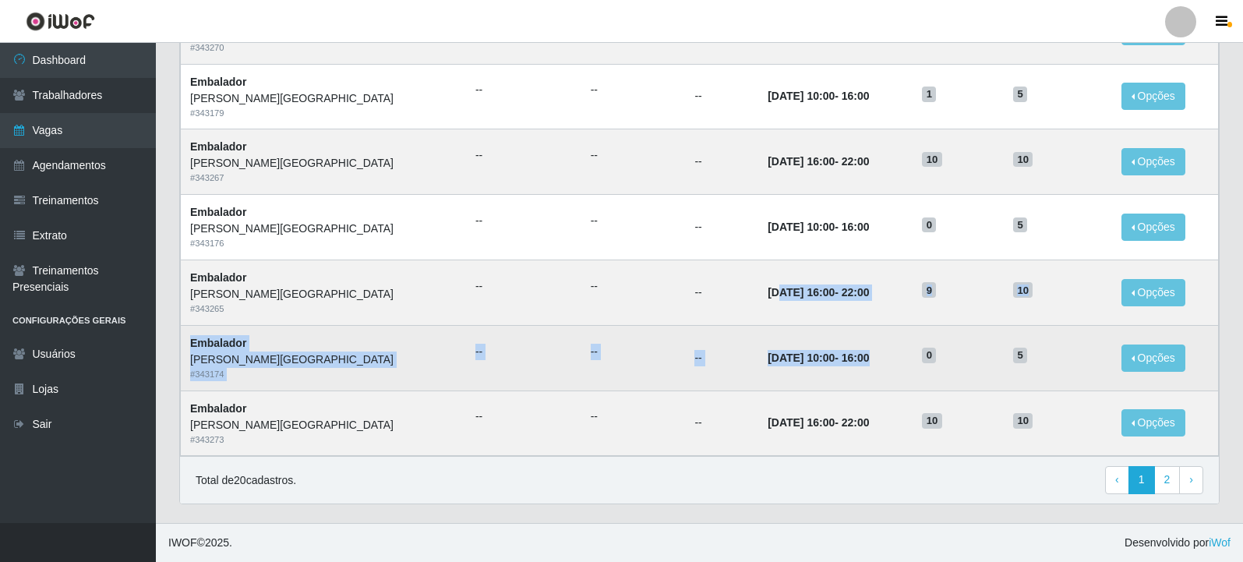
drag, startPoint x: 709, startPoint y: 289, endPoint x: 830, endPoint y: 352, distance: 136.0
click at [829, 369] on td "[DATE] 10:00 - 16:00" at bounding box center [836, 357] width 154 height 65
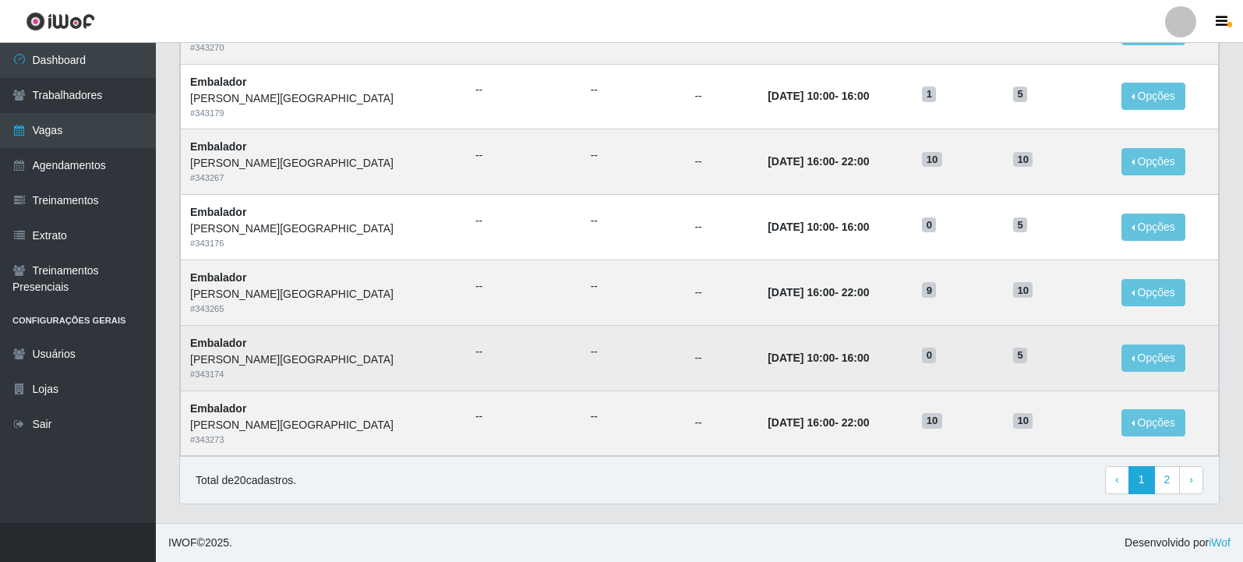
drag, startPoint x: 773, startPoint y: 359, endPoint x: 846, endPoint y: 358, distance: 73.3
click at [846, 358] on td "[DATE] 10:00 - 16:00" at bounding box center [836, 357] width 154 height 65
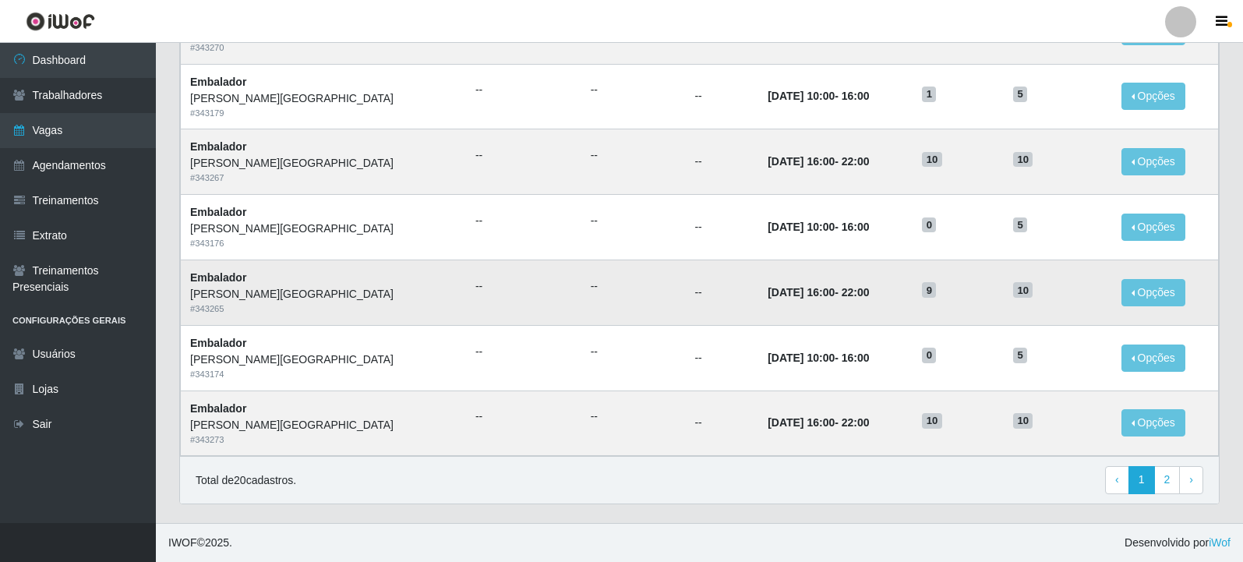
drag, startPoint x: 769, startPoint y: 292, endPoint x: 837, endPoint y: 292, distance: 67.1
click at [837, 292] on td "[DATE] 16:00 - 22:00" at bounding box center [836, 292] width 154 height 65
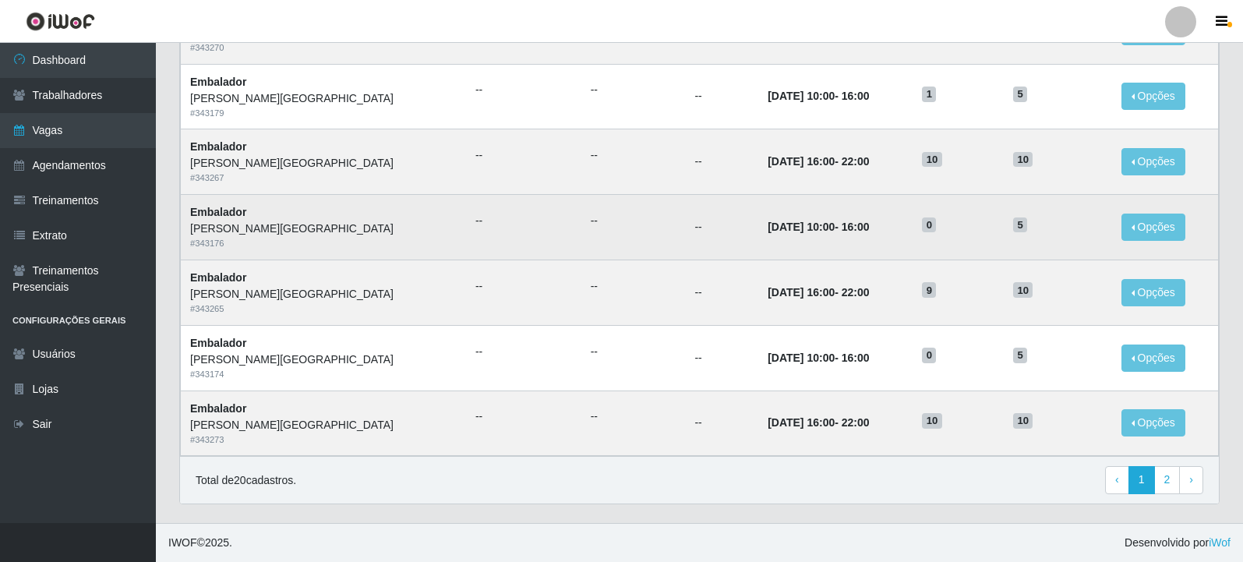
drag, startPoint x: 767, startPoint y: 222, endPoint x: 823, endPoint y: 224, distance: 56.2
click at [835, 228] on td "[DATE] 10:00 - 16:00" at bounding box center [836, 227] width 154 height 65
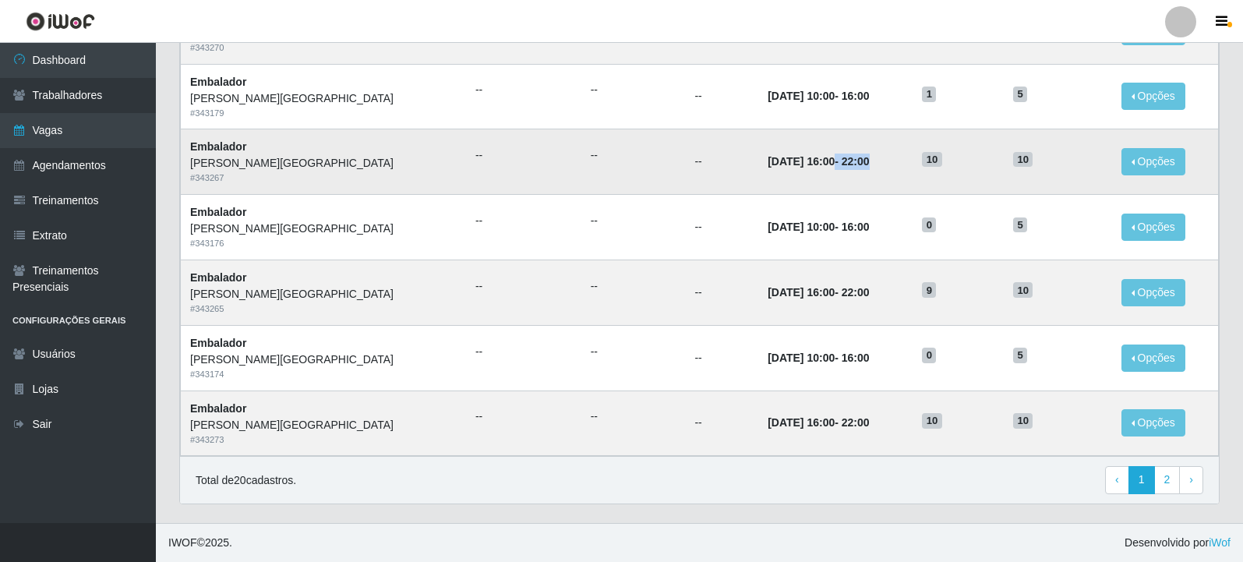
drag, startPoint x: 762, startPoint y: 160, endPoint x: 847, endPoint y: 165, distance: 85.1
click at [847, 165] on td "[DATE] 16:00 - 22:00" at bounding box center [836, 161] width 154 height 65
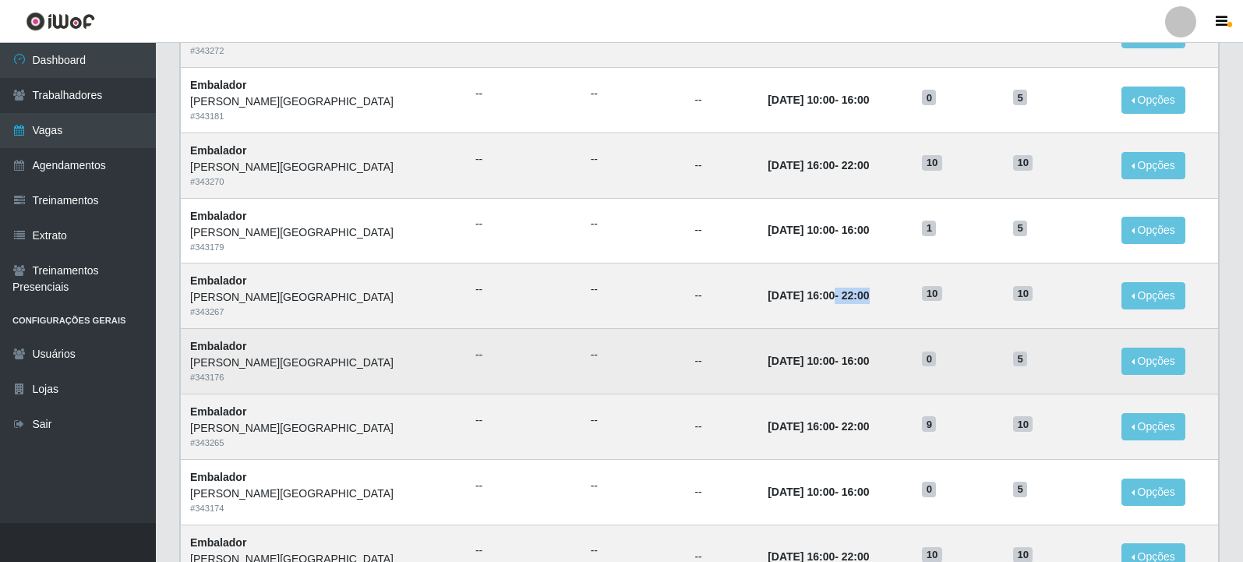
scroll to position [603, 0]
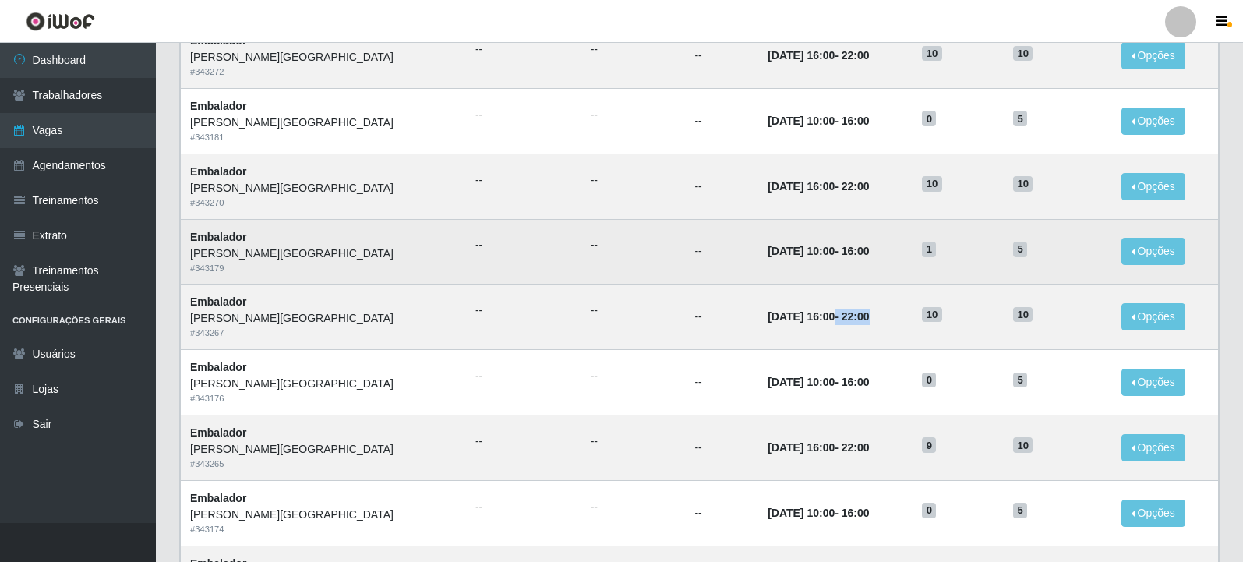
drag, startPoint x: 776, startPoint y: 252, endPoint x: 849, endPoint y: 253, distance: 73.3
click at [849, 253] on td "[DATE] 10:00 - 16:00" at bounding box center [836, 251] width 154 height 65
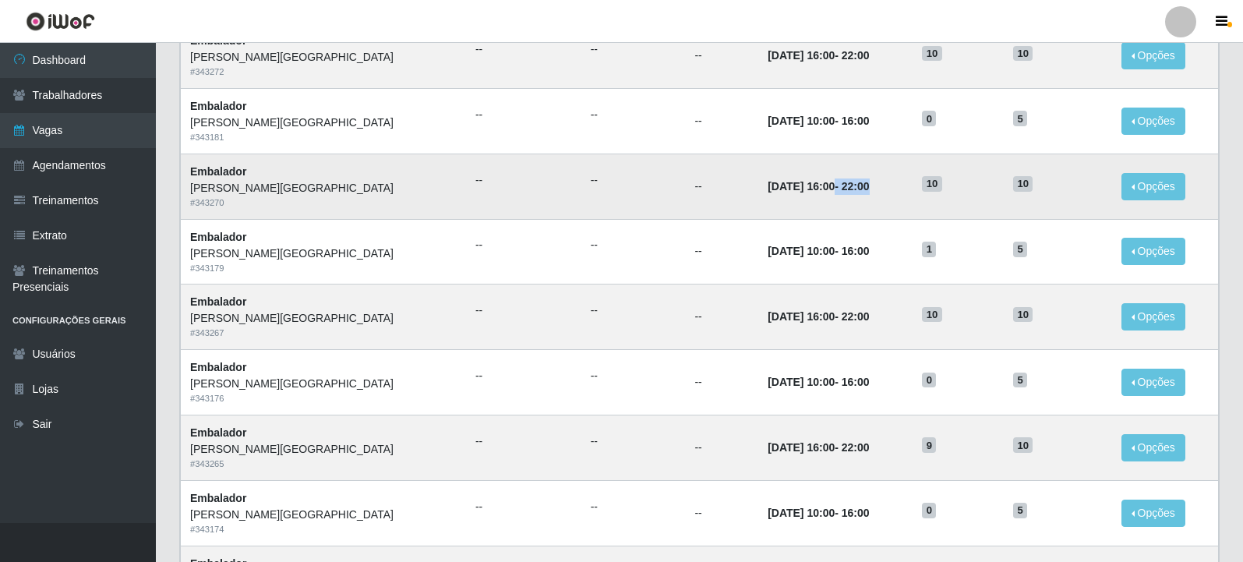
drag, startPoint x: 787, startPoint y: 190, endPoint x: 844, endPoint y: 196, distance: 57.2
click at [844, 196] on td "[DATE] 16:00 - 22:00" at bounding box center [836, 186] width 154 height 65
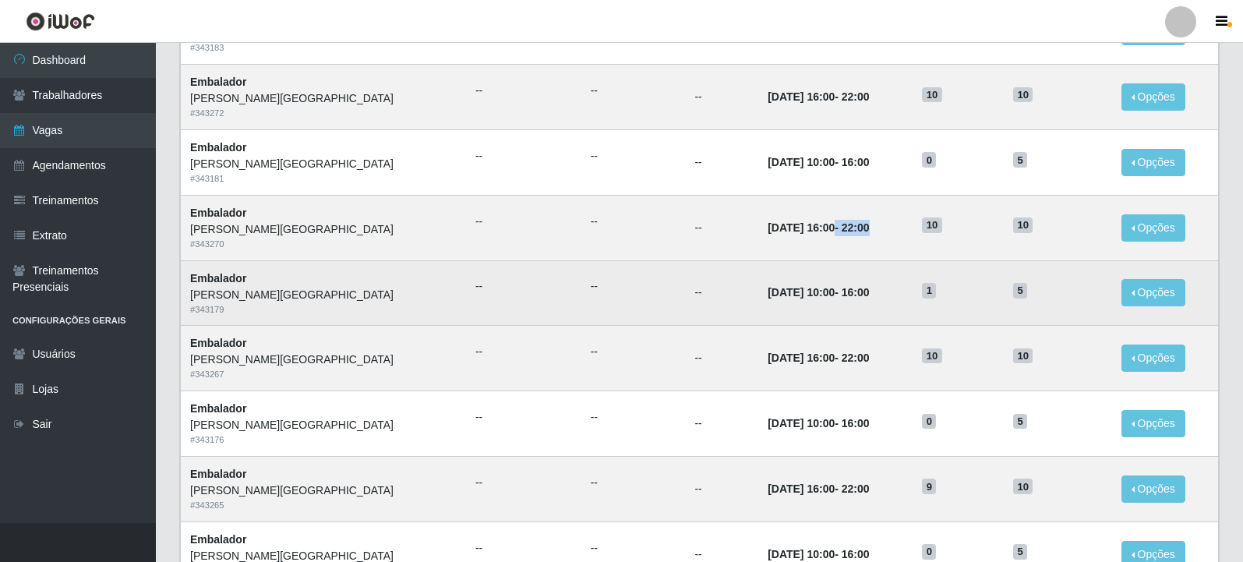
scroll to position [525, 0]
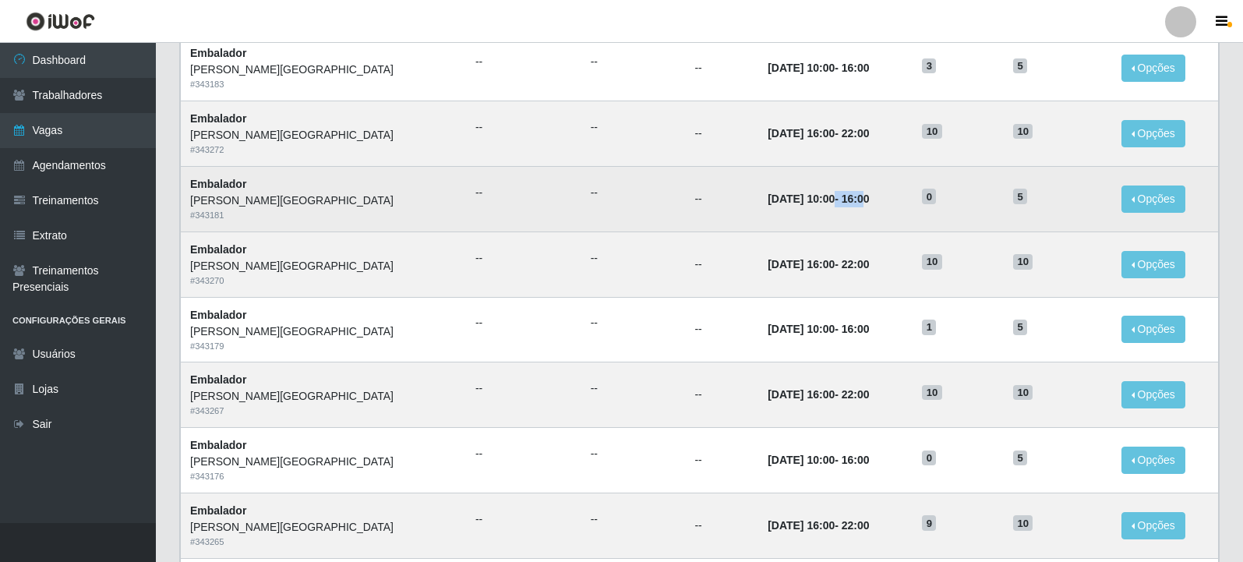
drag, startPoint x: 762, startPoint y: 187, endPoint x: 825, endPoint y: 186, distance: 62.4
click at [825, 186] on td "[DATE] 10:00 - 16:00" at bounding box center [836, 198] width 154 height 65
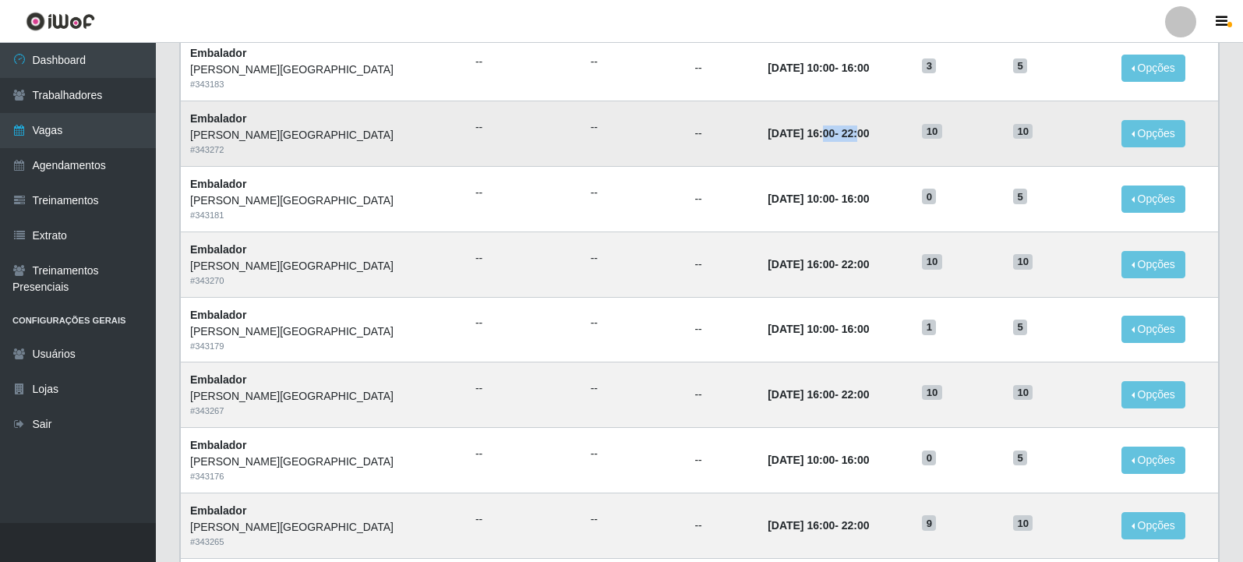
drag, startPoint x: 757, startPoint y: 138, endPoint x: 815, endPoint y: 143, distance: 58.7
click at [815, 143] on td "[DATE] 16:00 - 22:00" at bounding box center [836, 133] width 154 height 65
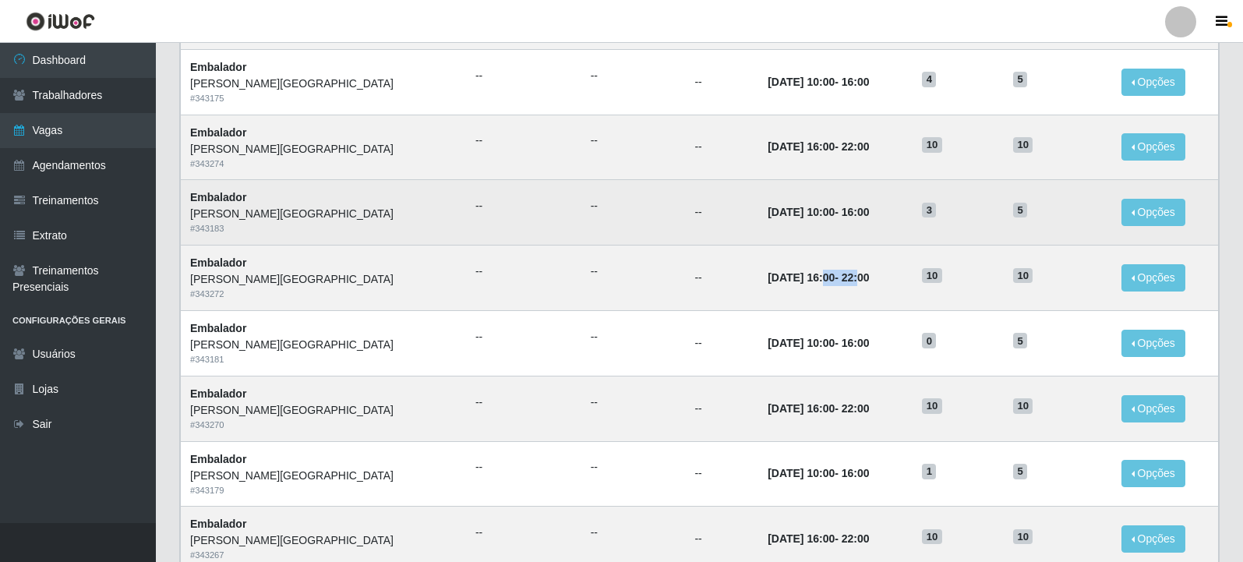
scroll to position [370, 0]
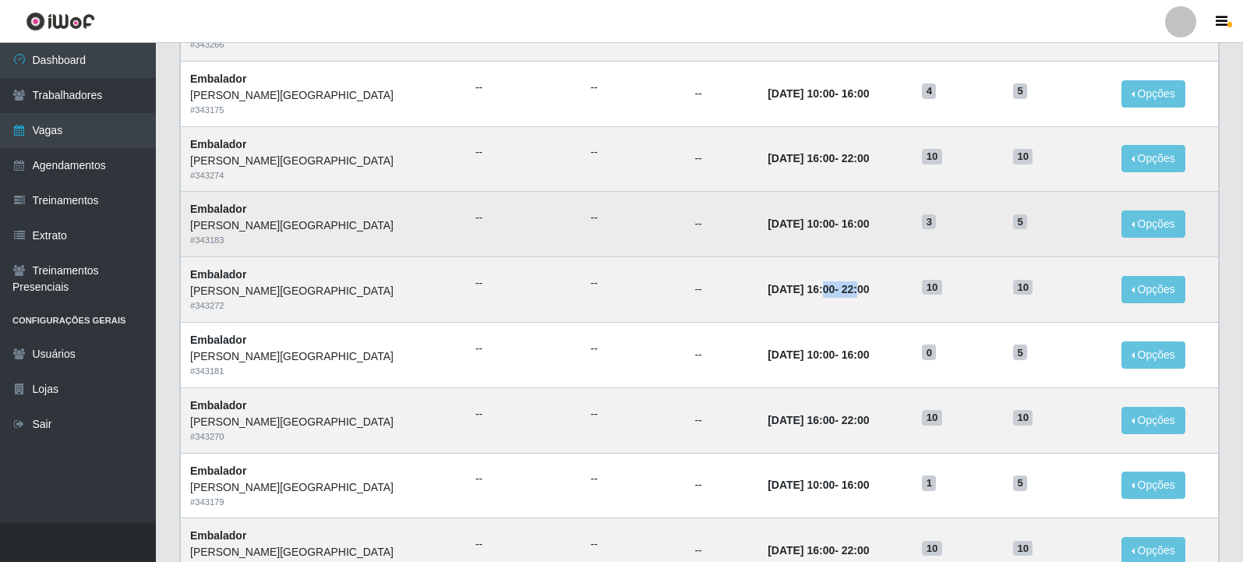
drag, startPoint x: 767, startPoint y: 232, endPoint x: 849, endPoint y: 221, distance: 82.7
click at [854, 231] on td "[DATE] 10:00 - 16:00" at bounding box center [836, 224] width 154 height 65
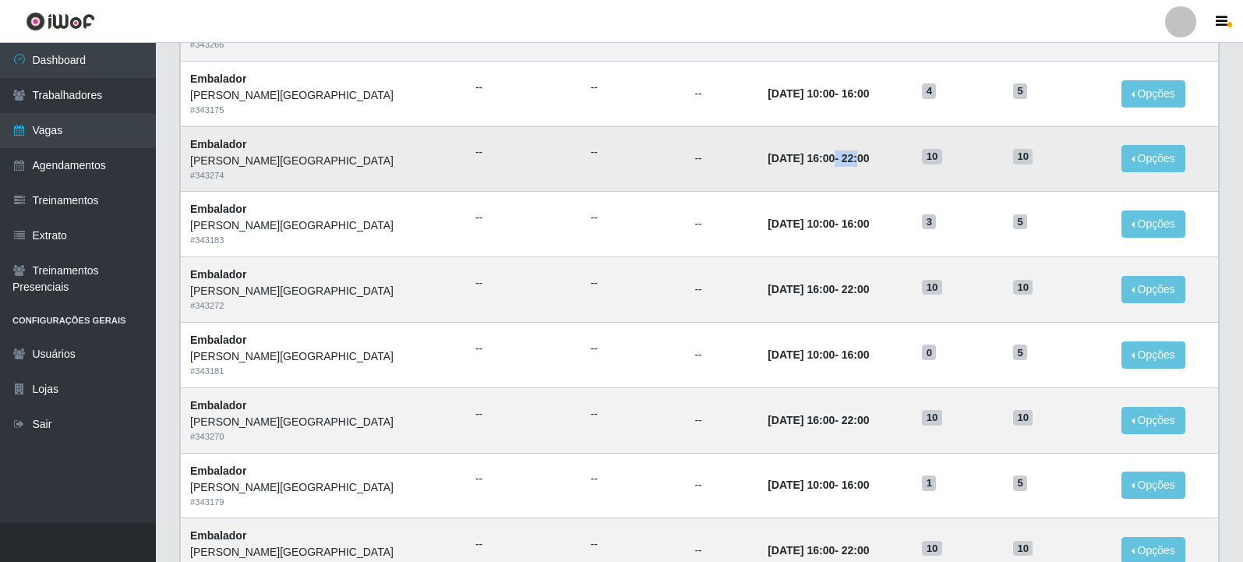
drag, startPoint x: 763, startPoint y: 155, endPoint x: 818, endPoint y: 162, distance: 55.0
click at [818, 162] on strong "[DATE] 16:00 - 22:00" at bounding box center [818, 158] width 101 height 12
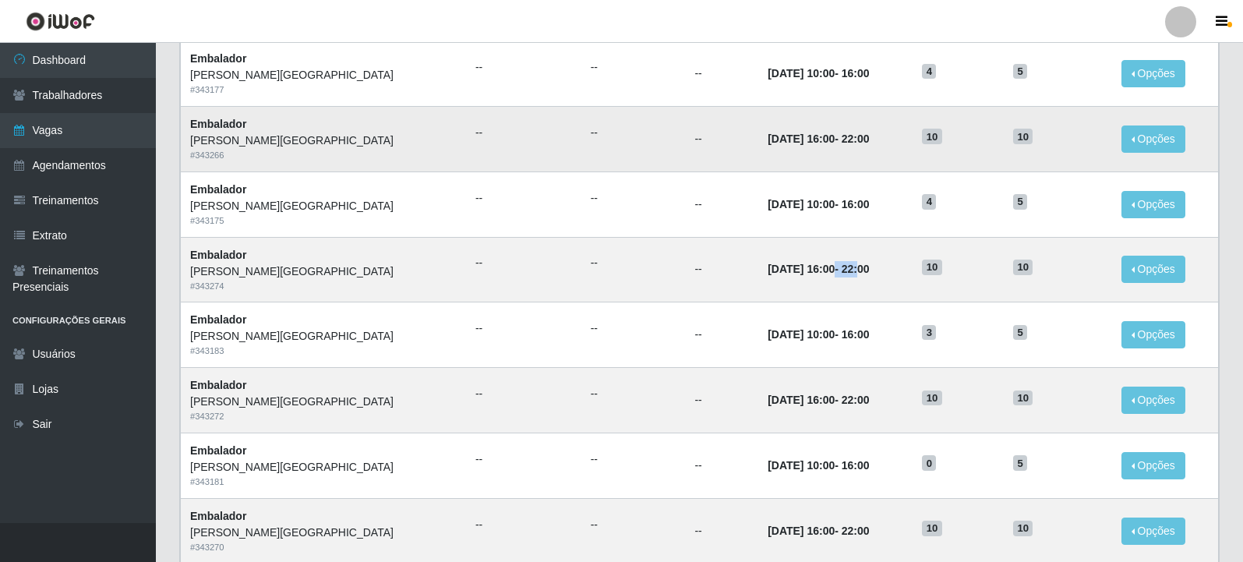
scroll to position [214, 0]
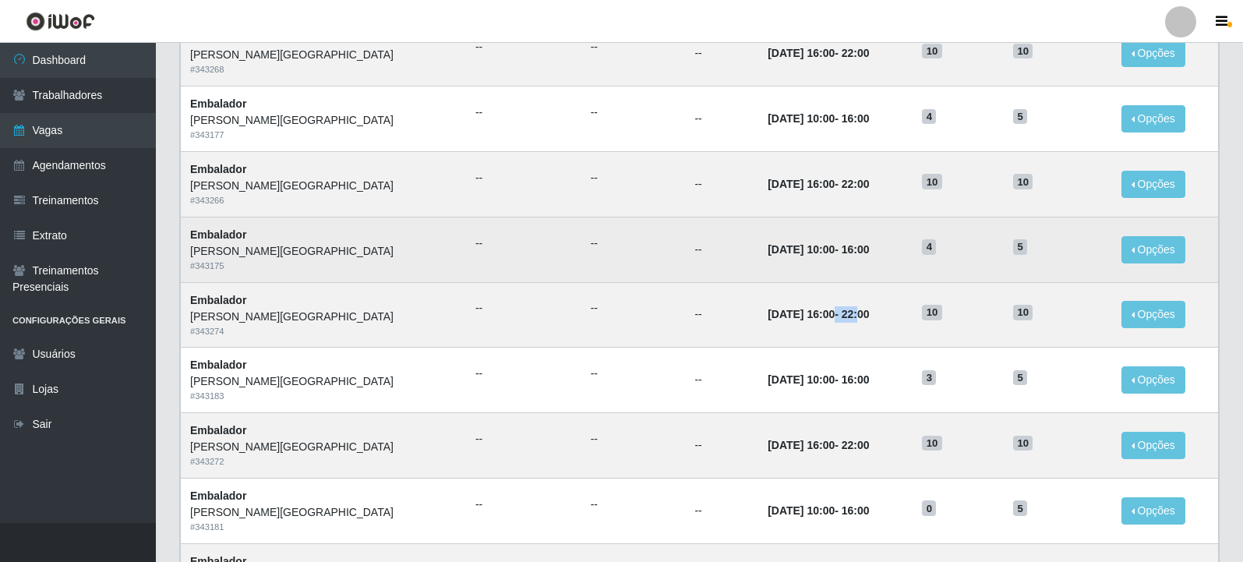
drag, startPoint x: 773, startPoint y: 255, endPoint x: 835, endPoint y: 249, distance: 61.9
click at [835, 249] on td "[DATE] 10:00 - 16:00" at bounding box center [836, 249] width 154 height 65
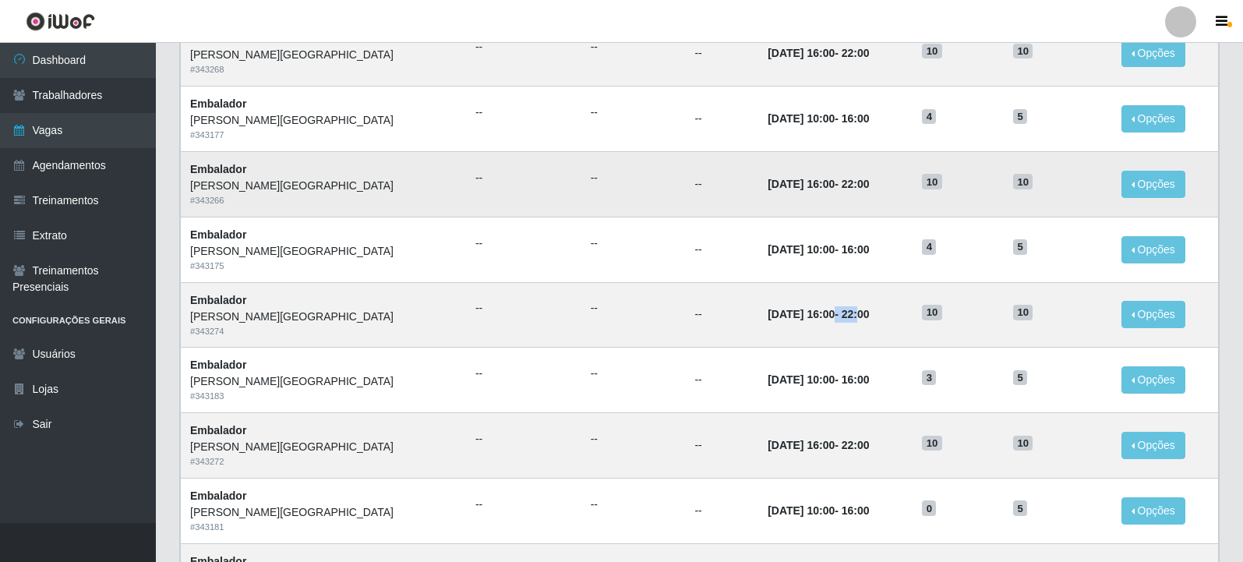
drag, startPoint x: 768, startPoint y: 182, endPoint x: 835, endPoint y: 189, distance: 67.4
click at [835, 189] on td "[DATE] 16:00 - 22:00" at bounding box center [836, 183] width 154 height 65
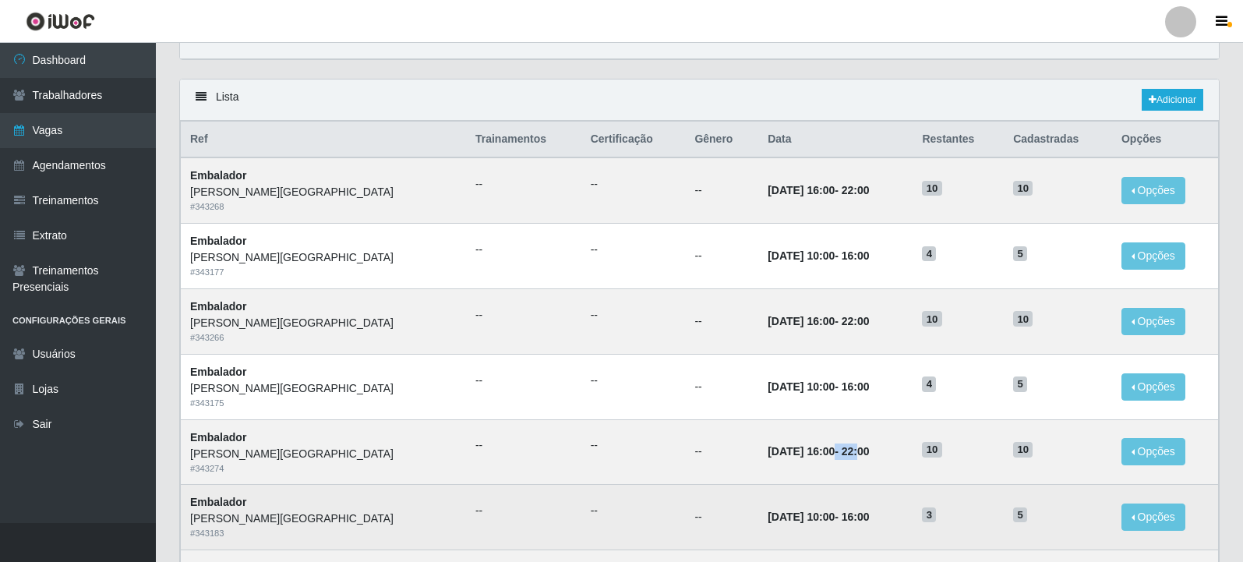
scroll to position [58, 0]
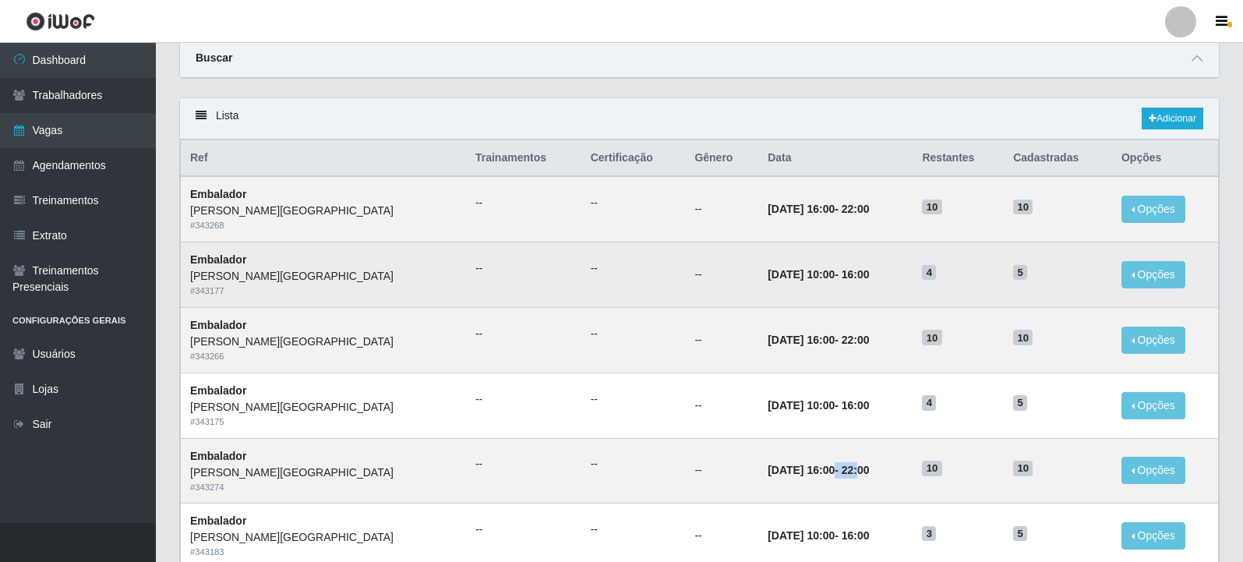
drag, startPoint x: 783, startPoint y: 279, endPoint x: 812, endPoint y: 268, distance: 30.8
click at [814, 280] on strong "[DATE] 10:00 - 16:00" at bounding box center [818, 274] width 101 height 12
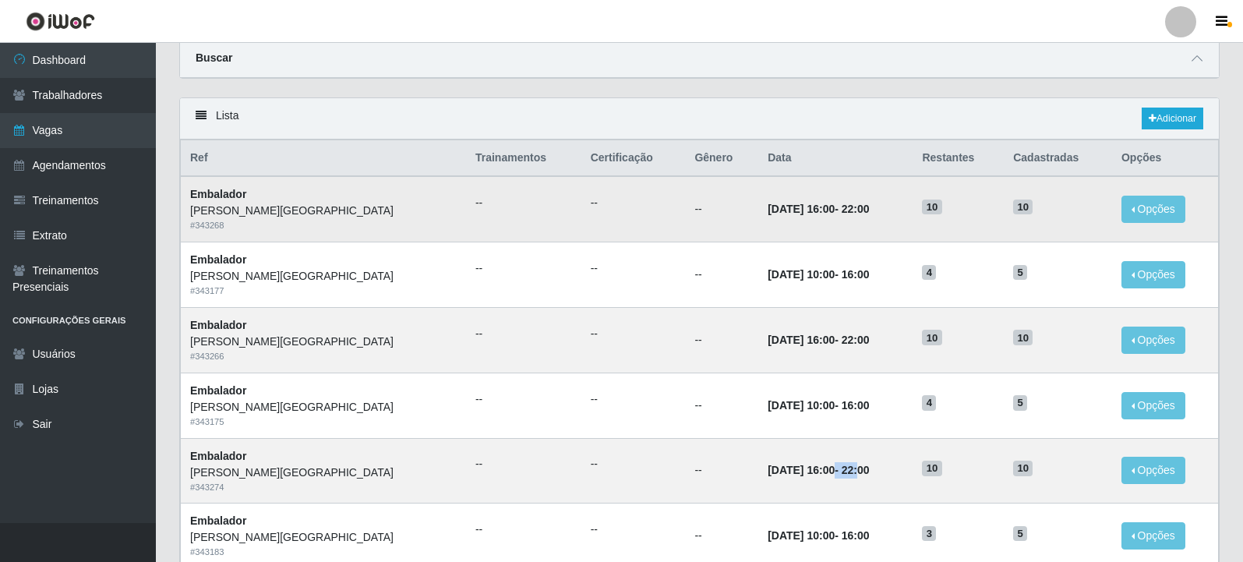
drag, startPoint x: 780, startPoint y: 203, endPoint x: 831, endPoint y: 203, distance: 51.5
click at [831, 203] on td "[DATE] 16:00 - 22:00" at bounding box center [836, 208] width 154 height 65
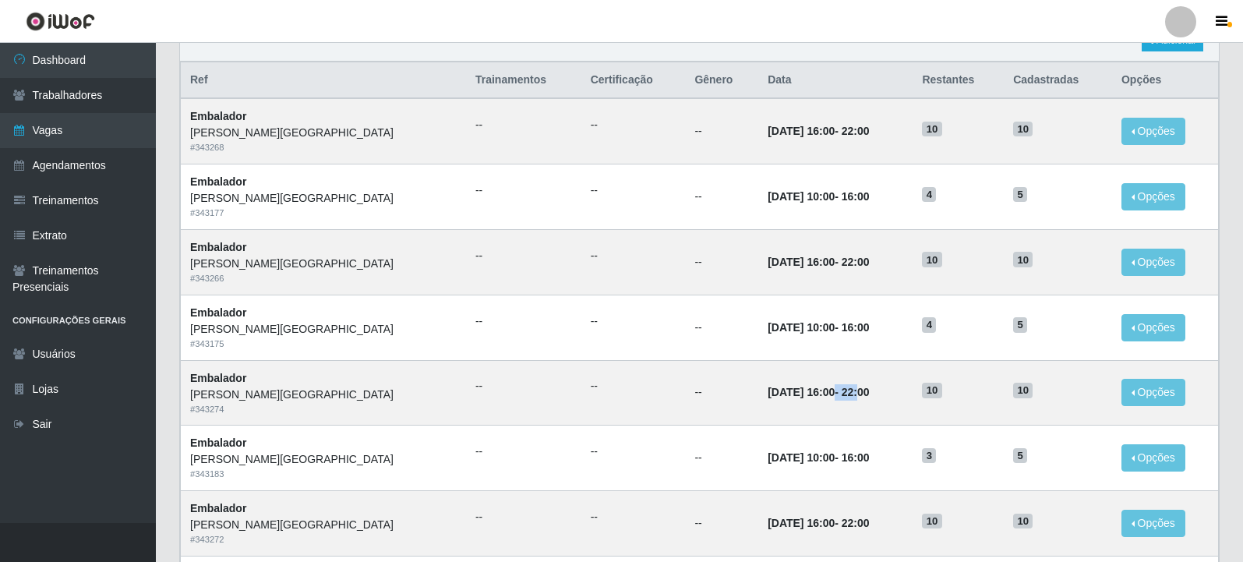
scroll to position [0, 0]
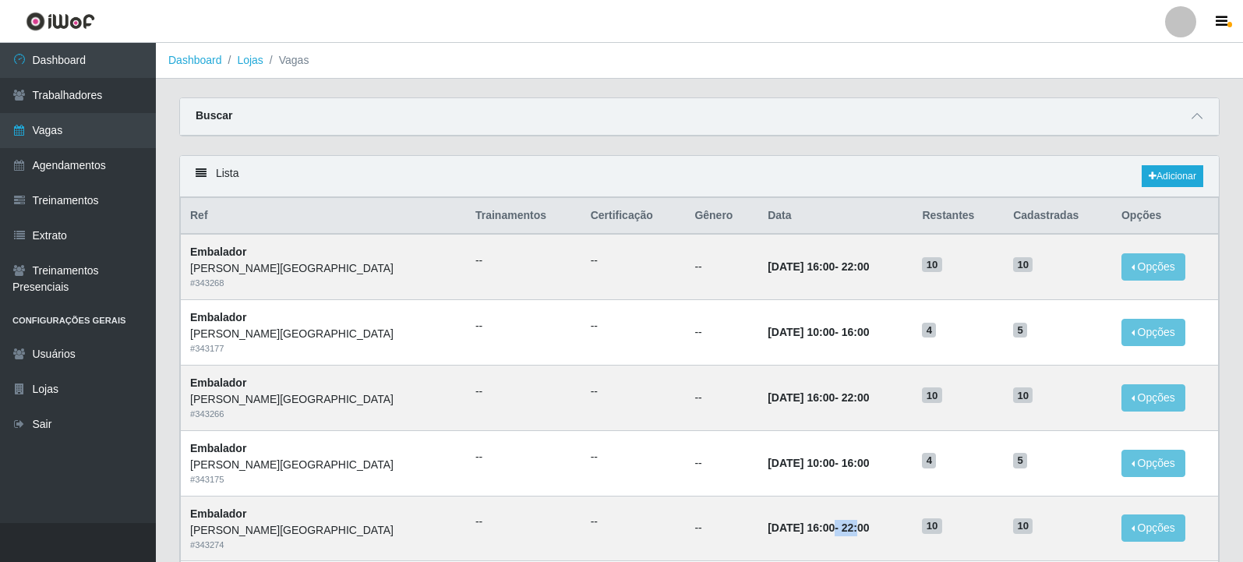
drag, startPoint x: 1201, startPoint y: 122, endPoint x: 1103, endPoint y: 123, distance: 97.5
click at [1201, 122] on icon at bounding box center [1197, 116] width 11 height 11
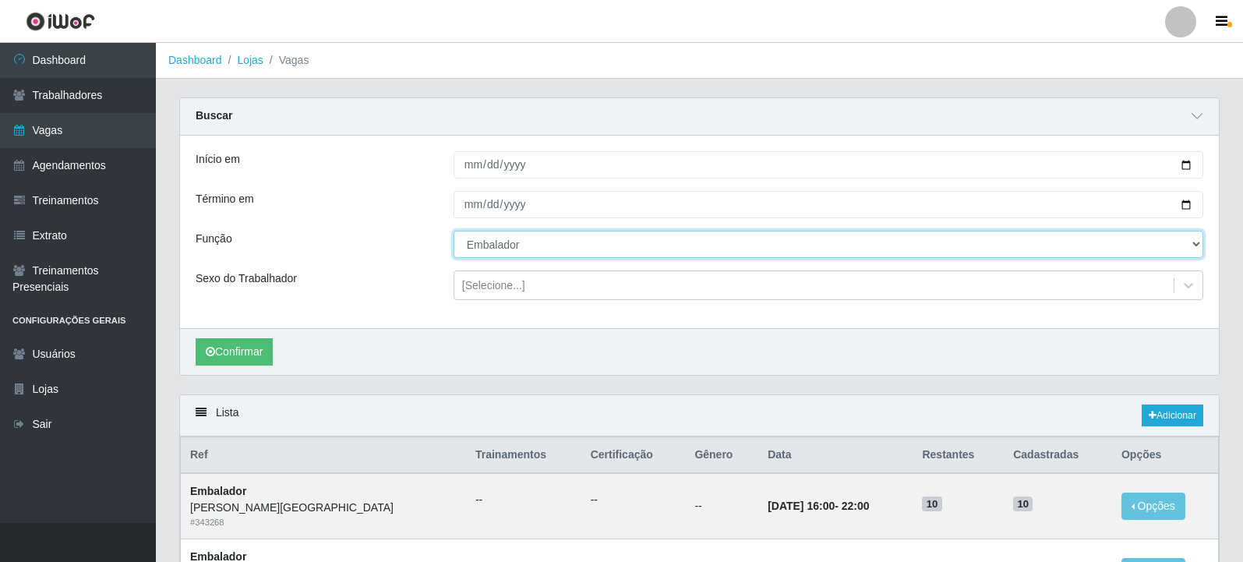
click at [515, 253] on select "[Selecione...] Embalador Embalador + Embalador ++ Repositor Repositor + Reposit…" at bounding box center [829, 244] width 750 height 27
click at [454, 232] on select "[Selecione...] Embalador Embalador + Embalador ++ Repositor Repositor + Reposit…" at bounding box center [829, 244] width 750 height 27
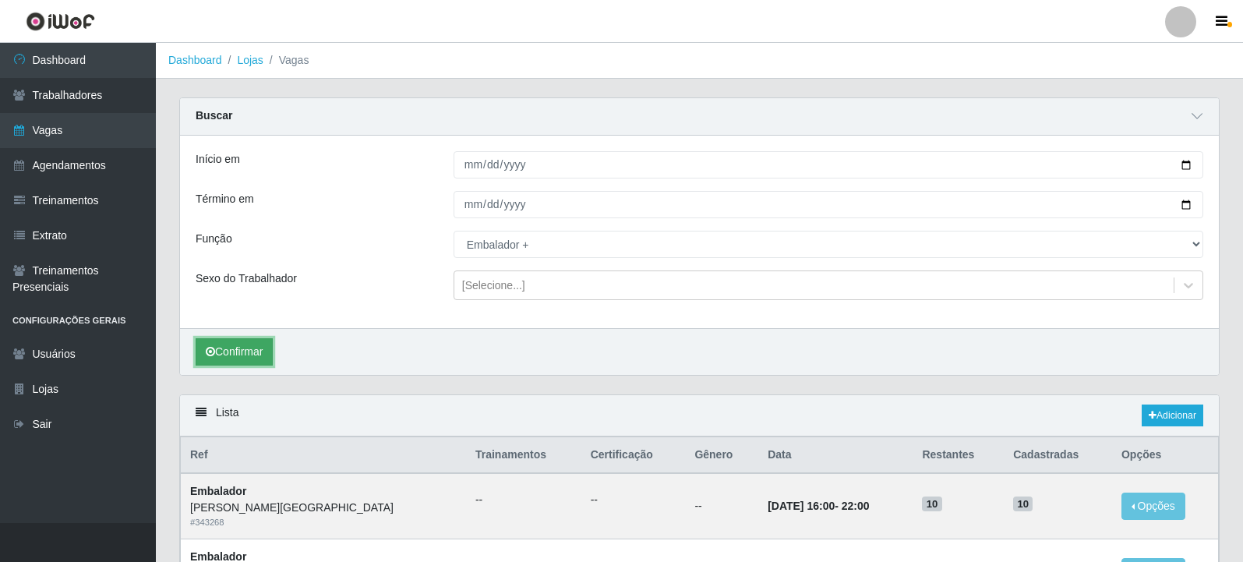
click at [242, 358] on button "Confirmar" at bounding box center [234, 351] width 77 height 27
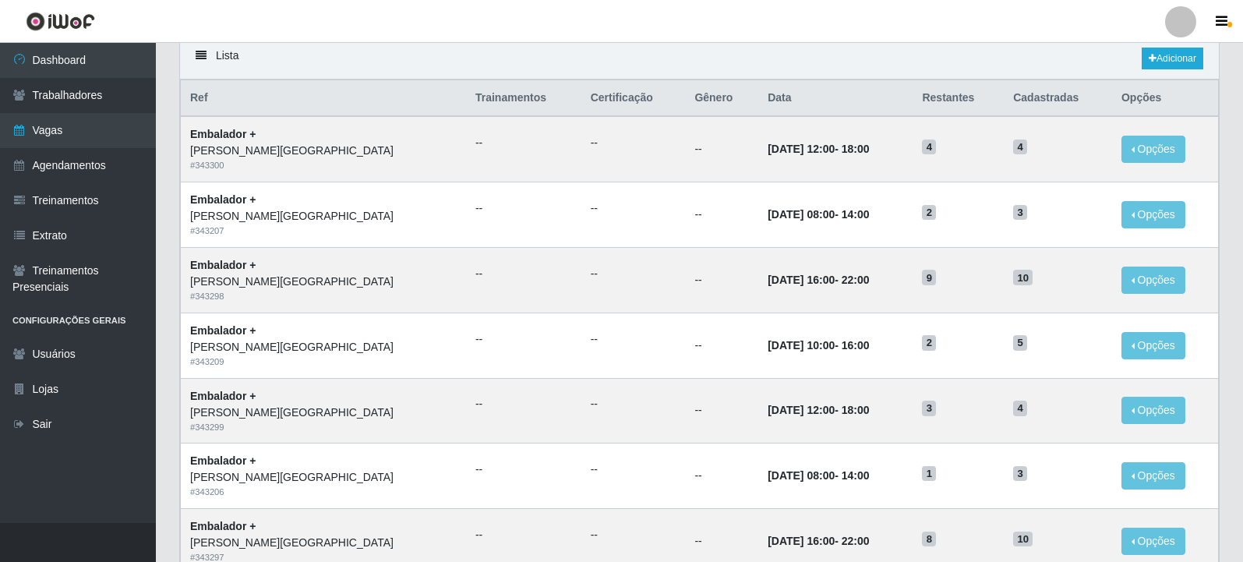
scroll to position [385, 0]
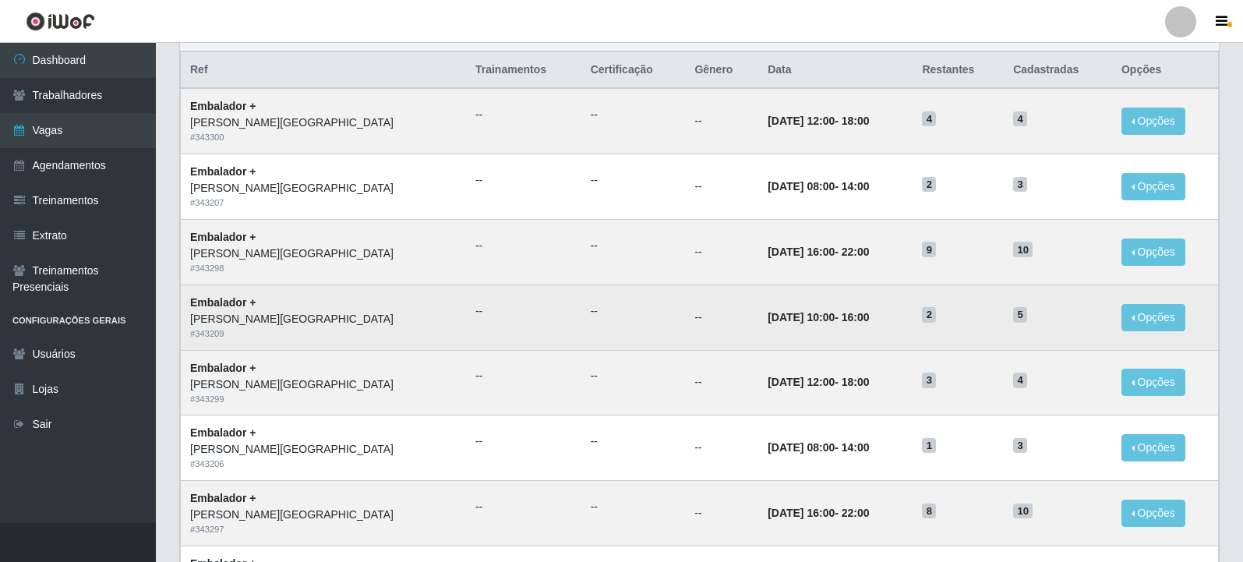
click at [685, 294] on td "--" at bounding box center [721, 317] width 73 height 65
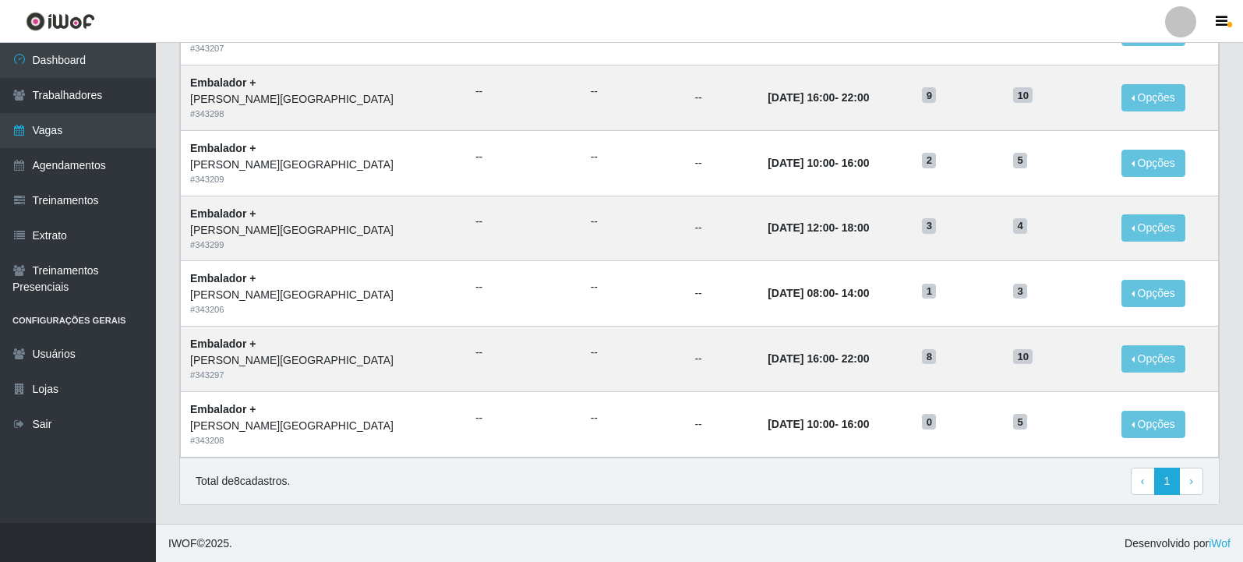
scroll to position [541, 0]
click at [782, 207] on td "[DATE] 12:00 - 18:00" at bounding box center [836, 227] width 154 height 65
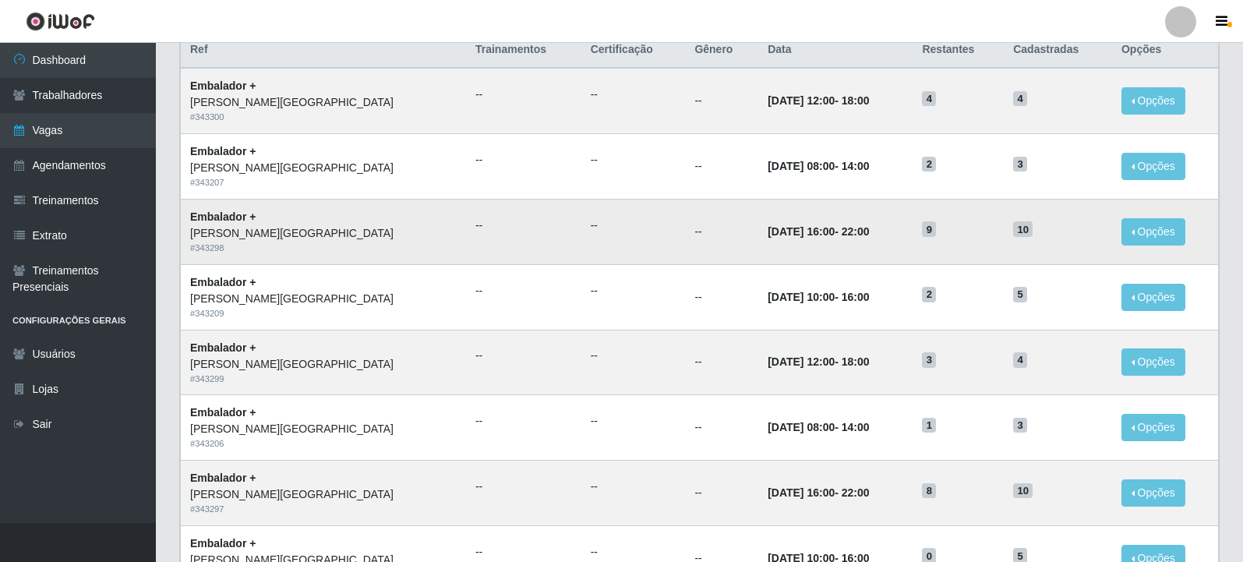
scroll to position [385, 0]
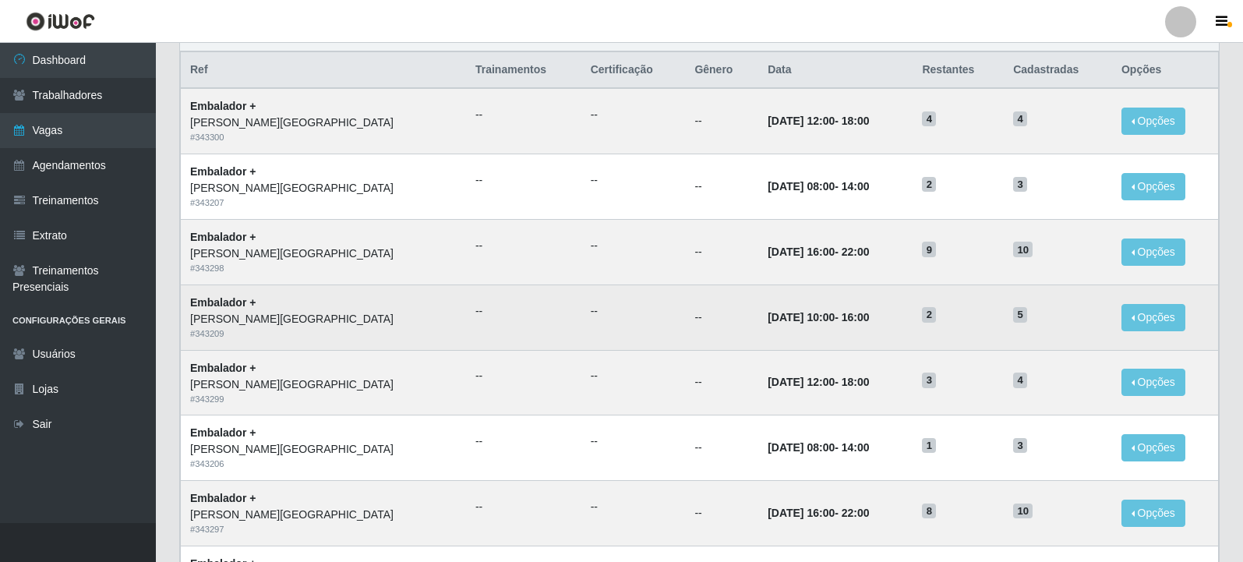
click at [759, 299] on td "[DATE] 10:00 - 16:00" at bounding box center [836, 317] width 154 height 65
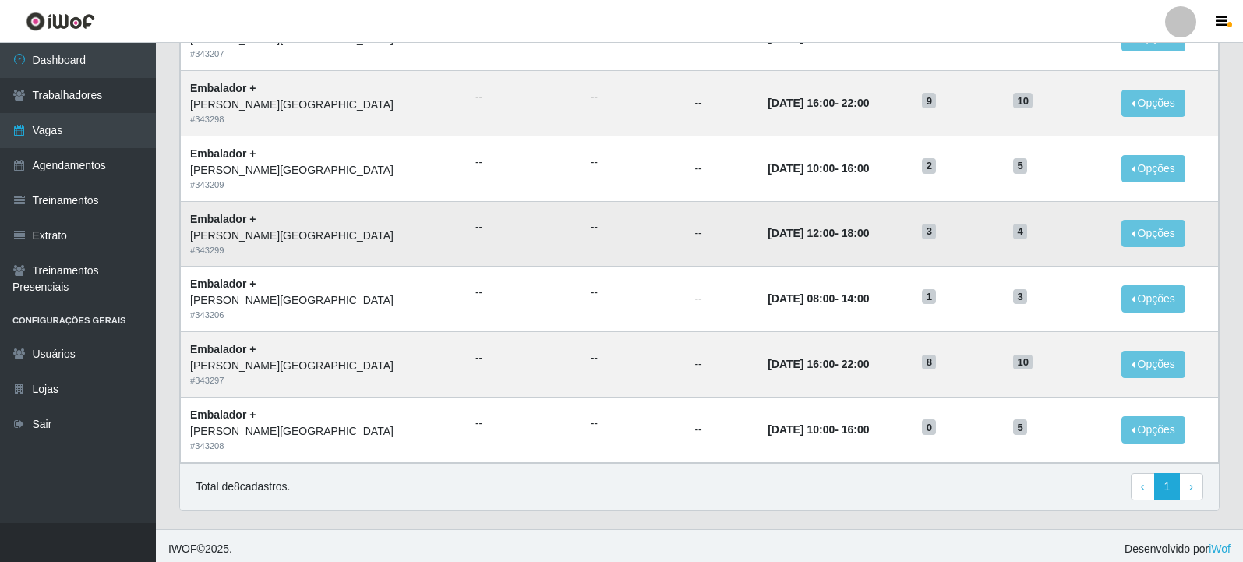
scroll to position [541, 0]
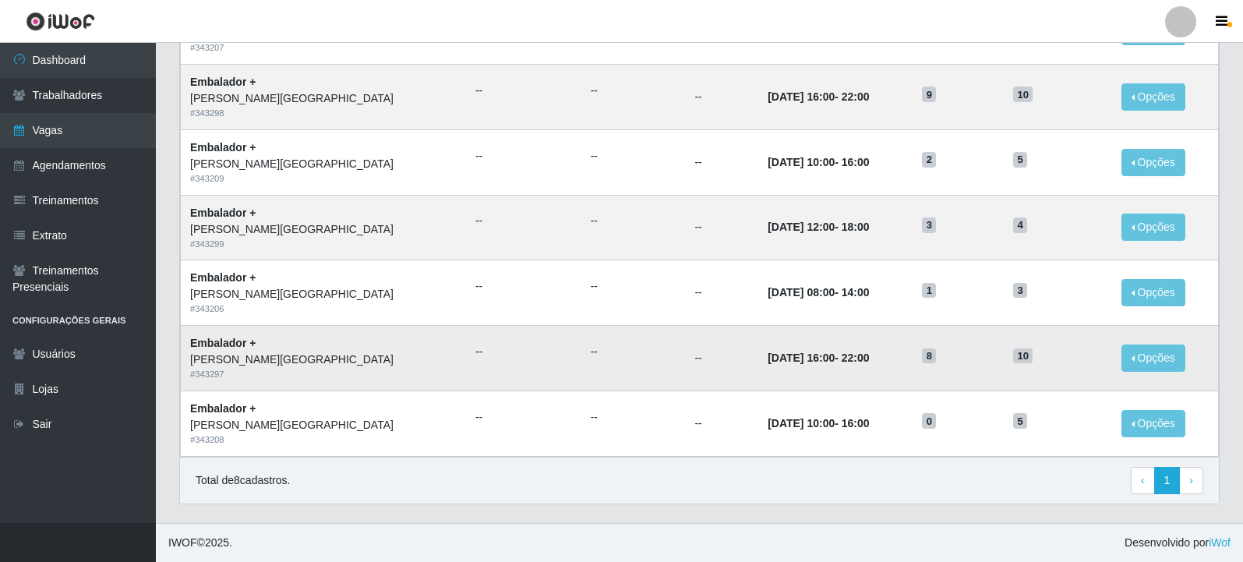
click at [834, 374] on td "[DATE] 16:00 - 22:00" at bounding box center [836, 358] width 154 height 65
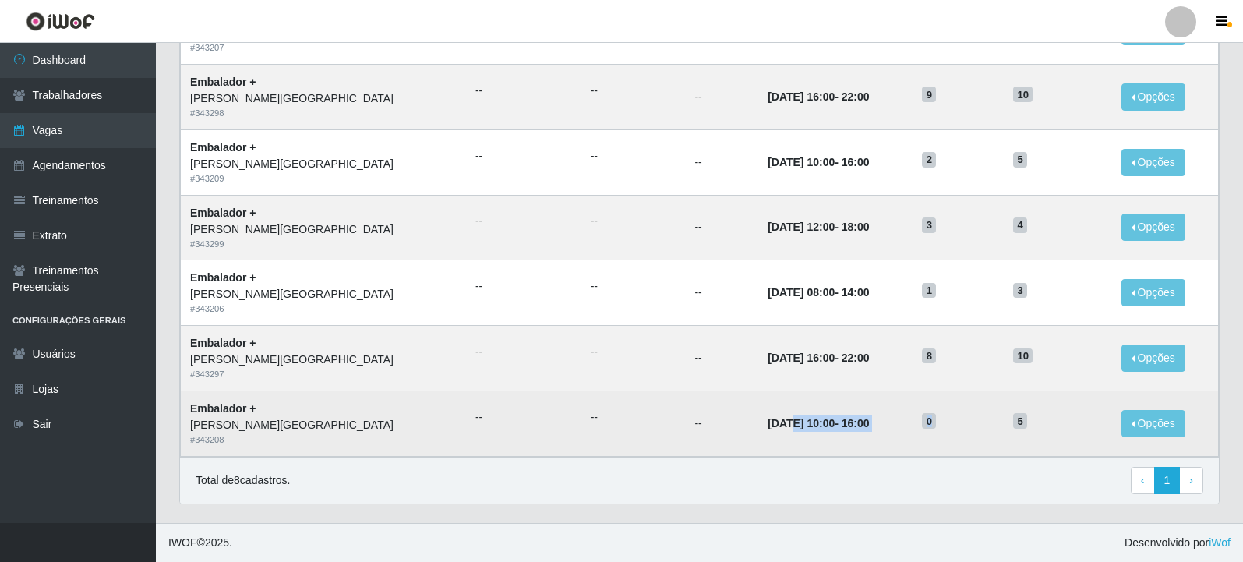
drag, startPoint x: 720, startPoint y: 425, endPoint x: 1008, endPoint y: 406, distance: 288.3
click at [1008, 406] on tr "Embalador + [PERSON_NAME][GEOGRAPHIC_DATA] # 343208 -- -- -- [DATE] 10:00 - 16:…" at bounding box center [700, 423] width 1038 height 65
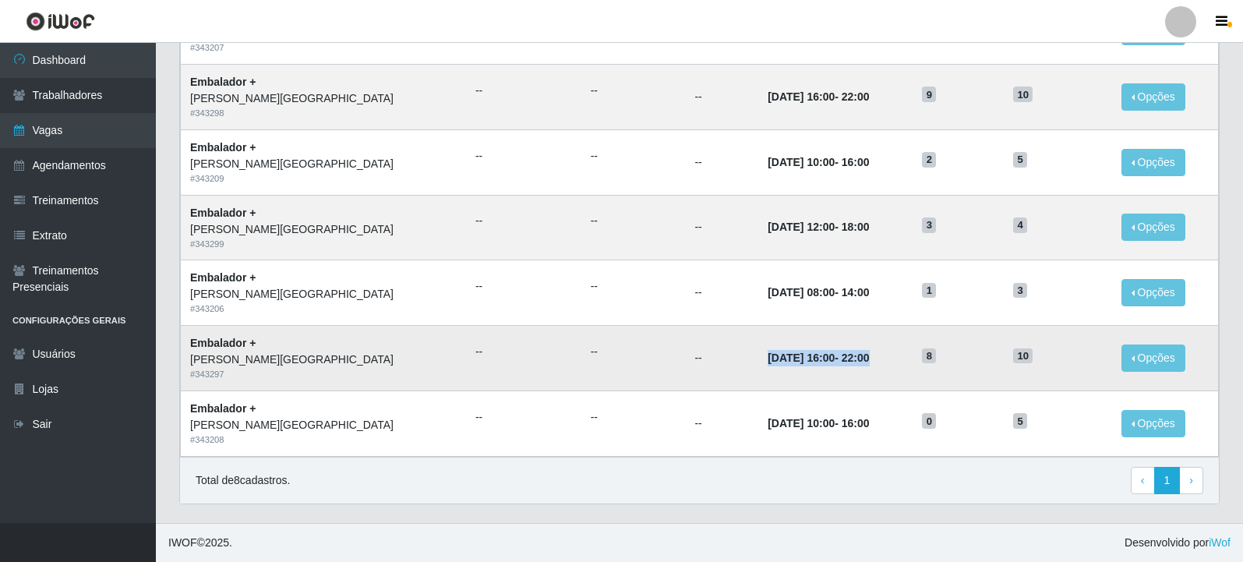
drag, startPoint x: 724, startPoint y: 347, endPoint x: 898, endPoint y: 352, distance: 173.9
click at [898, 352] on tr "Embalador + [PERSON_NAME][GEOGRAPHIC_DATA] # 343297 -- -- -- [DATE] 16:00 - 22:…" at bounding box center [700, 358] width 1038 height 65
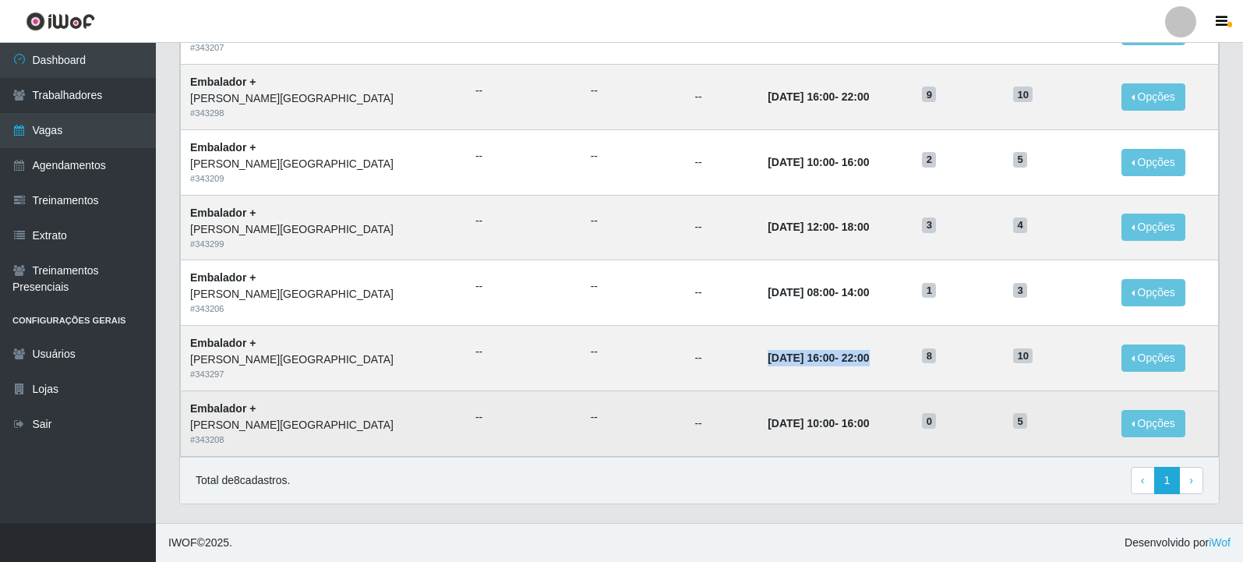
scroll to position [463, 0]
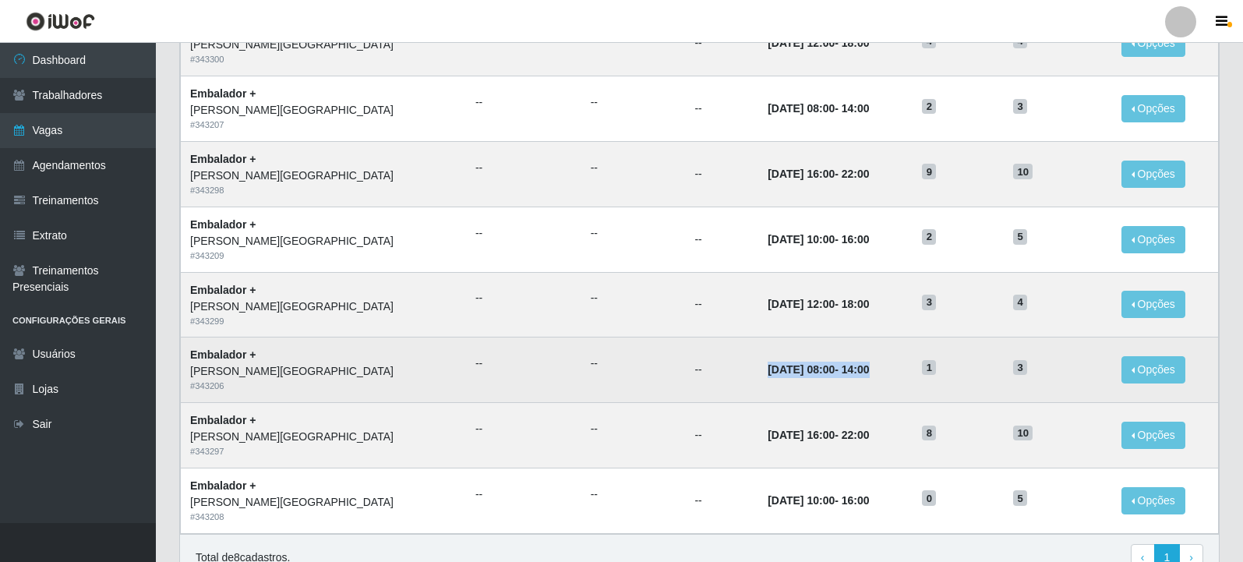
drag, startPoint x: 687, startPoint y: 367, endPoint x: 826, endPoint y: 367, distance: 139.6
click at [826, 367] on td "[DATE] 08:00 - 14:00" at bounding box center [836, 370] width 154 height 65
click at [813, 385] on td "[DATE] 08:00 - 14:00" at bounding box center [836, 370] width 154 height 65
drag, startPoint x: 690, startPoint y: 370, endPoint x: 1017, endPoint y: 359, distance: 326.9
click at [1017, 359] on tr "Embalador + [PERSON_NAME][GEOGRAPHIC_DATA] # 343206 -- -- -- [DATE] 08:00 - 14:…" at bounding box center [700, 370] width 1038 height 65
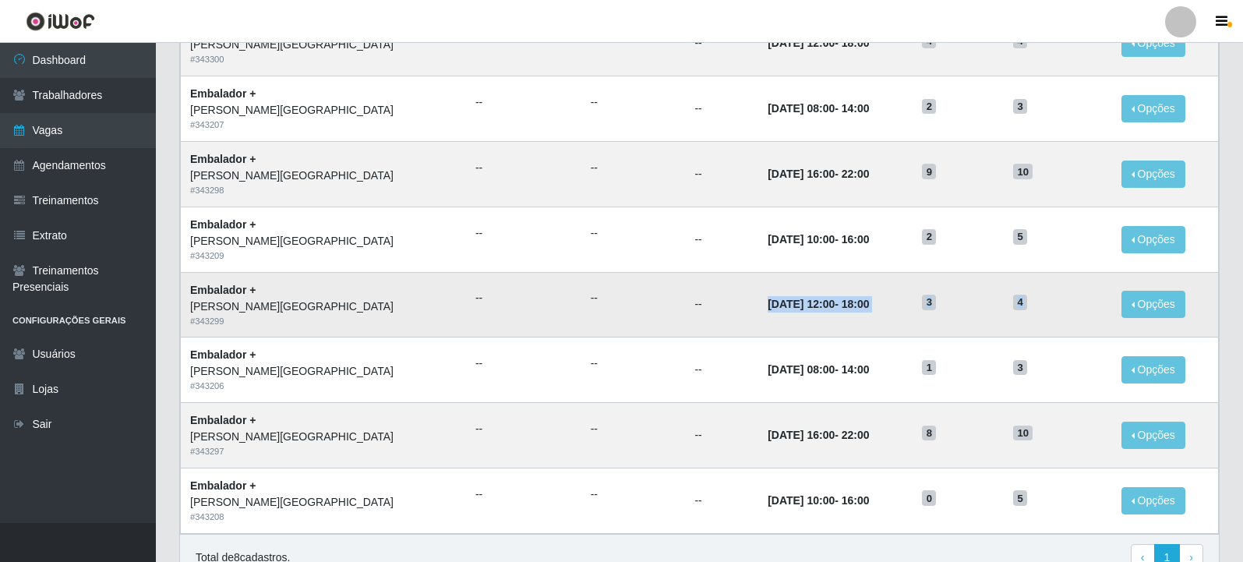
drag, startPoint x: 685, startPoint y: 301, endPoint x: 1023, endPoint y: 304, distance: 338.4
click at [1023, 304] on tr "Embalador + [PERSON_NAME][GEOGRAPHIC_DATA] # 343299 -- -- -- [DATE] 12:00 - 18:…" at bounding box center [700, 304] width 1038 height 65
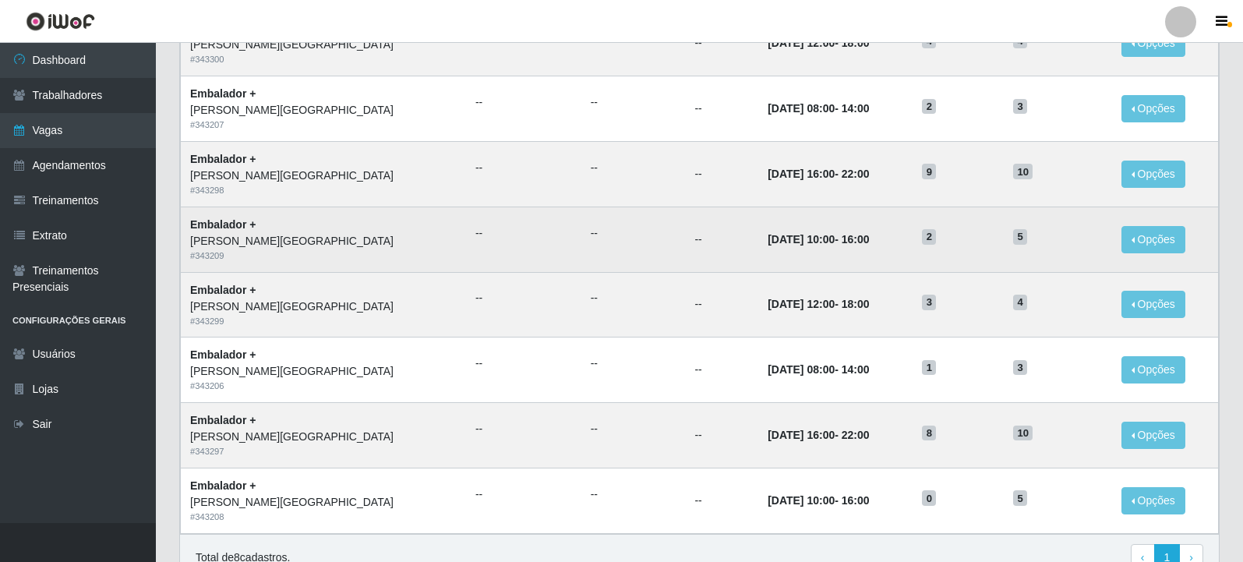
click at [759, 259] on td "[DATE] 10:00 - 16:00" at bounding box center [836, 239] width 154 height 65
drag, startPoint x: 690, startPoint y: 236, endPoint x: 1019, endPoint y: 220, distance: 329.4
click at [1019, 220] on tr "Embalador + [PERSON_NAME][GEOGRAPHIC_DATA] # 343209 -- -- -- [DATE] 10:00 - 16:…" at bounding box center [700, 239] width 1038 height 65
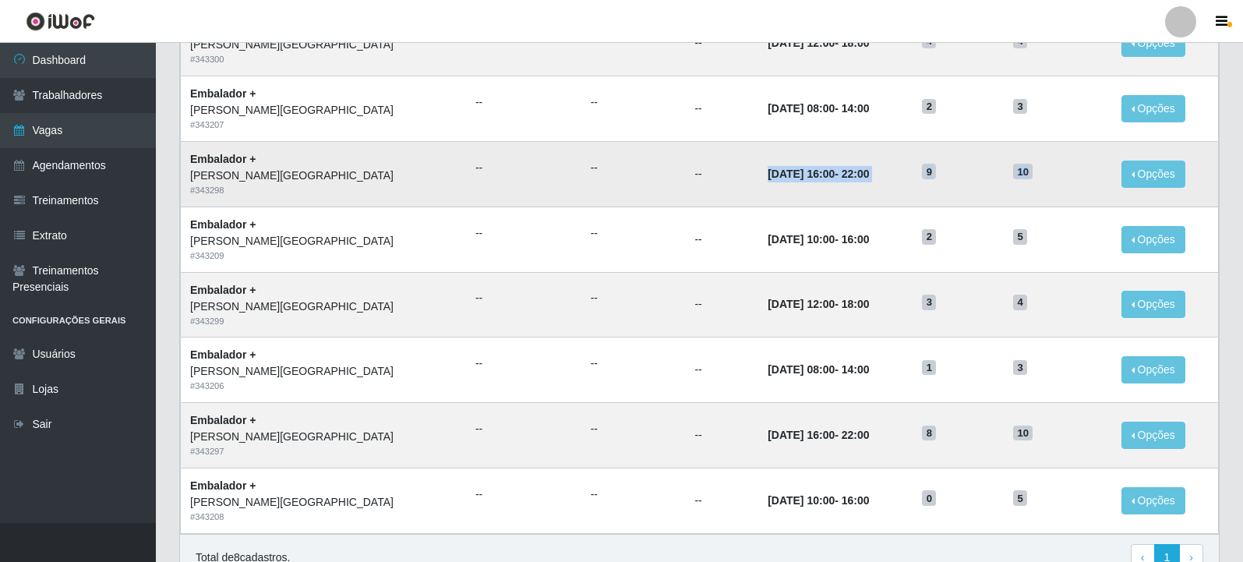
drag, startPoint x: 690, startPoint y: 176, endPoint x: 1048, endPoint y: 178, distance: 357.9
click at [1048, 178] on tr "Embalador + [PERSON_NAME][GEOGRAPHIC_DATA] # 343298 -- -- -- [DATE] 16:00 - 22:…" at bounding box center [700, 173] width 1038 height 65
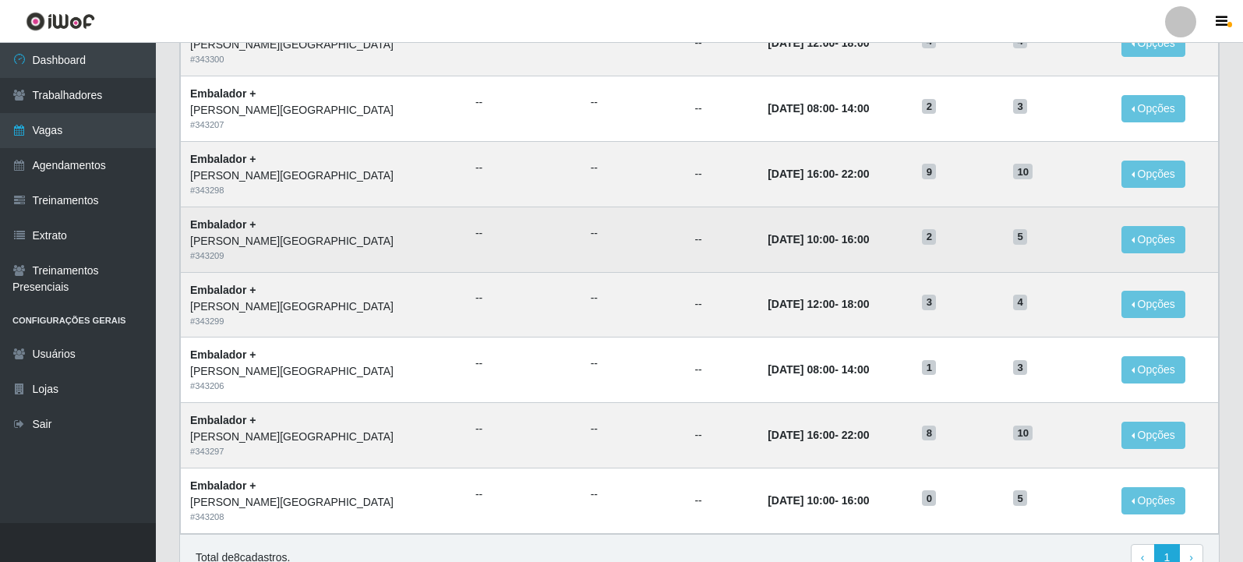
click at [765, 224] on td "[DATE] 10:00 - 16:00" at bounding box center [836, 239] width 154 height 65
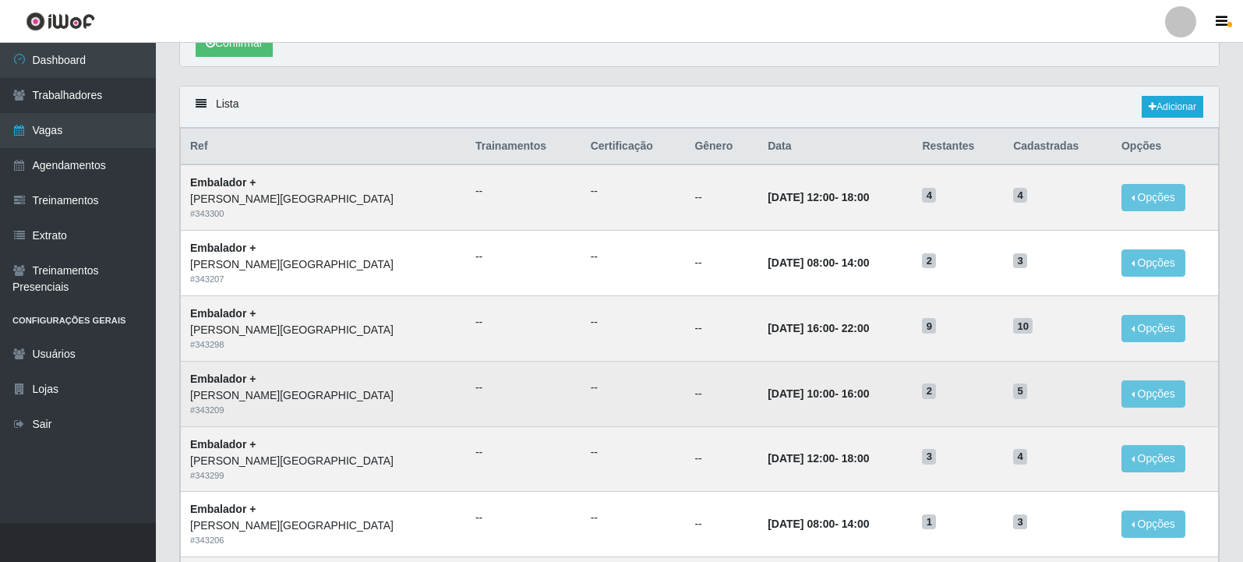
scroll to position [307, 0]
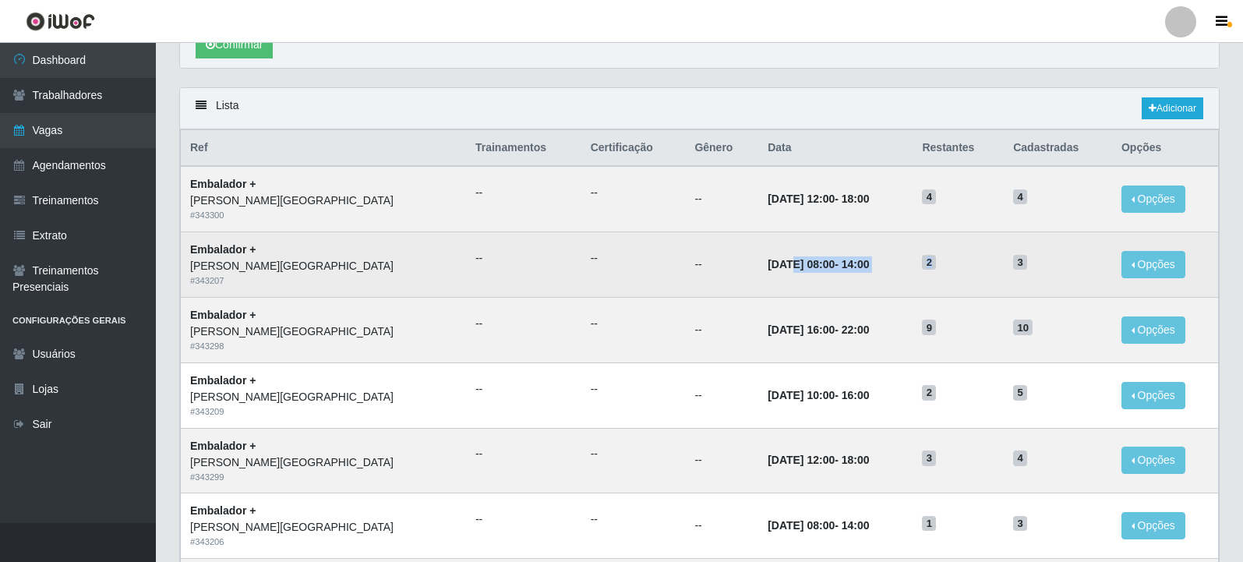
drag, startPoint x: 741, startPoint y: 271, endPoint x: 916, endPoint y: 271, distance: 175.4
click at [916, 271] on tr "Embalador + [PERSON_NAME][GEOGRAPHIC_DATA] # 343207 -- -- -- [DATE] 08:00 - 14:…" at bounding box center [700, 264] width 1038 height 65
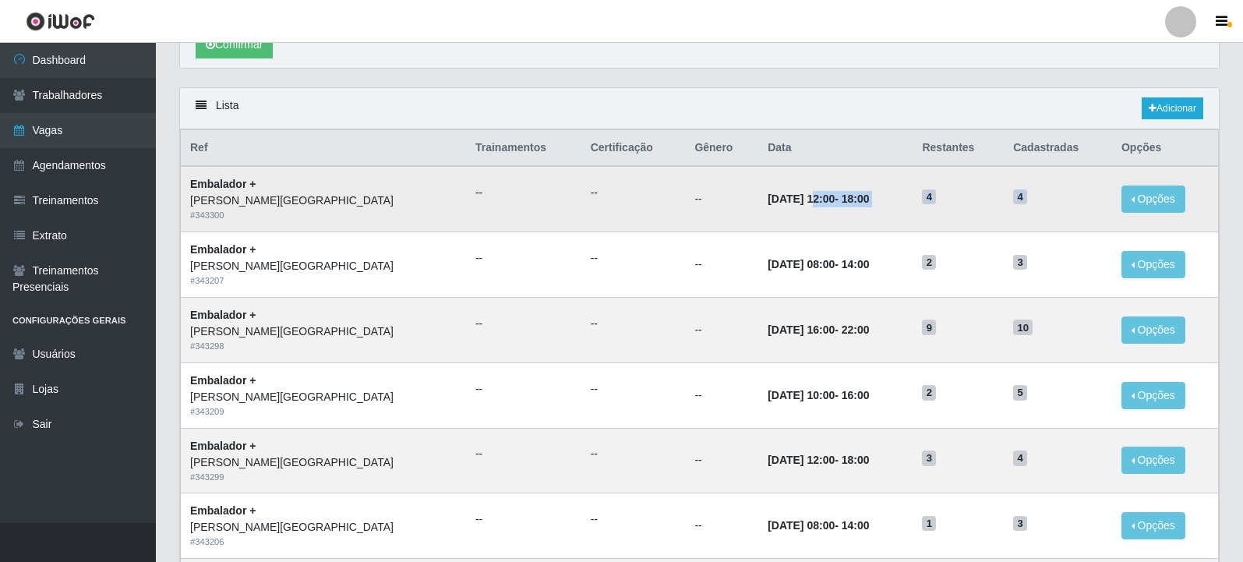
drag, startPoint x: 744, startPoint y: 201, endPoint x: 1017, endPoint y: 209, distance: 273.0
click at [1017, 209] on tr "Embalador + [PERSON_NAME][GEOGRAPHIC_DATA] # 343300 -- -- -- [DATE] 12:00 - 18:…" at bounding box center [700, 198] width 1038 height 65
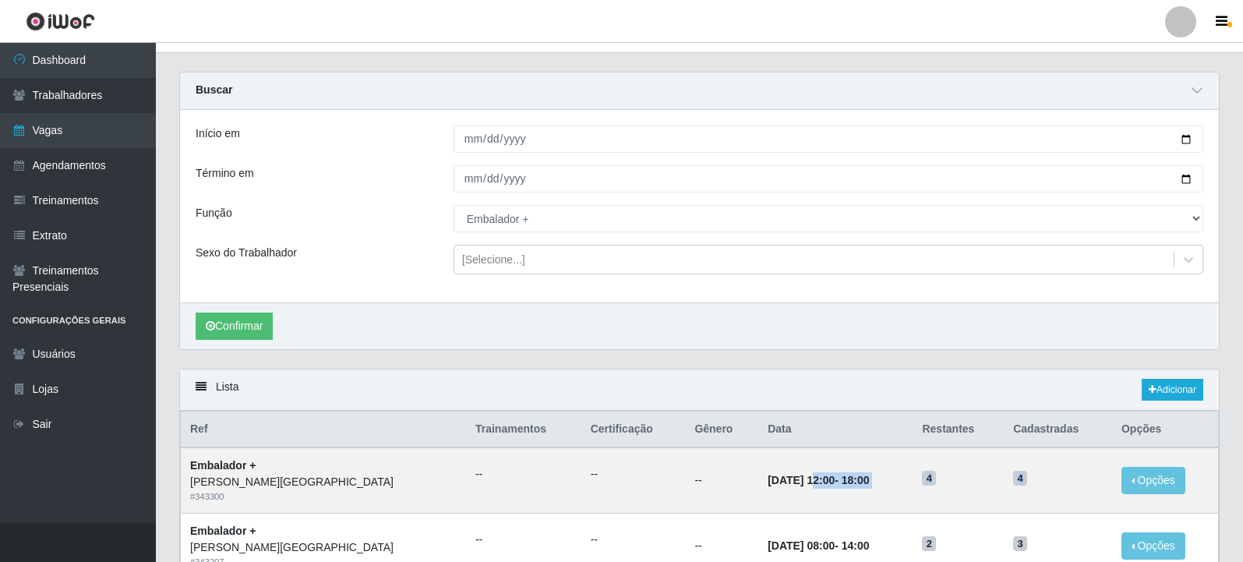
scroll to position [0, 0]
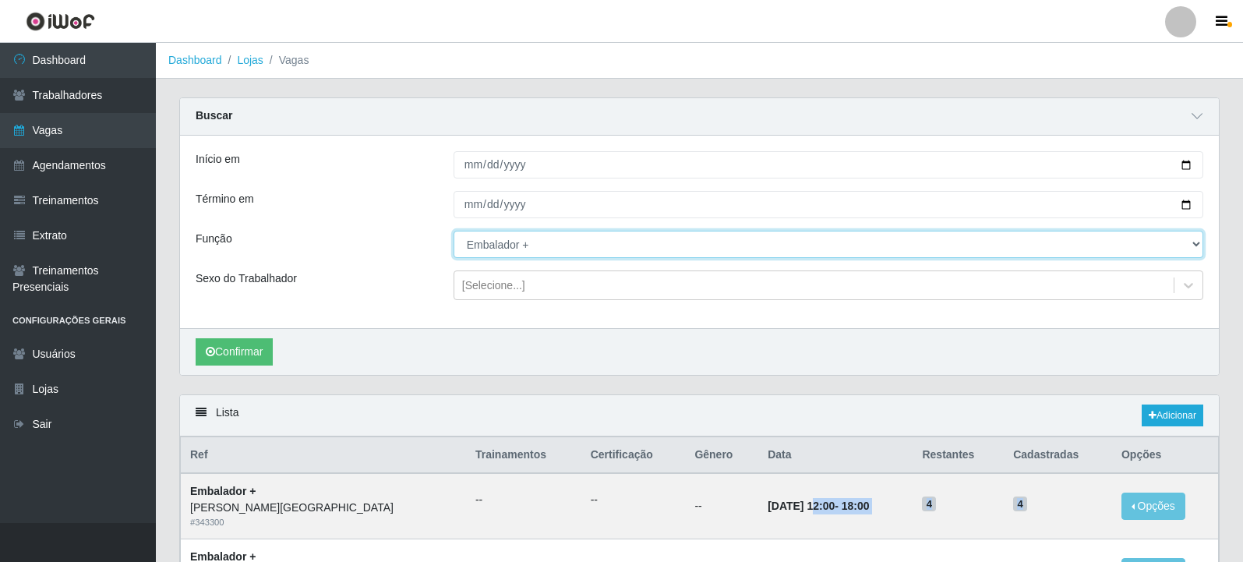
click at [509, 249] on select "[Selecione...] Embalador Embalador + Embalador ++ Repositor Repositor + Reposit…" at bounding box center [829, 244] width 750 height 27
click at [454, 232] on select "[Selecione...] Embalador Embalador + Embalador ++ Repositor Repositor + Reposit…" at bounding box center [829, 244] width 750 height 27
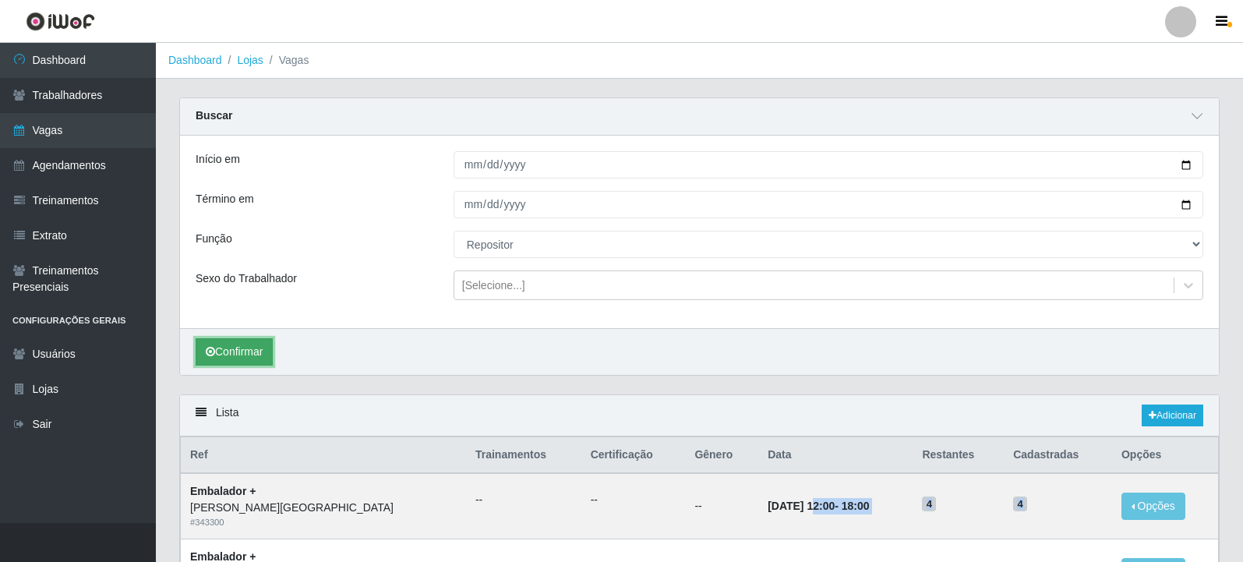
click at [237, 361] on button "Confirmar" at bounding box center [234, 351] width 77 height 27
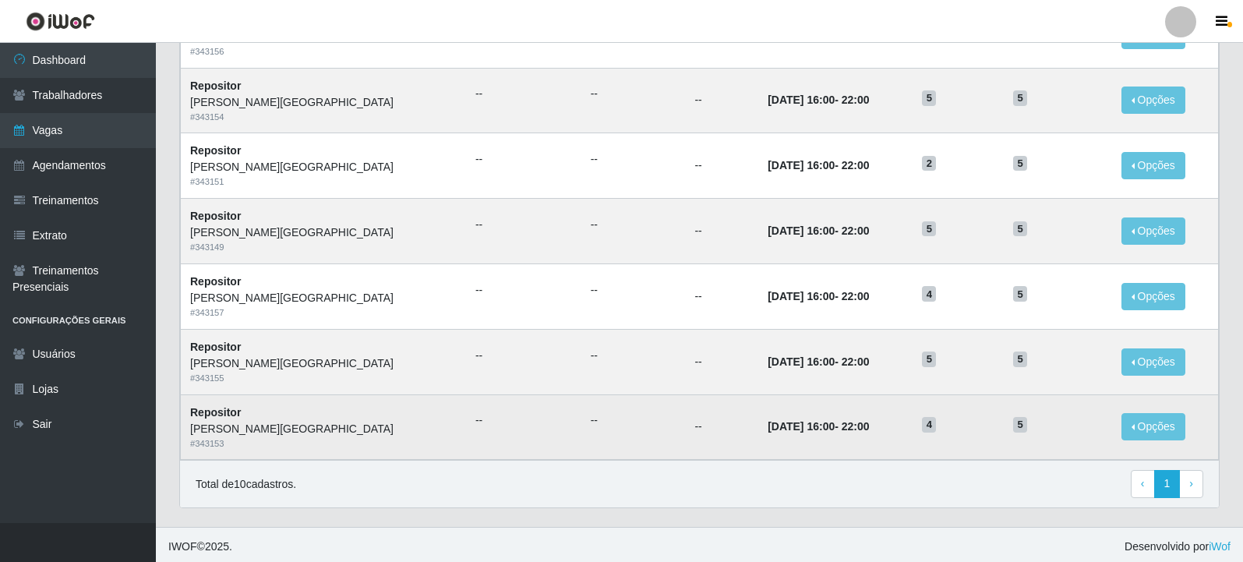
scroll to position [672, 0]
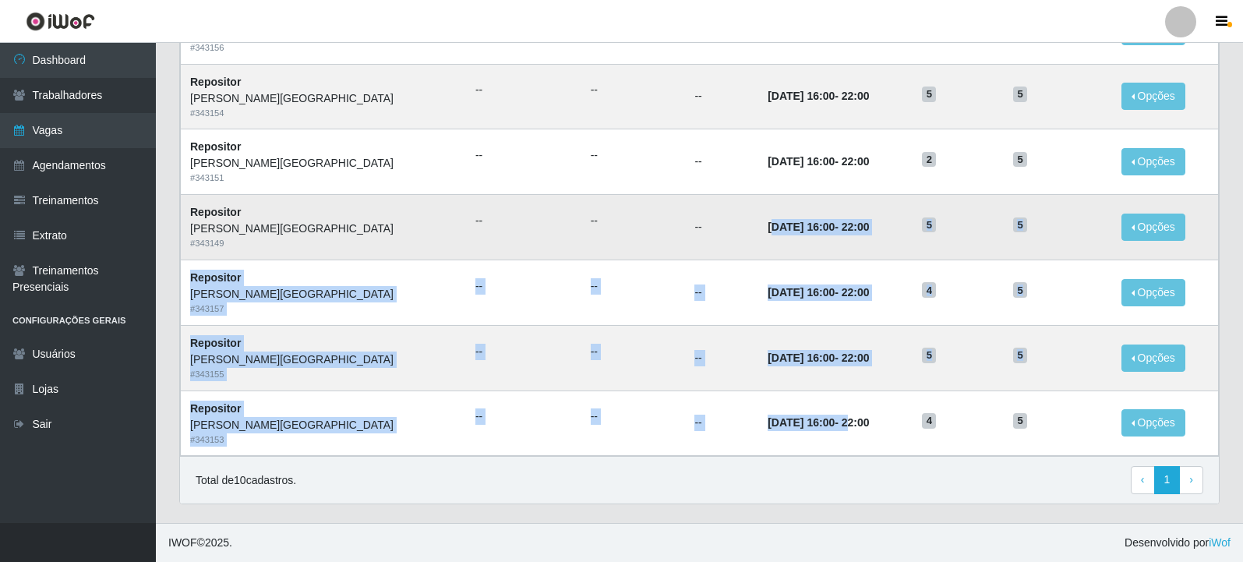
drag, startPoint x: 808, startPoint y: 425, endPoint x: 699, endPoint y: 241, distance: 213.5
click at [699, 241] on tbody "Repositor [PERSON_NAME][GEOGRAPHIC_DATA] # 343152 -- -- -- [DATE] 16:00 - 22:00…" at bounding box center [700, 128] width 1038 height 653
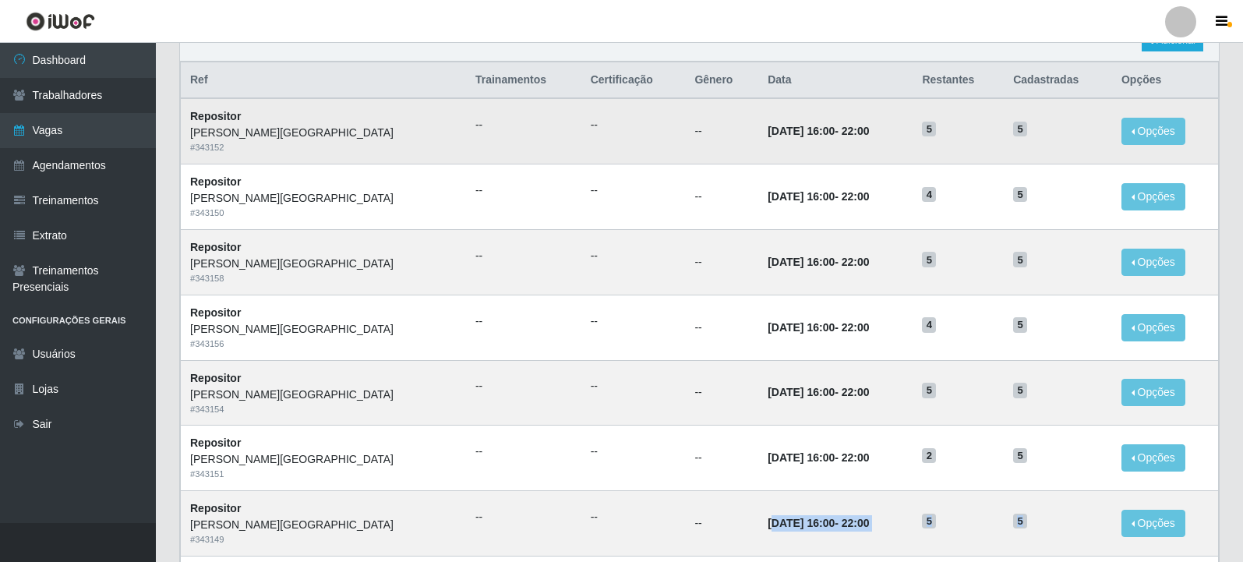
scroll to position [282, 0]
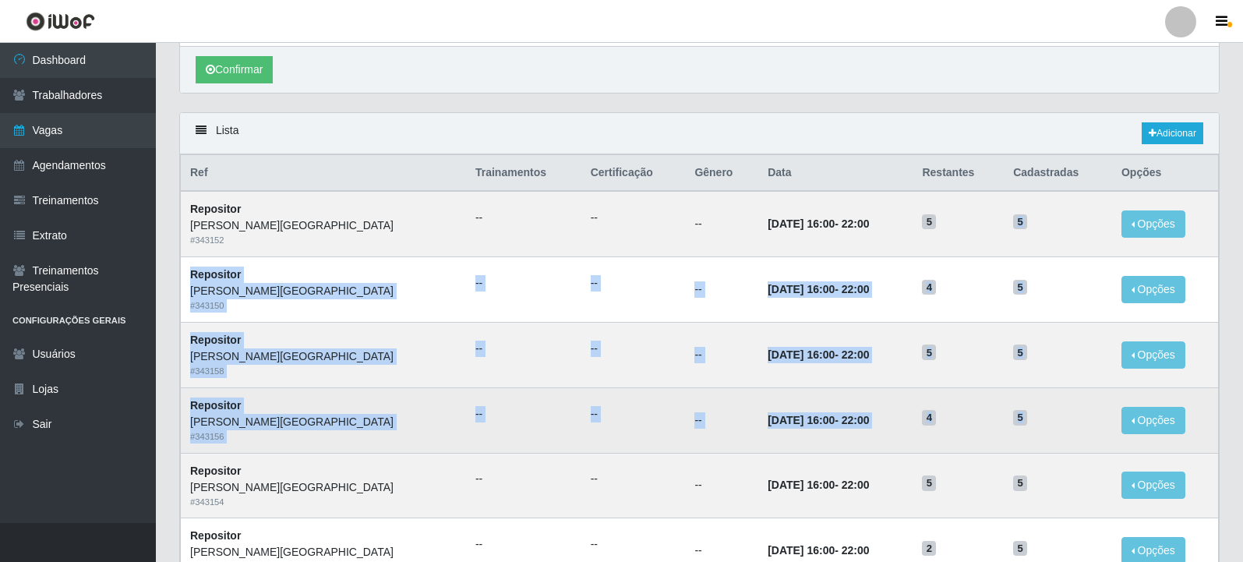
drag, startPoint x: 1009, startPoint y: 261, endPoint x: 1024, endPoint y: 451, distance: 190.1
click at [1024, 451] on tbody "Repositor [PERSON_NAME][GEOGRAPHIC_DATA] # 343152 -- -- -- [DATE] 16:00 - 22:00…" at bounding box center [700, 517] width 1038 height 653
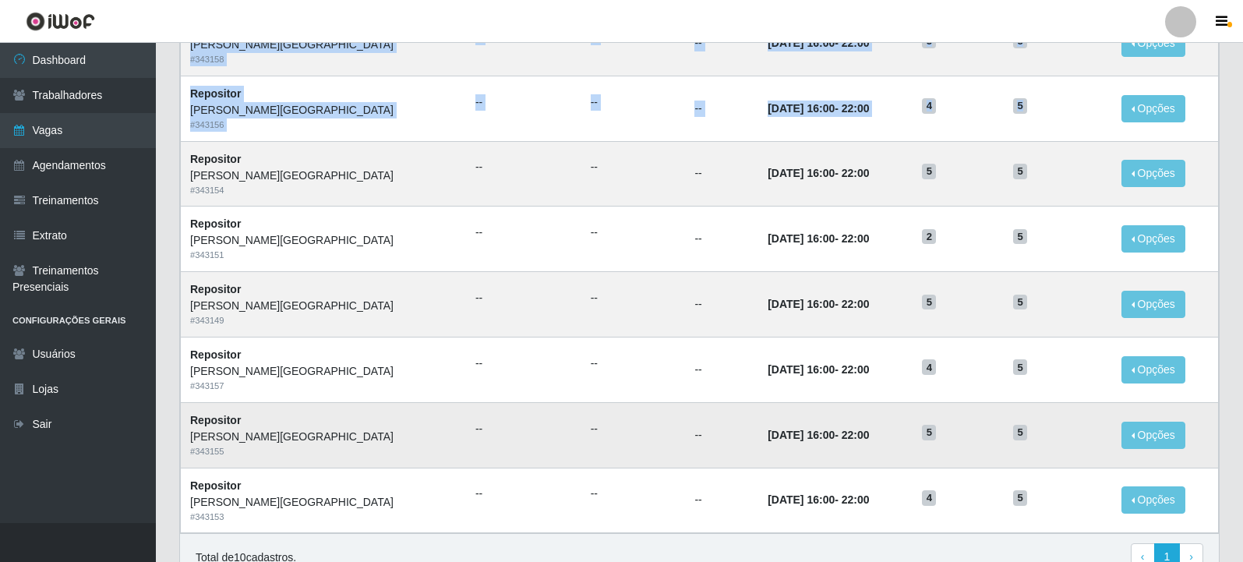
scroll to position [672, 0]
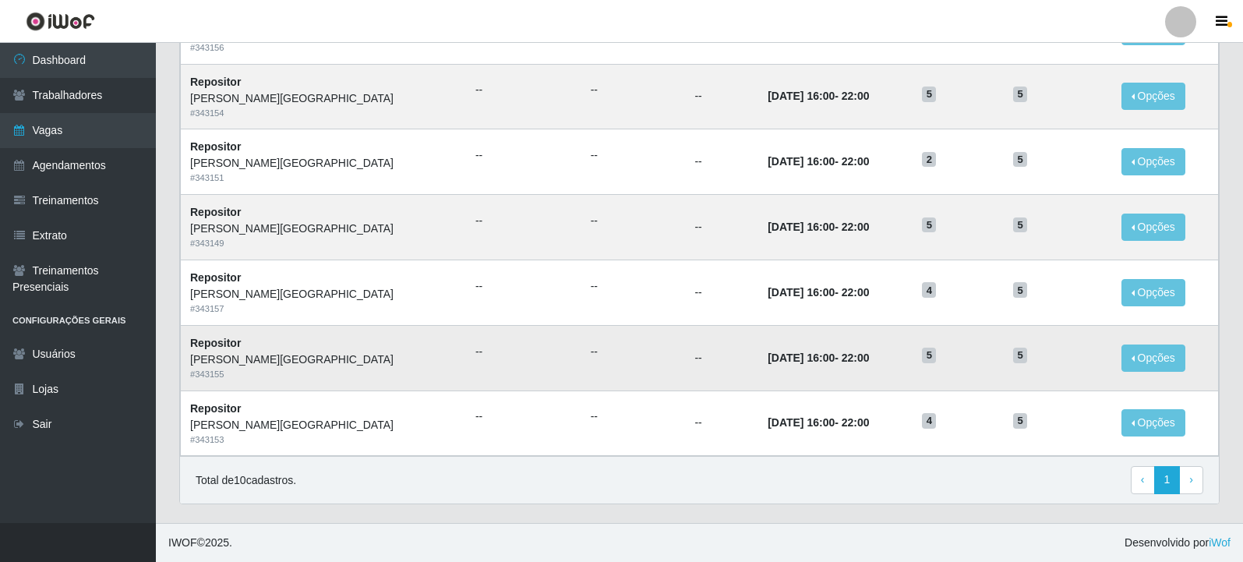
click at [804, 388] on td "[DATE] 16:00 - 22:00" at bounding box center [836, 357] width 154 height 65
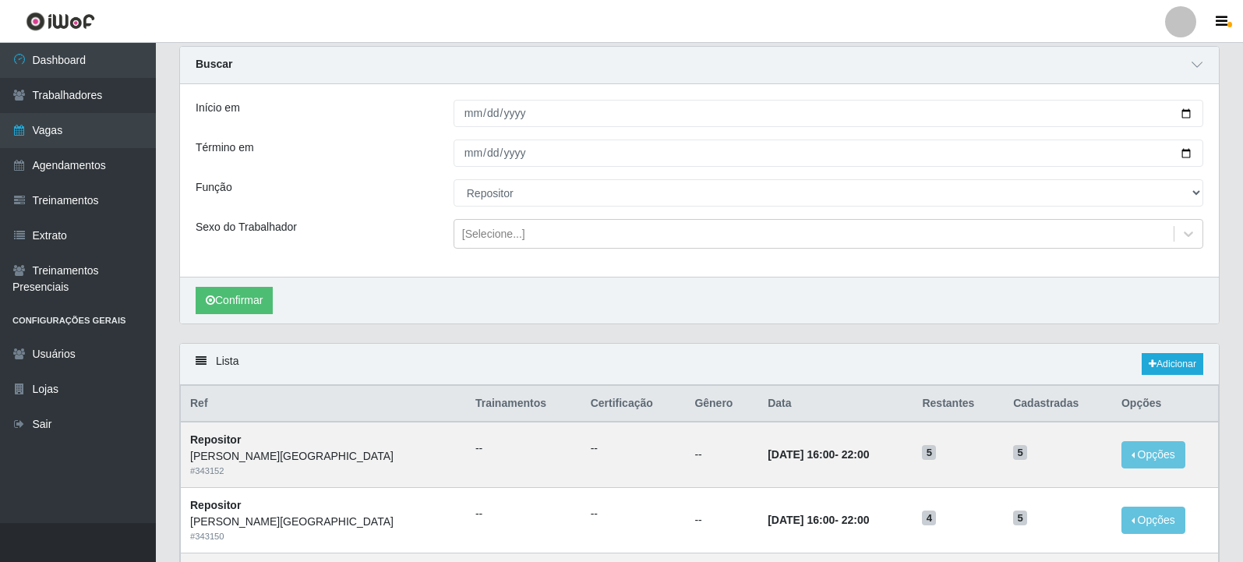
scroll to position [48, 0]
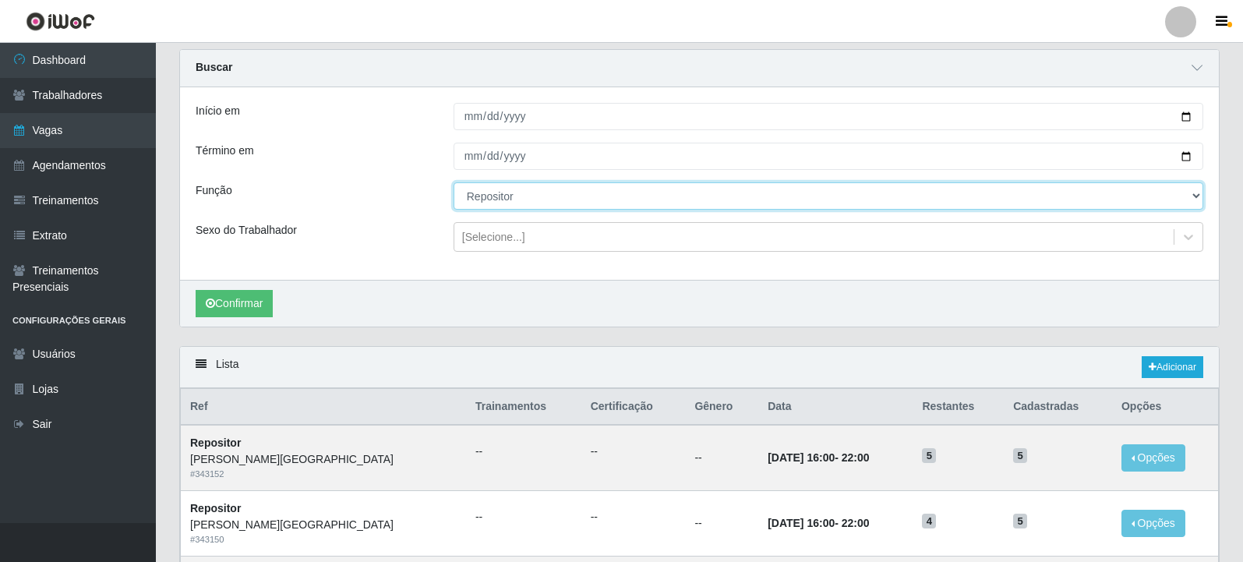
click at [551, 193] on select "[Selecione...] Embalador Embalador + Embalador ++ Repositor Repositor + Reposit…" at bounding box center [829, 195] width 750 height 27
select select "82"
click at [454, 183] on select "[Selecione...] Embalador Embalador + Embalador ++ Repositor Repositor + Reposit…" at bounding box center [829, 195] width 750 height 27
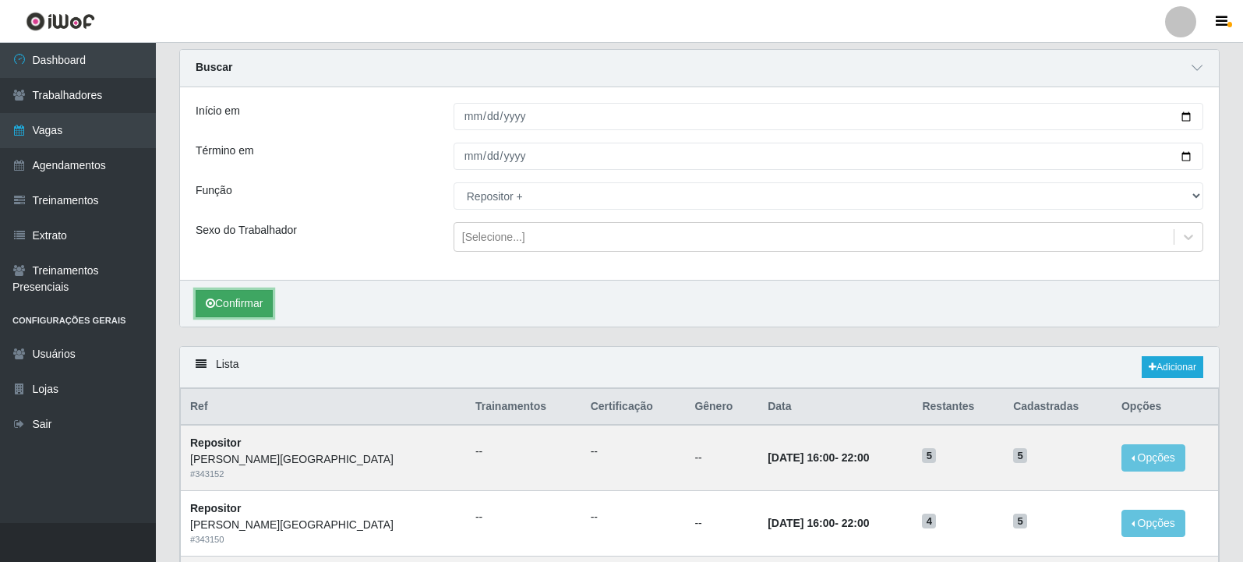
click at [228, 312] on button "Confirmar" at bounding box center [234, 303] width 77 height 27
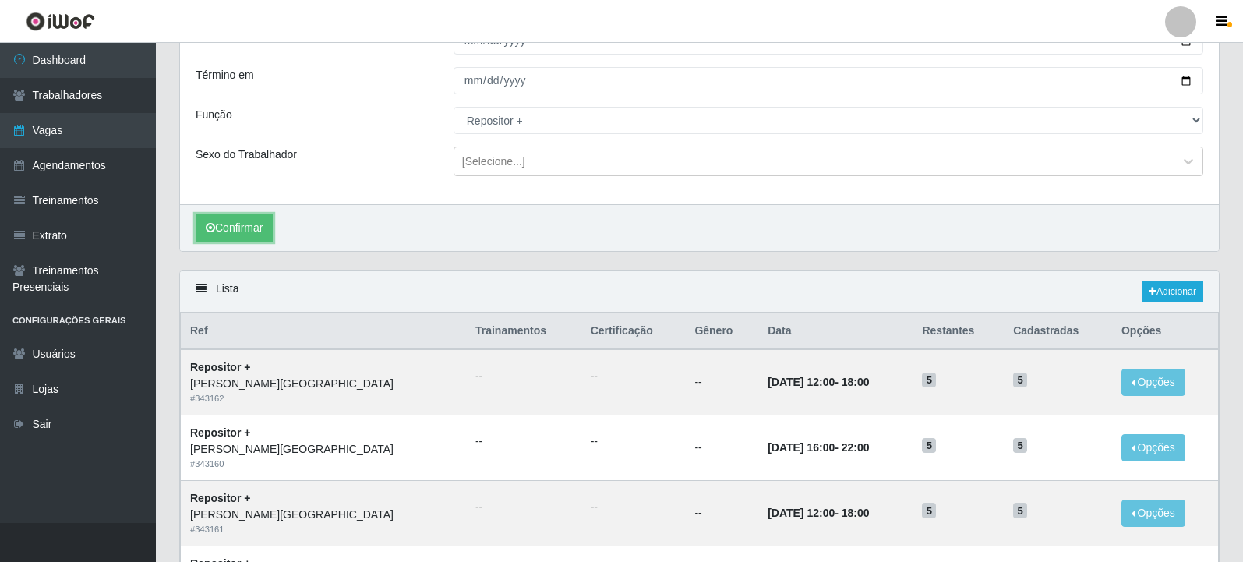
scroll to position [280, 0]
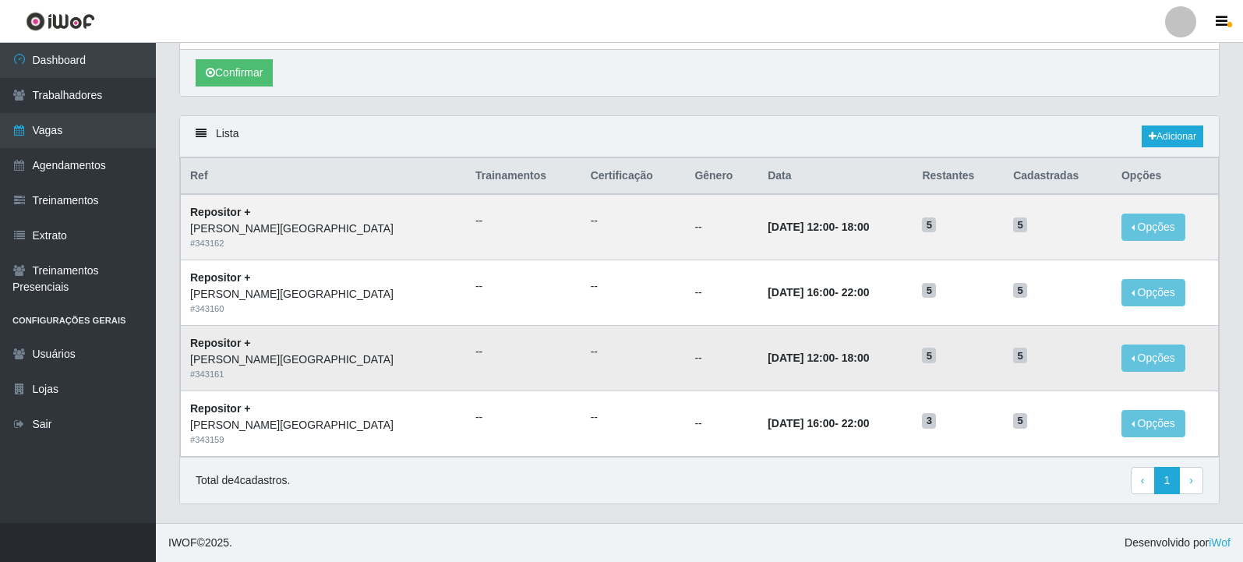
click at [685, 334] on td "--" at bounding box center [721, 357] width 73 height 65
click at [582, 365] on td "--" at bounding box center [634, 357] width 104 height 65
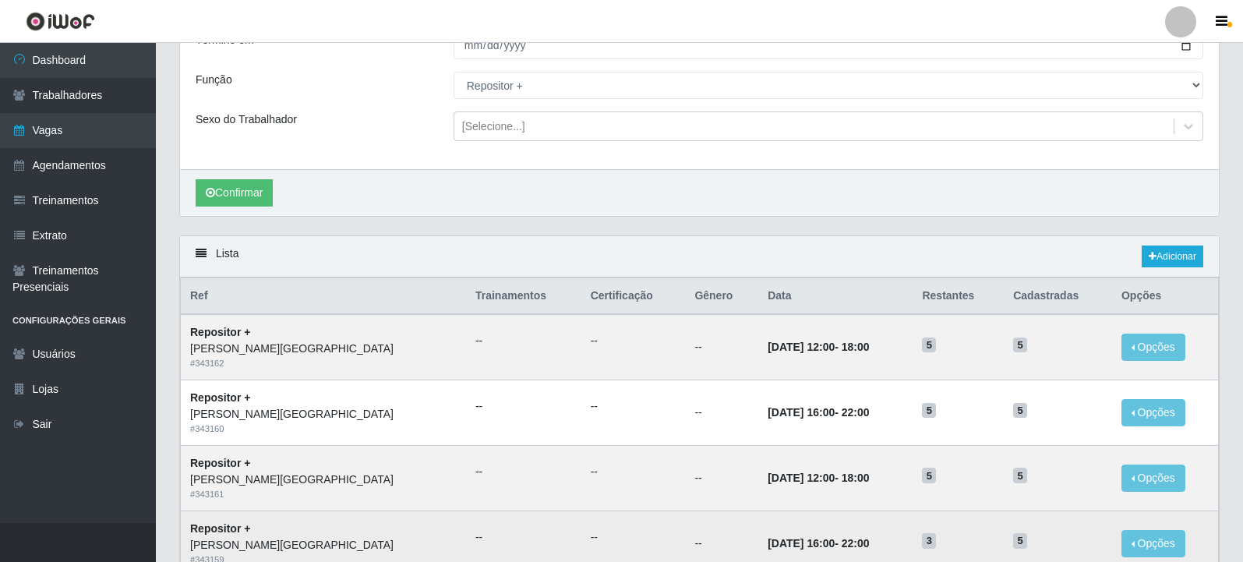
scroll to position [0, 0]
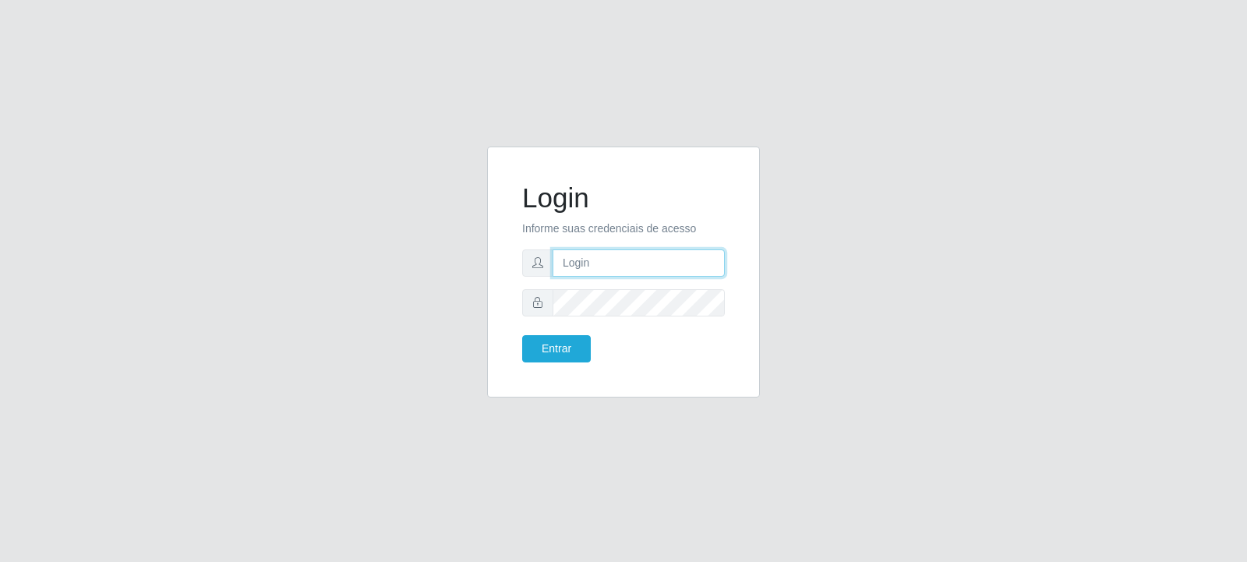
click at [635, 258] on input "text" at bounding box center [639, 262] width 172 height 27
type input "[EMAIL_ADDRESS][DOMAIN_NAME]"
click at [571, 342] on button "Entrar" at bounding box center [556, 348] width 69 height 27
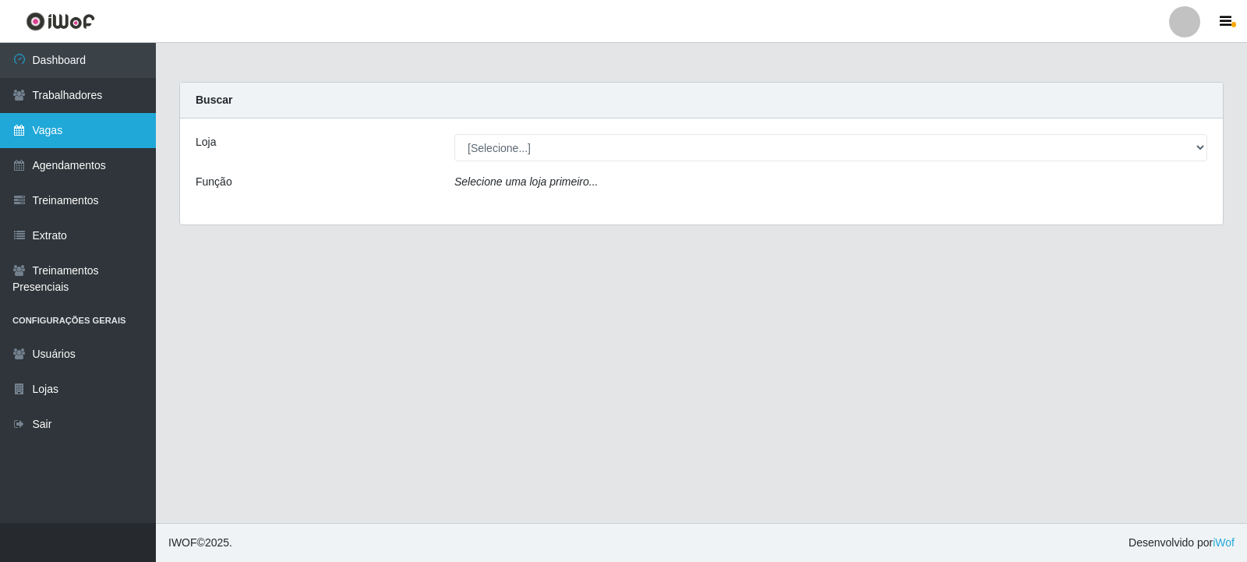
click at [51, 136] on link "Vagas" at bounding box center [78, 130] width 156 height 35
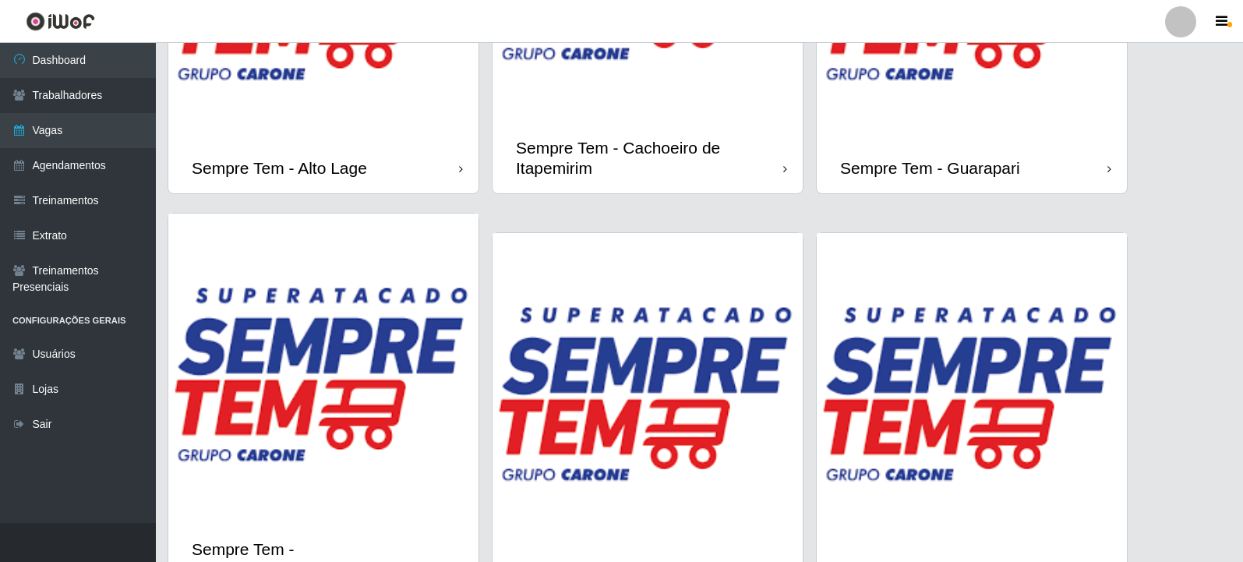
scroll to position [1066, 0]
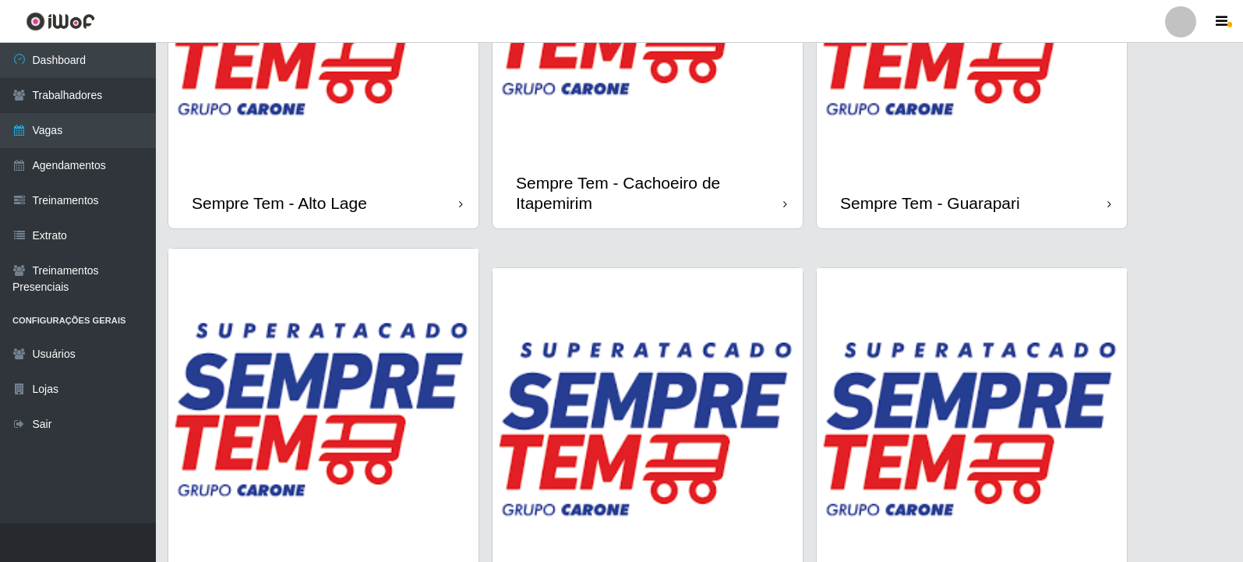
click at [950, 116] on img at bounding box center [972, 22] width 310 height 310
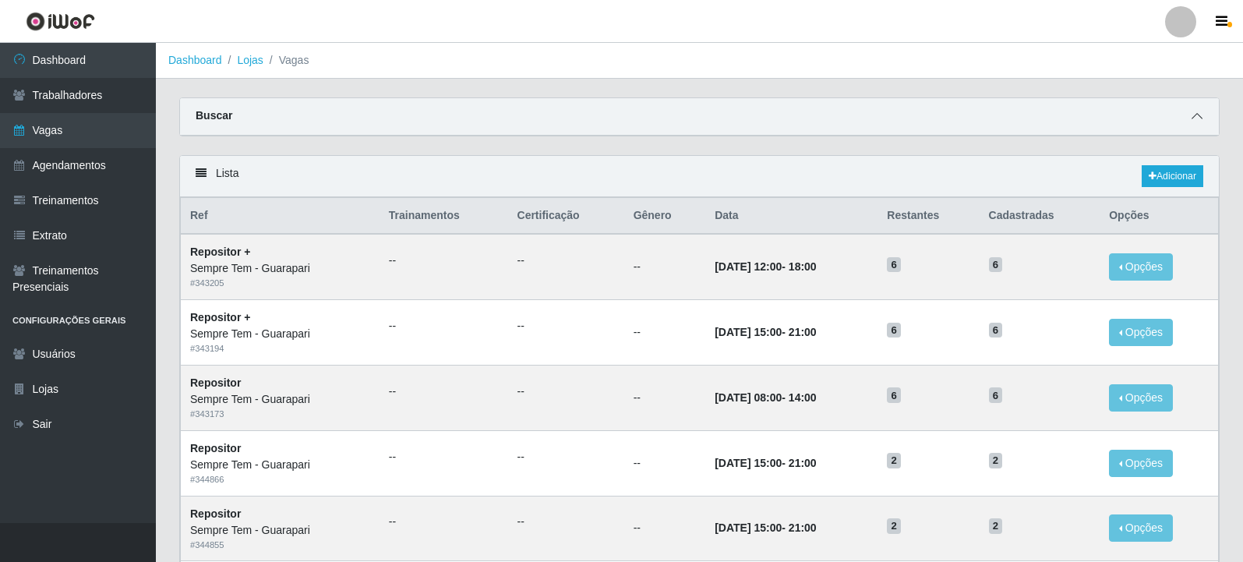
drag, startPoint x: 1211, startPoint y: 108, endPoint x: 1201, endPoint y: 115, distance: 11.7
click at [1212, 108] on div "Buscar" at bounding box center [699, 116] width 1039 height 37
click at [1198, 118] on icon at bounding box center [1197, 116] width 11 height 11
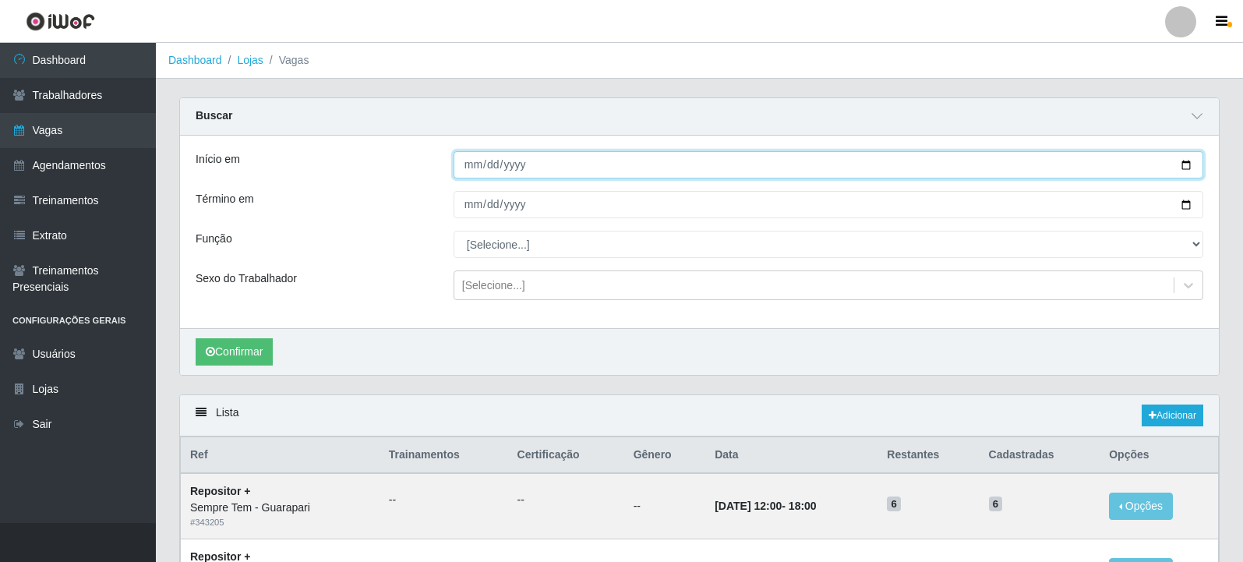
click at [1185, 162] on input "Início em" at bounding box center [829, 164] width 750 height 27
click at [1186, 168] on input "Início em" at bounding box center [829, 164] width 750 height 27
type input "[DATE]"
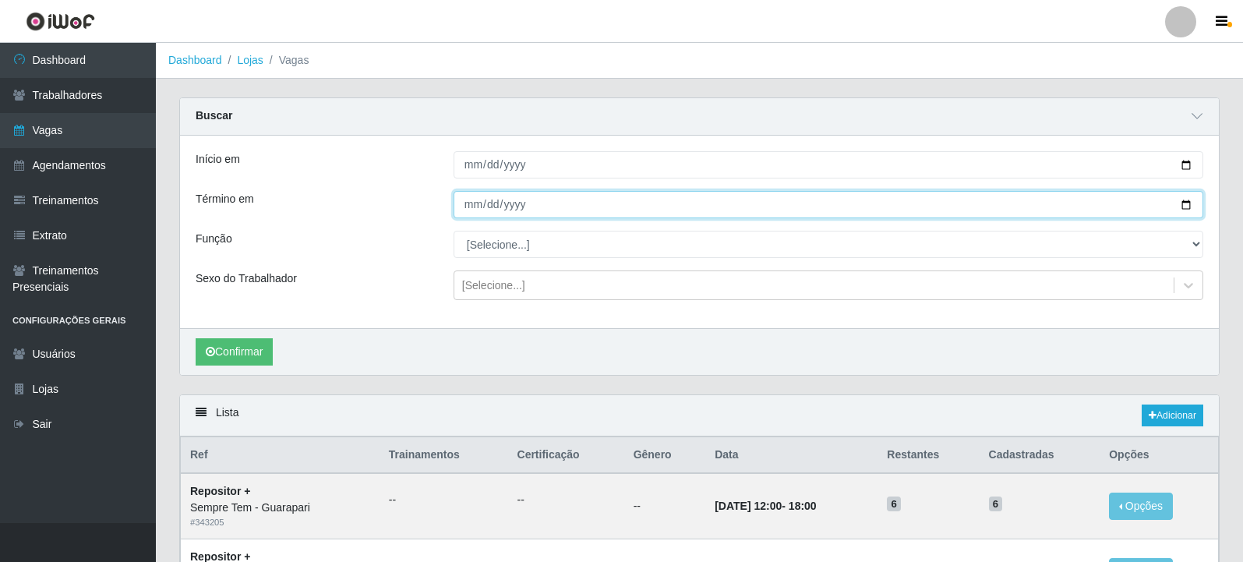
click at [1184, 207] on input "Término em" at bounding box center [829, 204] width 750 height 27
type input "[DATE]"
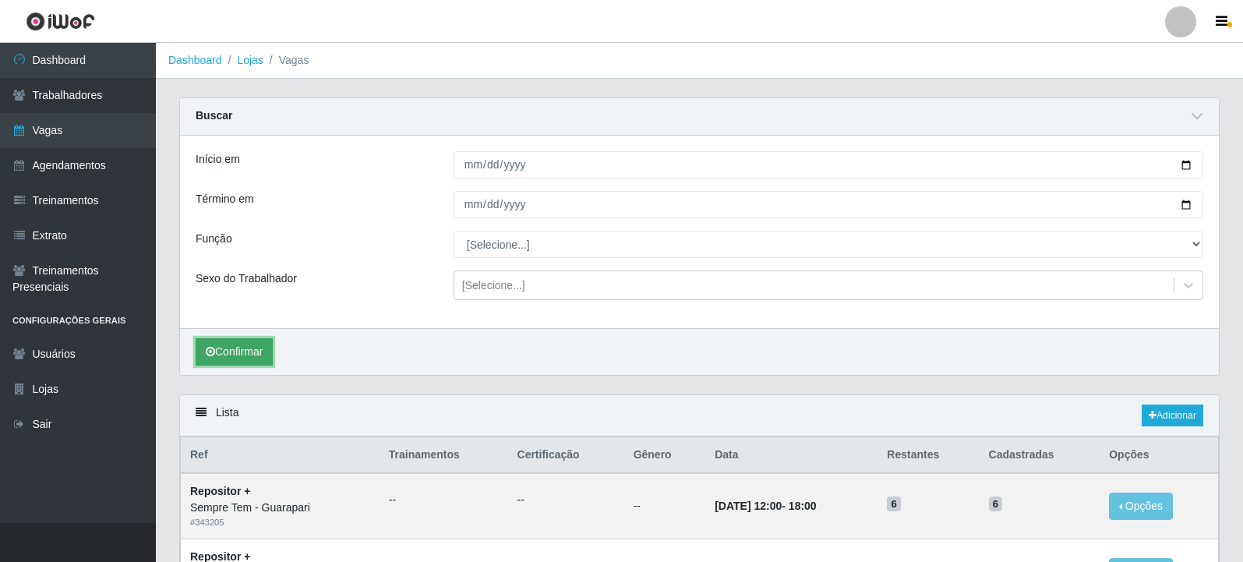
click at [218, 348] on button "Confirmar" at bounding box center [234, 351] width 77 height 27
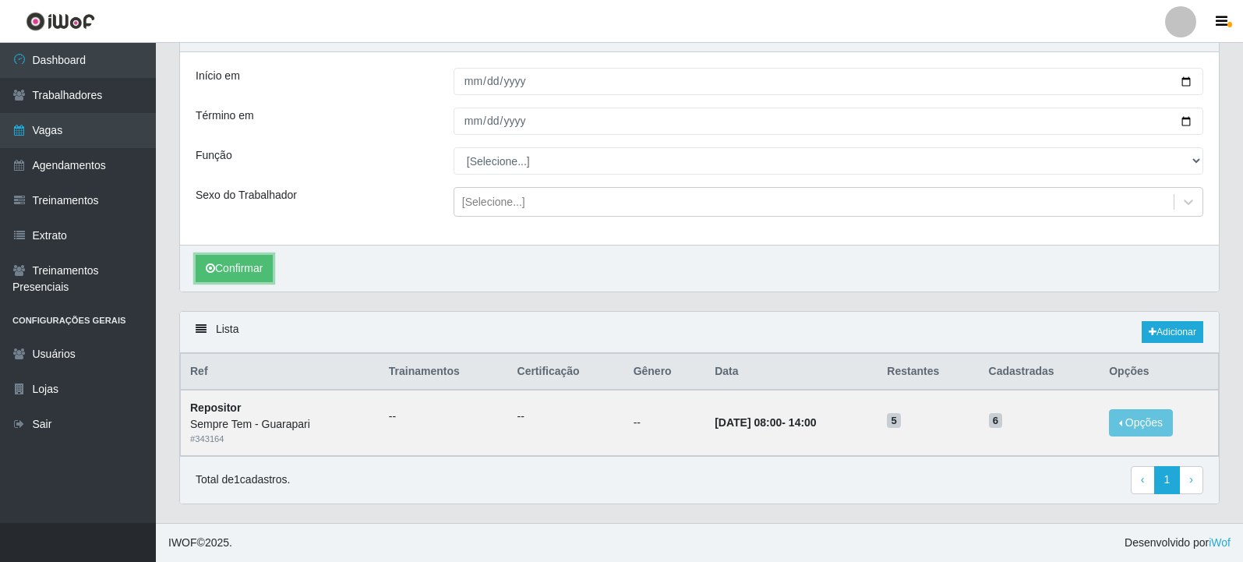
scroll to position [84, 0]
drag, startPoint x: 810, startPoint y: 423, endPoint x: 712, endPoint y: 405, distance: 99.9
click at [712, 405] on td "[DATE] 08:00 - 14:00" at bounding box center [792, 422] width 172 height 65
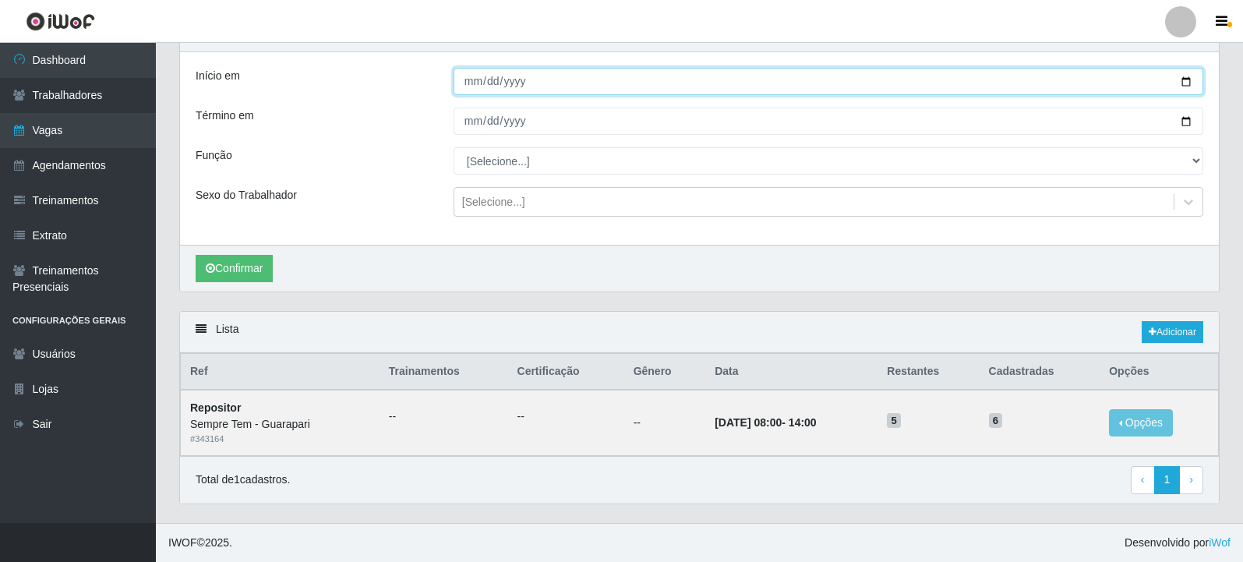
click at [556, 80] on input "[DATE]" at bounding box center [829, 81] width 750 height 27
click at [1190, 77] on input "[DATE]" at bounding box center [829, 81] width 750 height 27
type input "[DATE]"
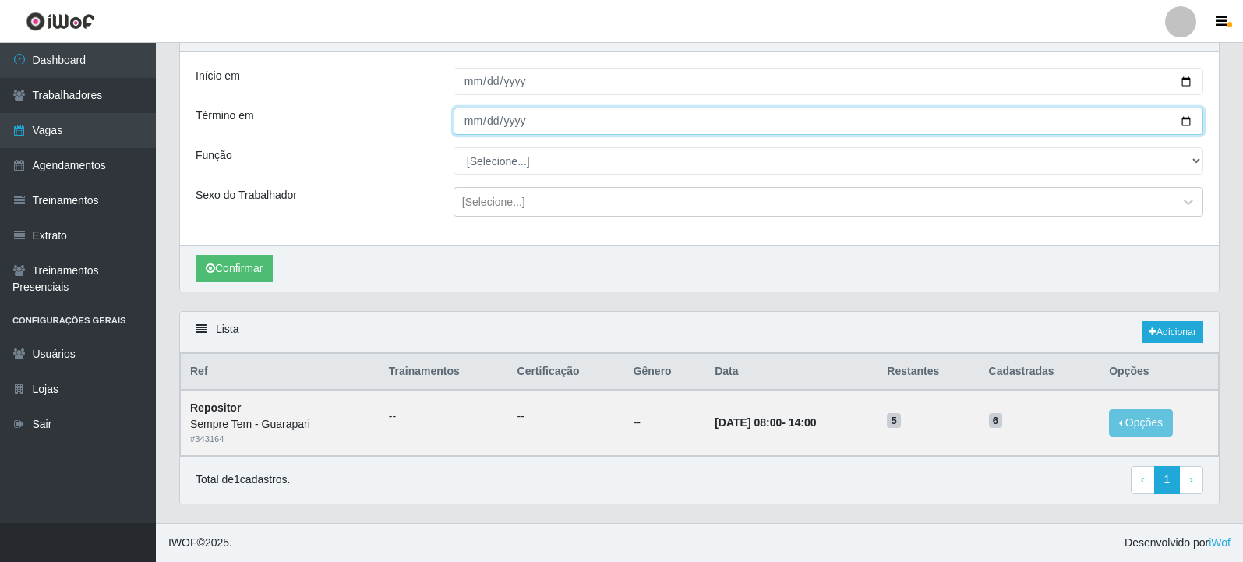
click at [1180, 114] on input "[DATE]" at bounding box center [829, 121] width 750 height 27
type input "[DATE]"
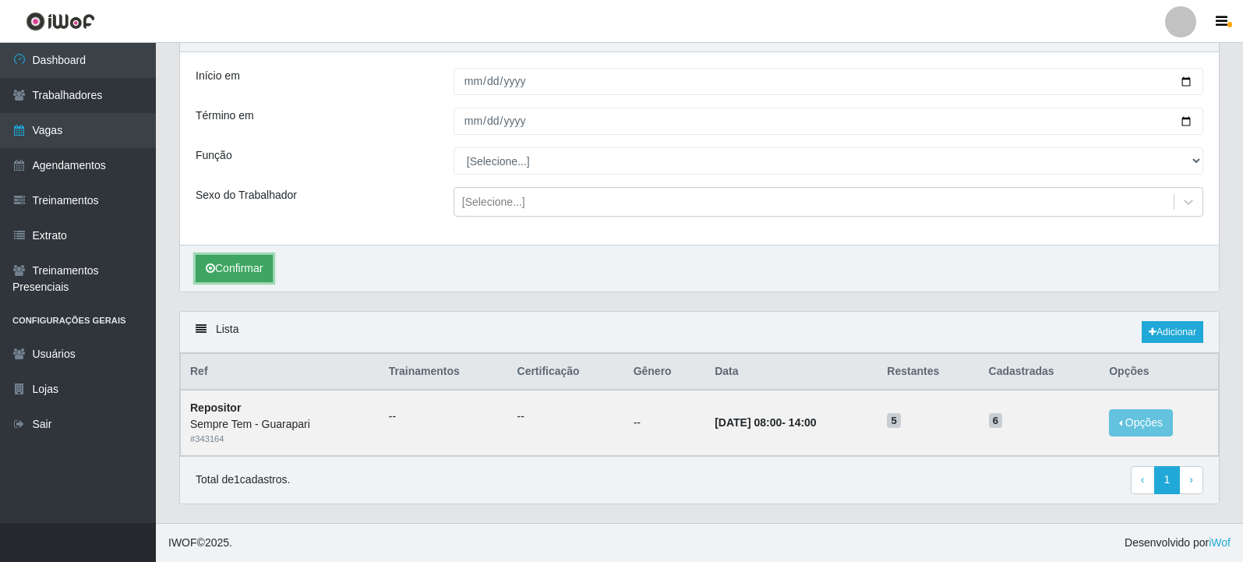
click at [270, 271] on button "Confirmar" at bounding box center [234, 268] width 77 height 27
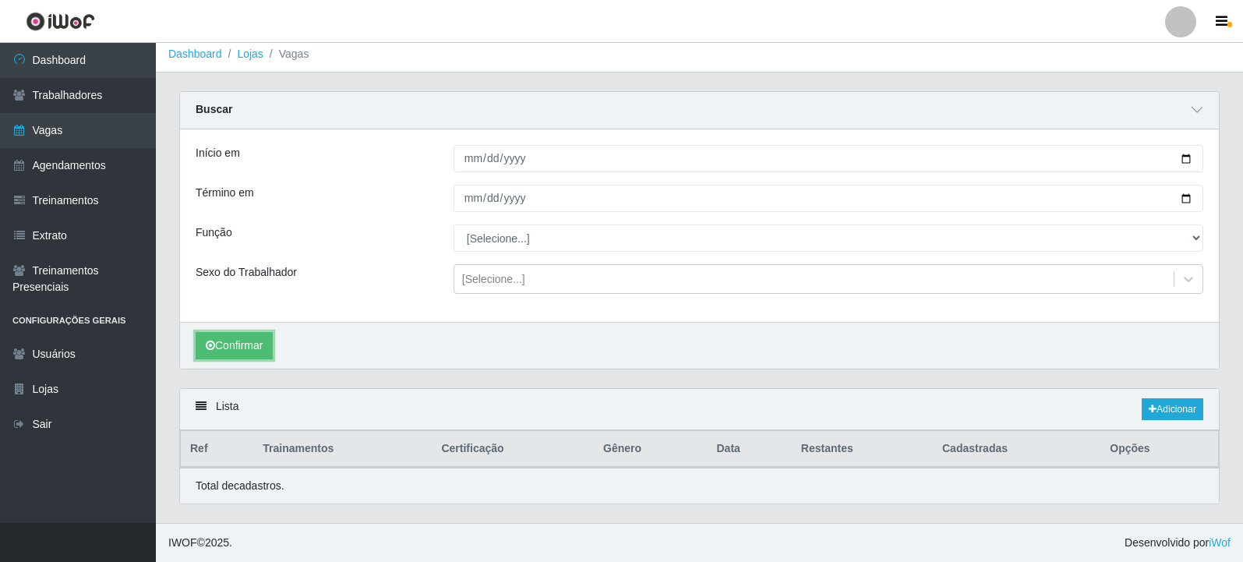
scroll to position [84, 0]
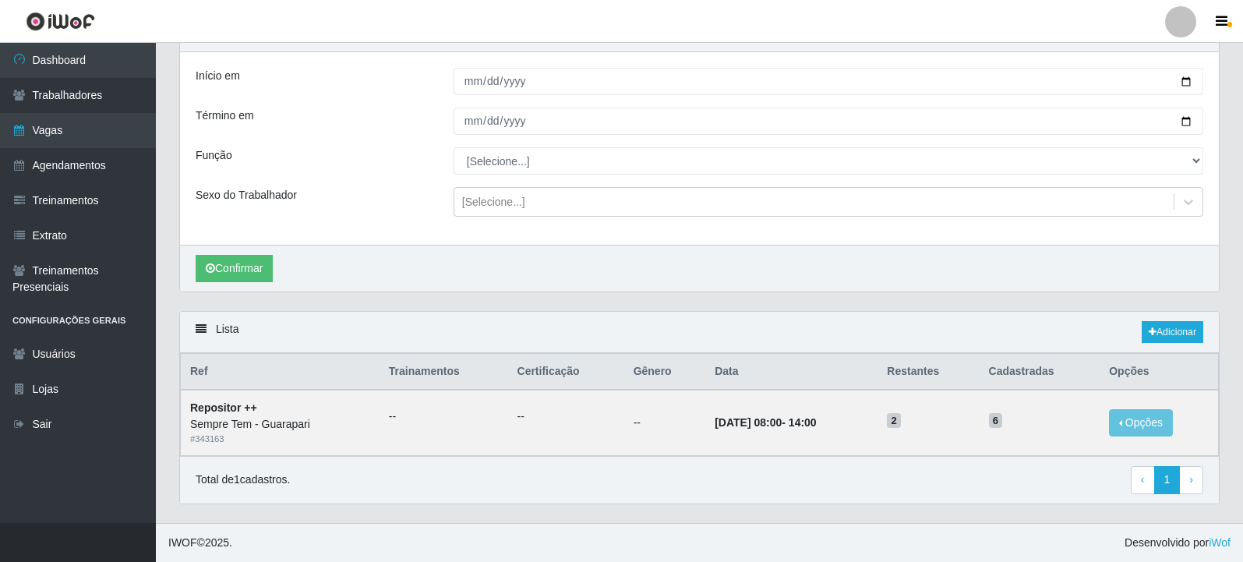
click at [778, 295] on div "Carregando... Buscar Início em [DATE] Término em [DATE] Função [Selecione...] E…" at bounding box center [700, 162] width 1064 height 297
drag, startPoint x: 971, startPoint y: 442, endPoint x: 459, endPoint y: 400, distance: 513.2
click at [461, 400] on tr "Repositor ++ Sempre Tem - Guarapari # 343163 -- -- -- [DATE] 08:00 - 14:00 2 6 …" at bounding box center [700, 422] width 1038 height 65
click at [791, 467] on div "Total de 1 cadastros. ‹ Previous 1 › Next" at bounding box center [700, 480] width 1008 height 28
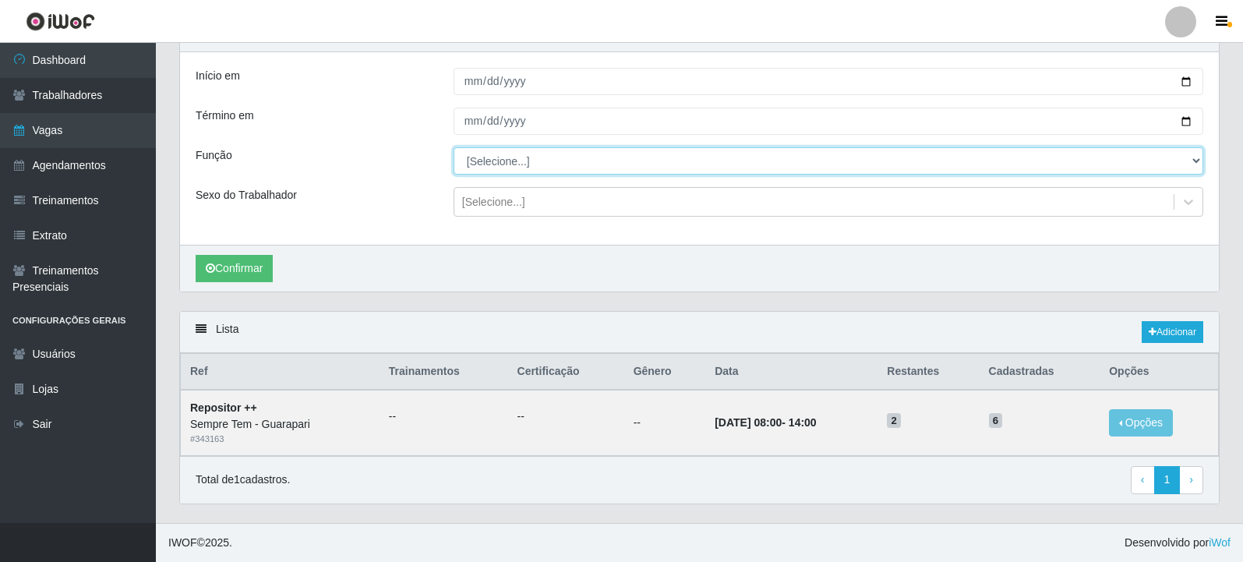
click at [520, 165] on select "[Selecione...] Embalador Embalador + Embalador ++ Repositor Repositor + Reposit…" at bounding box center [829, 160] width 750 height 27
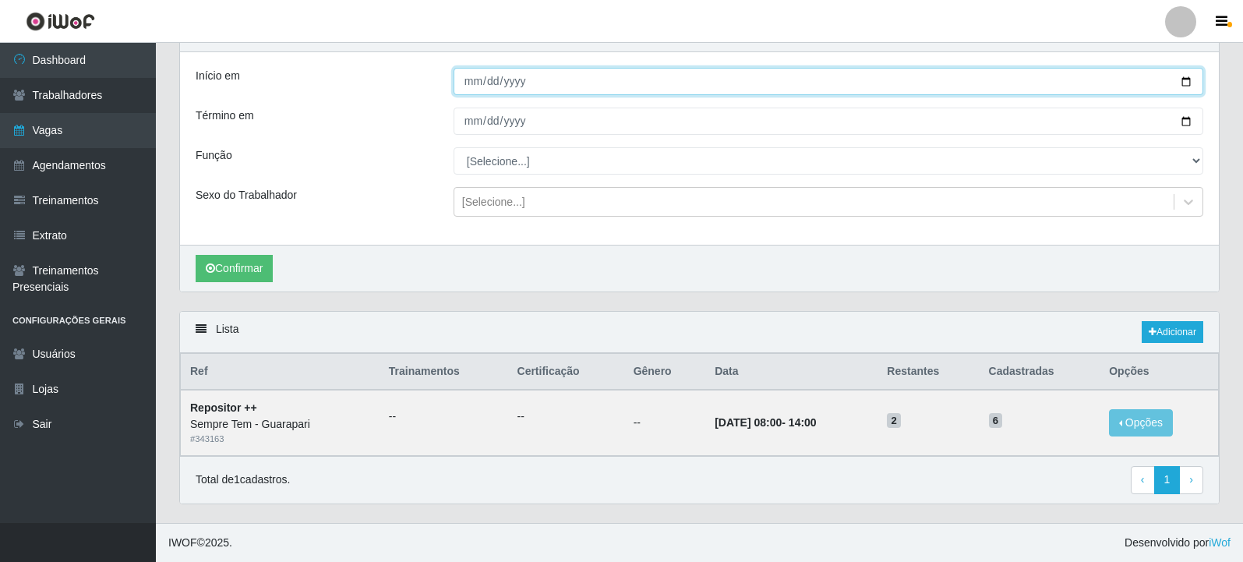
drag, startPoint x: 548, startPoint y: 76, endPoint x: 603, endPoint y: 78, distance: 54.6
click at [548, 76] on input "[DATE]" at bounding box center [829, 81] width 750 height 27
drag, startPoint x: 1190, startPoint y: 78, endPoint x: 1142, endPoint y: 94, distance: 51.0
click at [1191, 78] on input "[DATE]" at bounding box center [829, 81] width 750 height 27
type input "[DATE]"
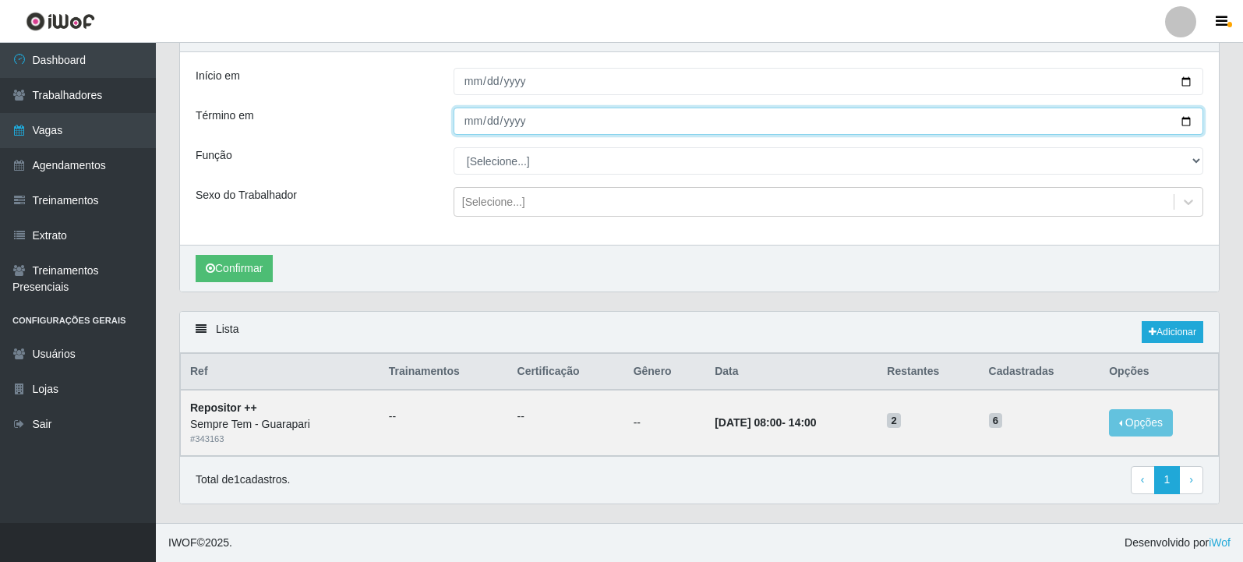
click at [1187, 121] on input "[DATE]" at bounding box center [829, 121] width 750 height 27
type input "[DATE]"
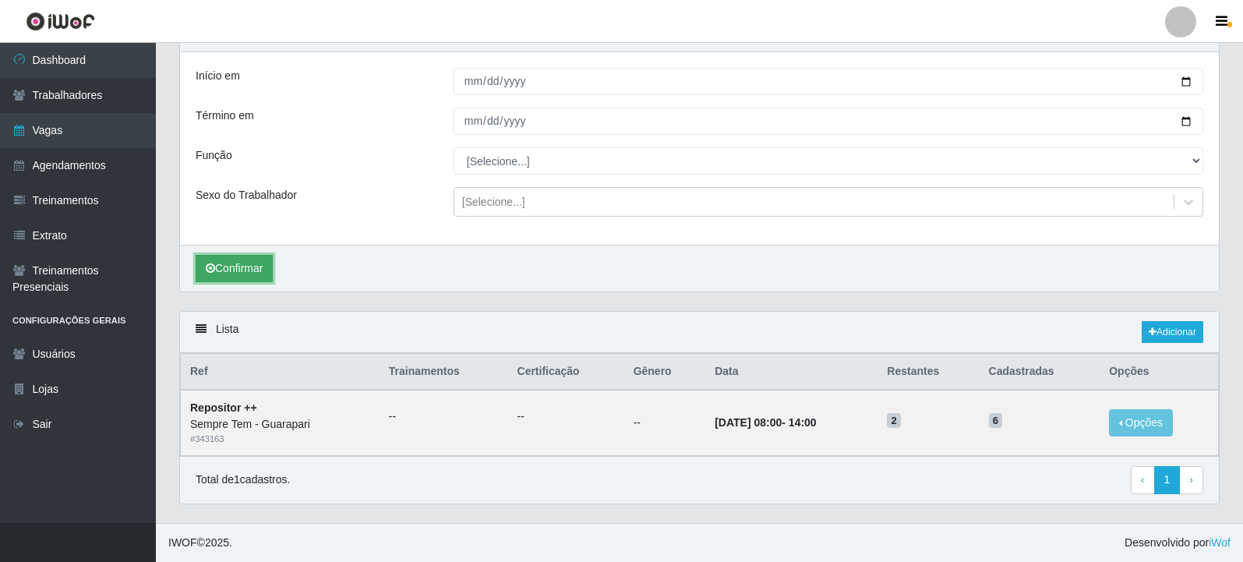
click at [253, 267] on button "Confirmar" at bounding box center [234, 268] width 77 height 27
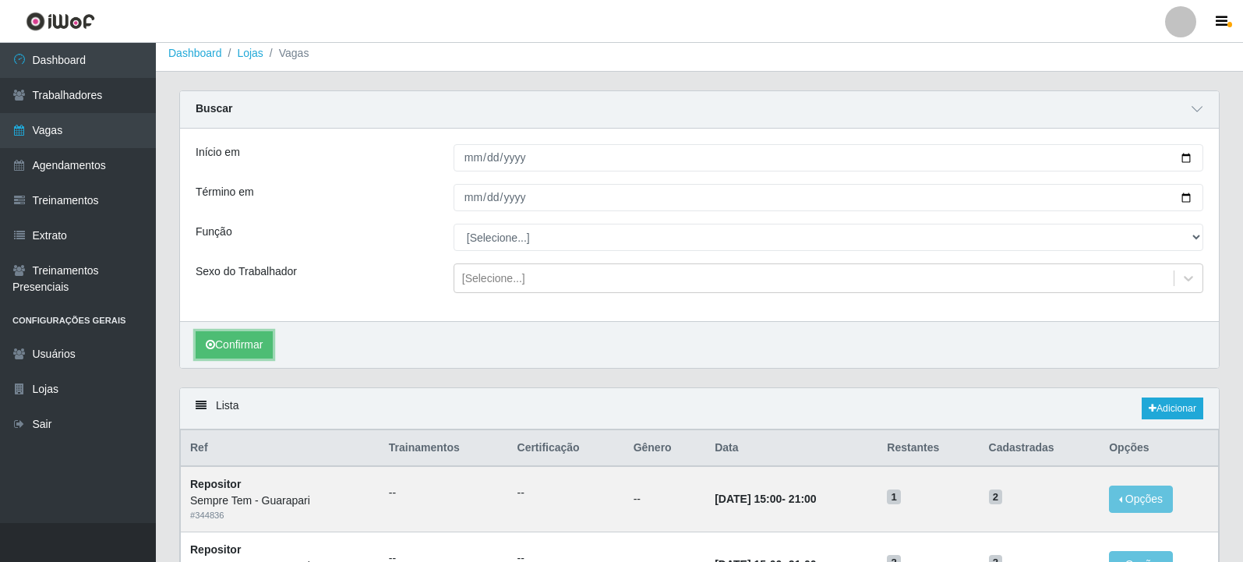
scroll to position [84, 0]
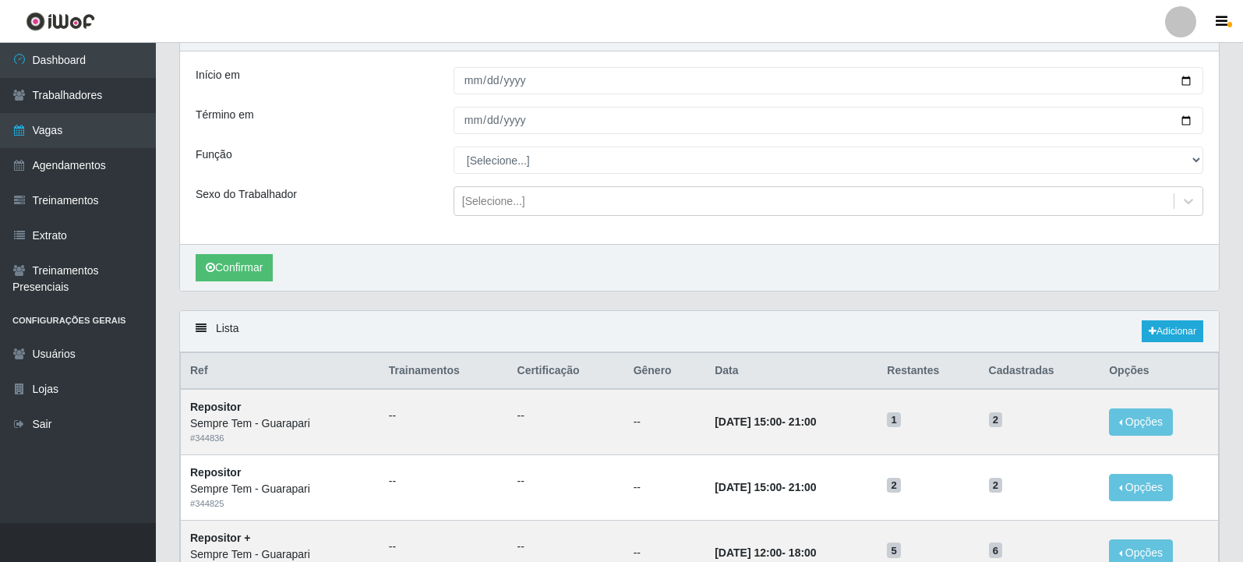
click at [505, 239] on div "Início em [DATE] Término em [DATE] Função [Selecione...] Embalador Embalador + …" at bounding box center [699, 147] width 1039 height 193
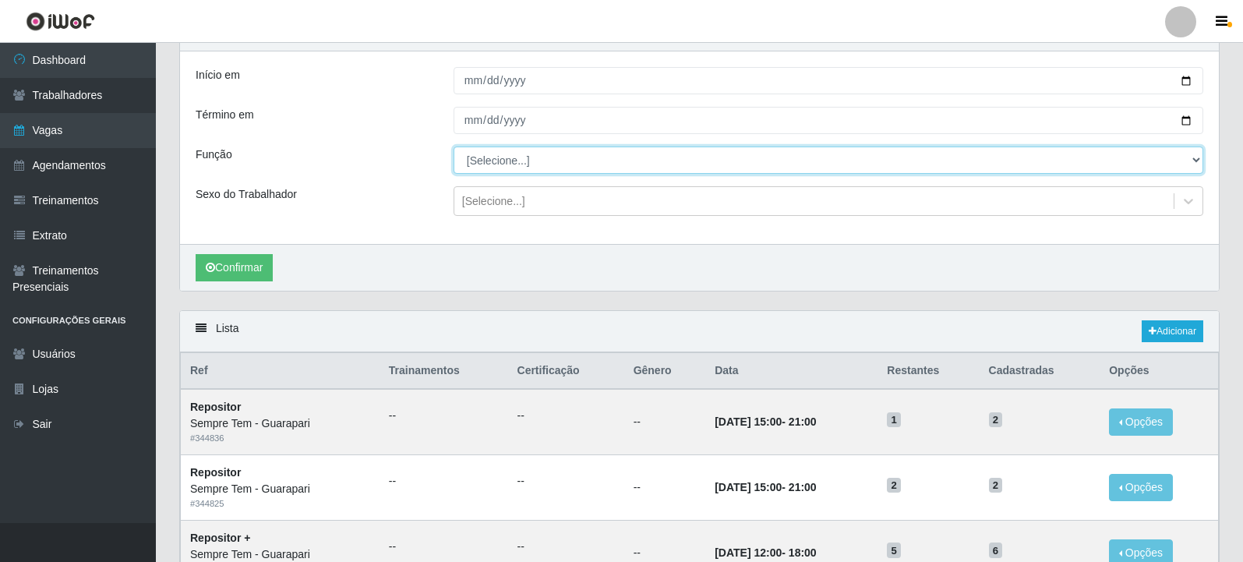
click at [511, 165] on select "[Selecione...] Embalador Embalador + Embalador ++ Repositor Repositor + Reposit…" at bounding box center [829, 160] width 750 height 27
click at [454, 147] on select "[Selecione...] Embalador Embalador + Embalador ++ Repositor Repositor + Reposit…" at bounding box center [829, 160] width 750 height 27
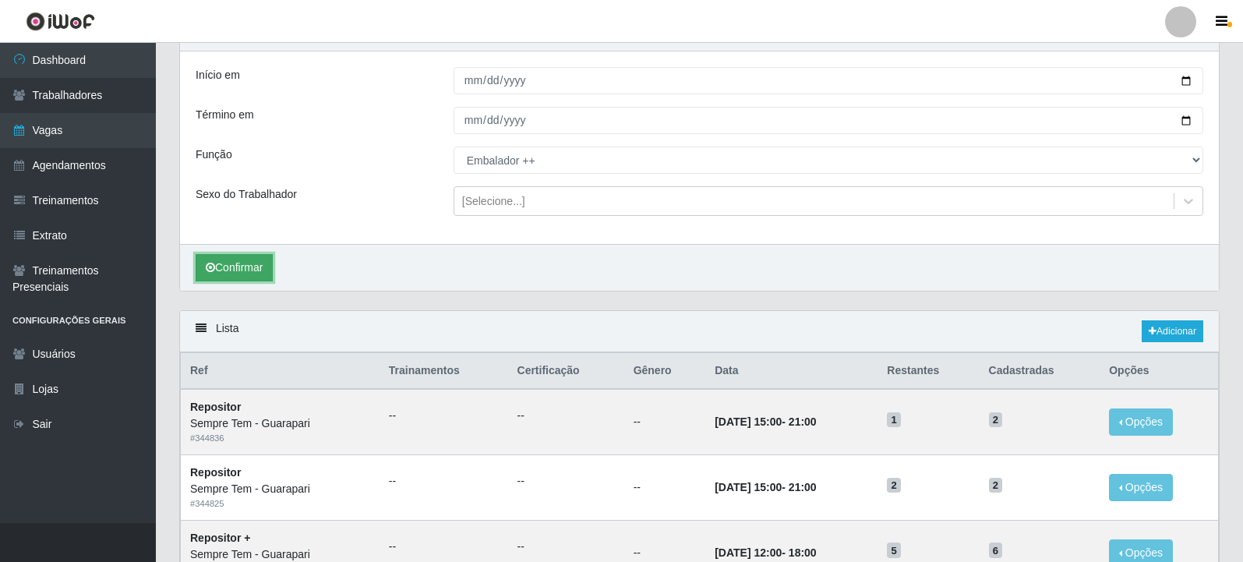
click at [256, 257] on button "Confirmar" at bounding box center [234, 267] width 77 height 27
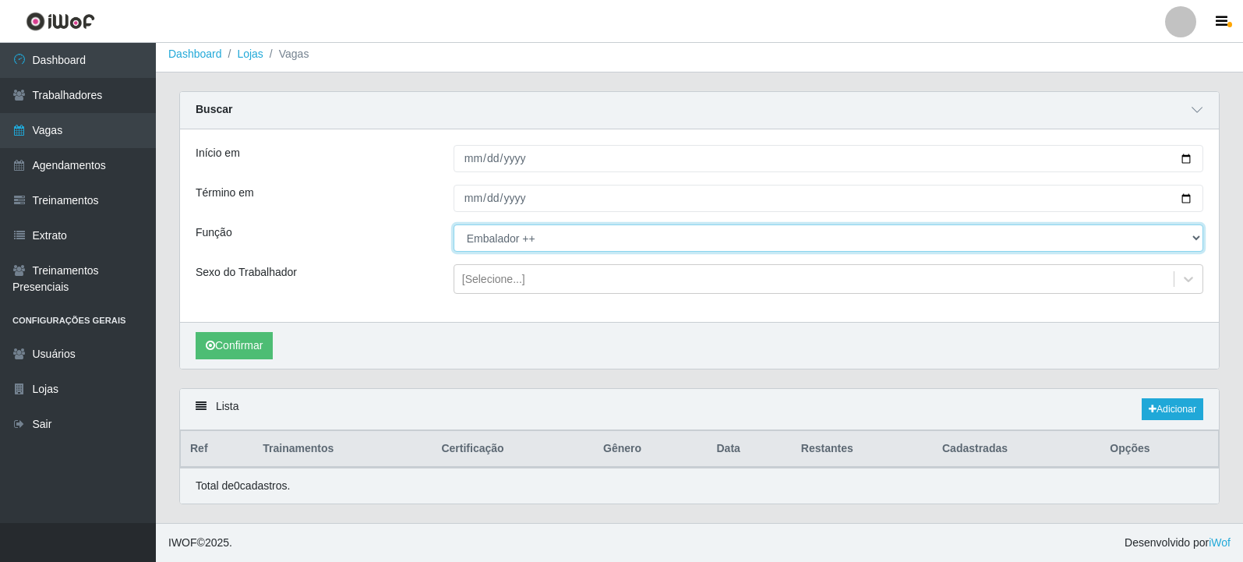
click at [543, 232] on select "[Selecione...] Embalador Embalador + Embalador ++ Repositor Repositor + Reposit…" at bounding box center [829, 238] width 750 height 27
click at [454, 225] on select "[Selecione...] Embalador Embalador + Embalador ++ Repositor Repositor + Reposit…" at bounding box center [829, 238] width 750 height 27
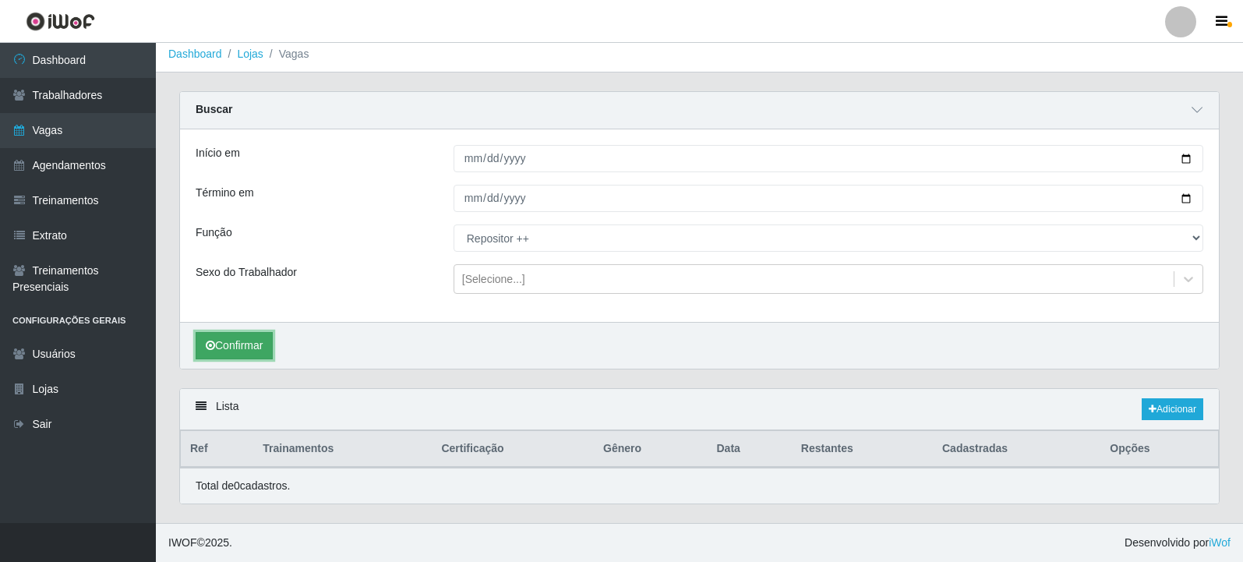
click at [264, 350] on button "Confirmar" at bounding box center [234, 345] width 77 height 27
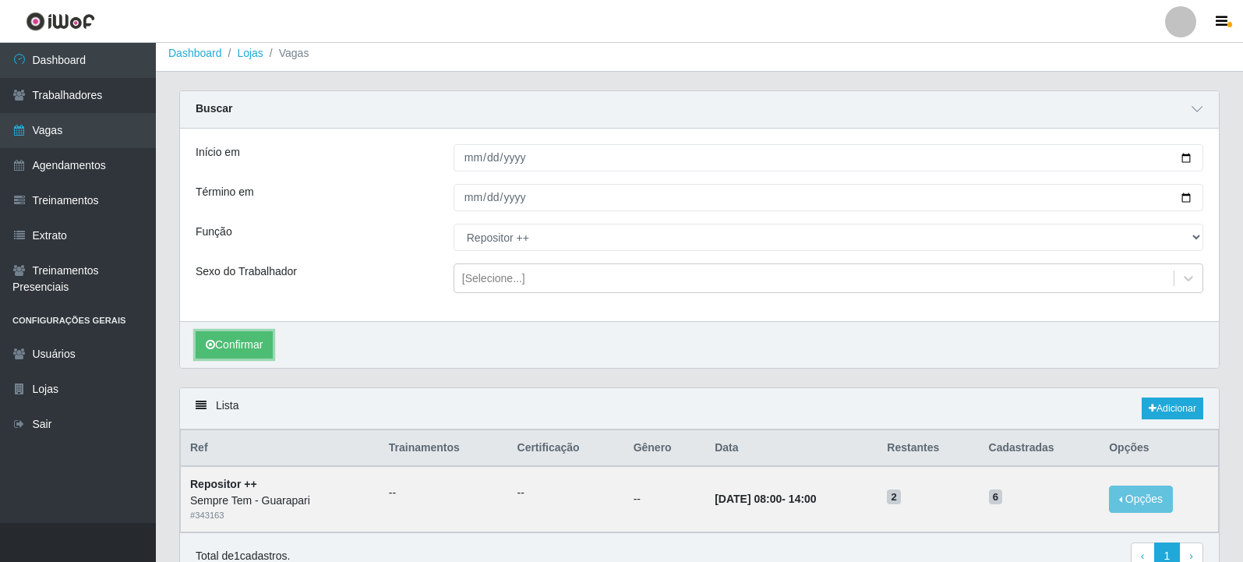
scroll to position [84, 0]
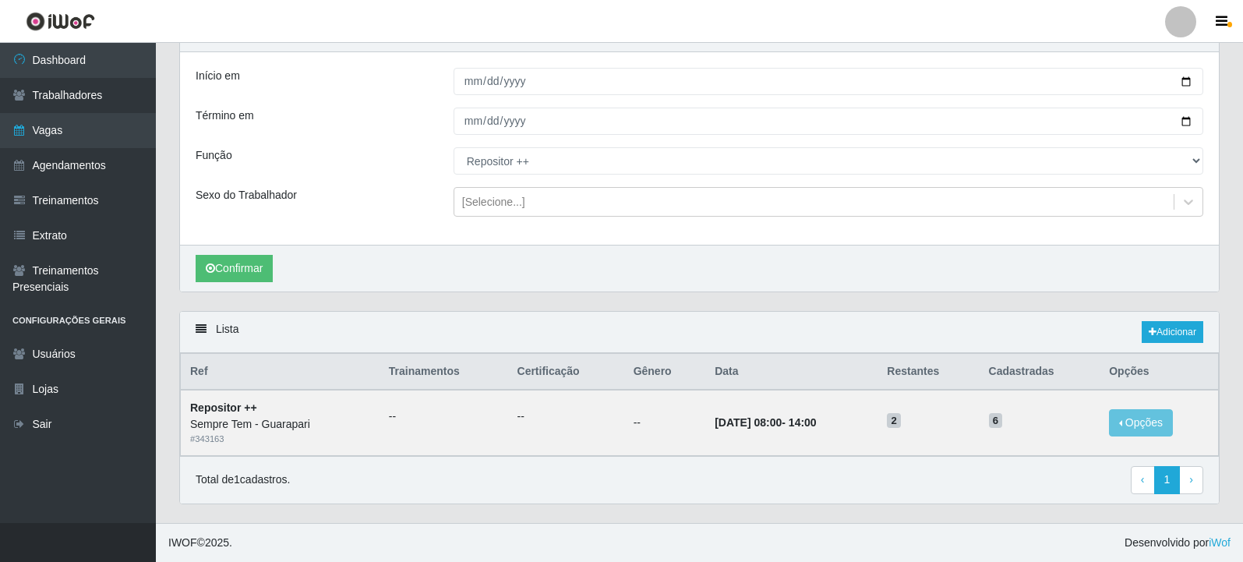
click at [888, 334] on div "Lista Adicionar" at bounding box center [699, 332] width 1039 height 41
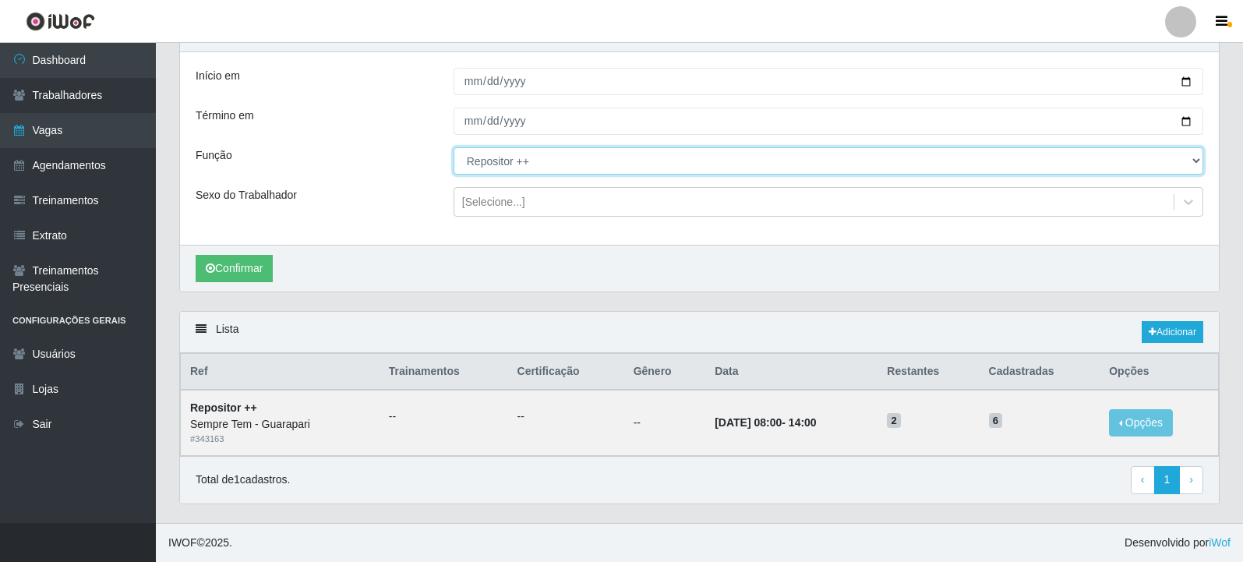
click at [557, 160] on select "[Selecione...] Embalador Embalador + Embalador ++ Repositor Repositor + Reposit…" at bounding box center [829, 160] width 750 height 27
click at [454, 147] on select "[Selecione...] Embalador Embalador + Embalador ++ Repositor Repositor + Reposit…" at bounding box center [829, 160] width 750 height 27
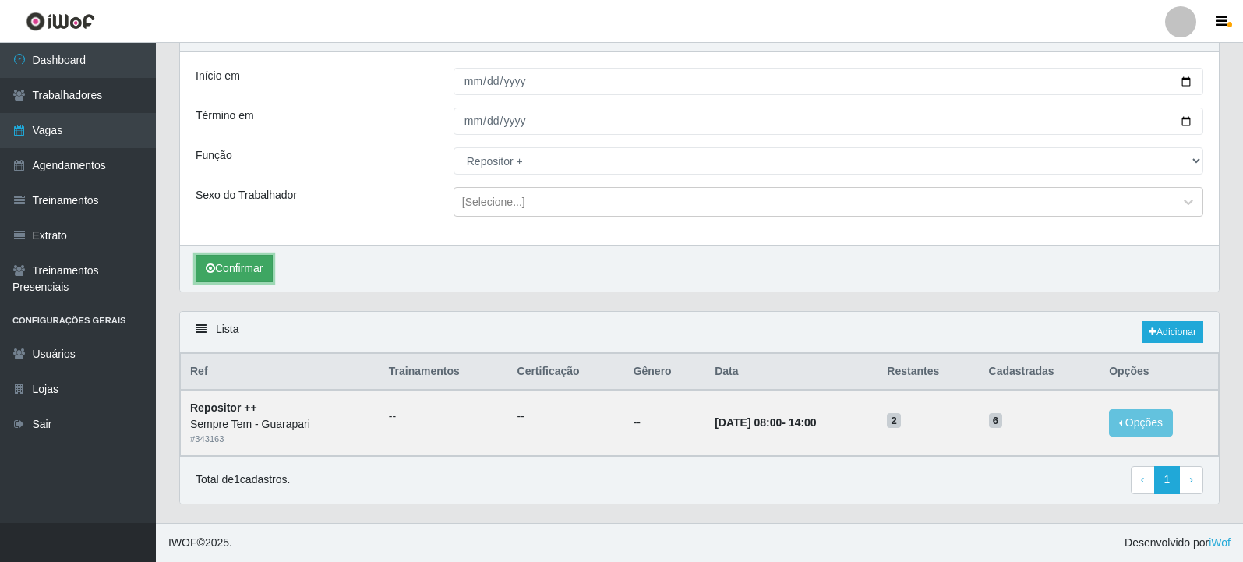
click at [258, 272] on button "Confirmar" at bounding box center [234, 268] width 77 height 27
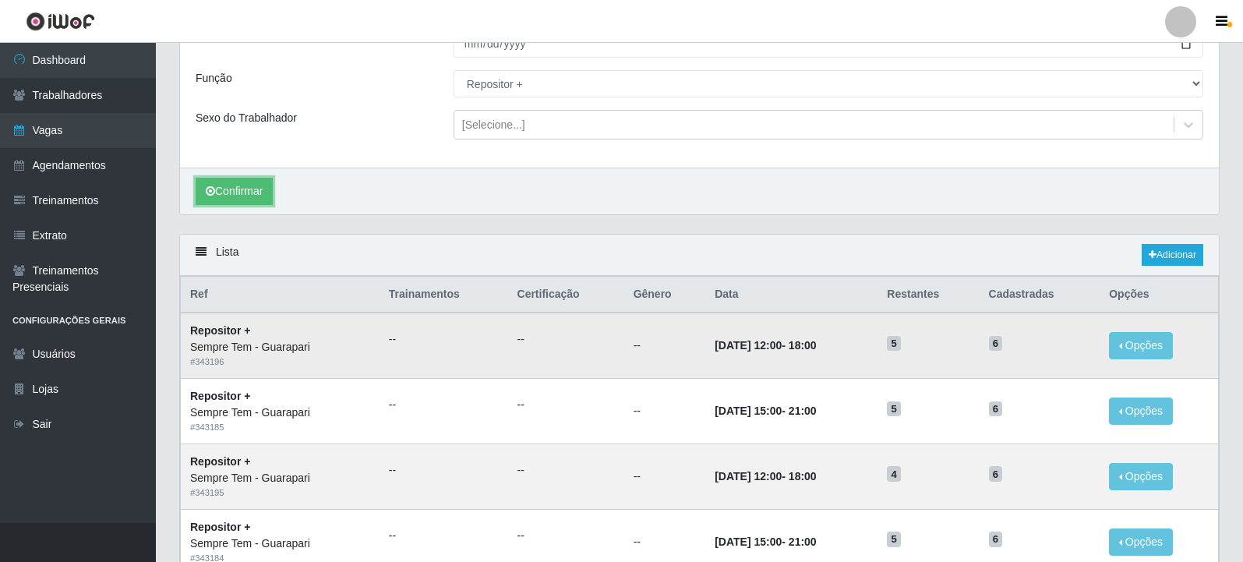
scroll to position [124, 0]
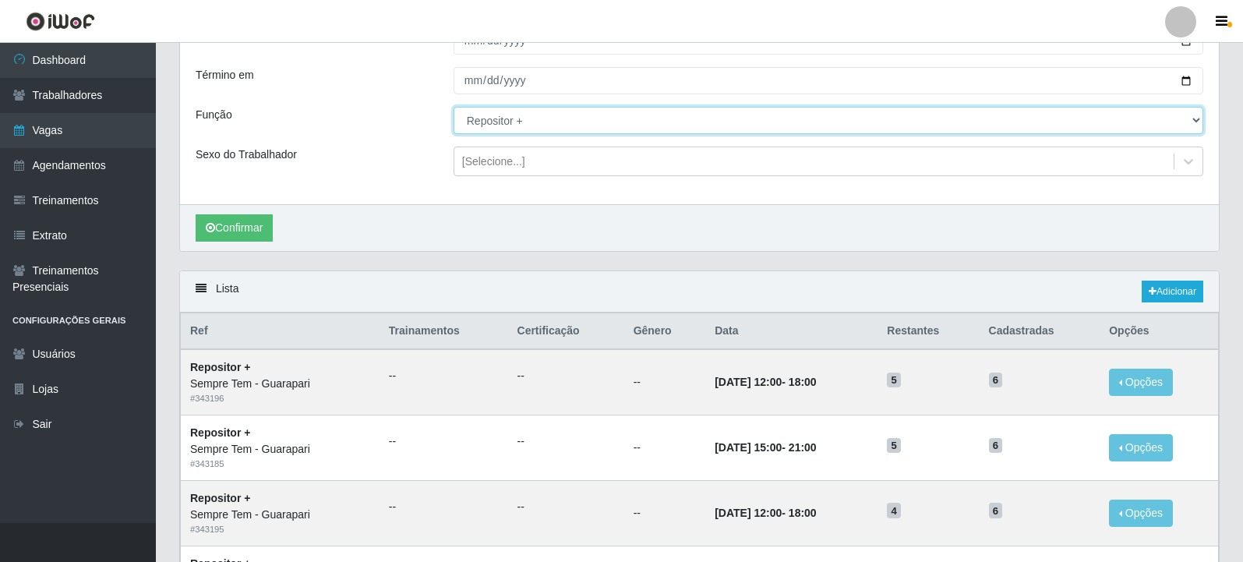
click at [544, 122] on select "[Selecione...] Embalador Embalador + Embalador ++ Repositor Repositor + Reposit…" at bounding box center [829, 120] width 750 height 27
select select "24"
click at [454, 108] on select "[Selecione...] Embalador Embalador + Embalador ++ Repositor Repositor + Reposit…" at bounding box center [829, 120] width 750 height 27
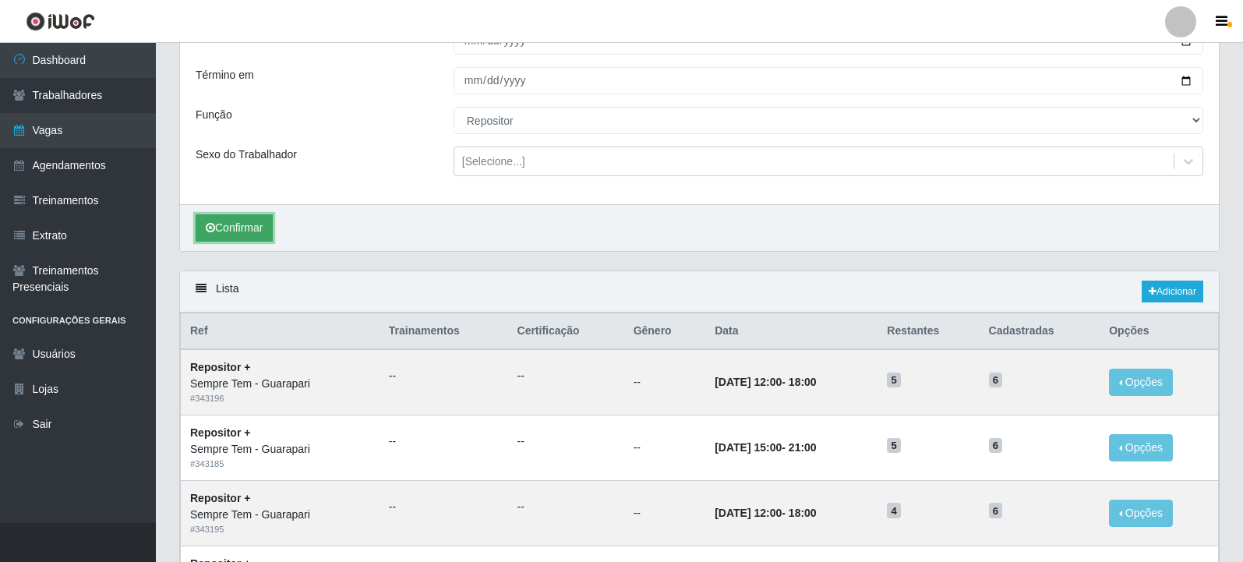
click at [253, 228] on button "Confirmar" at bounding box center [234, 227] width 77 height 27
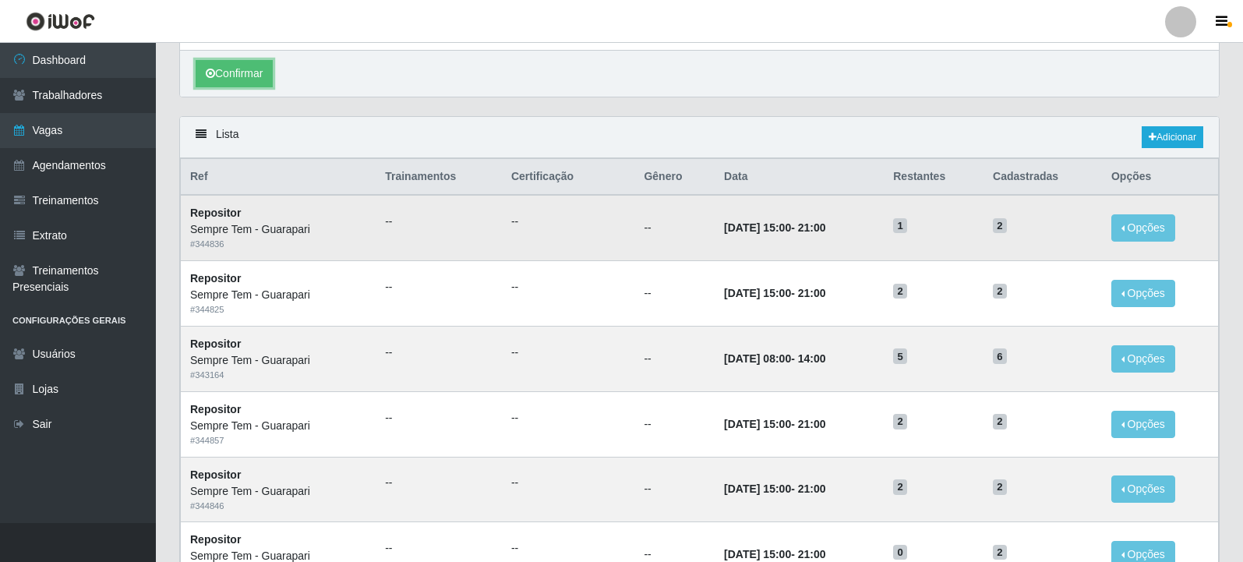
scroll to position [280, 0]
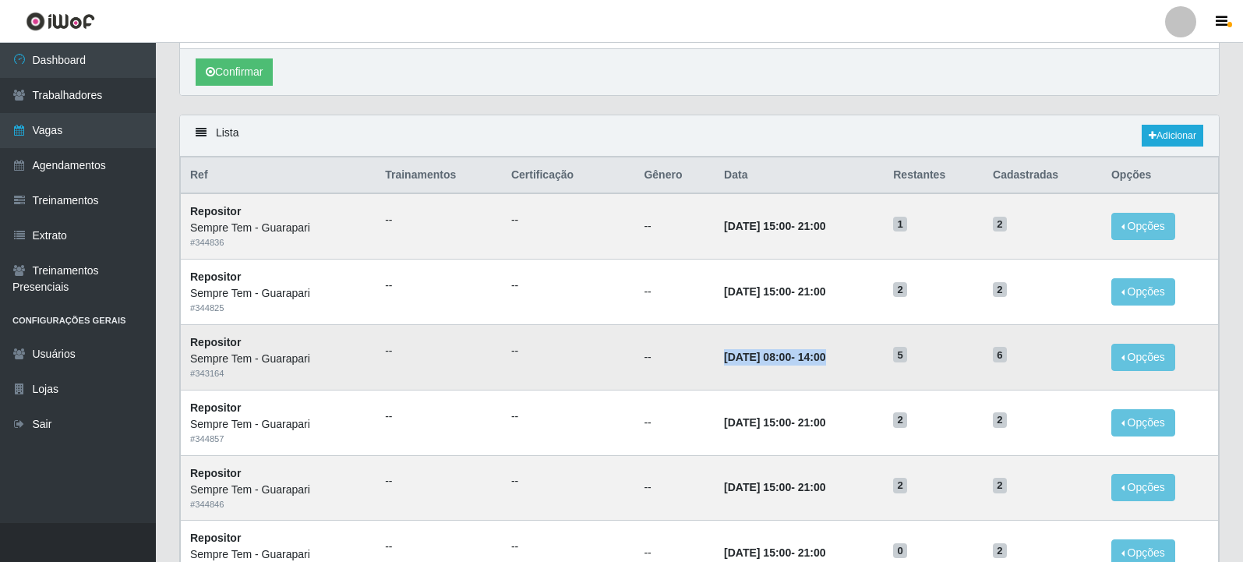
drag, startPoint x: 685, startPoint y: 356, endPoint x: 873, endPoint y: 364, distance: 188.1
click at [873, 364] on tr "Repositor Sempre Tem - Guarapari # 343164 -- -- -- [DATE] 08:00 - 14:00 5 6 Opç…" at bounding box center [700, 356] width 1038 height 65
click at [837, 367] on td "[DATE] 08:00 - 14:00" at bounding box center [799, 356] width 169 height 65
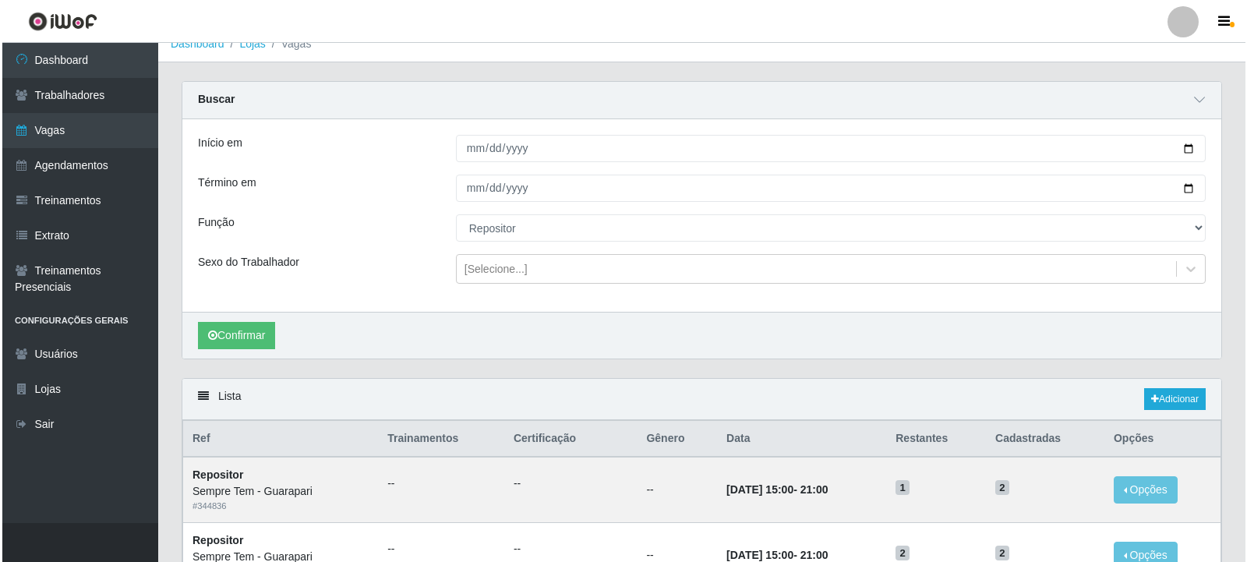
scroll to position [0, 0]
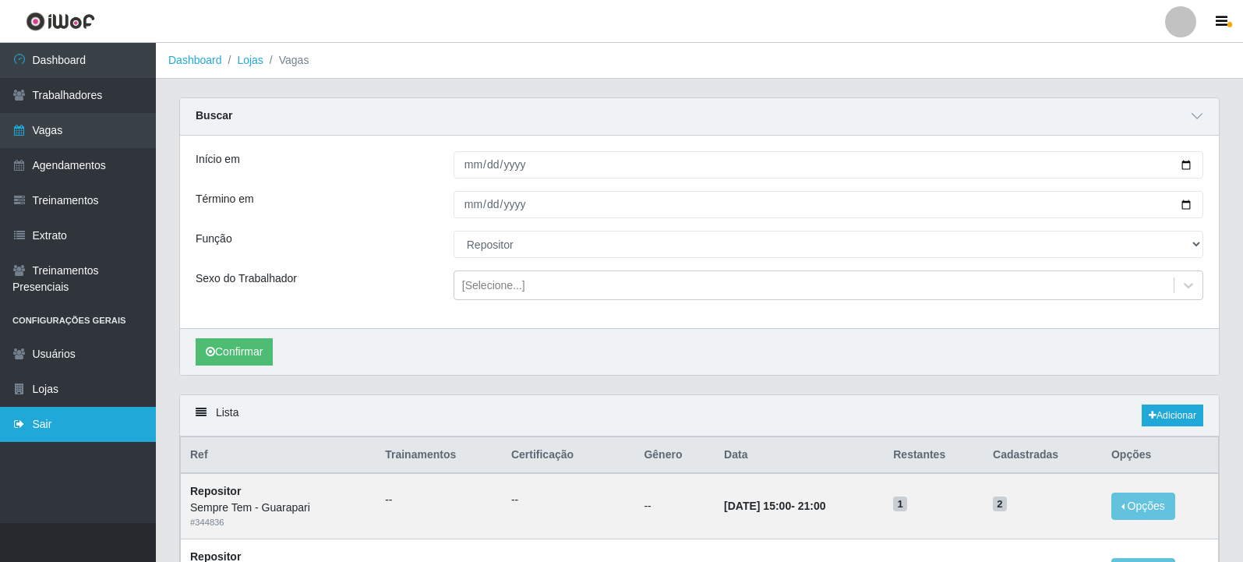
click at [55, 431] on link "Sair" at bounding box center [78, 424] width 156 height 35
